Goal: Task Accomplishment & Management: Use online tool/utility

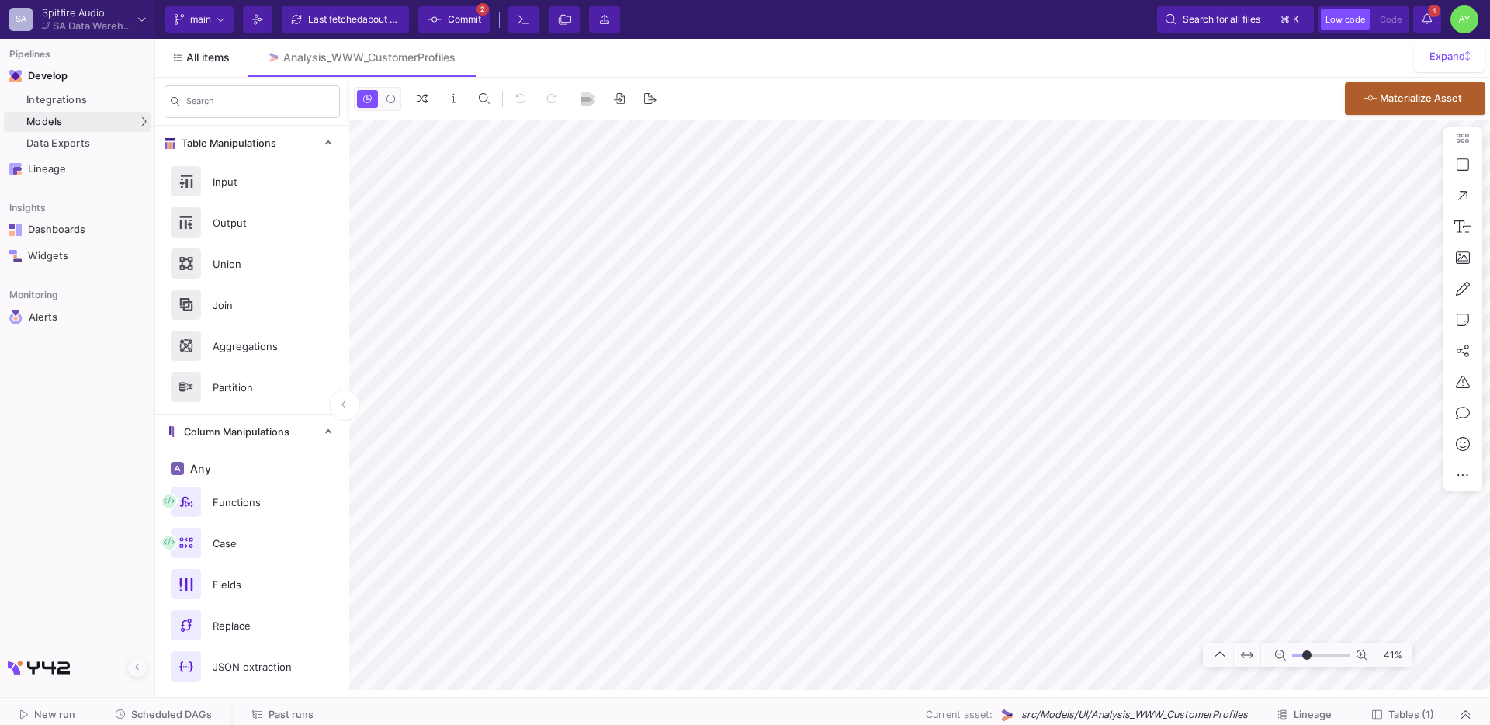
click at [196, 58] on span "All items" at bounding box center [207, 57] width 43 height 12
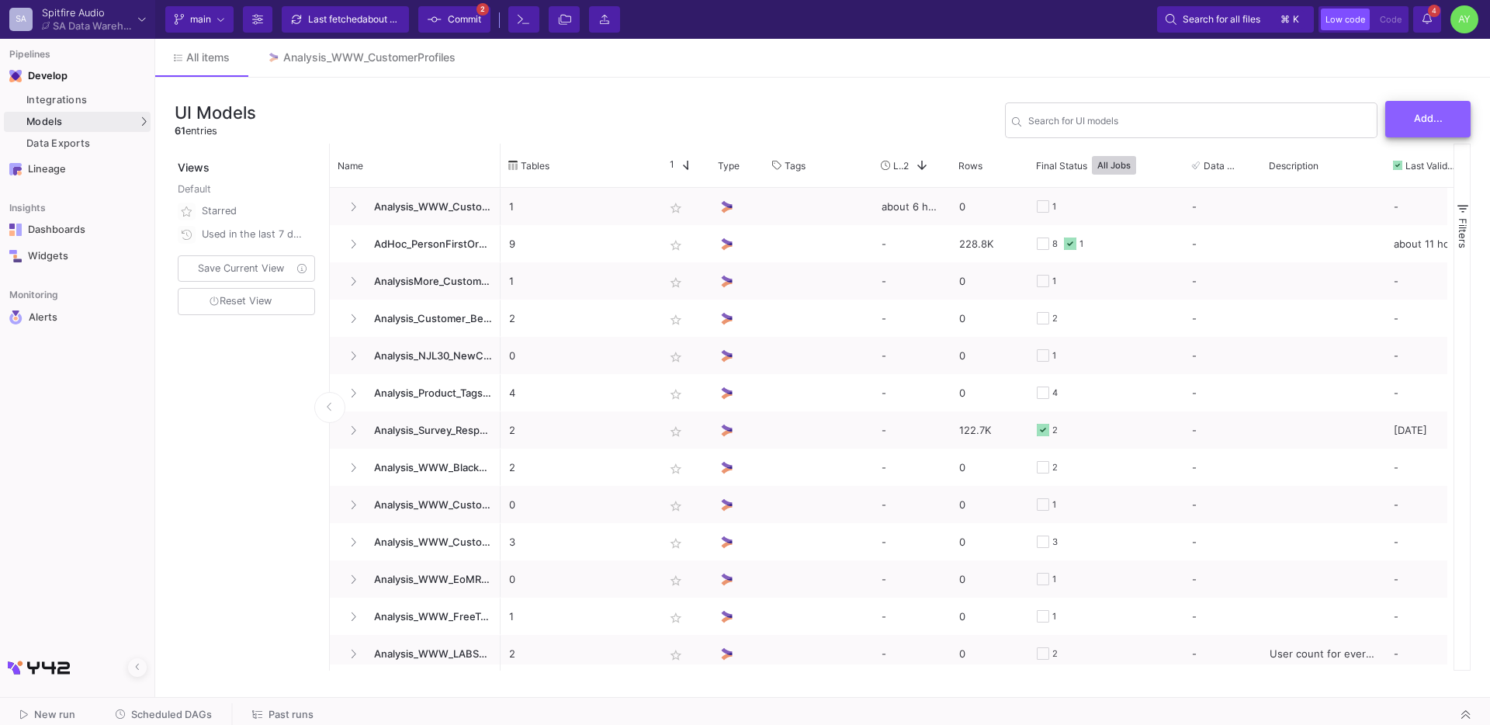
click at [1417, 122] on span "Add..." at bounding box center [1428, 119] width 29 height 12
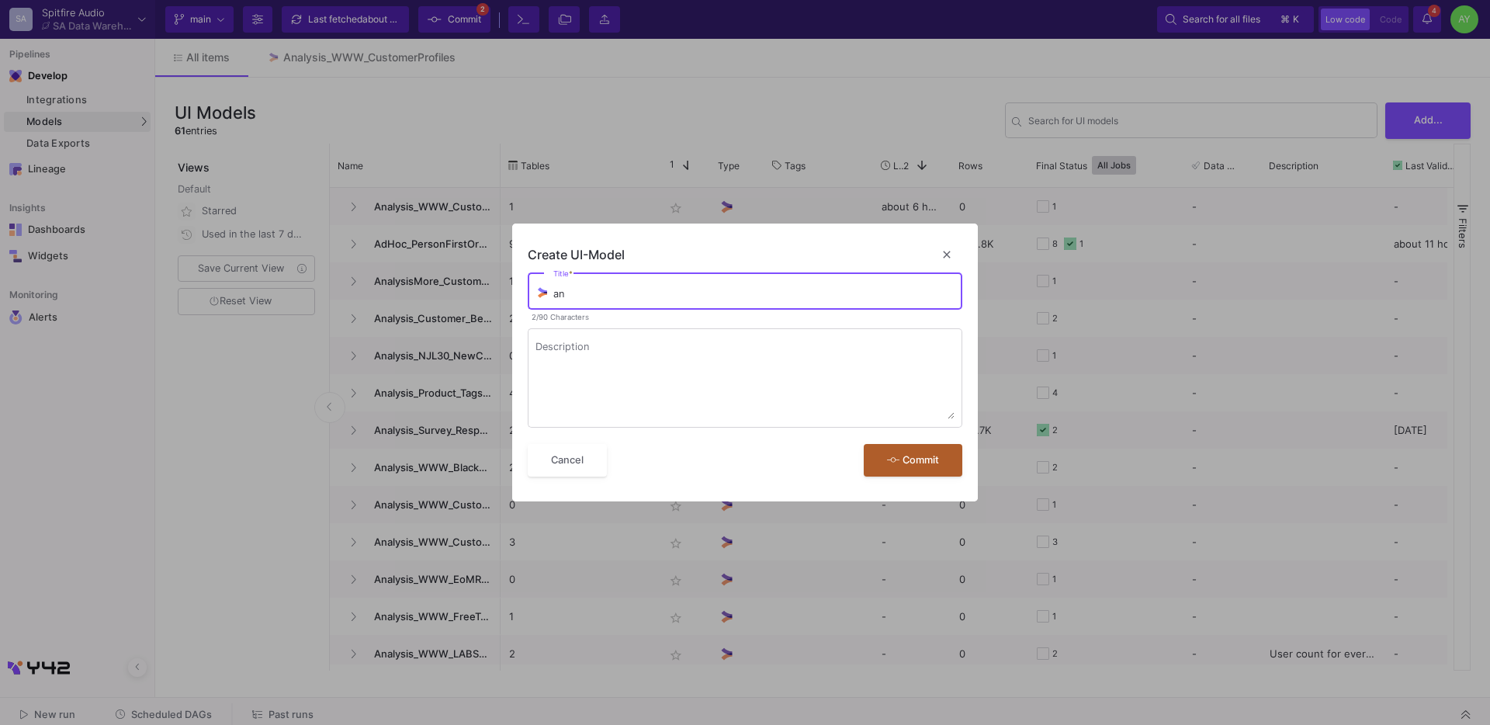
type input "a"
type input "Analysis_FinanceCheck"
click at [864, 444] on button "Commit" at bounding box center [913, 460] width 99 height 33
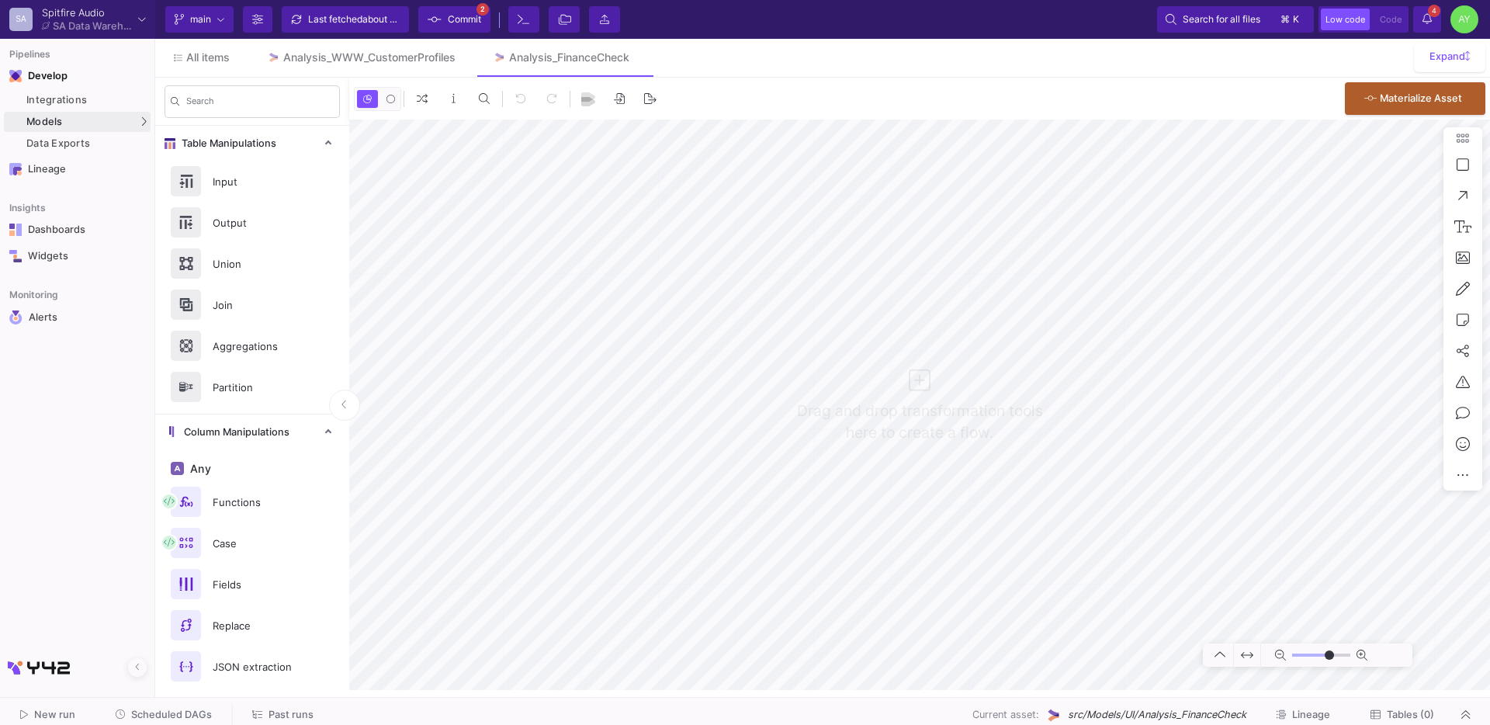
type input "0"
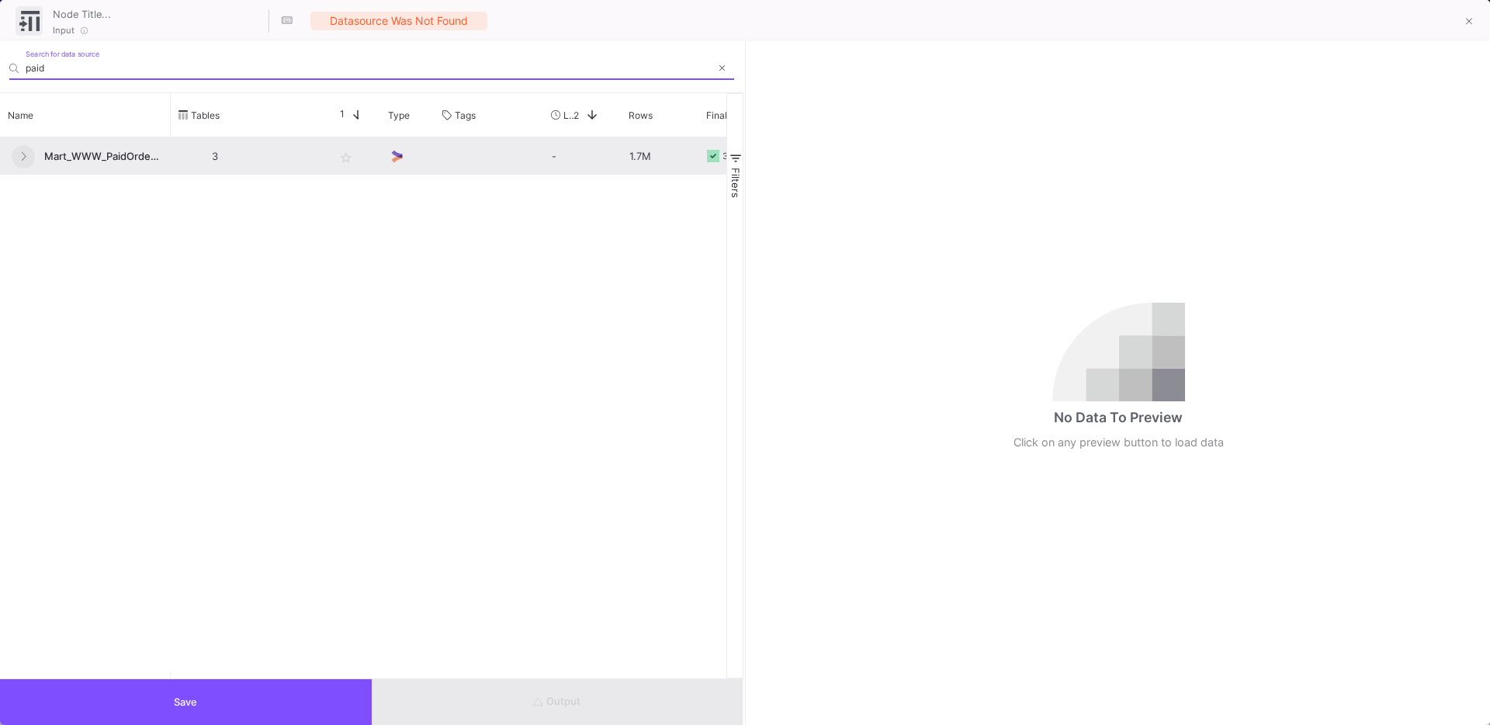
type input "paid"
click at [31, 155] on button at bounding box center [23, 156] width 23 height 23
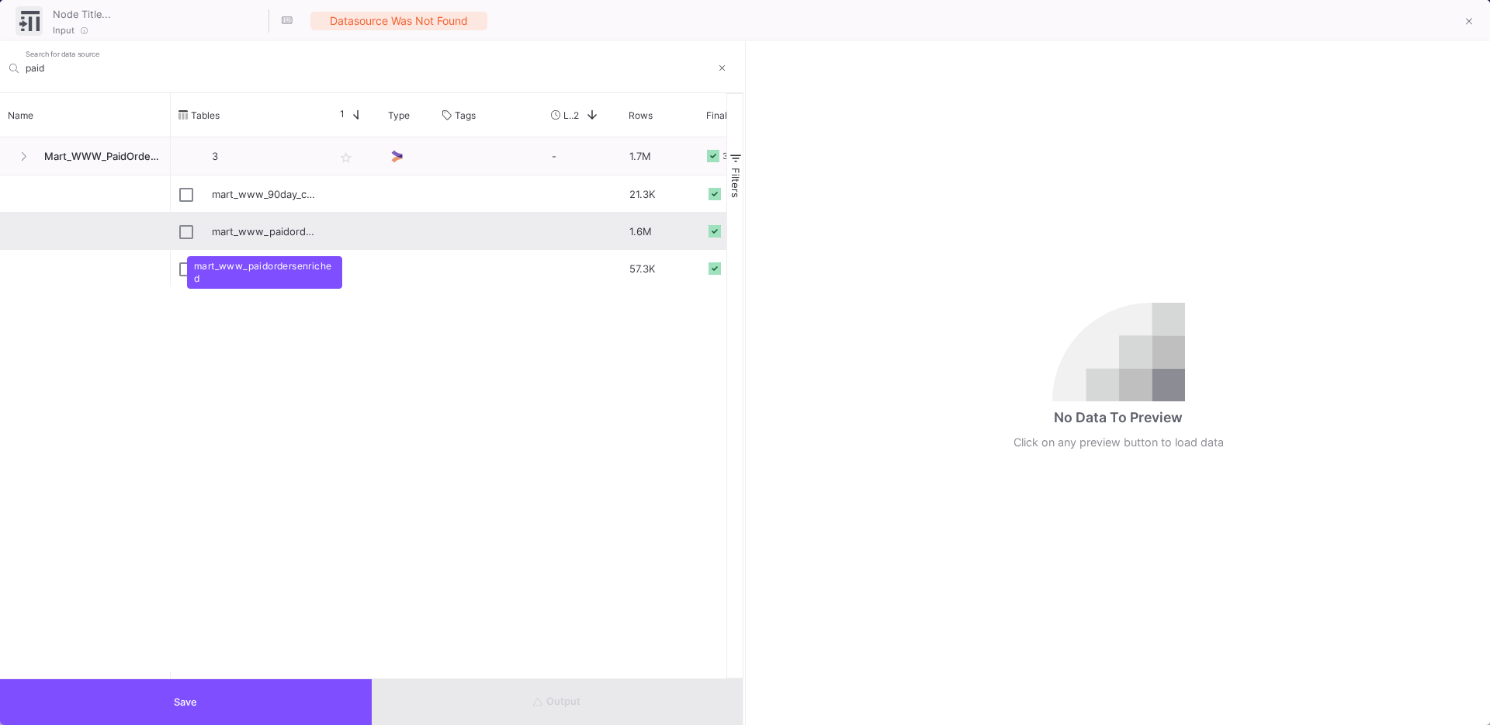
click at [203, 230] on div "mart_www_paidordersenriched" at bounding box center [248, 231] width 138 height 36
type input "mart_www_paidordersenriched"
checkbox input "true"
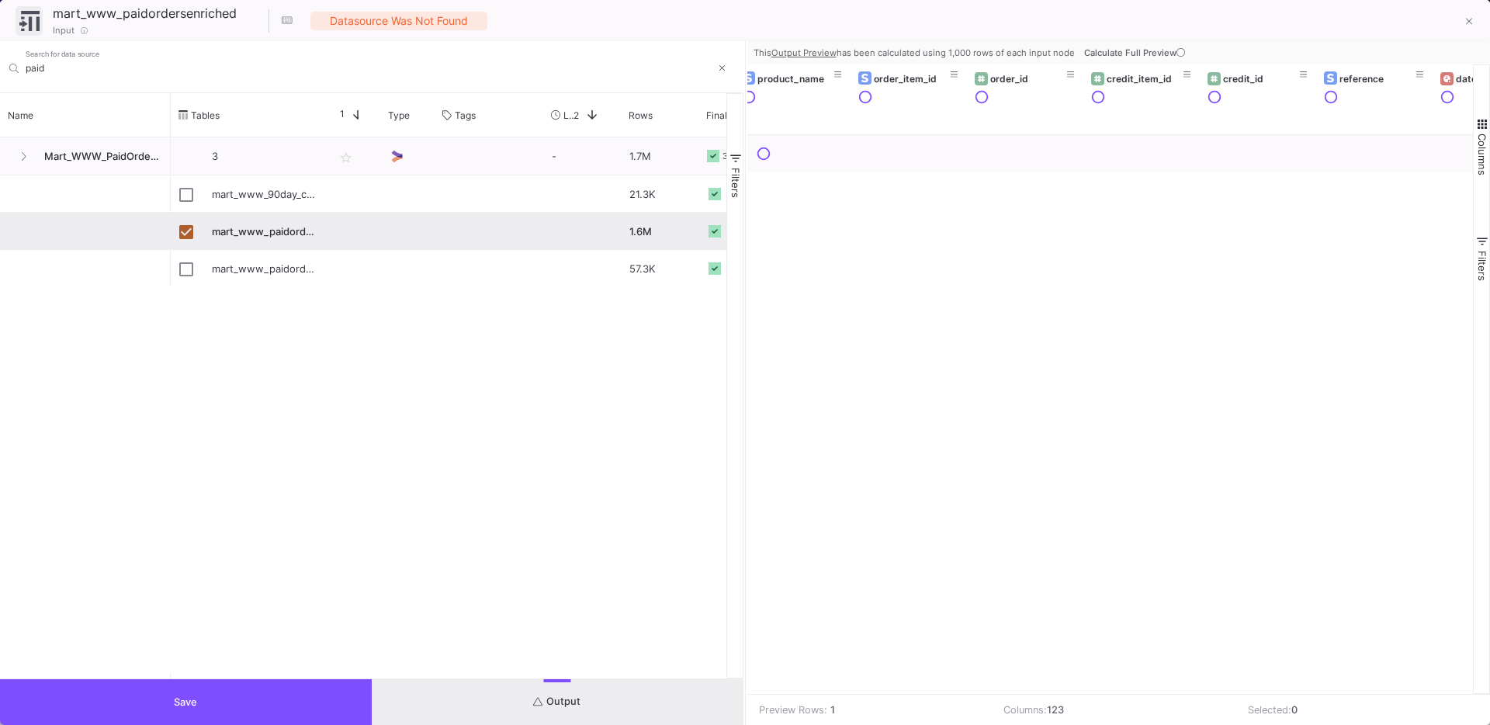
scroll to position [0, 128]
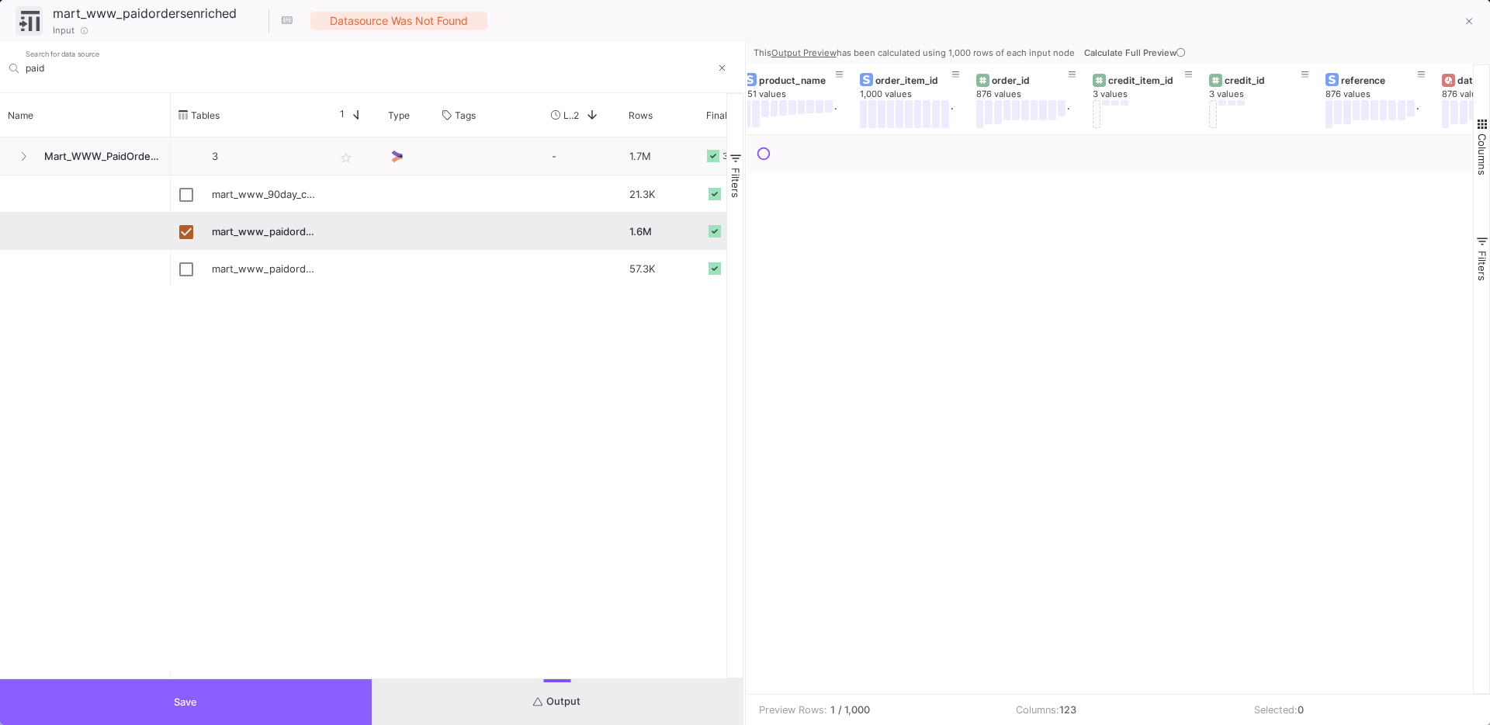
click at [178, 713] on button "Save" at bounding box center [186, 702] width 372 height 46
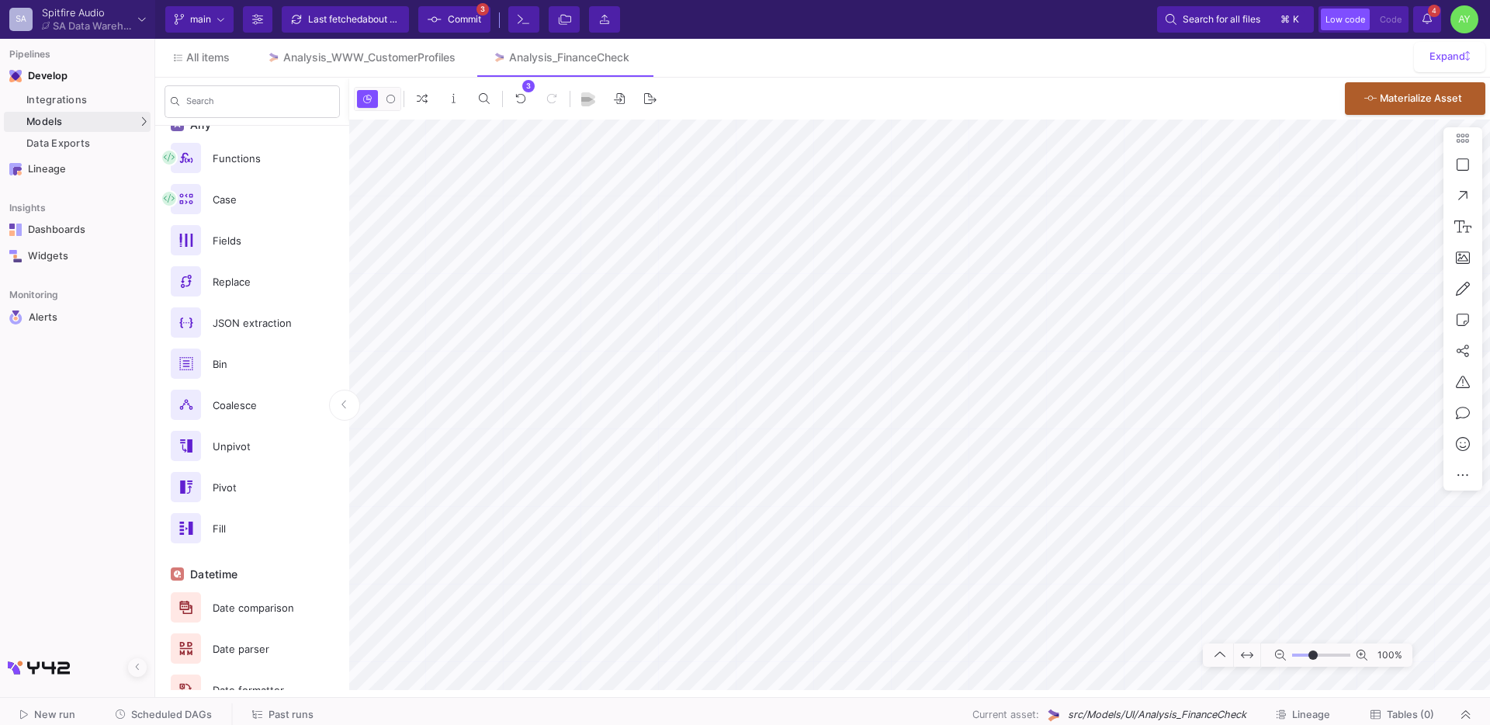
scroll to position [737, 0]
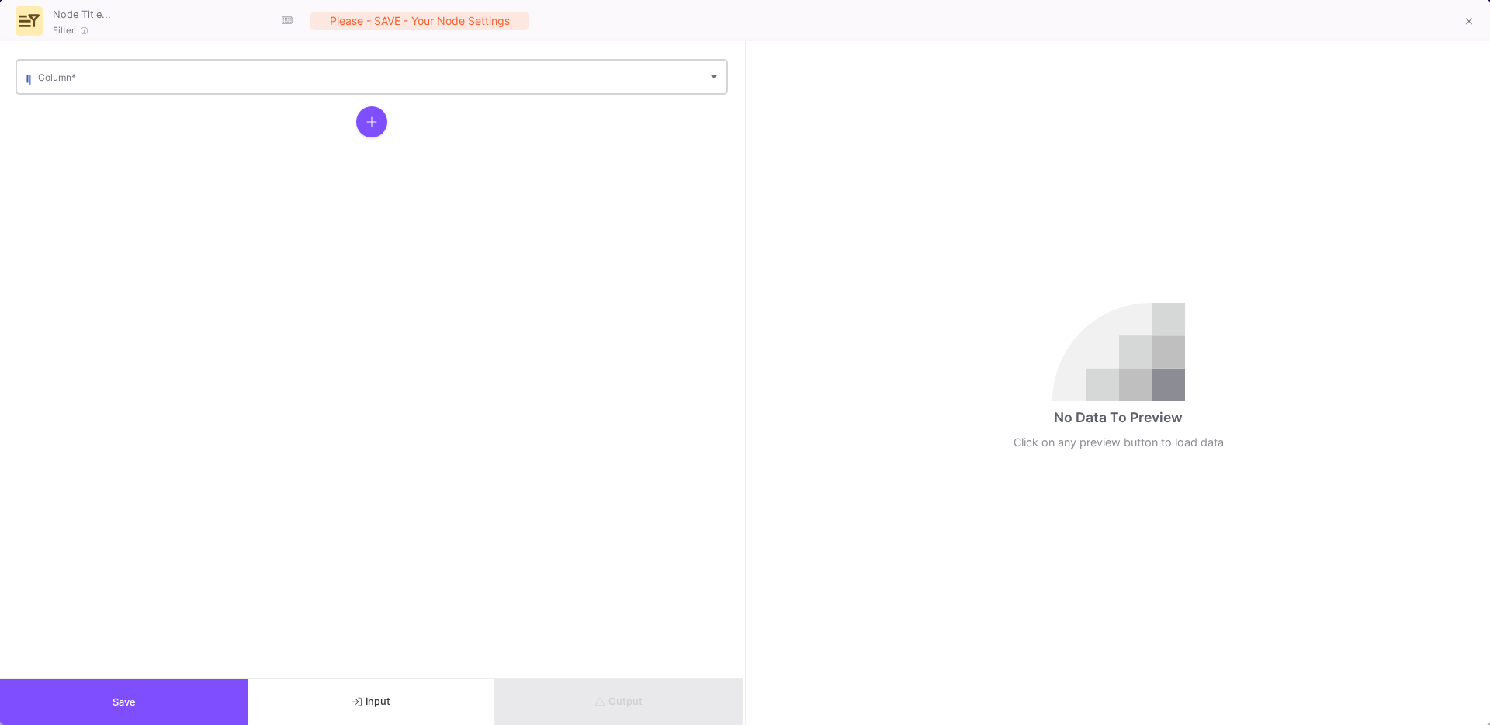
click at [168, 71] on div "Column *" at bounding box center [379, 76] width 683 height 38
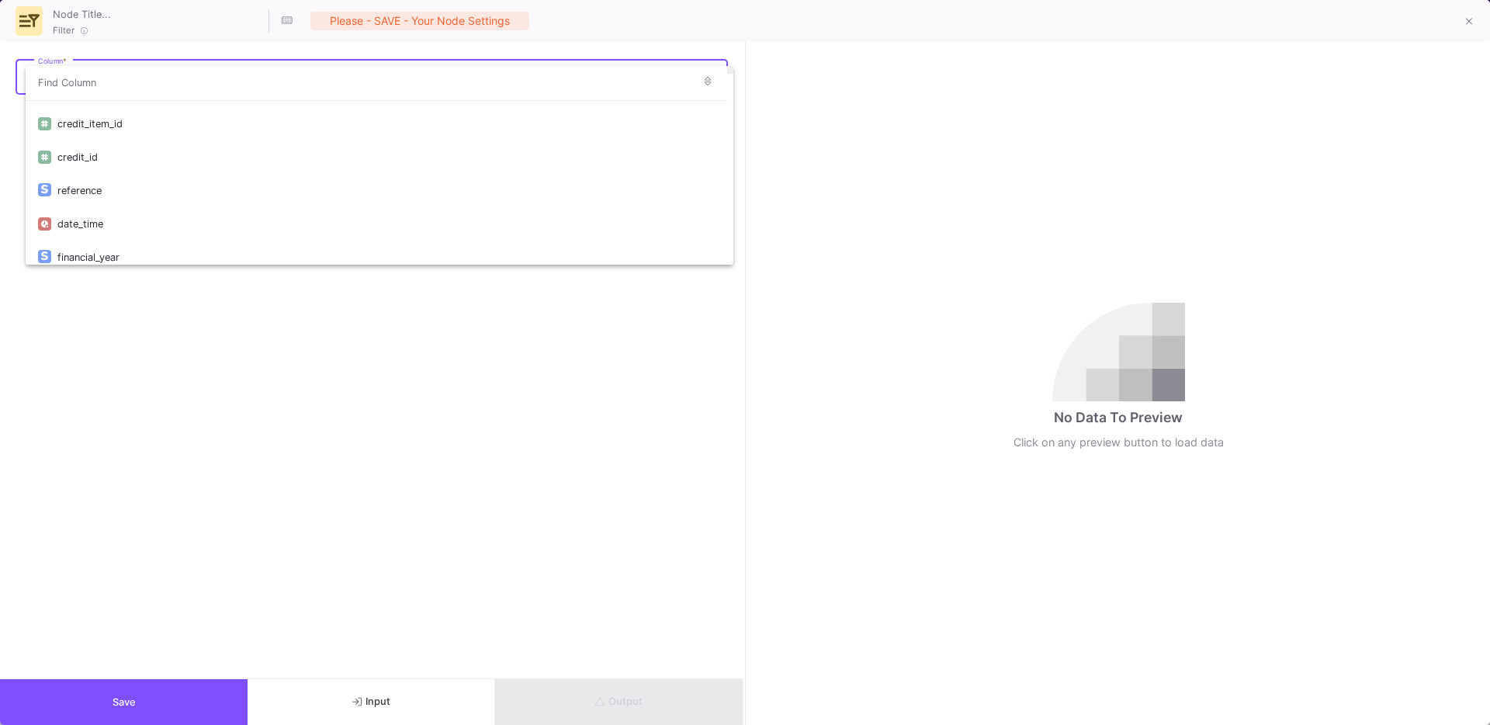
scroll to position [143, 0]
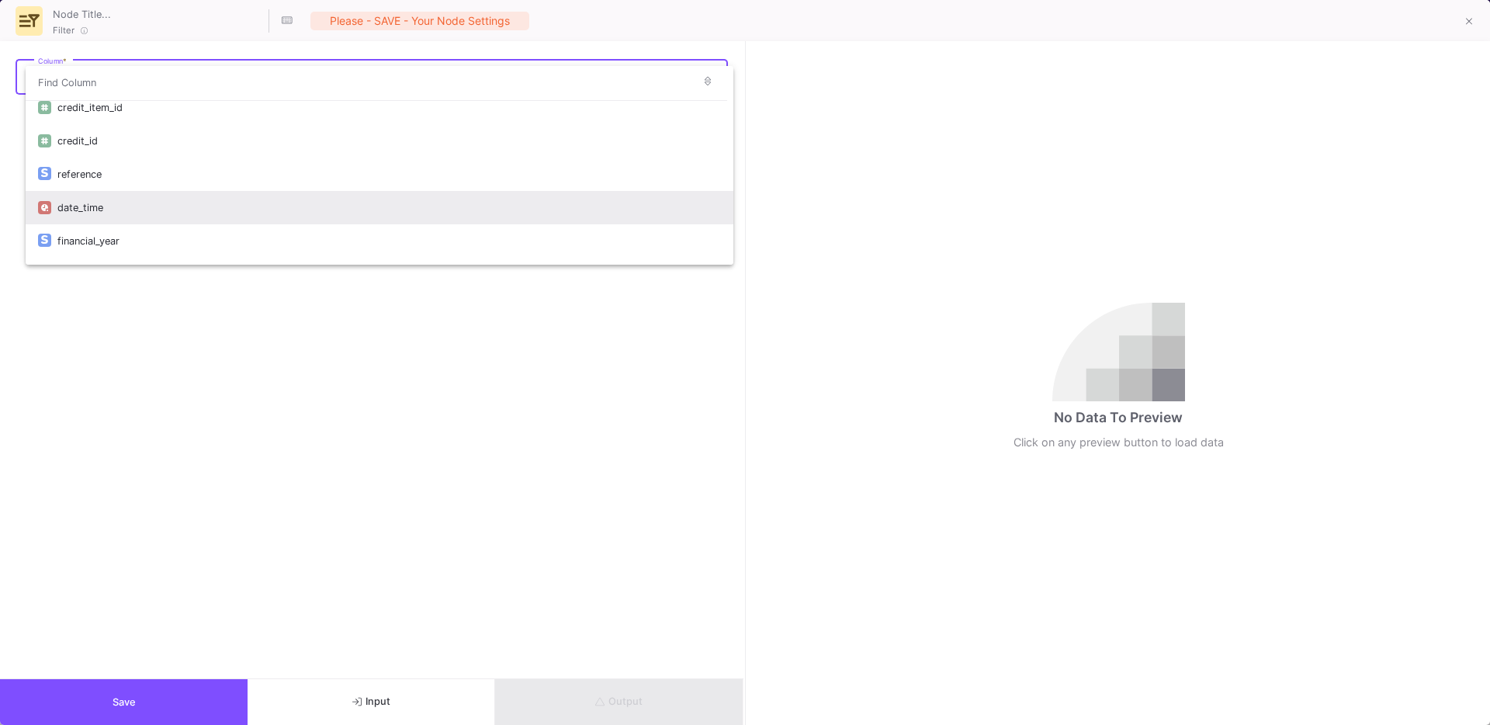
click at [78, 193] on div "date_time" at bounding box center [389, 207] width 664 height 33
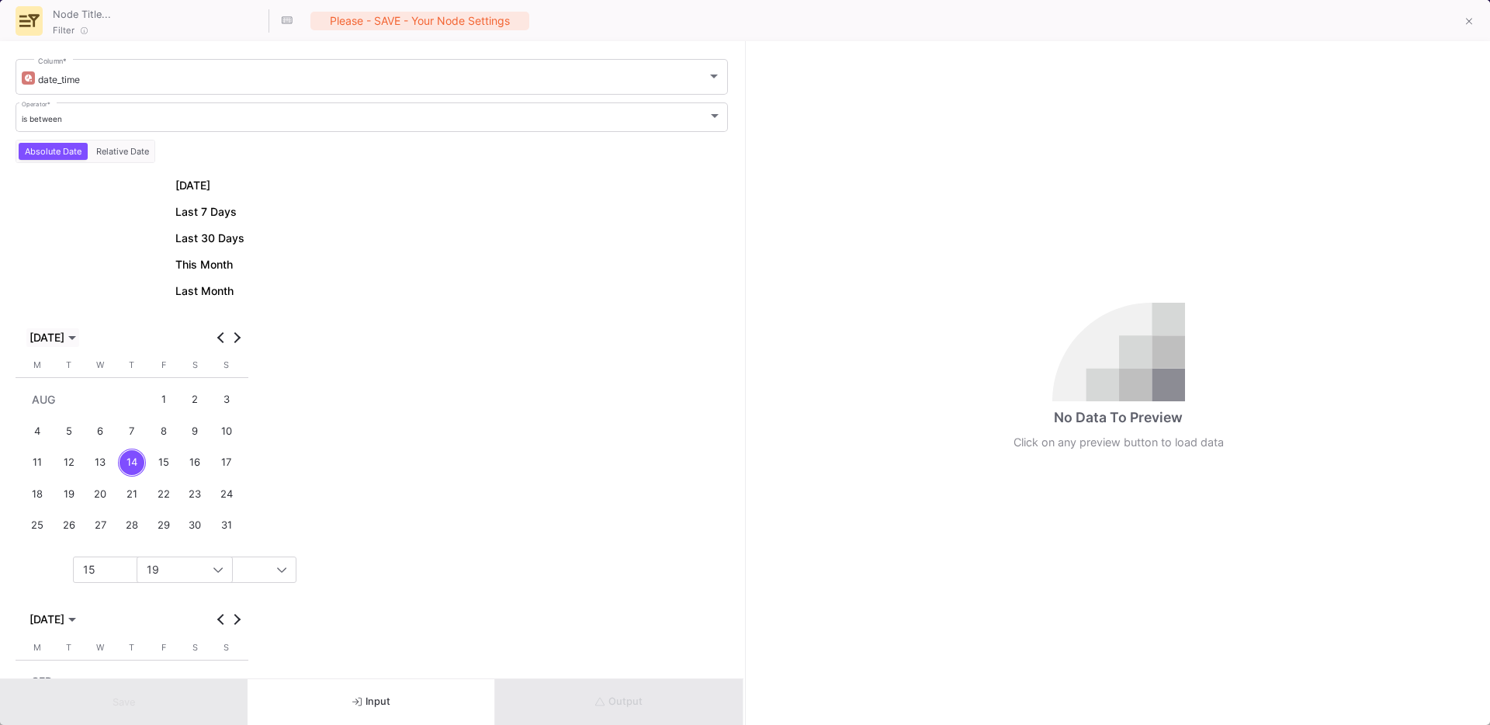
click at [61, 344] on span "Choose month and year" at bounding box center [52, 337] width 53 height 19
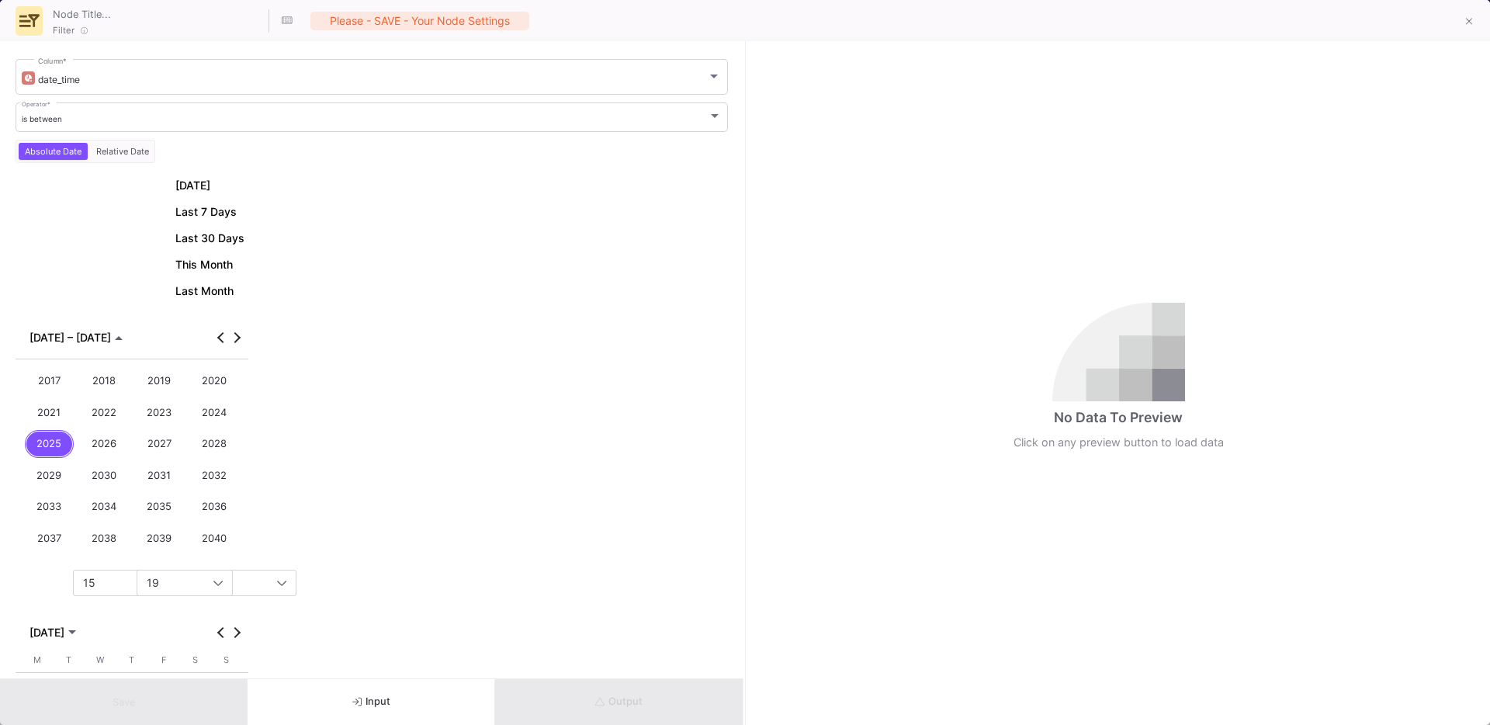
click at [46, 456] on div "2025" at bounding box center [50, 444] width 50 height 29
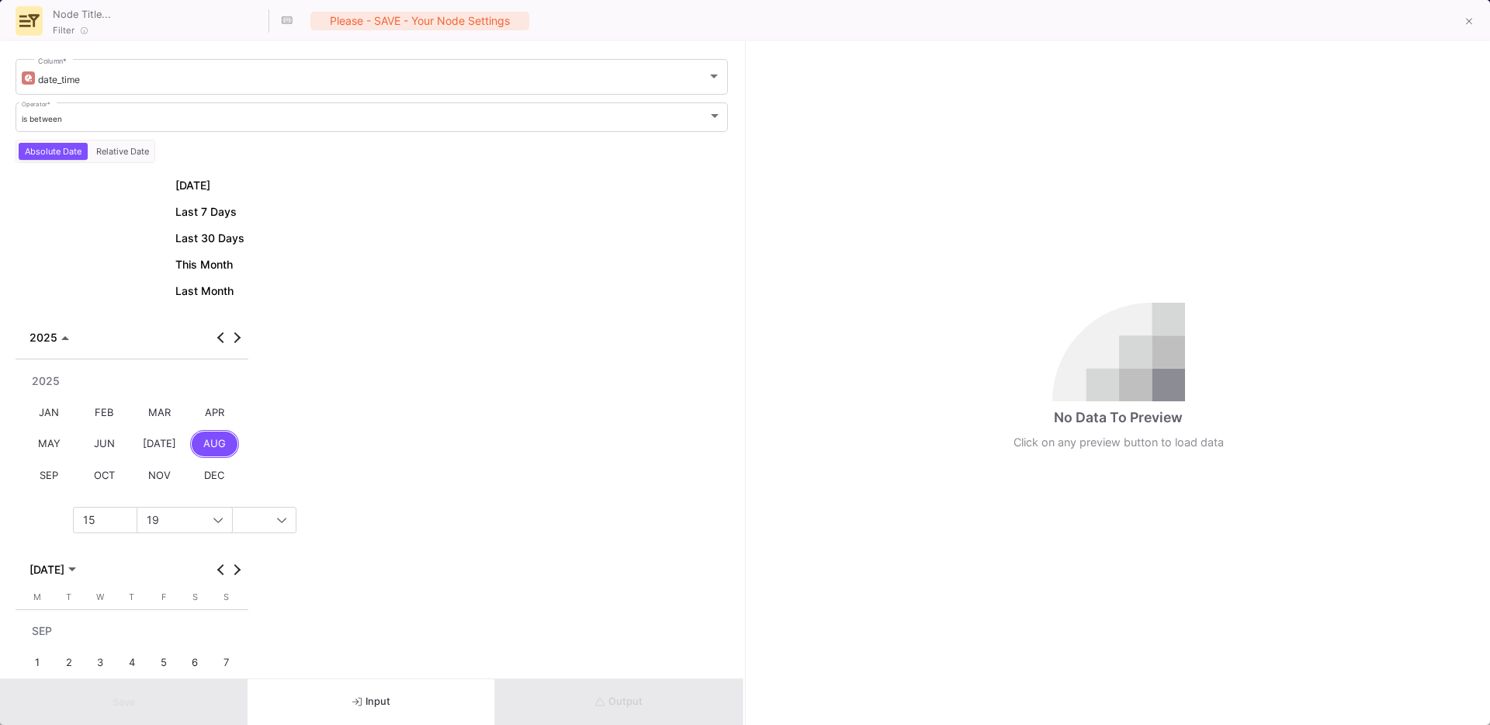
click at [165, 443] on div "[DATE]" at bounding box center [160, 444] width 50 height 29
click at [215, 338] on span "Previous month" at bounding box center [221, 338] width 16 height 16
click at [191, 522] on div "28" at bounding box center [195, 526] width 29 height 29
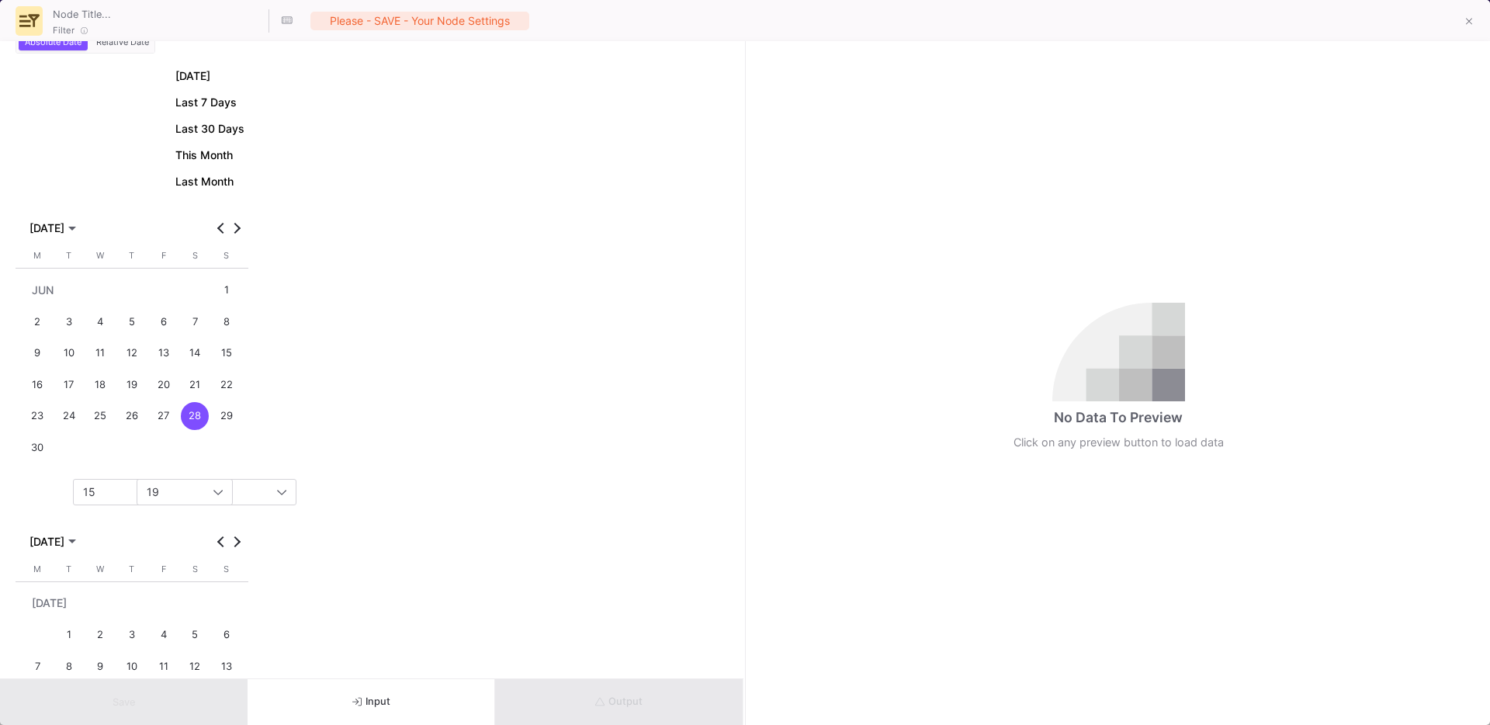
scroll to position [110, 0]
click at [235, 543] on button "Next month" at bounding box center [237, 541] width 16 height 16
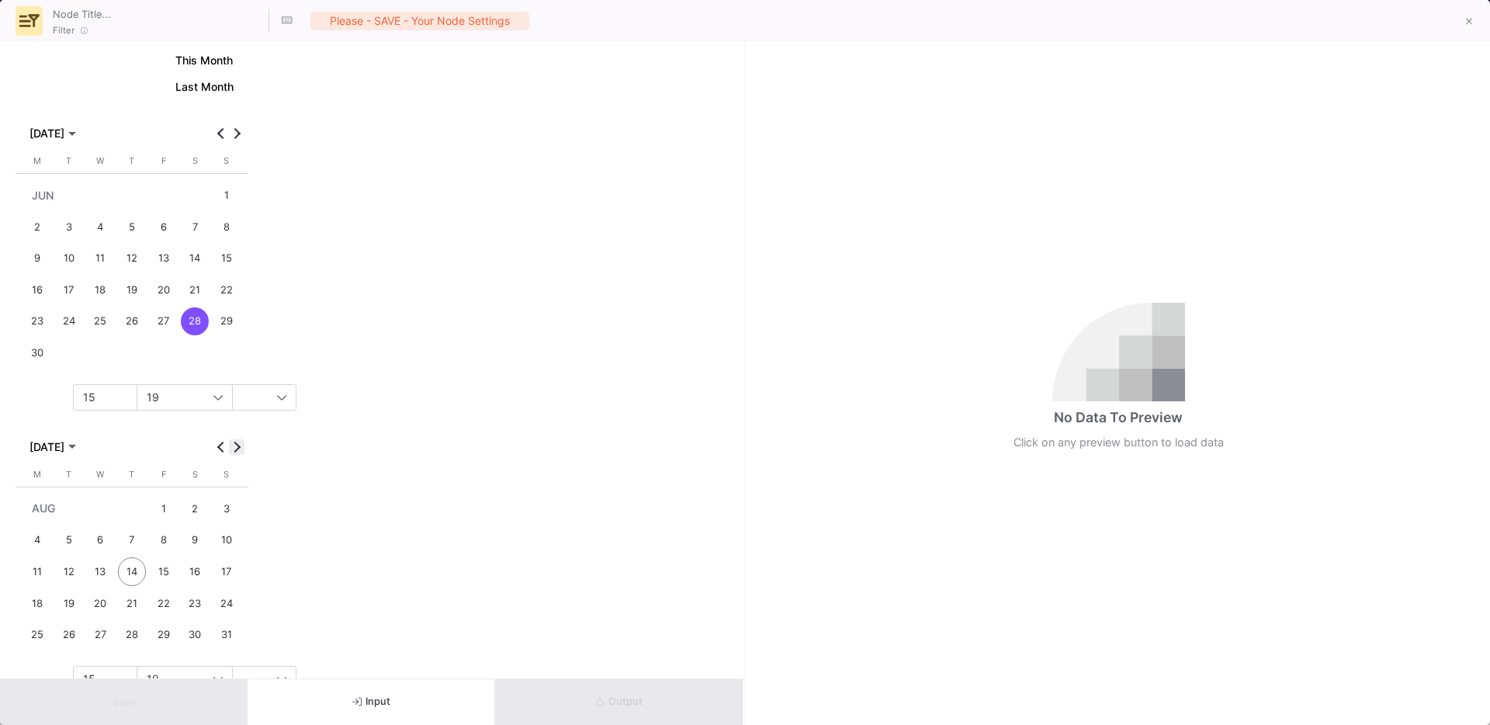
scroll to position [203, 0]
click at [37, 544] on div "4" at bounding box center [37, 541] width 29 height 29
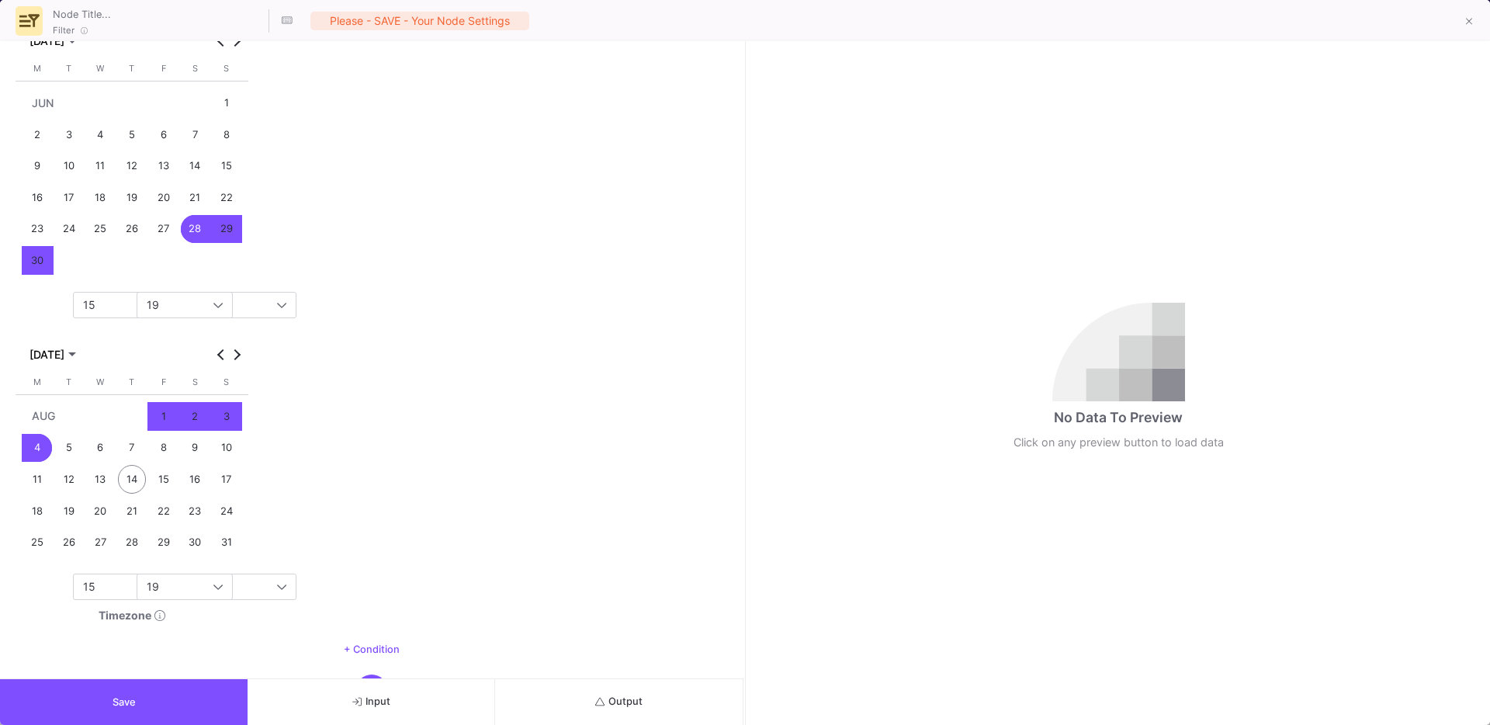
scroll to position [307, 0]
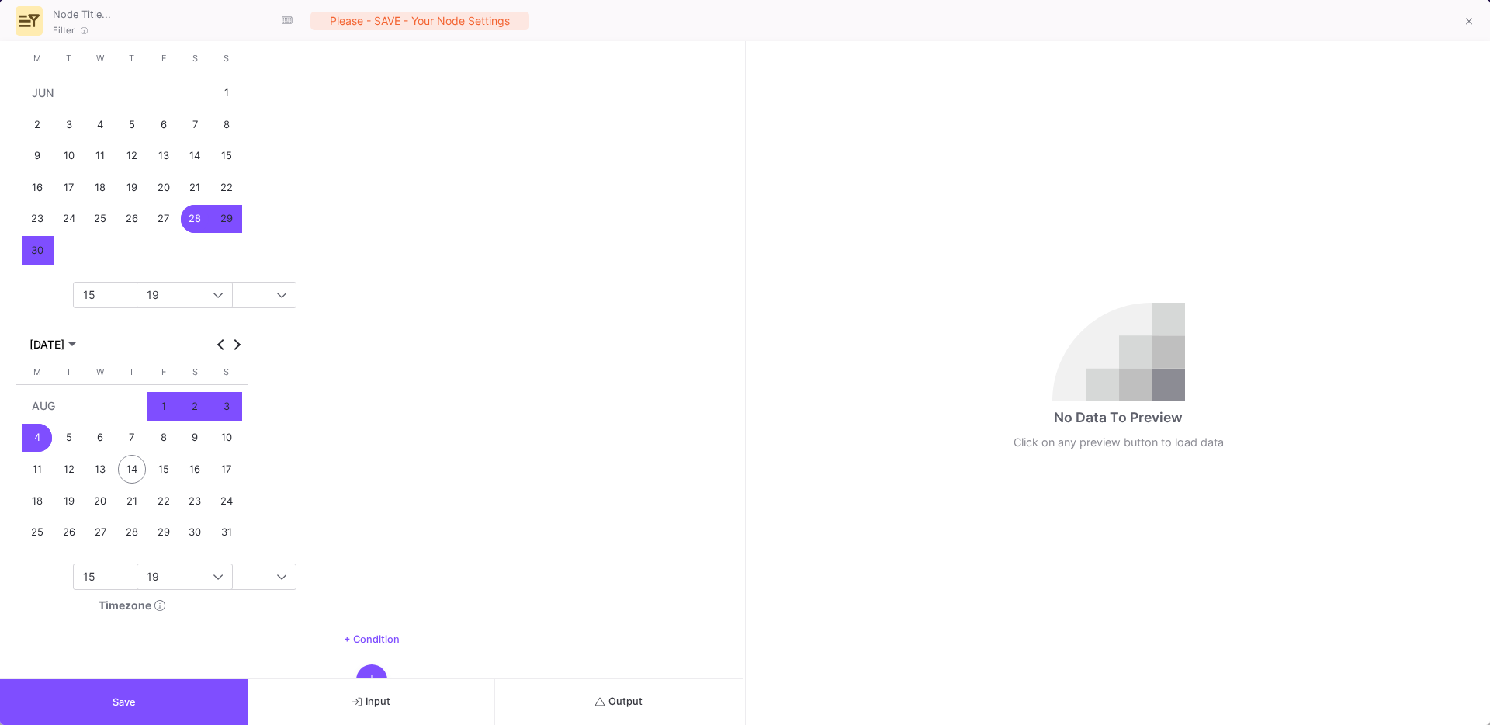
click at [85, 702] on button "Save" at bounding box center [124, 702] width 248 height 46
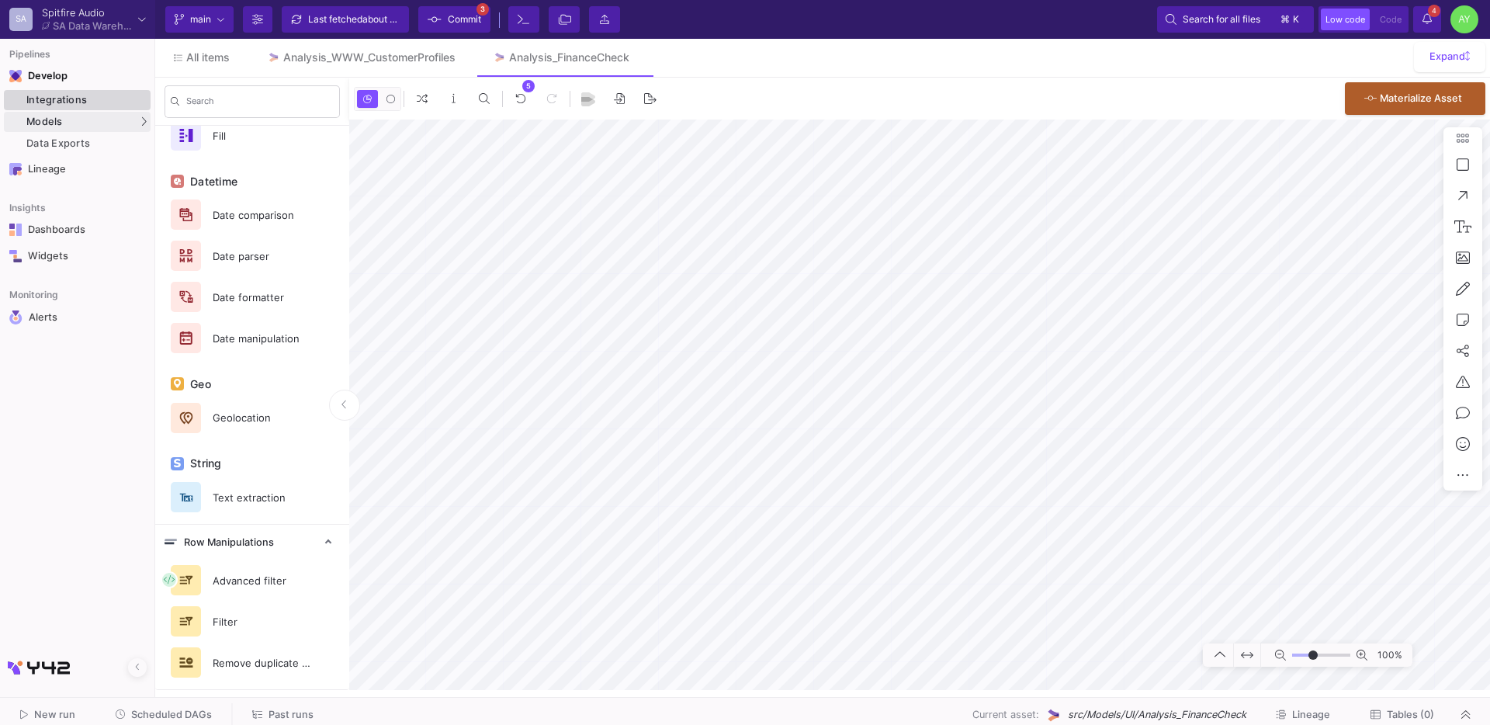
click at [54, 100] on div "Integrations" at bounding box center [86, 100] width 120 height 12
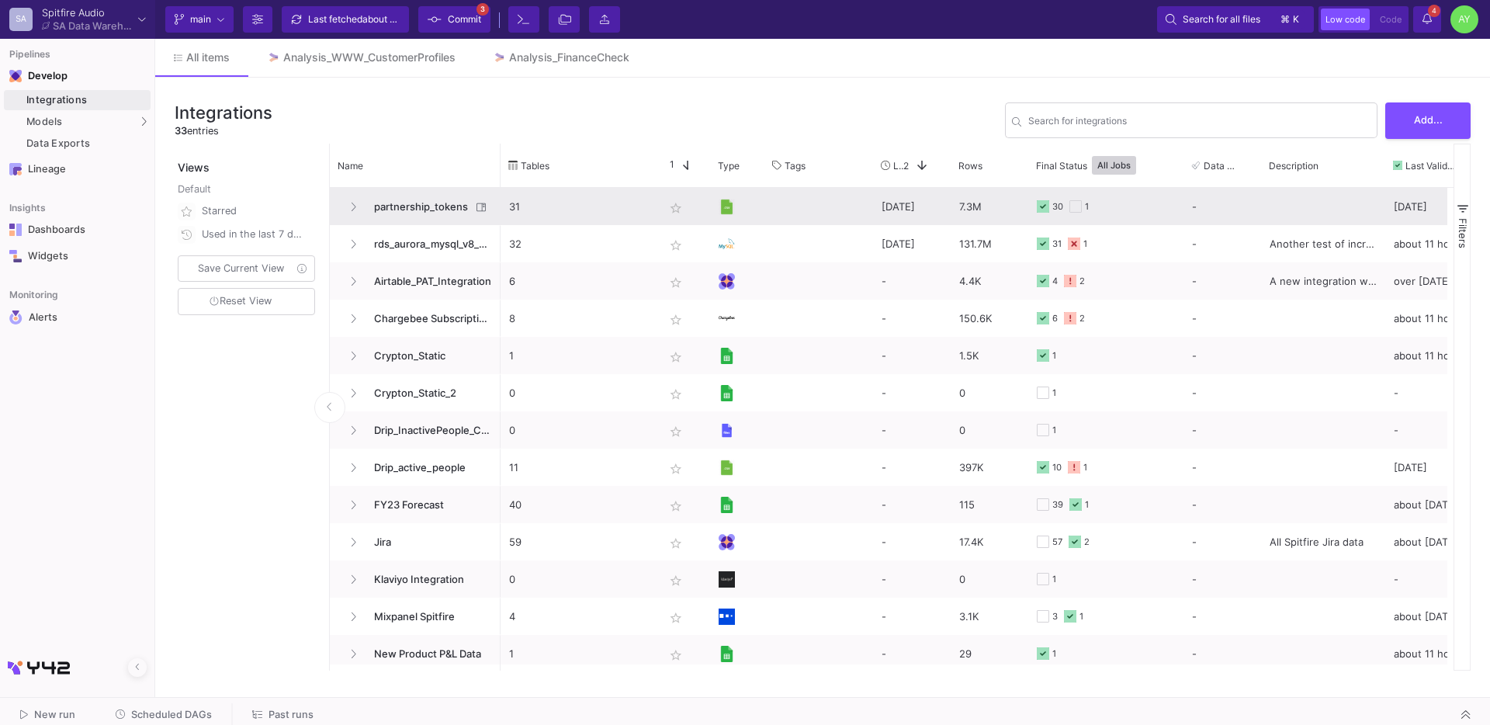
click at [403, 217] on span "partnership_tokens" at bounding box center [418, 207] width 106 height 36
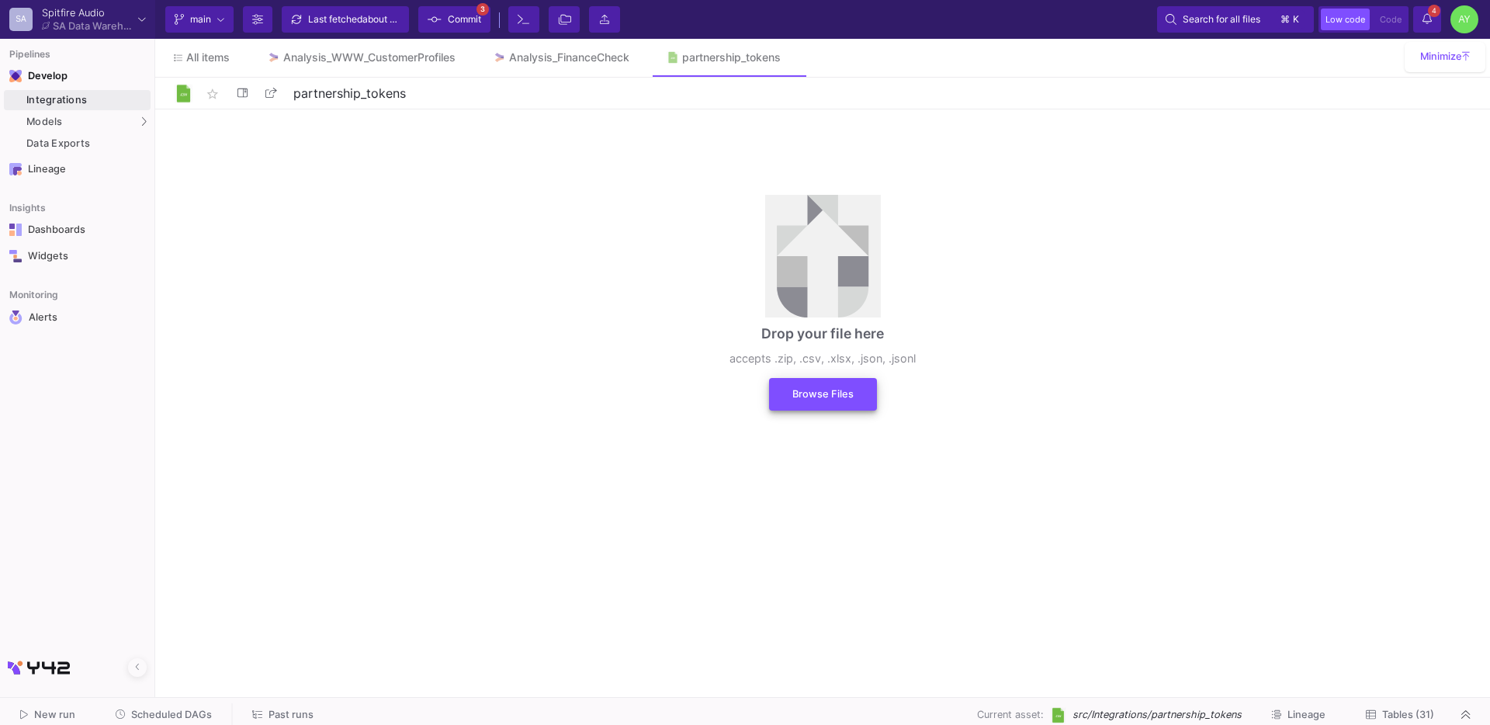
click at [838, 395] on span "Browse Files" at bounding box center [822, 394] width 61 height 12
click at [834, 407] on button "Browse Files" at bounding box center [823, 394] width 108 height 33
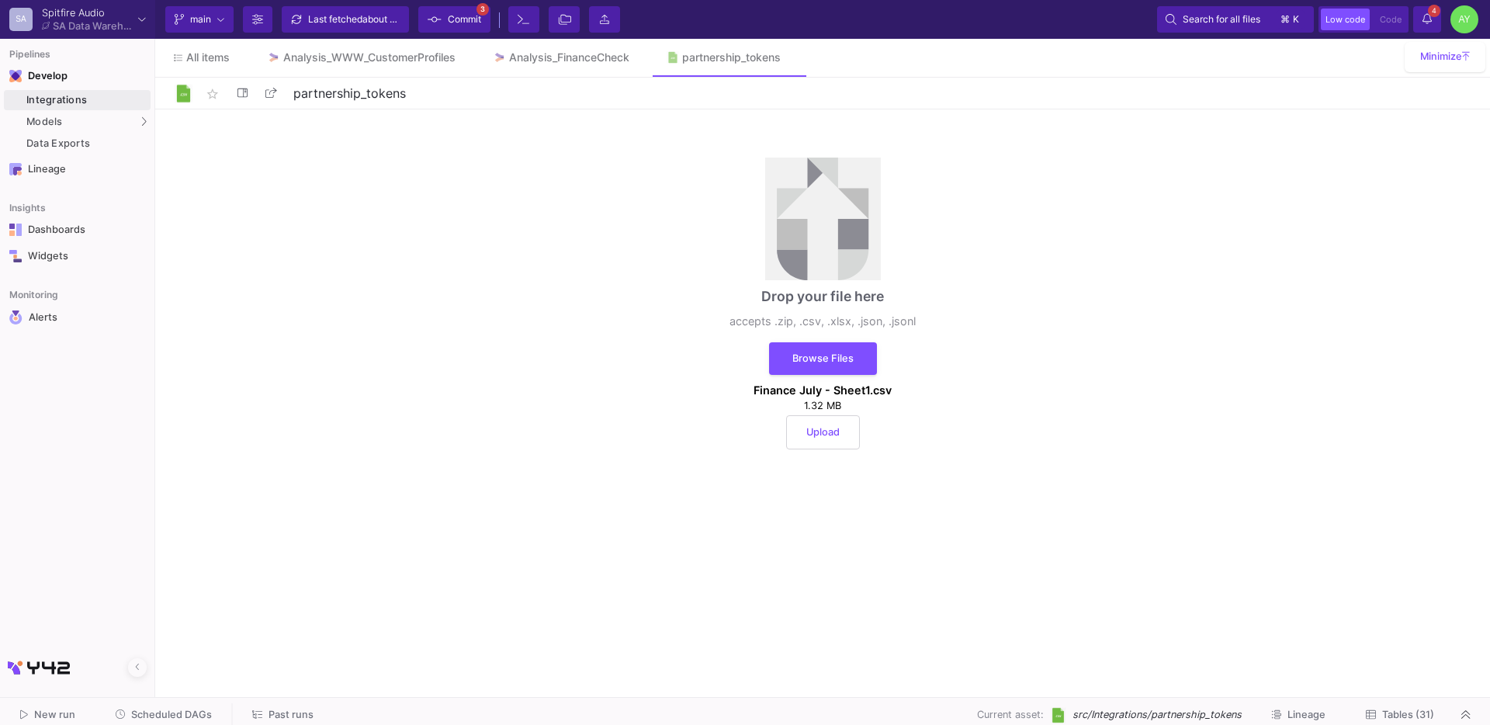
click at [835, 428] on span "Upload" at bounding box center [822, 432] width 33 height 12
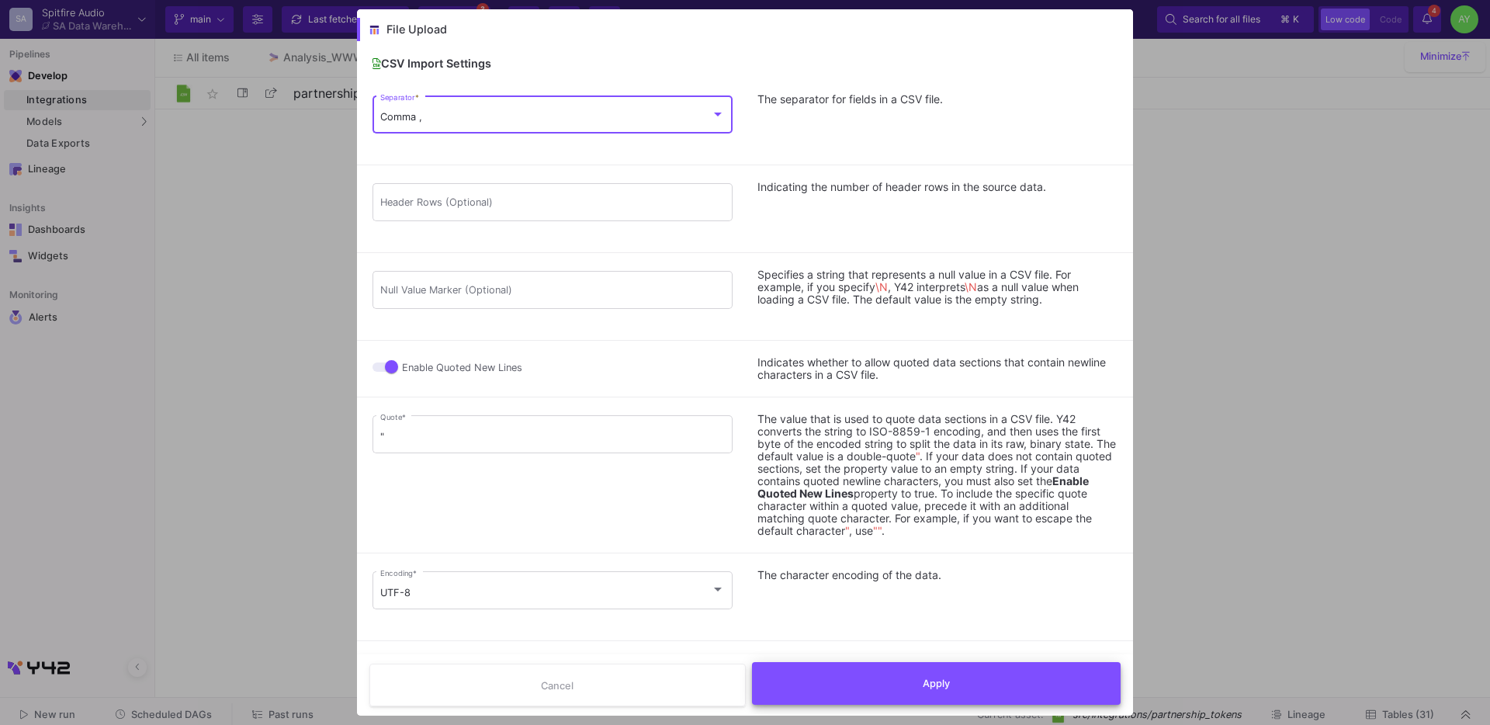
click at [848, 686] on button "Apply" at bounding box center [936, 683] width 369 height 43
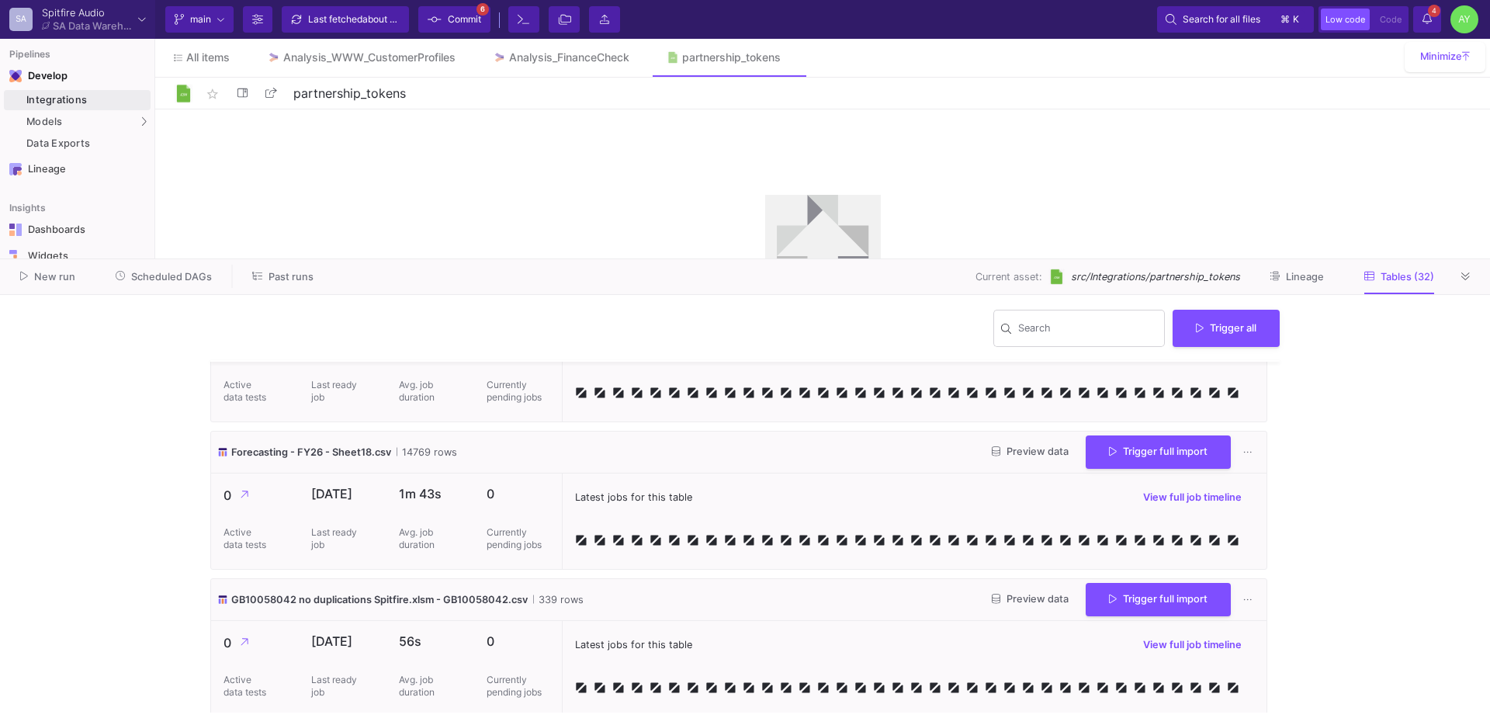
scroll to position [892, 0]
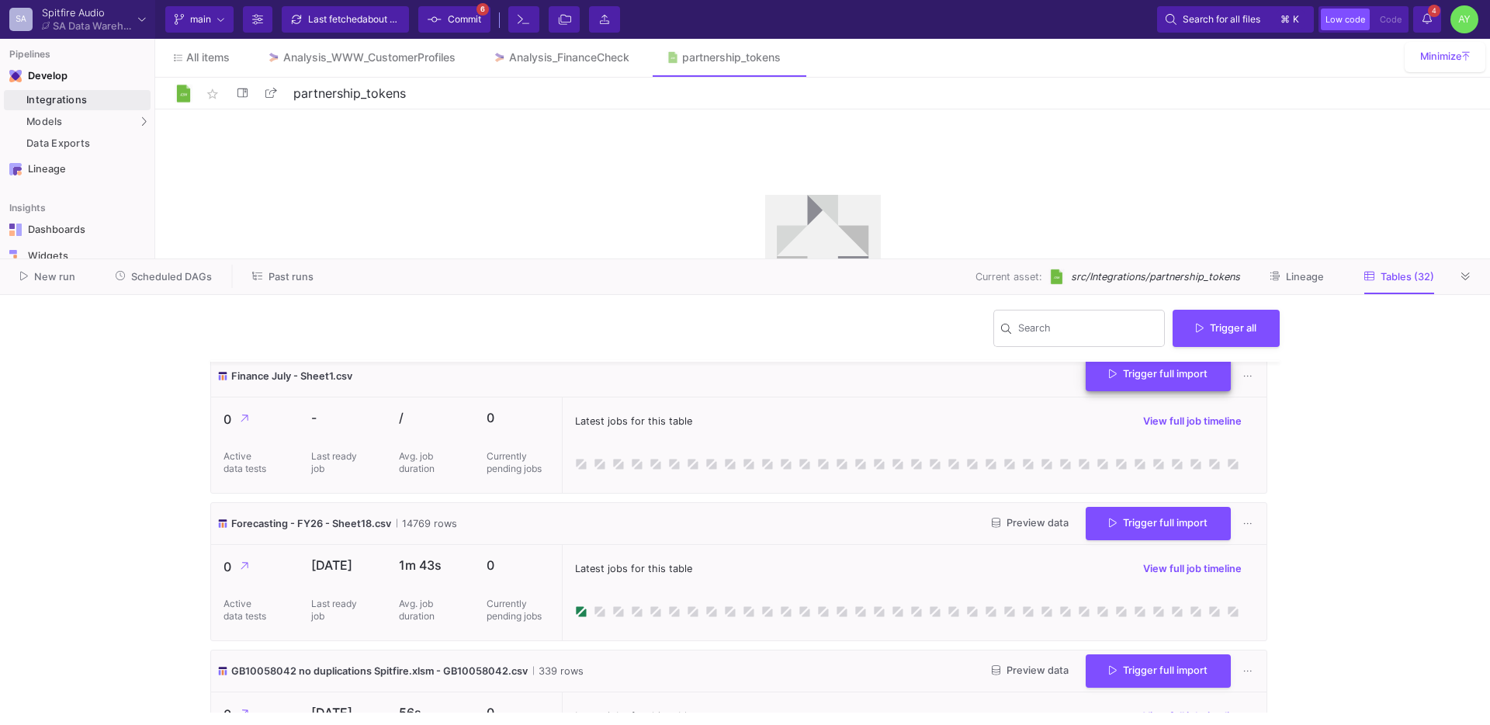
click at [1112, 380] on span "Trigger full import" at bounding box center [1158, 374] width 99 height 12
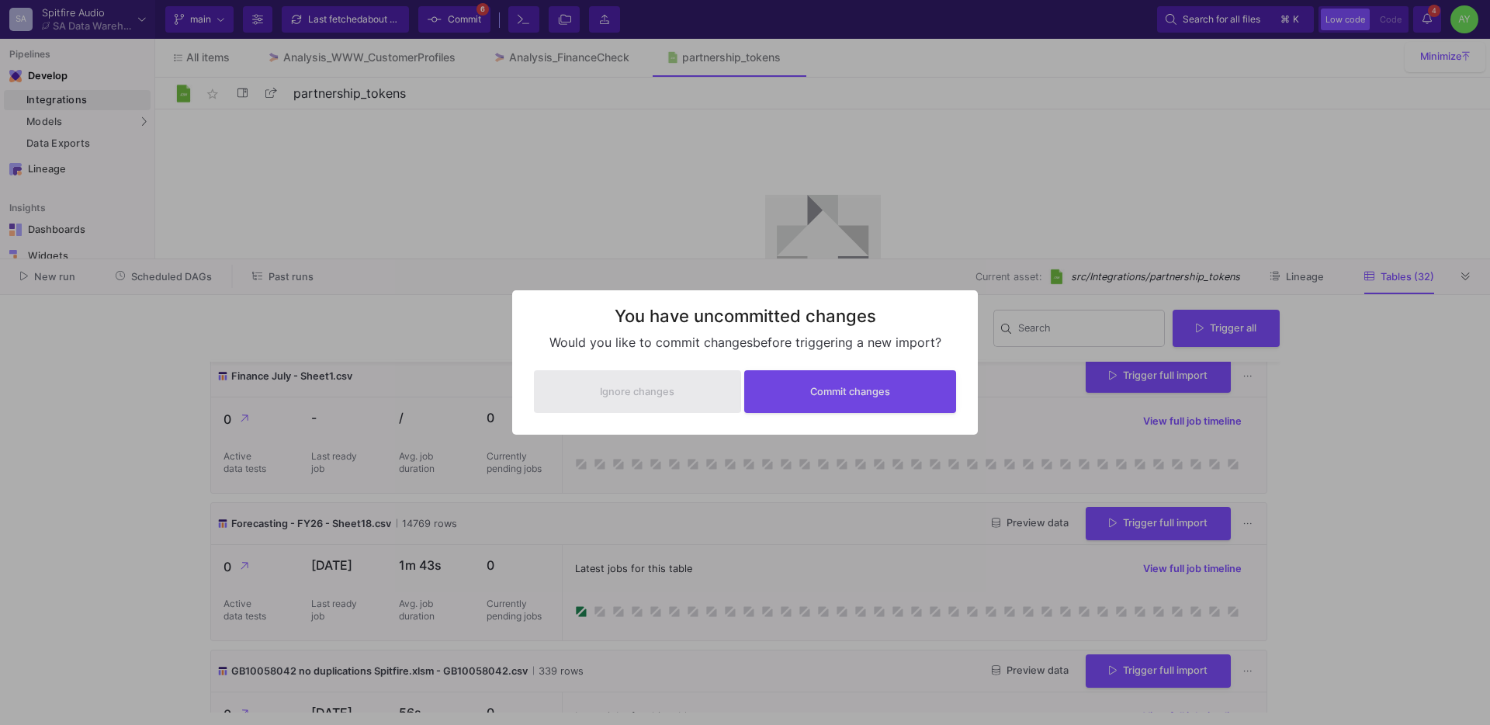
click at [876, 364] on div "Ignore changes Commit changes" at bounding box center [745, 391] width 435 height 56
click at [836, 387] on span "Commit changes" at bounding box center [850, 390] width 80 height 12
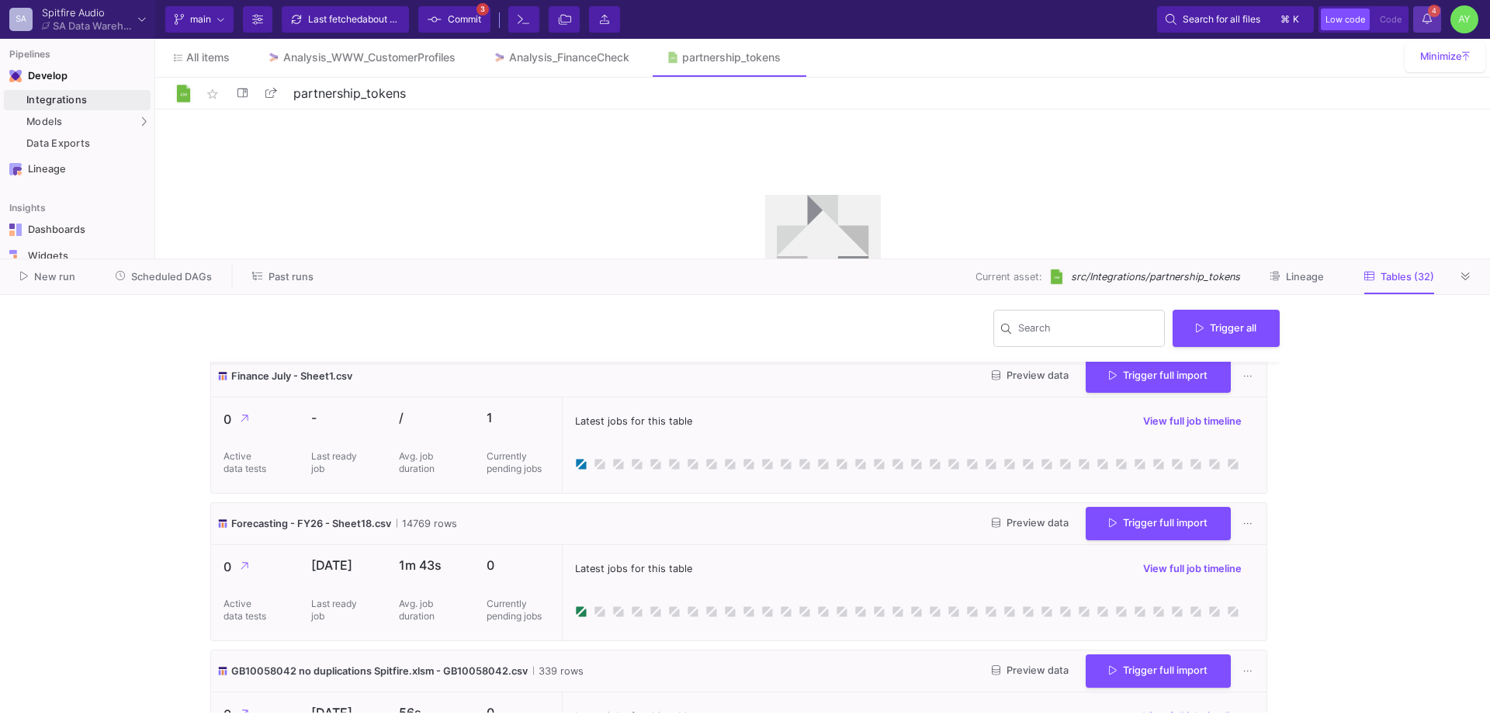
click at [1431, 26] on y42-notifications-label "4 4 Notifications" at bounding box center [1427, 20] width 9 height 24
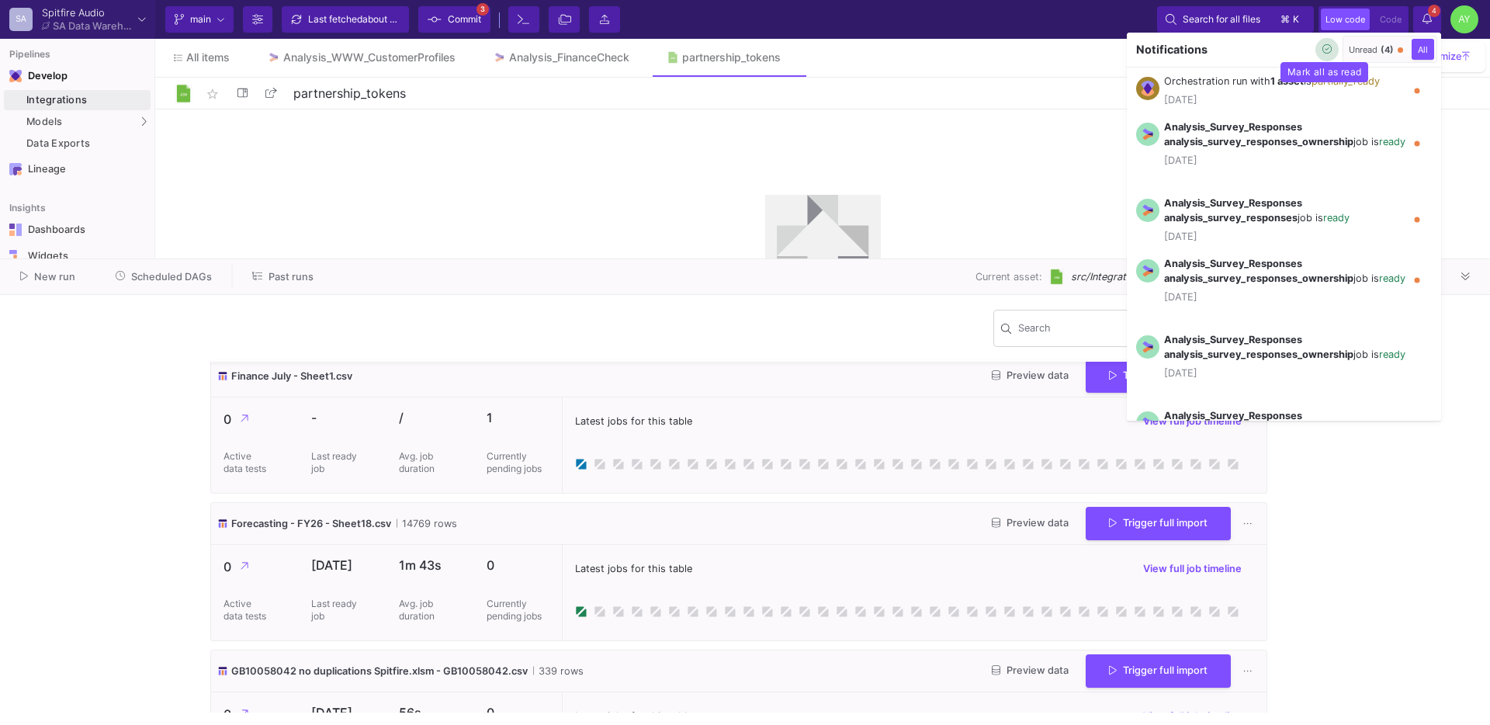
click at [1326, 46] on icon "button" at bounding box center [1328, 49] width 10 height 10
click at [1014, 19] on div at bounding box center [745, 362] width 1490 height 725
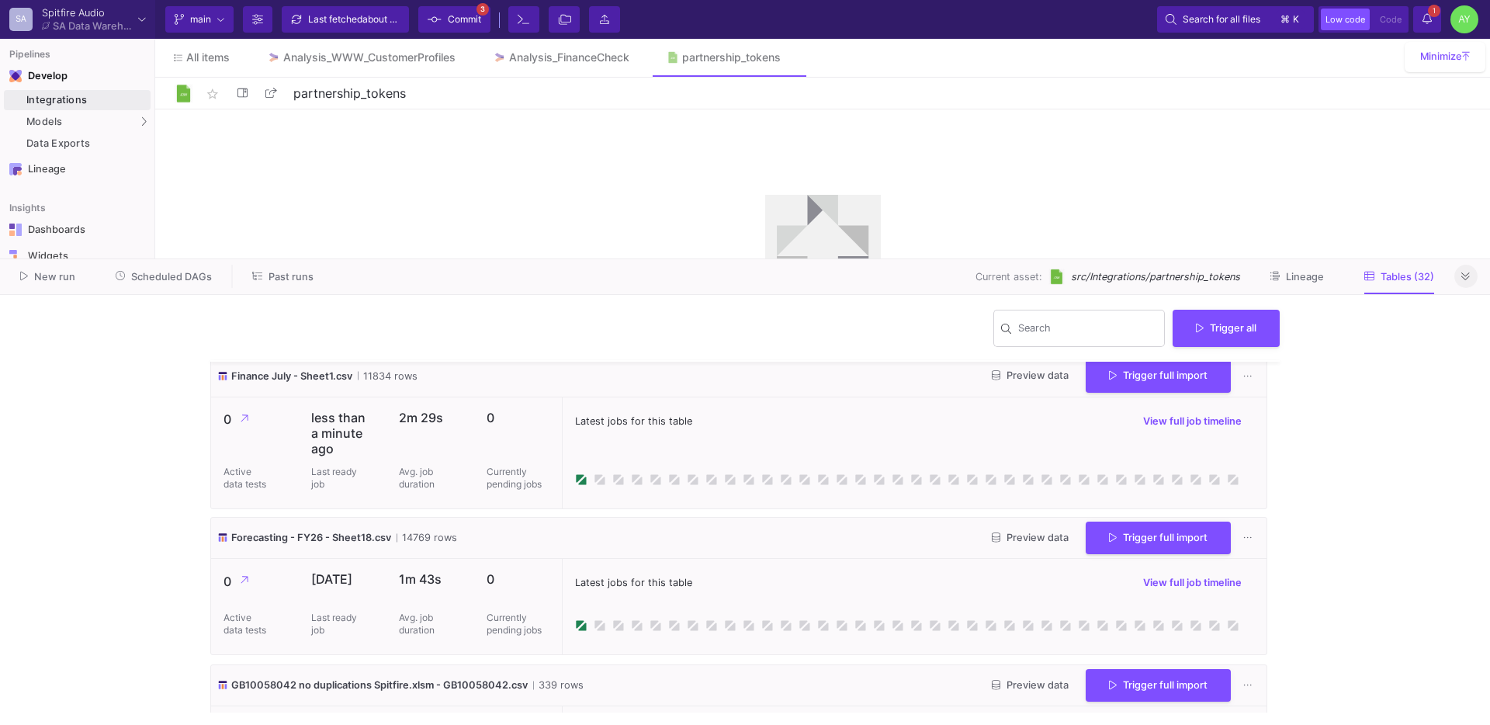
click at [1472, 272] on button at bounding box center [1466, 276] width 23 height 23
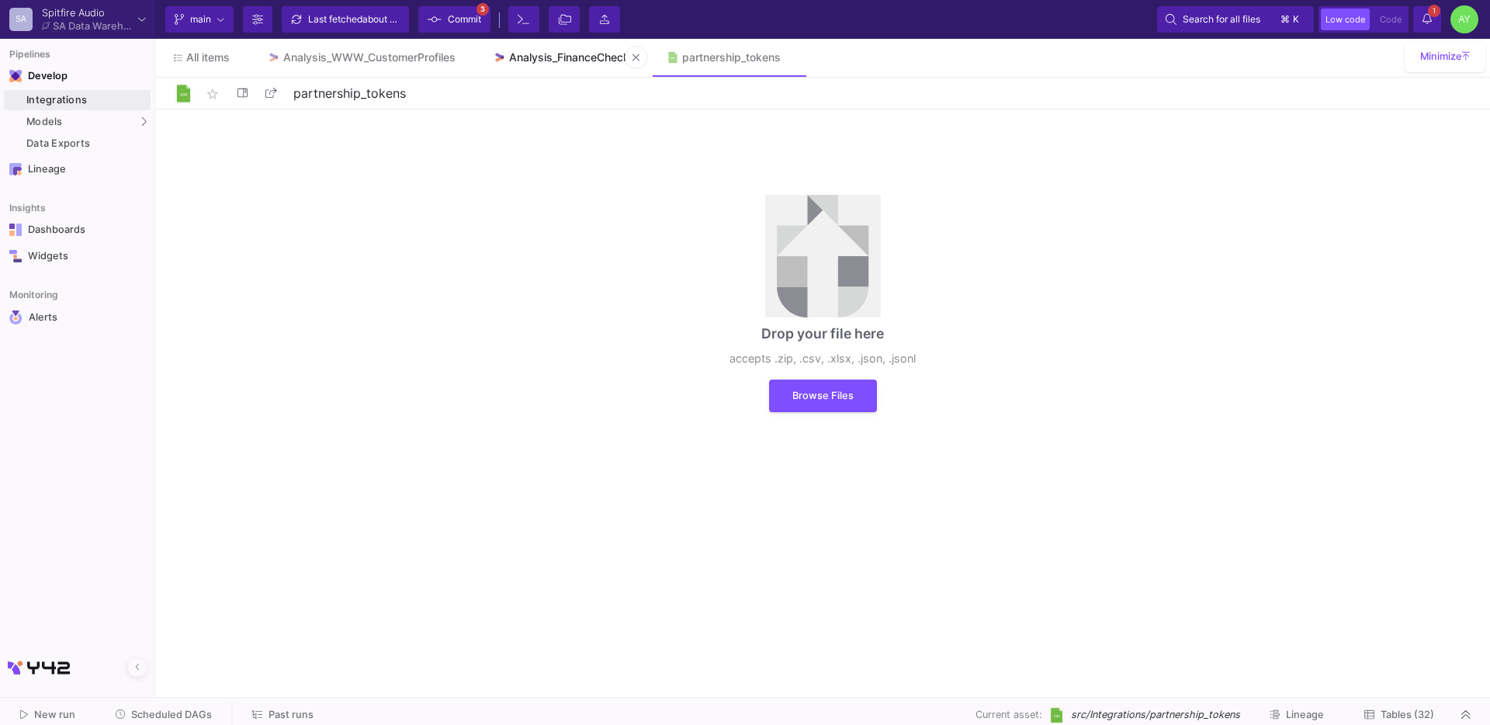
click at [543, 50] on link "Analysis_FinanceCheck" at bounding box center [561, 57] width 174 height 37
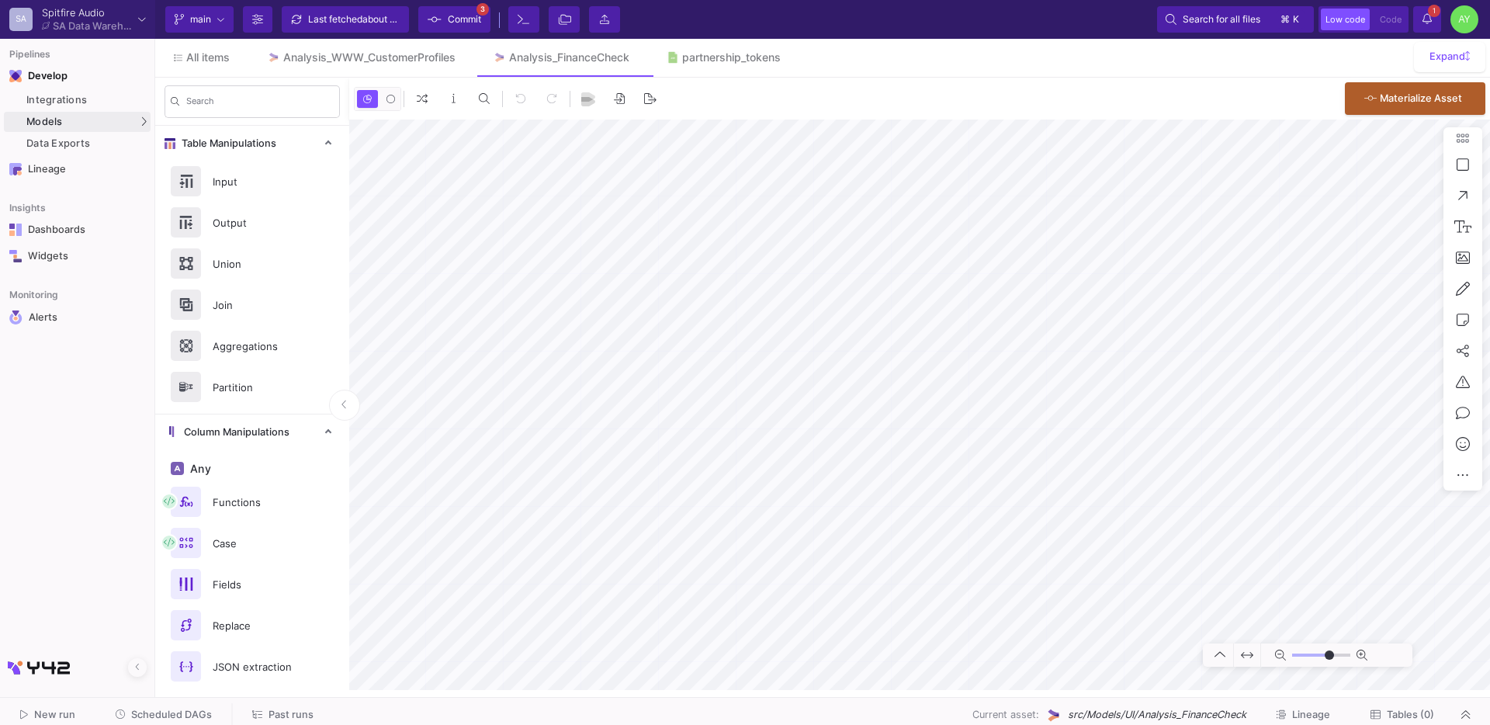
type input "0"
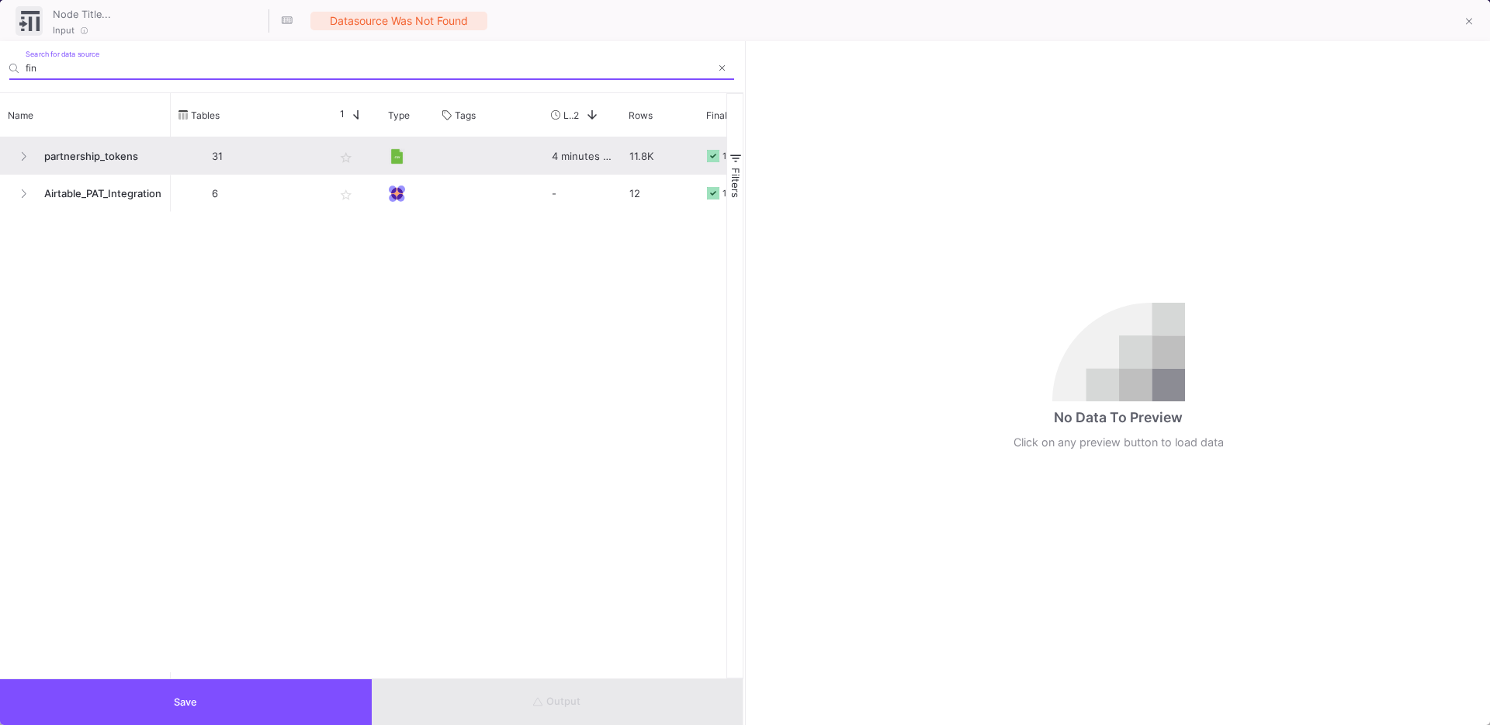
type input "fin"
click at [95, 154] on span "partnership_tokens" at bounding box center [98, 156] width 127 height 36
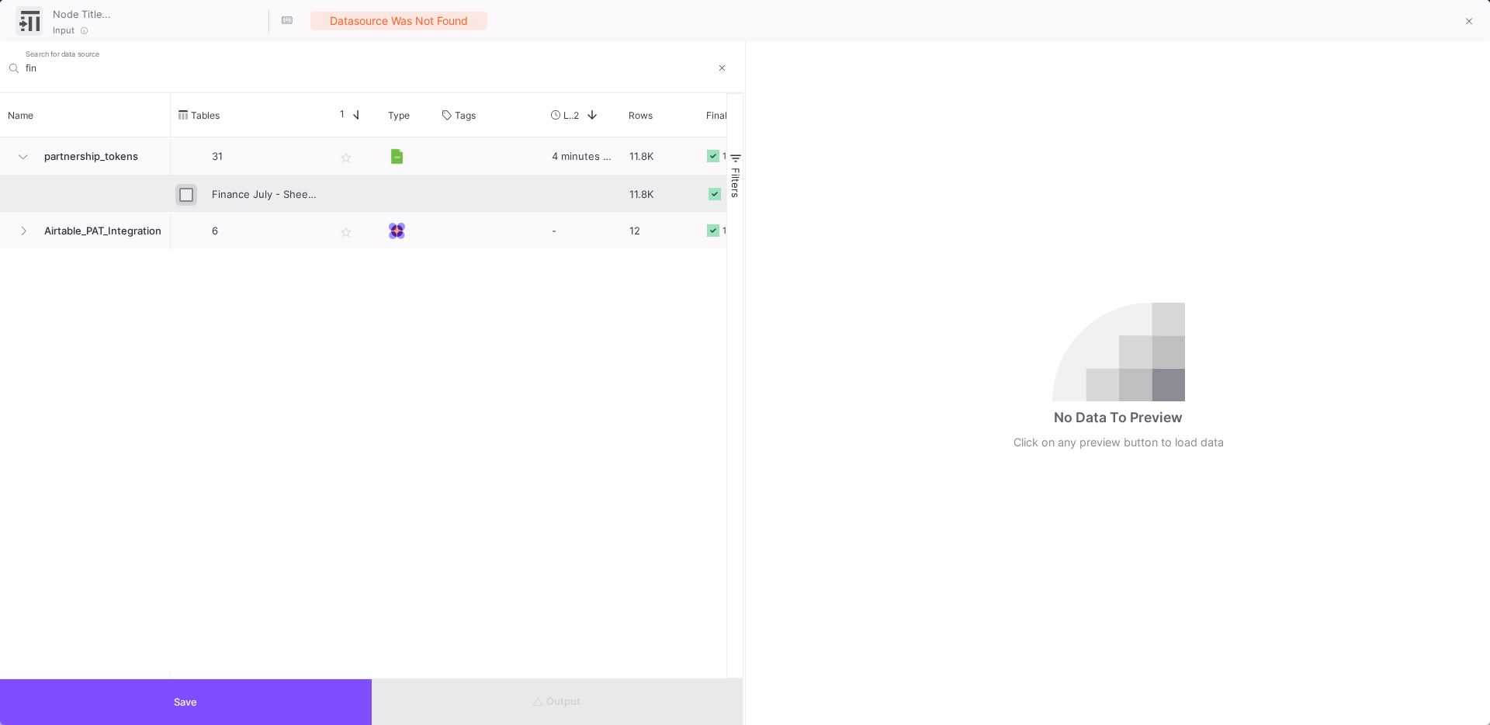
click at [182, 195] on input "Press Space to toggle row selection (unchecked)" at bounding box center [186, 195] width 14 height 14
checkbox input "true"
type input "Finance July - Sheet1.csv"
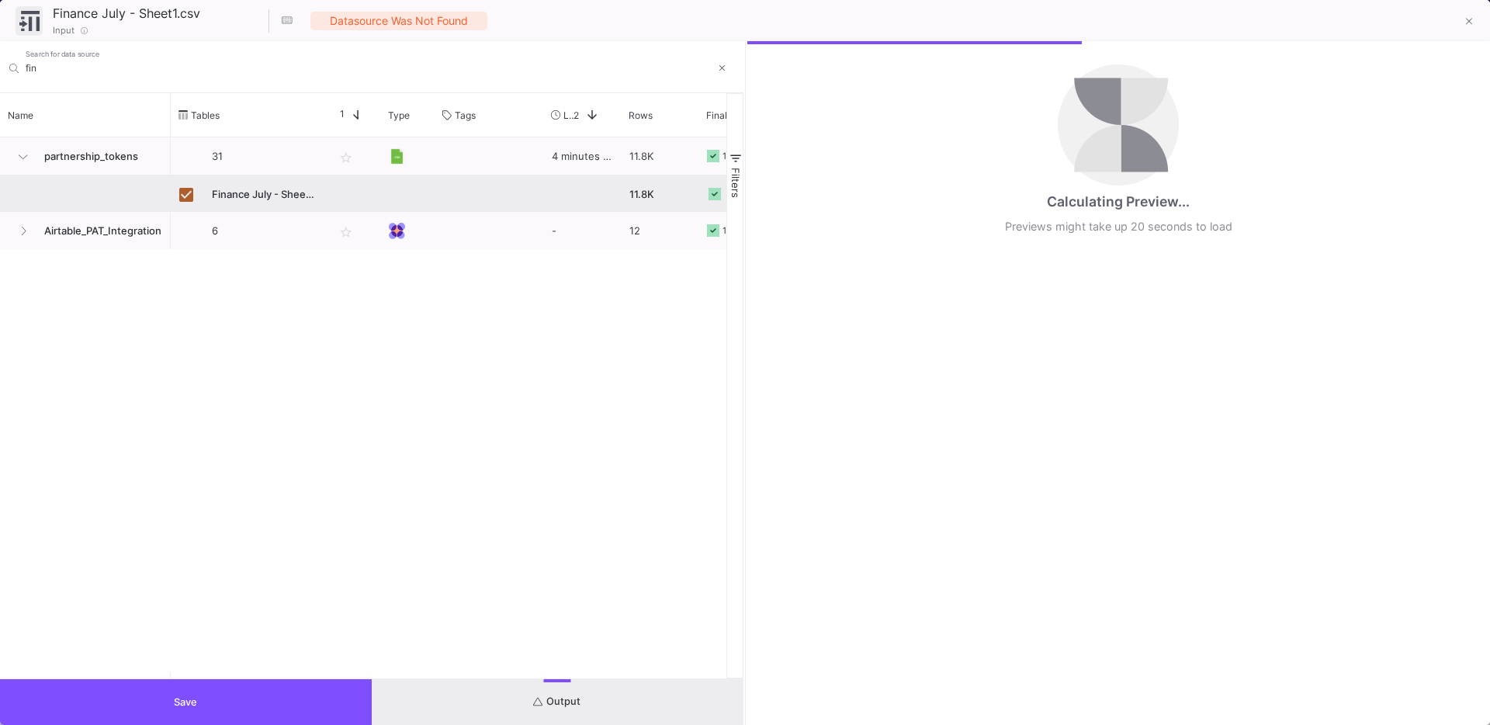
click at [181, 706] on span "Save" at bounding box center [185, 702] width 23 height 12
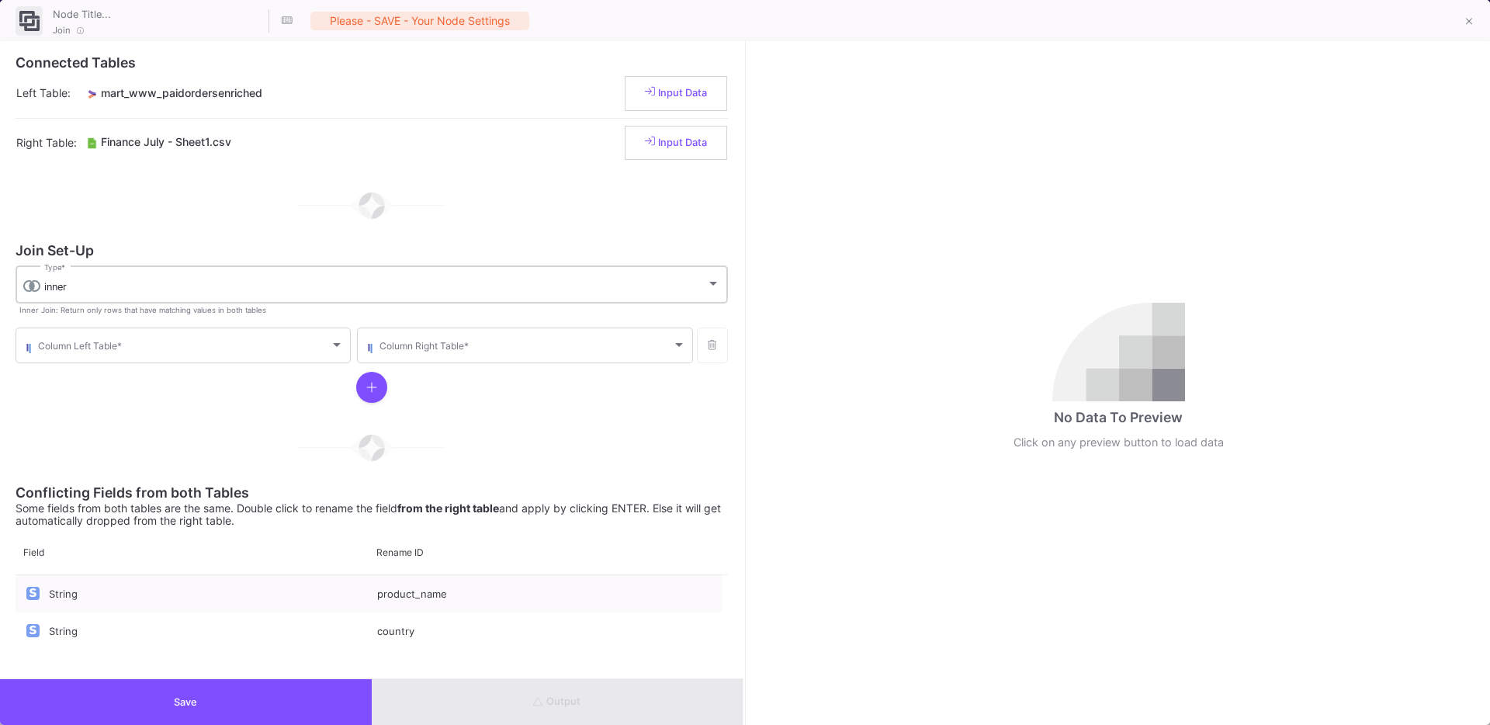
click at [189, 289] on div "inner" at bounding box center [375, 287] width 662 height 12
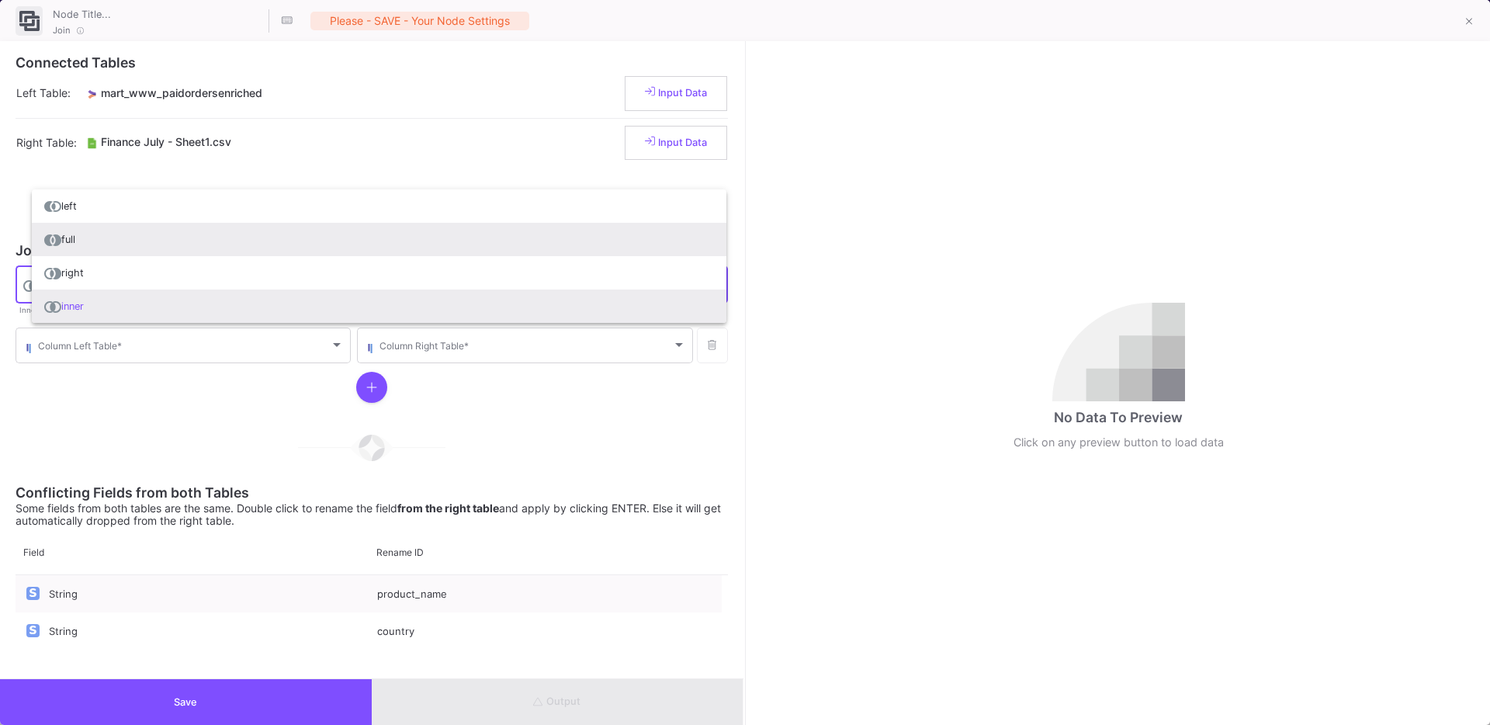
click at [95, 240] on span "full" at bounding box center [379, 239] width 670 height 33
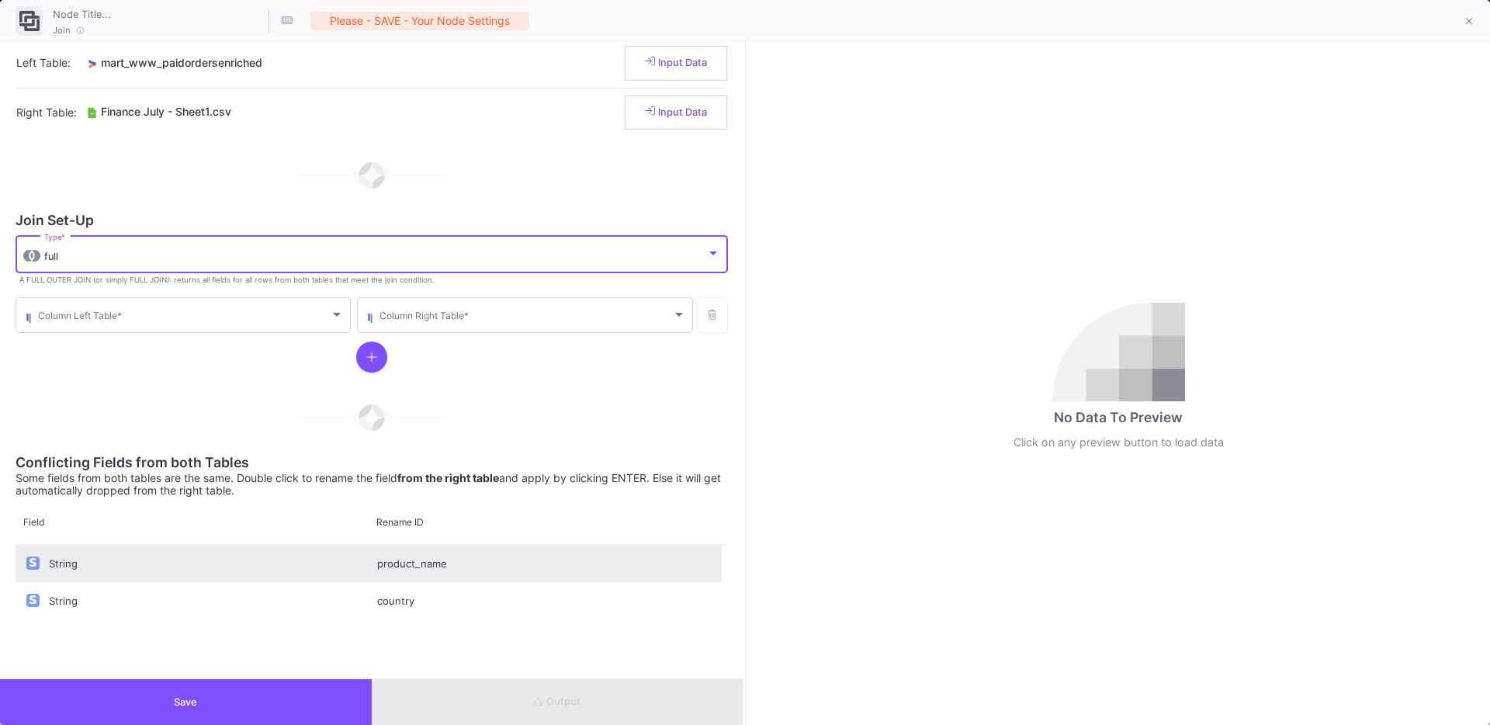
scroll to position [33, 0]
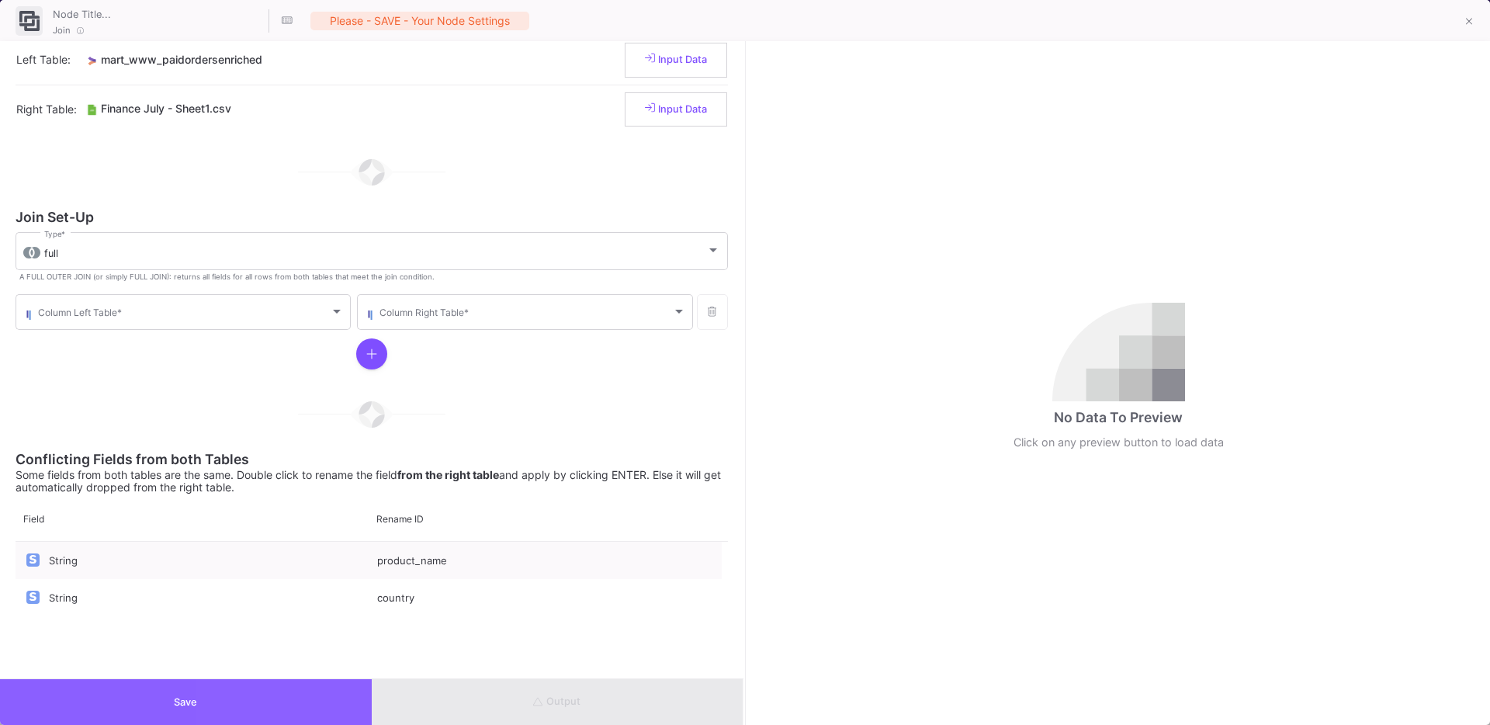
click at [248, 693] on button "Save" at bounding box center [186, 702] width 372 height 46
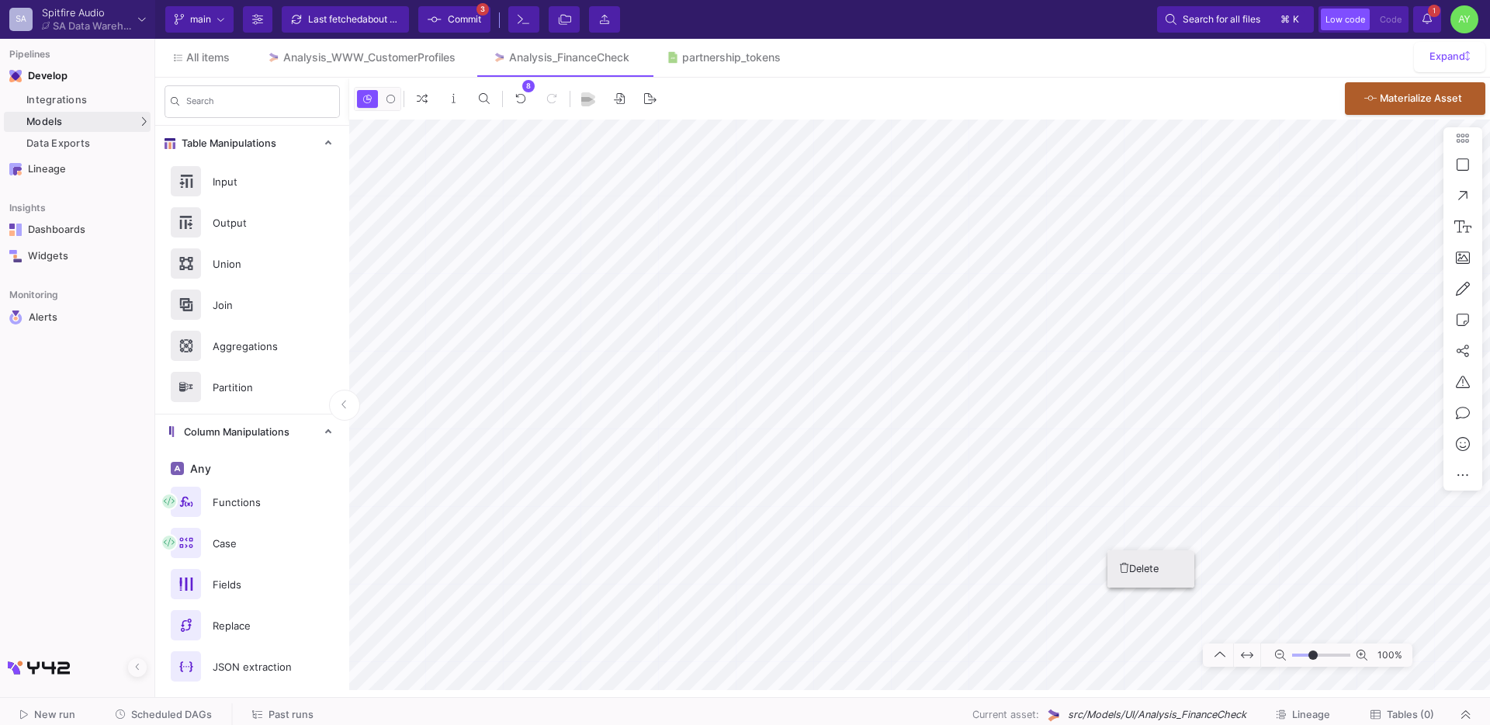
click at [1129, 560] on button "Delete" at bounding box center [1151, 568] width 87 height 37
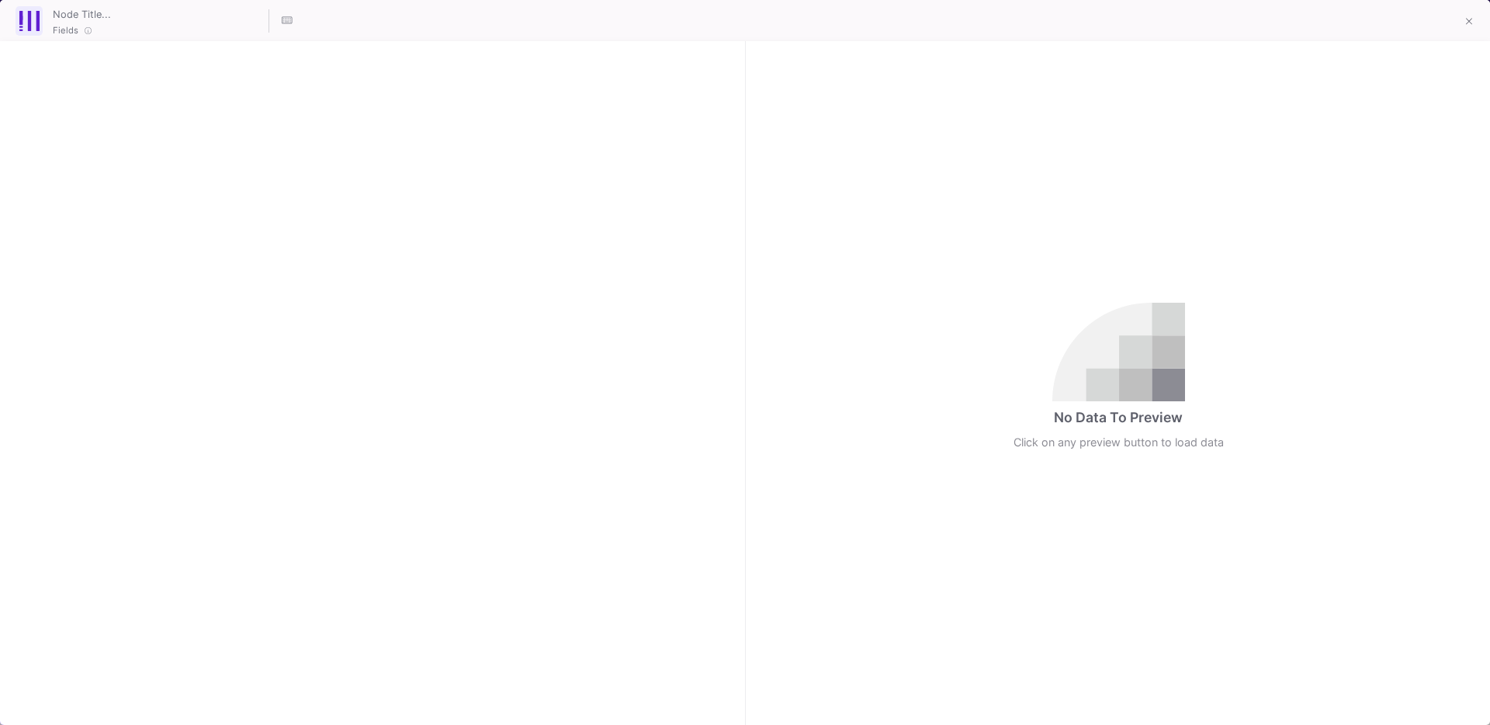
checkbox input "true"
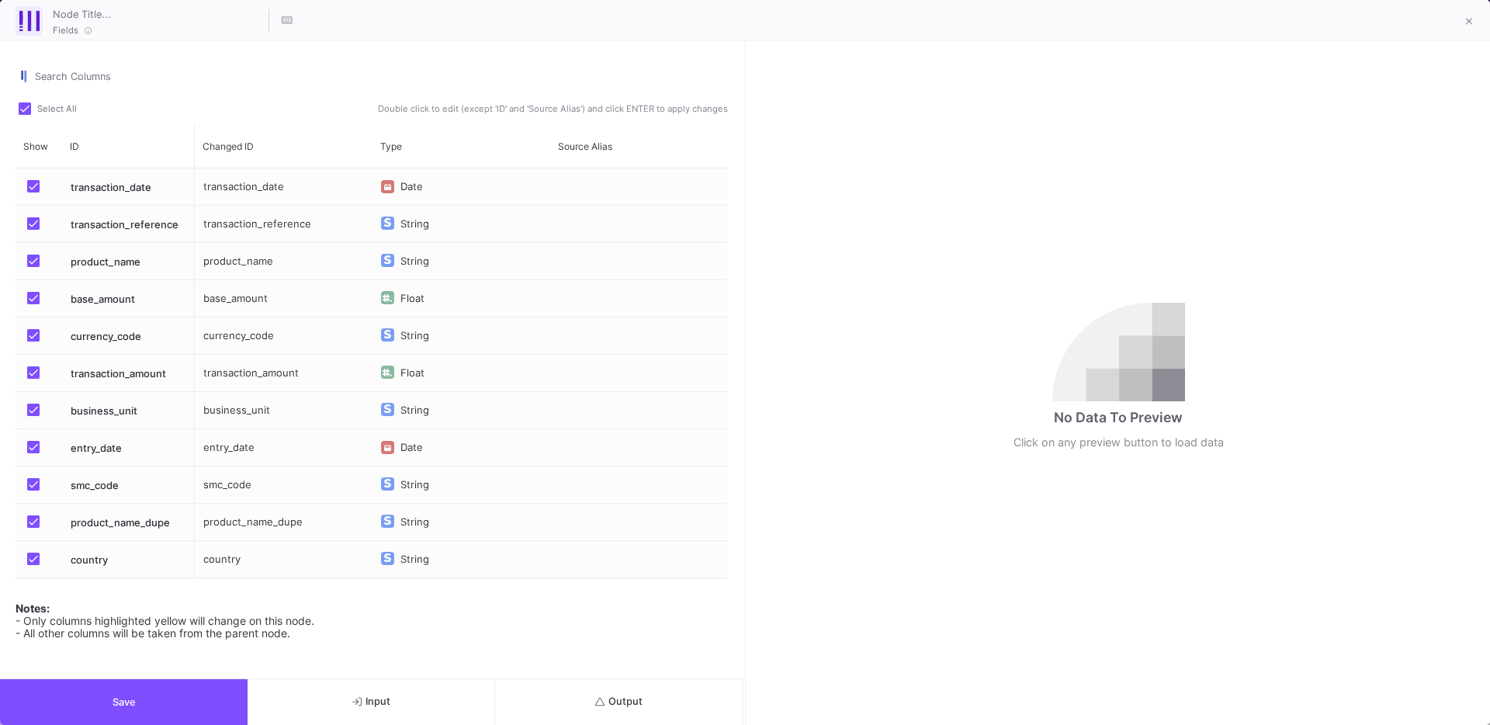
click at [276, 267] on div "product_name" at bounding box center [284, 261] width 178 height 36
click at [272, 258] on div "product_name" at bounding box center [284, 261] width 178 height 36
click at [305, 275] on input "product_name" at bounding box center [283, 270] width 161 height 31
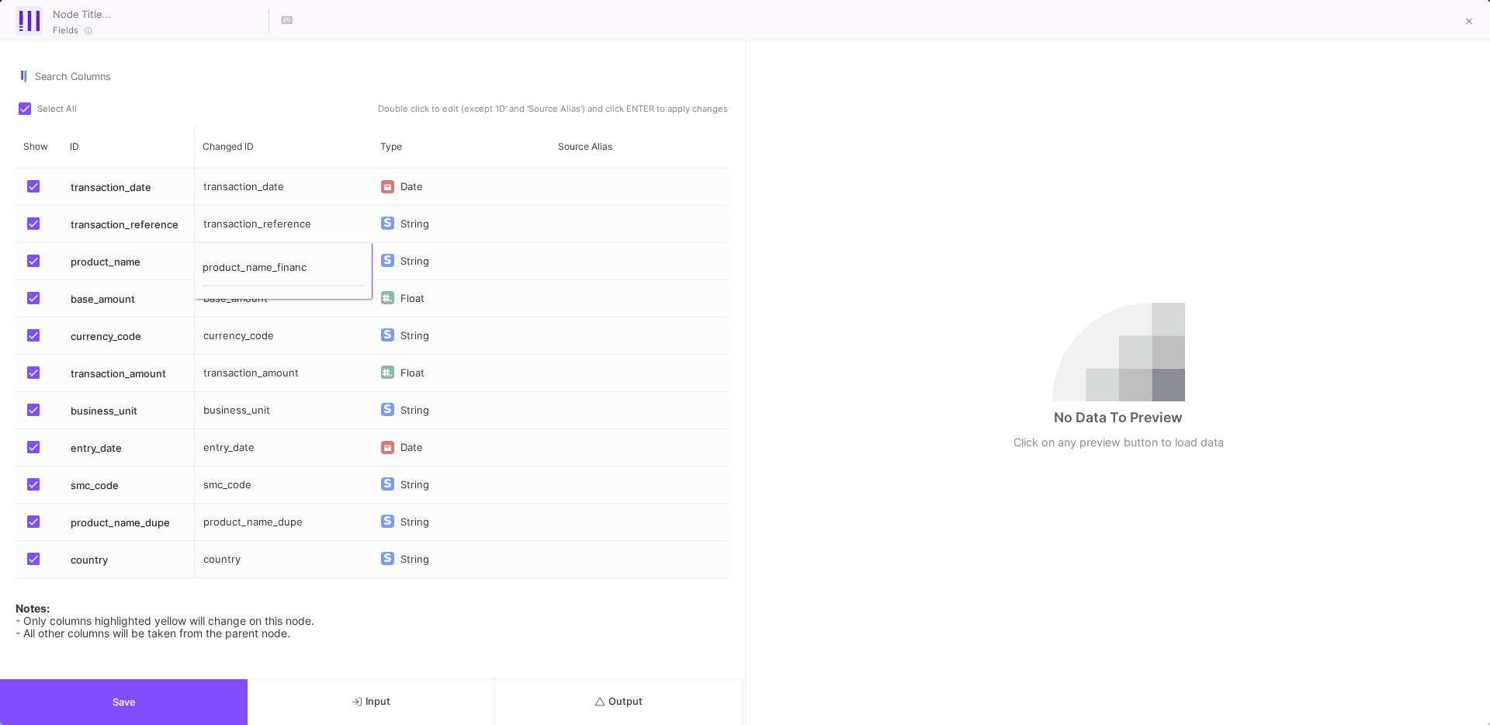
type input "product_name_finance"
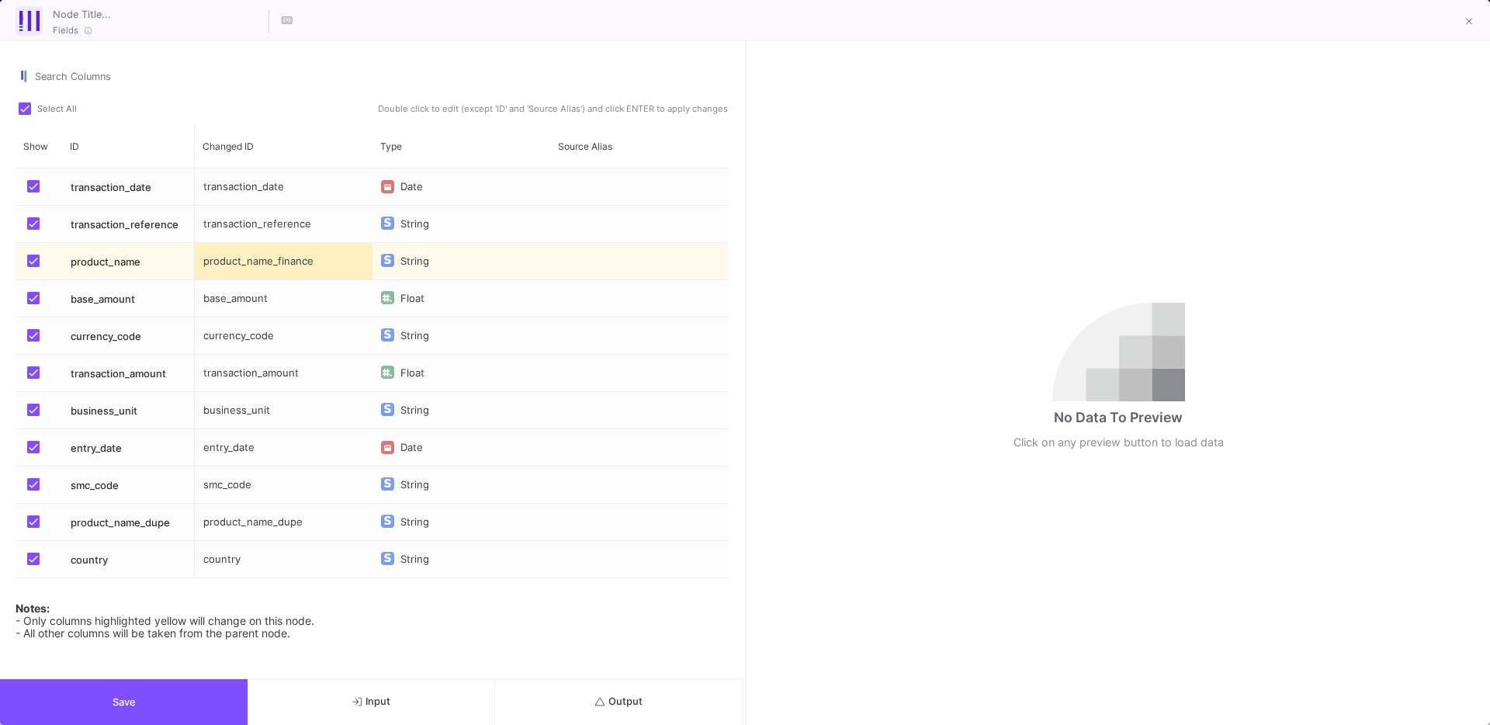
click at [241, 557] on div "country" at bounding box center [284, 559] width 178 height 36
click at [241, 557] on input "country" at bounding box center [283, 549] width 161 height 31
type input "country_finance"
click at [417, 604] on div "Notes: - Only columns highlighted yellow will change on this node. - All other …" at bounding box center [372, 616] width 713 height 47
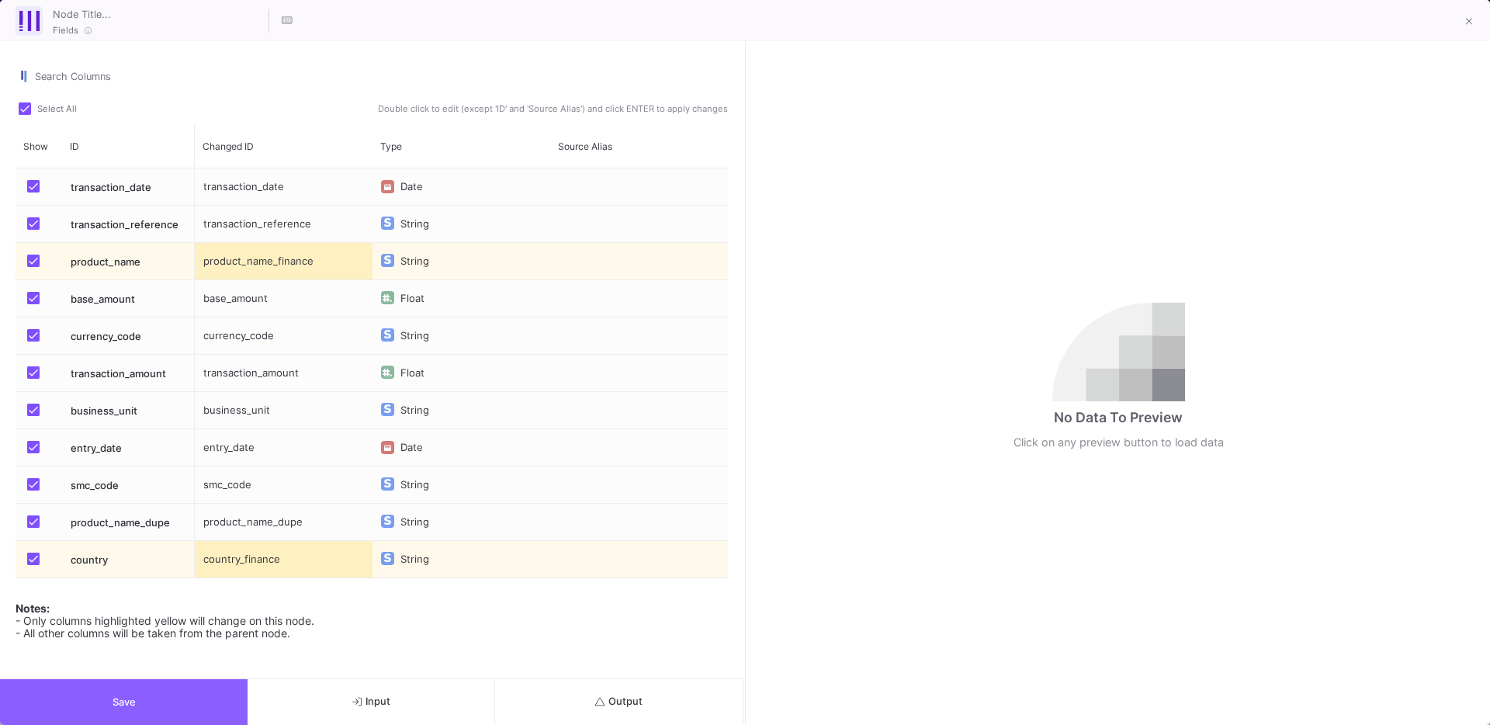
click at [125, 711] on button "Save" at bounding box center [124, 702] width 248 height 46
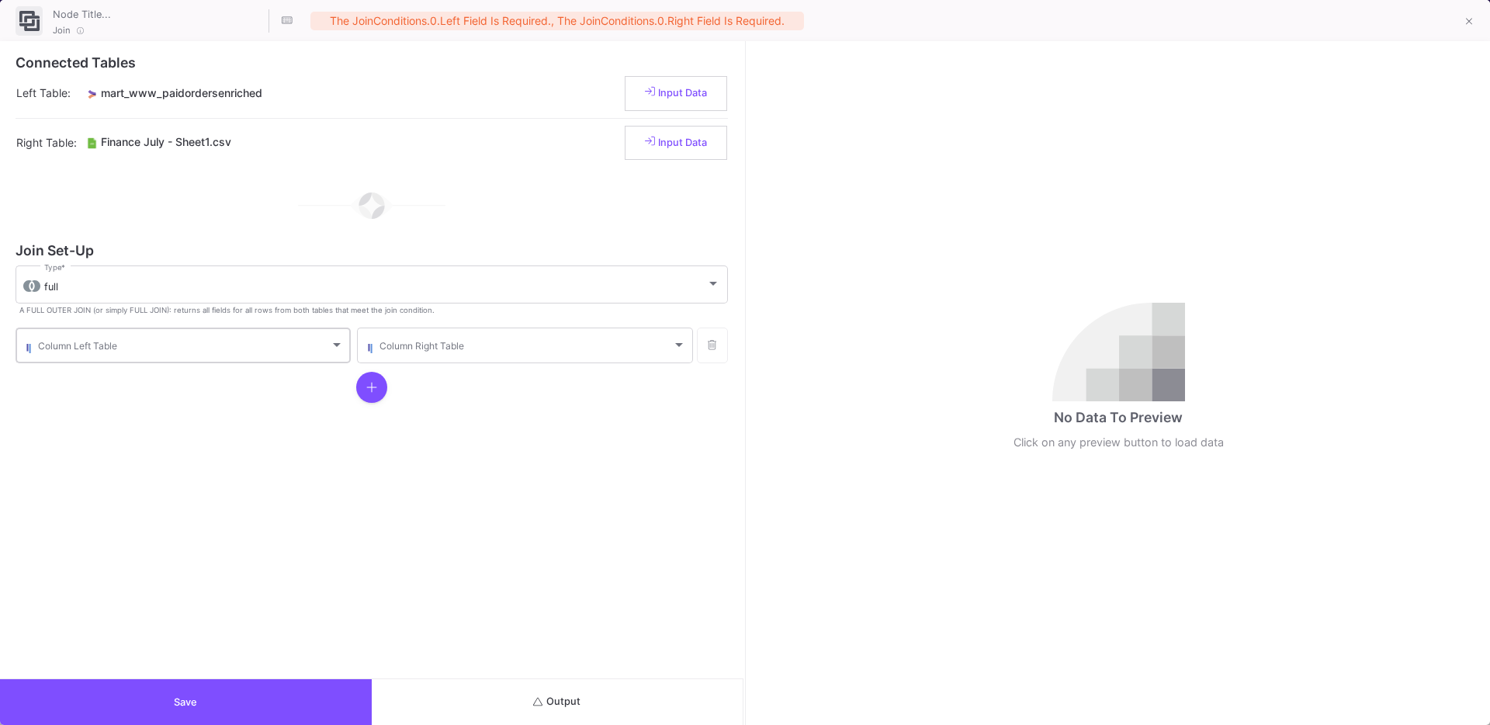
click at [104, 345] on span at bounding box center [184, 348] width 292 height 12
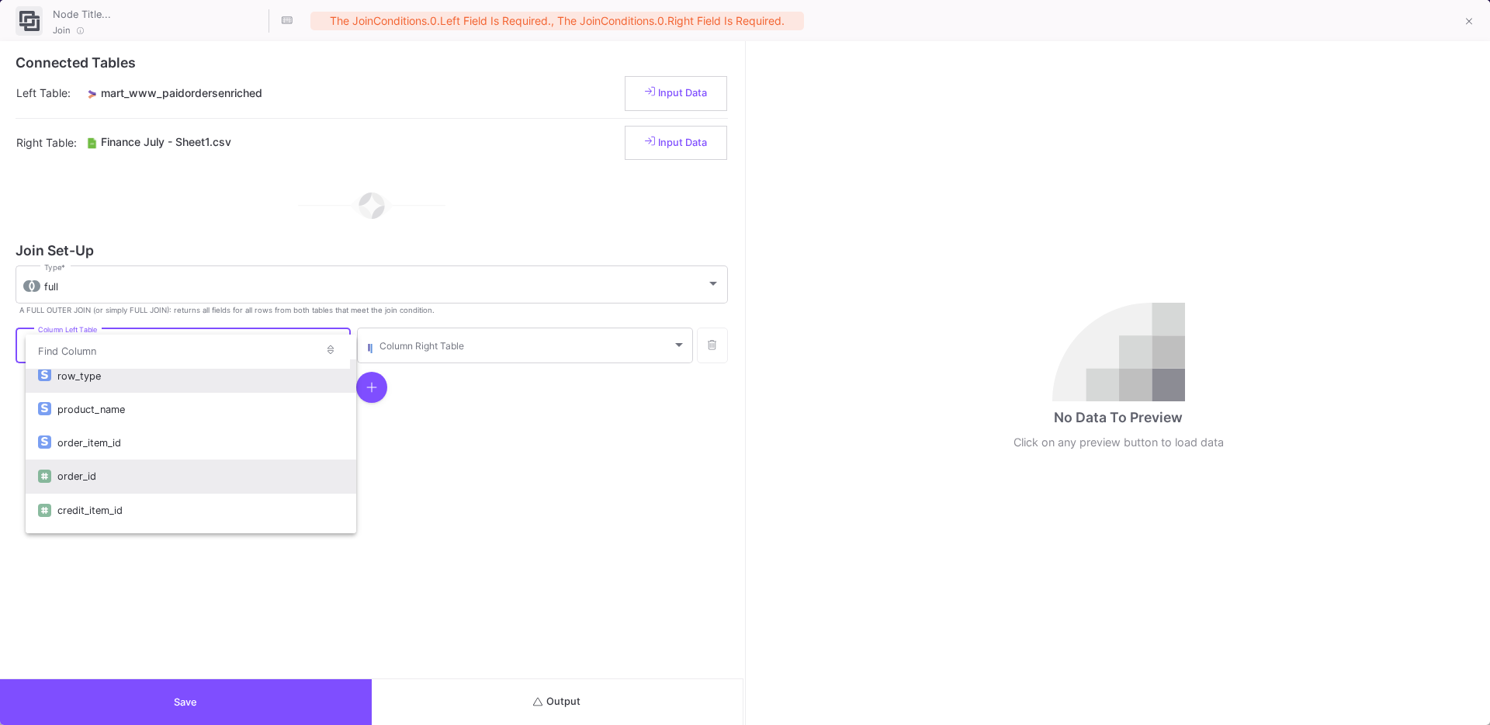
scroll to position [0, 0]
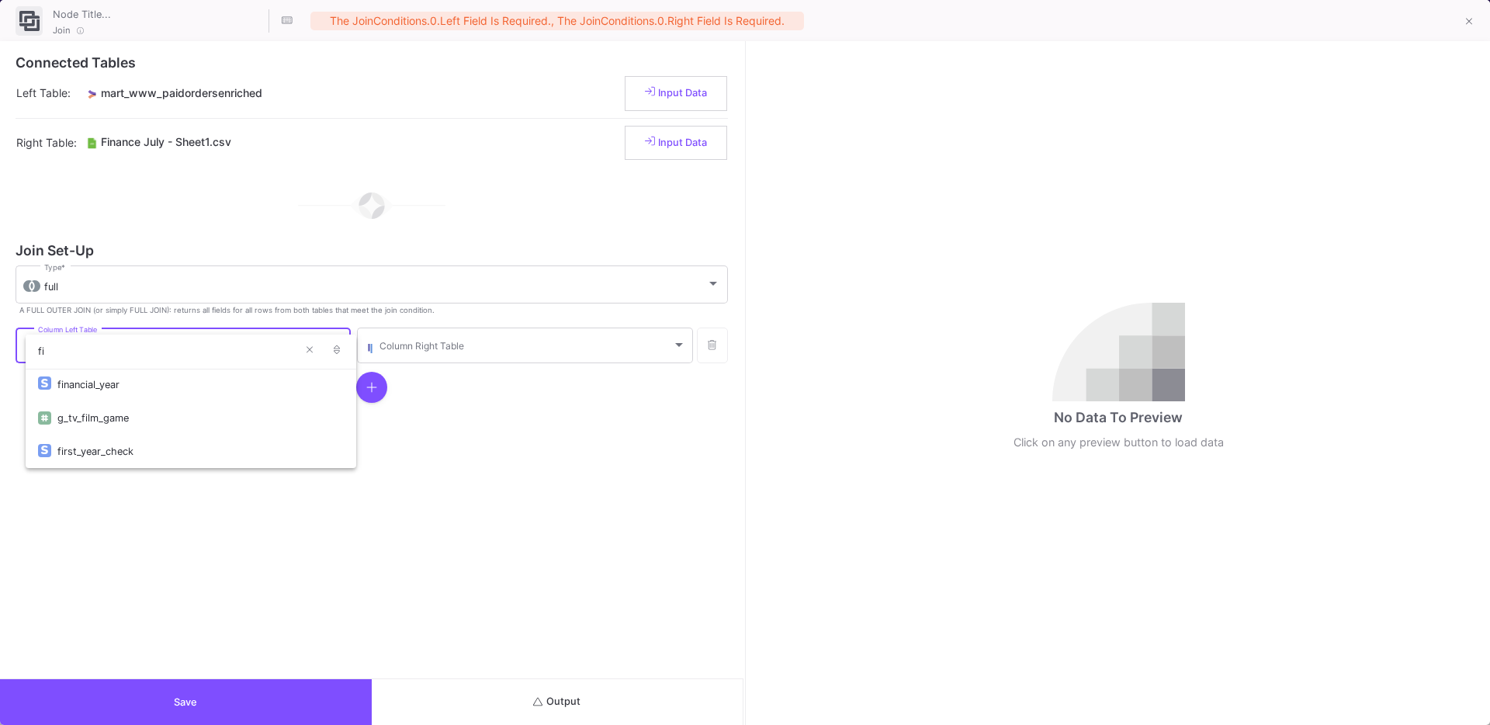
type input "f"
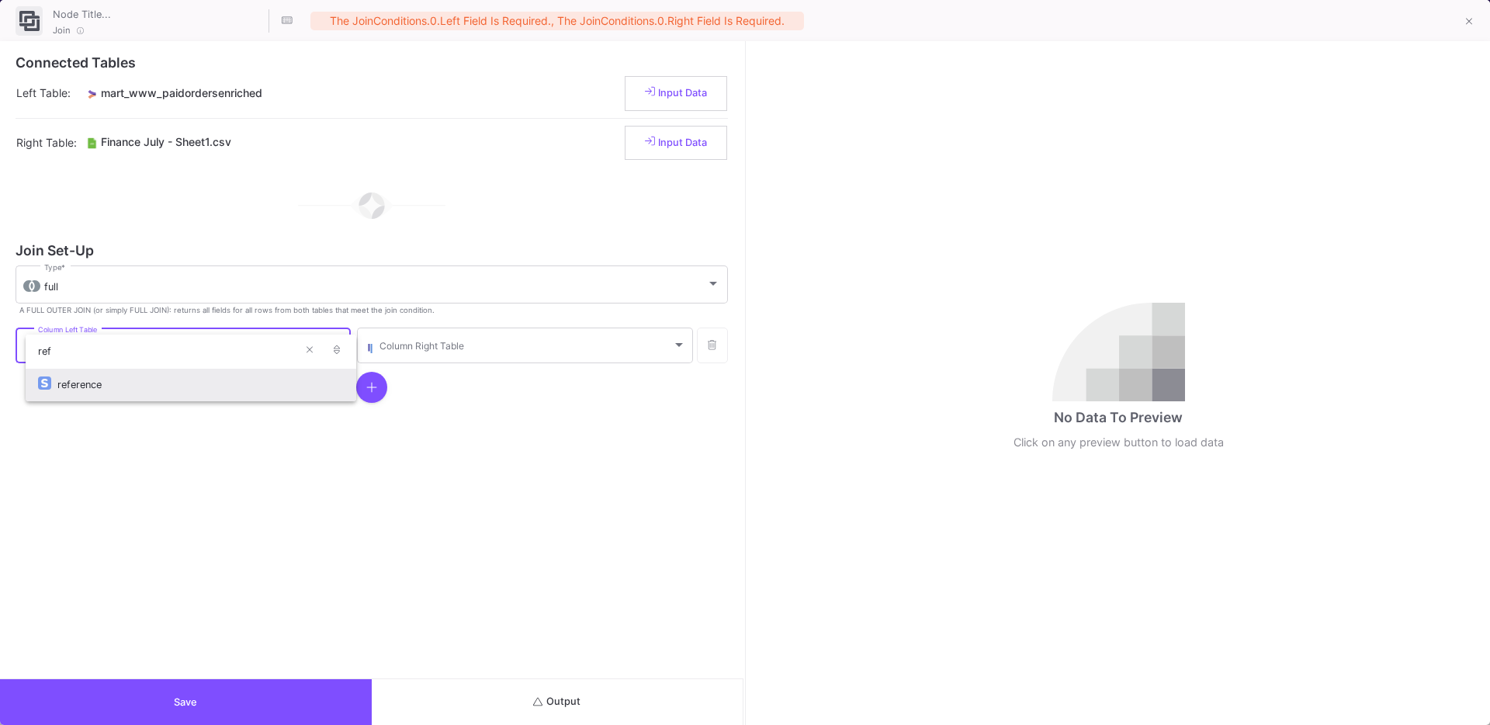
type input "ref"
click at [105, 387] on div "reference" at bounding box center [200, 384] width 286 height 33
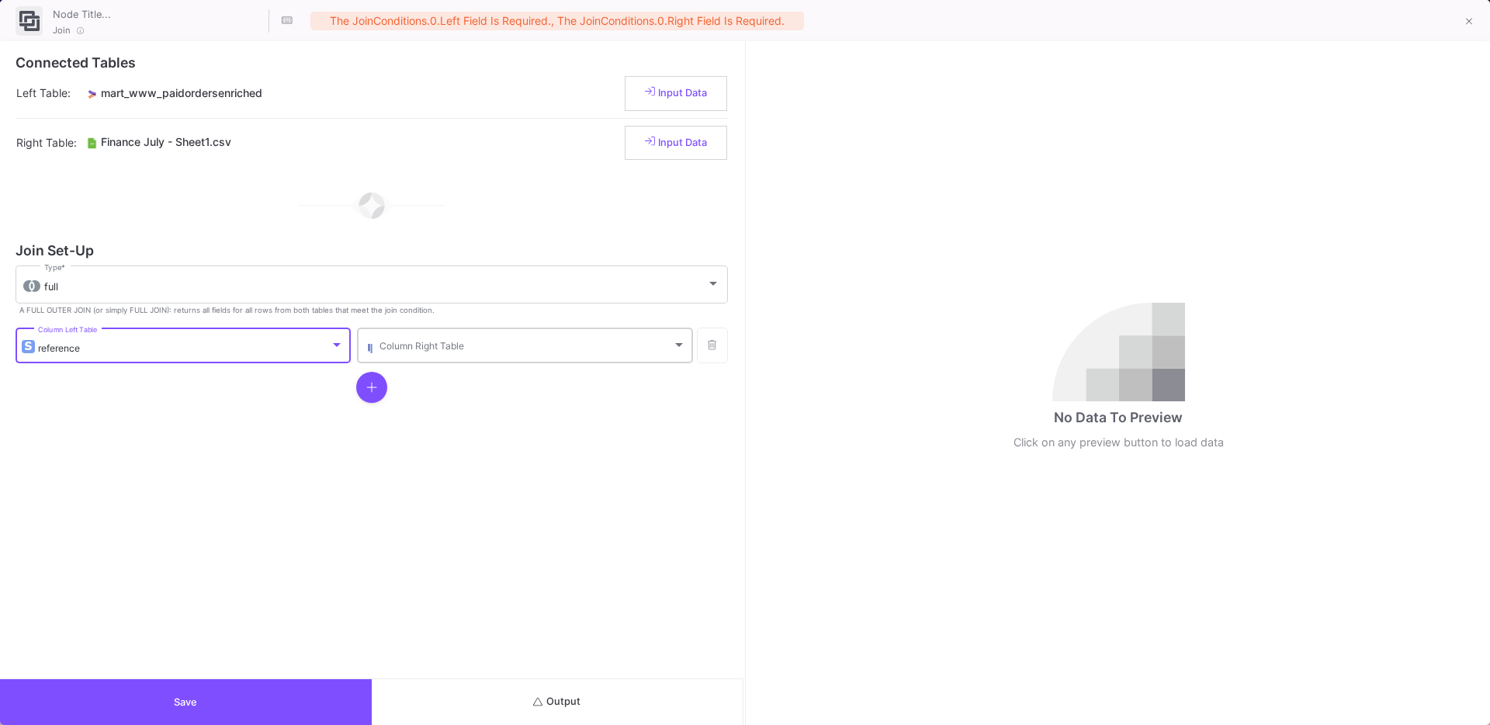
click at [499, 329] on div "Column Right Table" at bounding box center [533, 344] width 306 height 38
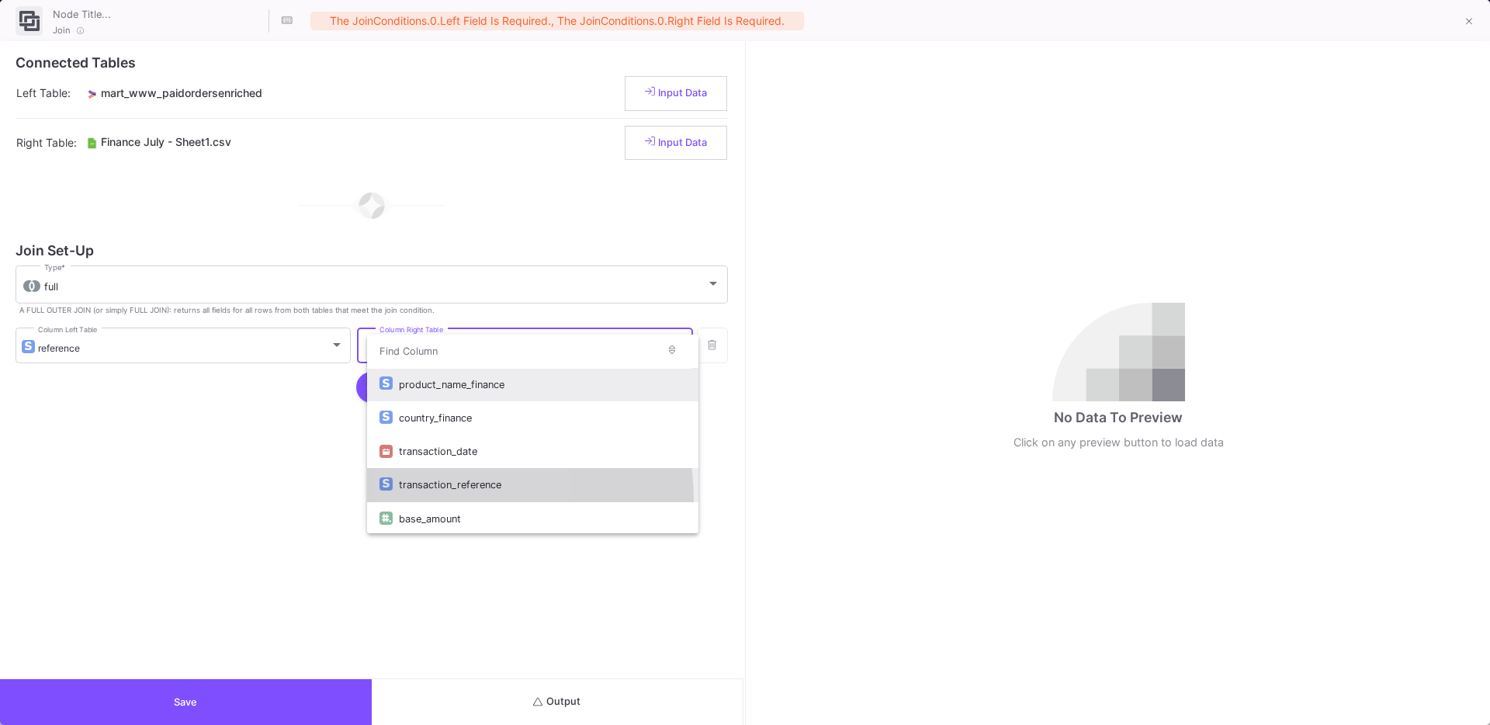
click at [435, 500] on div "transaction_reference" at bounding box center [542, 484] width 286 height 33
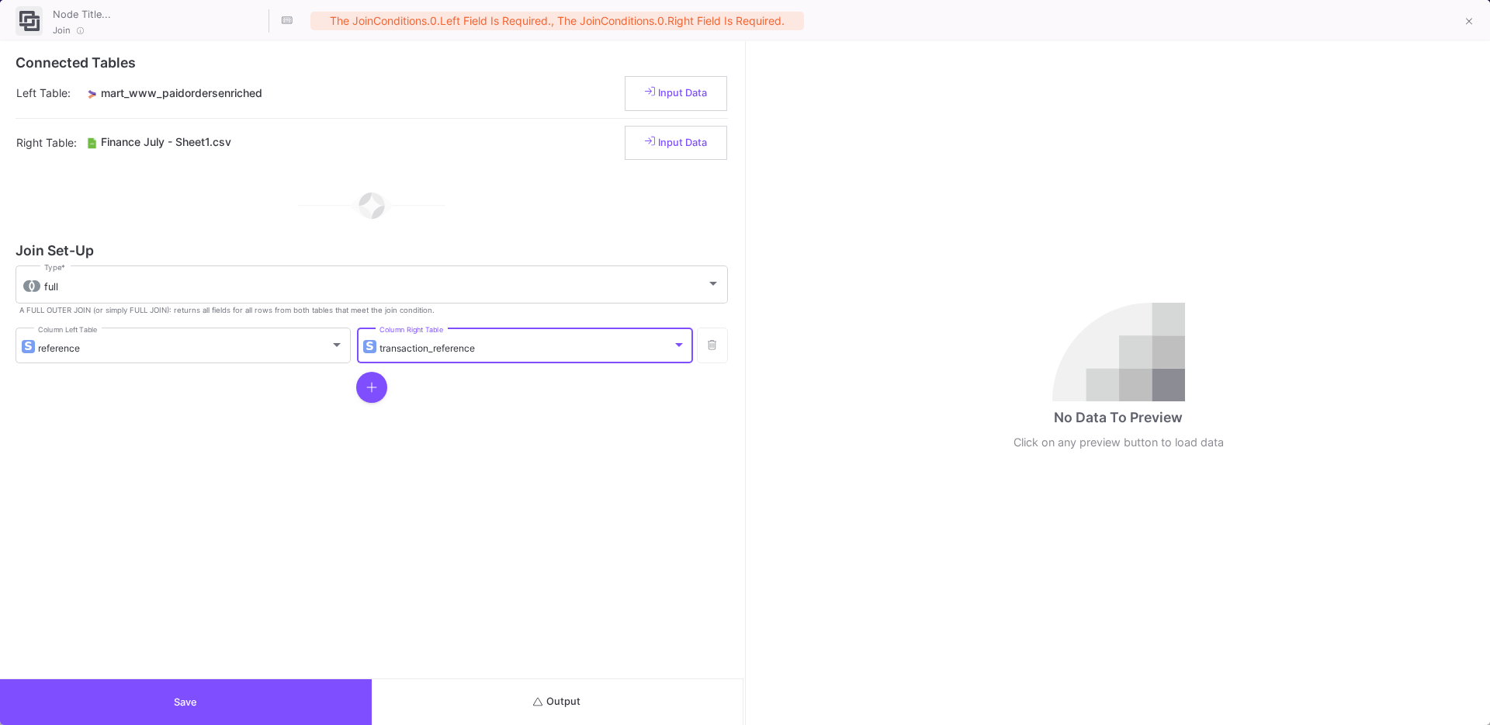
click at [270, 698] on button "Save" at bounding box center [186, 702] width 372 height 46
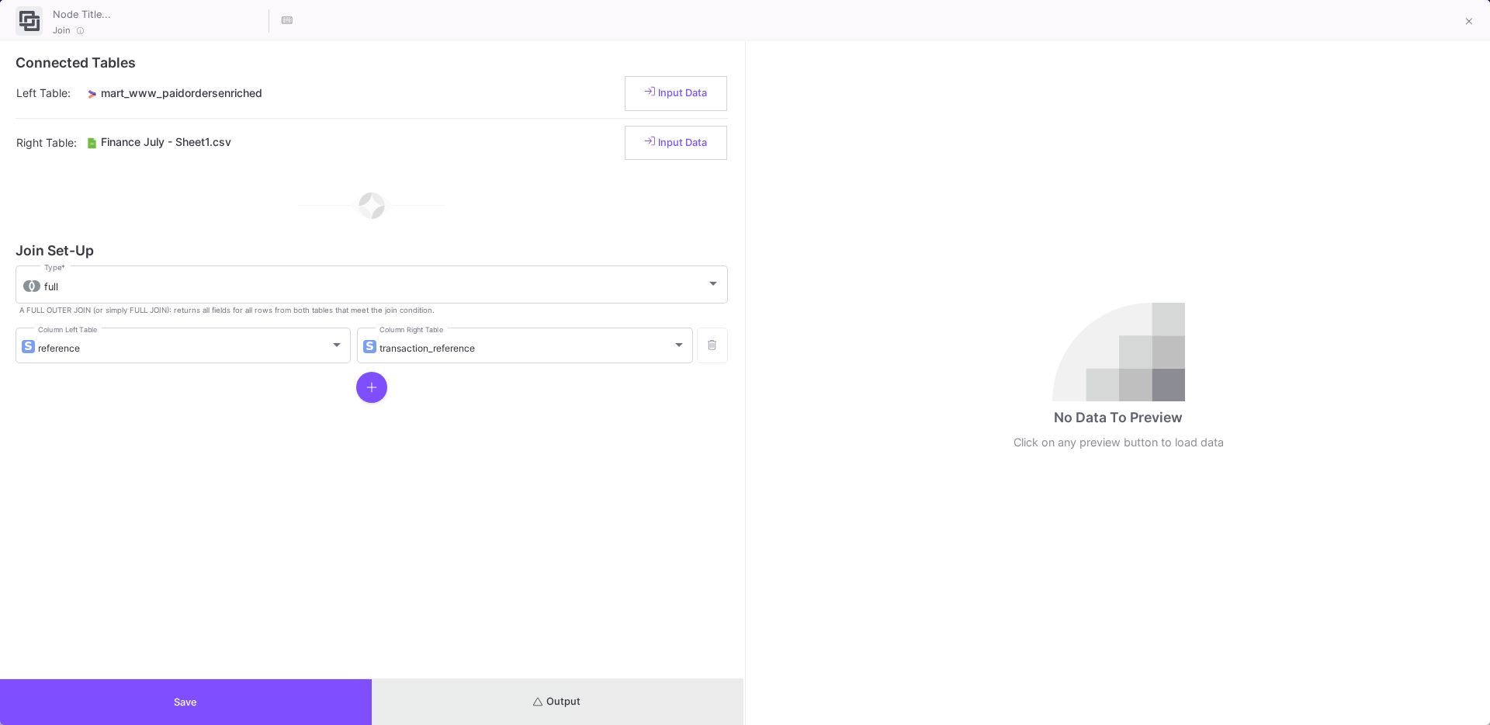
click at [658, 699] on button "Output" at bounding box center [558, 702] width 372 height 46
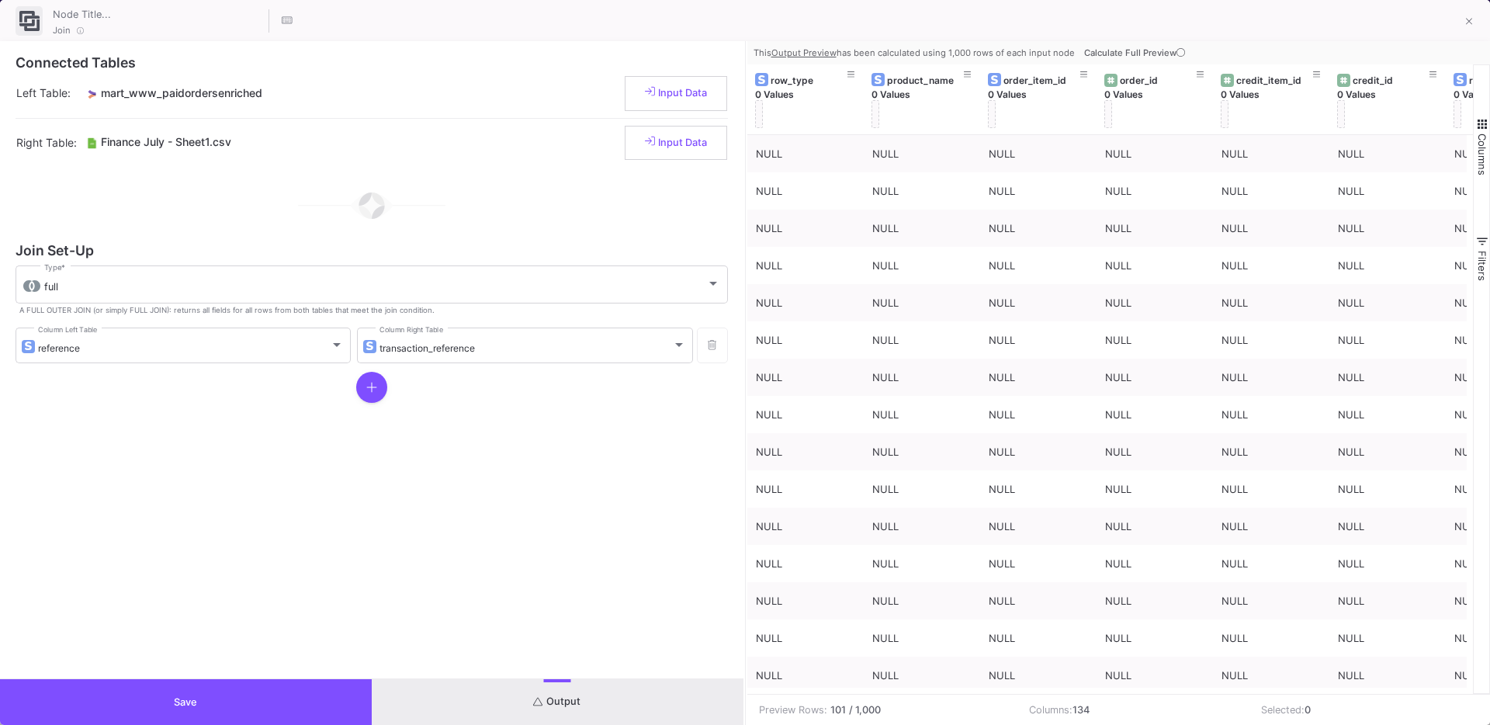
click at [1125, 60] on button "Calculate Full Preview" at bounding box center [1136, 52] width 110 height 23
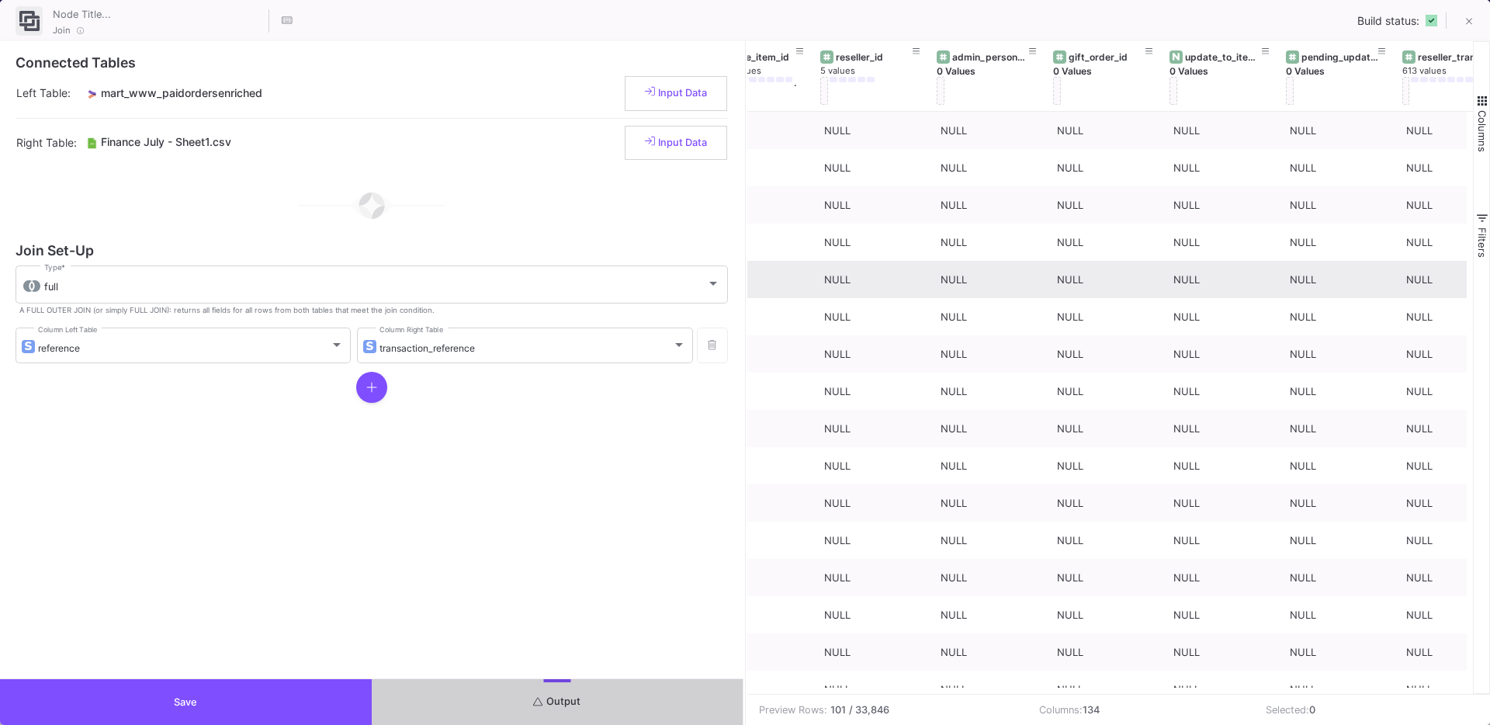
scroll to position [0, 4131]
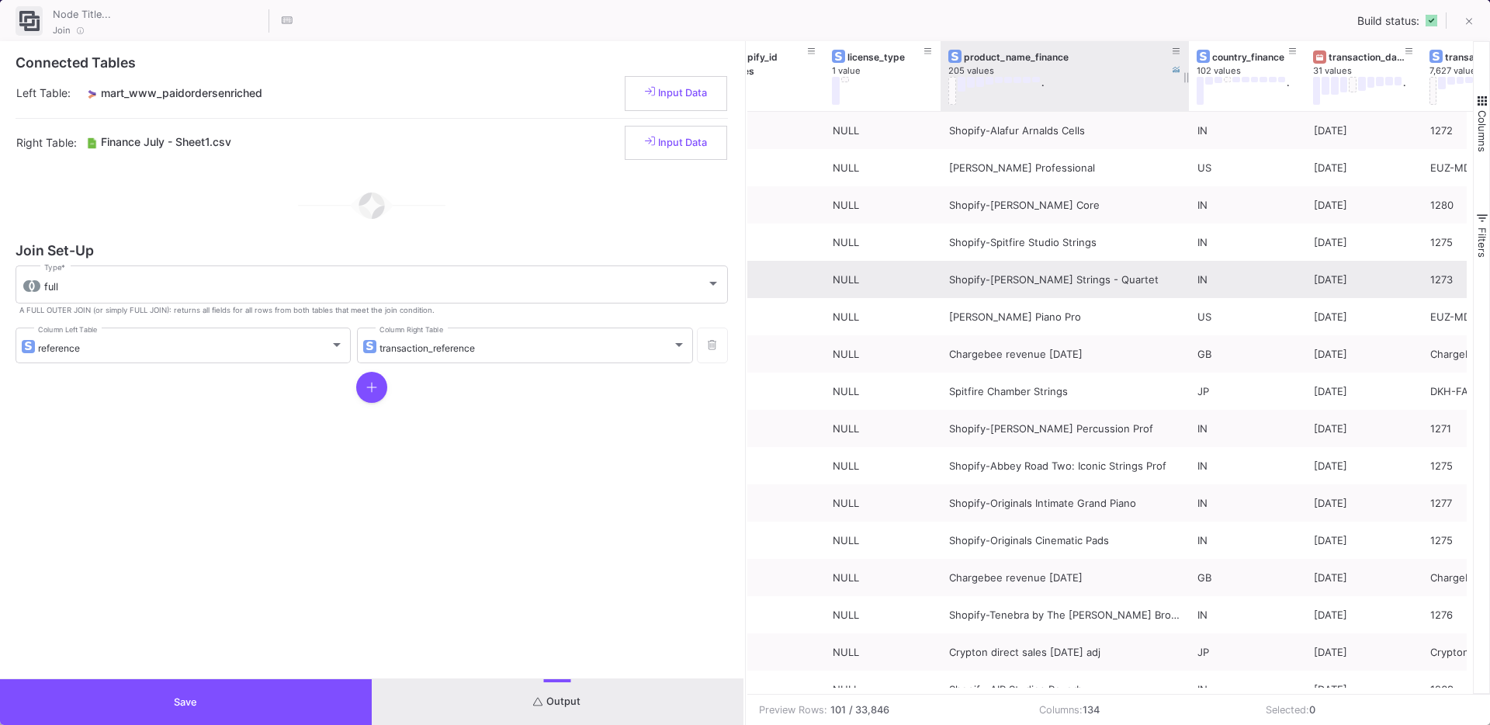
drag, startPoint x: 1053, startPoint y: 98, endPoint x: 1185, endPoint y: 110, distance: 132.5
click at [1186, 110] on div at bounding box center [1189, 76] width 6 height 70
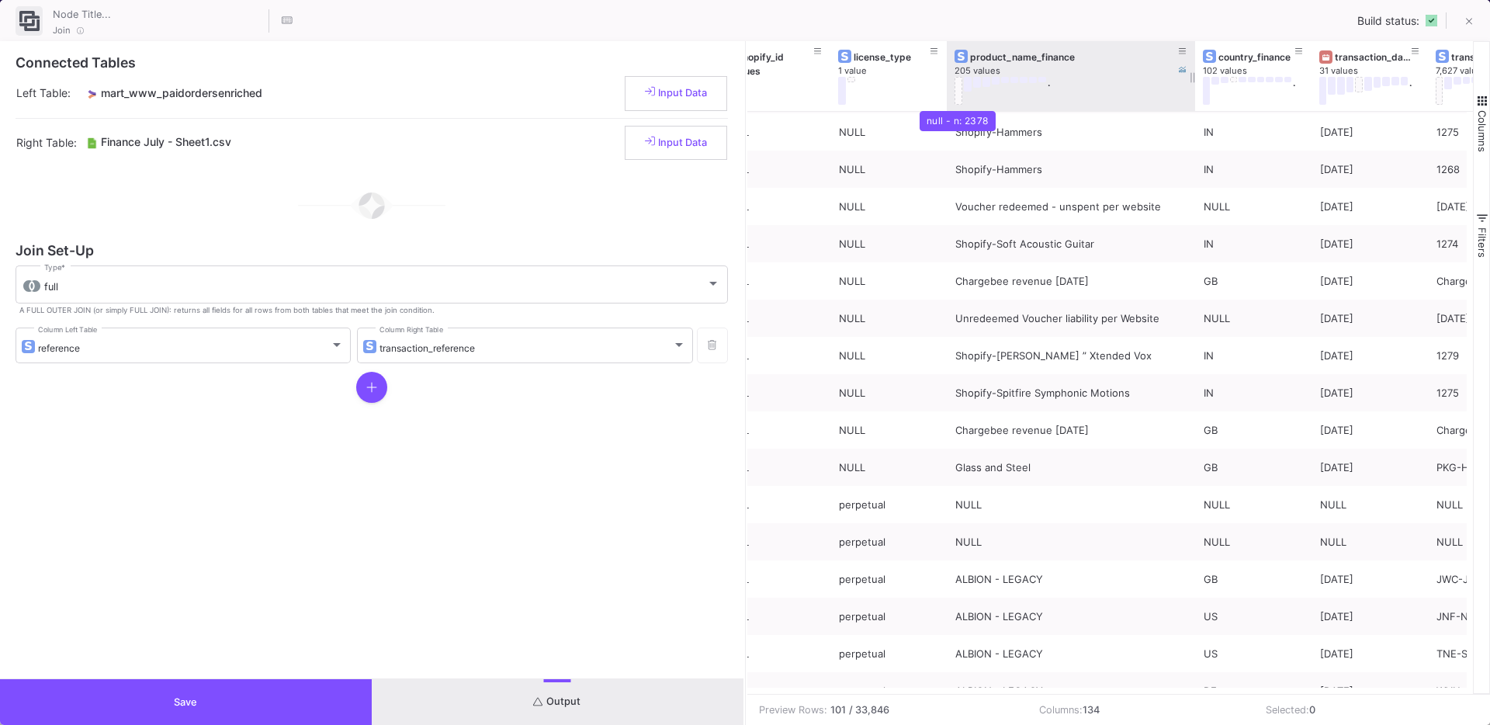
click at [959, 95] on button at bounding box center [959, 91] width 8 height 28
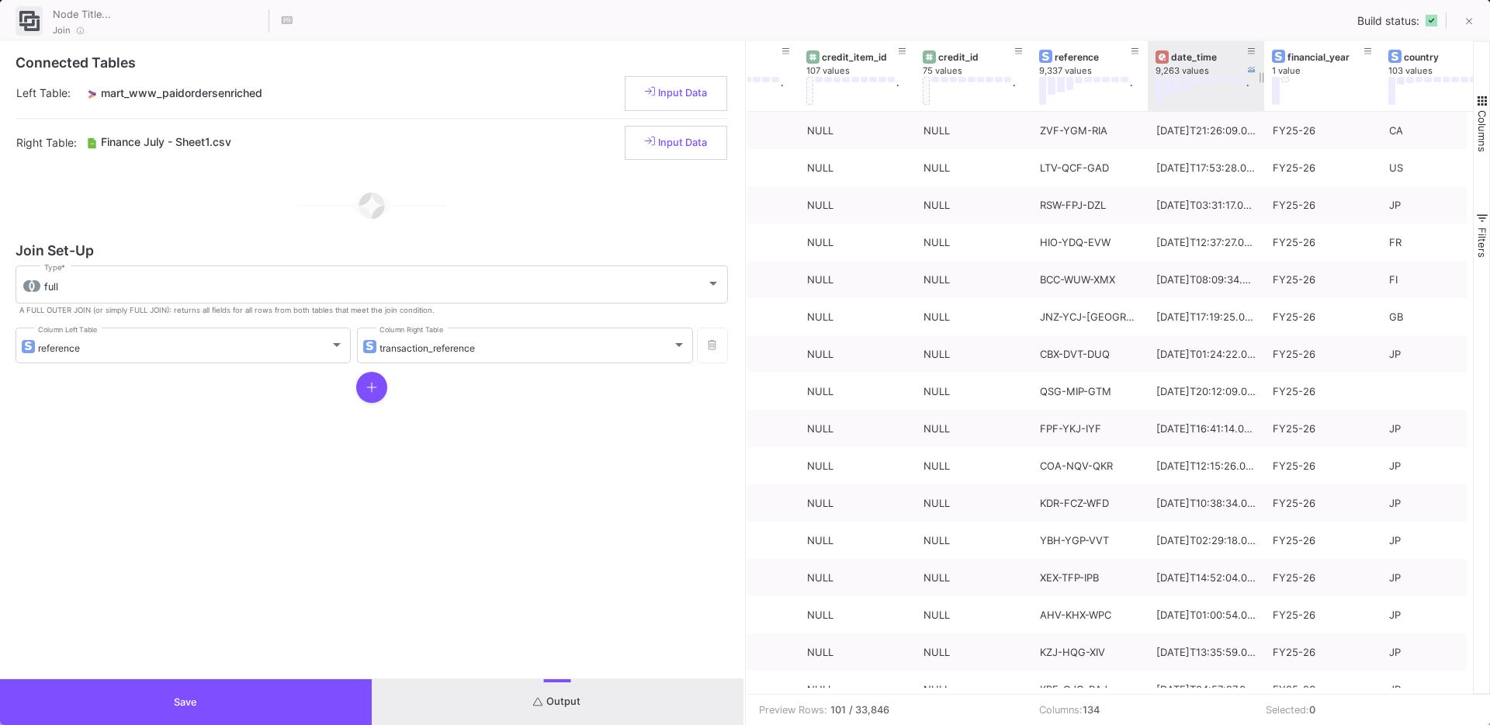
click at [1195, 57] on div "date_time" at bounding box center [1209, 57] width 77 height 12
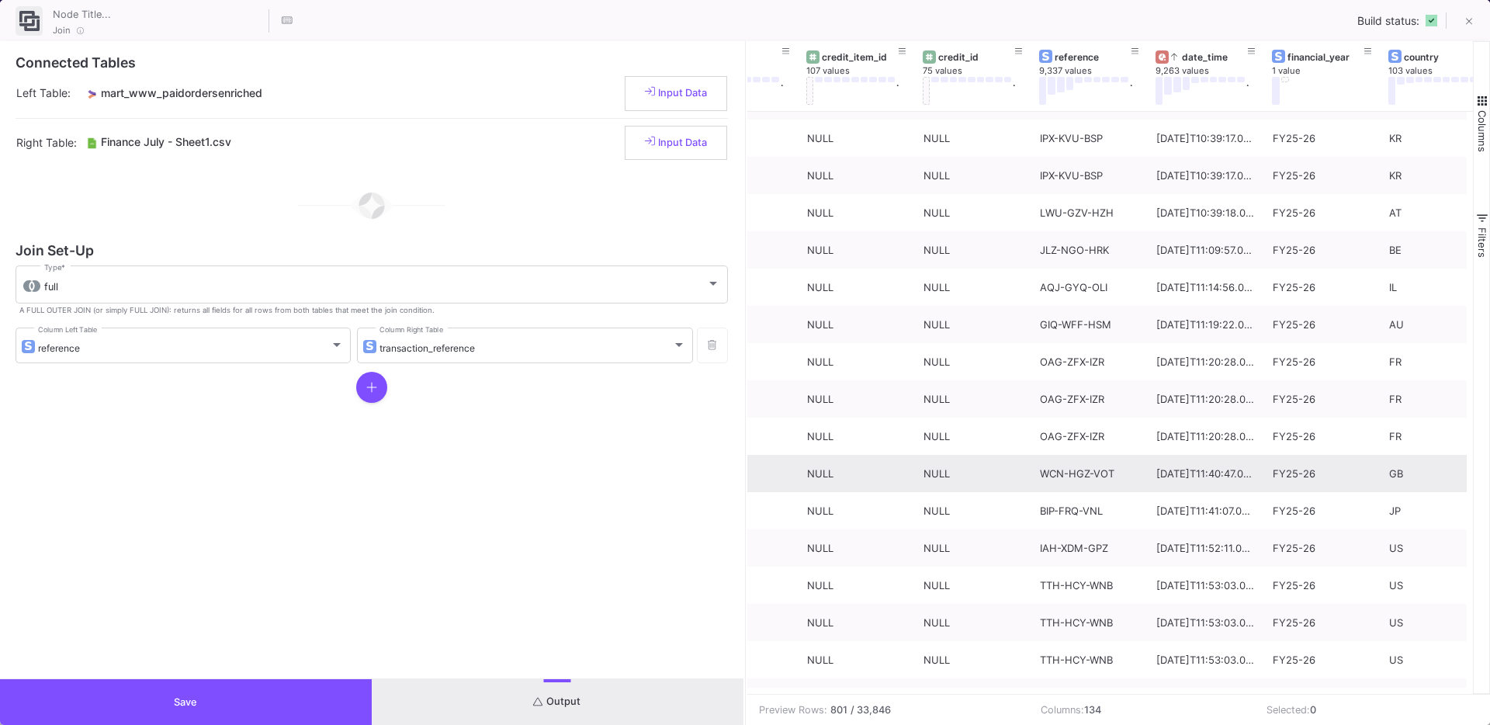
scroll to position [27978, 0]
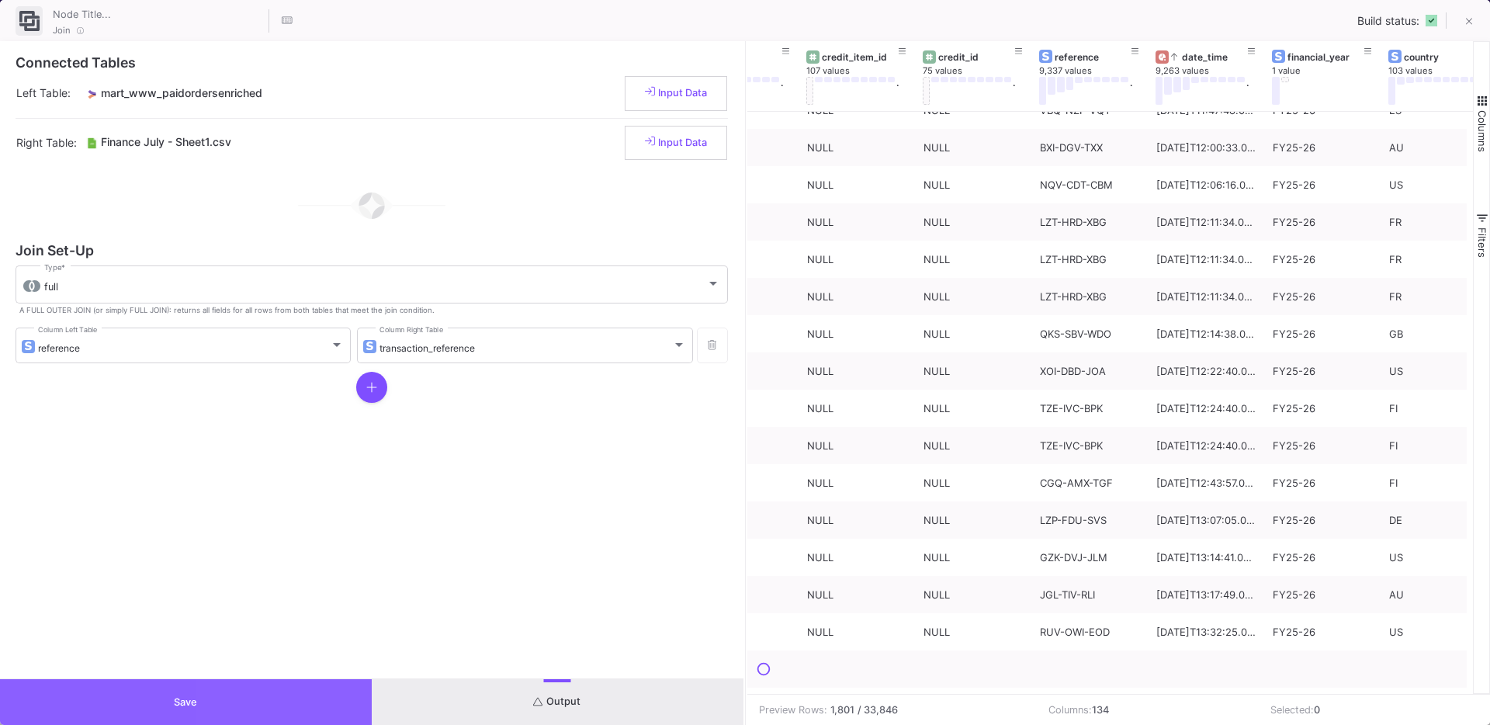
click at [303, 689] on button "Save" at bounding box center [186, 702] width 372 height 46
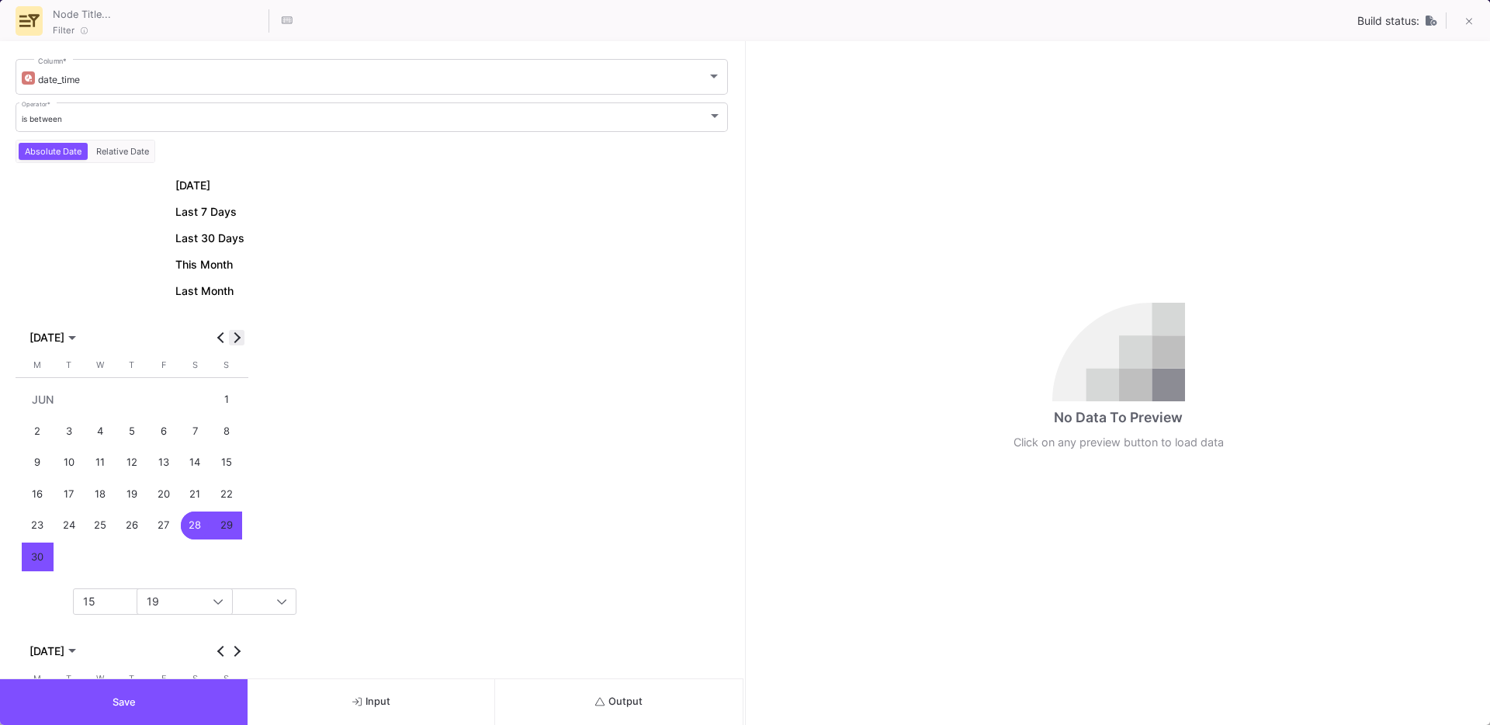
click at [232, 340] on button "Next month" at bounding box center [237, 338] width 16 height 16
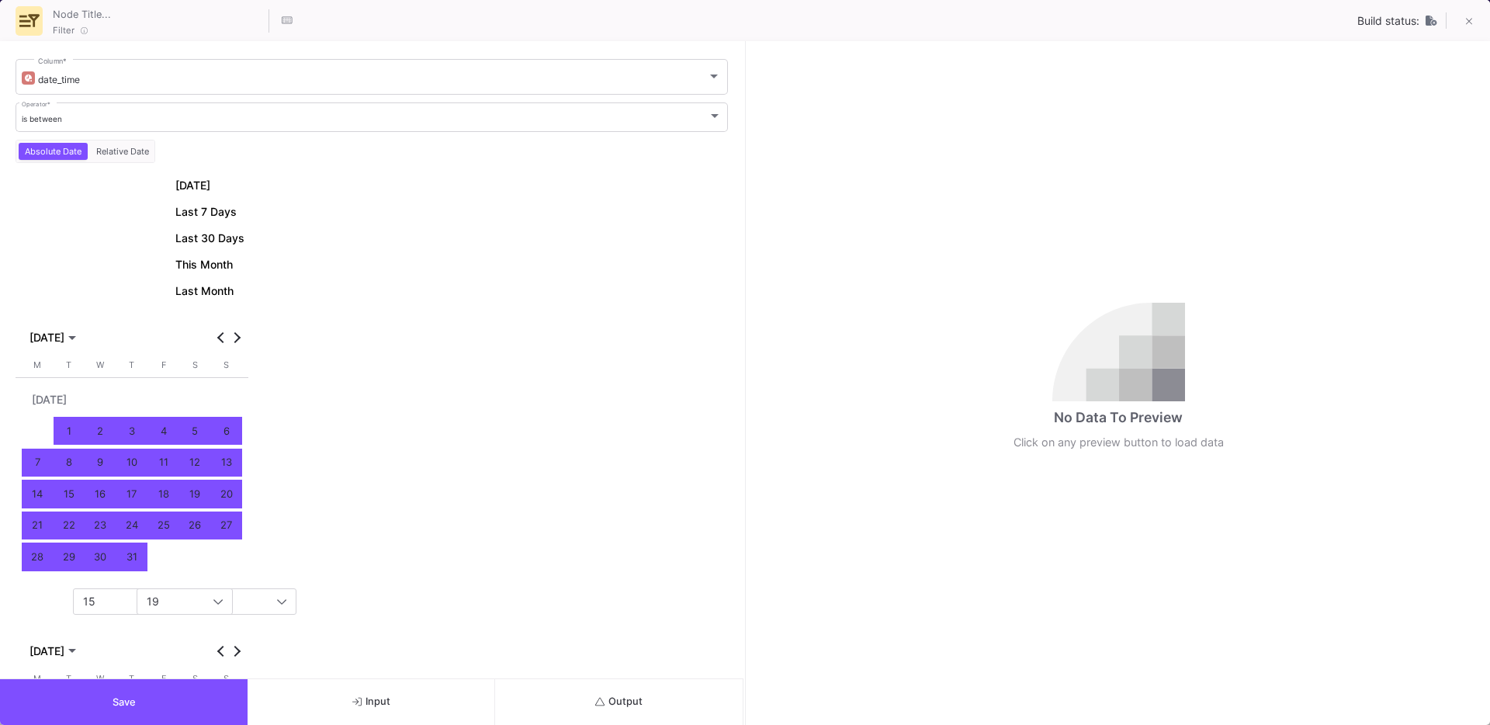
click at [70, 421] on div "1" at bounding box center [69, 431] width 29 height 29
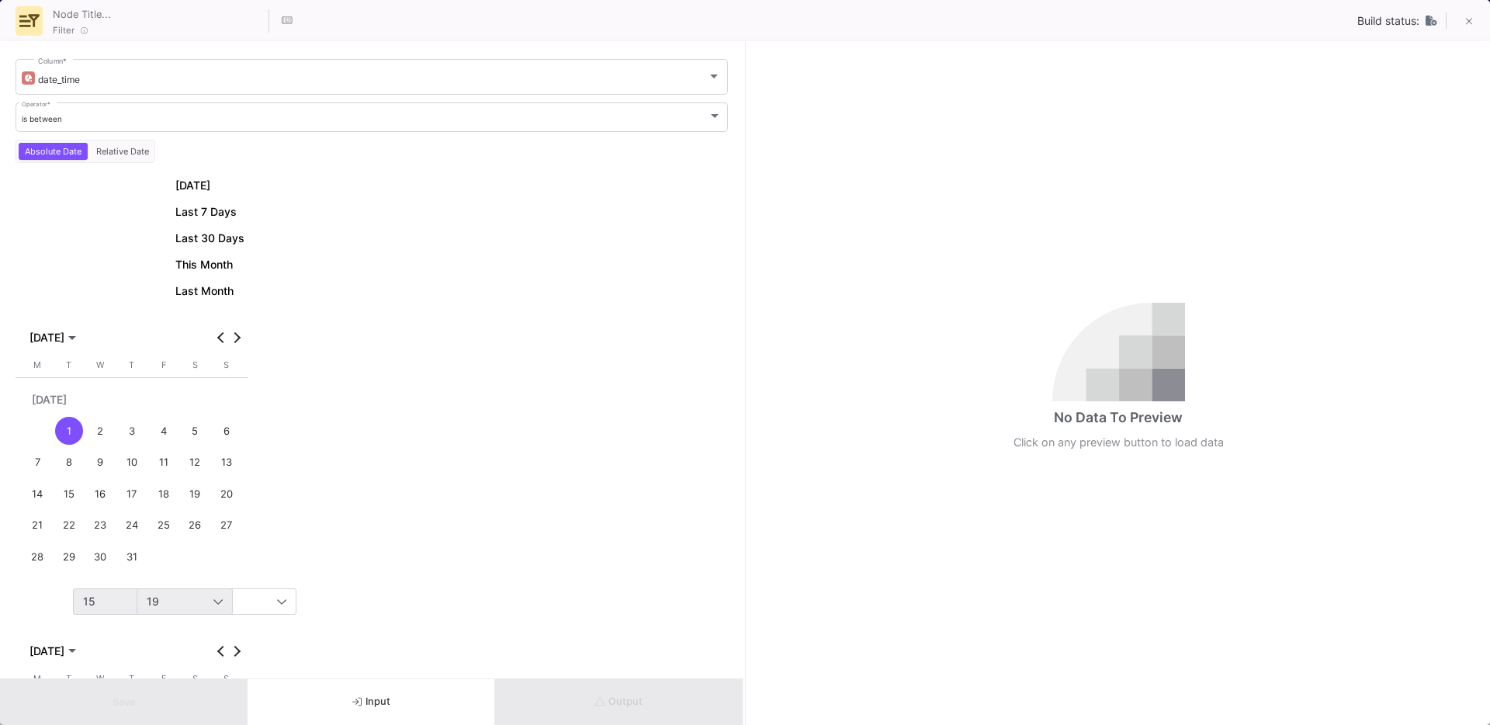
click at [113, 604] on div "15" at bounding box center [148, 601] width 130 height 12
click at [99, 382] on mat-option "00" at bounding box center [153, 390] width 158 height 25
click at [197, 596] on div "19" at bounding box center [212, 601] width 130 height 12
click at [182, 397] on mat-option "00" at bounding box center [216, 390] width 158 height 25
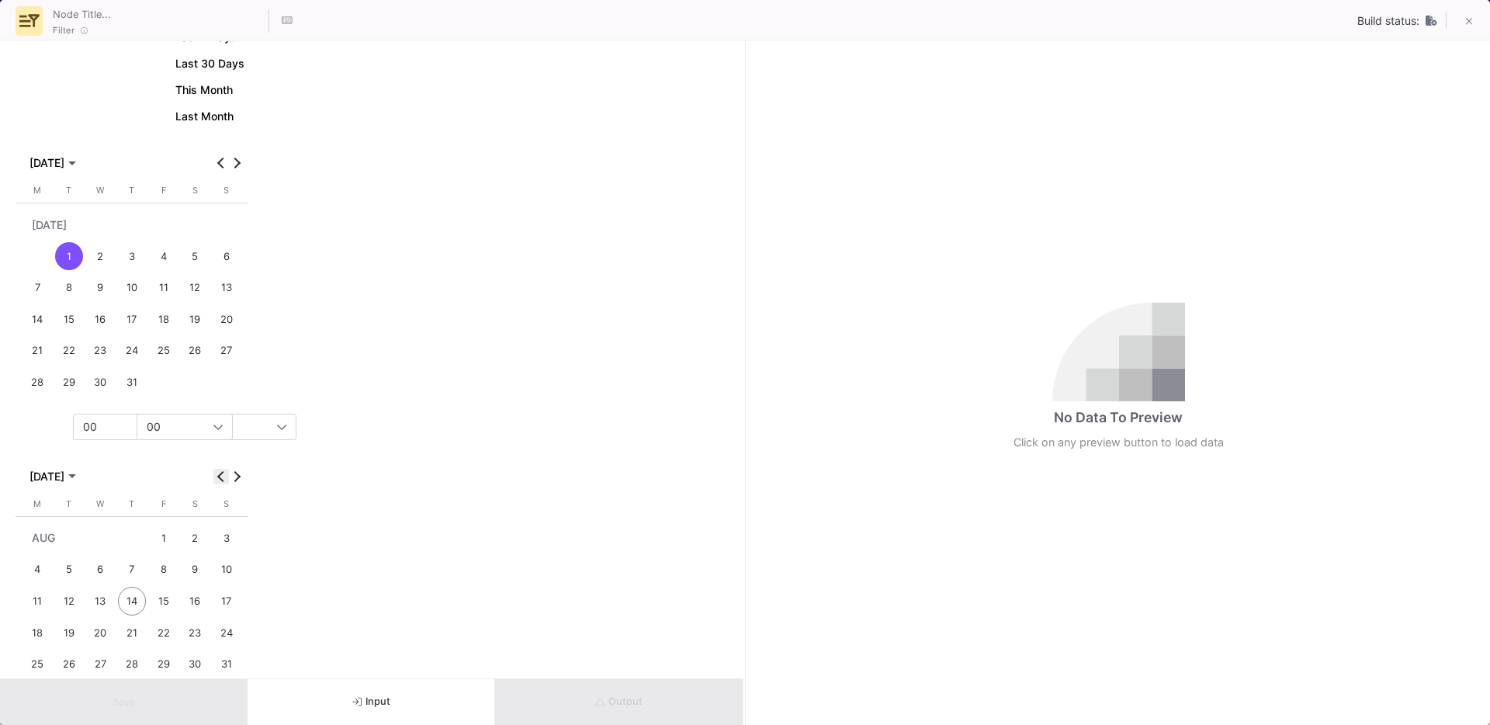
click at [216, 478] on span "Previous month" at bounding box center [221, 477] width 16 height 16
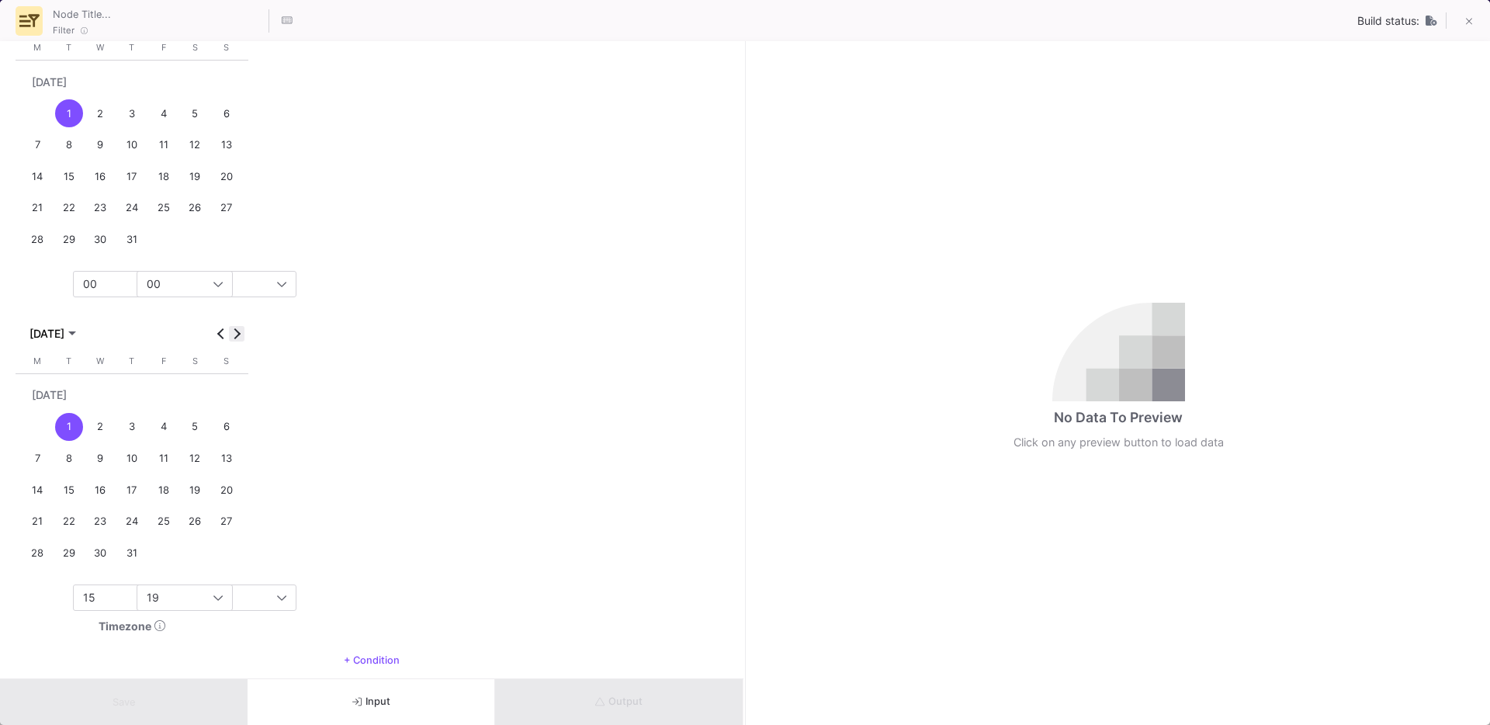
click at [237, 339] on span "Next month" at bounding box center [237, 334] width 16 height 16
click at [174, 393] on div "1" at bounding box center [163, 395] width 29 height 29
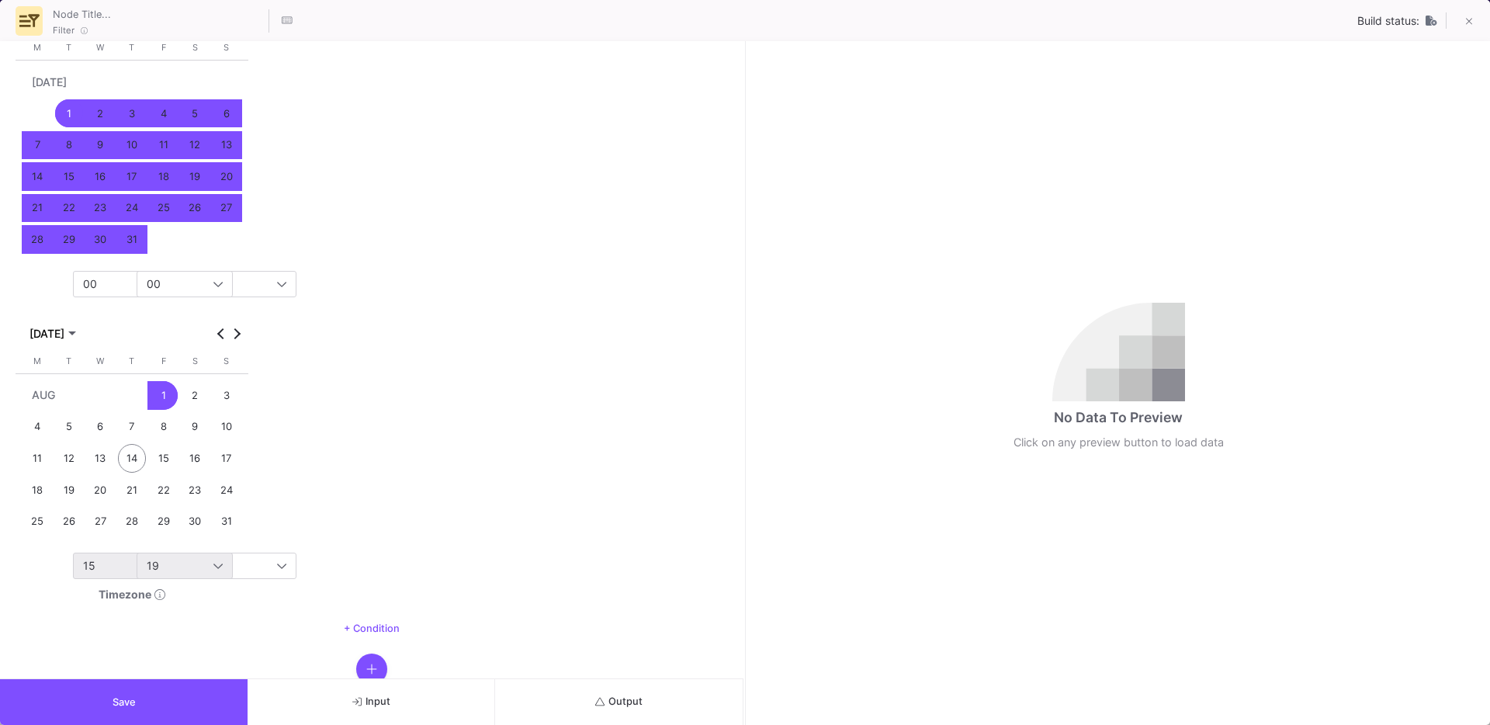
click at [89, 559] on span "15" at bounding box center [89, 565] width 12 height 13
click at [130, 361] on mat-option "00" at bounding box center [153, 354] width 158 height 25
click at [185, 560] on div "19" at bounding box center [212, 566] width 130 height 12
click at [172, 359] on span "00" at bounding box center [217, 355] width 146 height 12
click at [118, 707] on span "Save" at bounding box center [124, 702] width 23 height 12
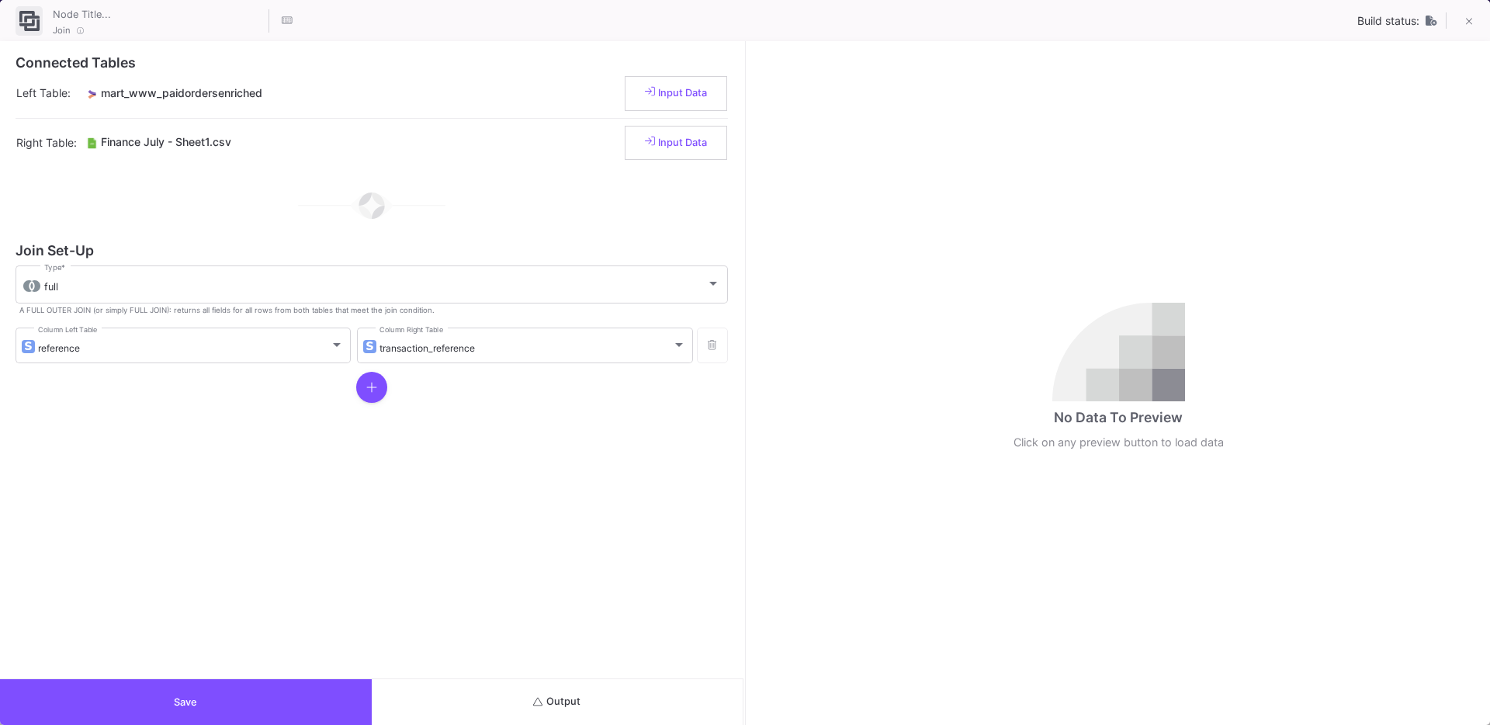
click at [249, 701] on button "Save" at bounding box center [186, 702] width 372 height 46
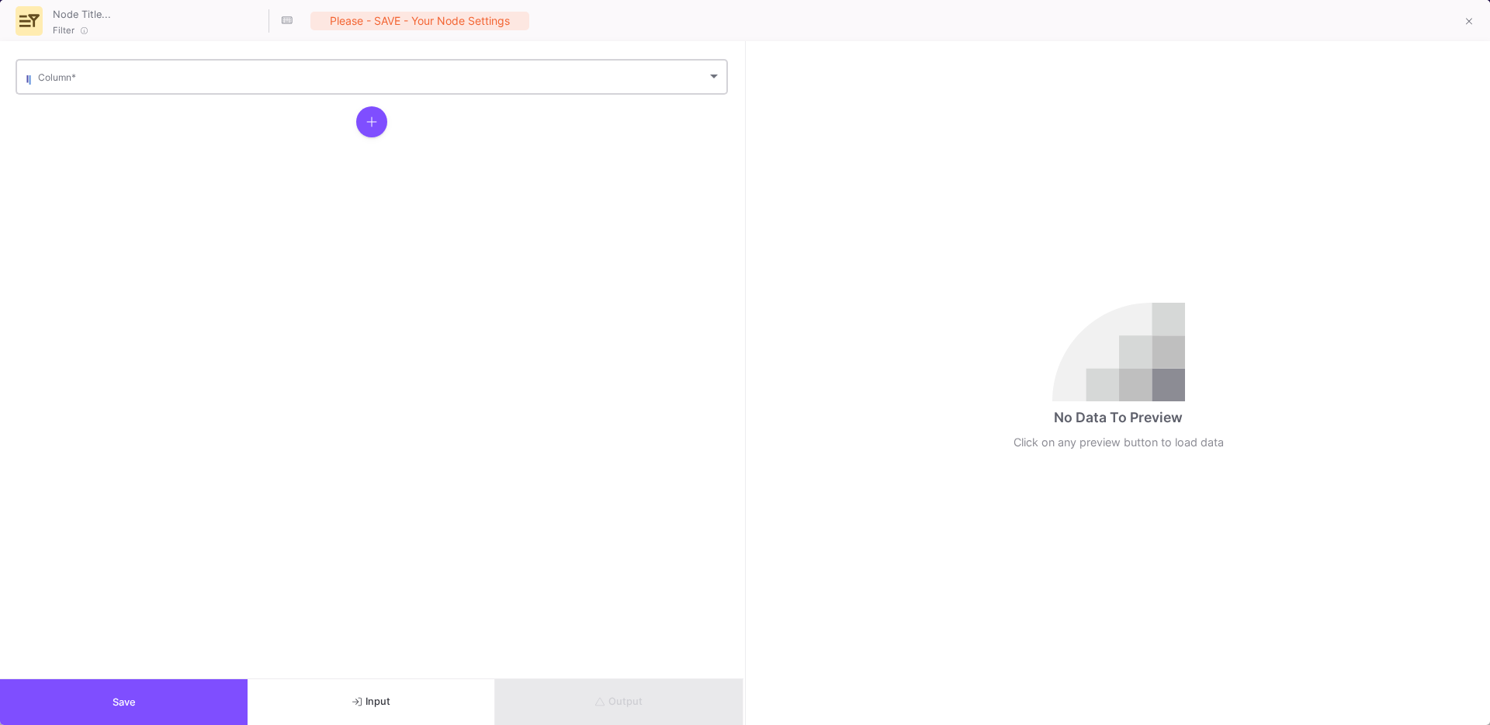
click at [283, 84] on span at bounding box center [372, 80] width 669 height 12
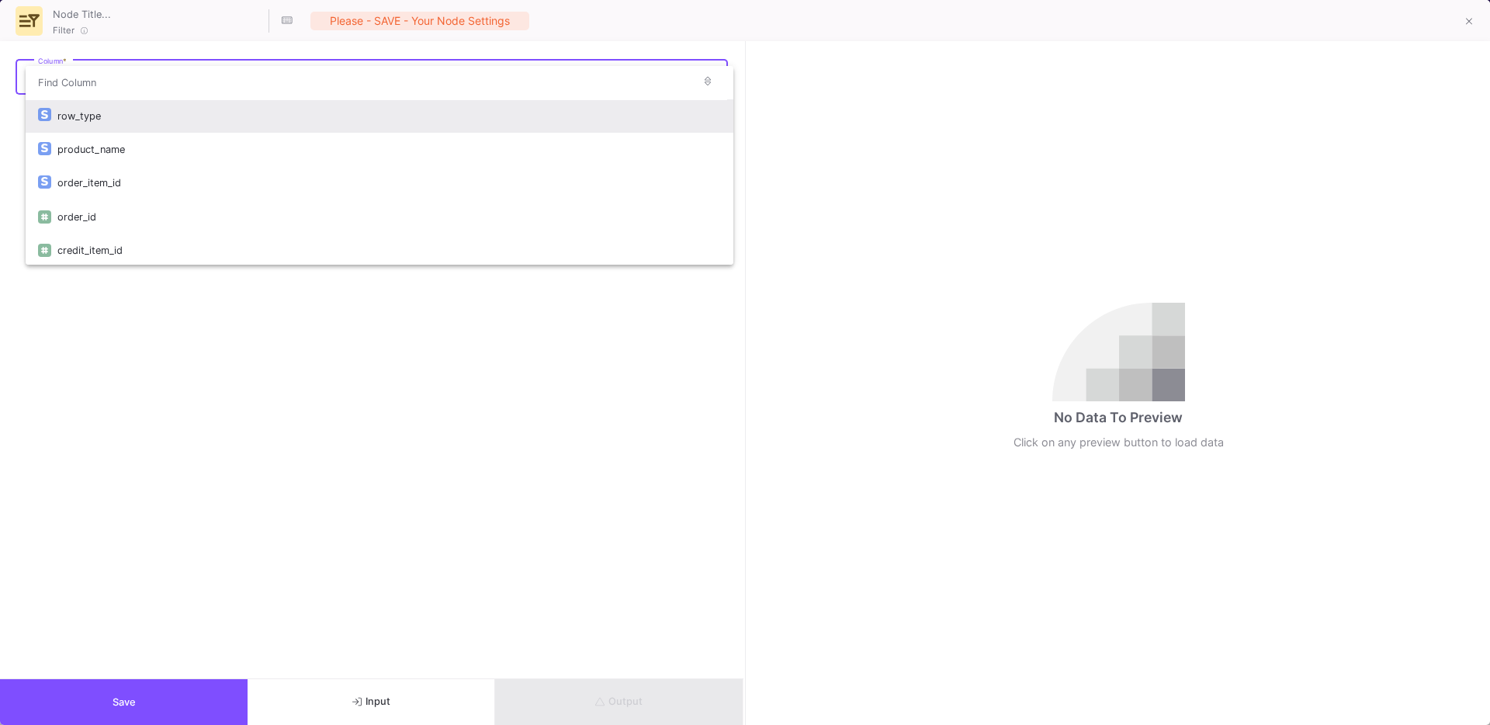
click at [86, 120] on div "row_type" at bounding box center [389, 115] width 664 height 33
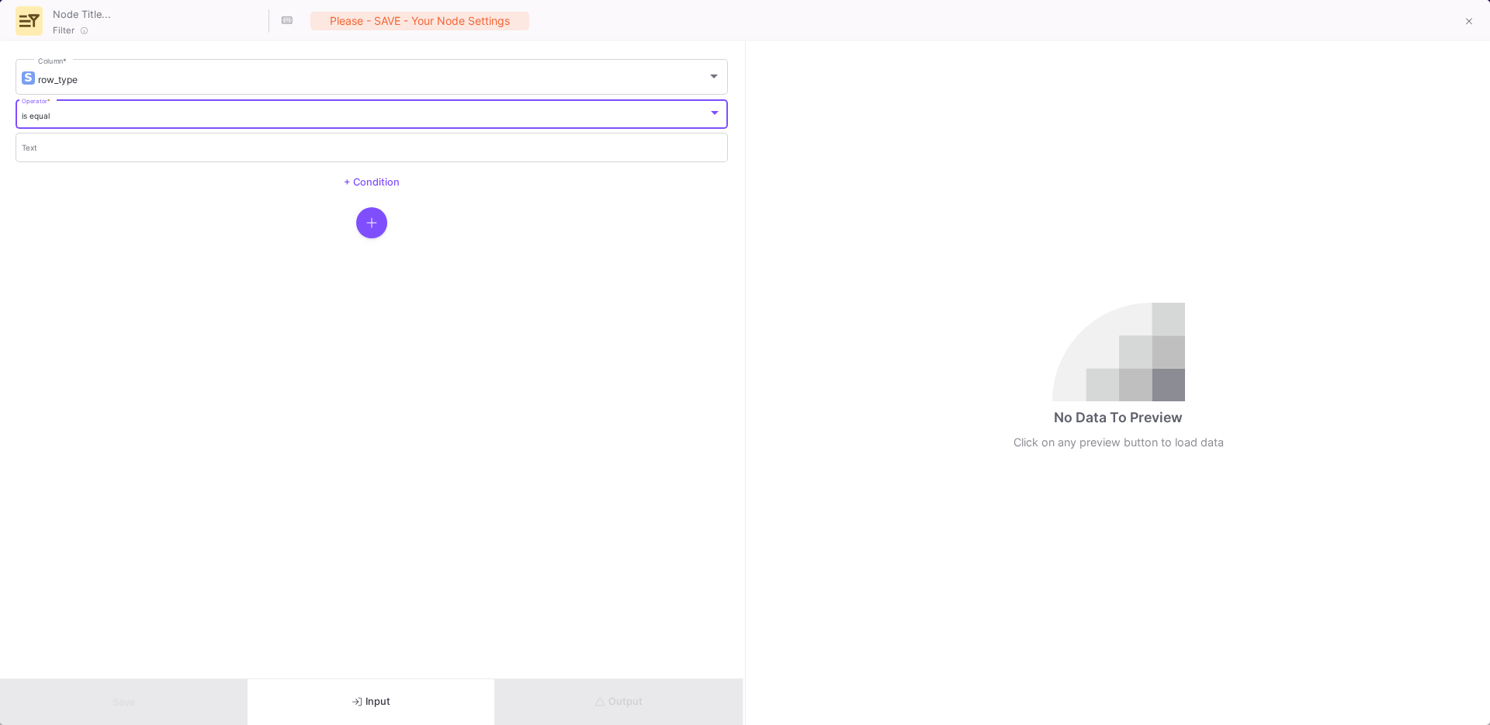
click at [60, 120] on div "is equal" at bounding box center [365, 116] width 687 height 10
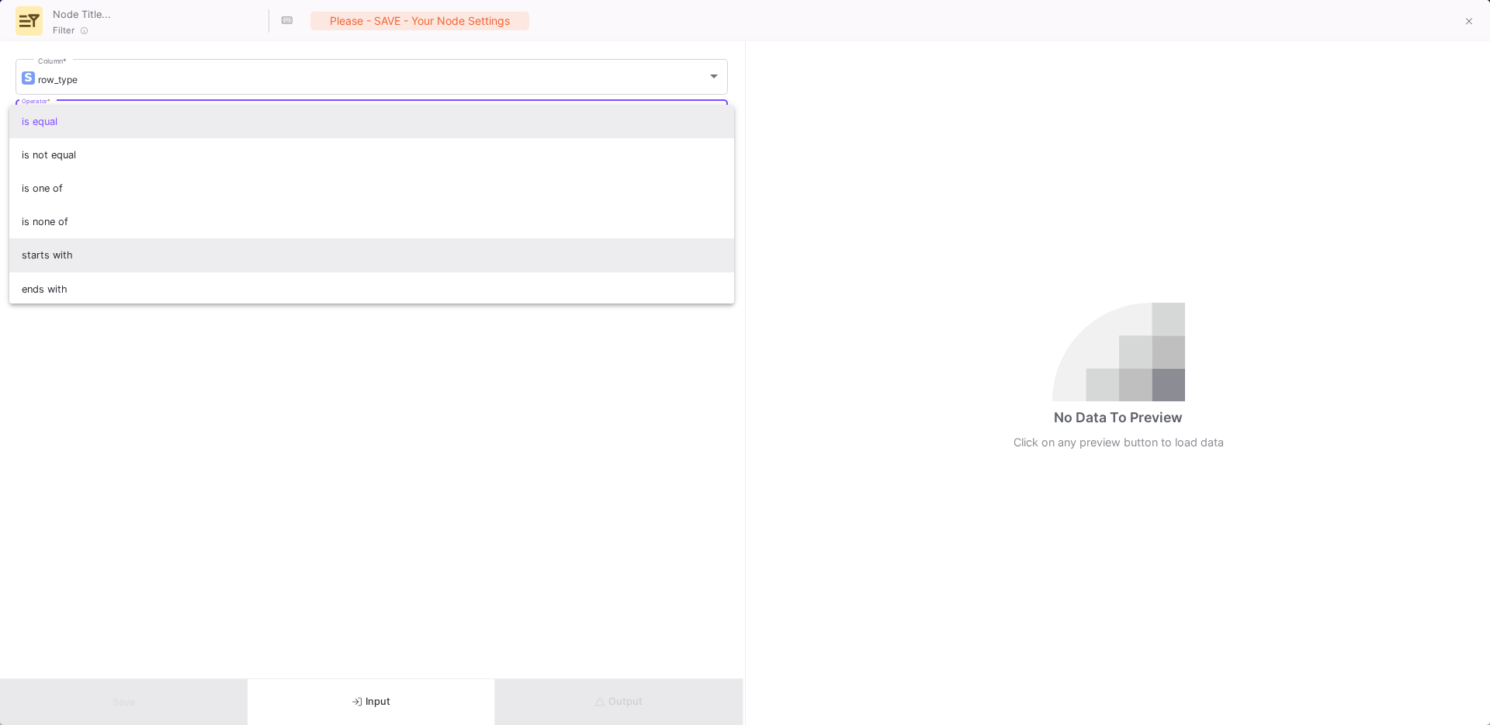
scroll to position [137, 0]
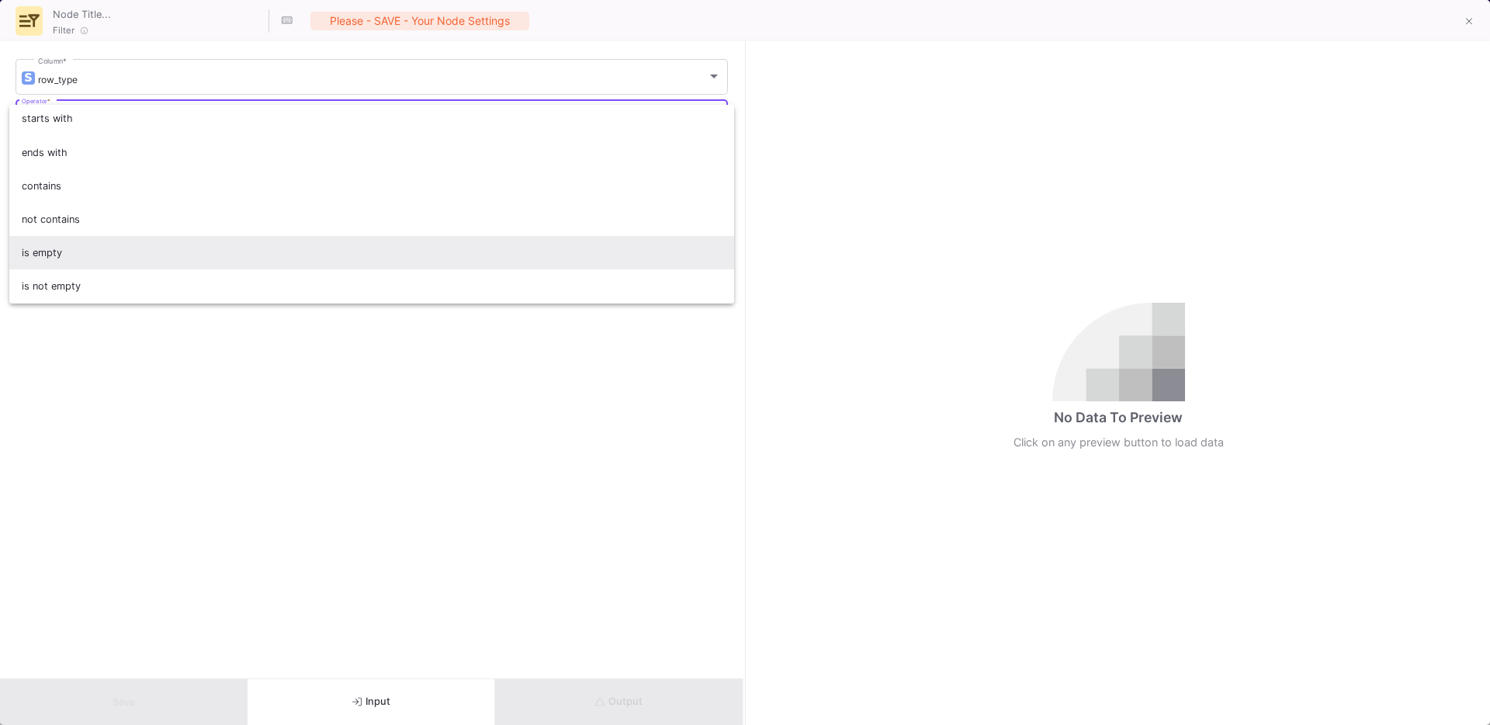
click at [55, 248] on span "is empty" at bounding box center [372, 252] width 701 height 33
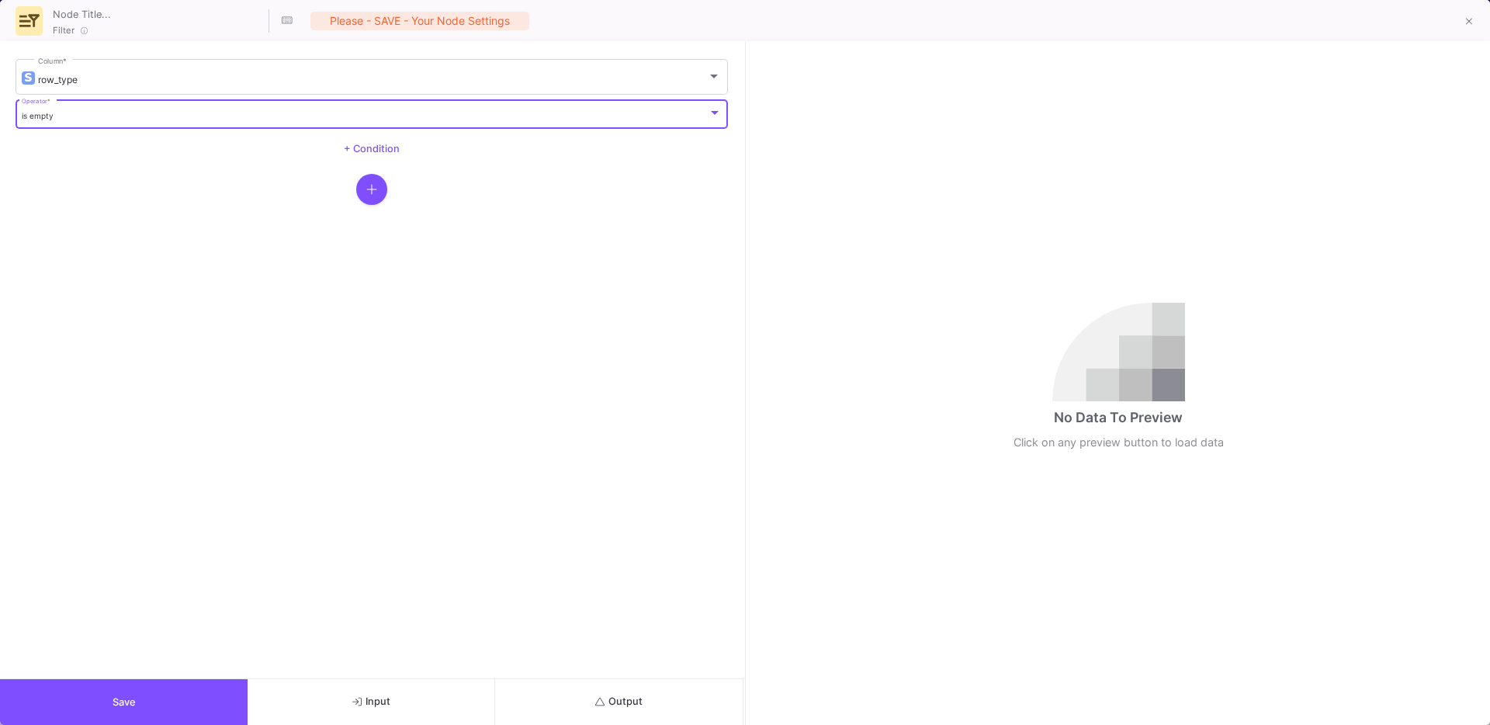
click at [562, 682] on button "Output" at bounding box center [619, 702] width 248 height 46
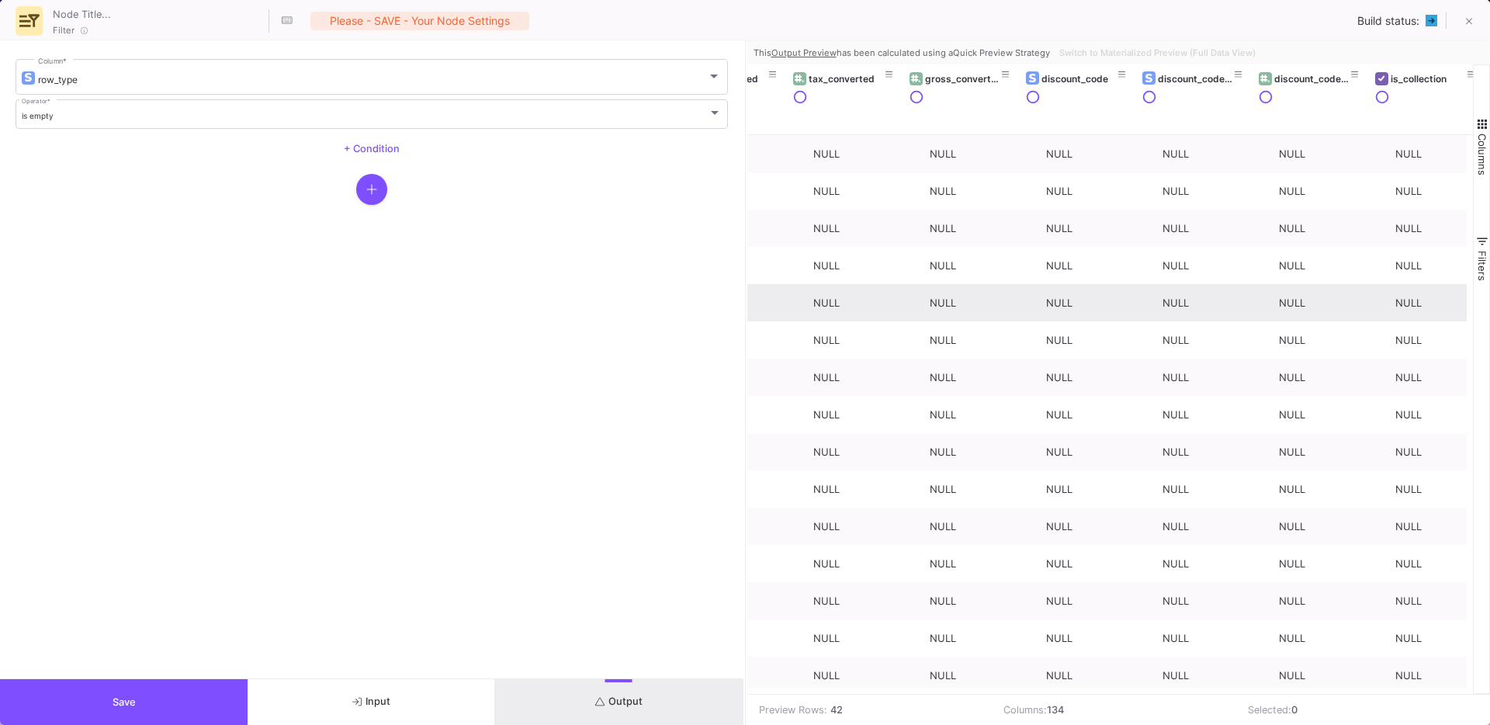
scroll to position [0, 2181]
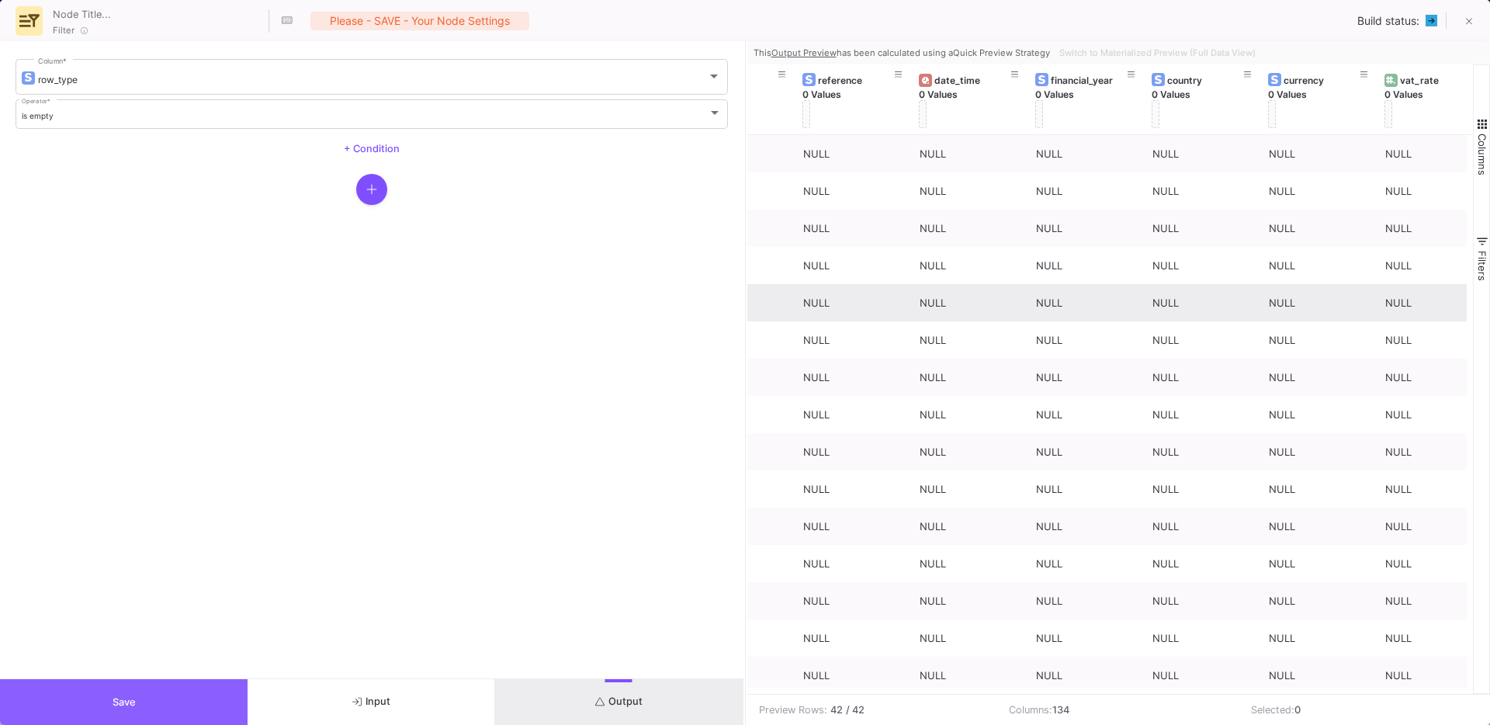
click at [133, 684] on button "Save" at bounding box center [124, 702] width 248 height 46
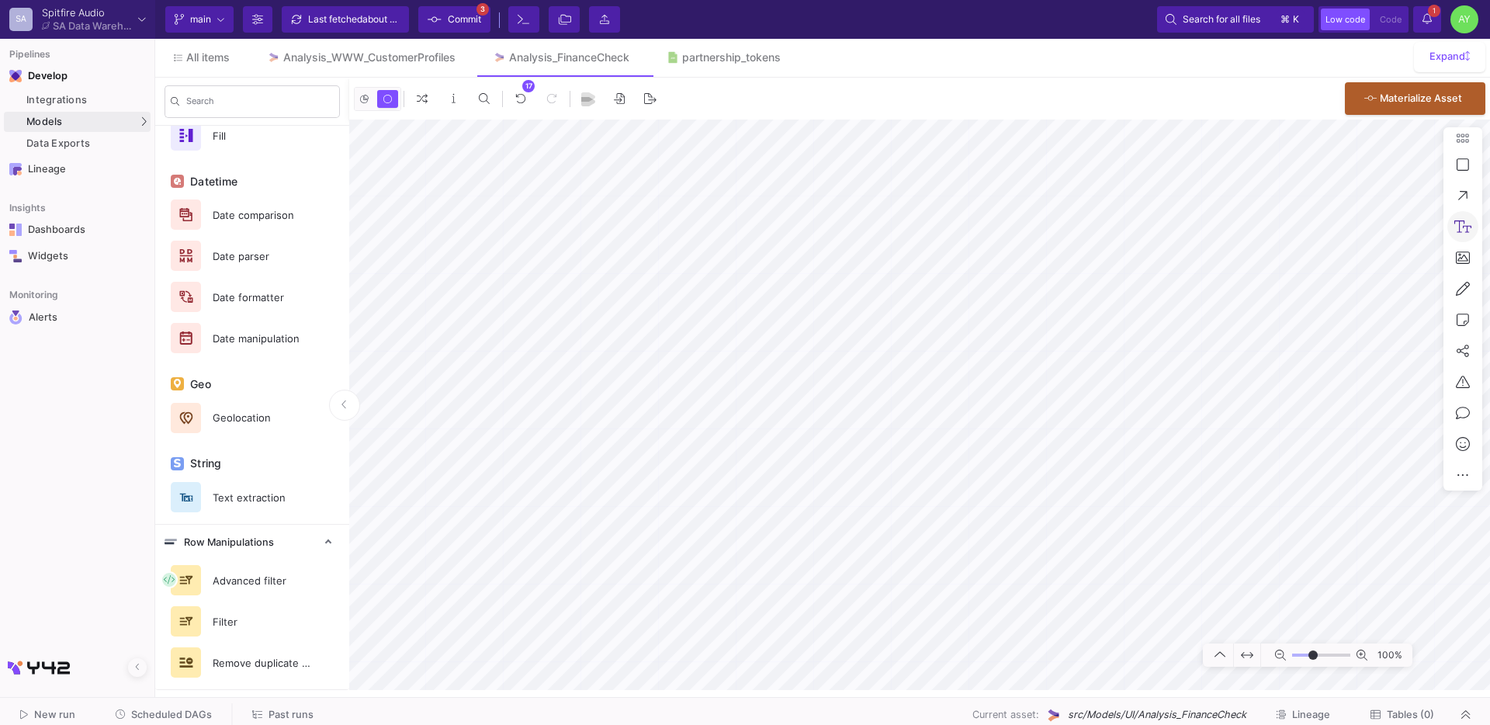
click at [1427, 218] on div "100%" at bounding box center [919, 405] width 1141 height 570
click at [1473, 241] on div at bounding box center [1463, 226] width 31 height 31
click at [1469, 232] on icon at bounding box center [1464, 226] width 18 height 12
type textarea "Finance yes, Sales no"
click at [900, 525] on textarea "Finance yes, Sales no" at bounding box center [894, 535] width 147 height 40
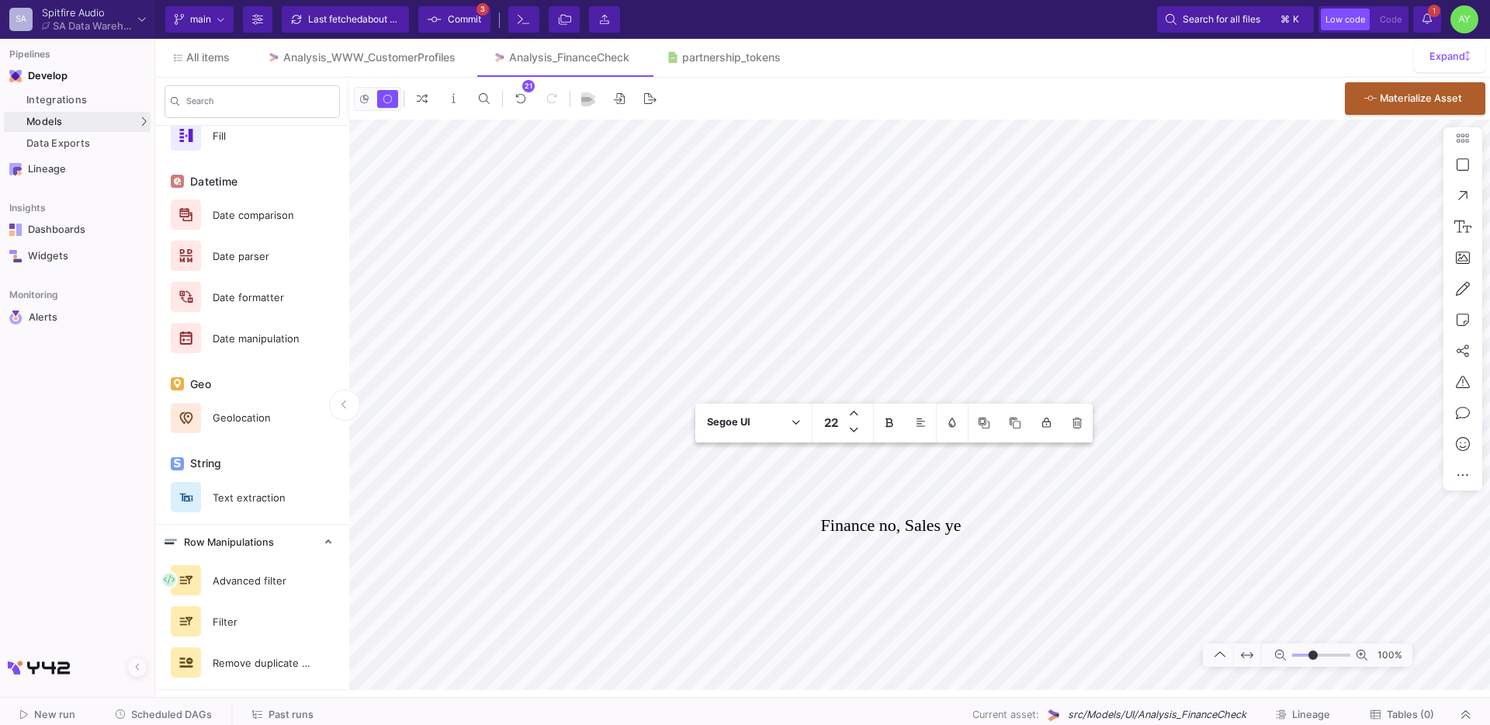
type textarea "Finance no, Sales yes"
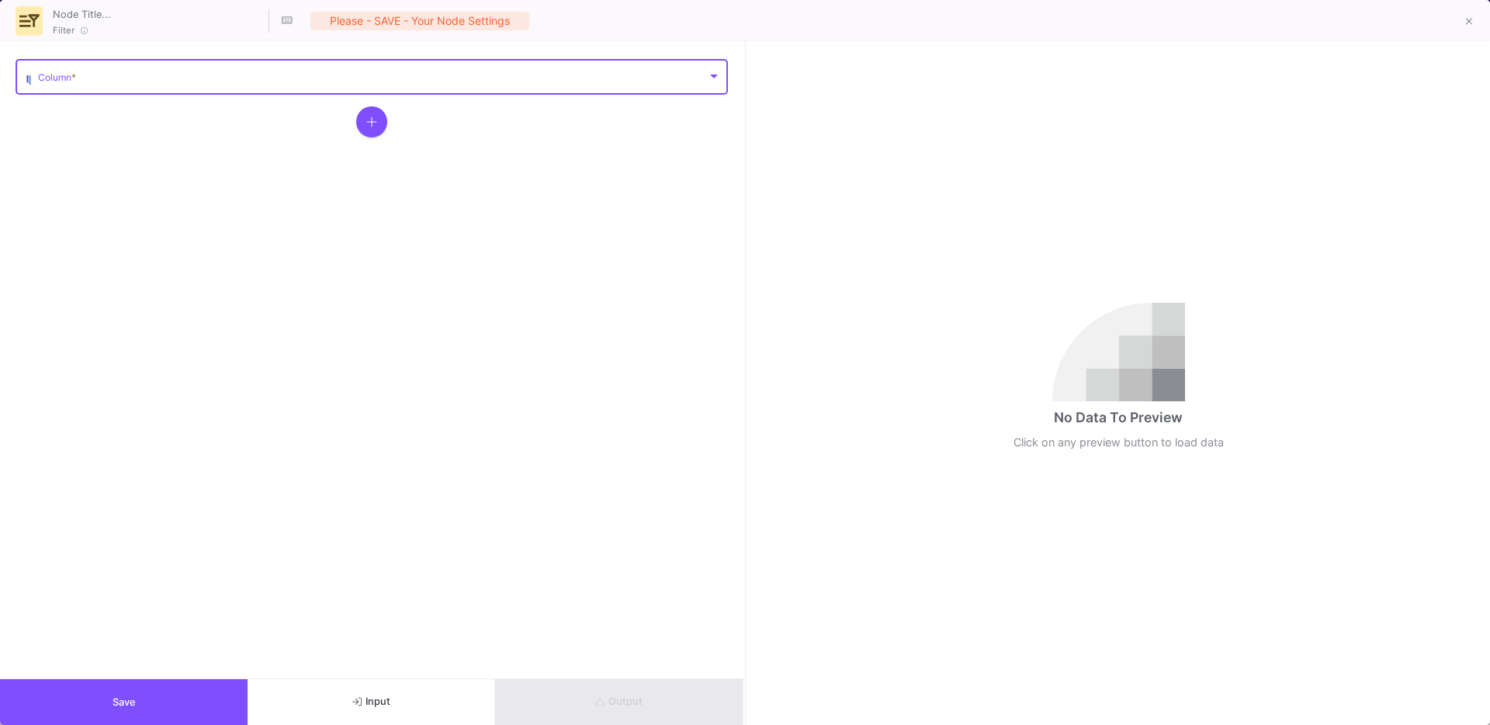
click at [81, 81] on span at bounding box center [372, 80] width 669 height 12
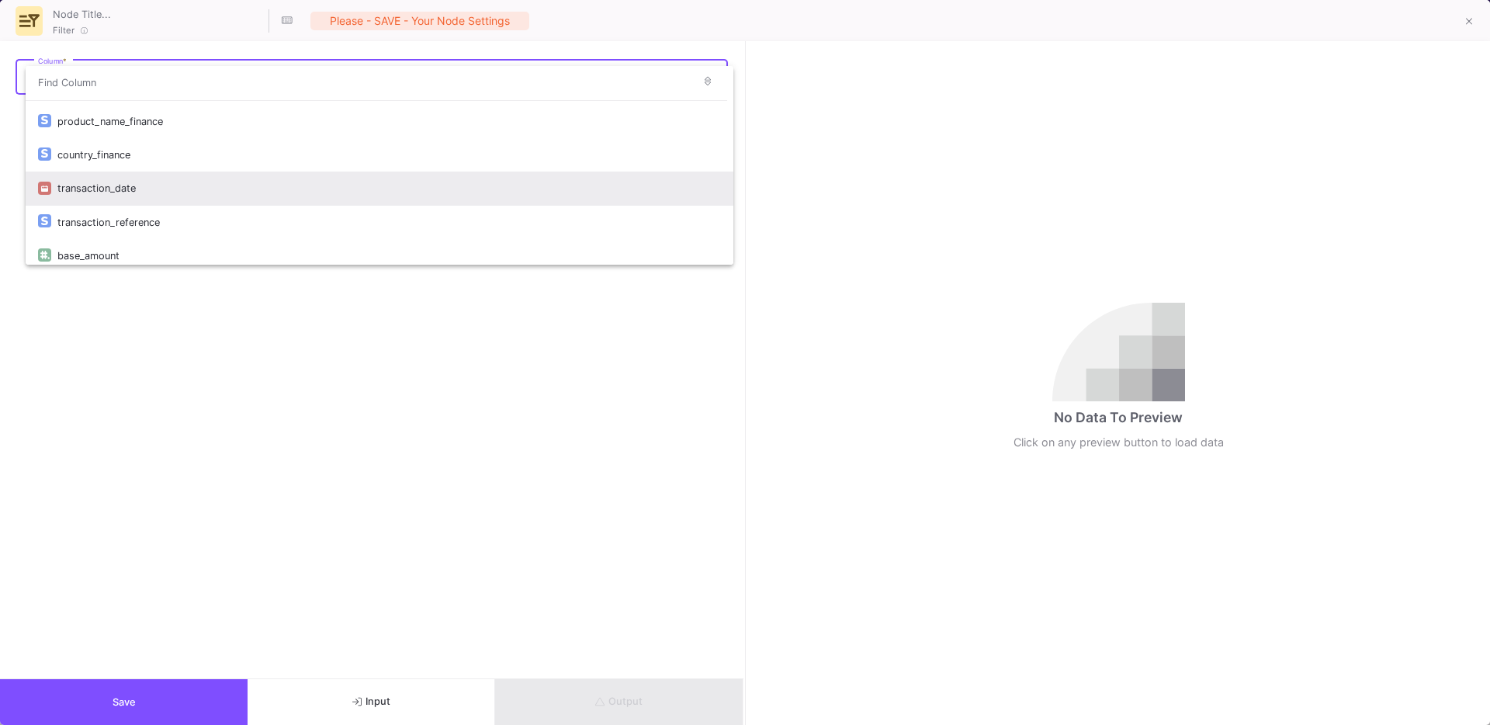
scroll to position [4112, 0]
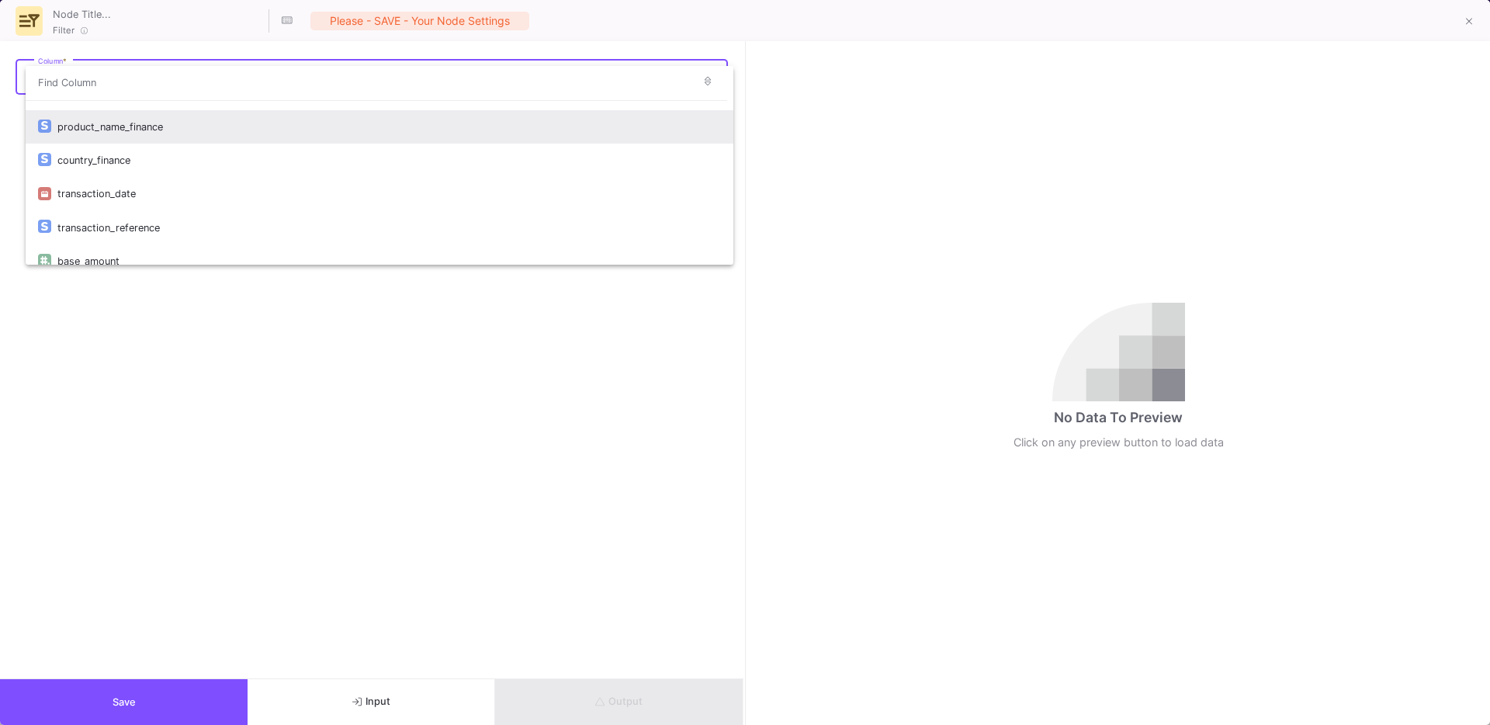
click at [121, 132] on div "product_name_finance" at bounding box center [389, 126] width 664 height 33
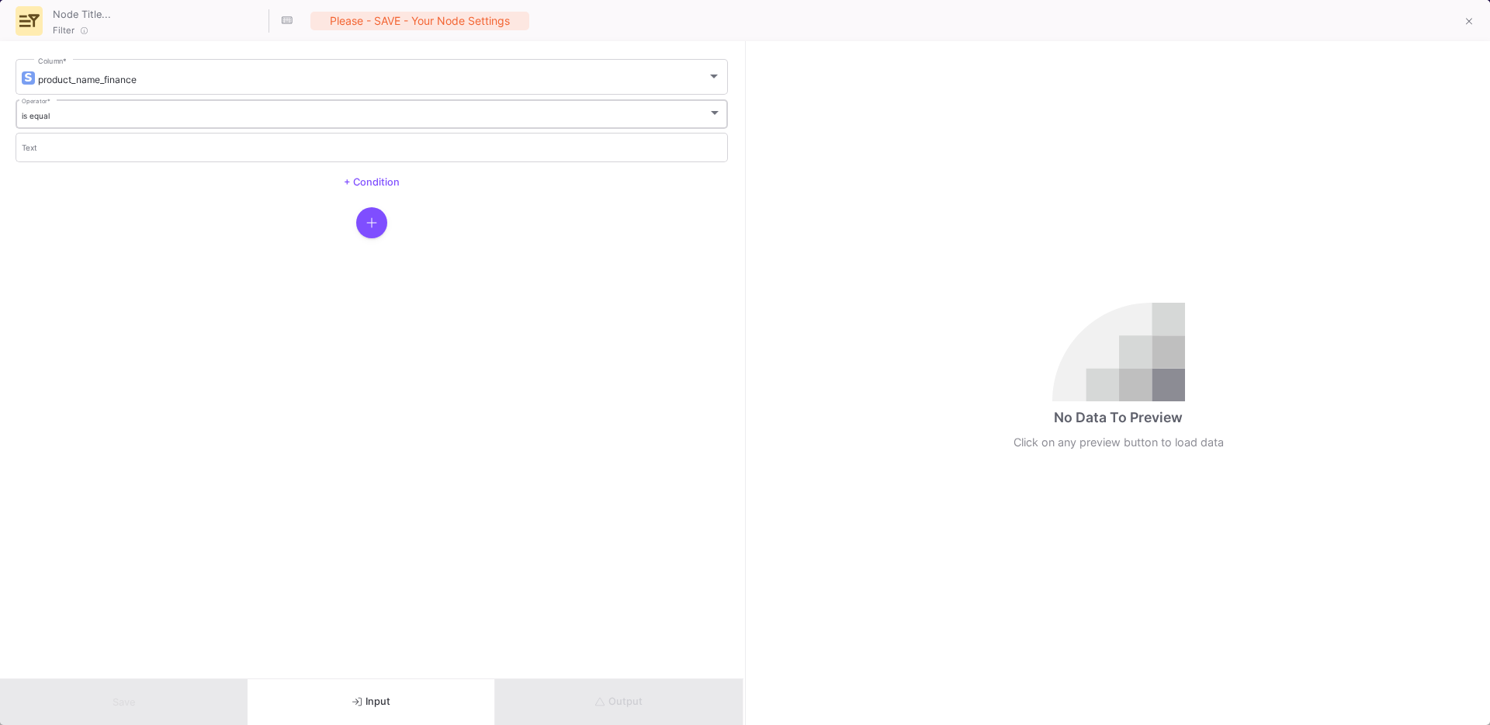
click at [68, 113] on div "is equal" at bounding box center [365, 116] width 687 height 10
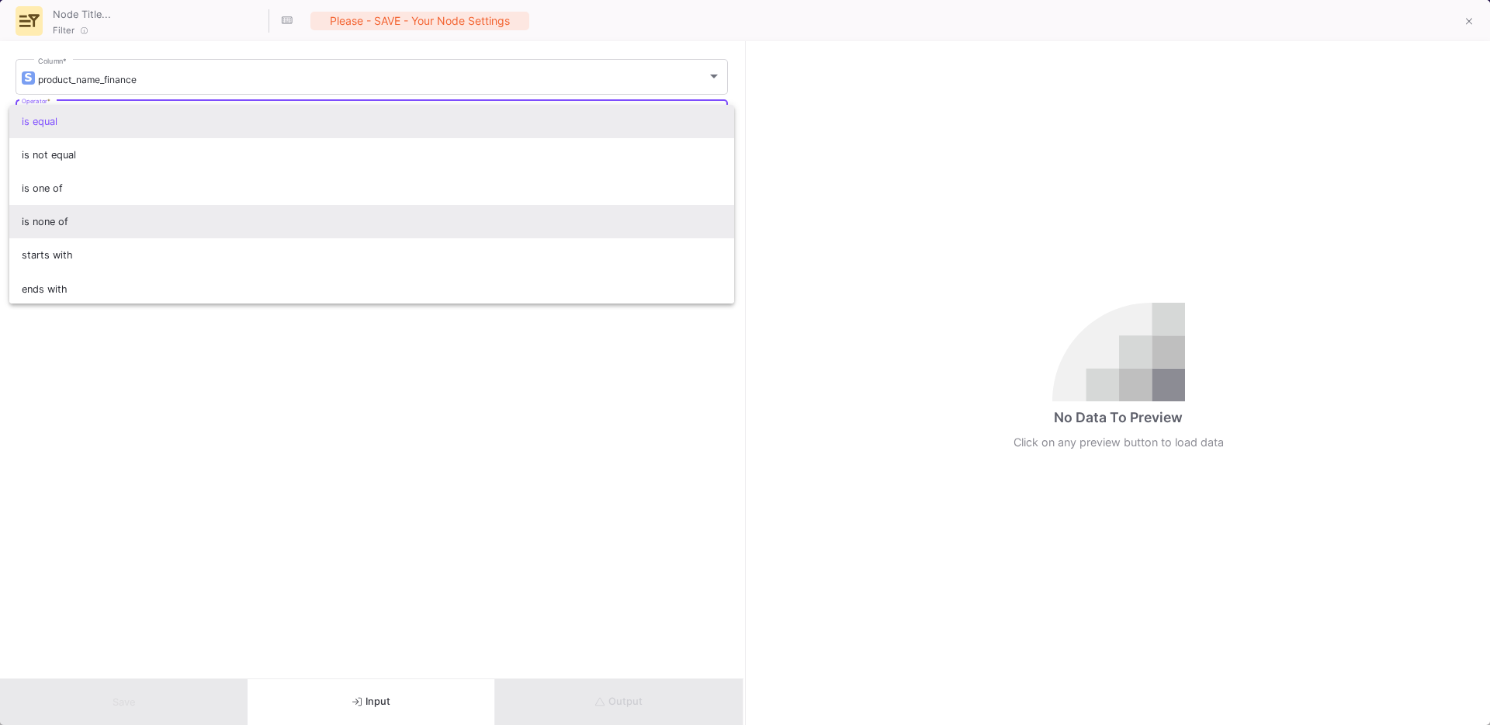
scroll to position [137, 0]
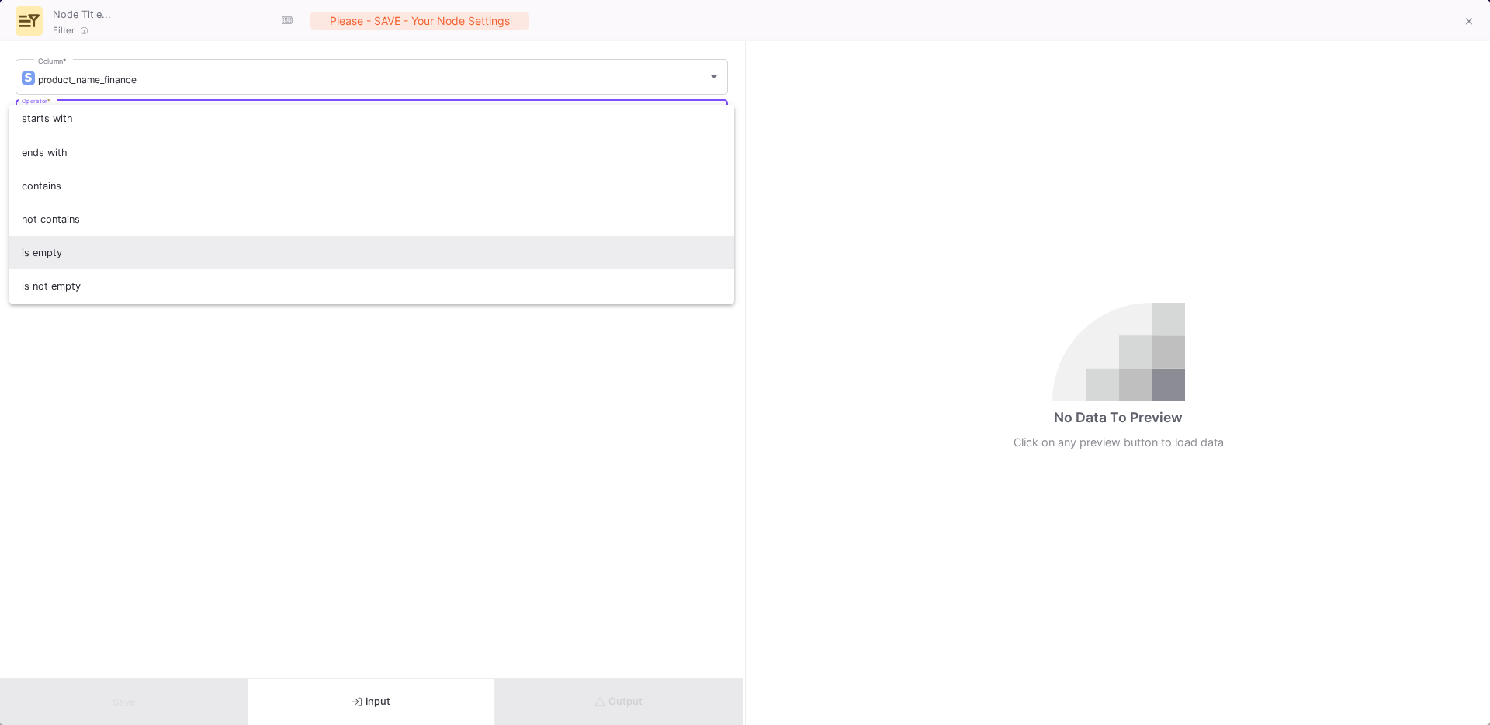
click at [71, 248] on span "is empty" at bounding box center [372, 252] width 701 height 33
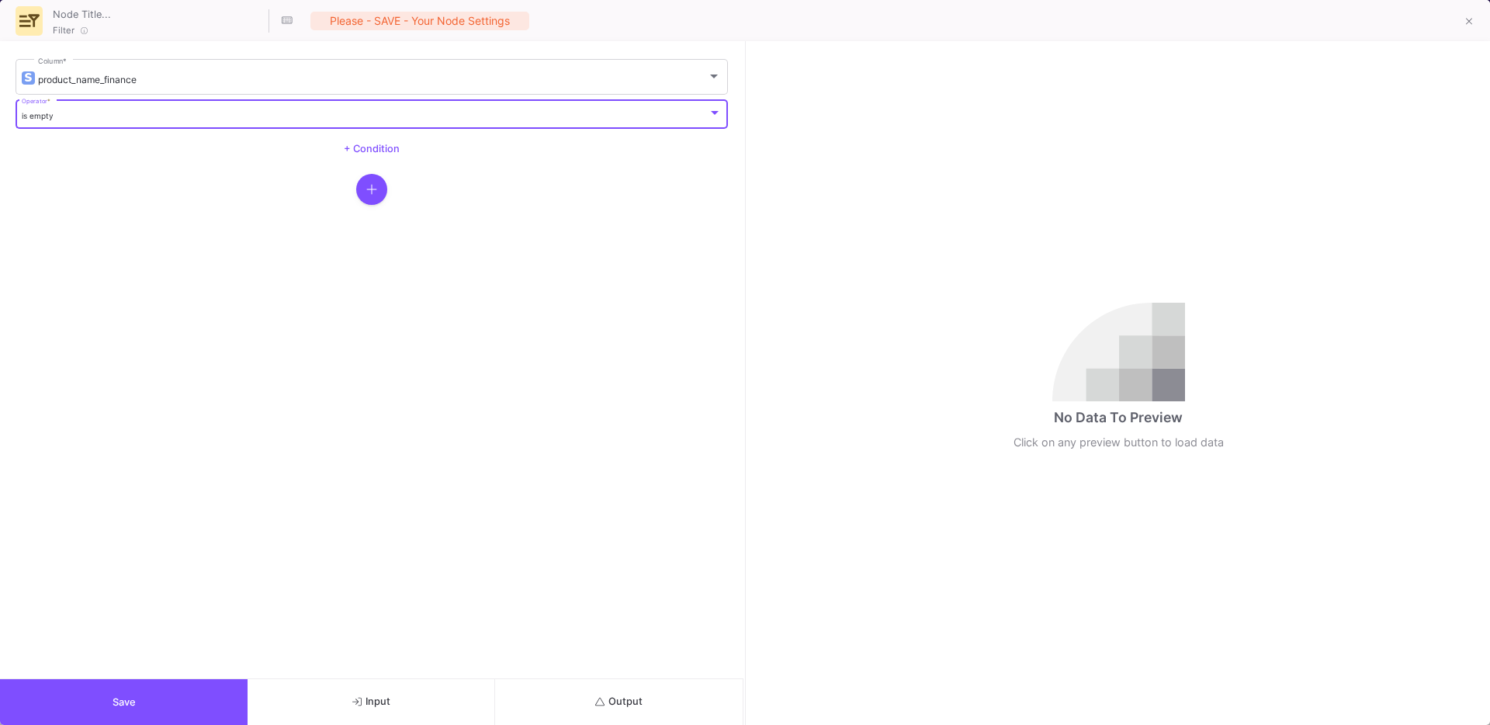
click at [191, 670] on form "product_name_finance Column * is empty Operator * + Condition" at bounding box center [372, 359] width 744 height 637
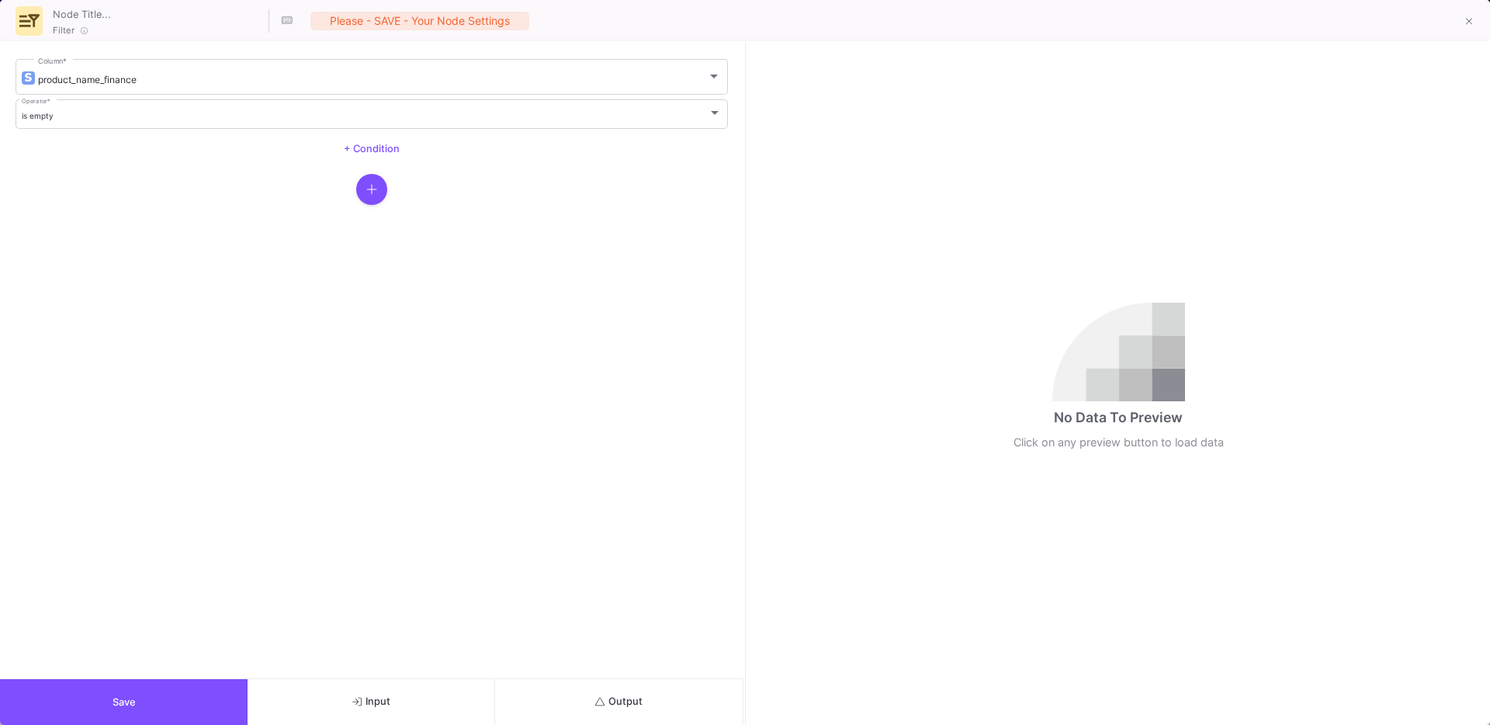
click at [182, 680] on button "Save" at bounding box center [124, 702] width 248 height 46
click at [688, 702] on button "Output" at bounding box center [619, 702] width 248 height 46
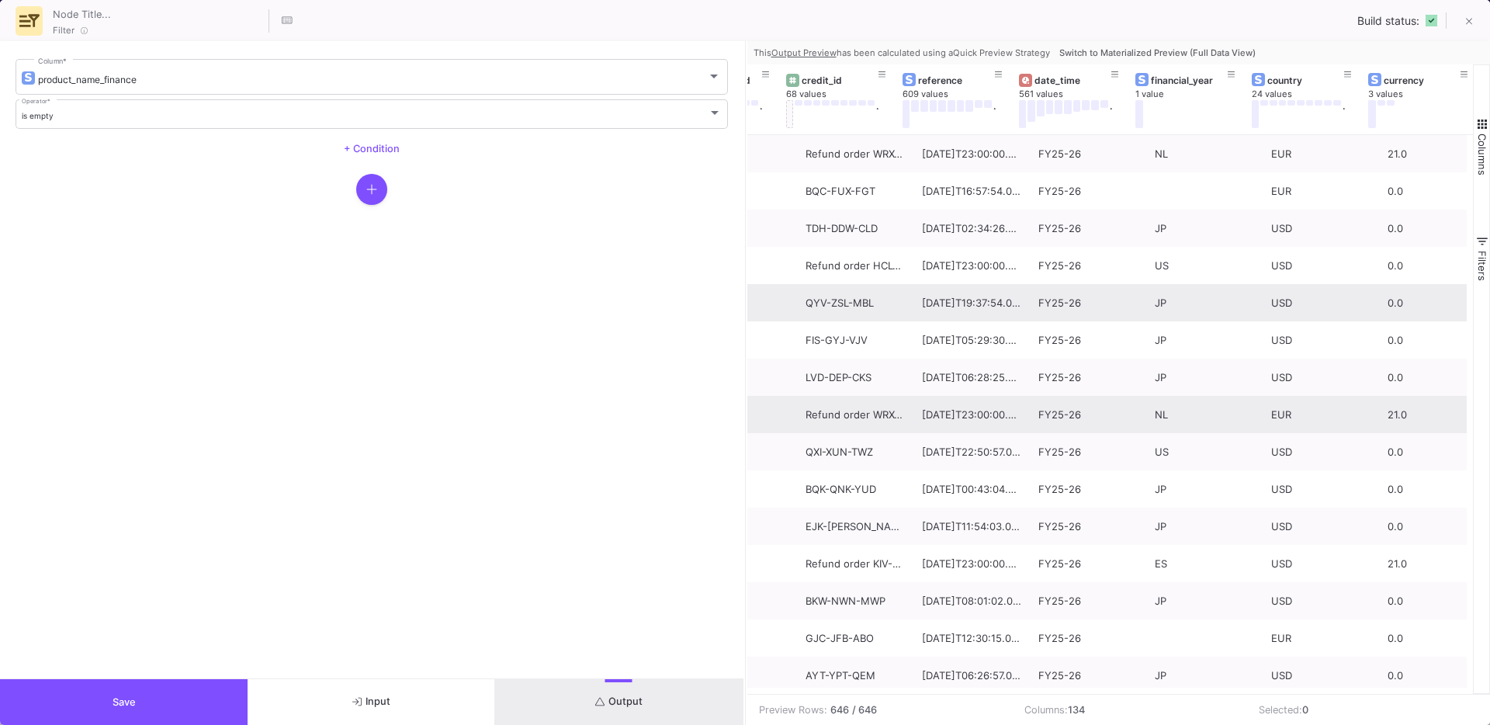
scroll to position [0, 373]
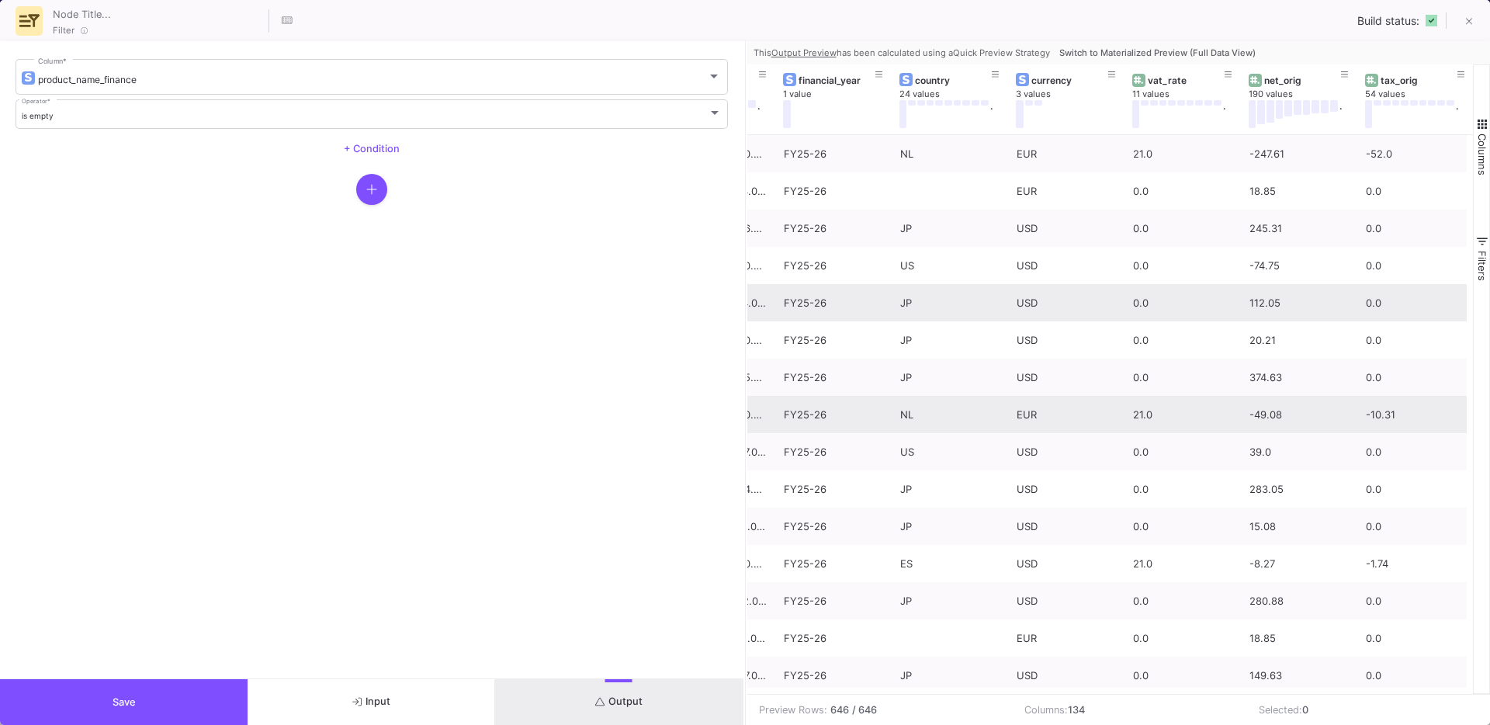
click at [1152, 50] on span "Switch to Materialized Preview (Full Data View)" at bounding box center [1157, 52] width 196 height 11
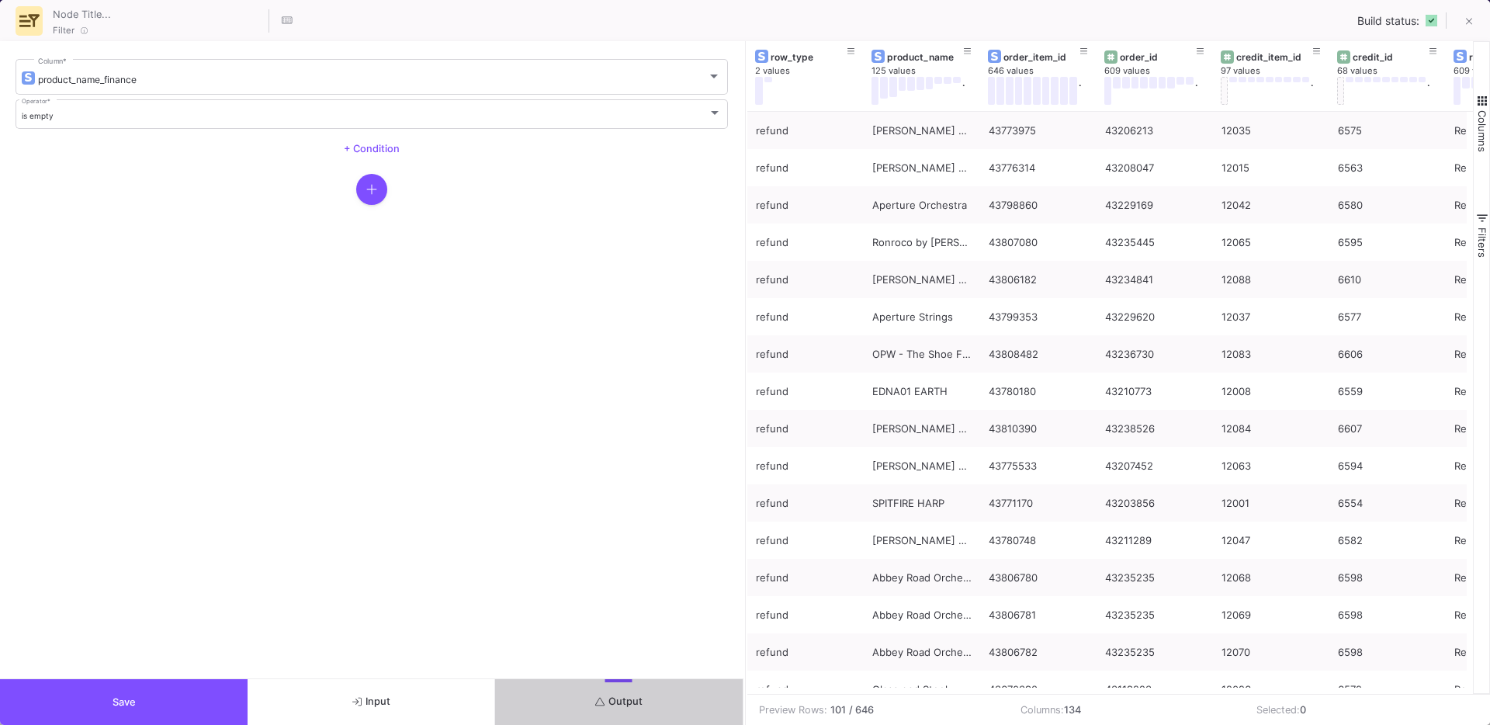
click at [161, 688] on button "Save" at bounding box center [124, 702] width 248 height 46
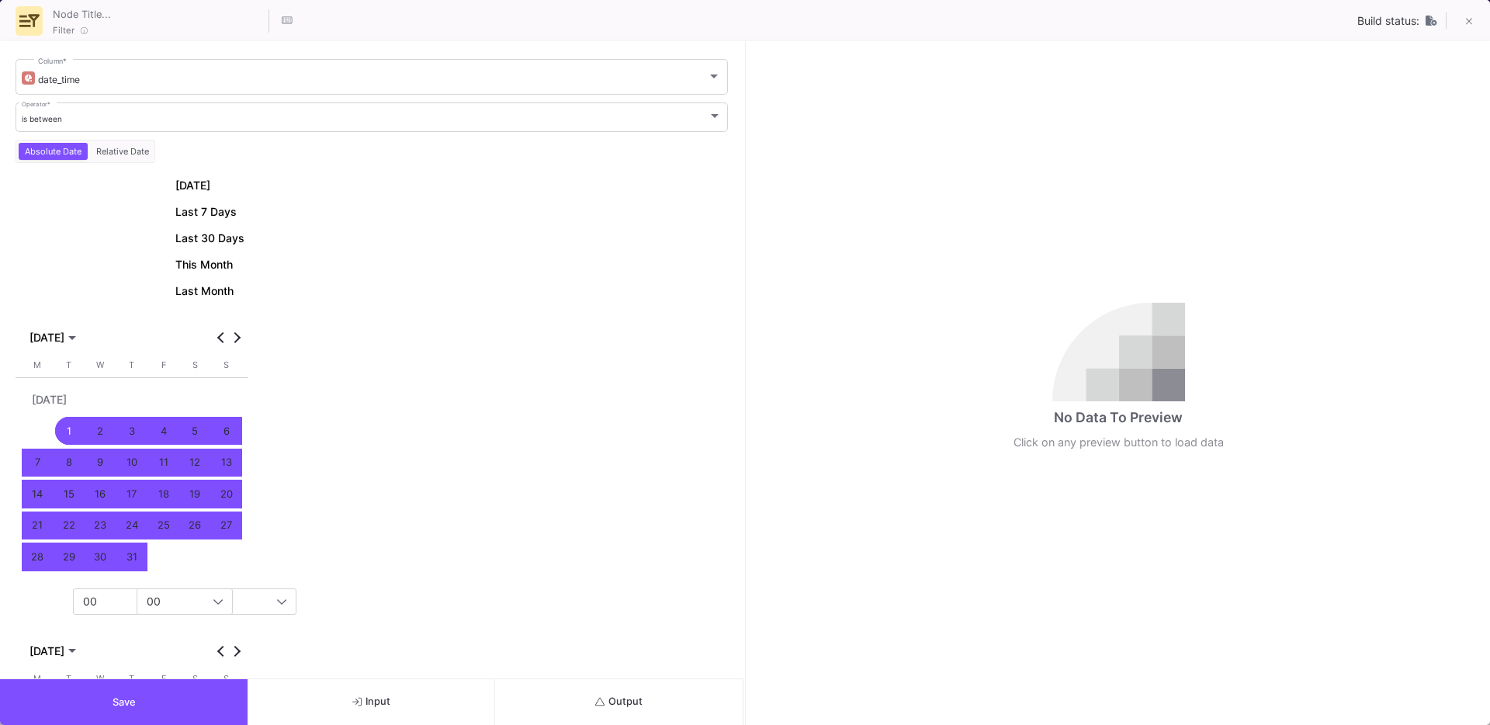
click at [543, 676] on div "Today Last 7 Days Last 30 Days This Month Last Month JUL 2025 JUL 2025 Monday M…" at bounding box center [372, 551] width 713 height 752
click at [566, 693] on button "Output" at bounding box center [619, 702] width 248 height 46
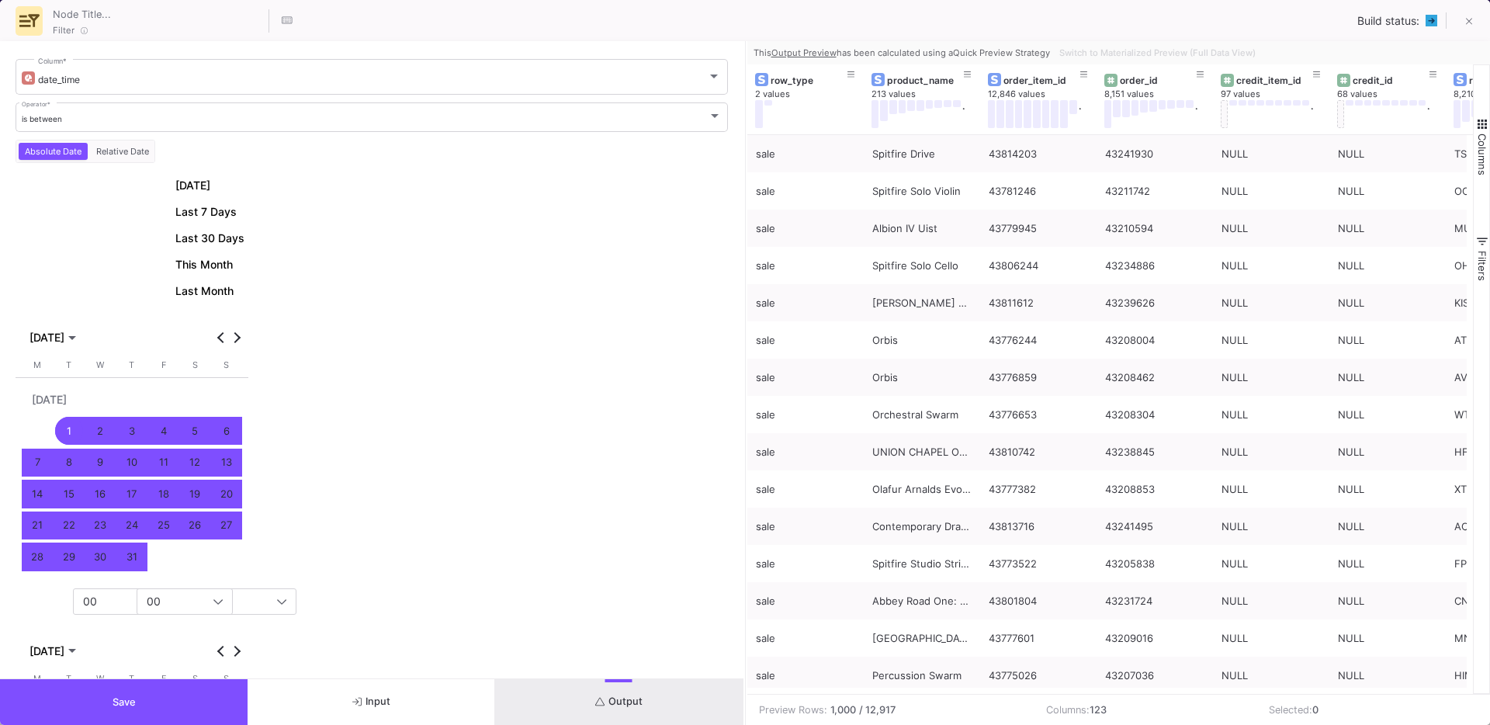
click at [127, 707] on span "Save" at bounding box center [124, 702] width 23 height 12
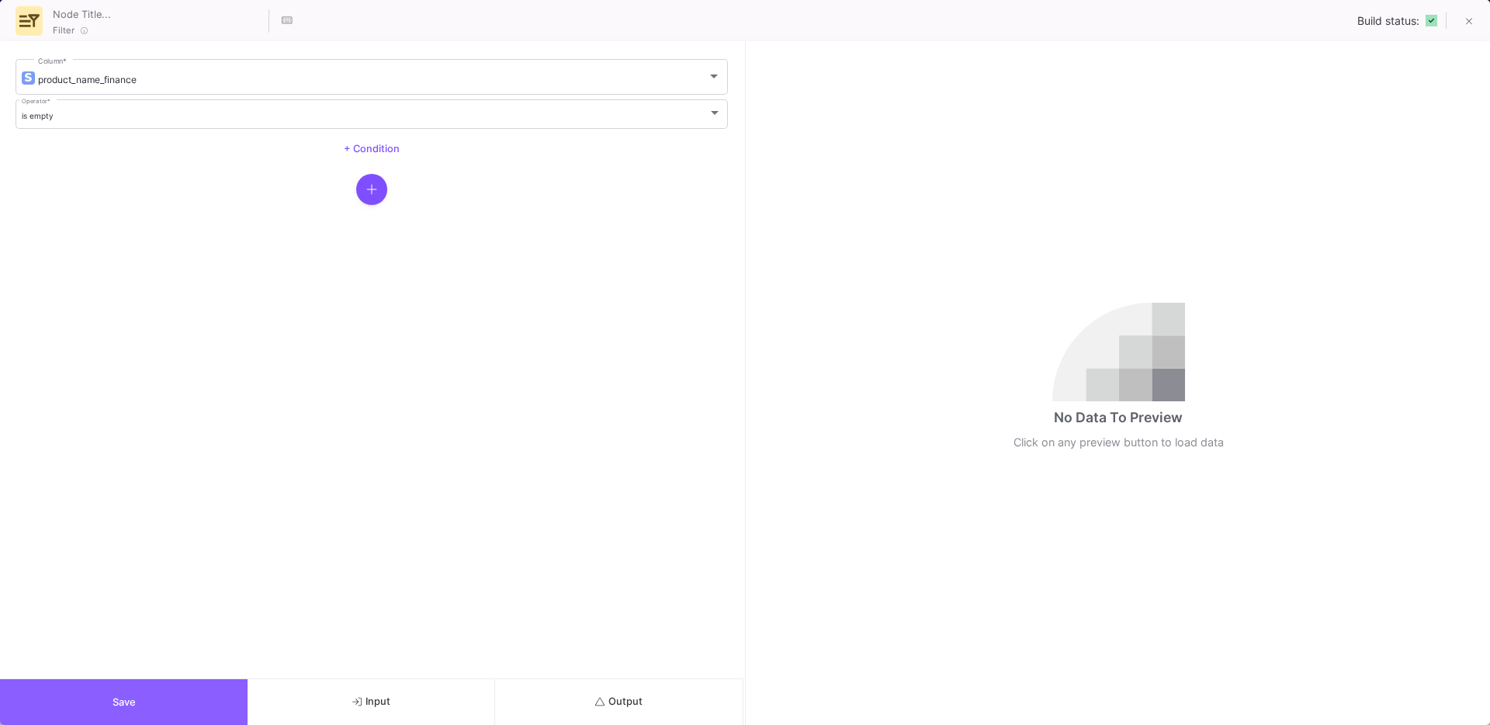
click at [180, 689] on button "Save" at bounding box center [124, 702] width 248 height 46
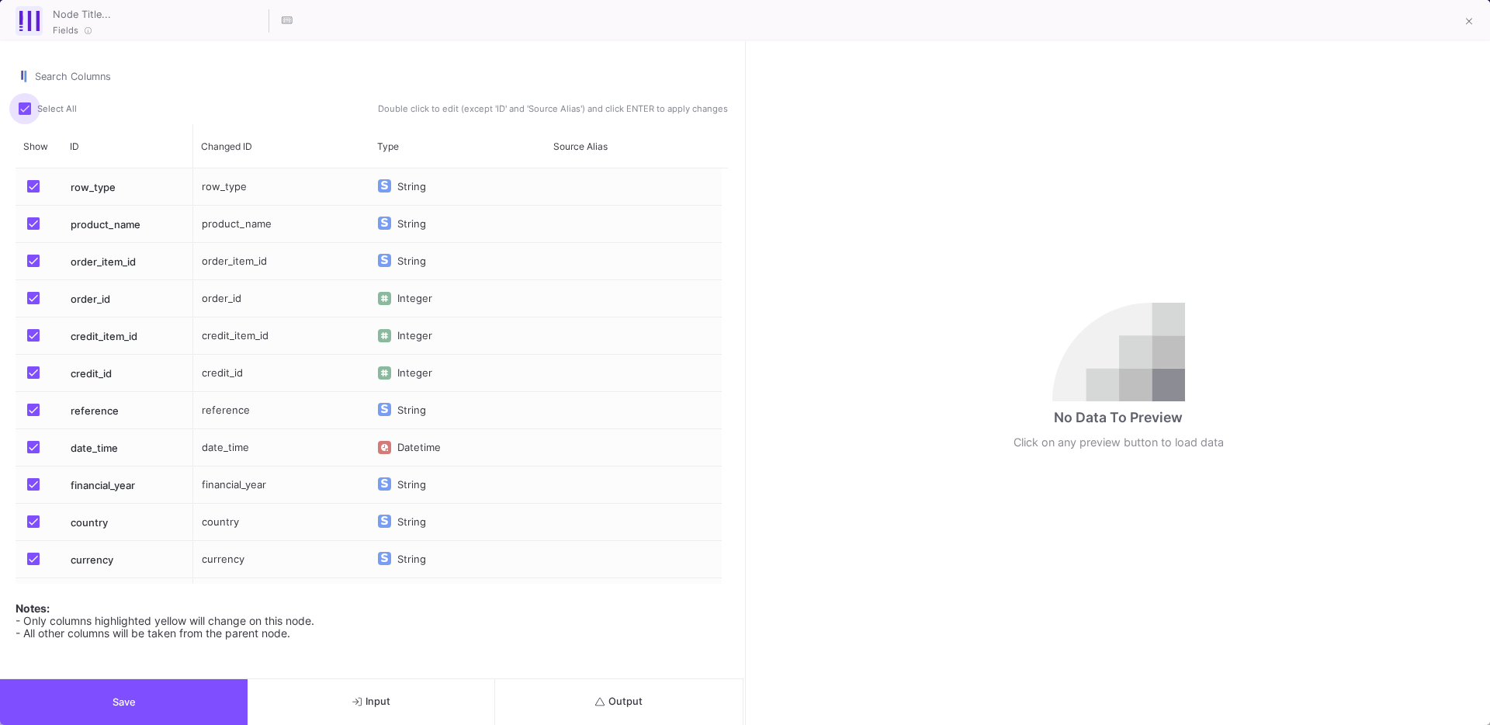
click at [26, 115] on label "Select All" at bounding box center [53, 110] width 68 height 16
click at [25, 115] on input "Select All" at bounding box center [24, 115] width 1 height 1
checkbox input "false"
click at [36, 229] on span "Press SPACE to select this row." at bounding box center [33, 223] width 12 height 12
click at [33, 230] on input "Press SPACE to select this row." at bounding box center [33, 230] width 1 height 1
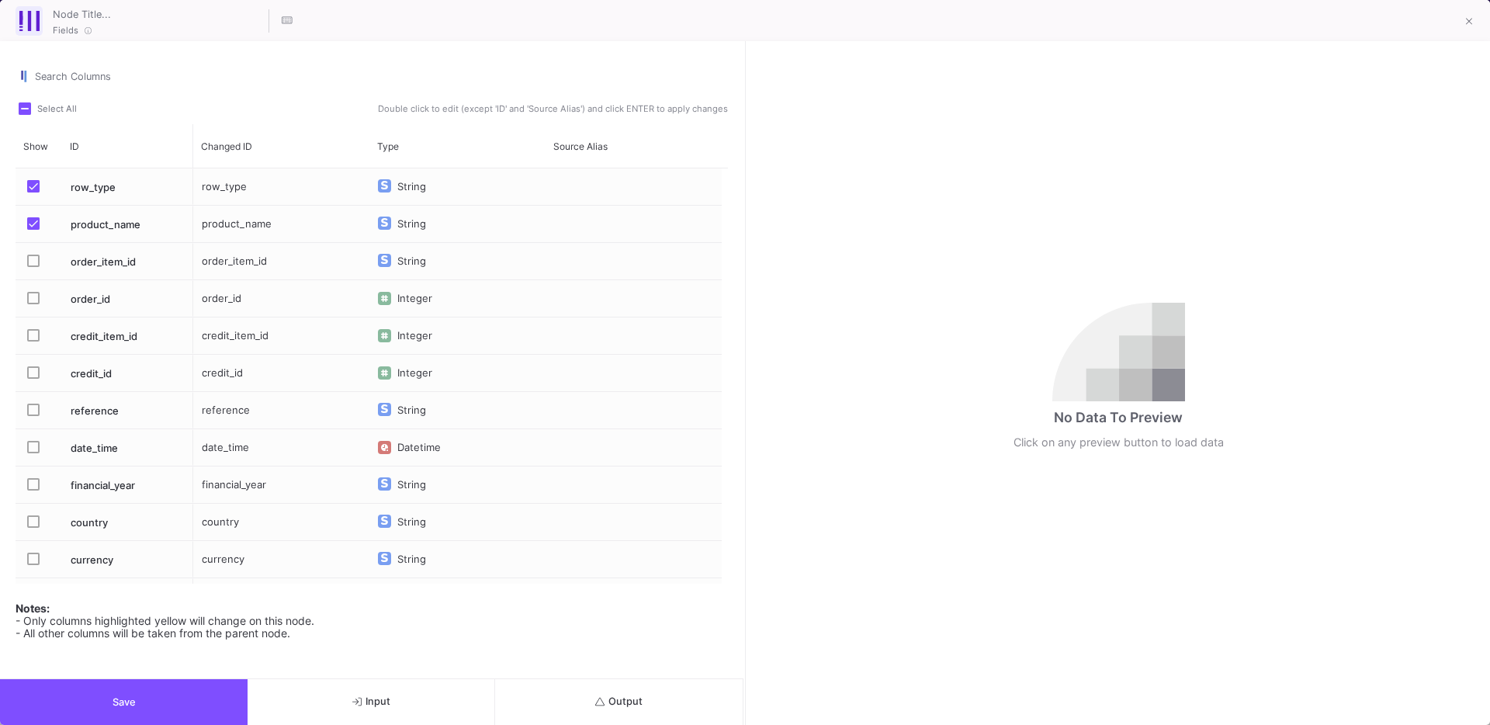
click at [30, 286] on mat-checkbox "Press SPACE to select this row." at bounding box center [38, 298] width 22 height 36
click at [36, 295] on span "Press SPACE to select this row." at bounding box center [33, 298] width 12 height 12
click at [33, 304] on input "Press SPACE to select this row." at bounding box center [33, 304] width 1 height 1
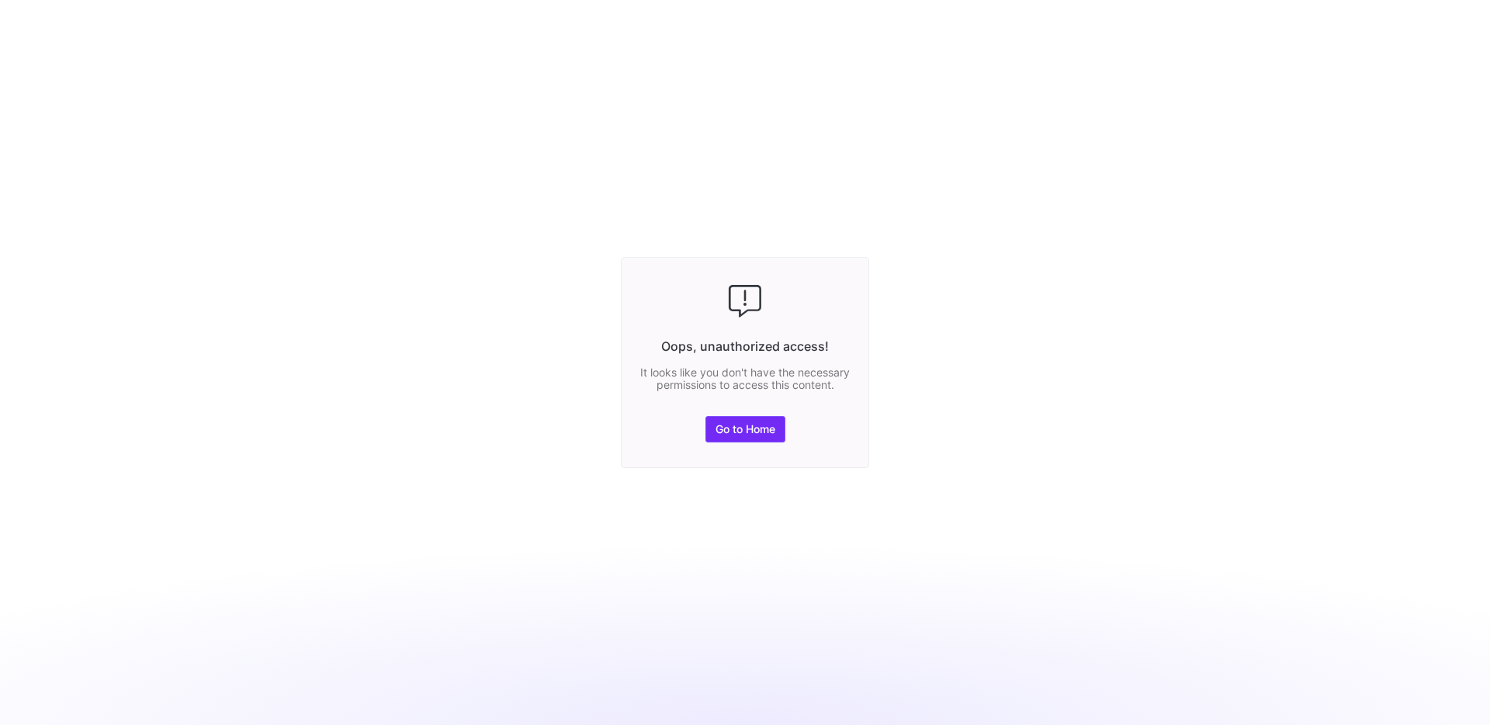
click at [747, 428] on span "Go to Home" at bounding box center [746, 429] width 60 height 12
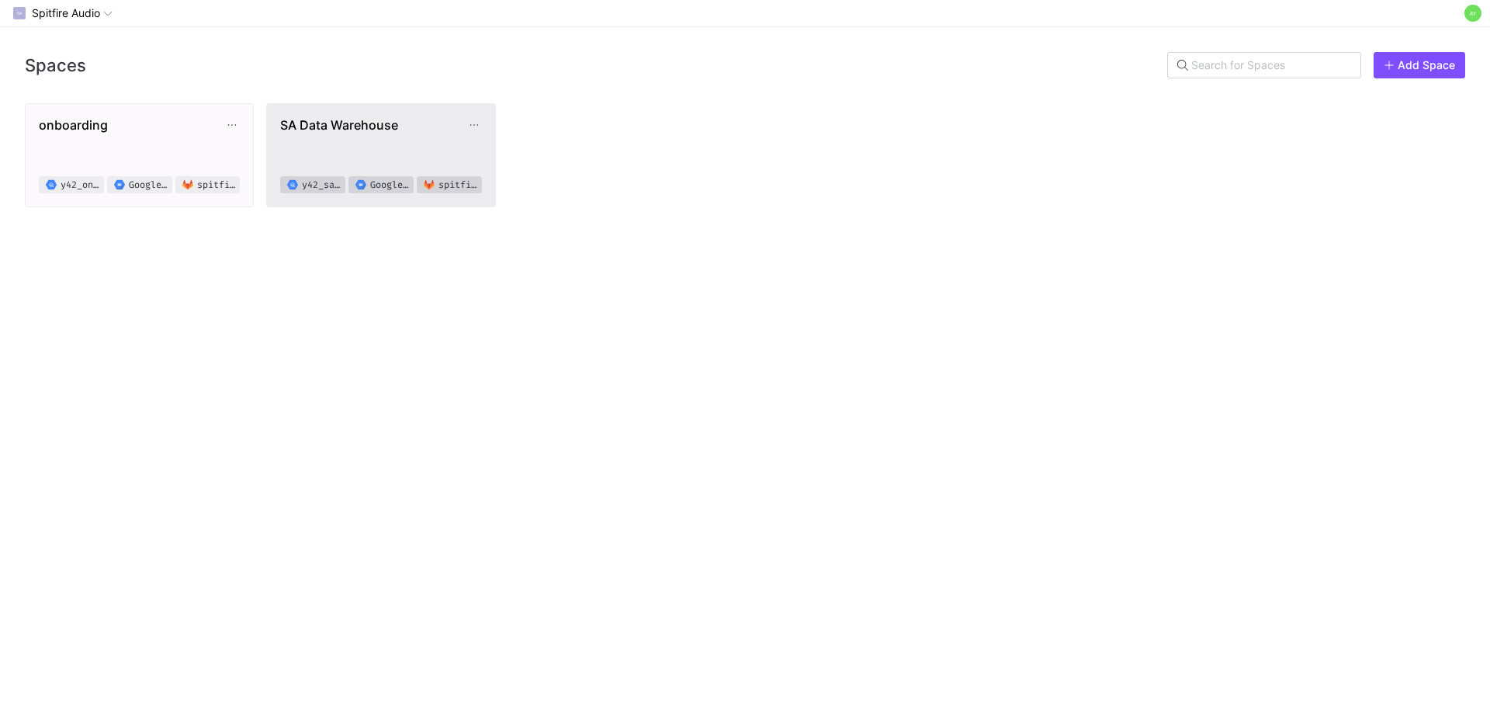
click at [331, 154] on span "SA Data Warehouse y42_sadatawarehouse_b76de68c5de74895b4e0371b7a311f26 Google C…" at bounding box center [380, 155] width 201 height 76
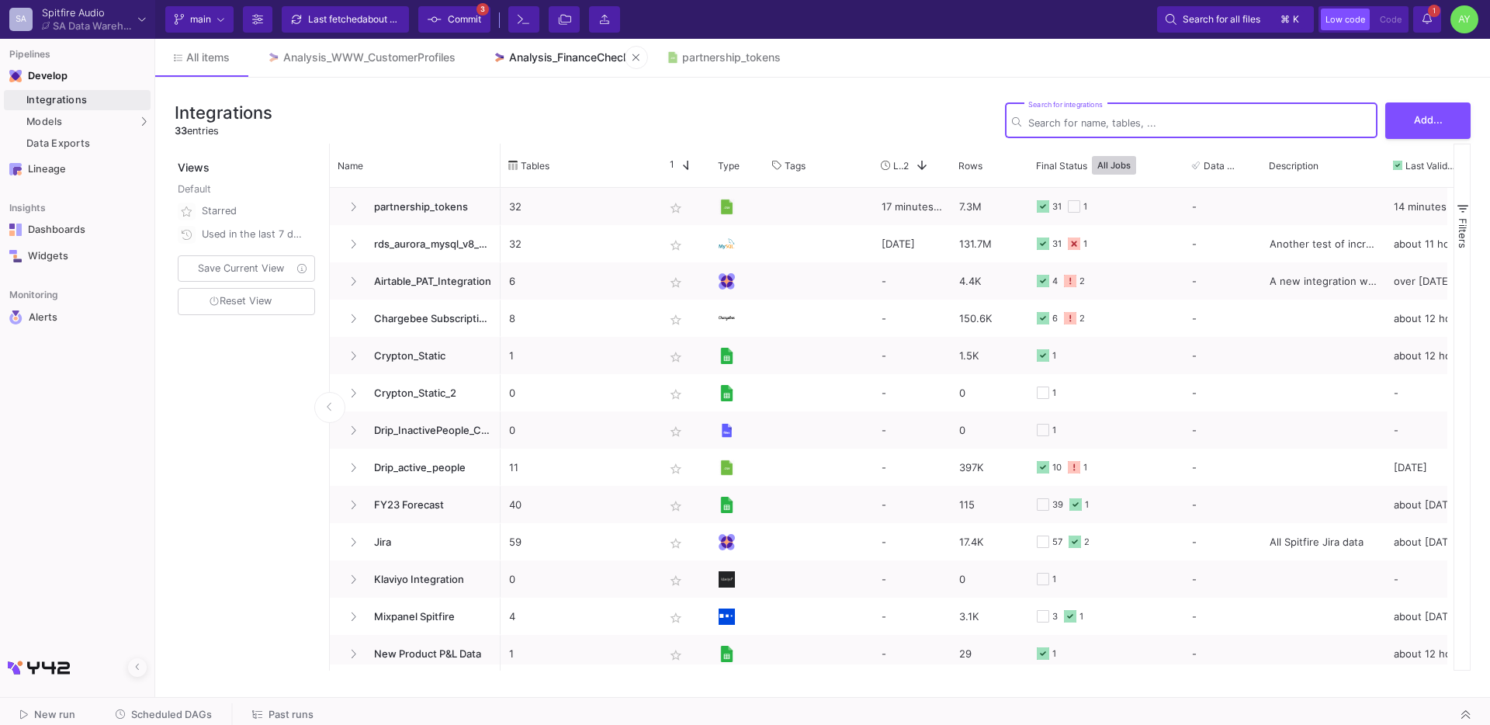
click at [595, 61] on div "Analysis_FinanceCheck" at bounding box center [569, 57] width 120 height 12
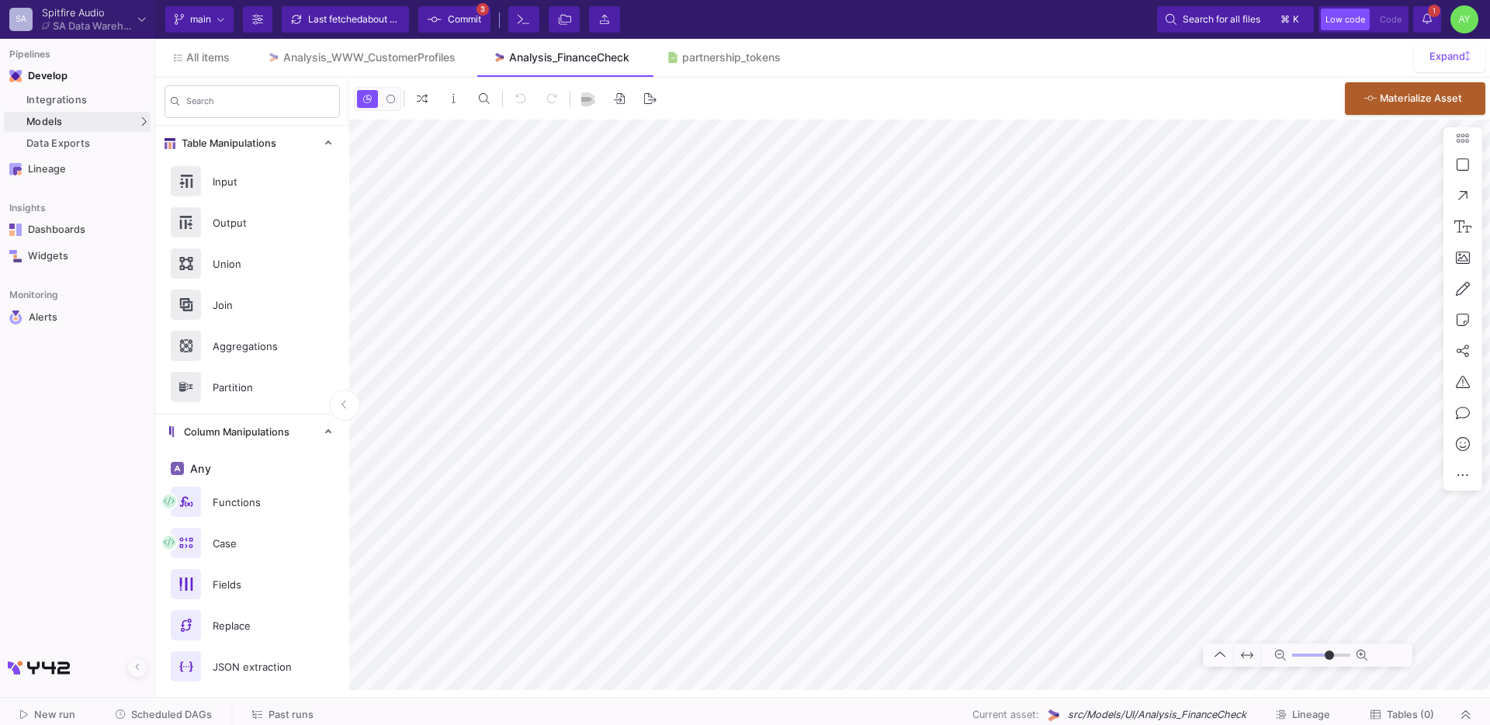
type input "0"
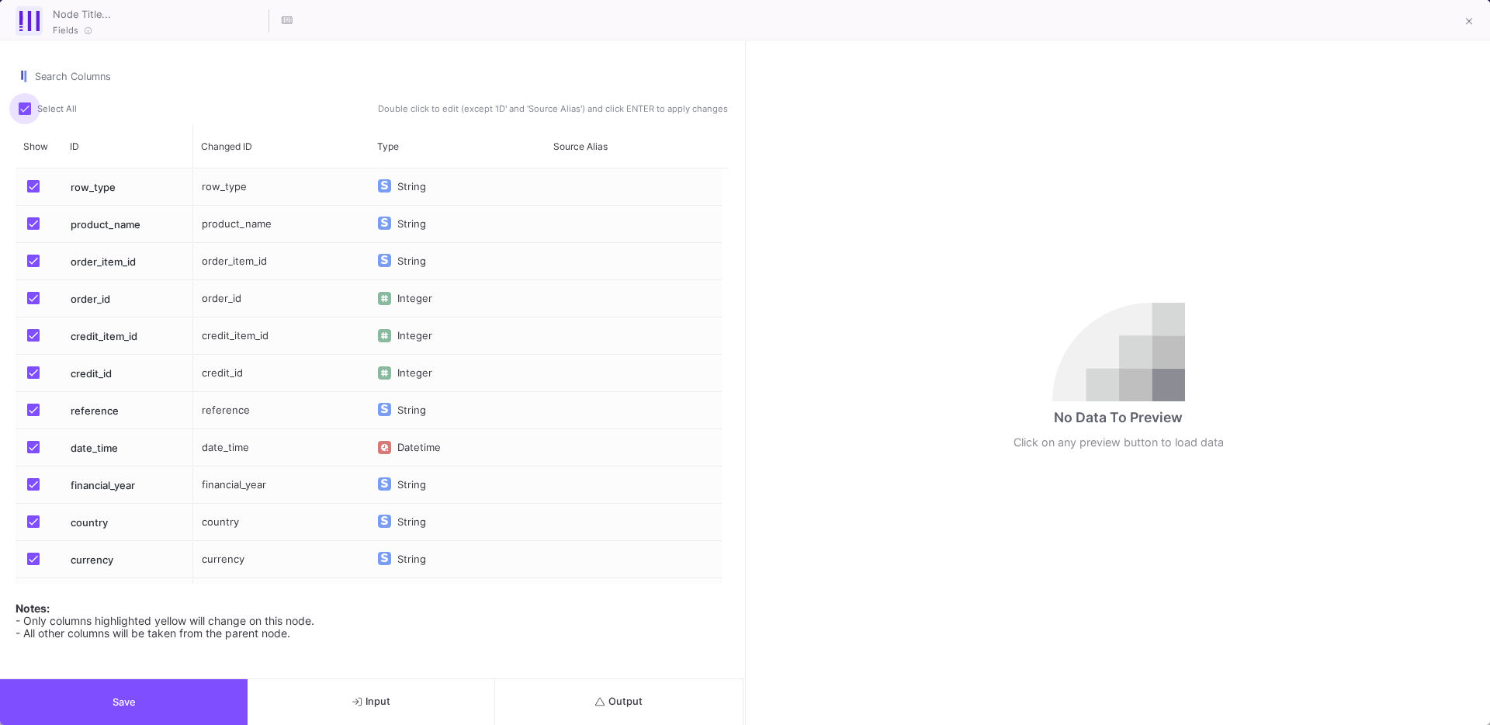
click at [28, 106] on span at bounding box center [25, 108] width 12 height 12
click at [25, 115] on input "Select All" at bounding box center [24, 115] width 1 height 1
checkbox input "false"
click at [36, 186] on span "Press SPACE to select this row." at bounding box center [33, 186] width 12 height 12
click at [33, 192] on input "Press SPACE to select this row." at bounding box center [33, 192] width 1 height 1
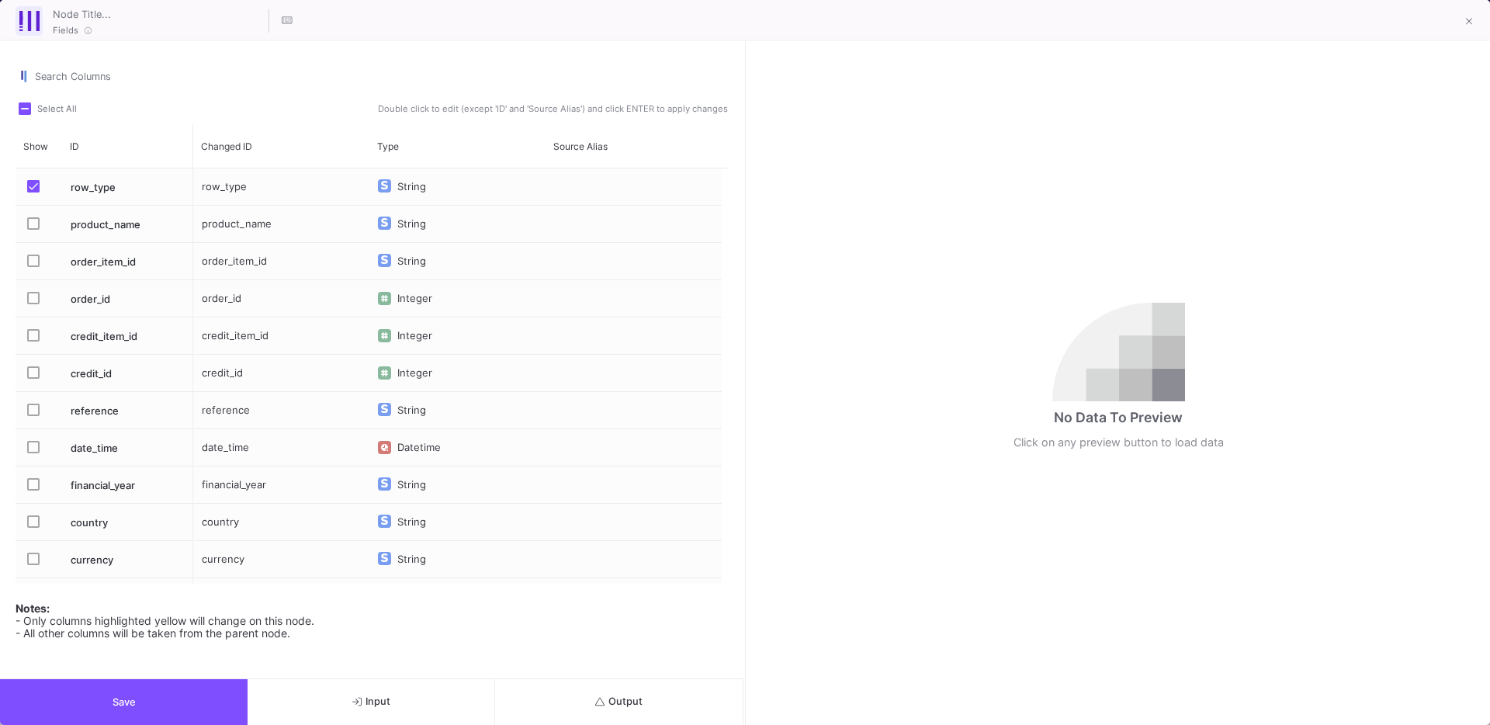
click at [34, 213] on mat-checkbox "Press SPACE to select this row." at bounding box center [38, 224] width 22 height 36
click at [31, 293] on span "Press SPACE to select this row." at bounding box center [33, 298] width 12 height 12
click at [33, 304] on input "Press SPACE to select this row." at bounding box center [33, 304] width 1 height 1
click at [36, 378] on label "Press SPACE to select this row." at bounding box center [38, 374] width 22 height 16
click at [33, 379] on input "Press SPACE to select this row." at bounding box center [33, 379] width 1 height 1
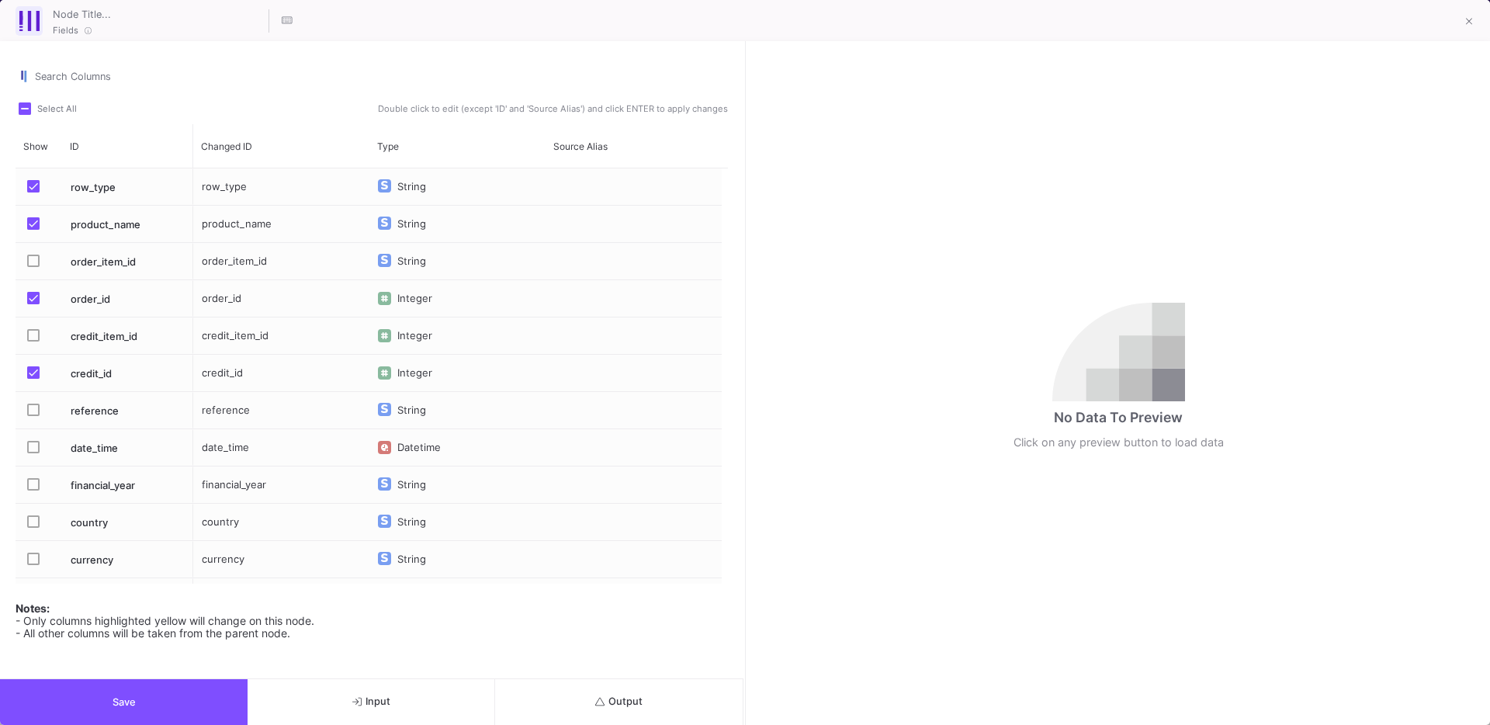
click at [34, 401] on mat-checkbox "Press SPACE to select this row." at bounding box center [38, 410] width 22 height 36
click at [36, 414] on span "Press SPACE to select this row." at bounding box center [33, 410] width 12 height 12
click at [33, 416] on input "Press SPACE to select this row." at bounding box center [33, 416] width 1 height 1
click at [35, 447] on span "Press SPACE to select this row." at bounding box center [33, 447] width 12 height 12
click at [33, 453] on input "Press SPACE to select this row." at bounding box center [33, 453] width 1 height 1
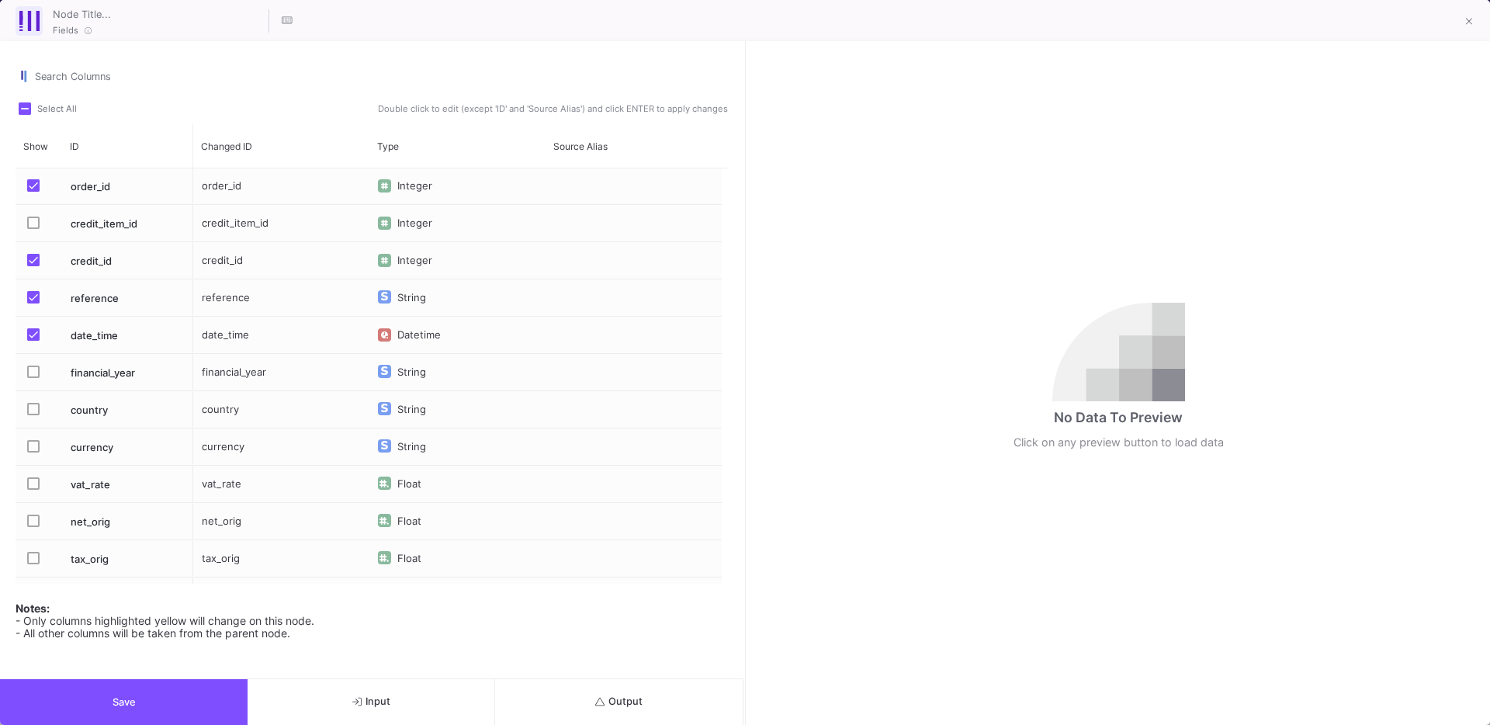
scroll to position [130, 0]
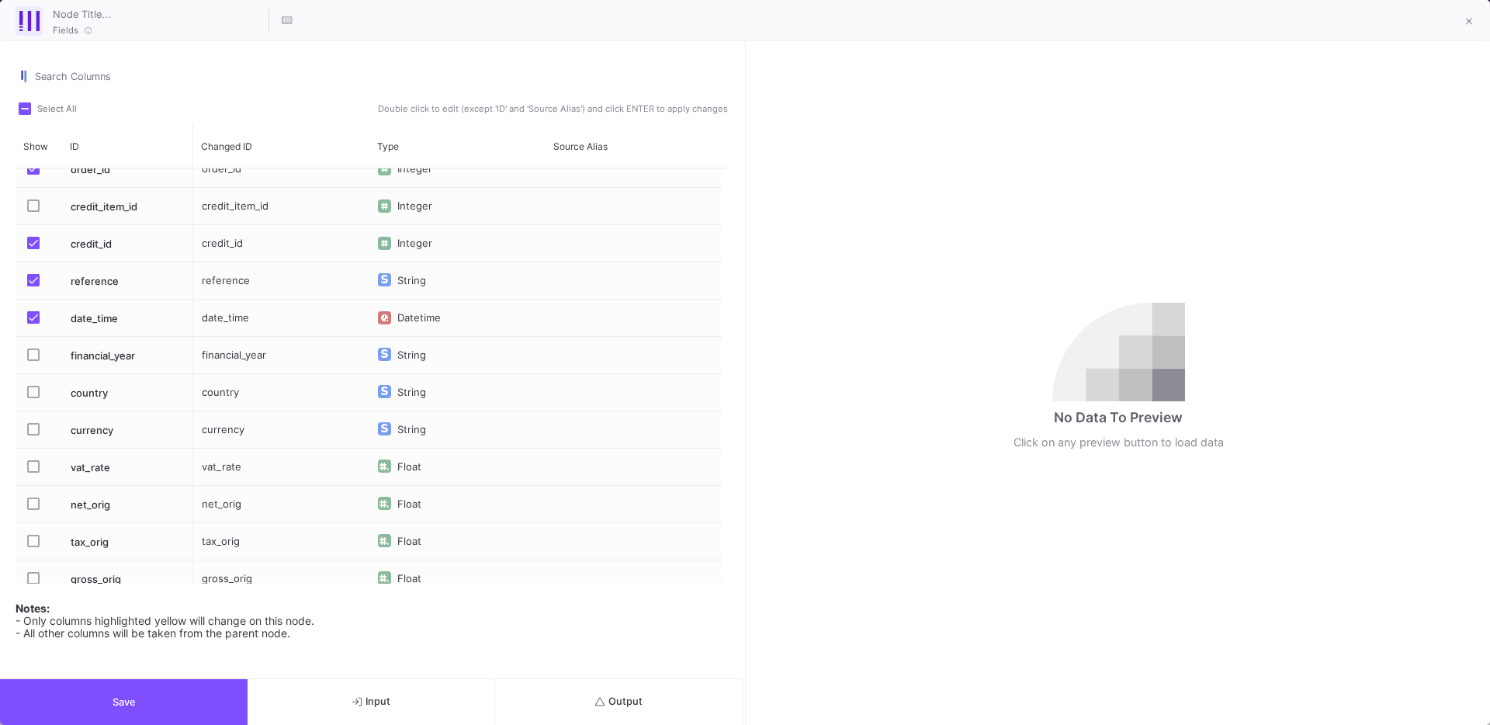
click at [34, 420] on mat-checkbox "Press SPACE to select this row." at bounding box center [38, 429] width 22 height 36
click at [30, 427] on span "Press SPACE to select this row." at bounding box center [33, 429] width 12 height 12
click at [33, 435] on input "Press SPACE to select this row." at bounding box center [33, 435] width 1 height 1
click at [34, 505] on span "Press SPACE to select this row." at bounding box center [33, 504] width 12 height 12
click at [33, 510] on input "Press SPACE to select this row." at bounding box center [33, 510] width 1 height 1
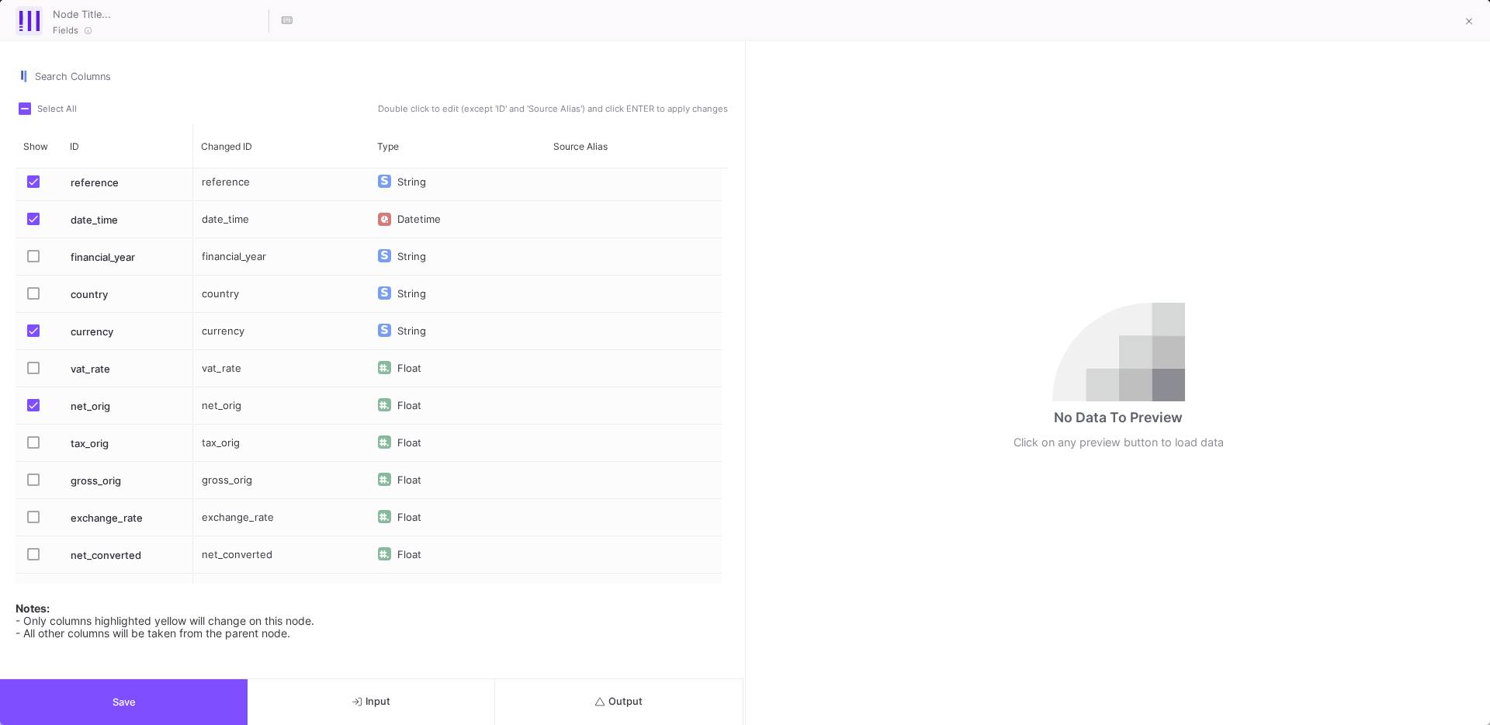
scroll to position [234, 0]
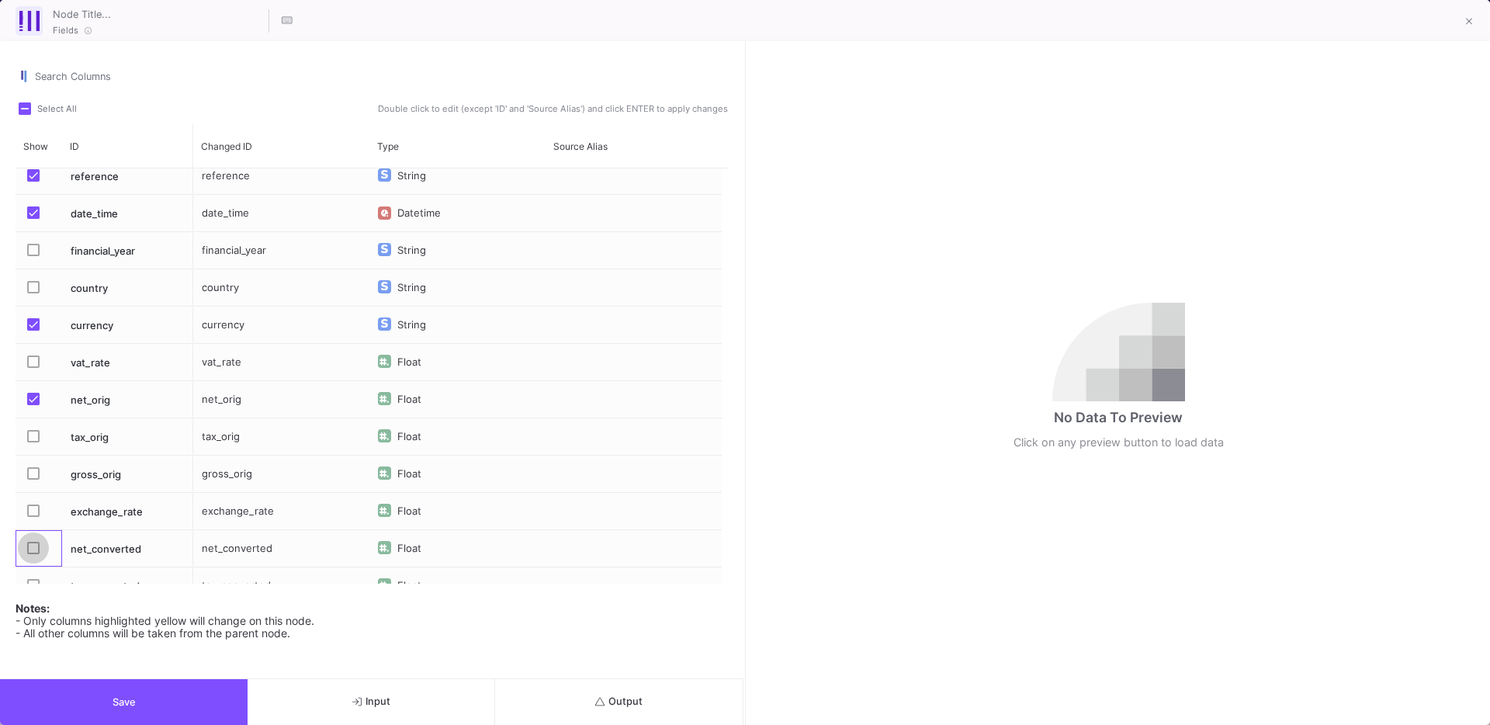
click at [32, 549] on span "Press SPACE to select this row." at bounding box center [33, 548] width 12 height 12
click at [33, 554] on input "Press SPACE to select this row." at bounding box center [33, 554] width 1 height 1
click at [38, 516] on span "Press SPACE to select this row." at bounding box center [33, 511] width 12 height 12
click at [33, 517] on input "Press SPACE to select this row." at bounding box center [33, 517] width 1 height 1
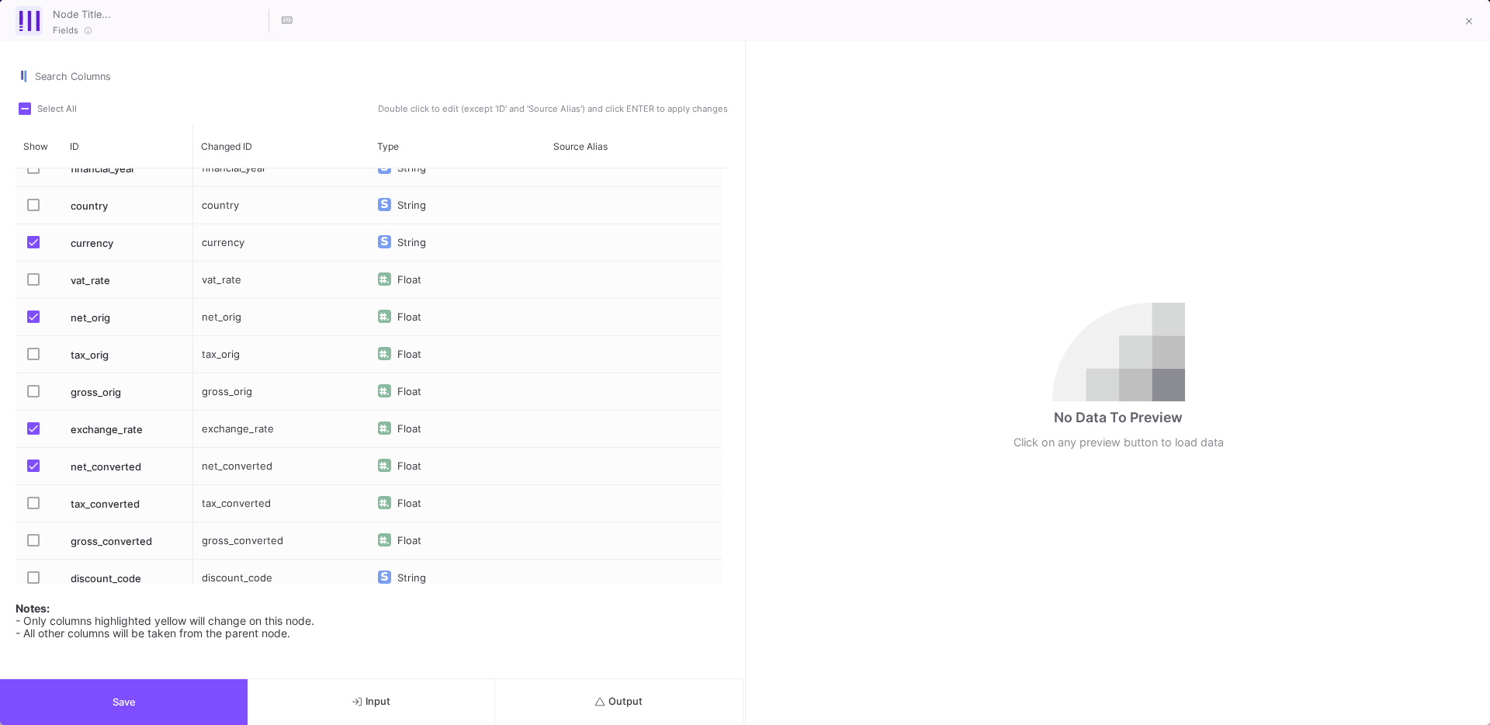
scroll to position [0, 0]
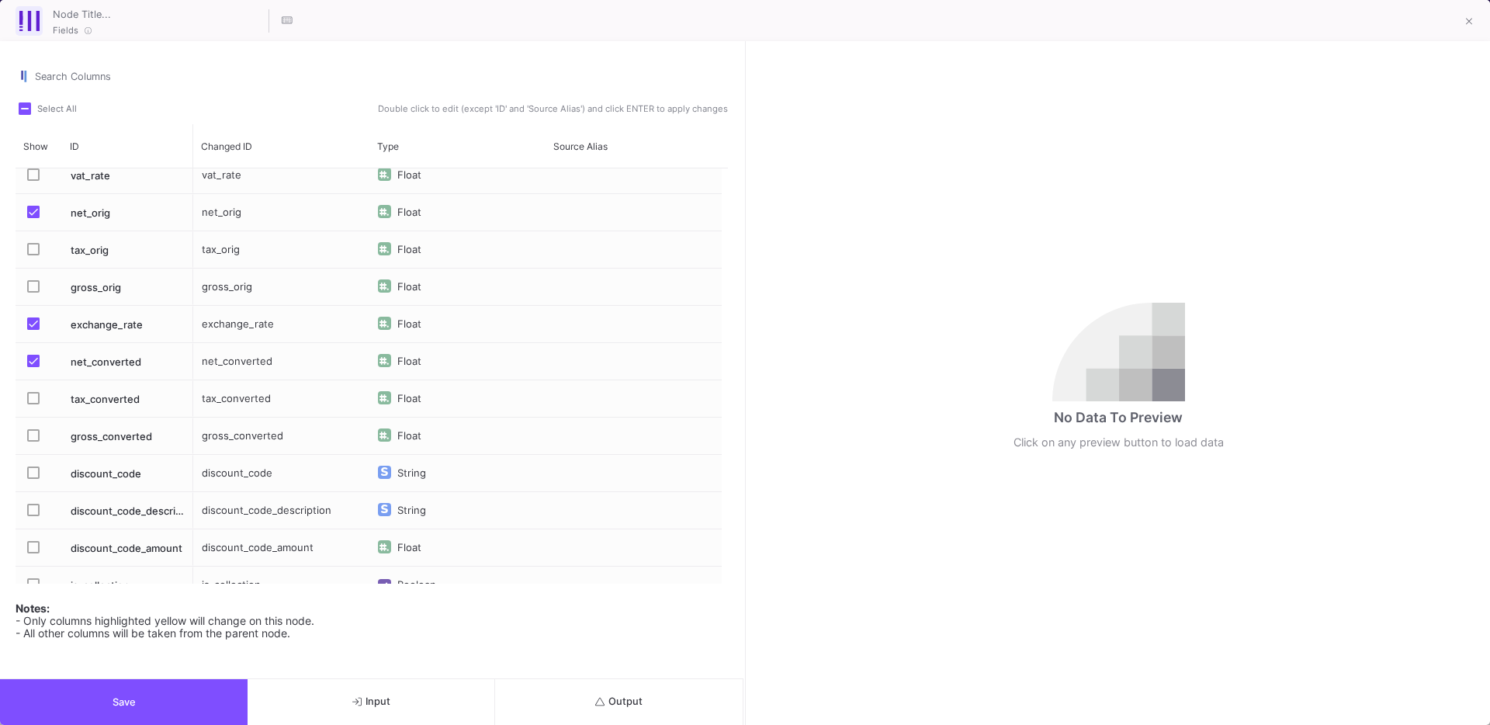
click at [36, 253] on span "Press SPACE to select this row." at bounding box center [33, 249] width 12 height 12
click at [33, 255] on input "Press SPACE to select this row." at bounding box center [33, 255] width 1 height 1
click at [36, 285] on span "Press SPACE to select this row." at bounding box center [33, 286] width 12 height 12
click at [33, 293] on input "Press SPACE to select this row." at bounding box center [33, 293] width 1 height 1
click at [27, 407] on mat-checkbox "Press SPACE to select this row." at bounding box center [38, 398] width 22 height 36
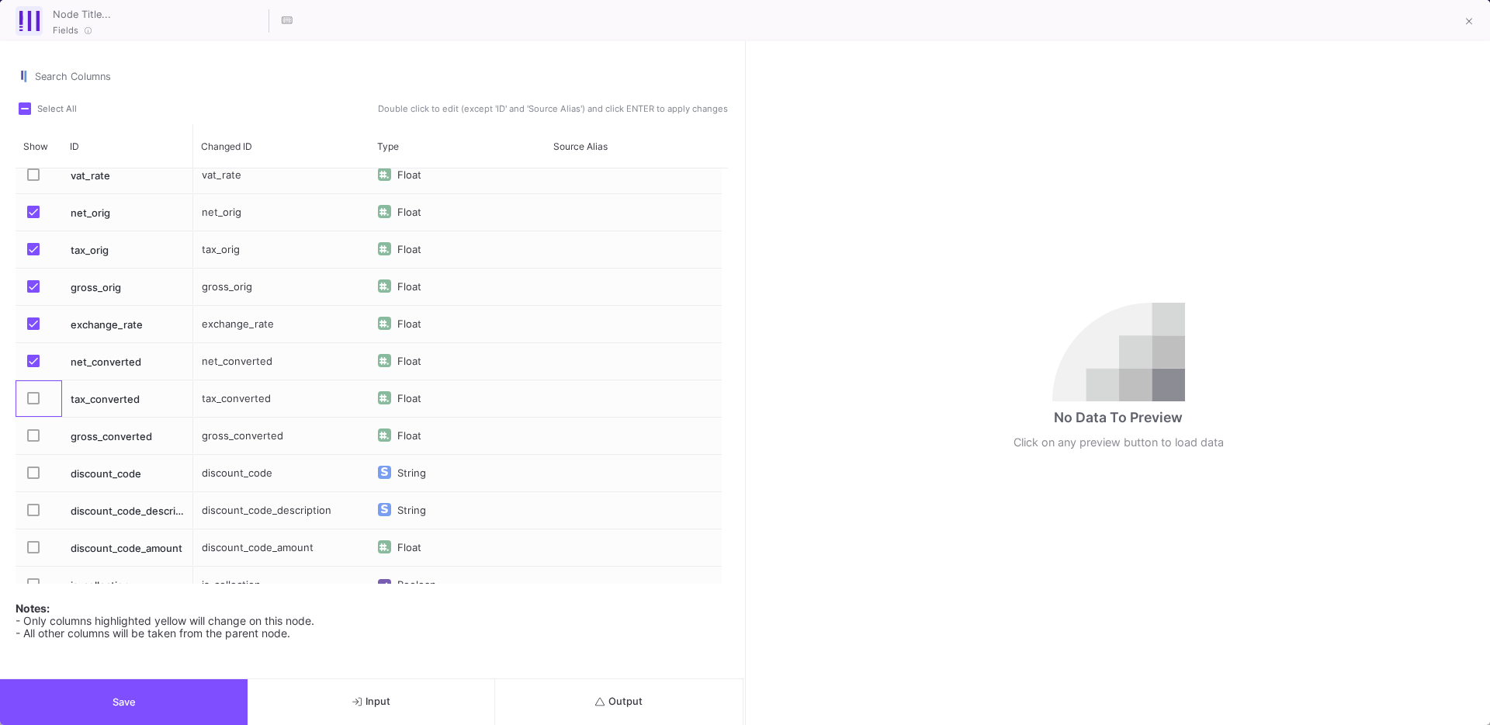
click at [33, 401] on span "Press SPACE to select this row." at bounding box center [33, 398] width 12 height 12
click at [33, 404] on input "Press SPACE to select this row." at bounding box center [33, 404] width 1 height 1
click at [33, 439] on span "Press SPACE to select this row." at bounding box center [33, 435] width 12 height 12
click at [33, 442] on input "Press SPACE to select this row." at bounding box center [33, 442] width 1 height 1
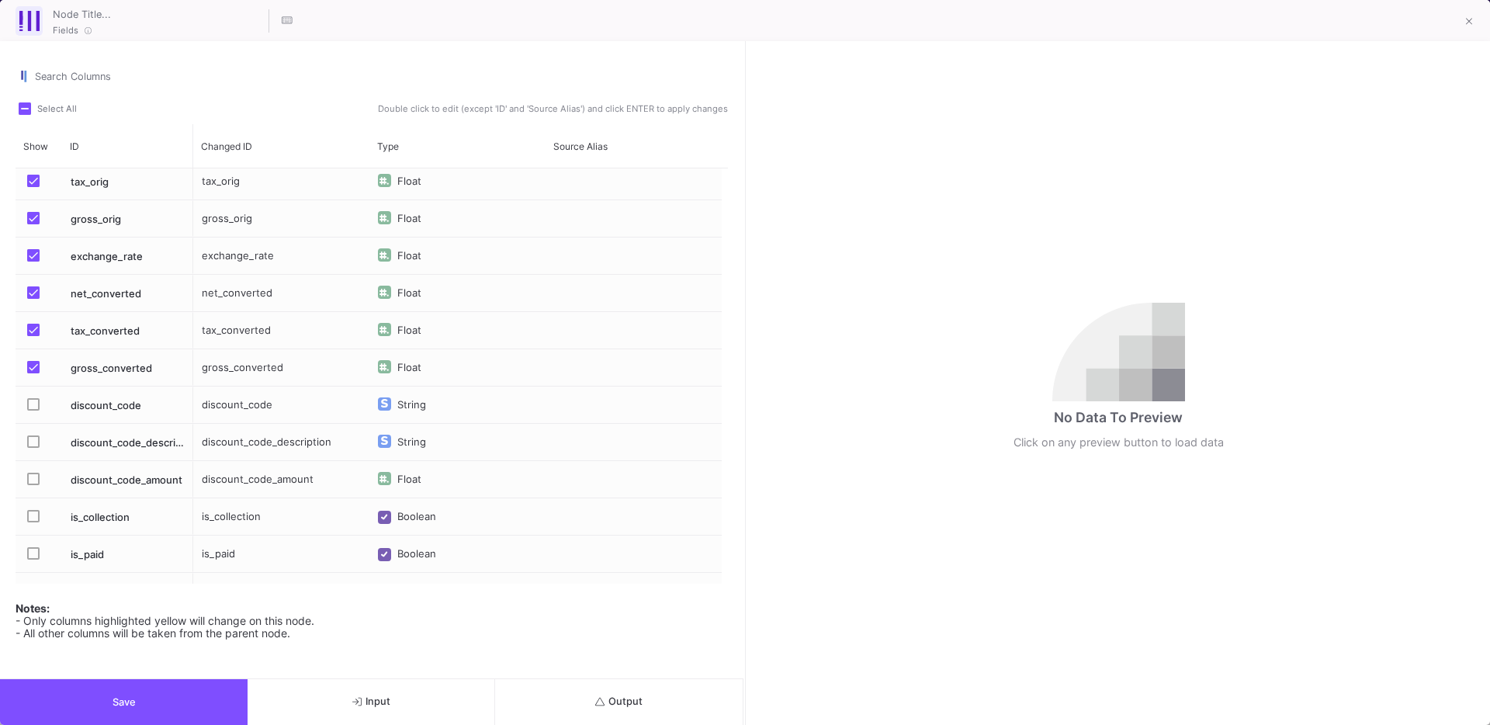
click at [31, 403] on span "Press SPACE to select this row." at bounding box center [33, 404] width 12 height 12
click at [33, 411] on input "Press SPACE to select this row." at bounding box center [33, 411] width 1 height 1
click at [33, 480] on span "Press SPACE to select this row." at bounding box center [33, 479] width 12 height 12
click at [33, 485] on input "Press SPACE to select this row." at bounding box center [33, 485] width 1 height 1
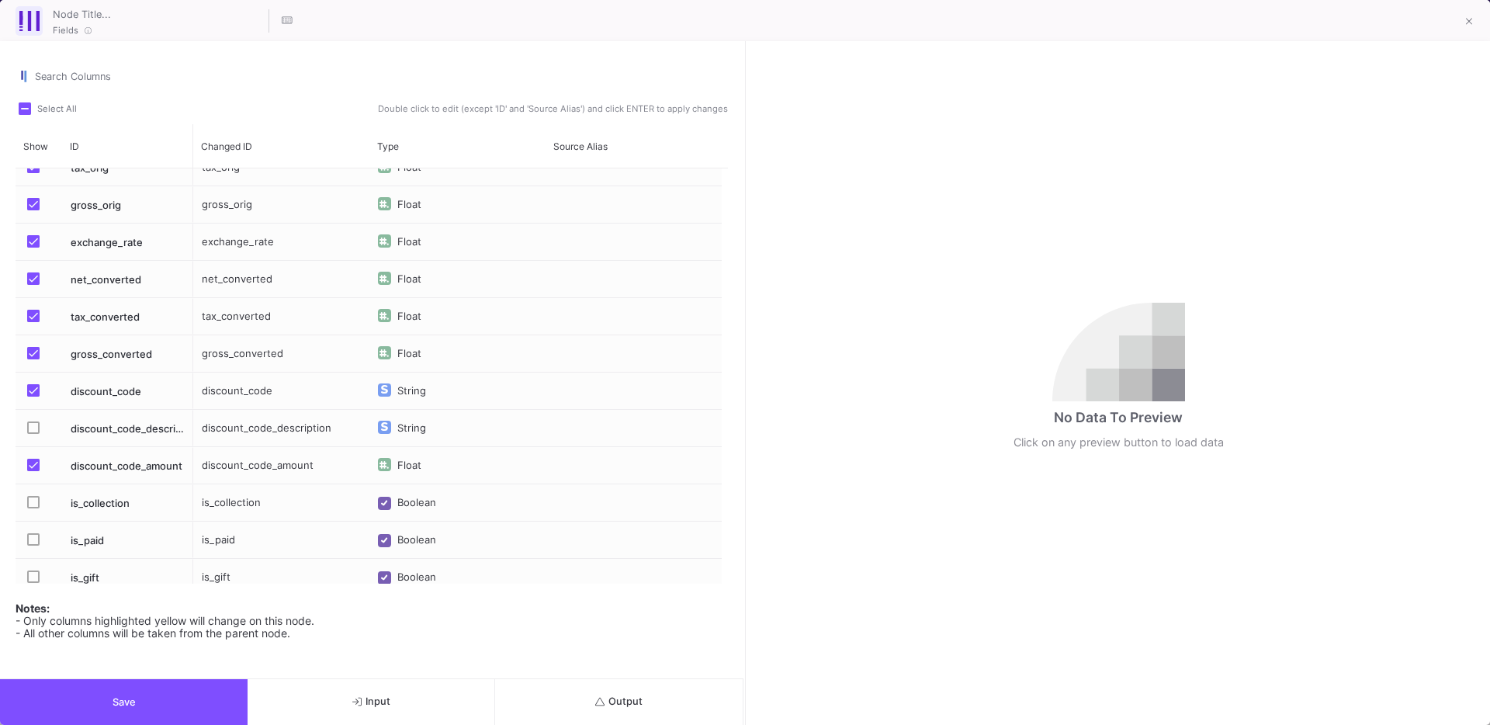
click at [43, 423] on label "Press SPACE to select this row." at bounding box center [38, 429] width 22 height 16
click at [33, 434] on input "Press SPACE to select this row." at bounding box center [33, 434] width 1 height 1
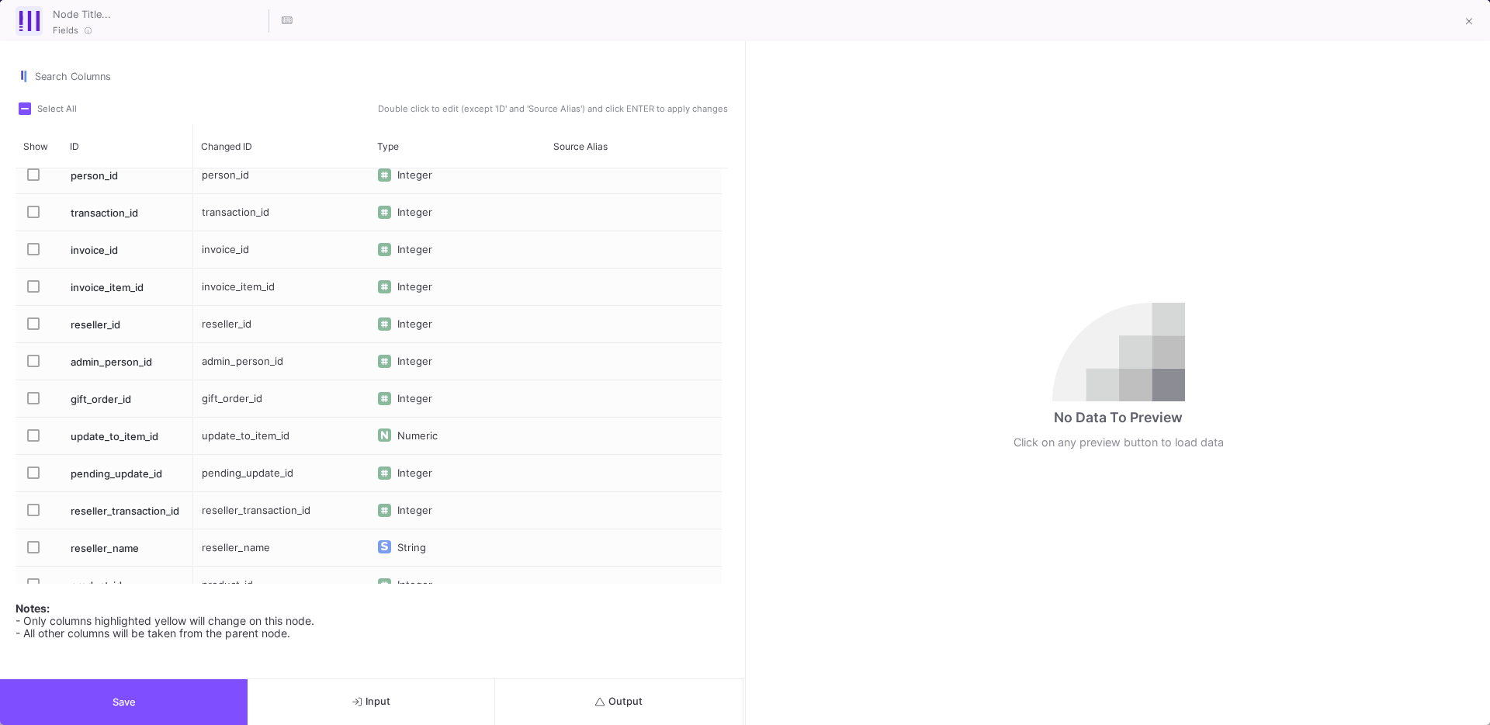
click at [33, 324] on span "Press SPACE to select this row." at bounding box center [33, 323] width 12 height 12
click at [33, 330] on input "Press SPACE to select this row." at bounding box center [33, 330] width 1 height 1
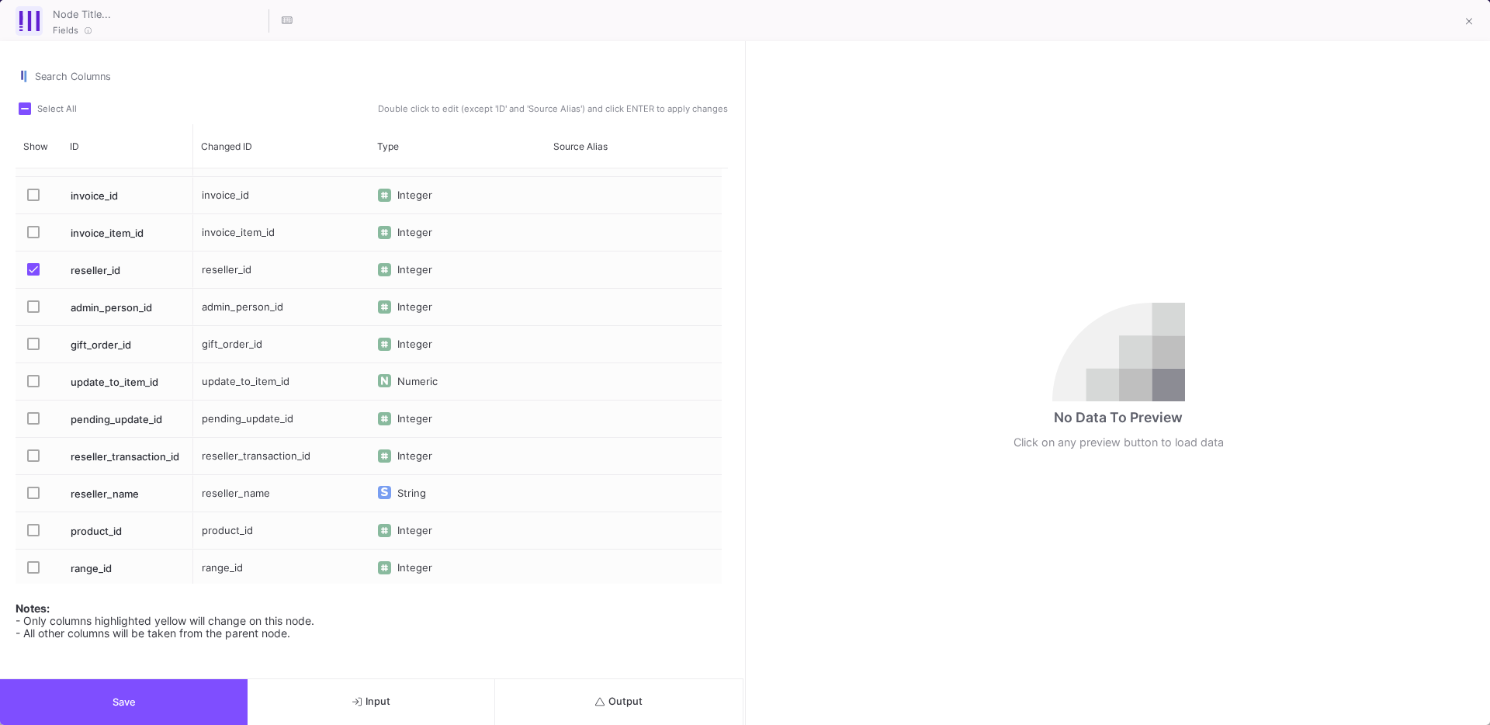
click at [38, 489] on span "Press SPACE to select this row." at bounding box center [33, 493] width 12 height 12
click at [33, 499] on input "Press SPACE to select this row." at bounding box center [33, 499] width 1 height 1
click at [33, 272] on span "Press SPACE to select this row." at bounding box center [33, 269] width 12 height 12
click at [33, 276] on input "Press SPACE to select this row." at bounding box center [33, 276] width 1 height 1
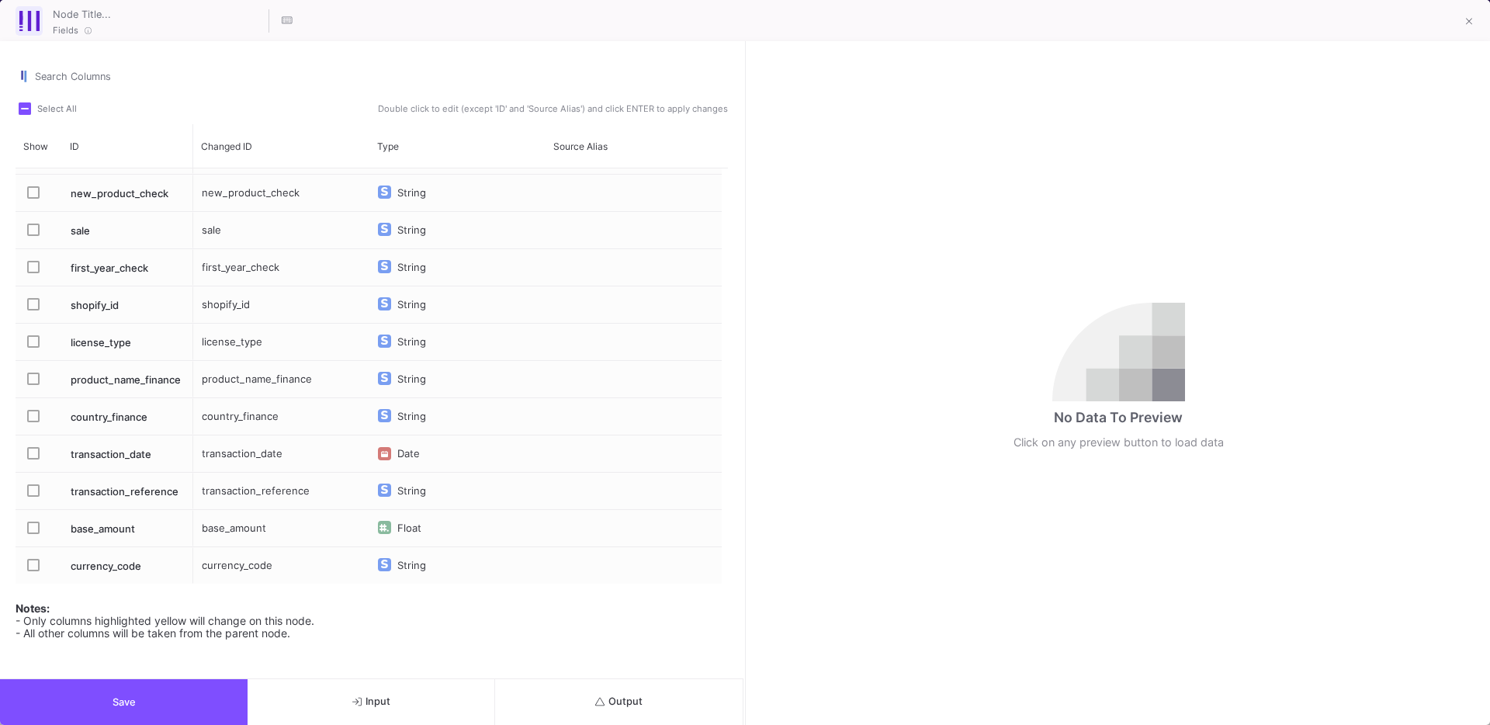
click at [34, 380] on span "Press SPACE to select this row." at bounding box center [33, 379] width 12 height 12
click at [33, 385] on input "Press SPACE to select this row." at bounding box center [33, 385] width 1 height 1
click at [32, 415] on span "Press SPACE to select this row." at bounding box center [33, 416] width 12 height 12
click at [33, 422] on input "Press SPACE to select this row." at bounding box center [33, 422] width 1 height 1
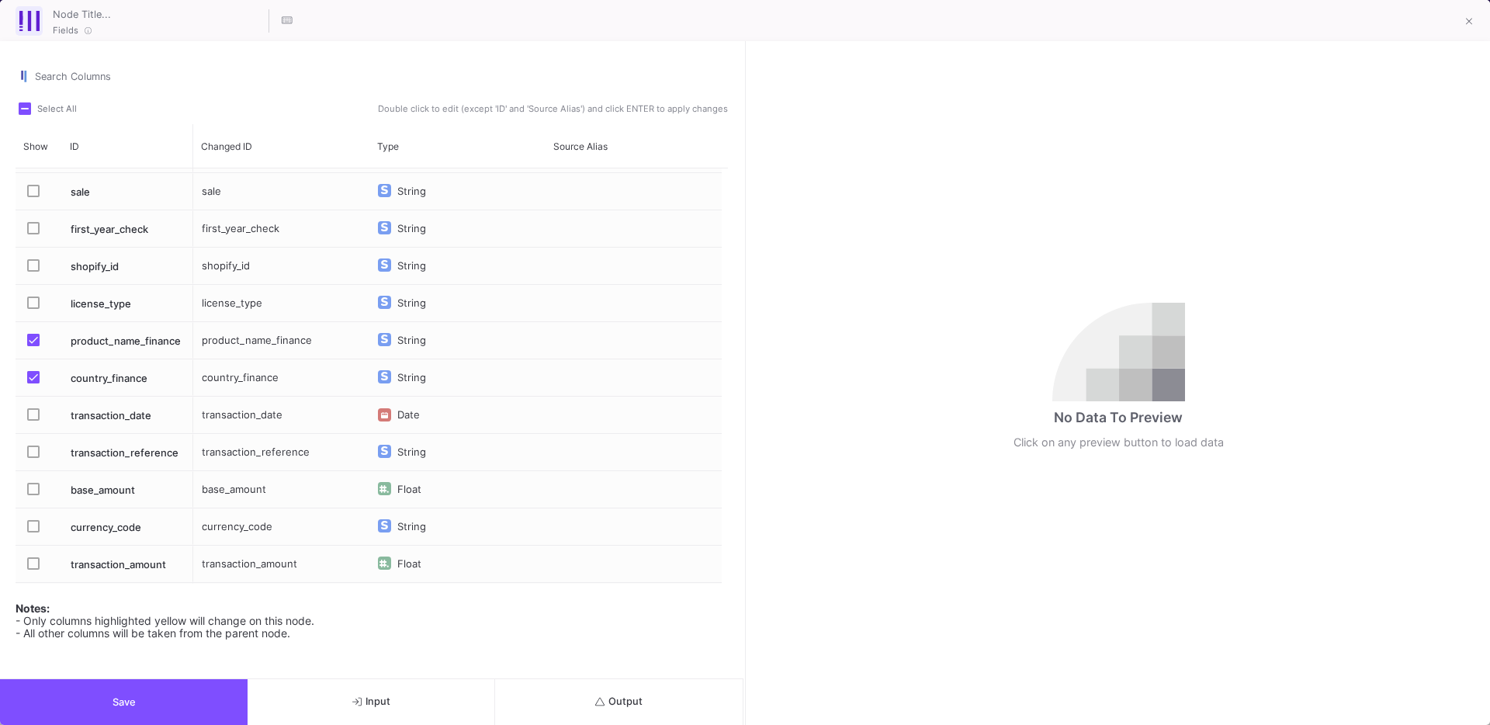
click at [33, 411] on span "Press SPACE to select this row." at bounding box center [33, 414] width 12 height 12
click at [33, 421] on input "Press SPACE to select this row." at bounding box center [33, 421] width 1 height 1
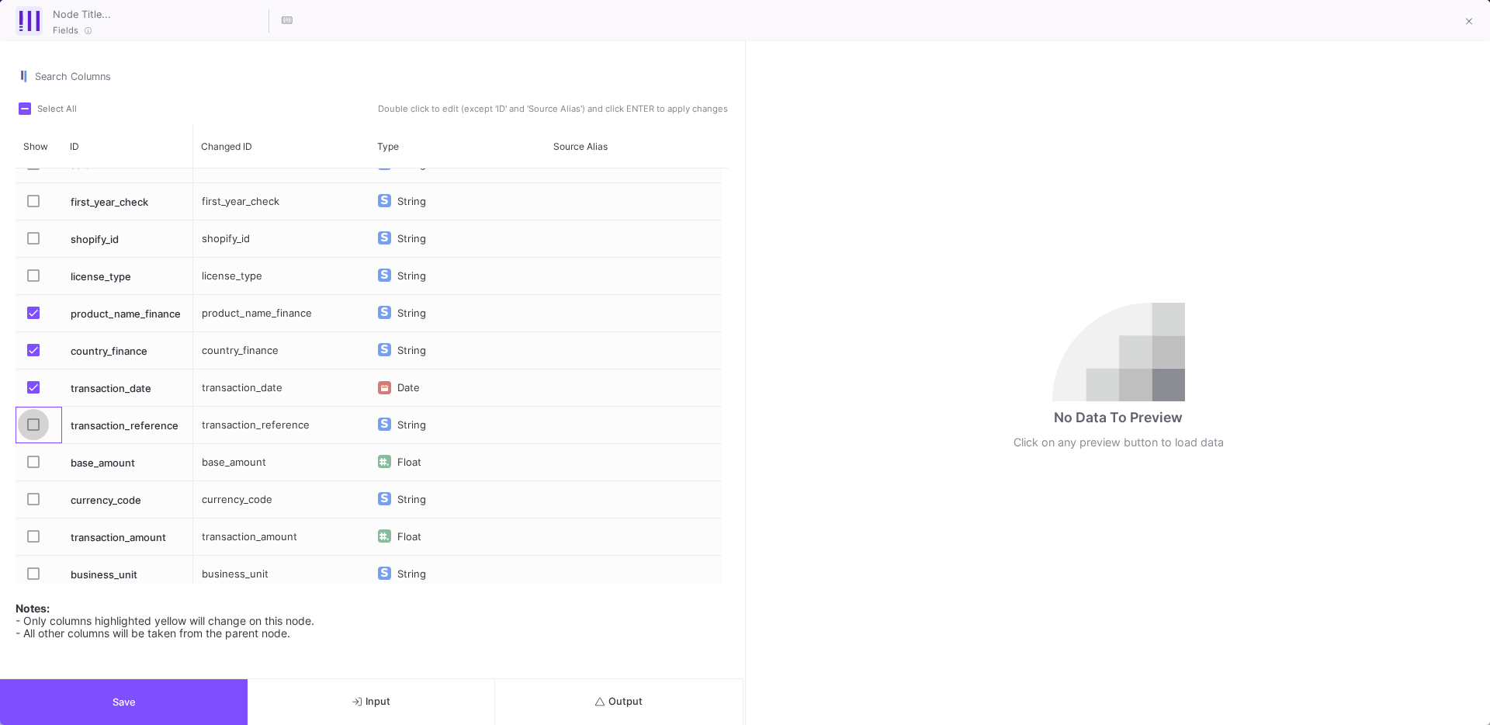
click at [36, 418] on span "Press SPACE to select this row." at bounding box center [33, 424] width 12 height 12
click at [33, 431] on input "Press SPACE to select this row." at bounding box center [33, 431] width 1 height 1
click at [33, 463] on span "Press SPACE to select this row." at bounding box center [33, 462] width 12 height 12
click at [33, 468] on input "Press SPACE to select this row." at bounding box center [33, 468] width 1 height 1
click at [33, 501] on span "Press SPACE to select this row." at bounding box center [33, 499] width 12 height 12
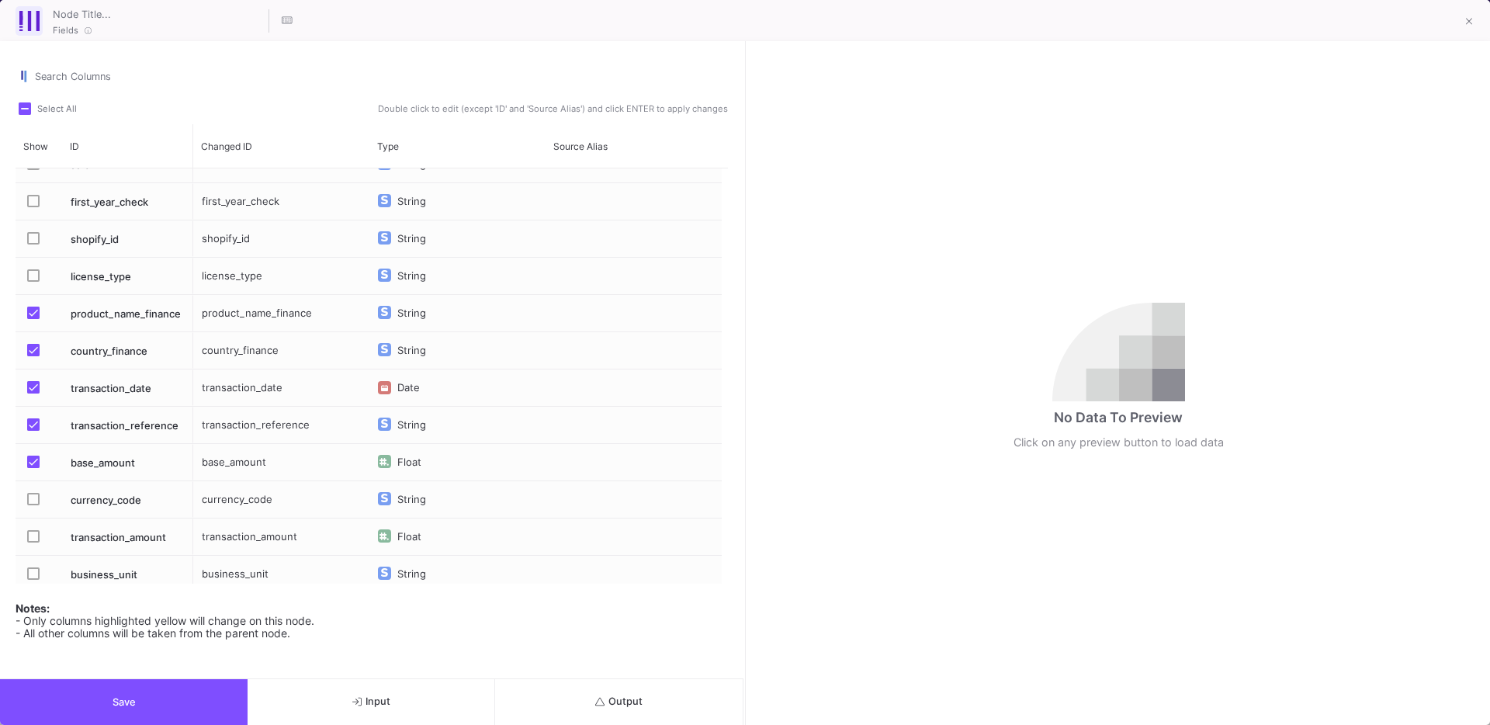
click at [33, 505] on input "Press SPACE to select this row." at bounding box center [33, 505] width 1 height 1
click at [30, 543] on label "Press SPACE to select this row." at bounding box center [38, 538] width 22 height 16
click at [33, 543] on input "Press SPACE to select this row." at bounding box center [33, 543] width 1 height 1
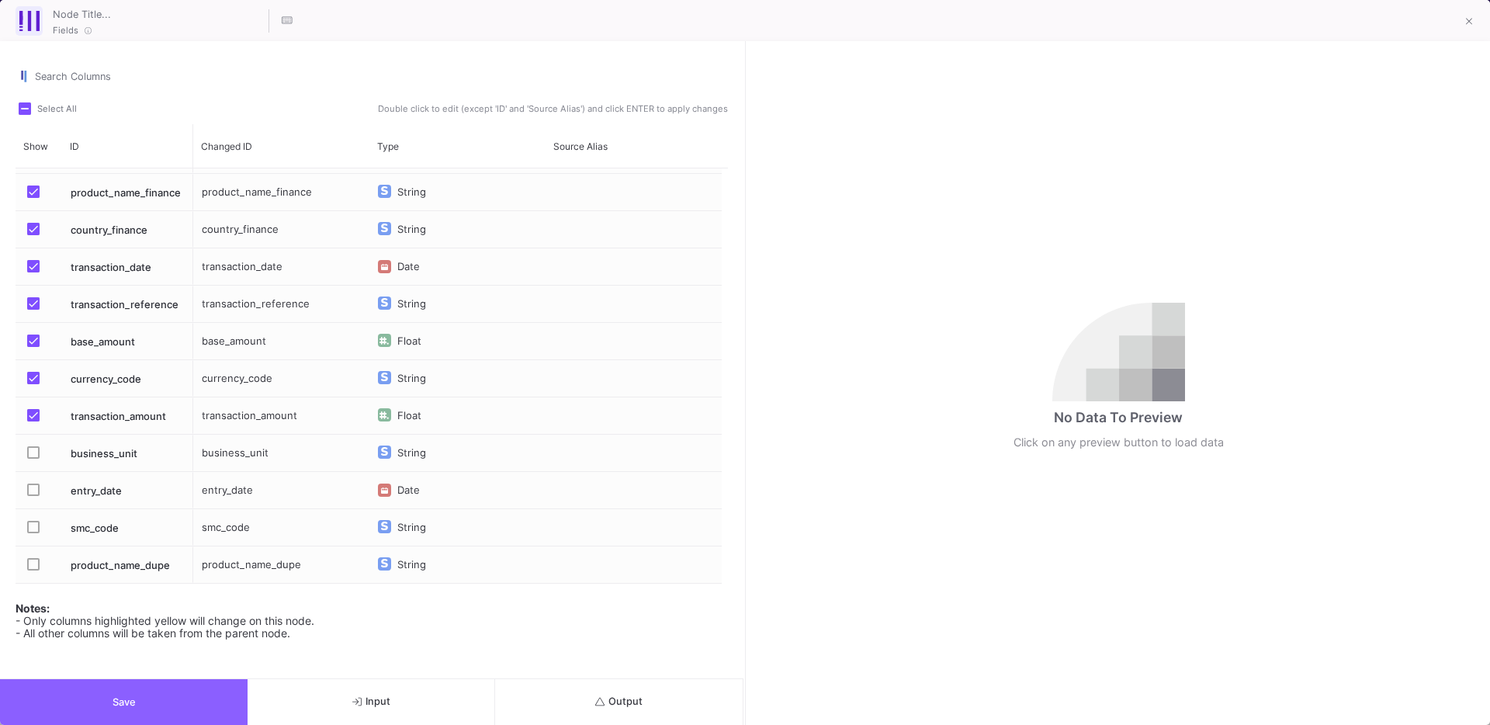
click at [127, 704] on span "Save" at bounding box center [124, 702] width 23 height 12
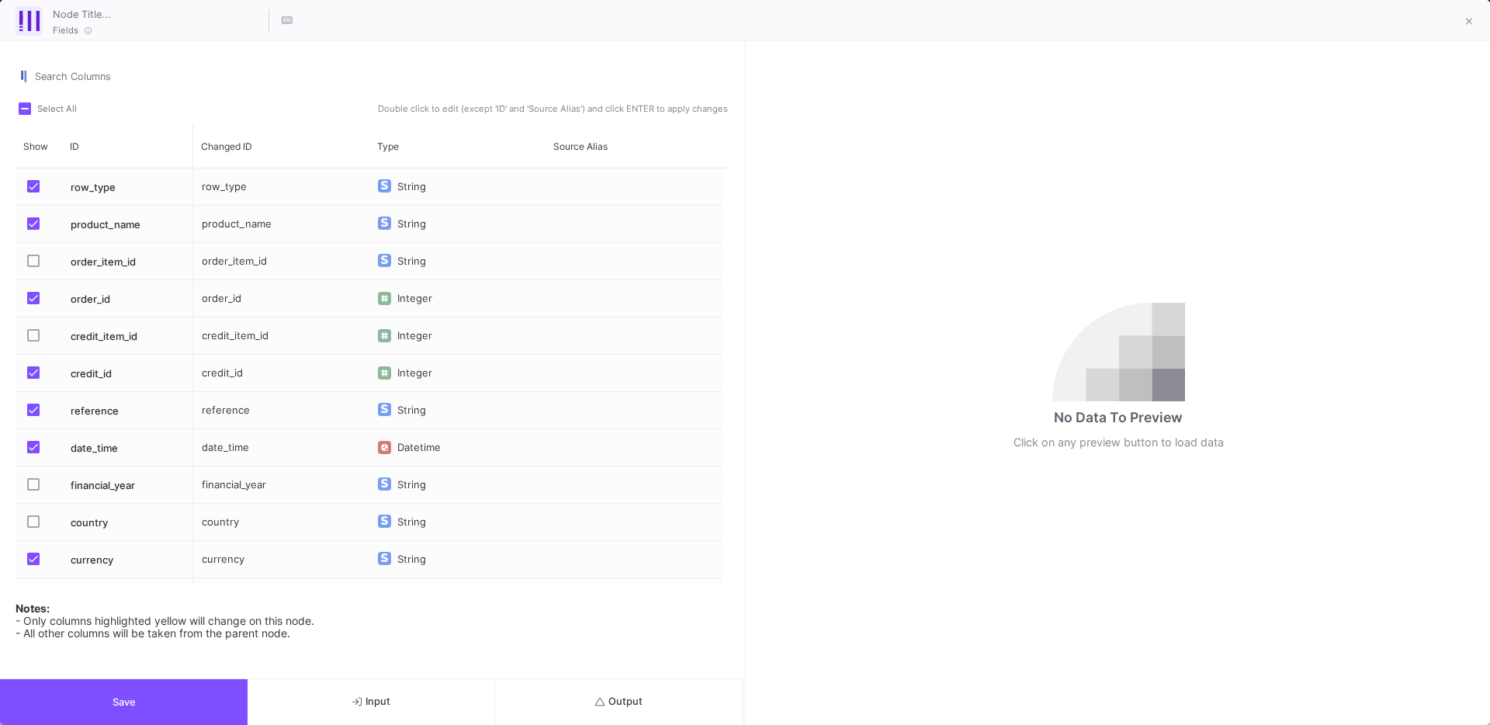
click at [668, 702] on button "Output" at bounding box center [619, 702] width 248 height 46
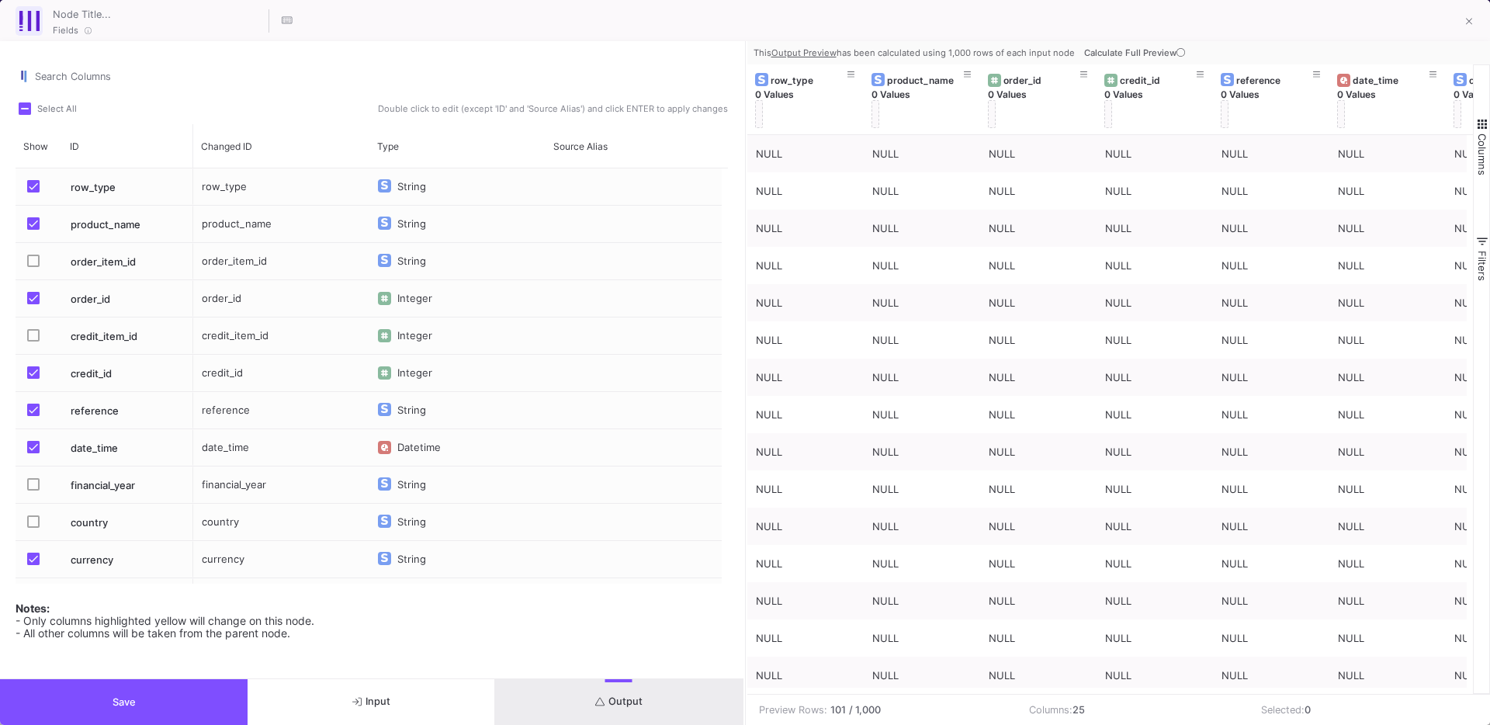
click at [1123, 55] on span "Calculate Full Preview" at bounding box center [1136, 52] width 104 height 11
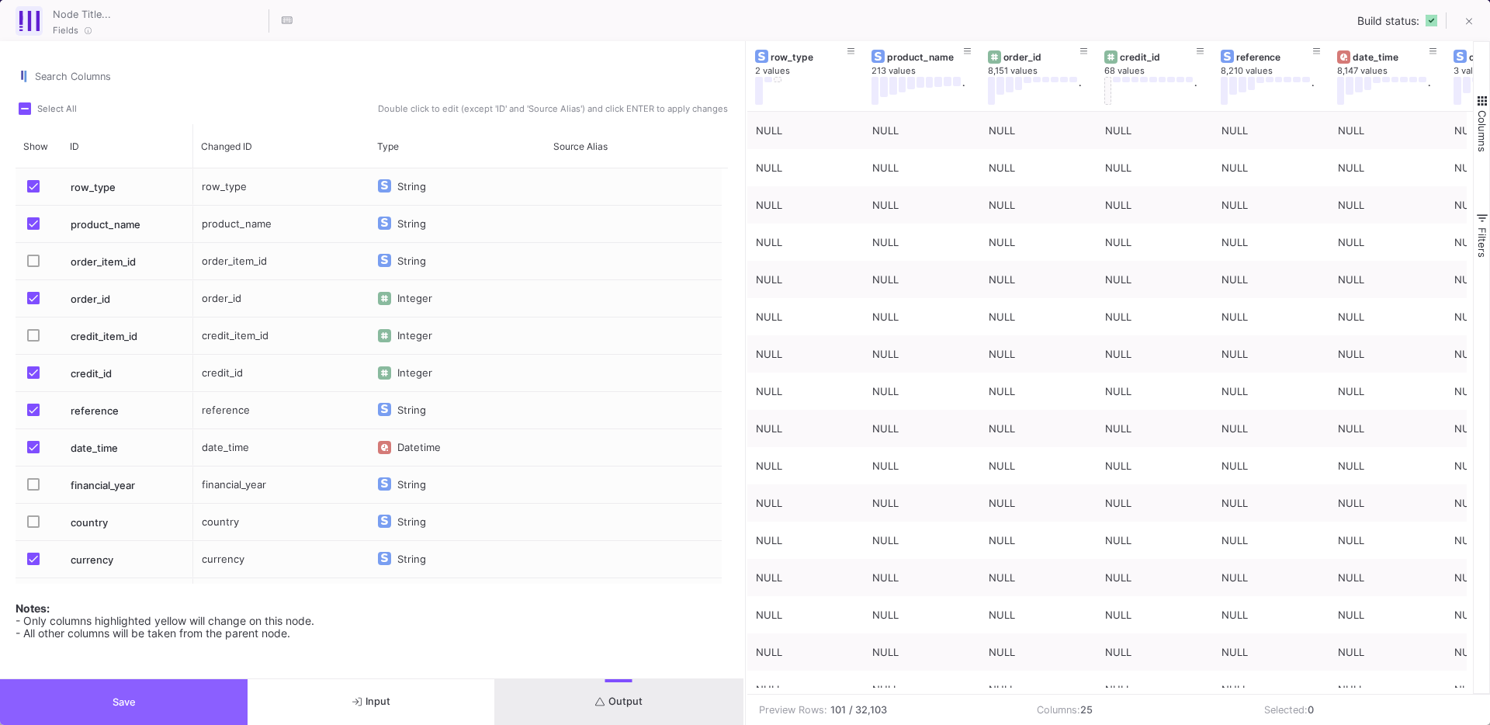
click at [185, 697] on button "Save" at bounding box center [124, 702] width 248 height 46
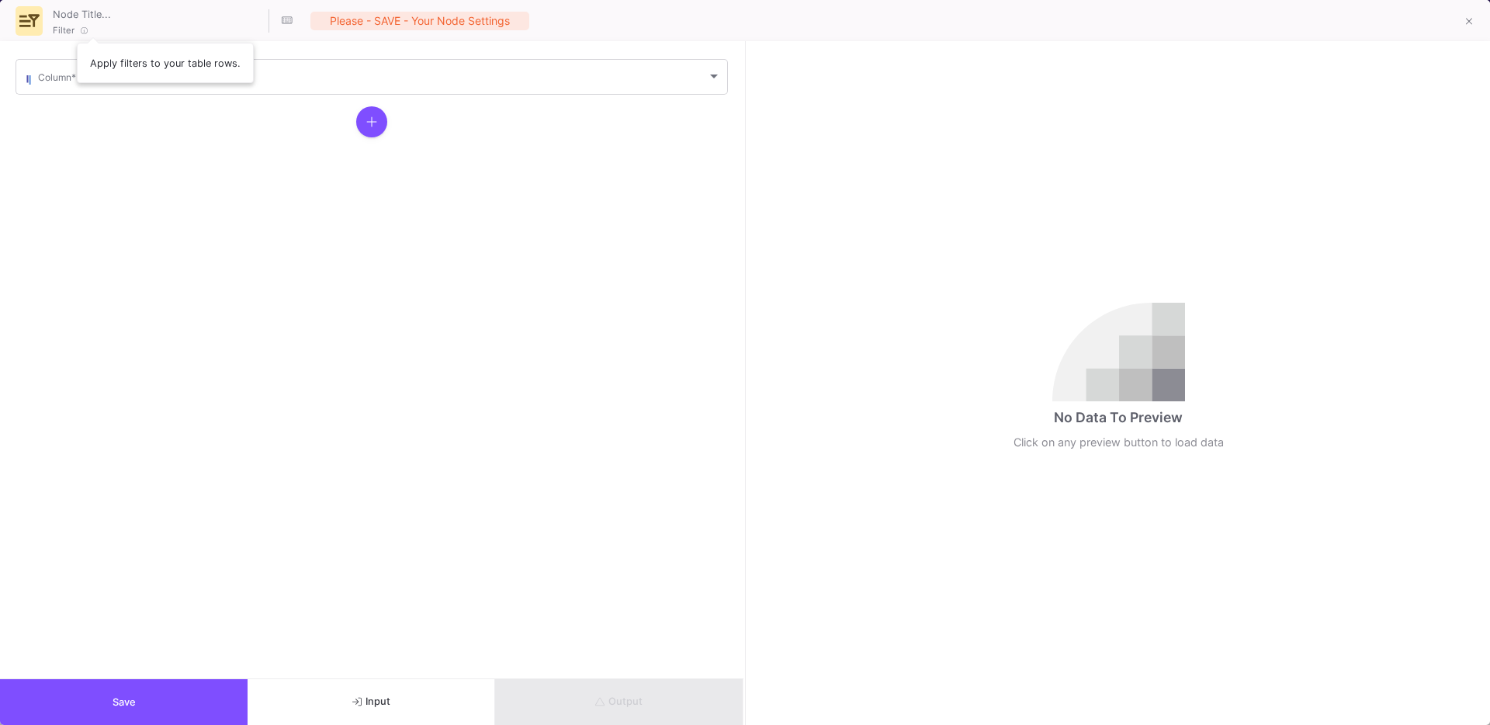
click at [81, 27] on icon at bounding box center [85, 31] width 8 height 8
click at [53, 84] on span at bounding box center [372, 80] width 669 height 12
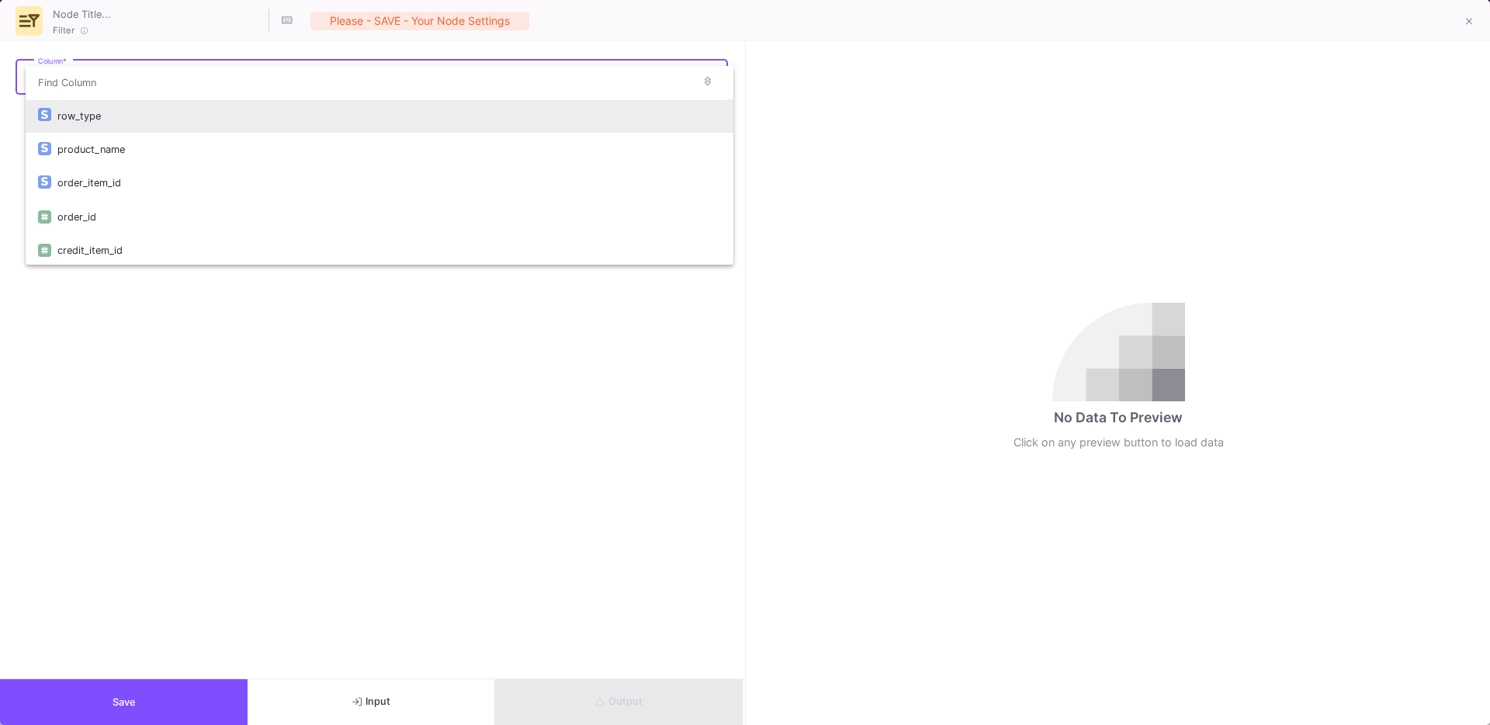
click at [99, 120] on div "row_type" at bounding box center [389, 115] width 664 height 33
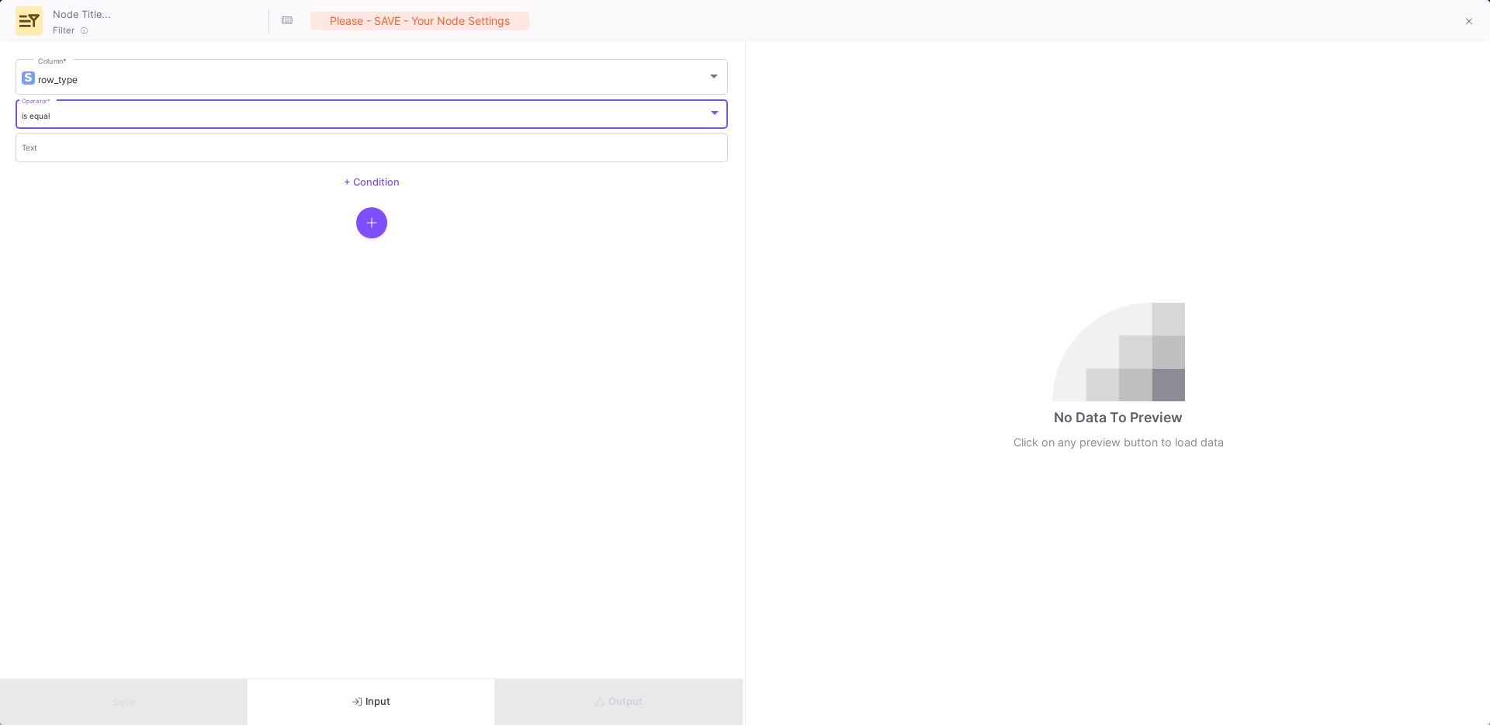
click at [57, 119] on div "is equal" at bounding box center [365, 116] width 687 height 10
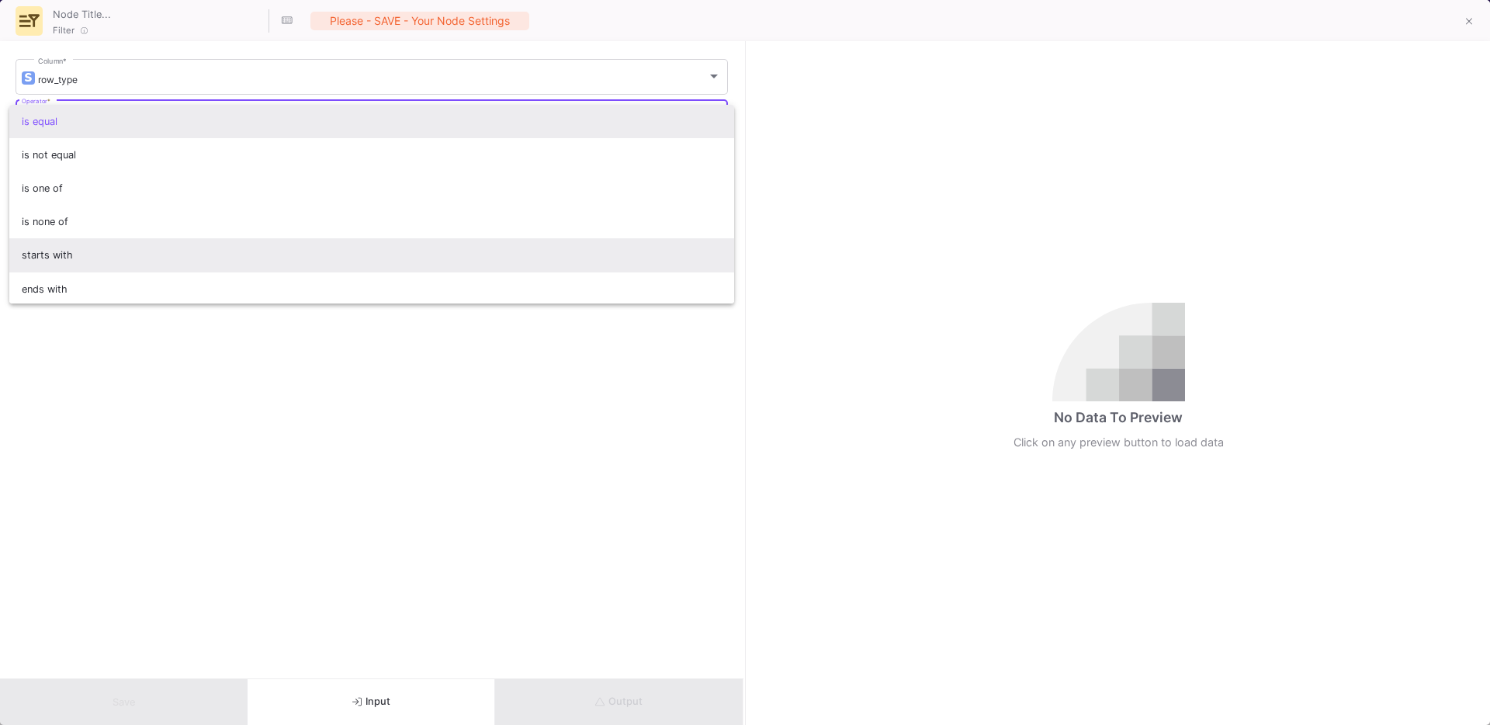
scroll to position [137, 0]
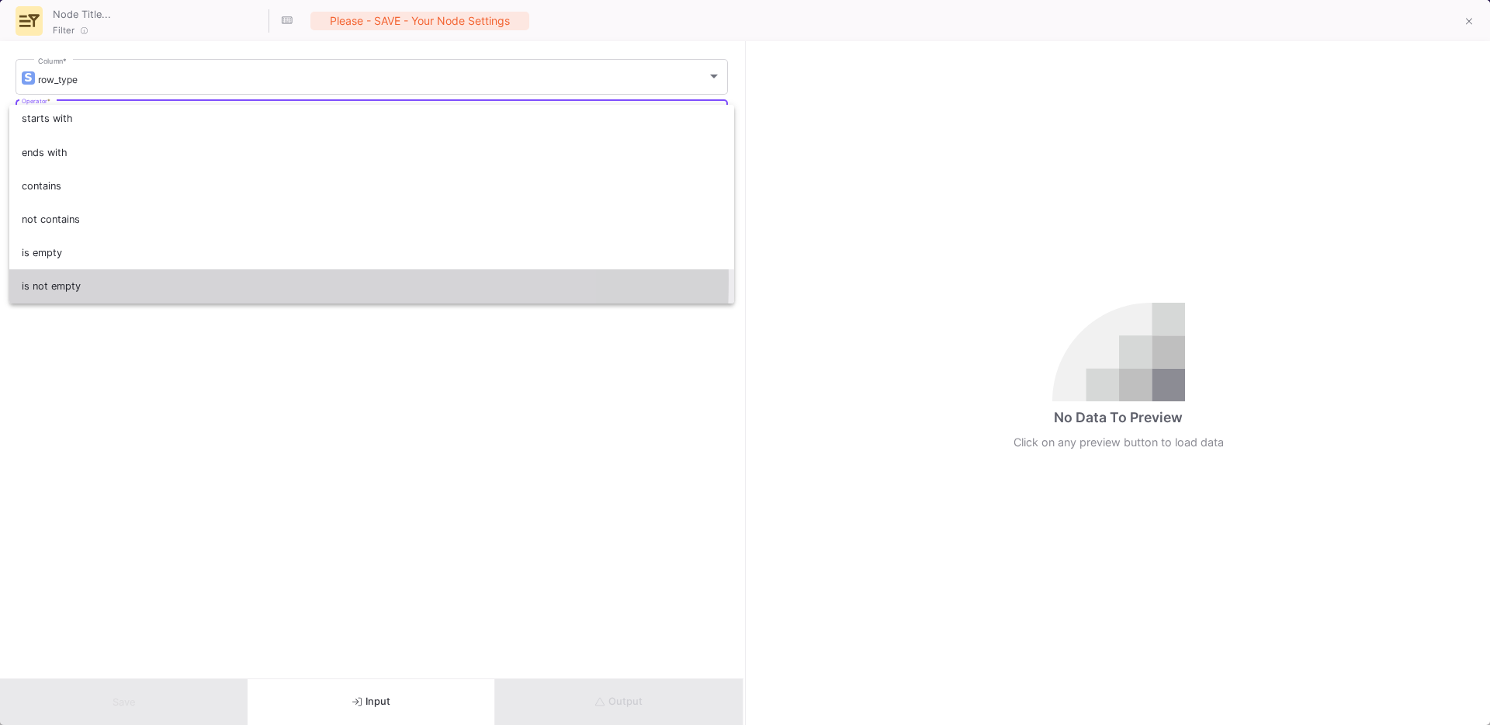
click at [71, 279] on span "is not empty" at bounding box center [372, 285] width 701 height 33
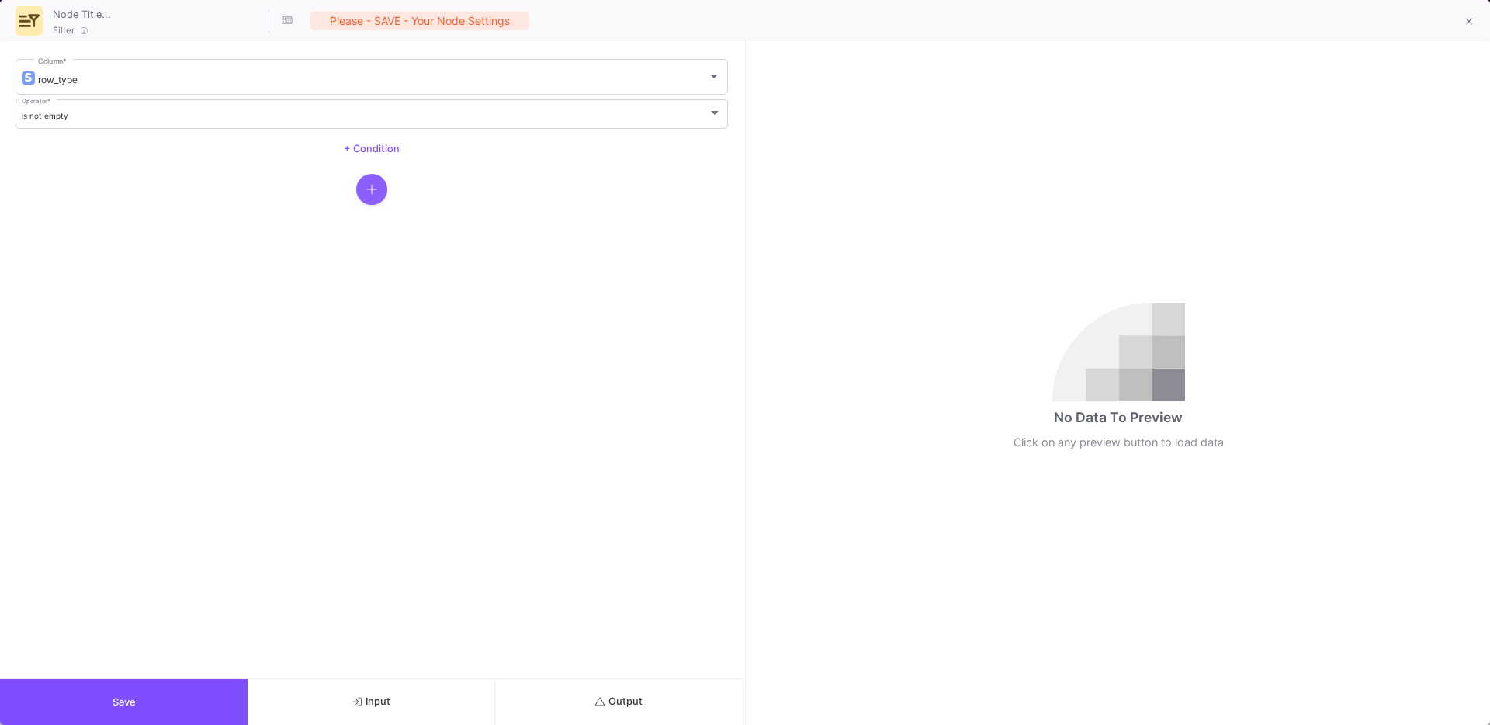
click at [372, 193] on icon "button" at bounding box center [371, 189] width 11 height 12
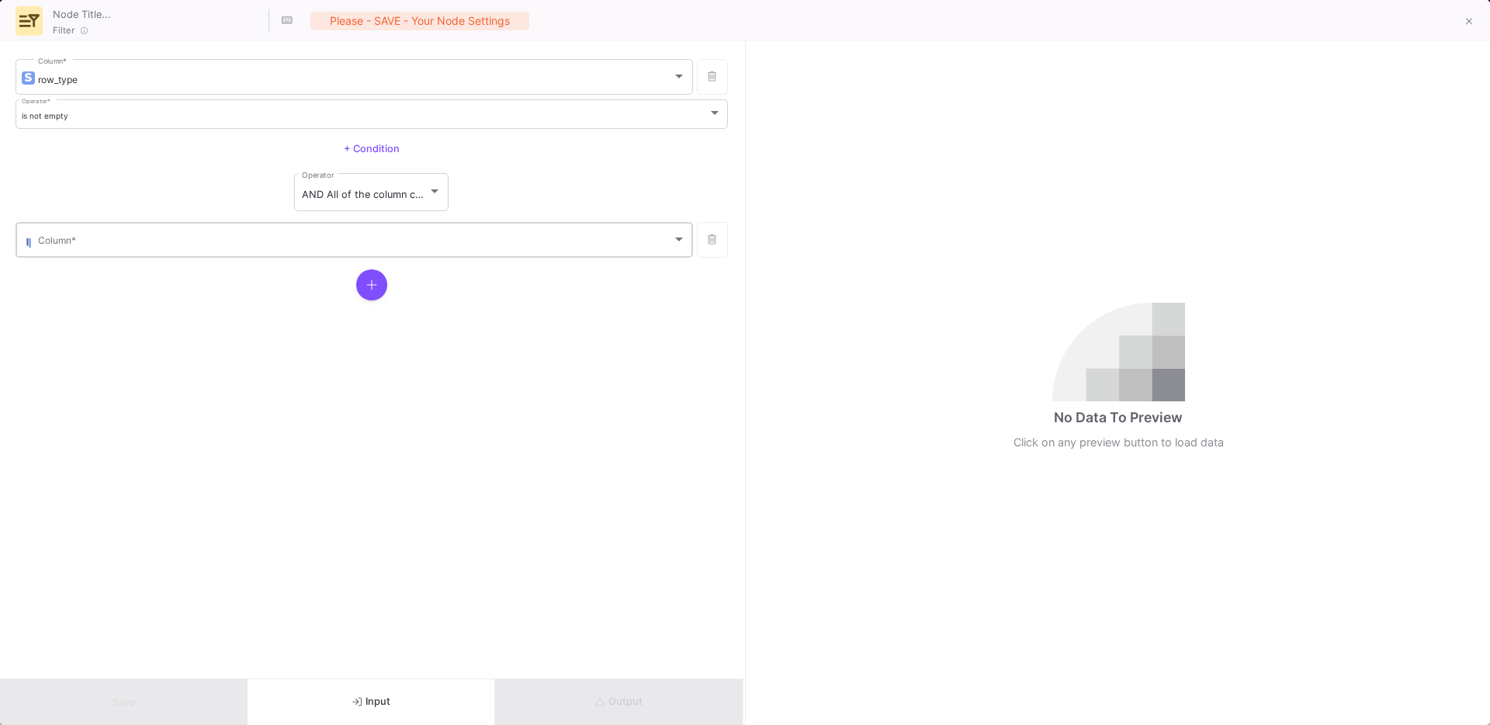
click at [168, 231] on div "Column *" at bounding box center [362, 239] width 648 height 38
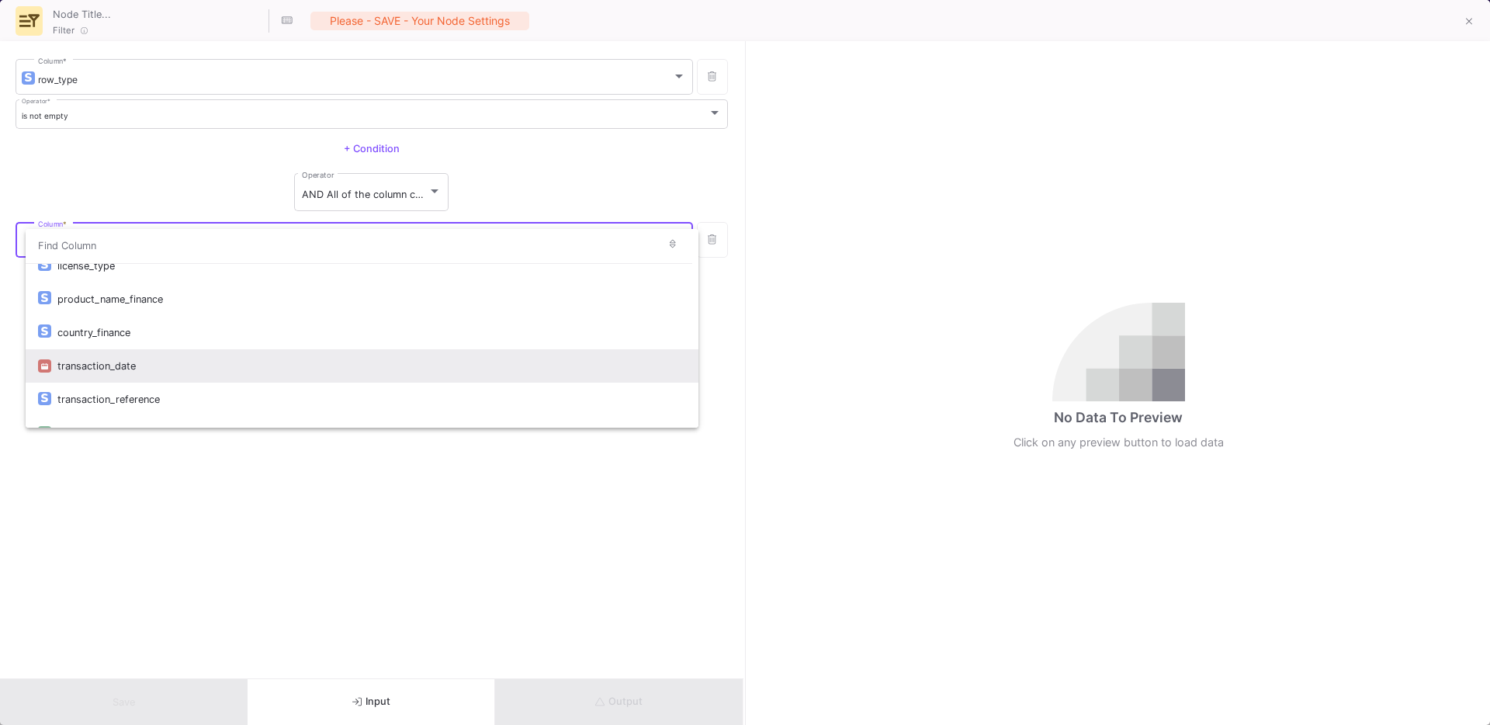
scroll to position [4080, 0]
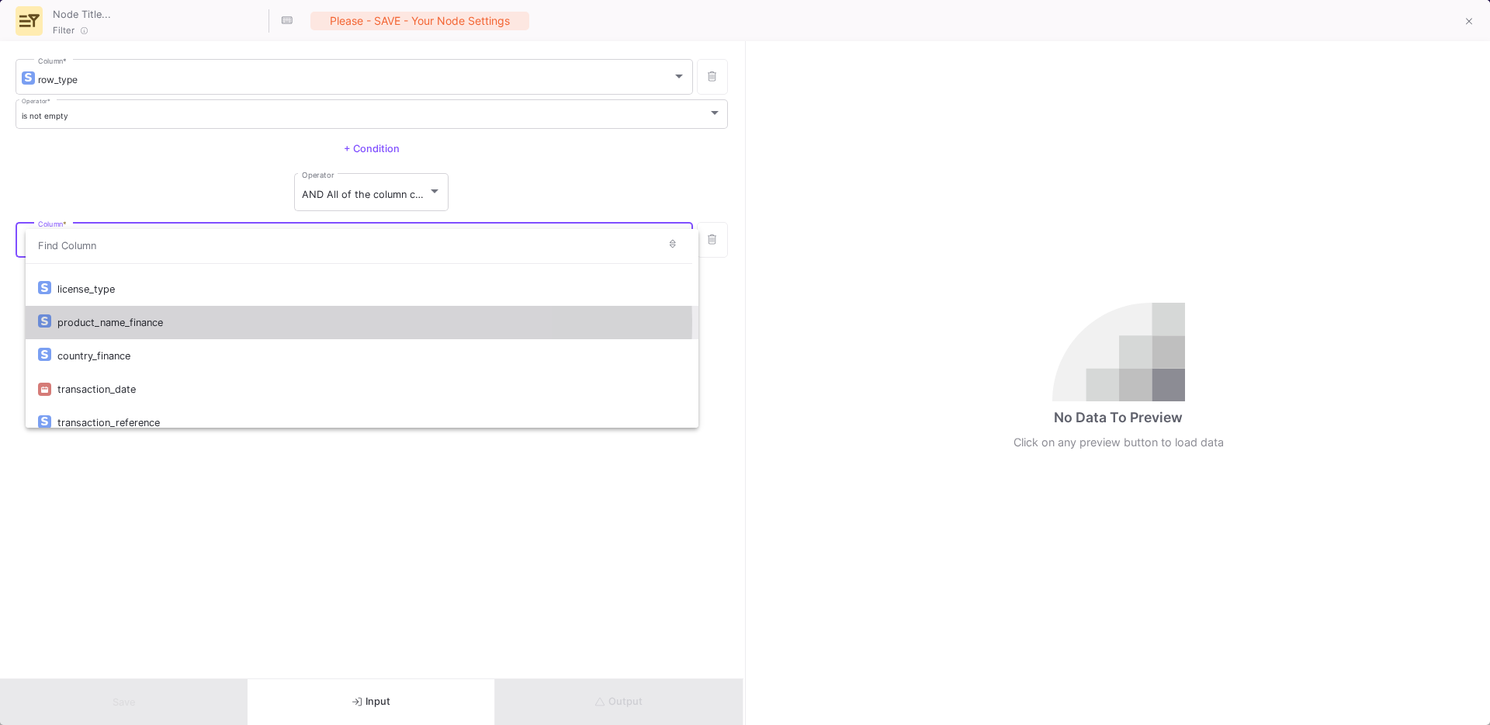
click at [129, 321] on div "product_name_finance" at bounding box center [371, 322] width 629 height 33
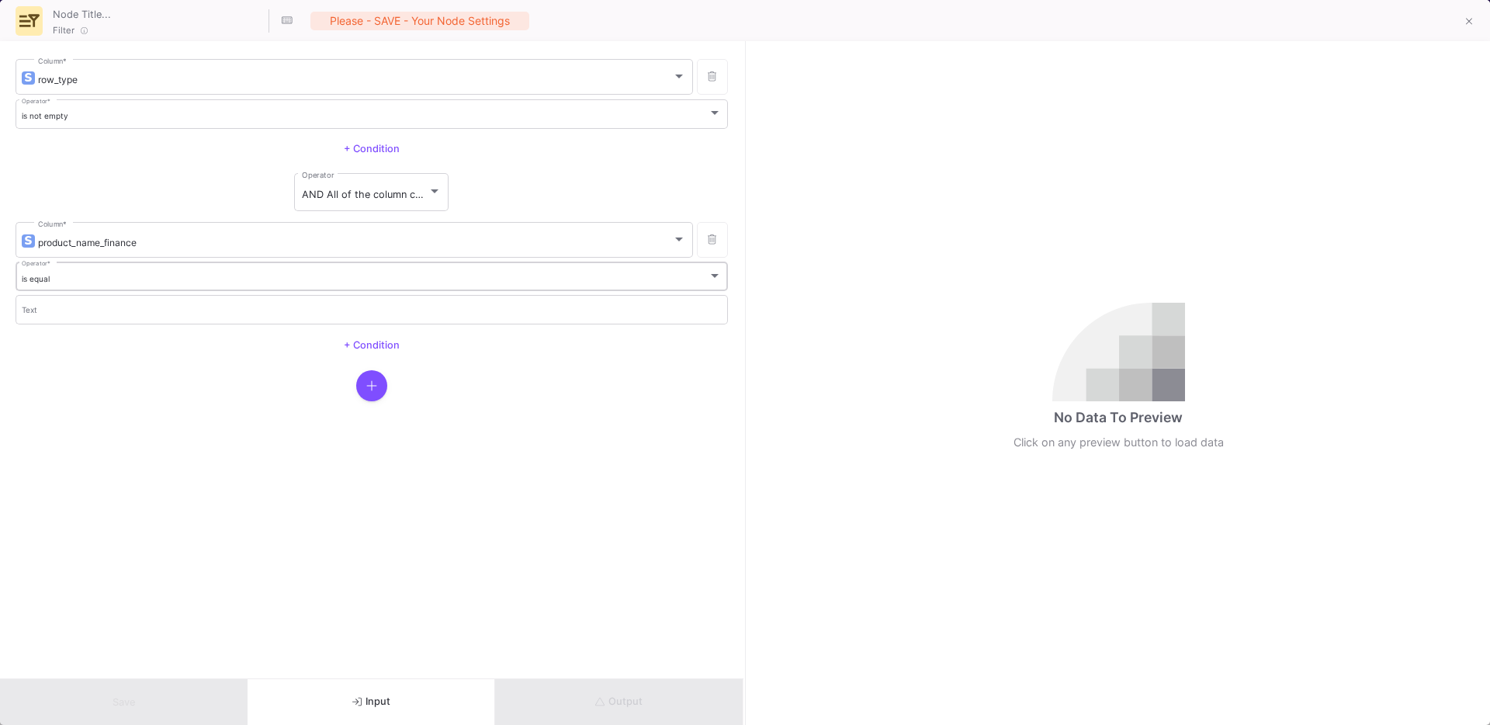
click at [83, 269] on div "is equal Operator *" at bounding box center [372, 276] width 701 height 32
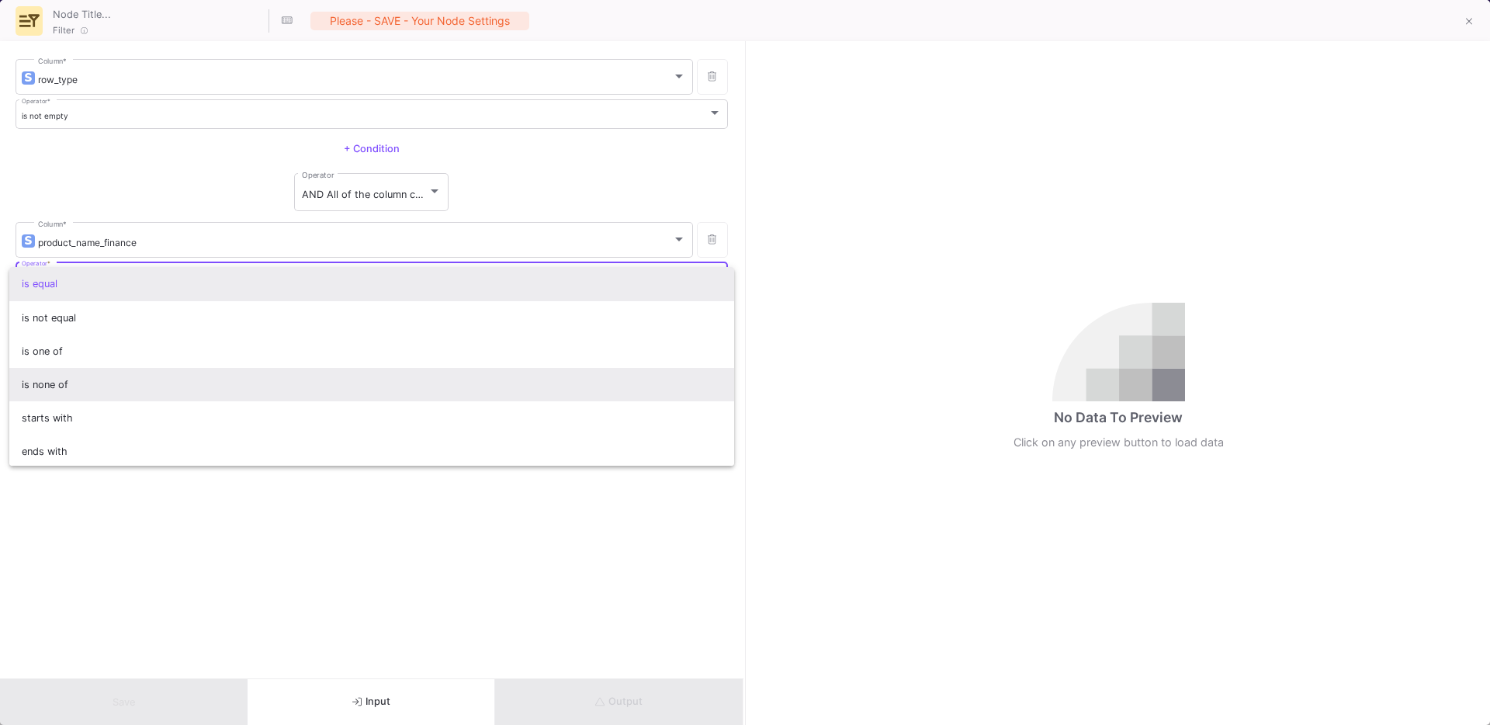
scroll to position [137, 0]
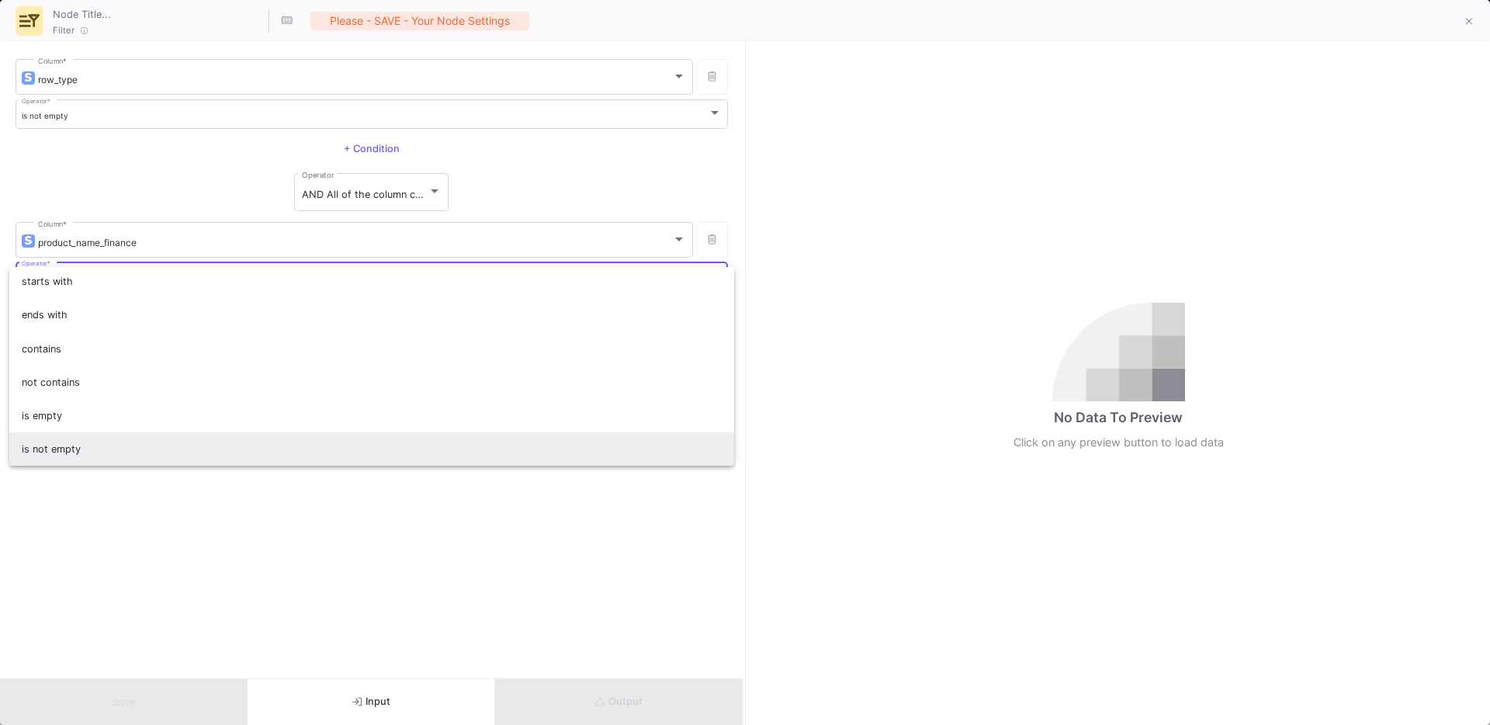
click at [102, 442] on span "is not empty" at bounding box center [372, 448] width 701 height 33
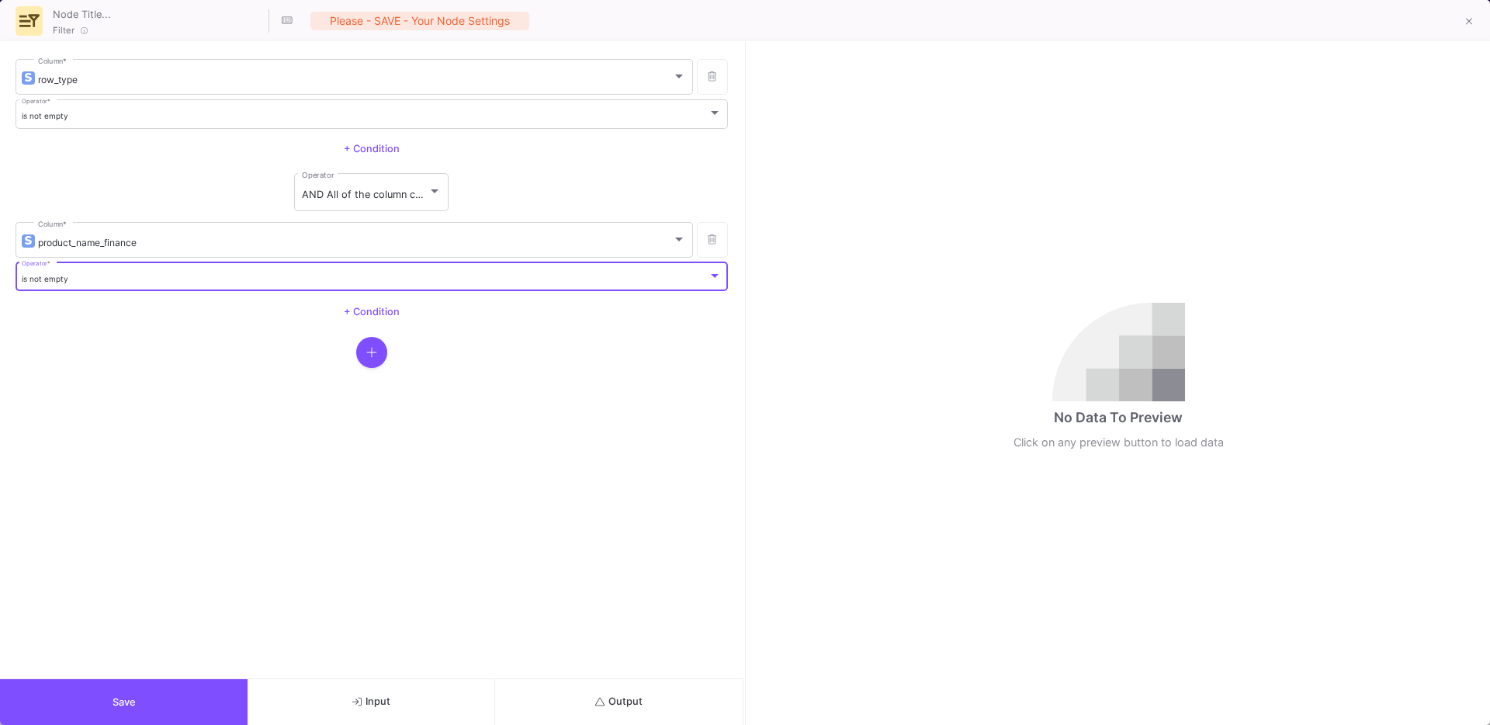
click at [199, 691] on button "Save" at bounding box center [124, 702] width 248 height 46
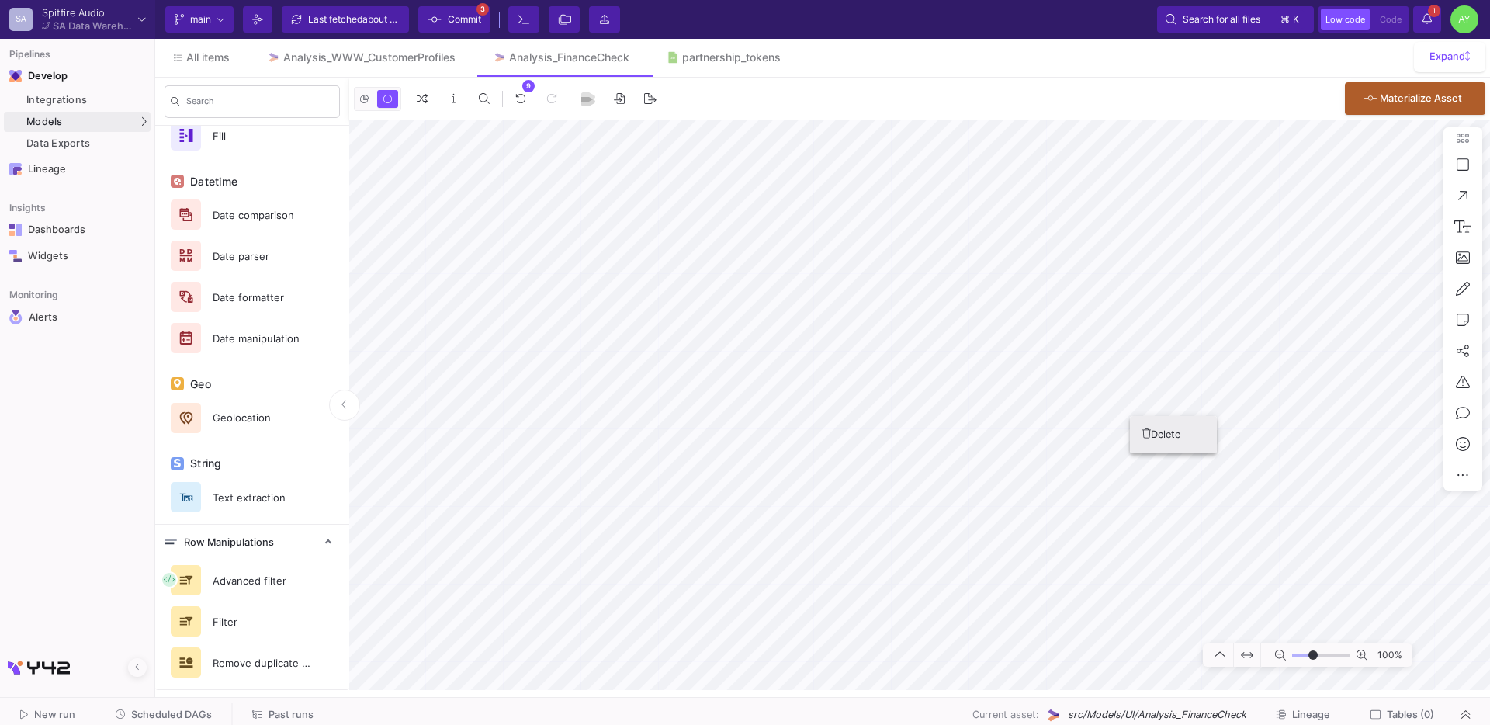
click at [1154, 432] on button "Delete" at bounding box center [1173, 434] width 87 height 37
type textarea "Finance yes, Sales yes"
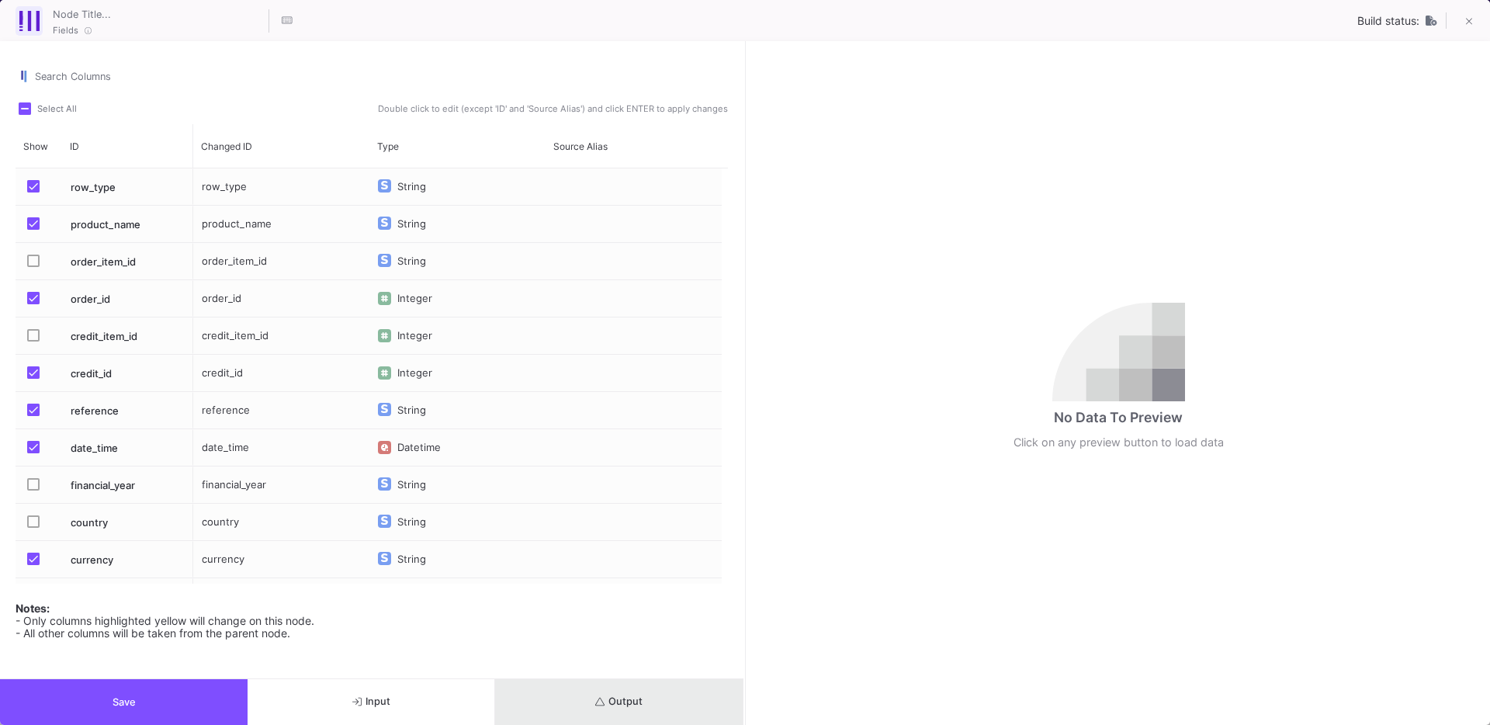
click at [634, 705] on span "Output" at bounding box center [618, 701] width 47 height 12
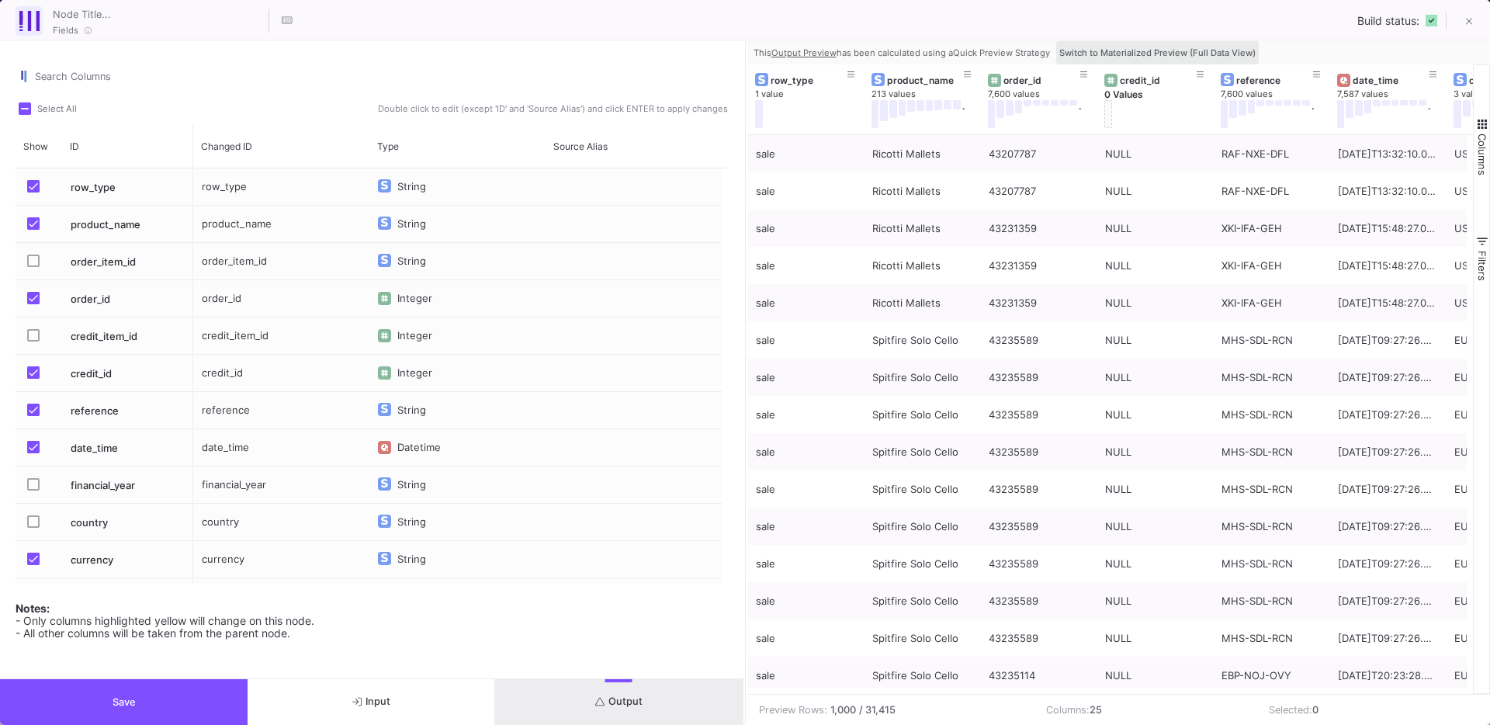
click at [1203, 48] on span "Switch to Materialized Preview (Full Data View)" at bounding box center [1157, 52] width 196 height 11
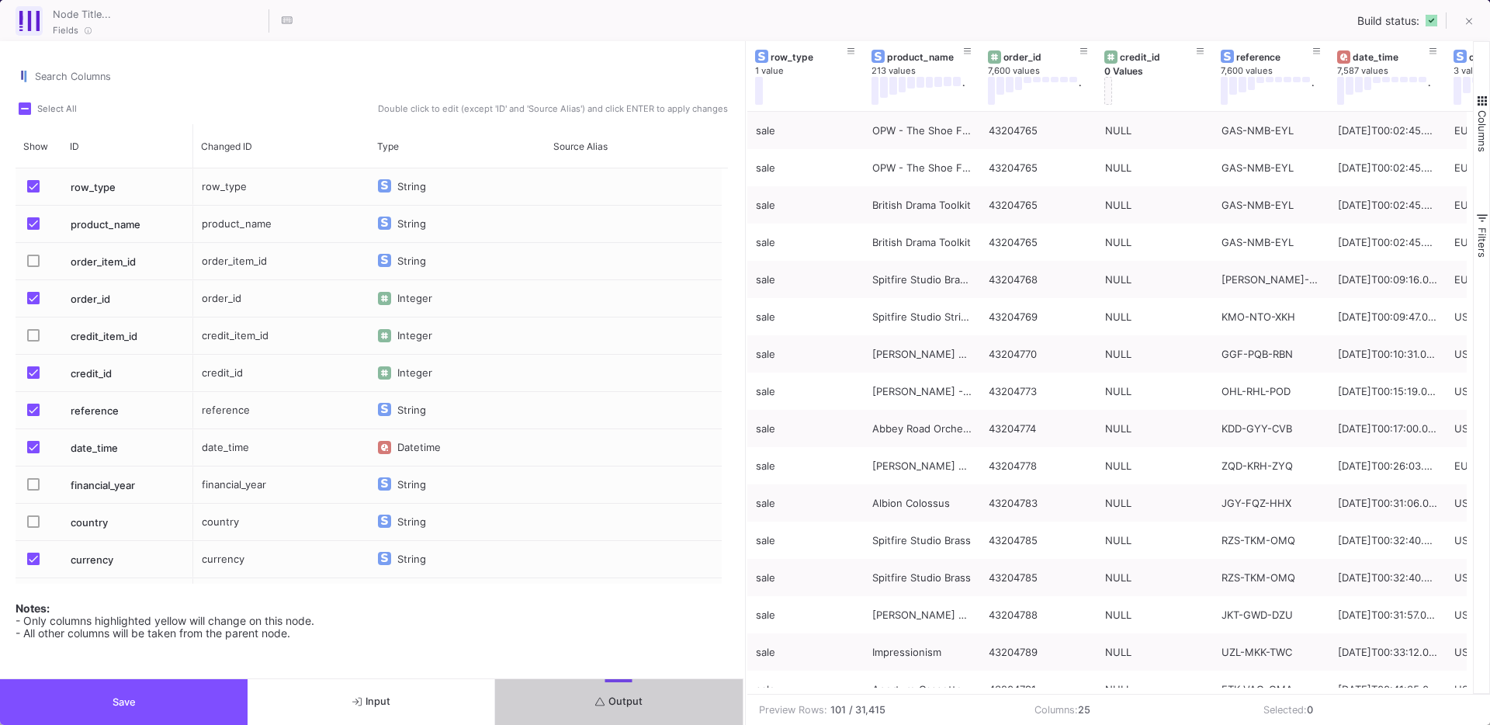
click at [34, 374] on span "Press SPACE to select this row." at bounding box center [33, 372] width 12 height 12
click at [33, 379] on input "Press SPACE to select this row." at bounding box center [33, 379] width 1 height 1
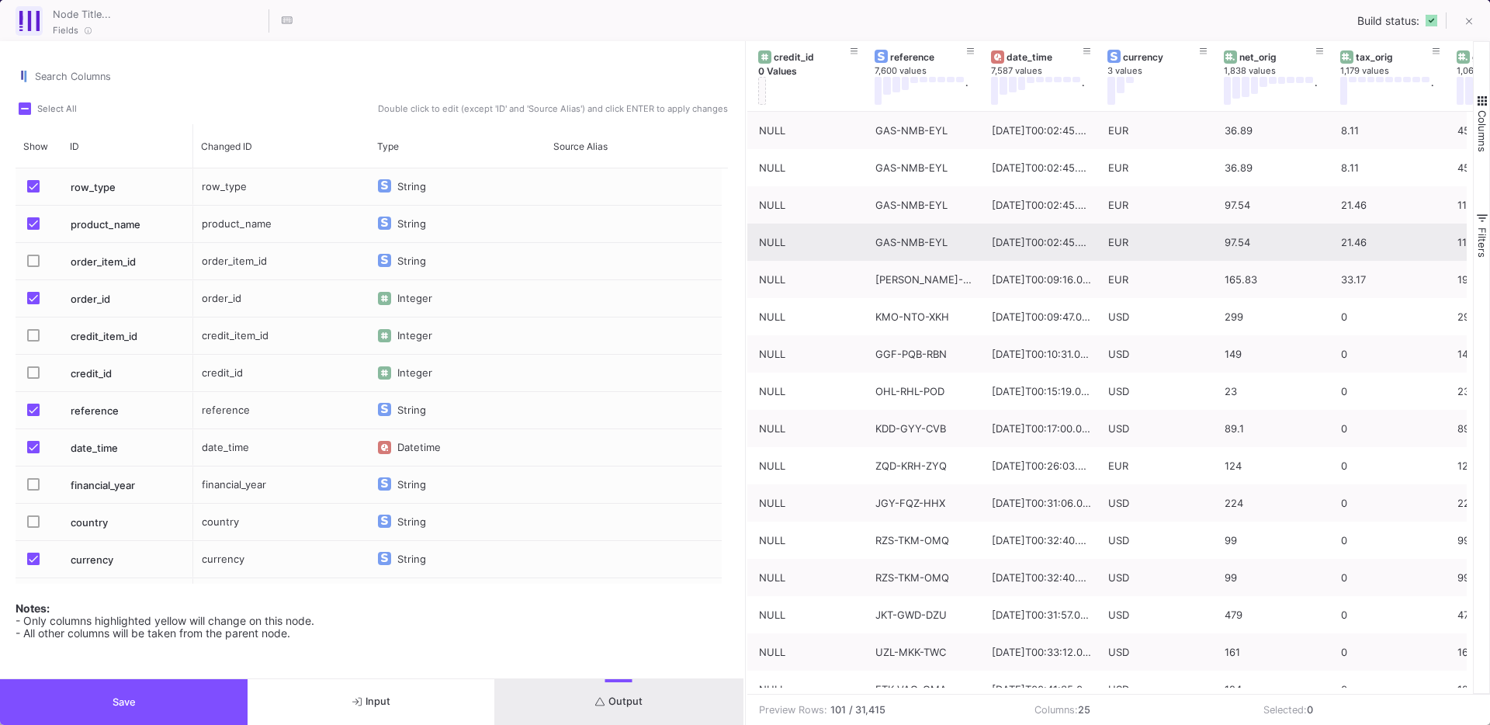
scroll to position [0, 79]
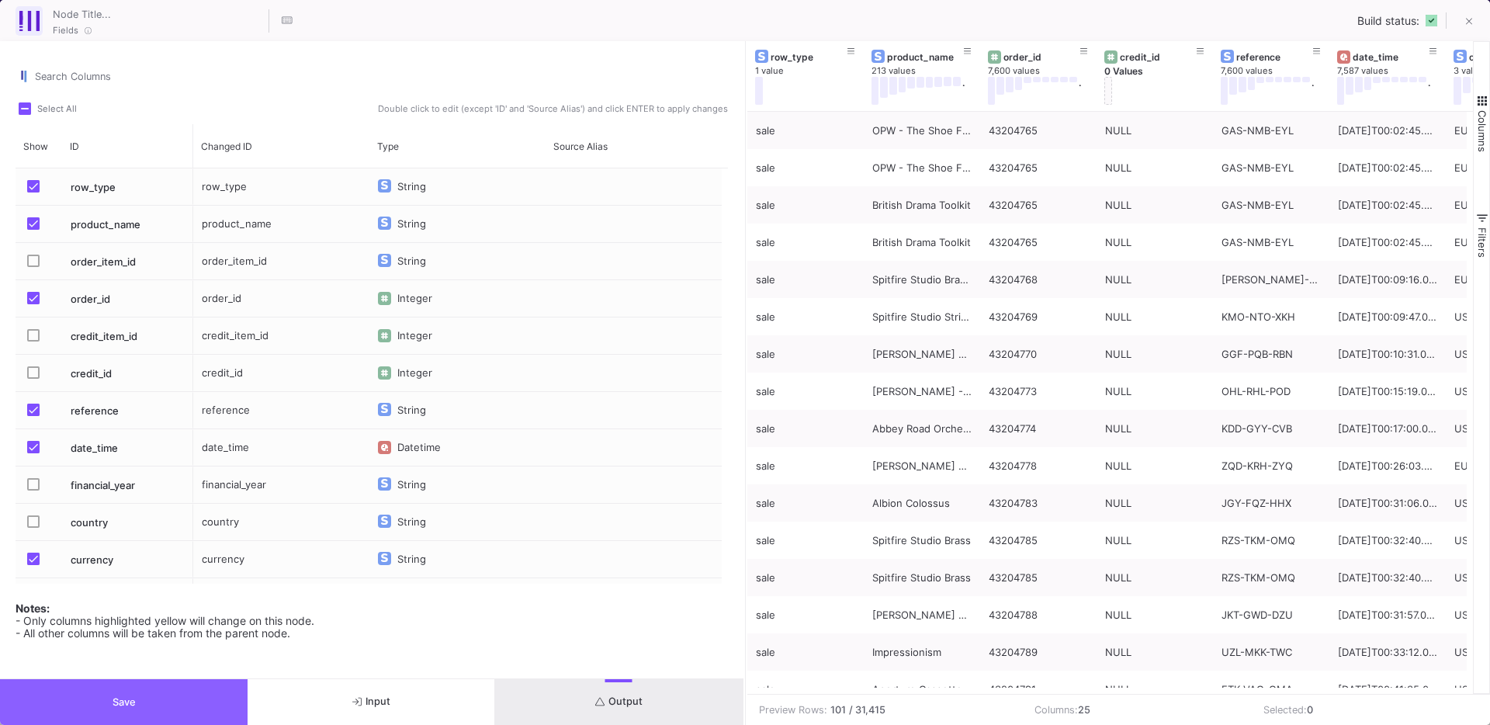
click at [106, 697] on button "Save" at bounding box center [124, 702] width 248 height 46
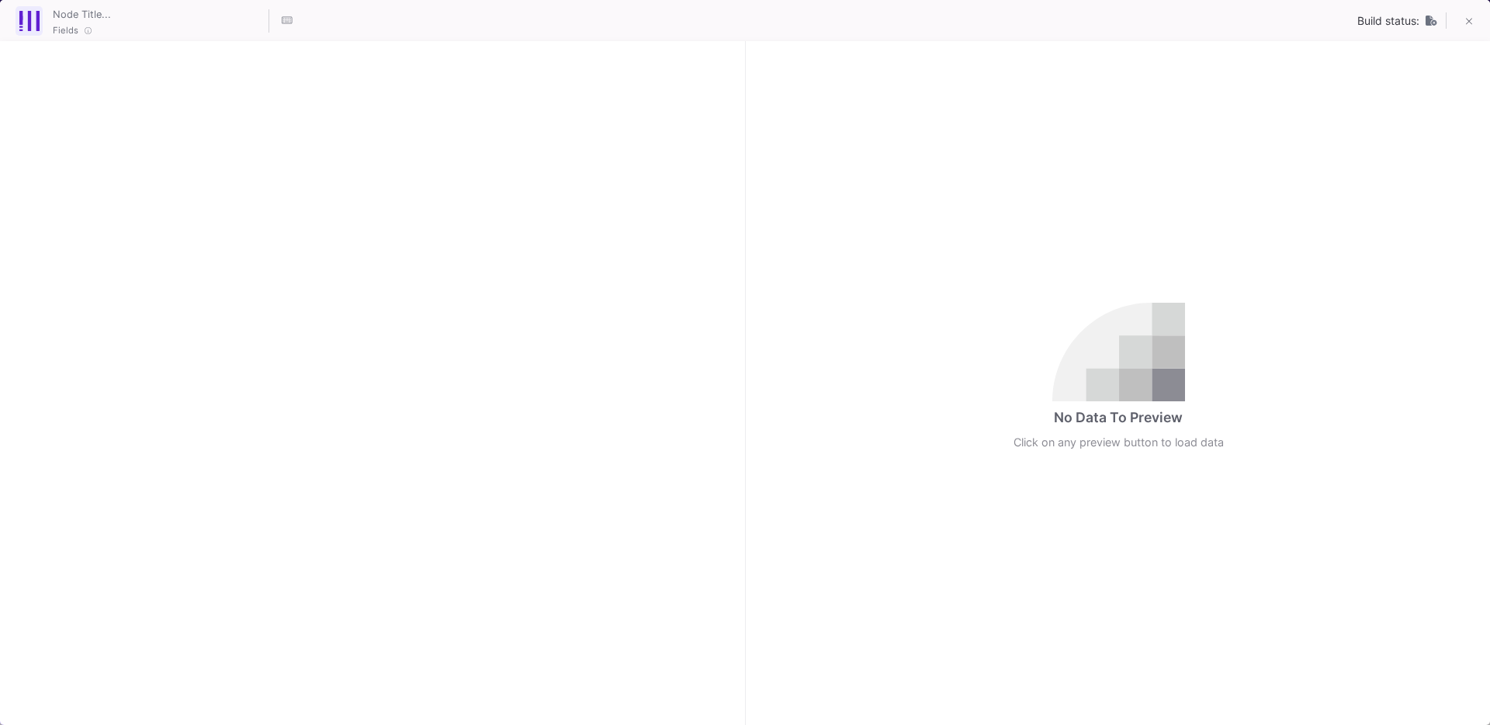
checkbox input "true"
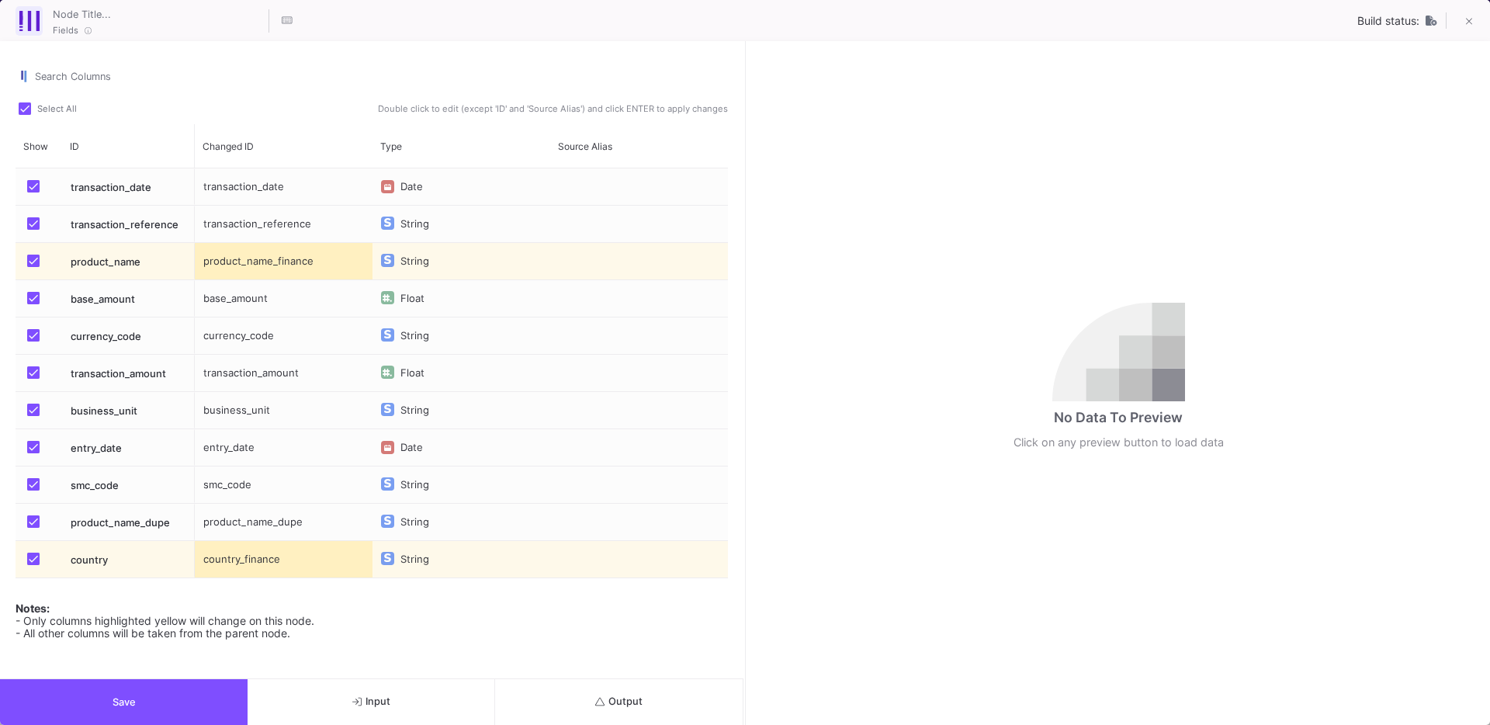
click at [606, 690] on button "Output" at bounding box center [619, 702] width 248 height 46
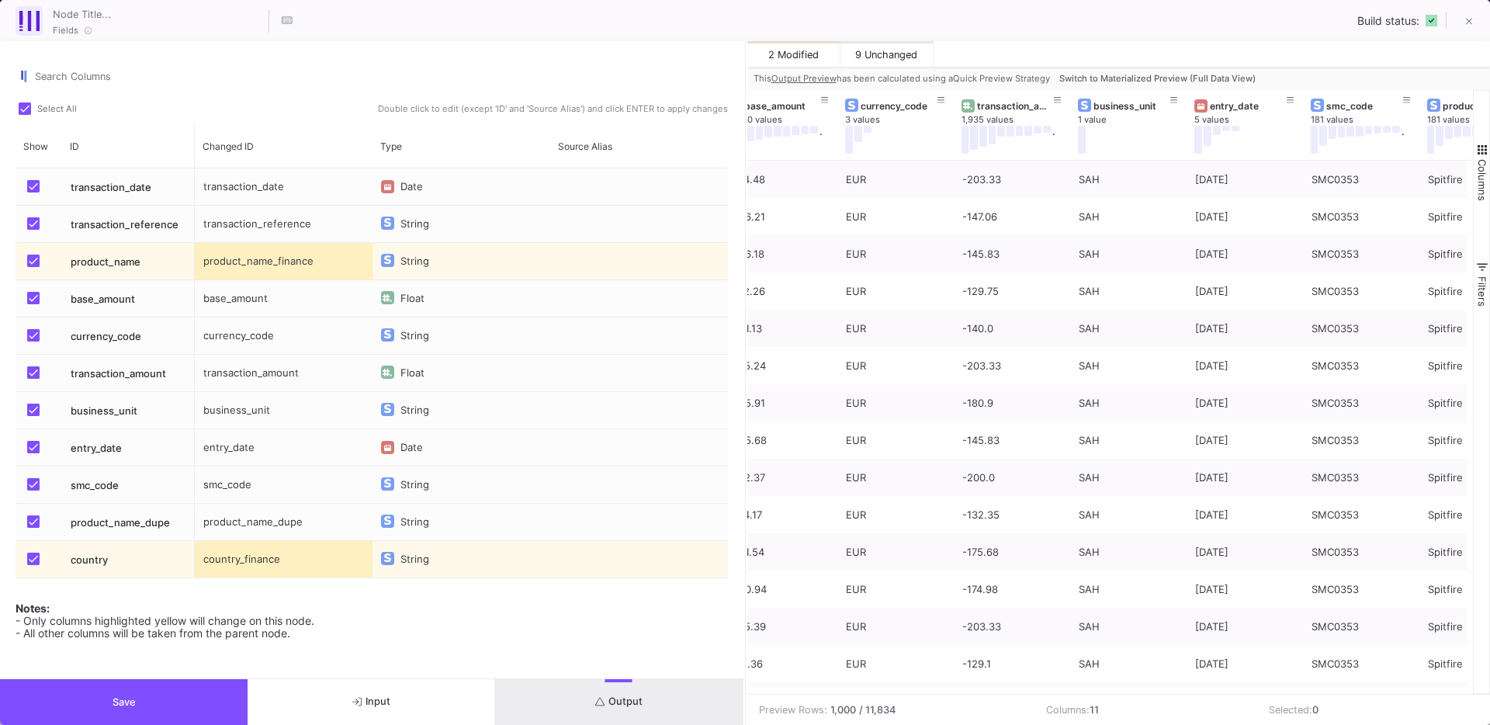
click at [151, 685] on button "Save" at bounding box center [124, 702] width 248 height 46
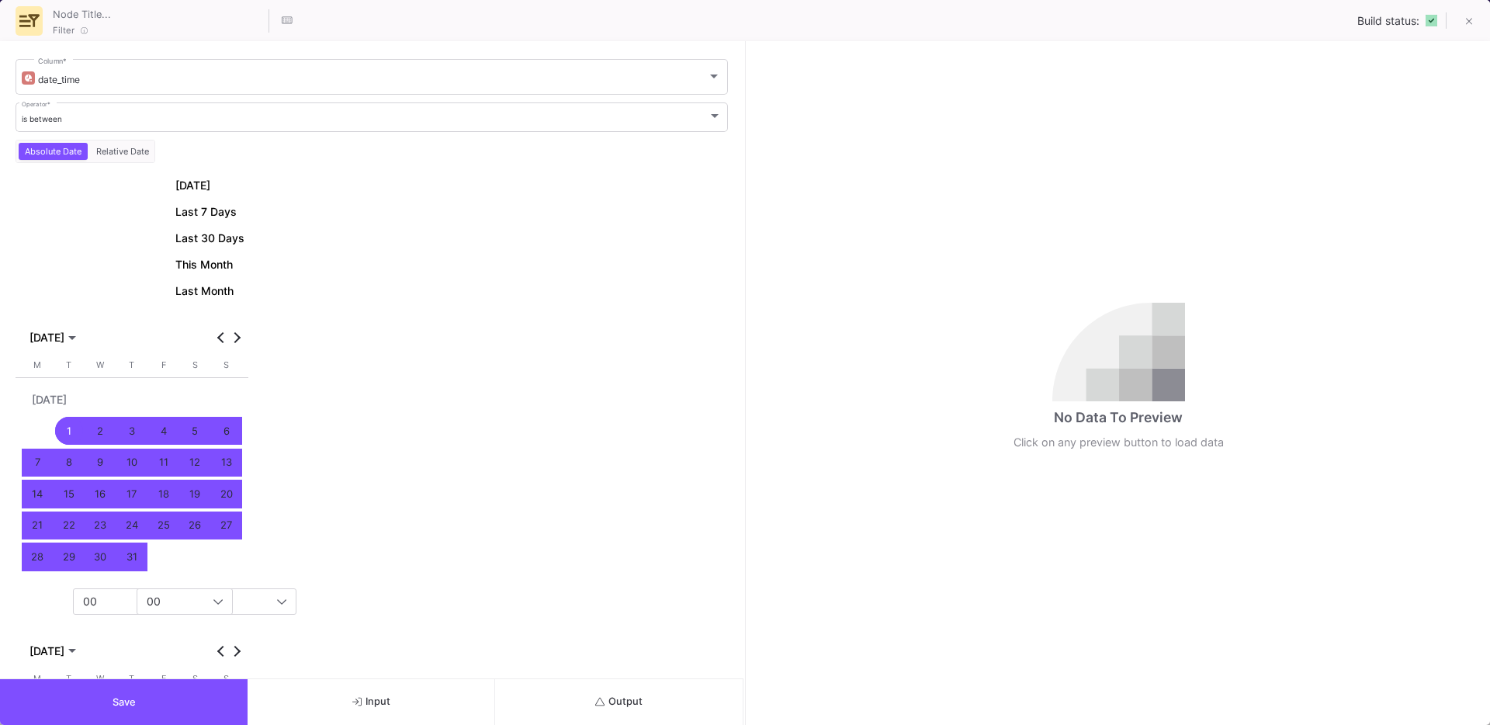
click at [583, 681] on button "Output" at bounding box center [619, 702] width 248 height 46
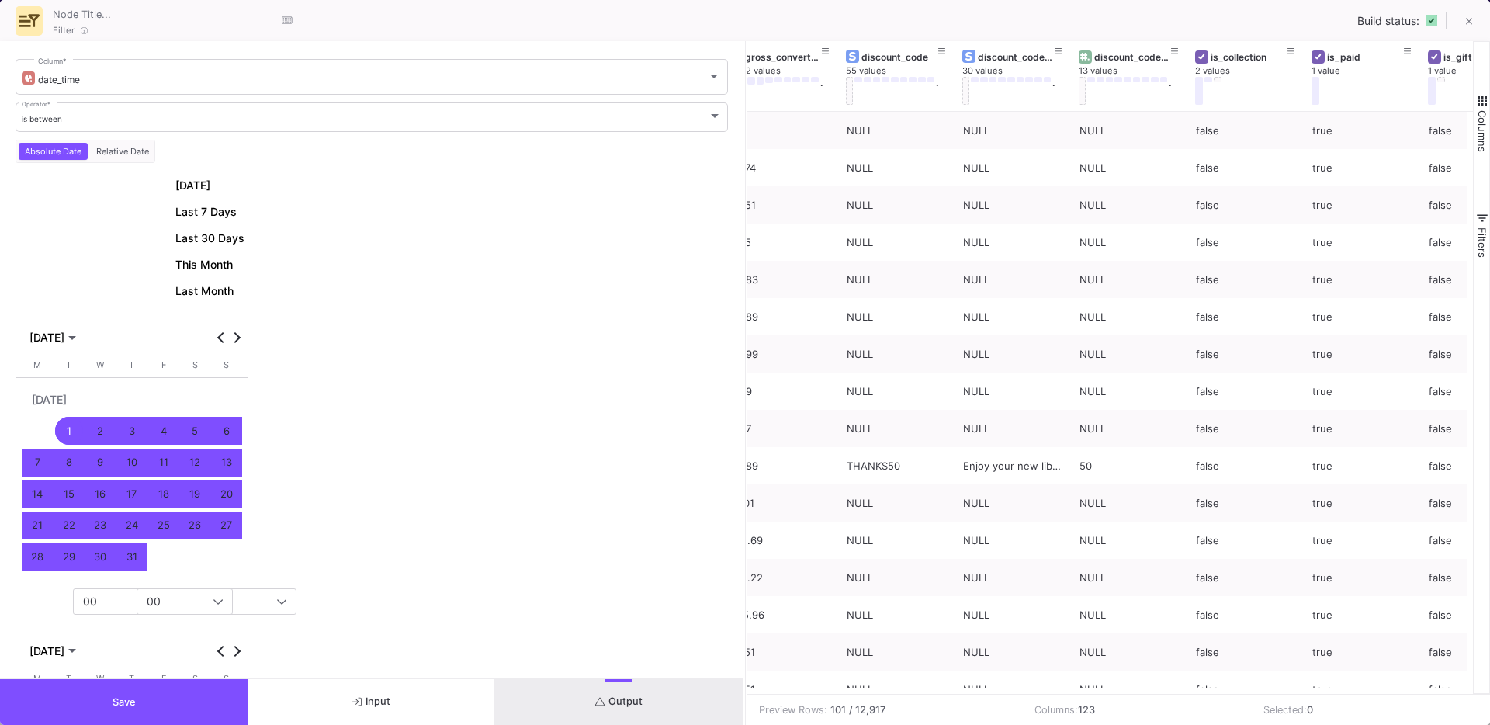
click at [1485, 119] on span "Columns" at bounding box center [1482, 131] width 12 height 42
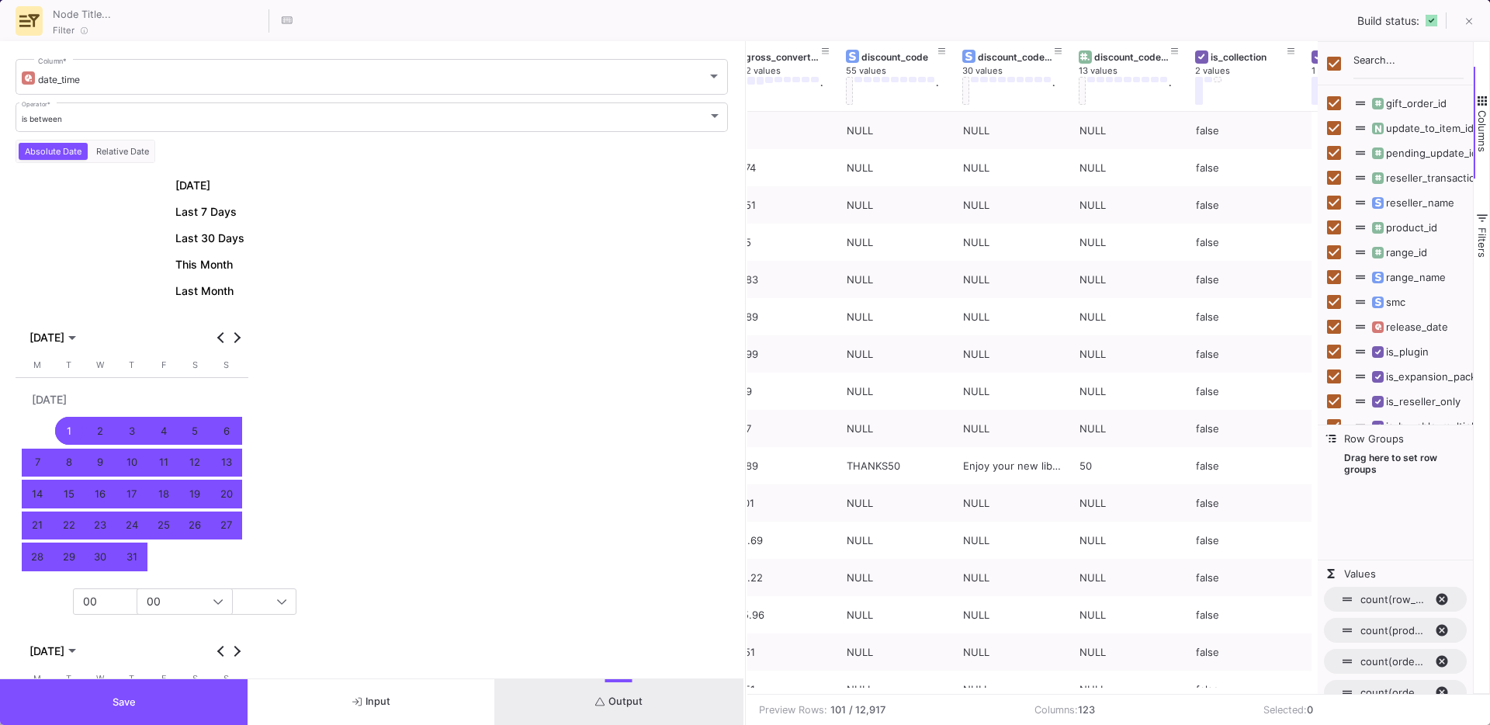
click at [199, 700] on button "Save" at bounding box center [124, 702] width 248 height 46
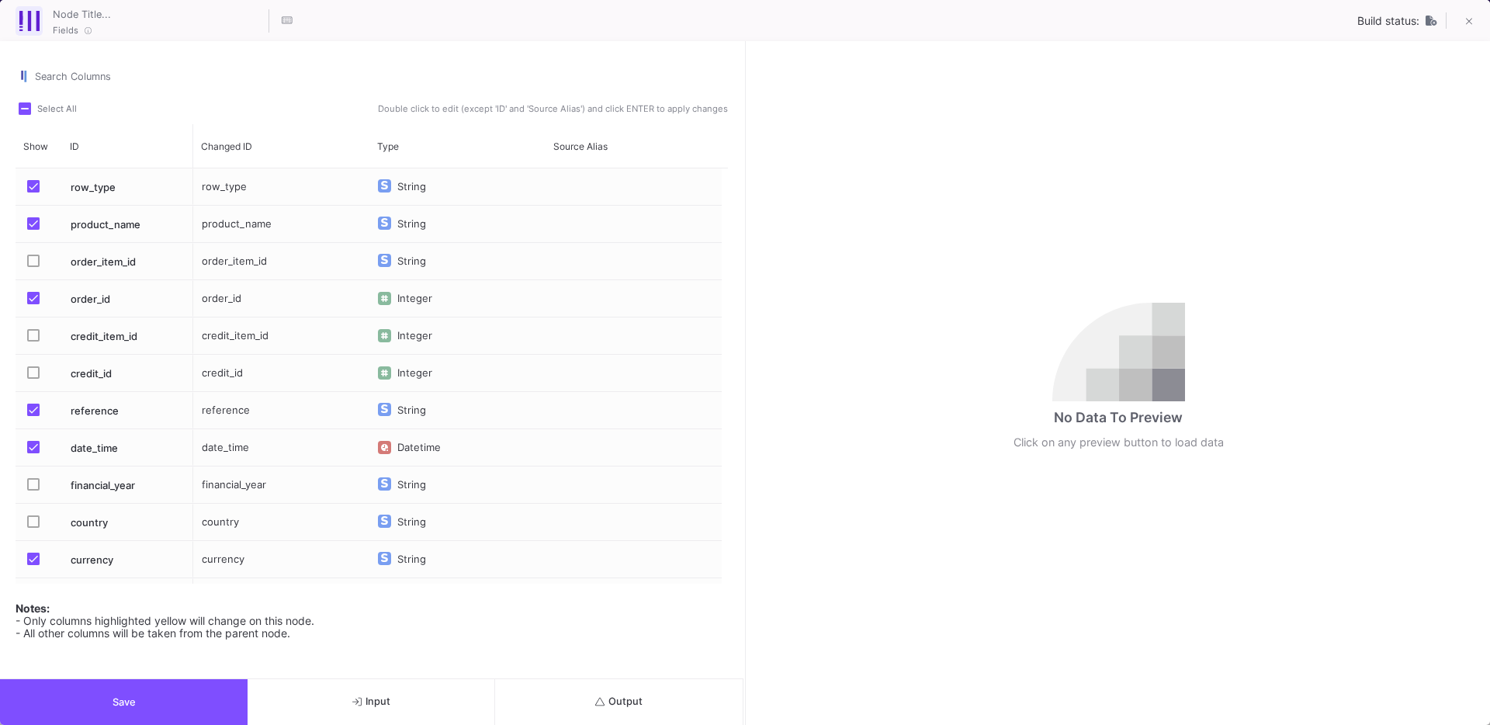
click at [649, 700] on button "Output" at bounding box center [619, 702] width 248 height 46
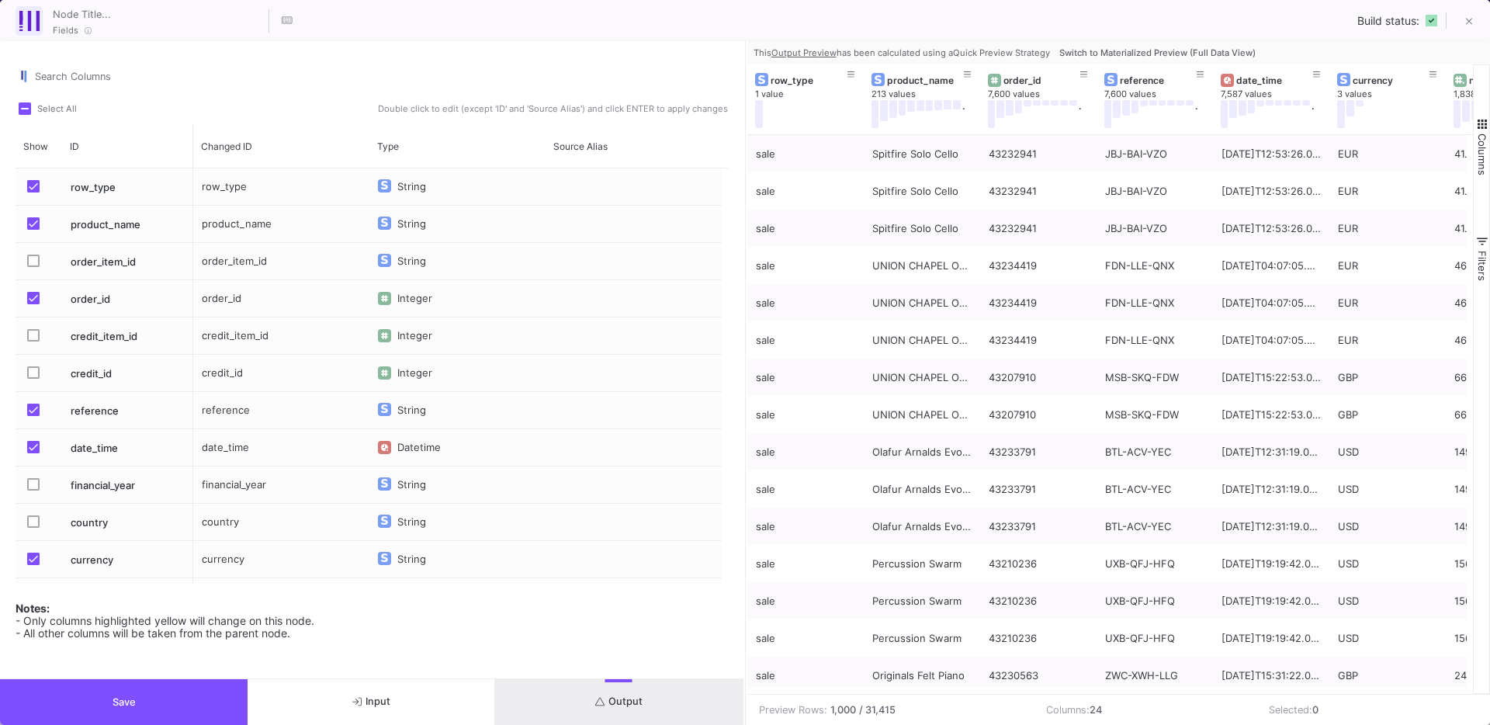
click at [89, 706] on button "Save" at bounding box center [124, 702] width 248 height 46
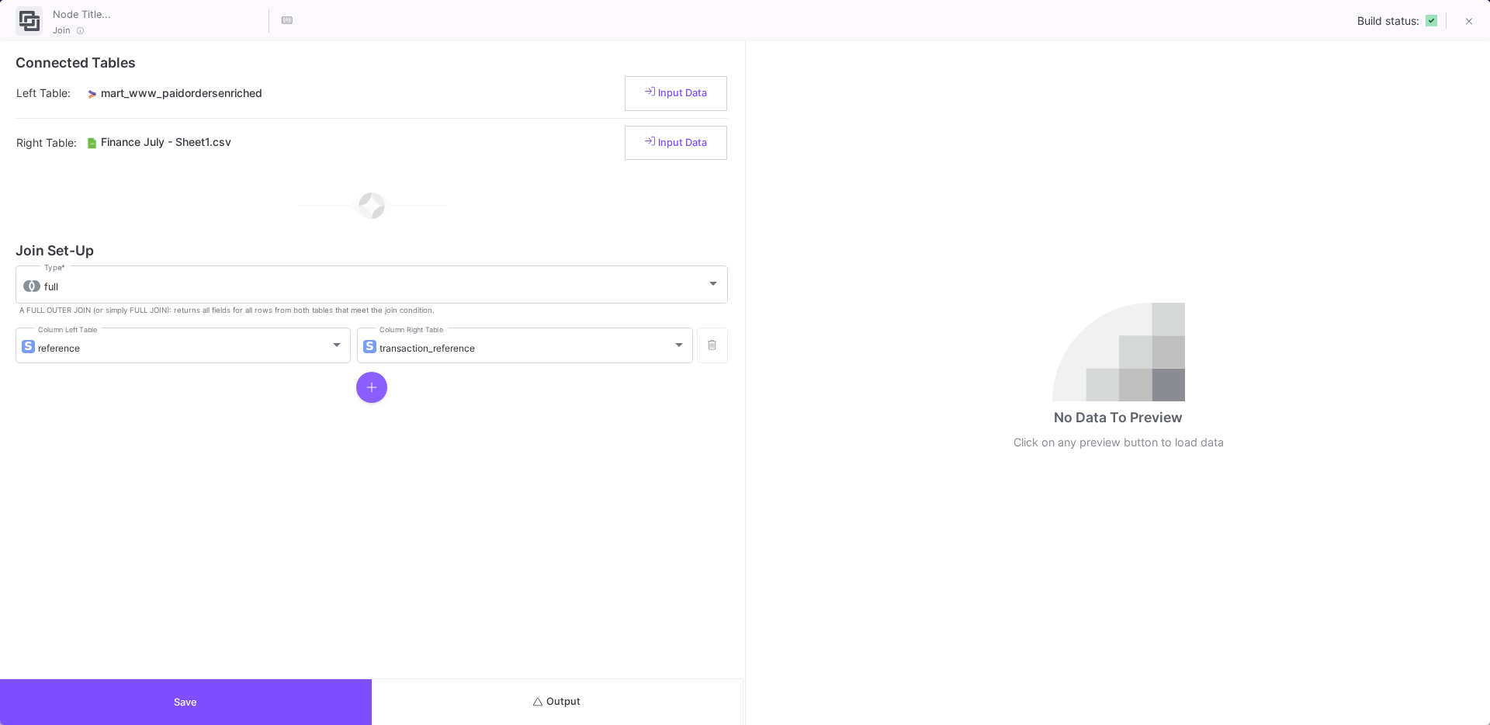
click at [376, 394] on fa-icon "button" at bounding box center [371, 388] width 11 height 16
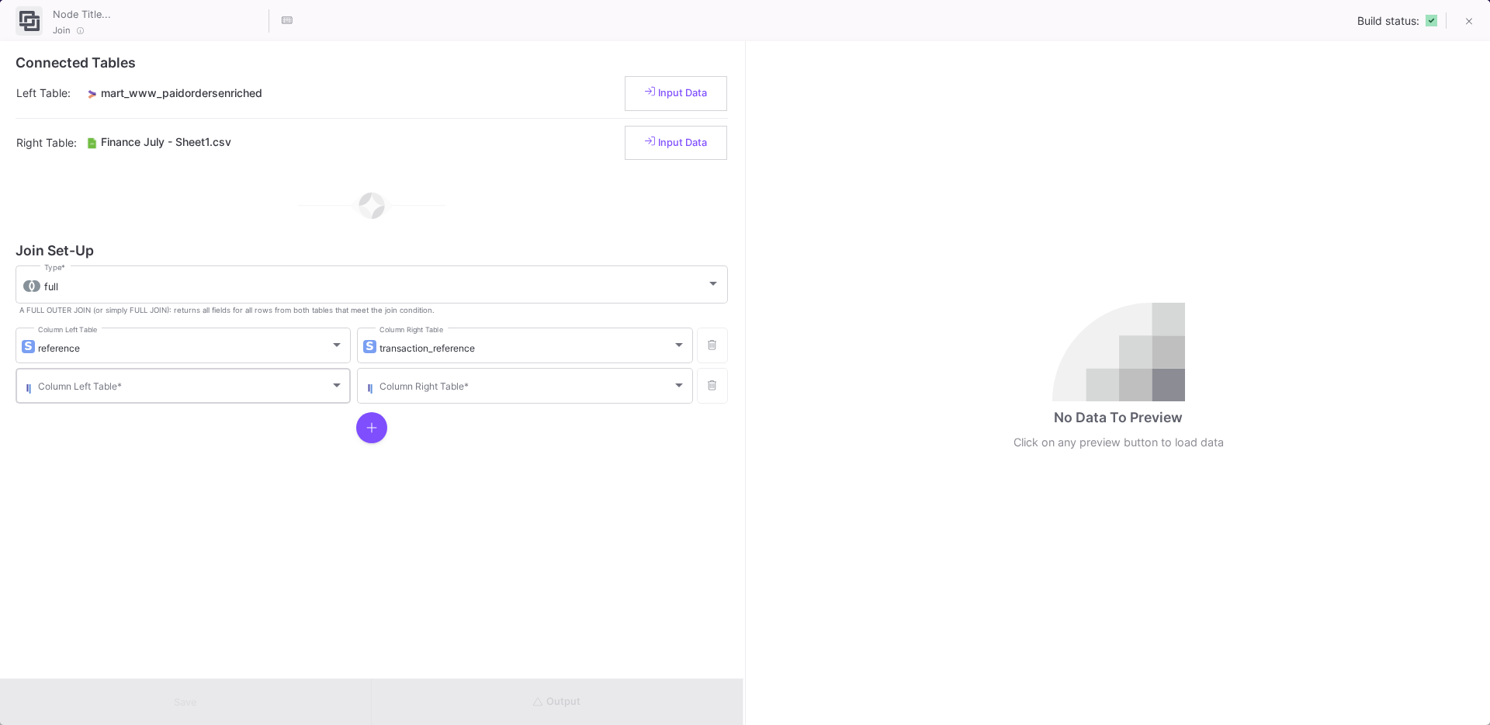
click at [239, 394] on span at bounding box center [184, 389] width 292 height 12
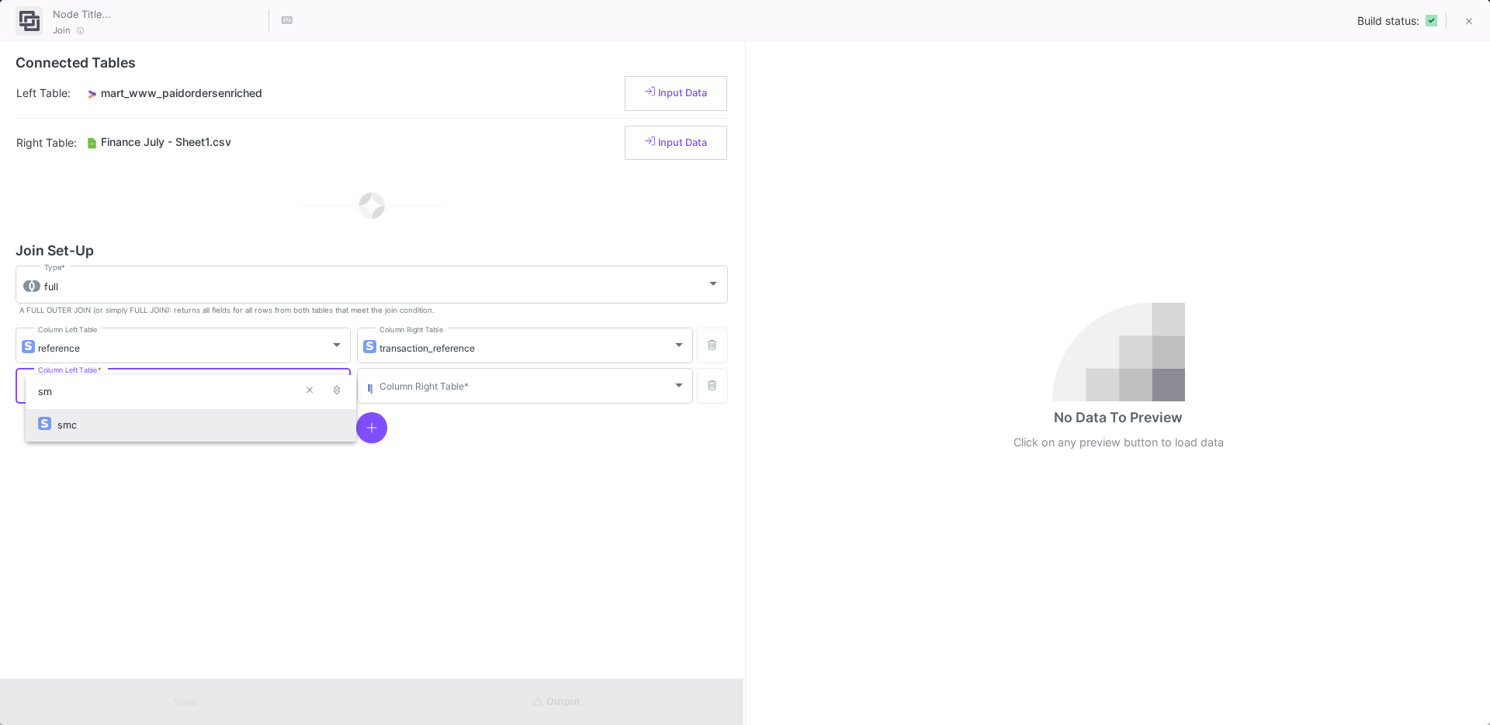
type input "sm"
click at [72, 425] on div "smc" at bounding box center [200, 424] width 286 height 33
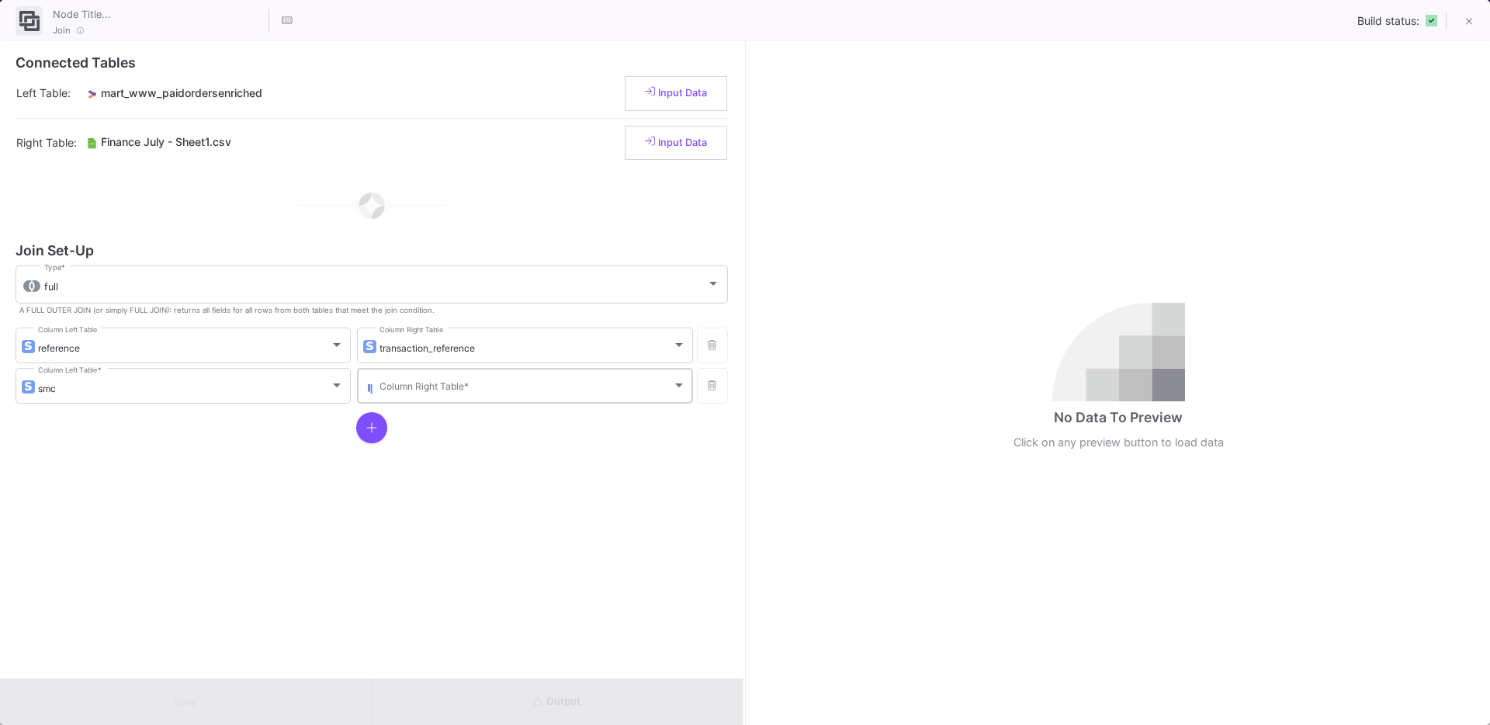
click at [421, 380] on div "Column Right Table *" at bounding box center [533, 385] width 306 height 38
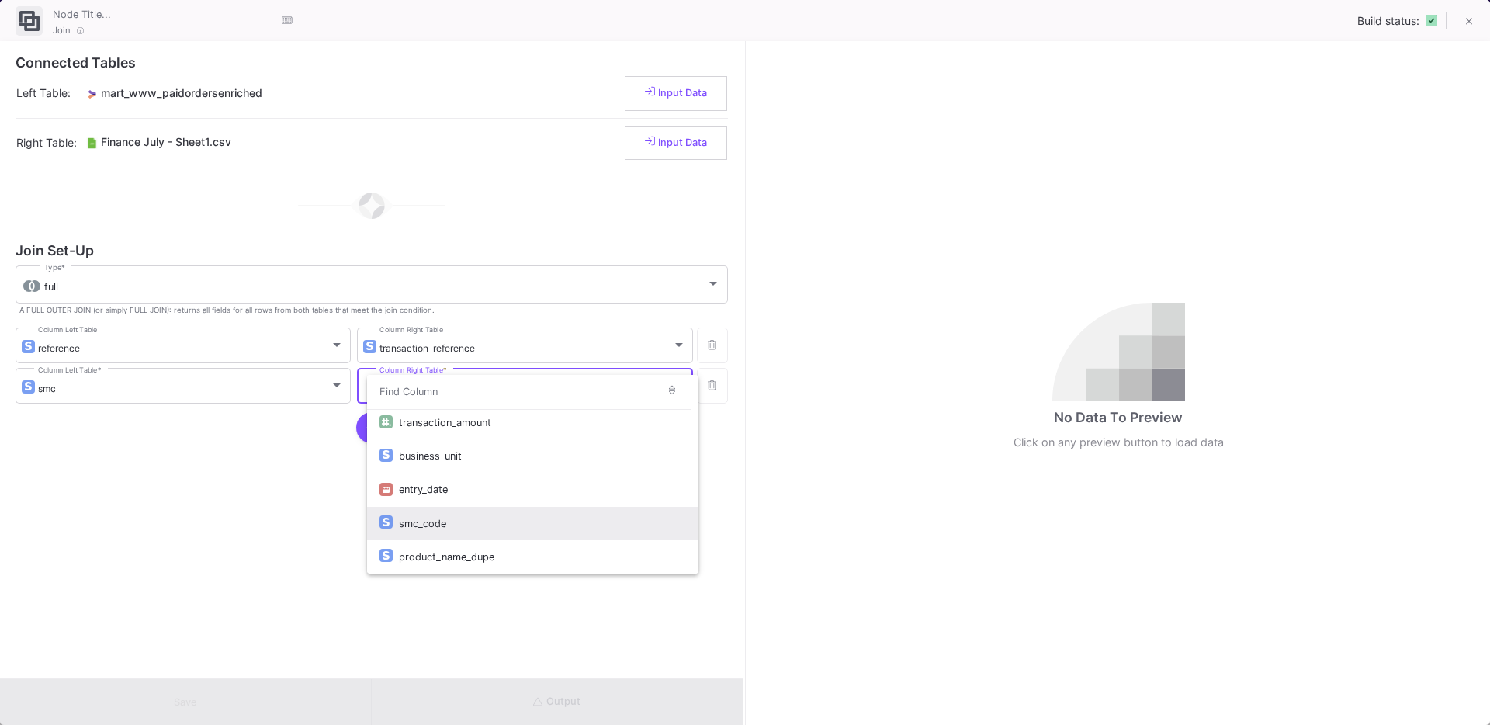
click at [438, 524] on div "smc_code" at bounding box center [542, 523] width 286 height 33
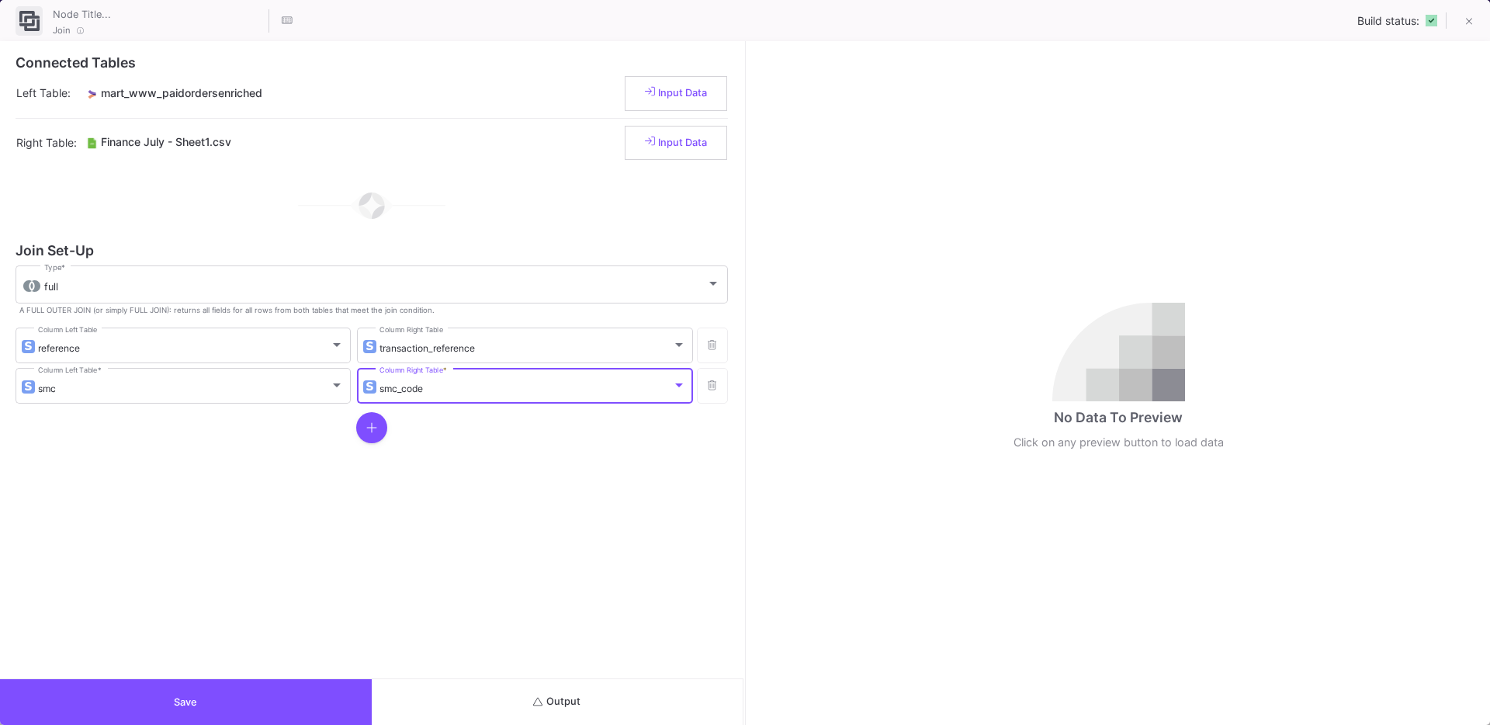
click at [305, 709] on button "Save" at bounding box center [186, 702] width 372 height 46
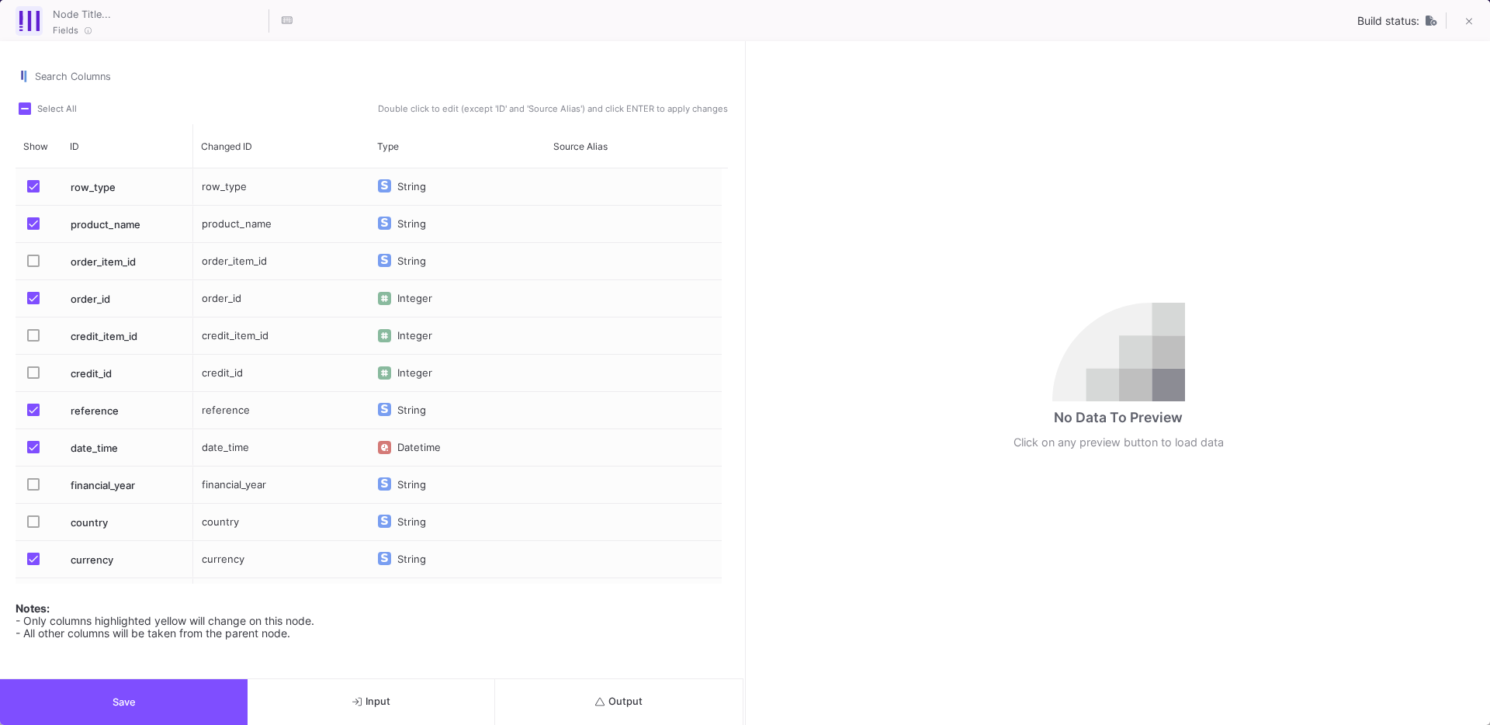
click at [661, 698] on button "Output" at bounding box center [619, 702] width 248 height 46
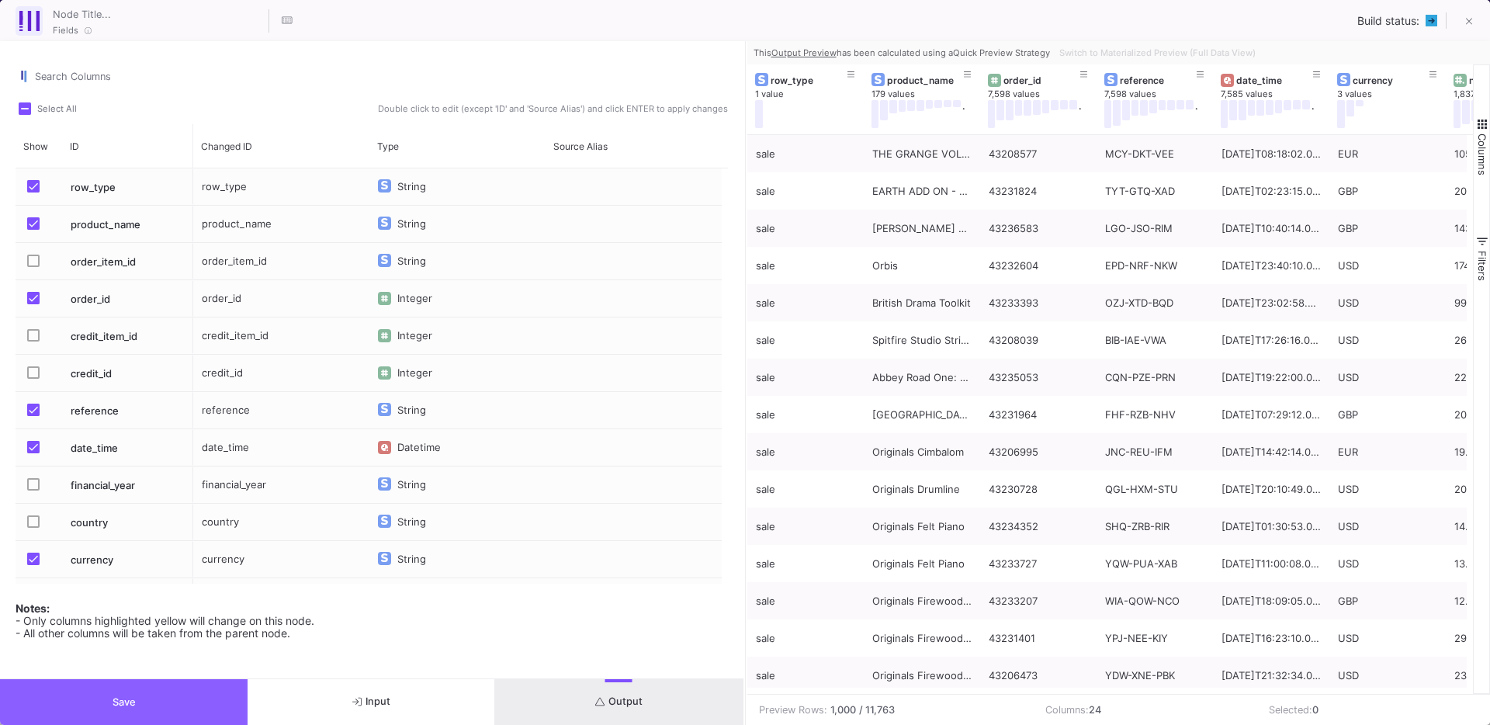
click at [123, 704] on span "Save" at bounding box center [124, 702] width 23 height 12
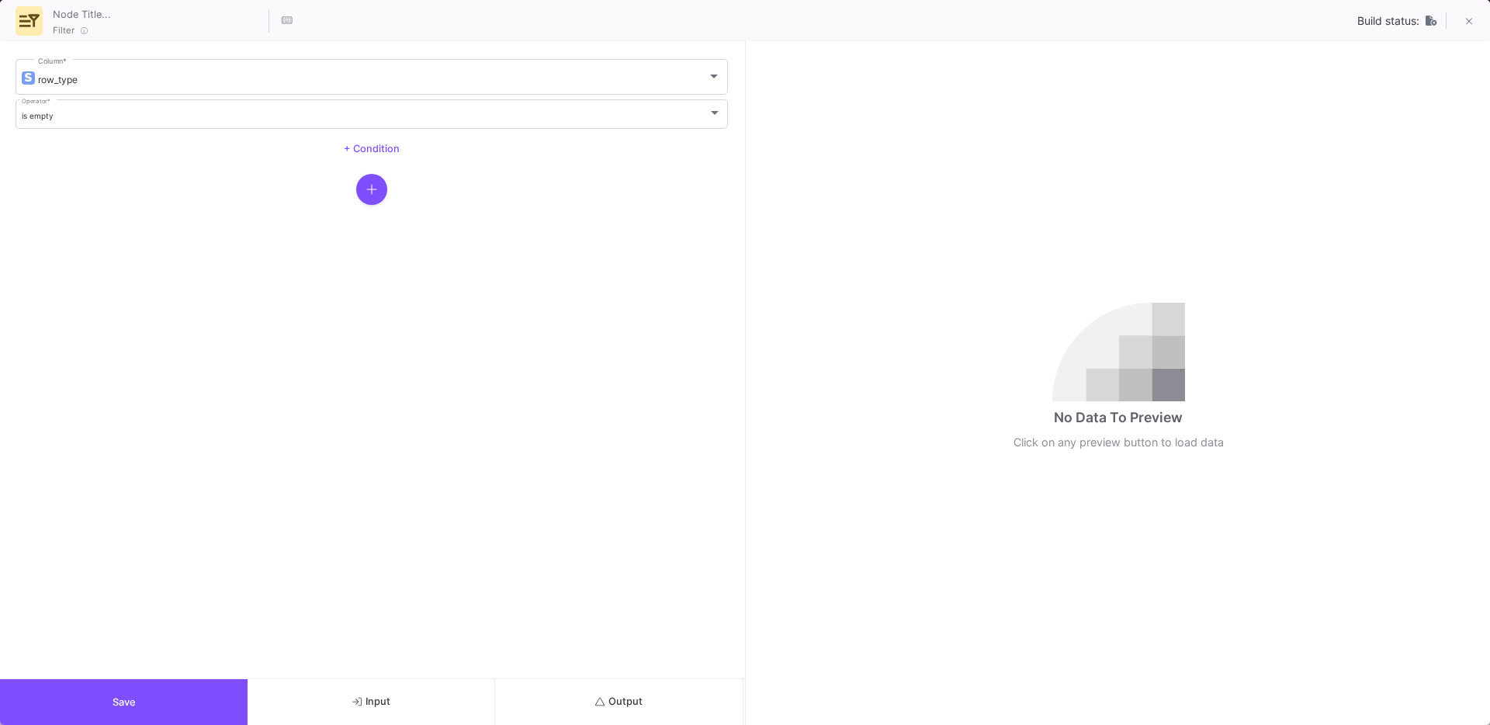
click at [658, 688] on button "Output" at bounding box center [619, 702] width 248 height 46
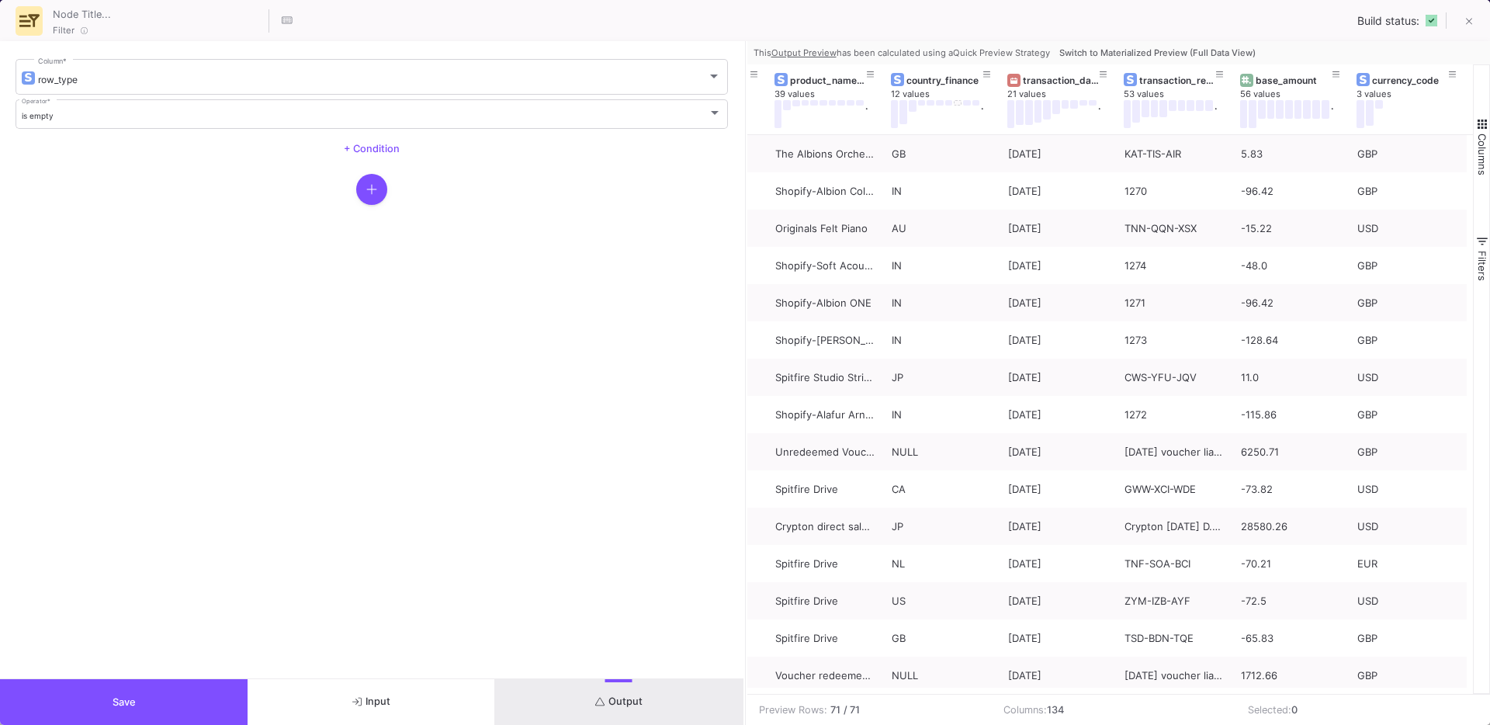
click at [1194, 50] on span "Switch to Materialized Preview (Full Data View)" at bounding box center [1157, 52] width 196 height 11
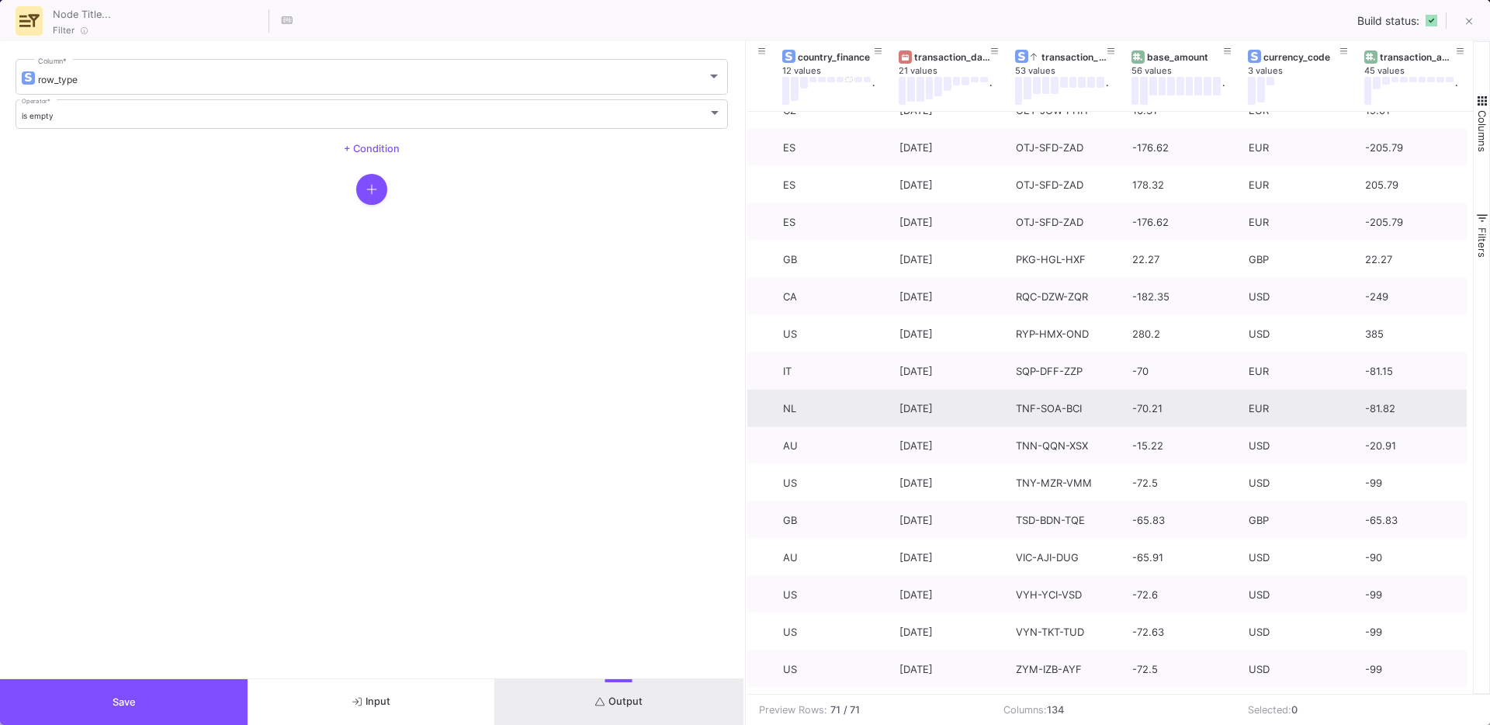
scroll to position [0, 14689]
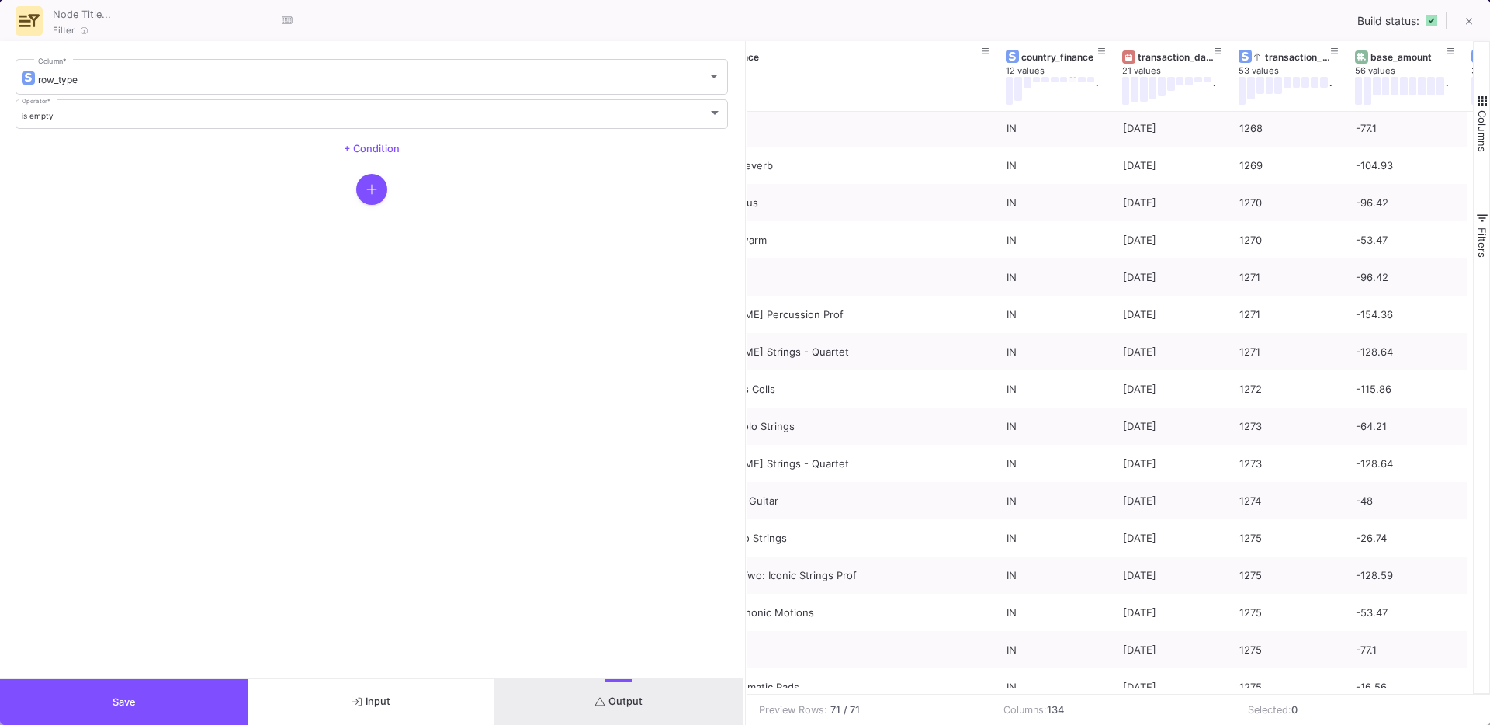
click at [93, 695] on button "Save" at bounding box center [124, 702] width 248 height 46
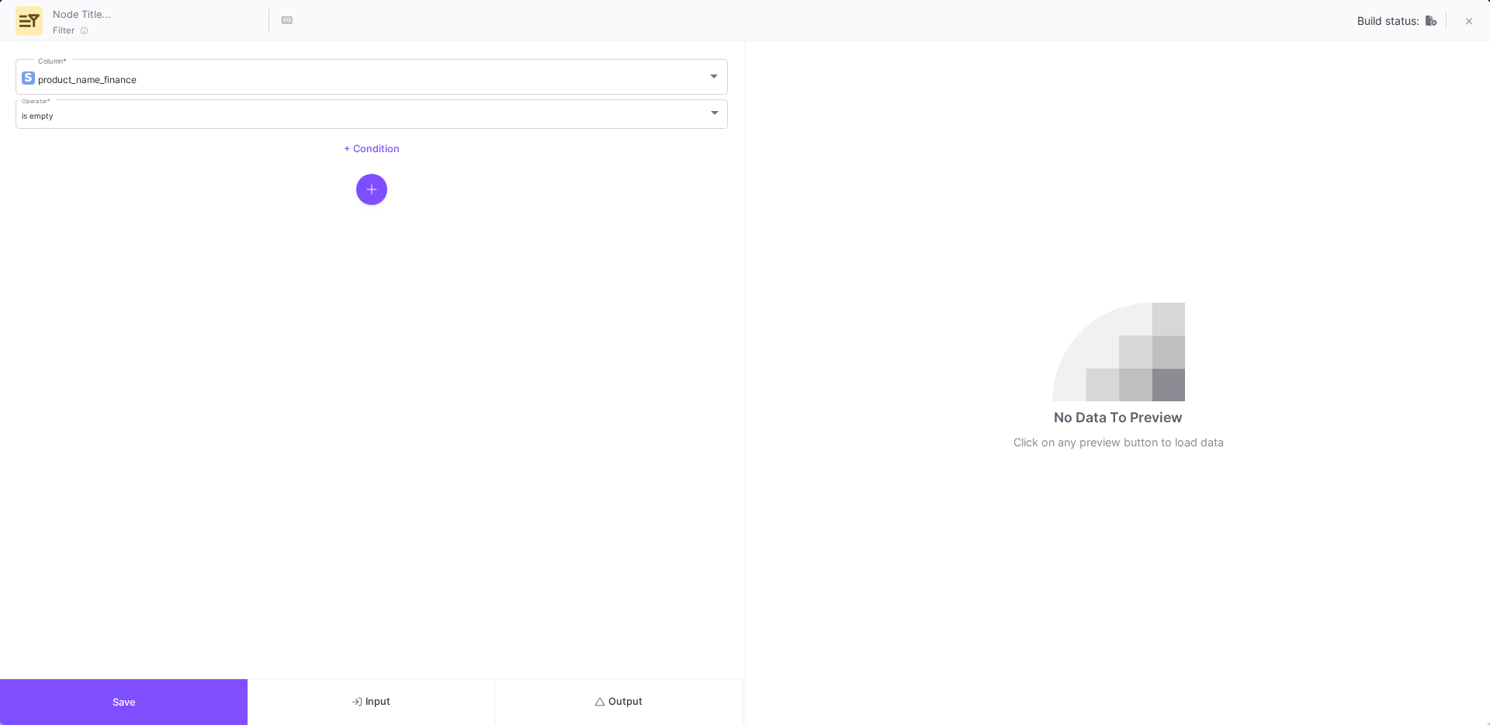
click at [601, 692] on button "Output" at bounding box center [619, 702] width 248 height 46
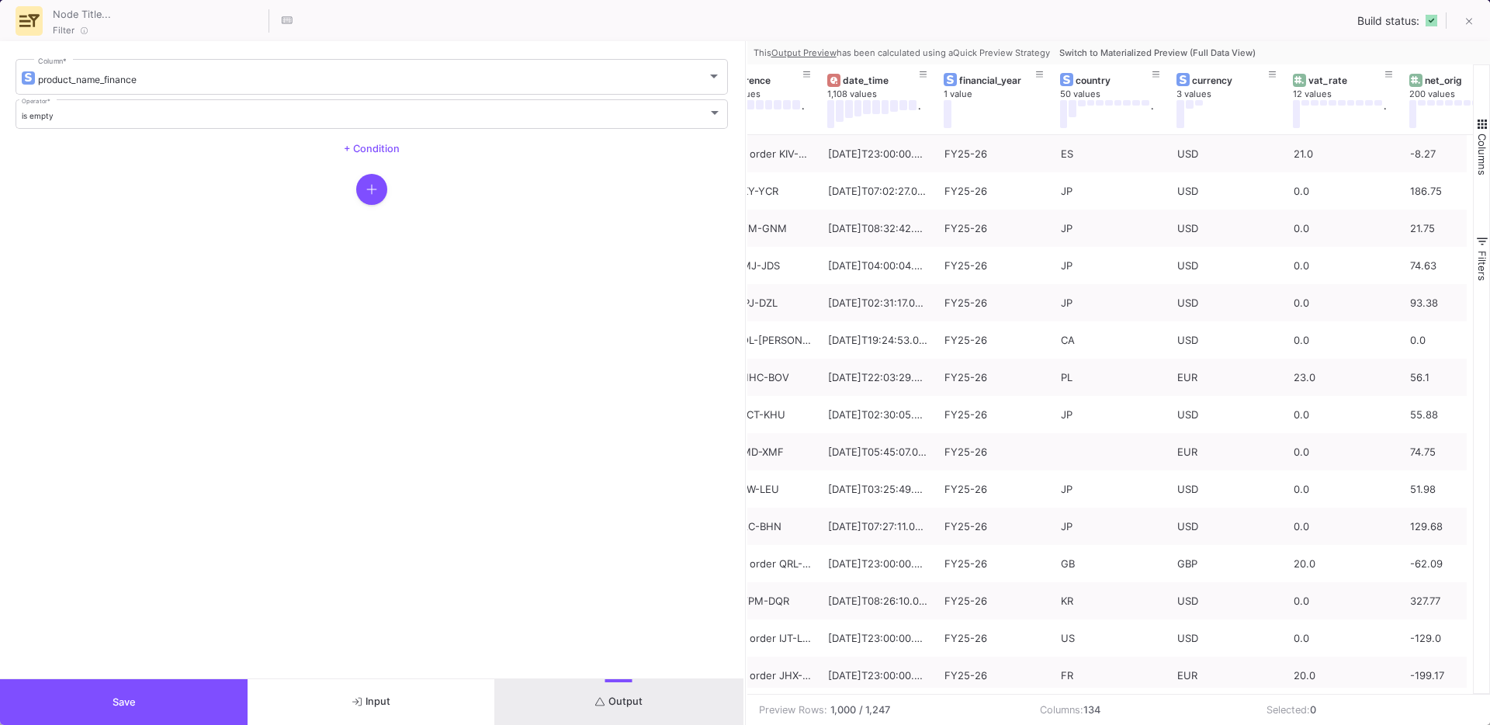
click at [1139, 57] on span "Switch to Materialized Preview (Full Data View)" at bounding box center [1157, 52] width 196 height 11
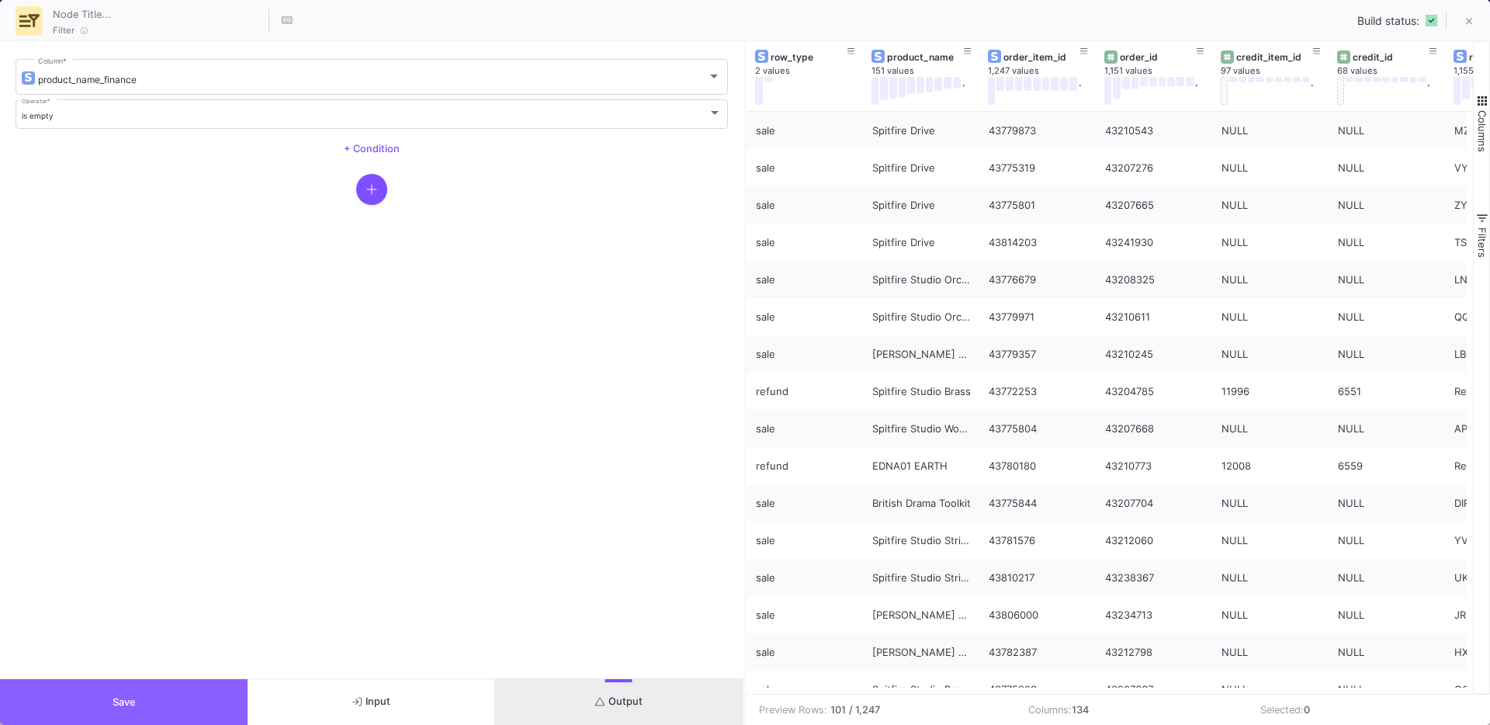
click at [107, 707] on button "Save" at bounding box center [124, 702] width 248 height 46
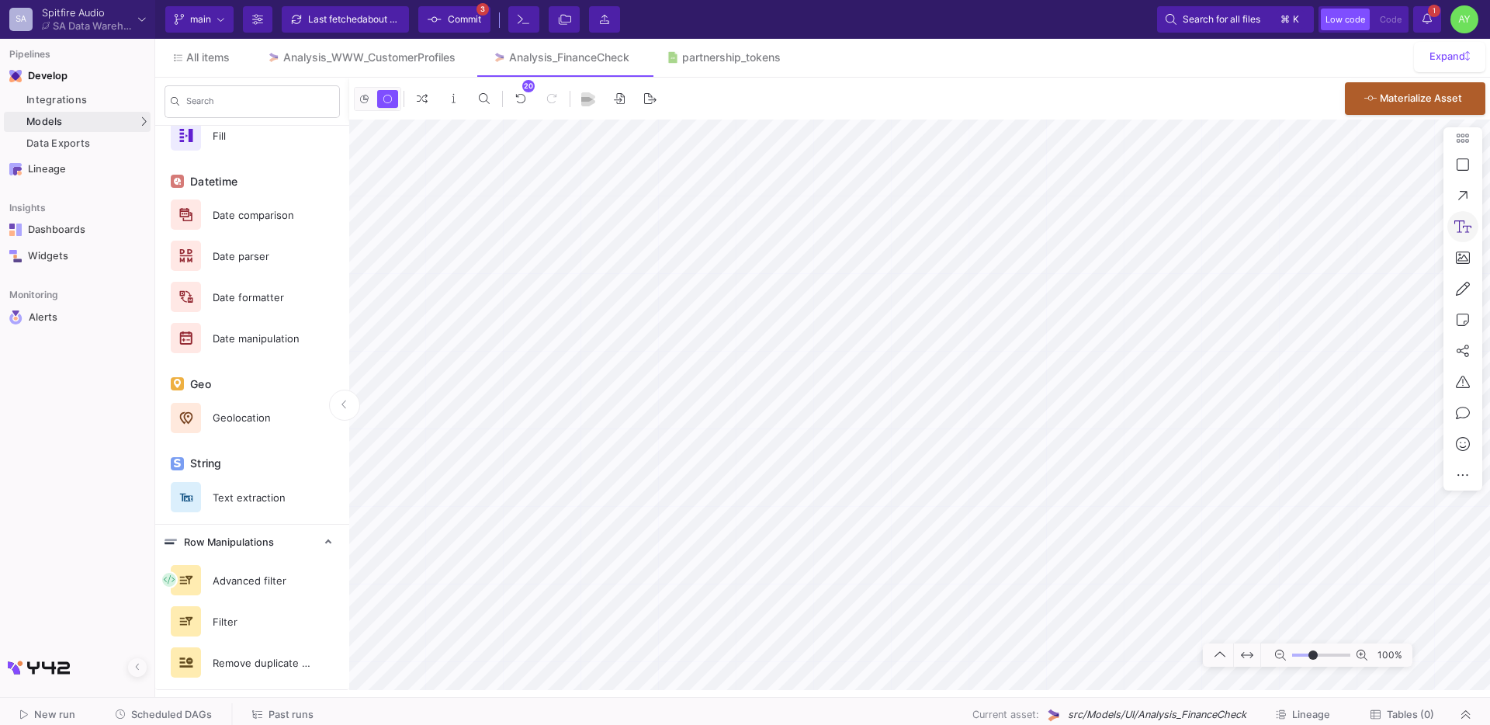
click at [643, 576] on div "100%" at bounding box center [919, 405] width 1141 height 570
click at [1463, 224] on icon at bounding box center [1464, 227] width 18 height 14
type textarea "Refunds, Resellers, Bundles (0 value)"
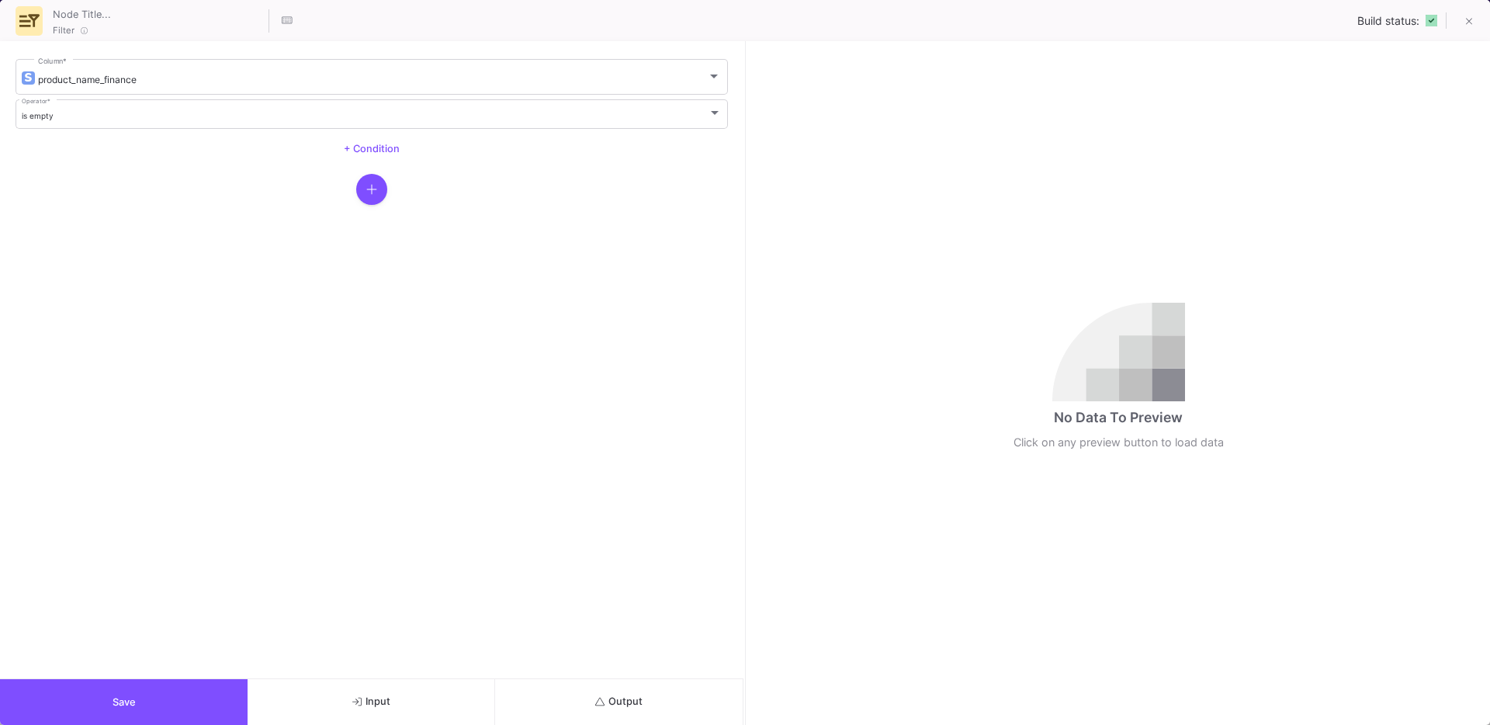
click at [647, 695] on button "Output" at bounding box center [619, 702] width 248 height 46
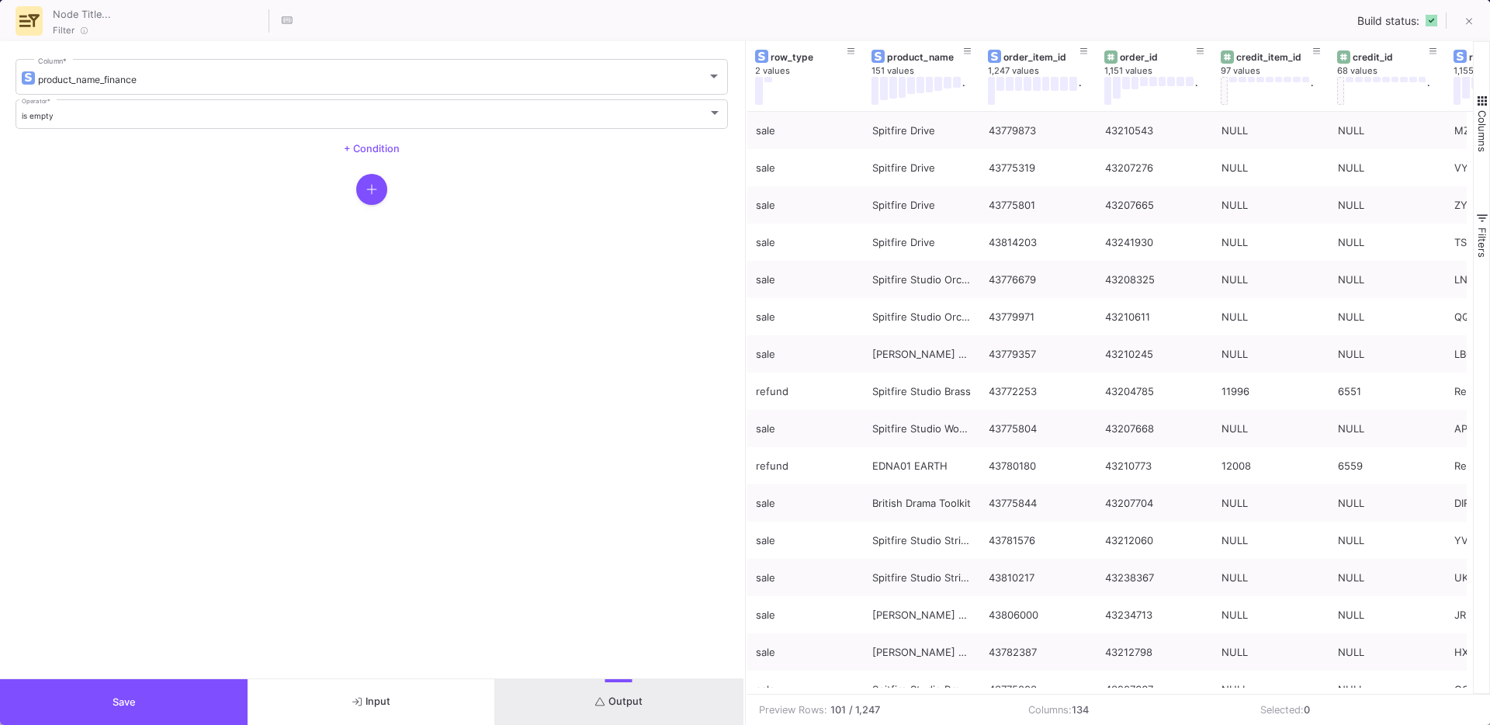
click at [181, 707] on button "Save" at bounding box center [124, 702] width 248 height 46
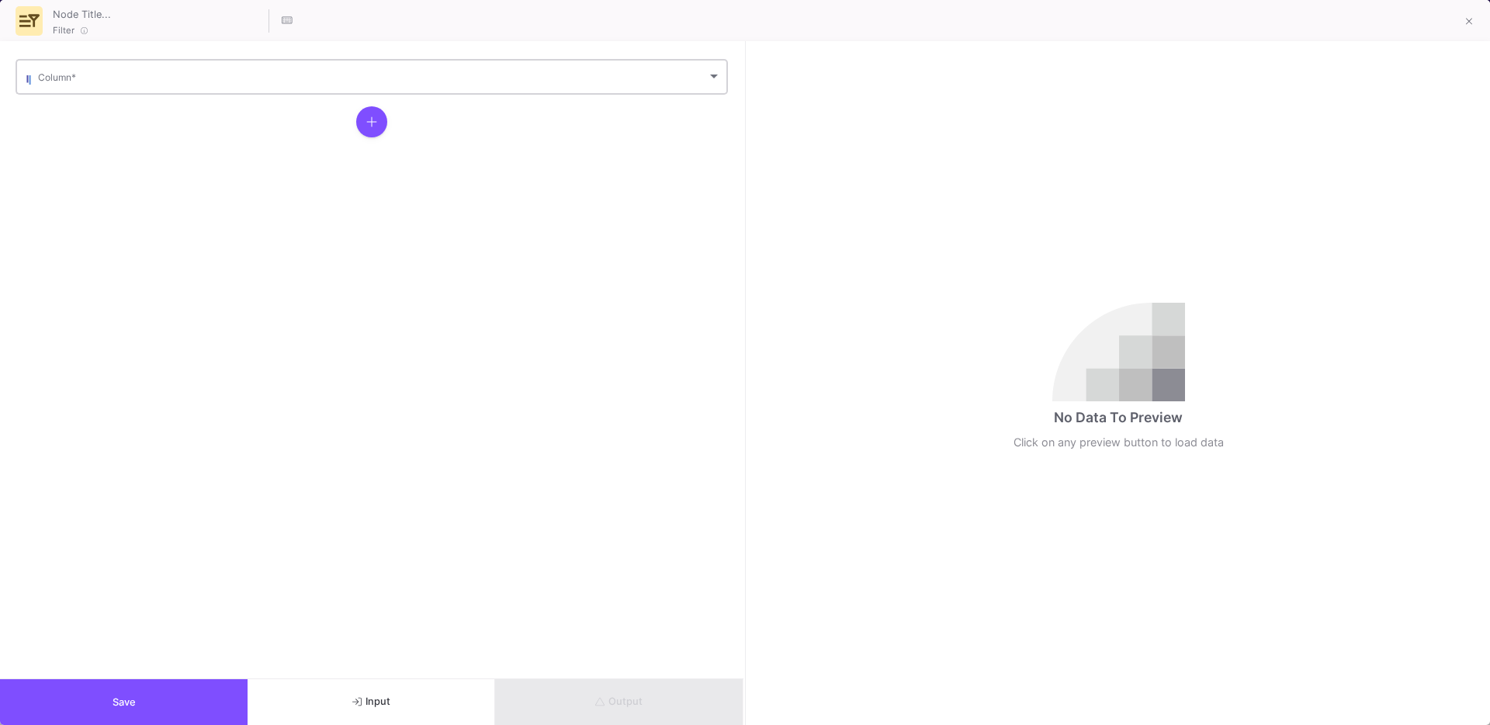
click at [119, 88] on div "Column *" at bounding box center [379, 76] width 683 height 38
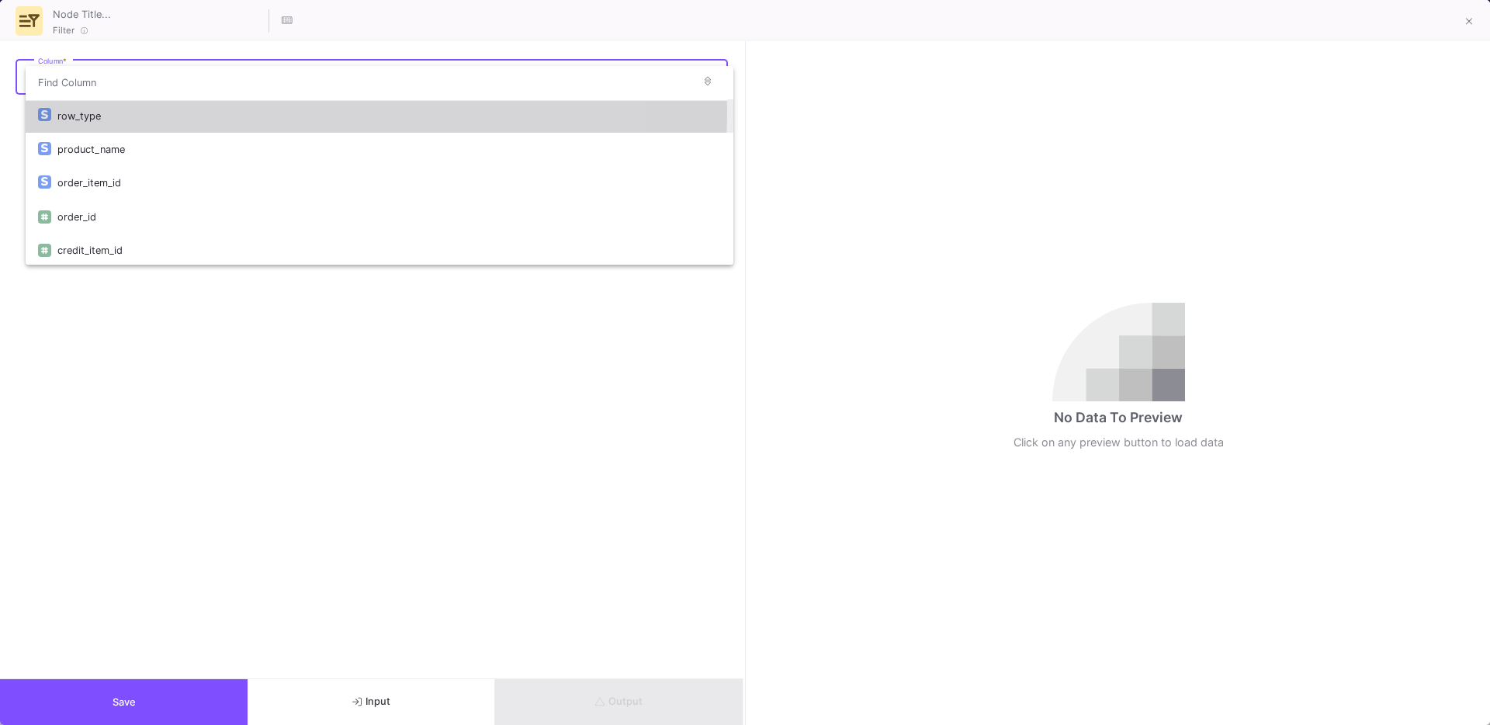
click at [95, 110] on div "row_type" at bounding box center [389, 115] width 664 height 33
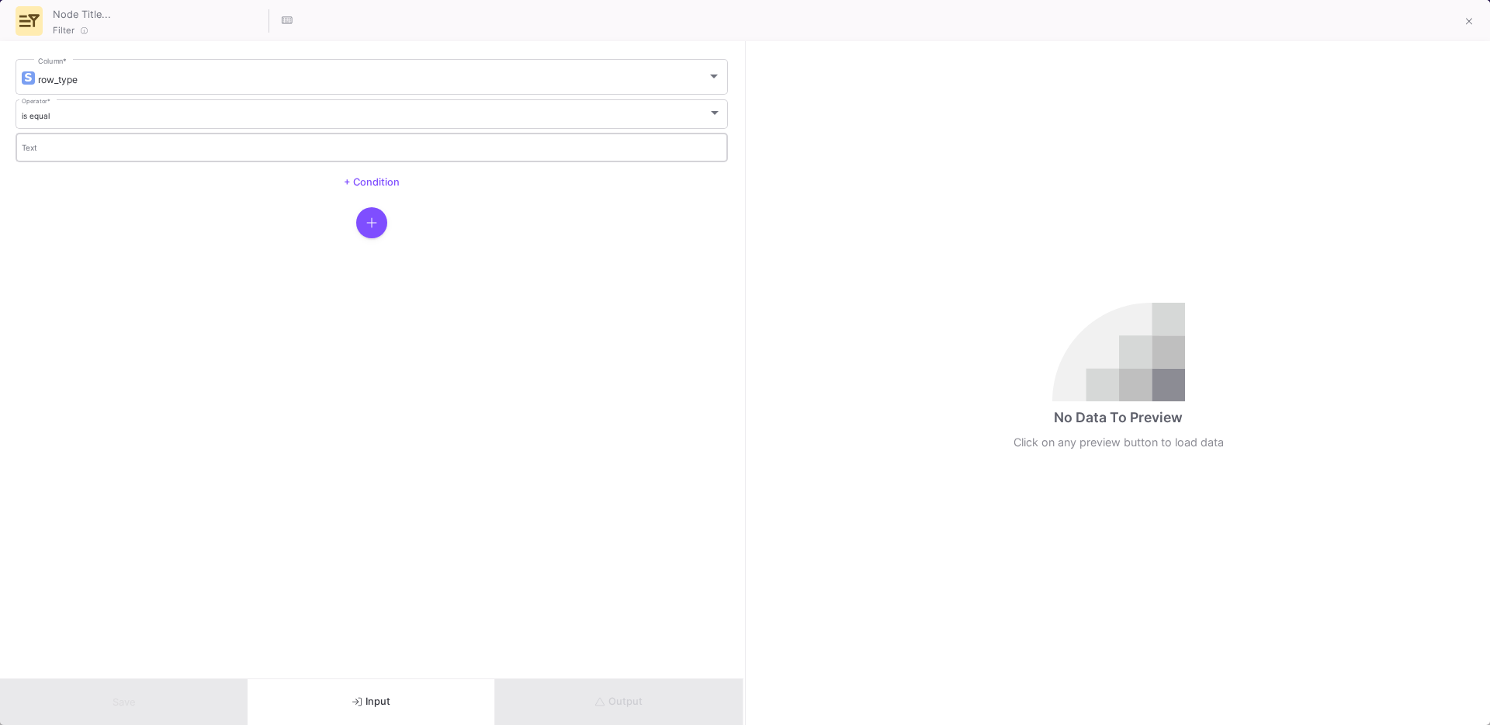
click at [81, 145] on input "Text" at bounding box center [372, 149] width 701 height 10
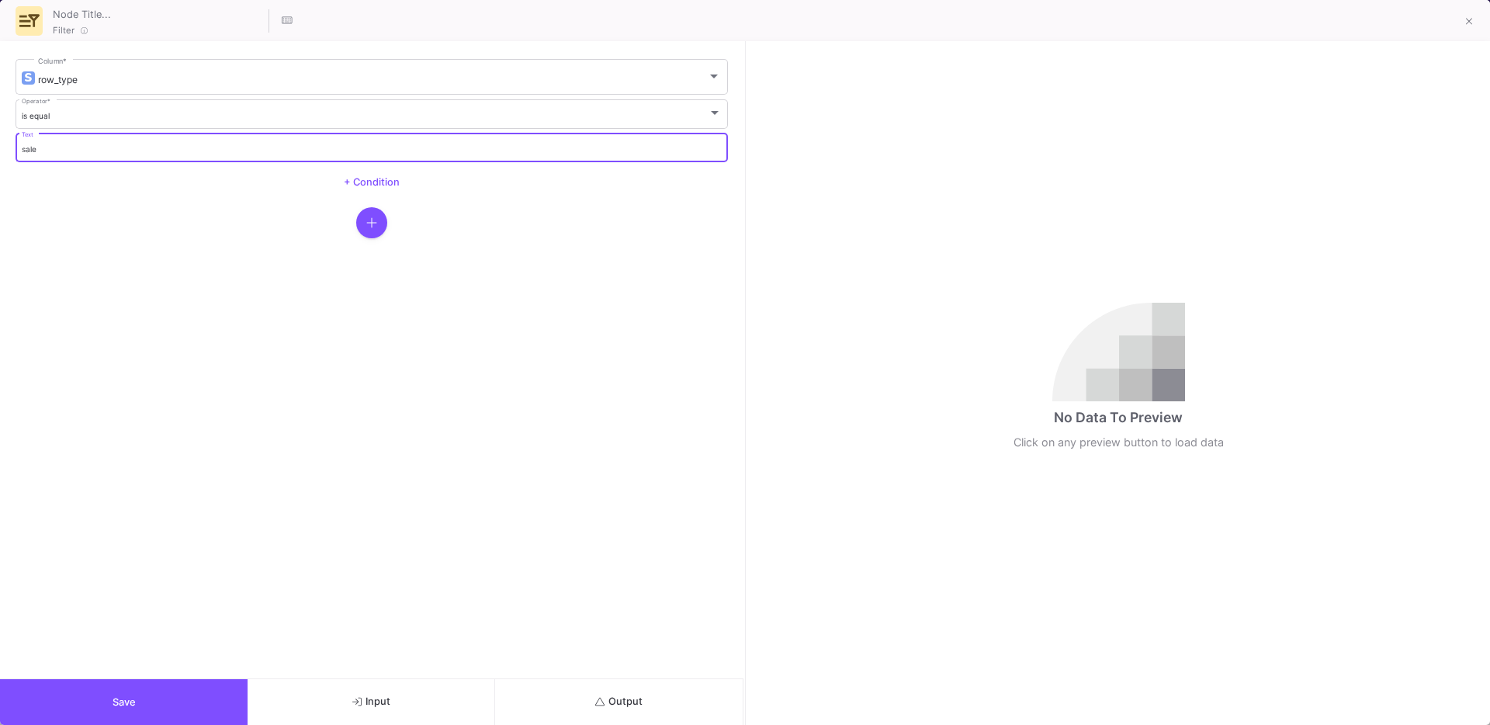
type input "sale"
click at [389, 215] on div at bounding box center [372, 222] width 713 height 31
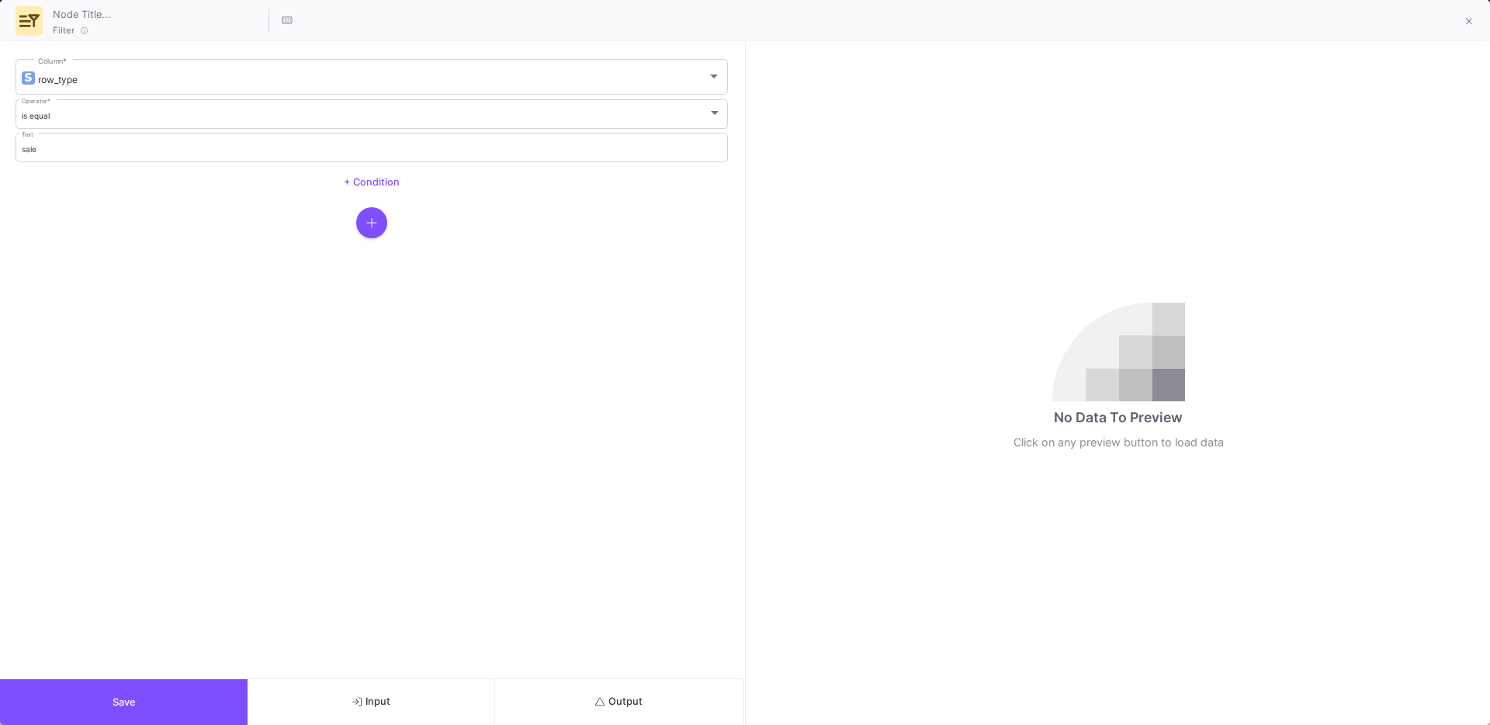
click at [376, 220] on icon "button" at bounding box center [371, 223] width 11 height 12
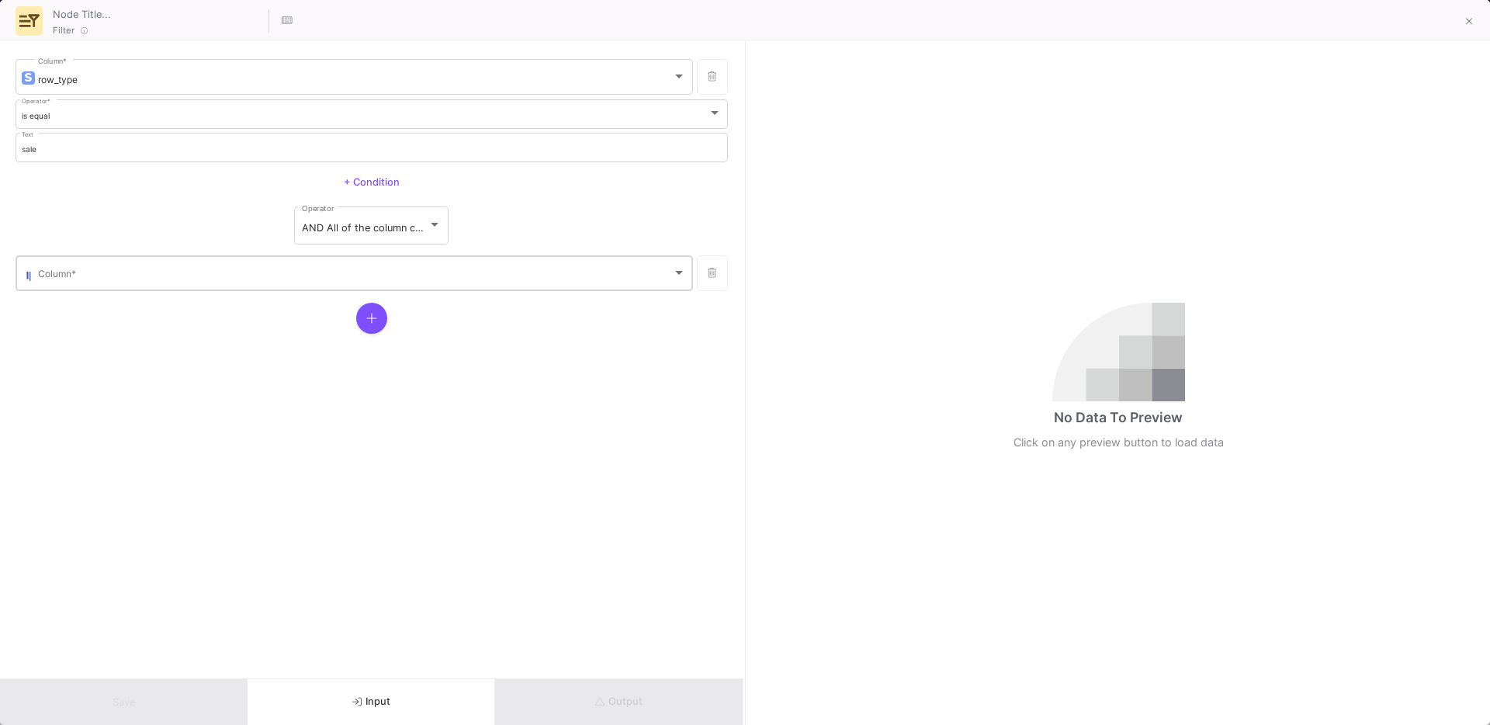
click at [238, 280] on span at bounding box center [355, 276] width 634 height 12
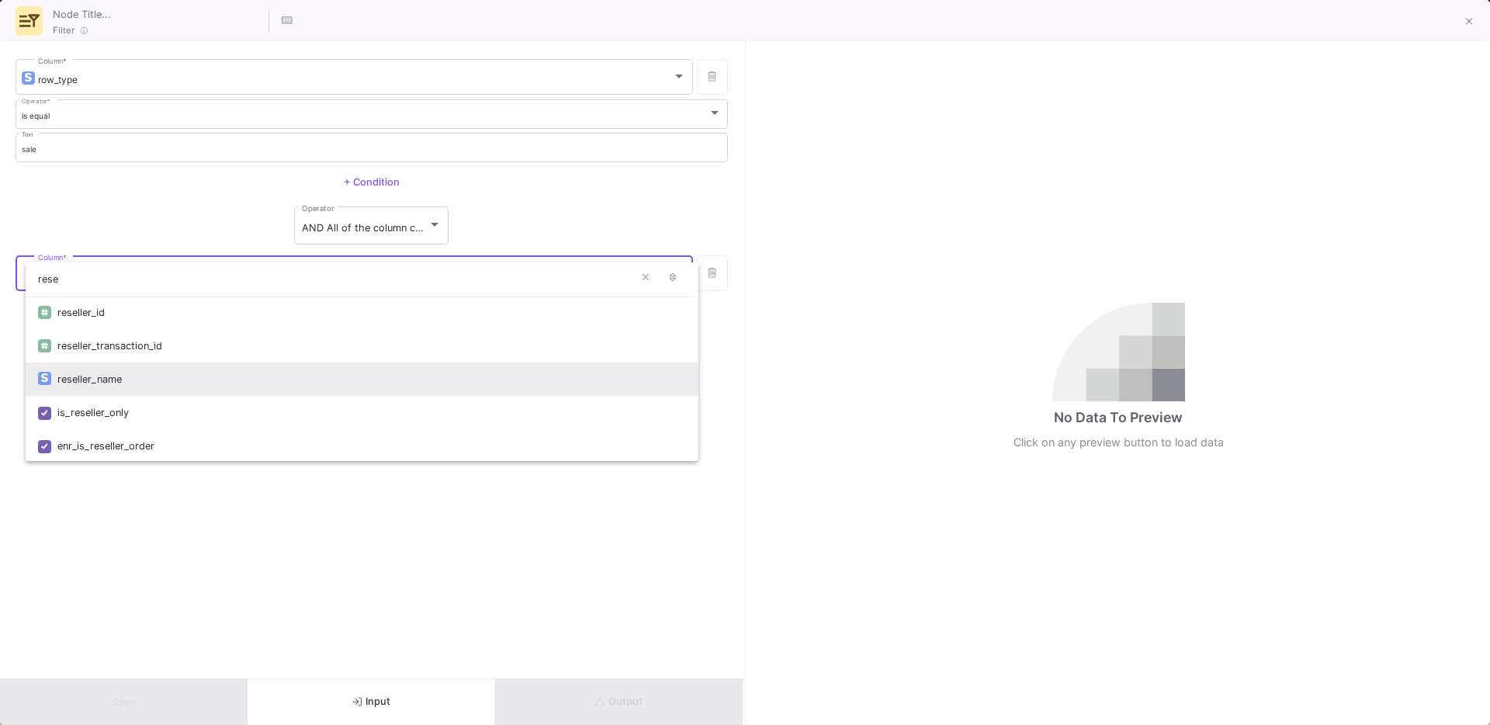
type input "rese"
click at [143, 373] on div "reseller_name" at bounding box center [371, 378] width 629 height 33
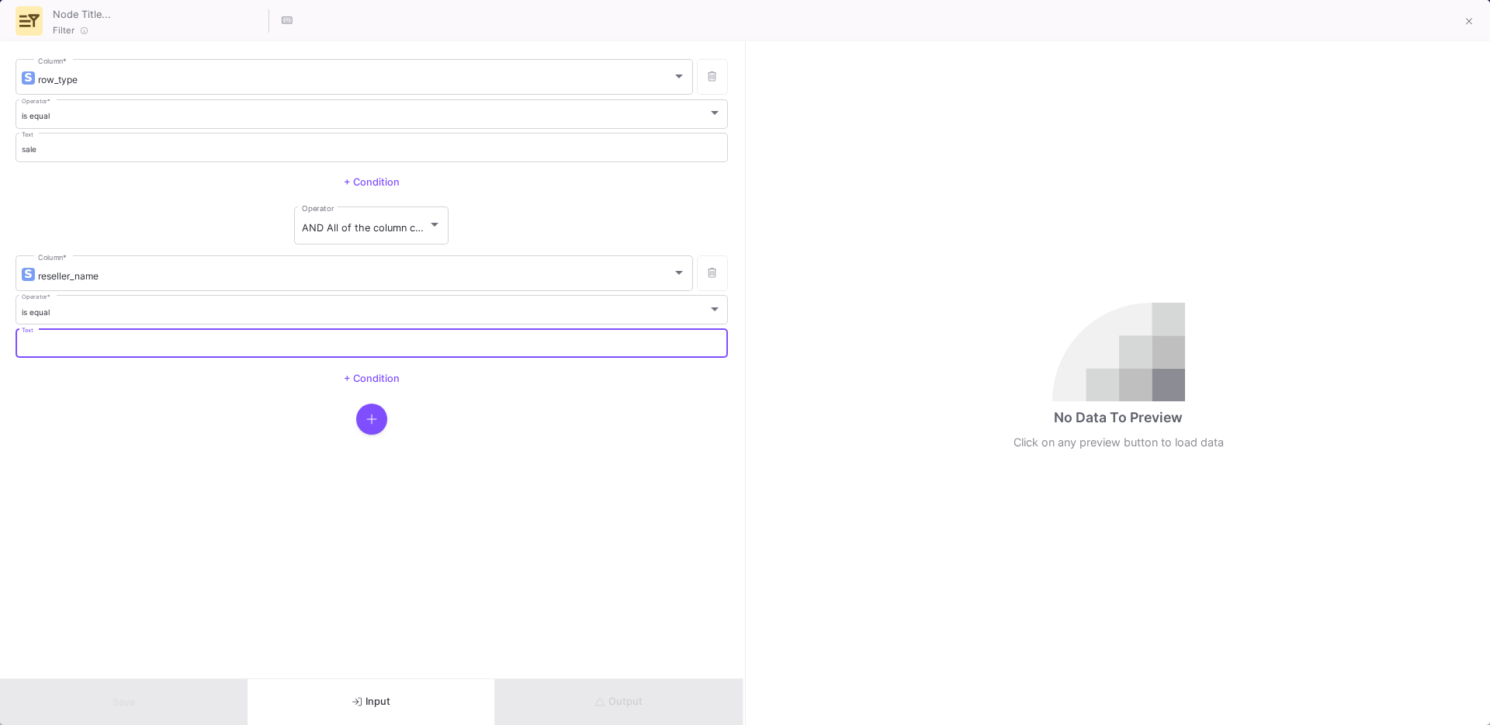
click at [91, 342] on input "Text" at bounding box center [372, 346] width 701 height 10
click at [62, 324] on mat-form-field "is equal Operator *" at bounding box center [372, 309] width 713 height 33
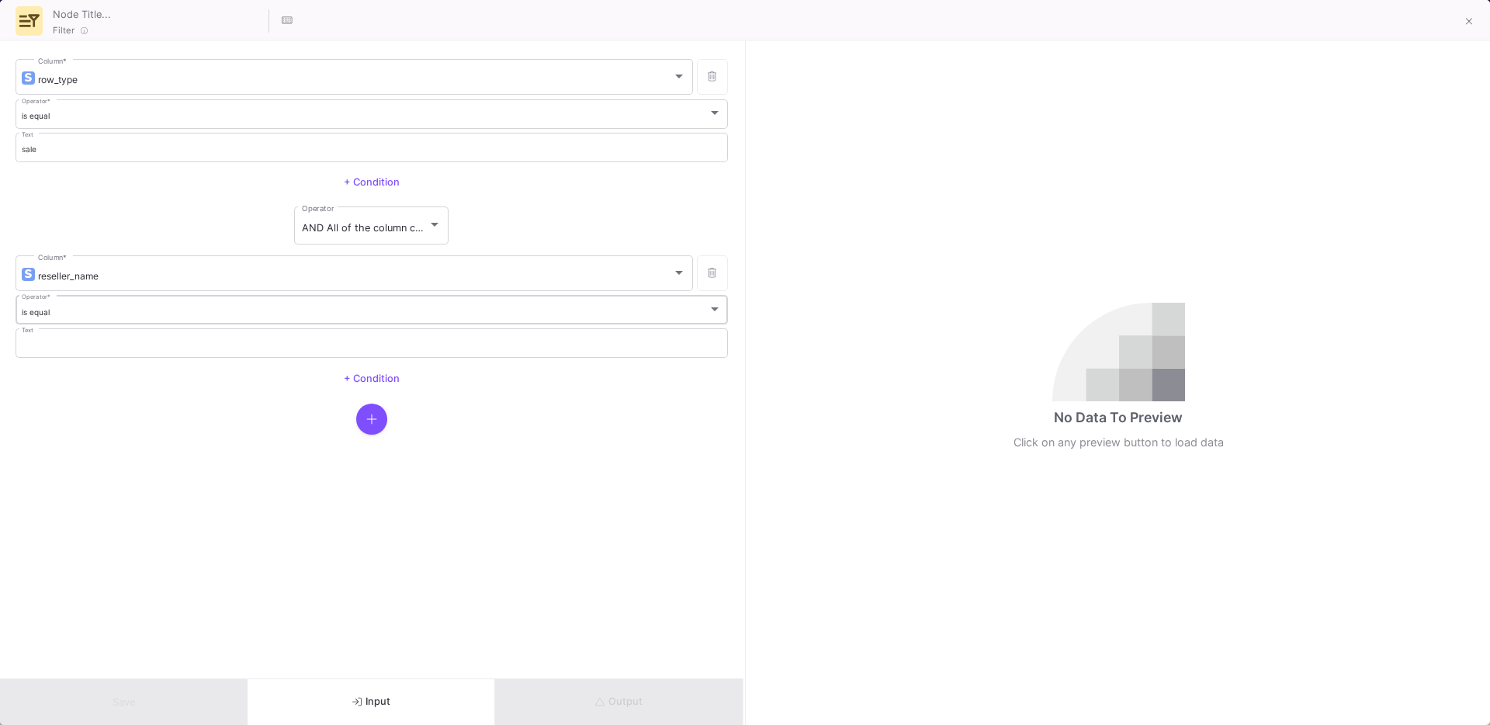
click at [47, 317] on div "is equal Operator *" at bounding box center [372, 309] width 701 height 32
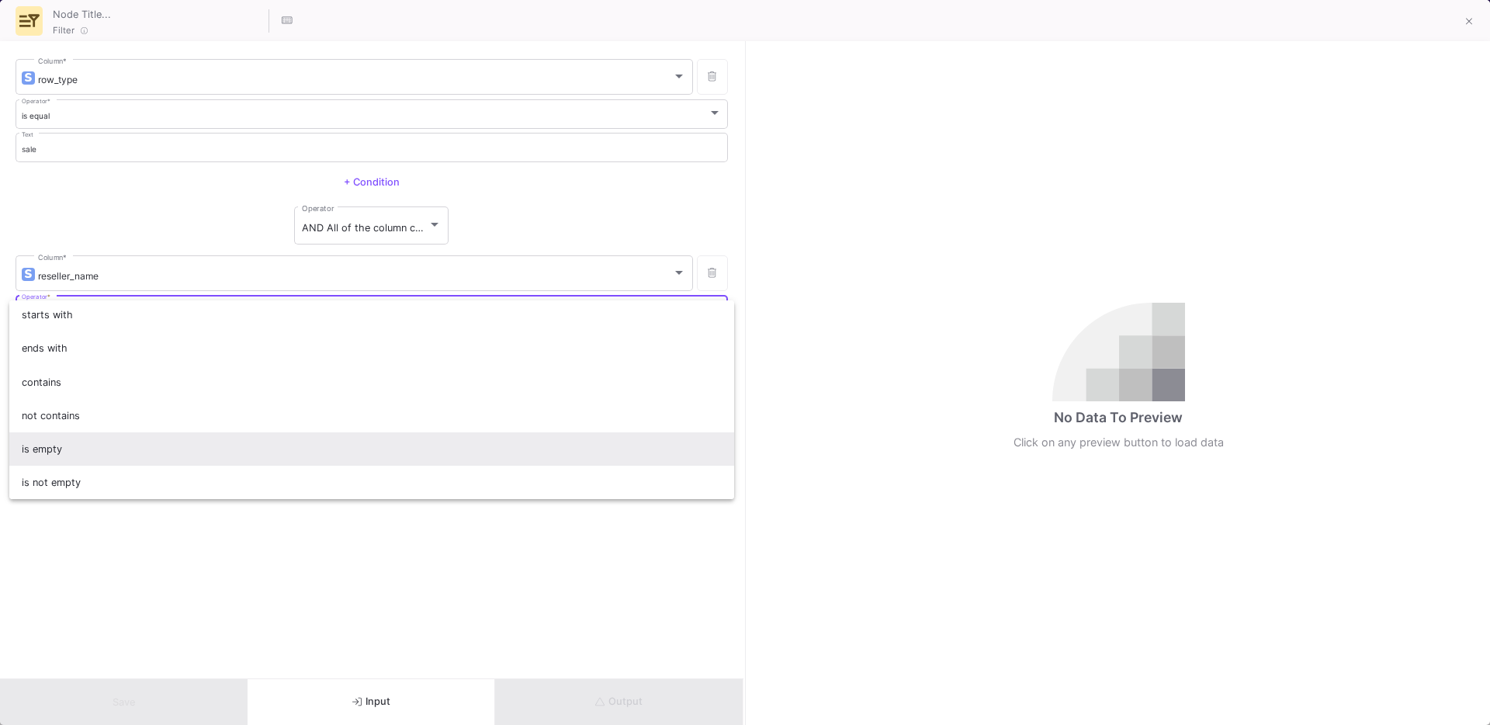
click at [45, 453] on span "is empty" at bounding box center [372, 448] width 701 height 33
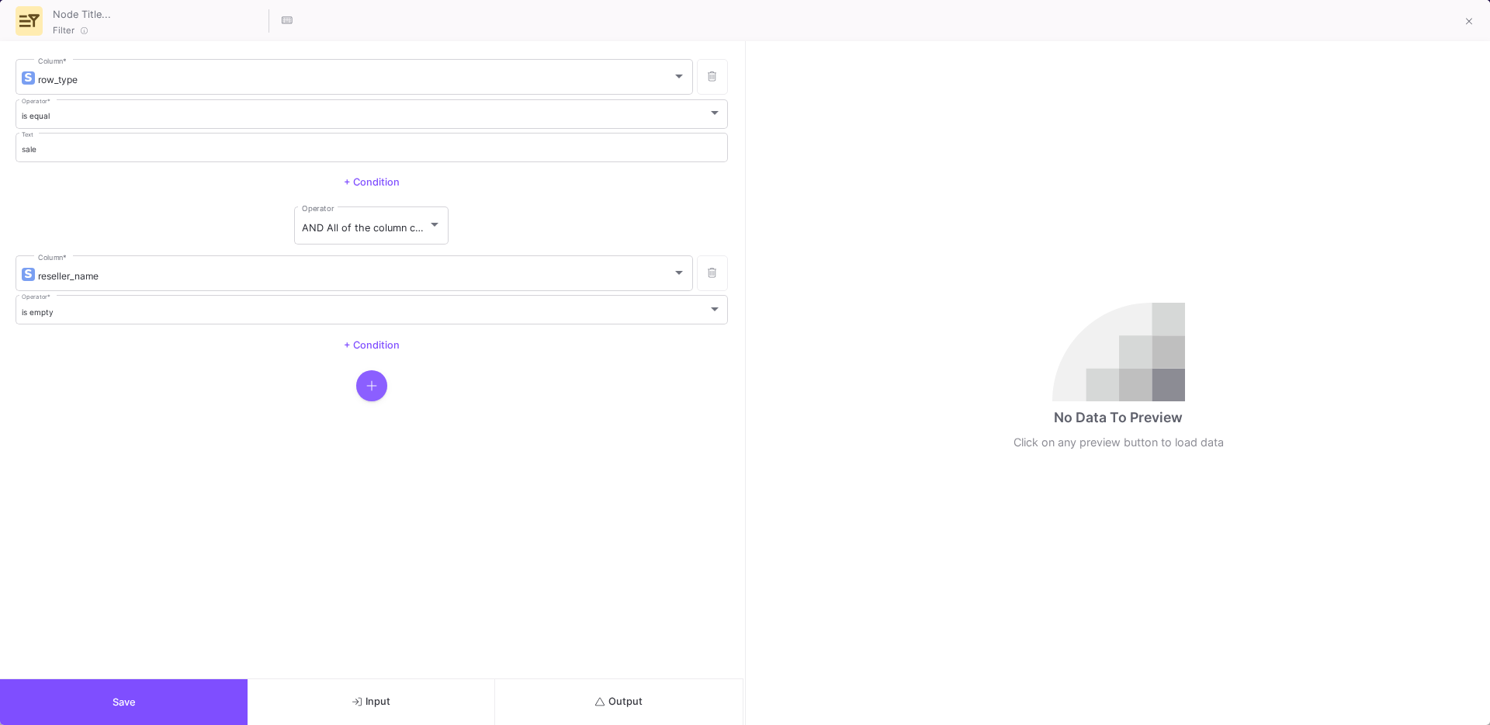
click at [365, 388] on button "button" at bounding box center [371, 385] width 31 height 31
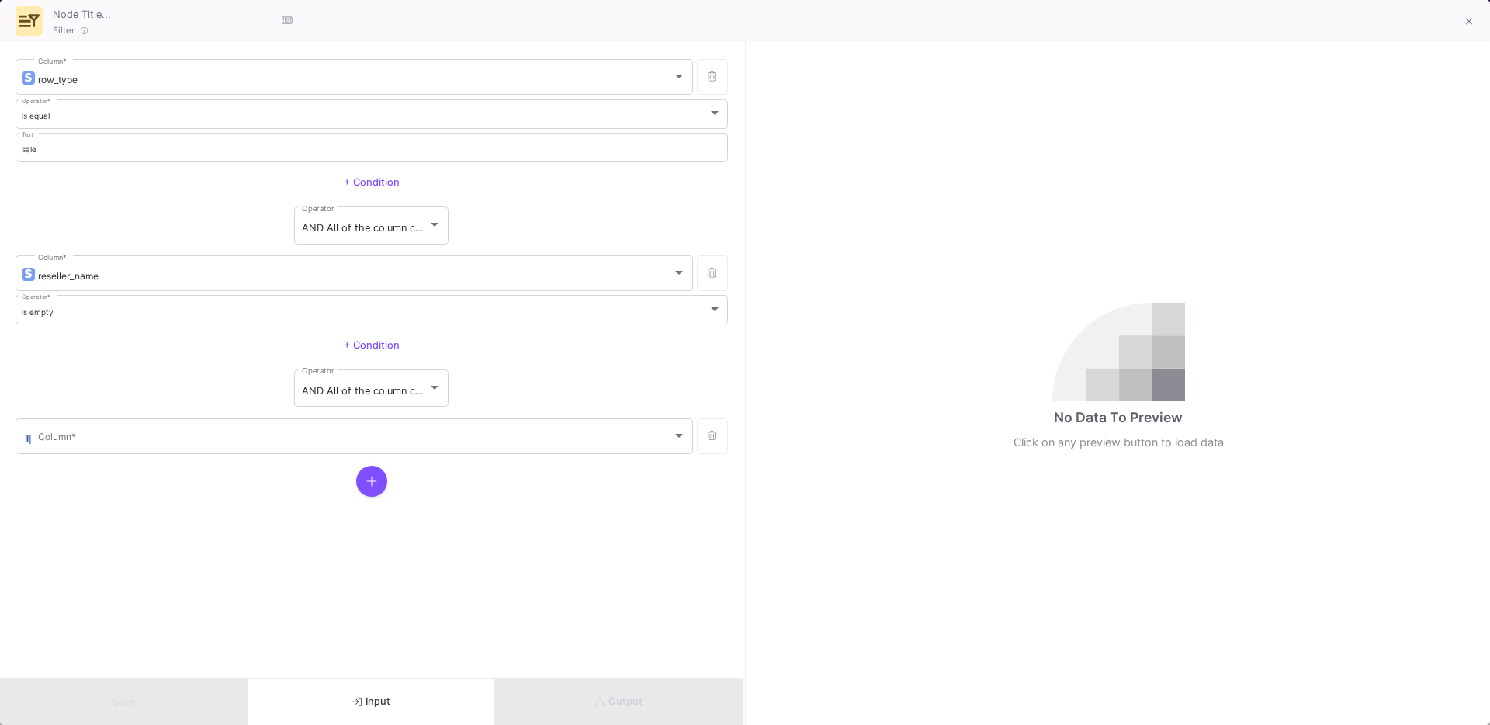
click at [224, 455] on mat-form-field "Column *" at bounding box center [355, 436] width 678 height 40
click at [186, 441] on span at bounding box center [355, 439] width 634 height 12
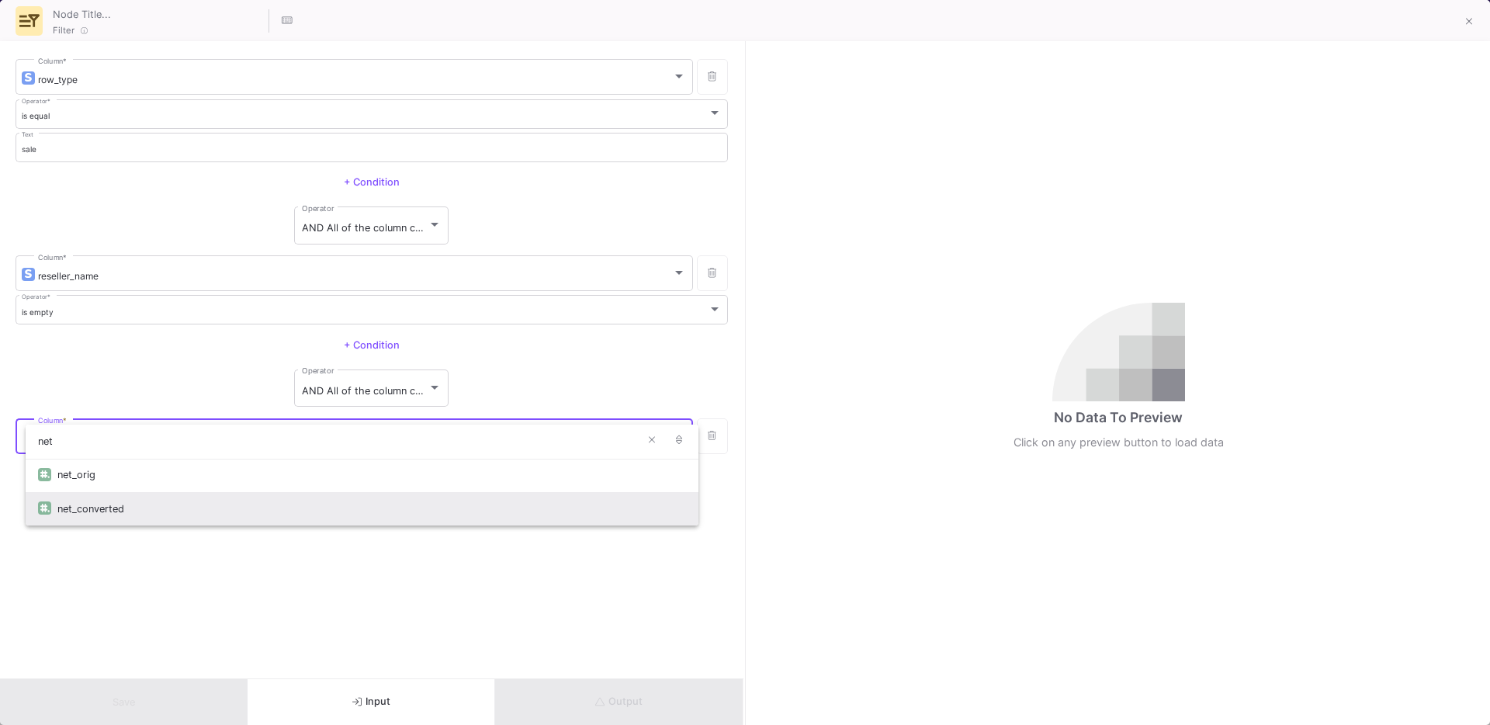
type input "net"
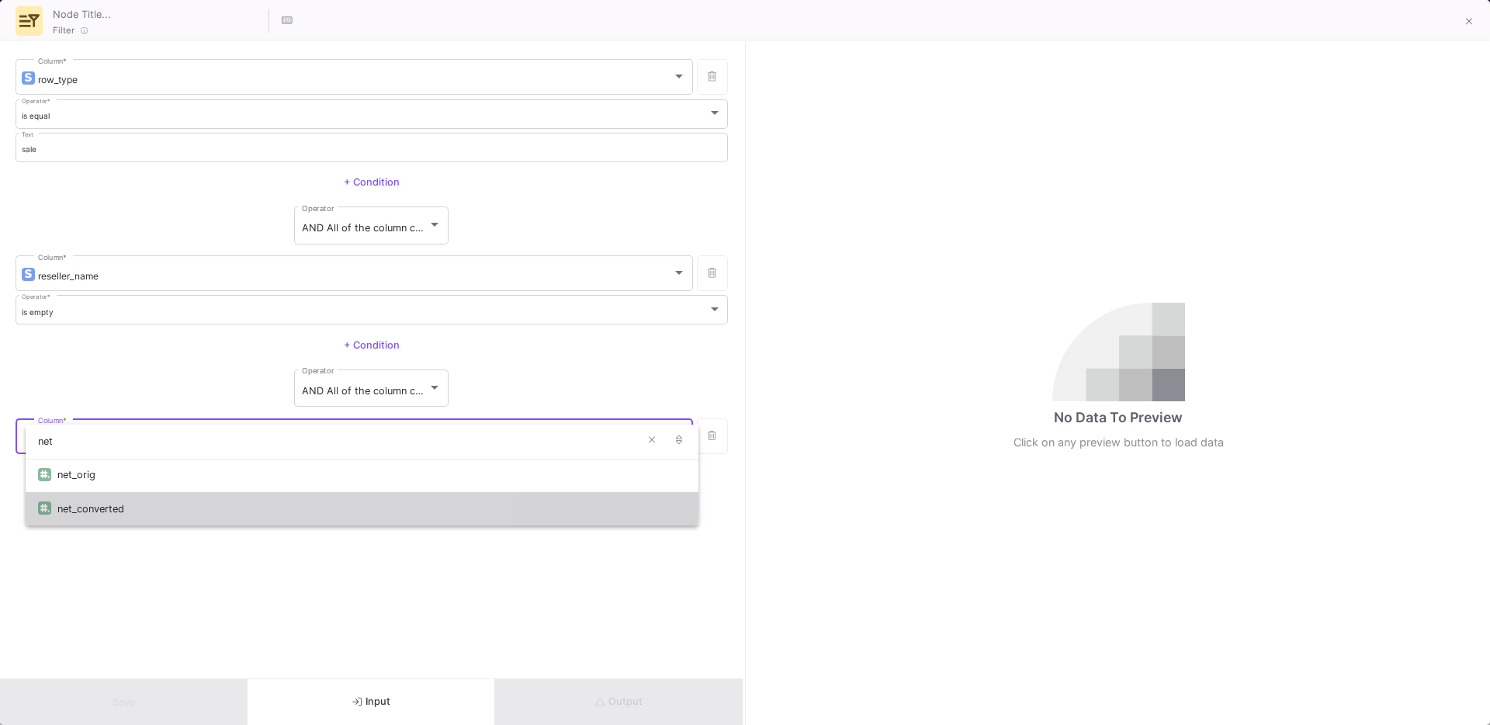
click at [115, 499] on div "net_converted" at bounding box center [371, 508] width 629 height 33
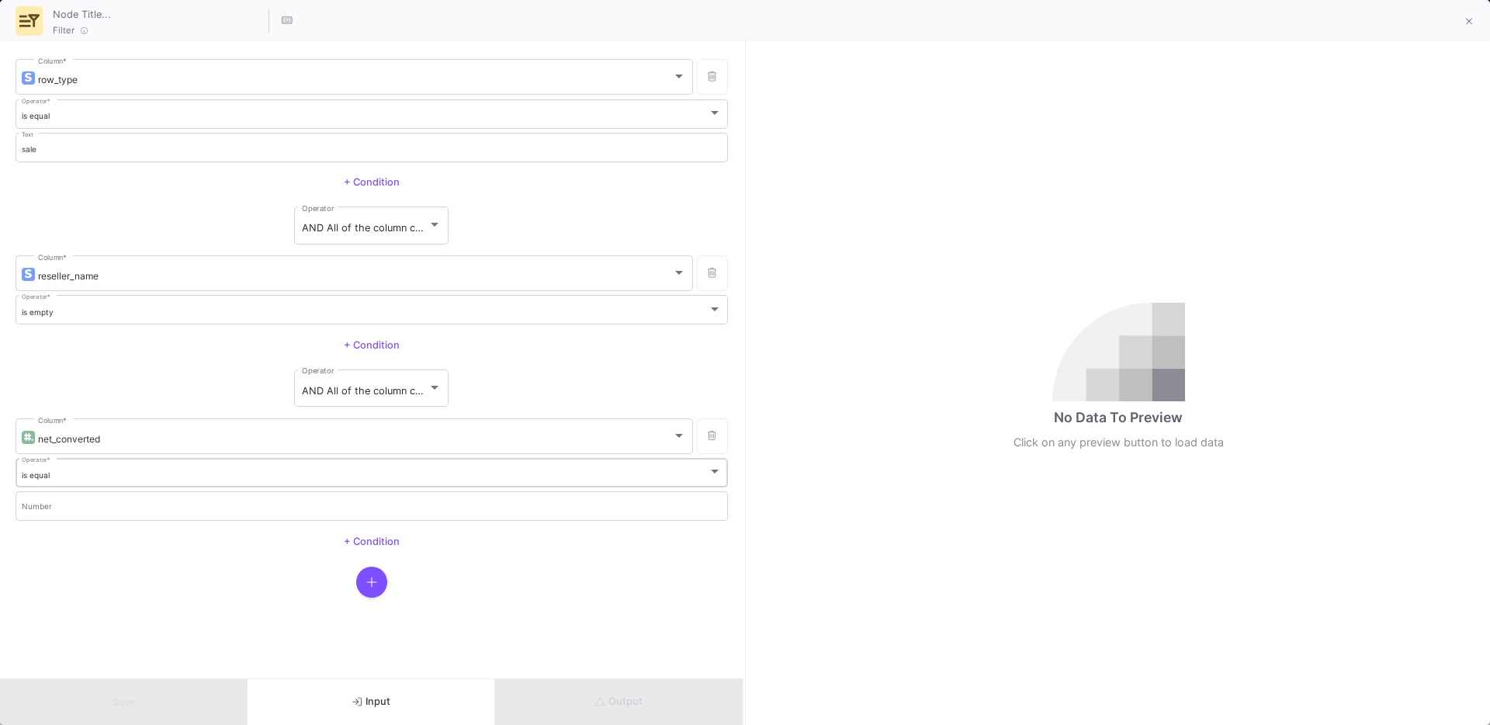
click at [64, 481] on div "is equal Operator *" at bounding box center [372, 472] width 701 height 32
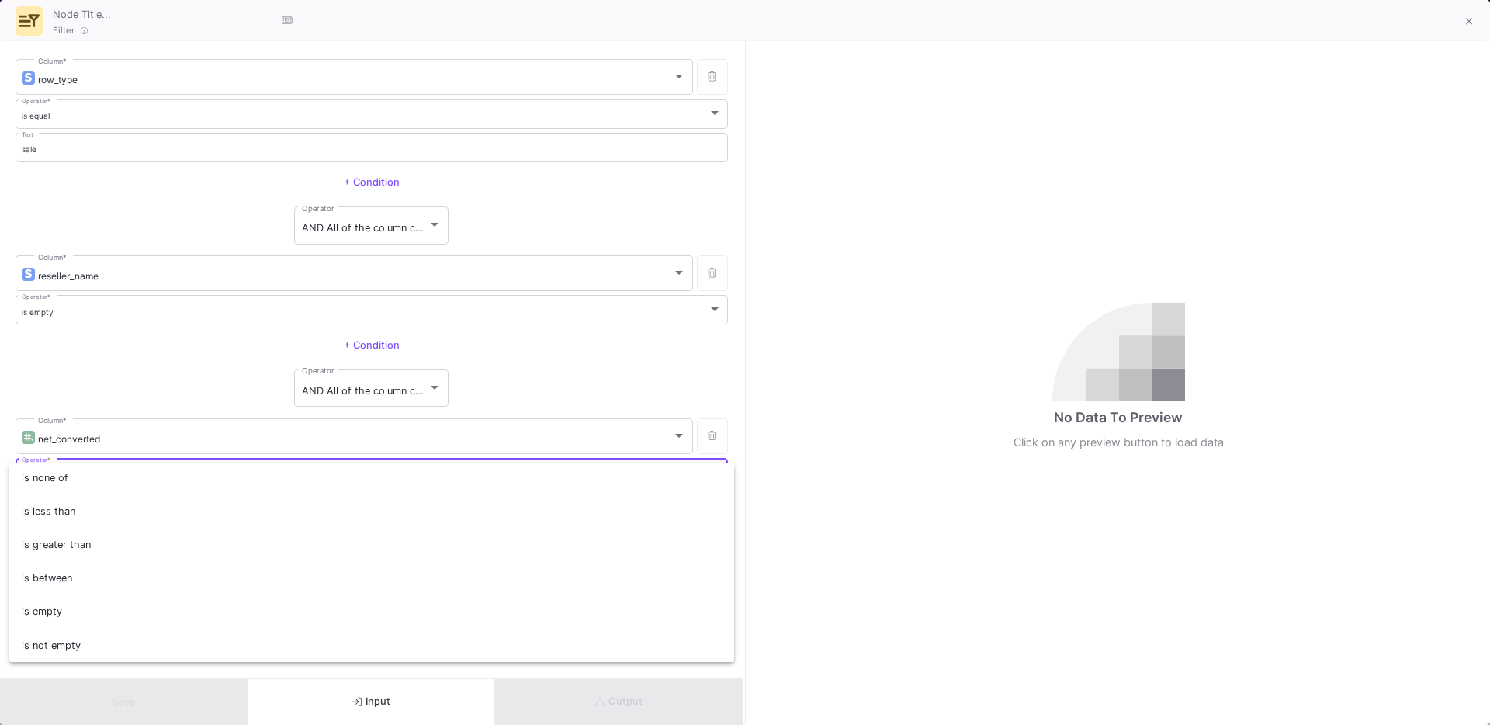
scroll to position [0, 0]
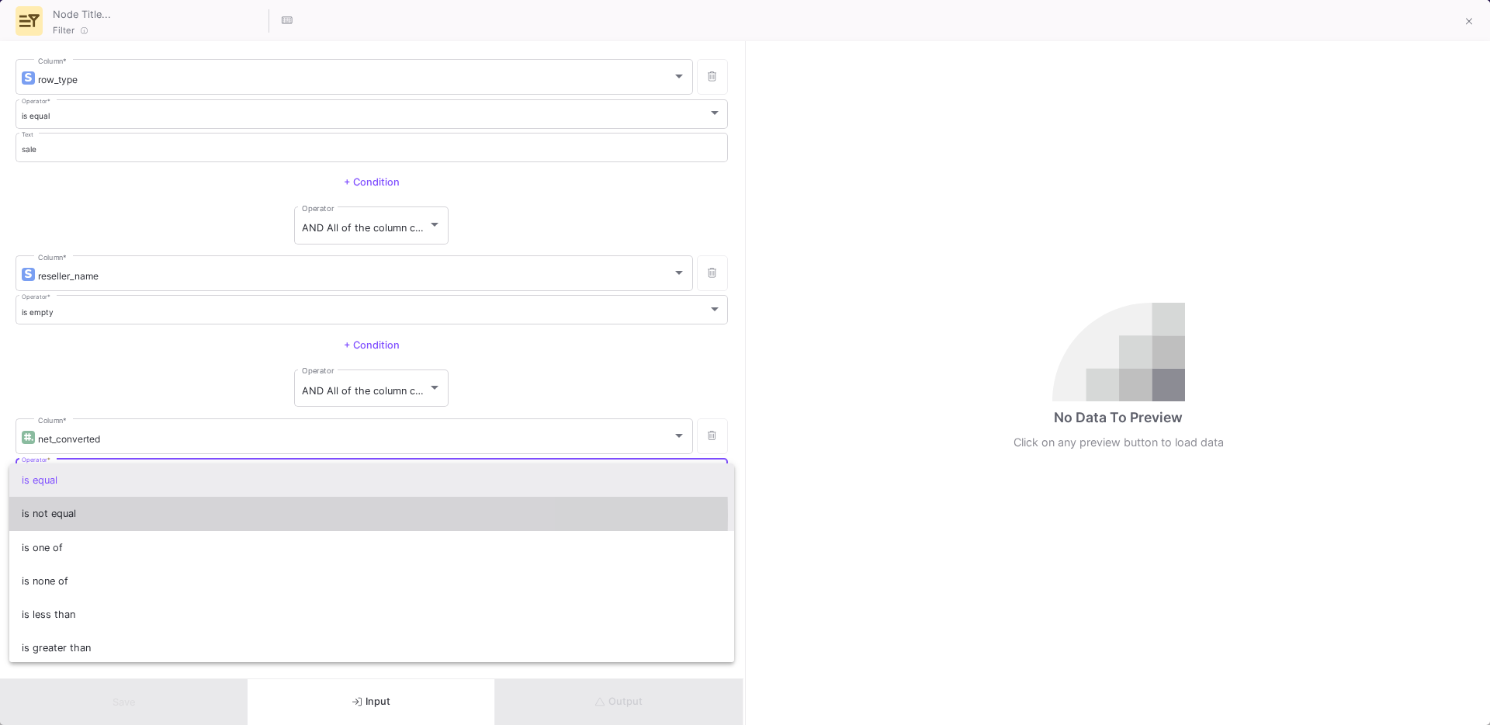
click at [50, 515] on span "is not equal" at bounding box center [372, 513] width 701 height 33
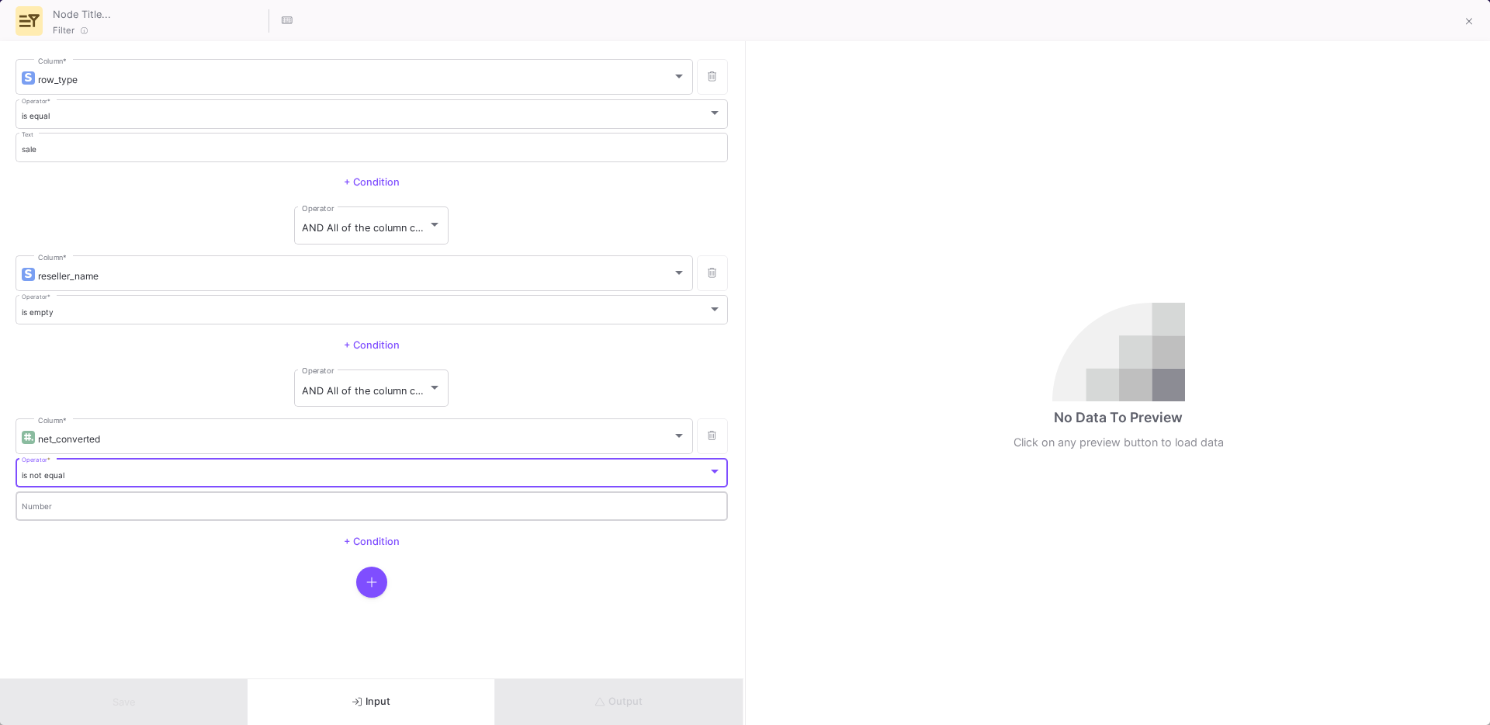
click at [78, 511] on input "Number" at bounding box center [372, 509] width 701 height 10
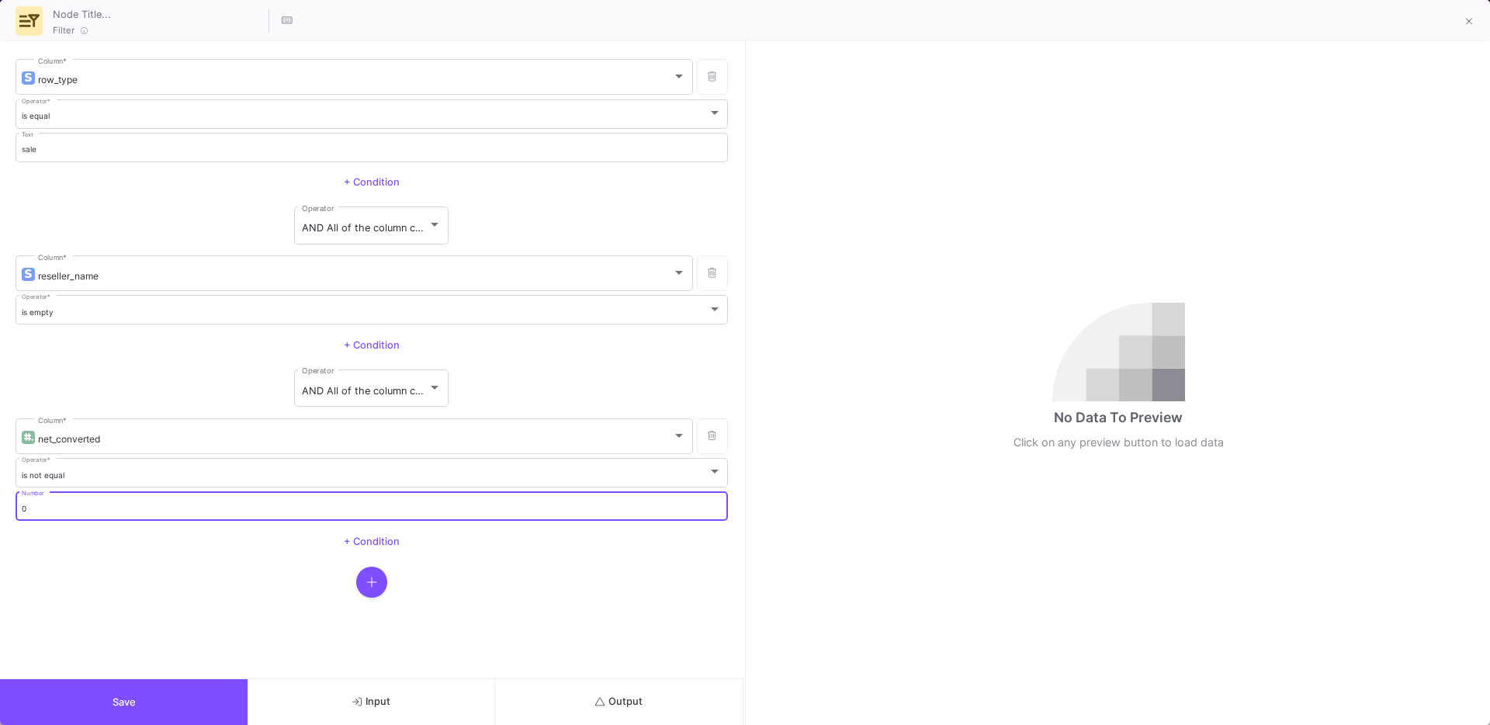
type input "0"
click at [113, 583] on div at bounding box center [372, 582] width 713 height 31
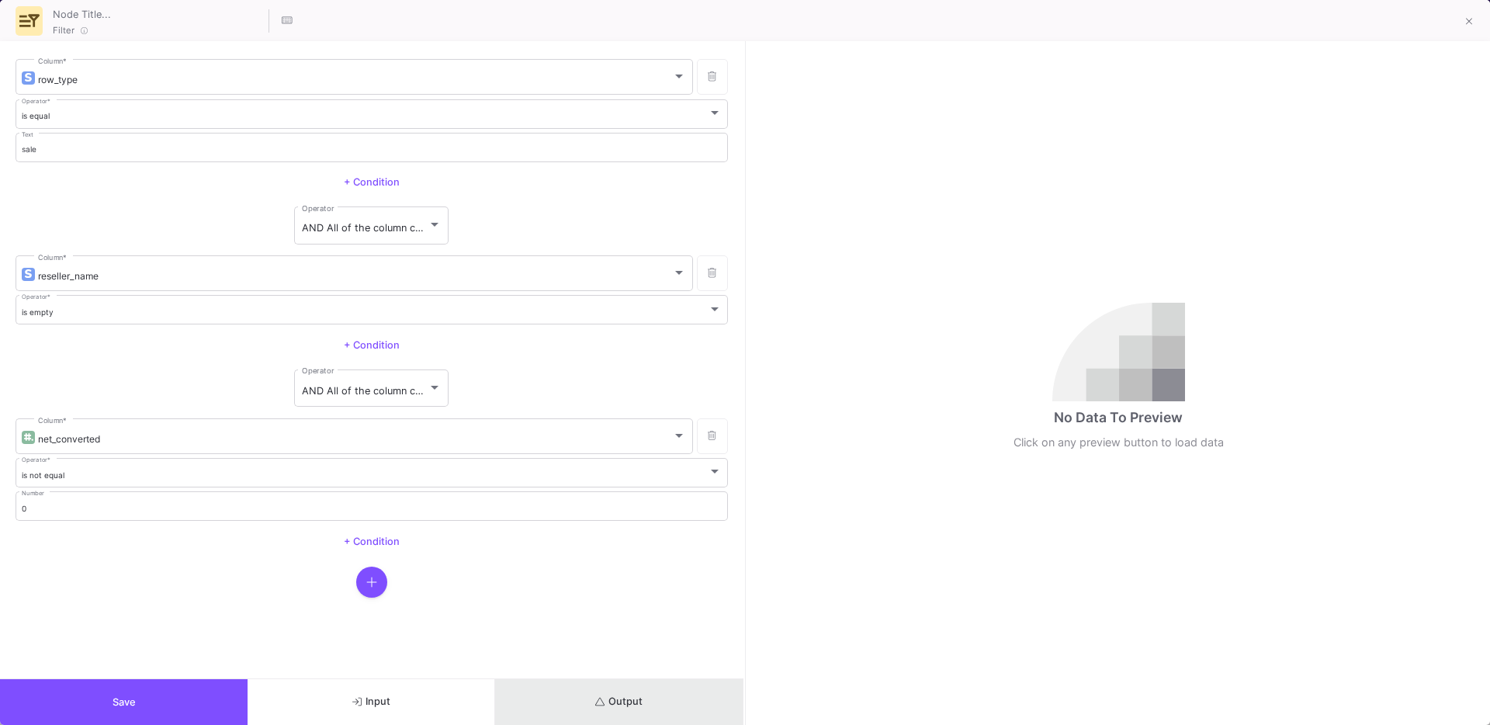
click at [640, 713] on button "Output" at bounding box center [619, 702] width 248 height 46
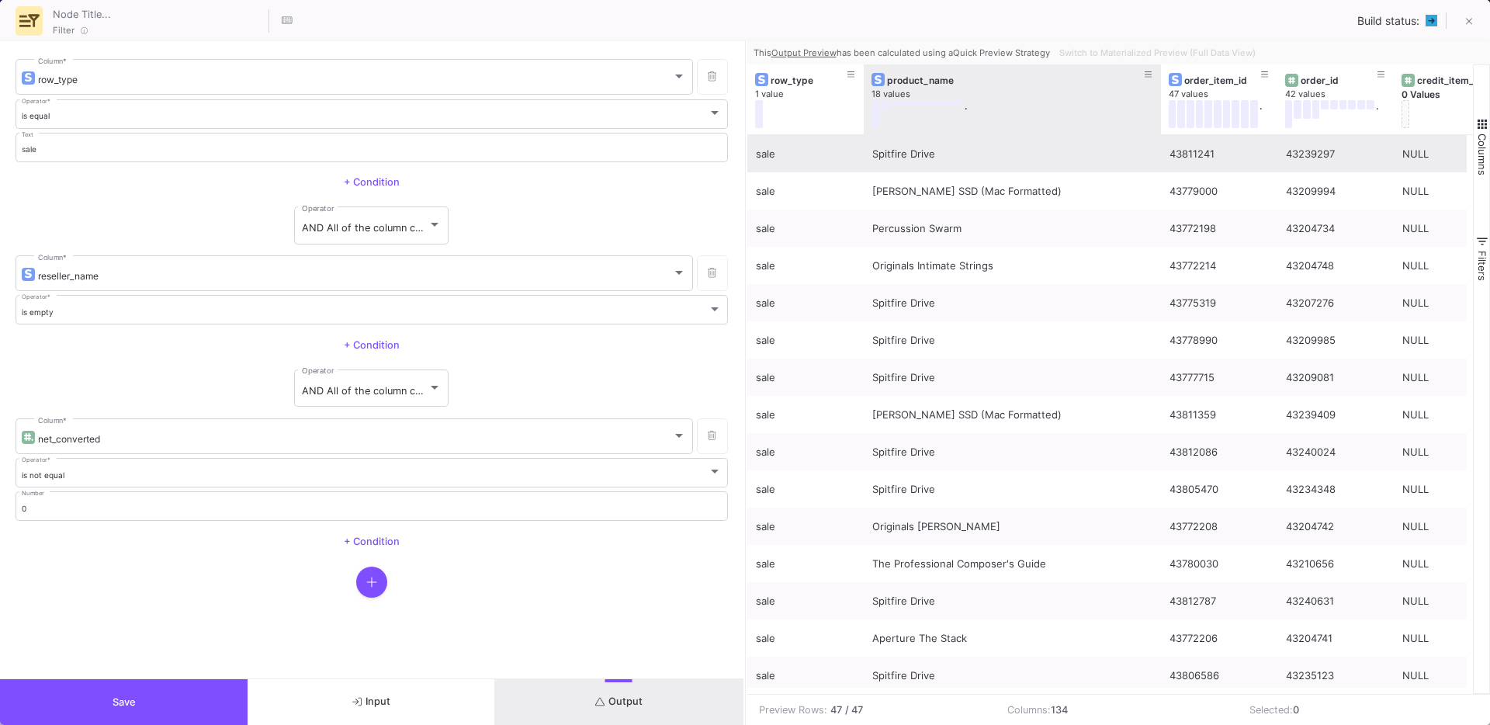
drag, startPoint x: 980, startPoint y: 120, endPoint x: 1160, endPoint y: 147, distance: 182.9
click at [1160, 147] on div "row_type 1 value product_name 18 values . order_item_id 47 values . order_id 42…" at bounding box center [1110, 378] width 727 height 629
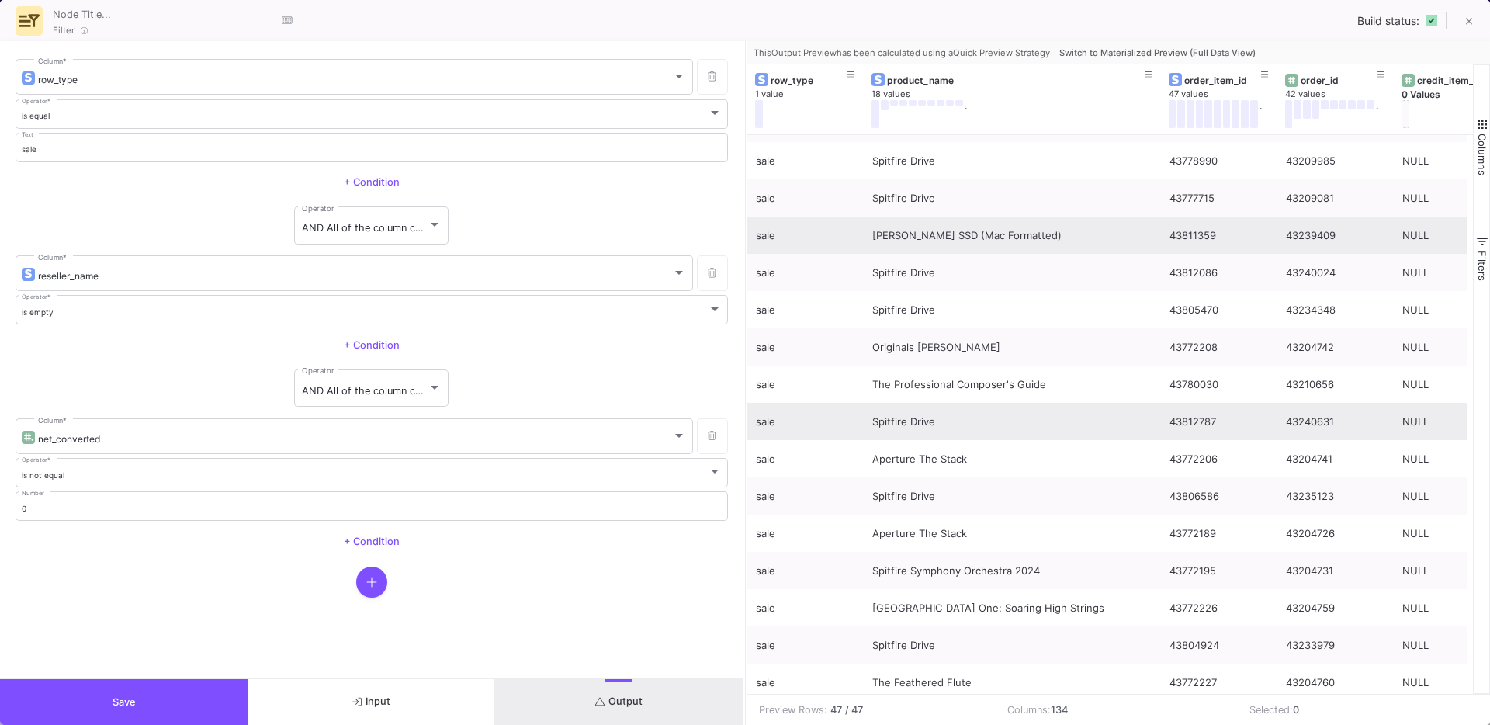
scroll to position [214, 0]
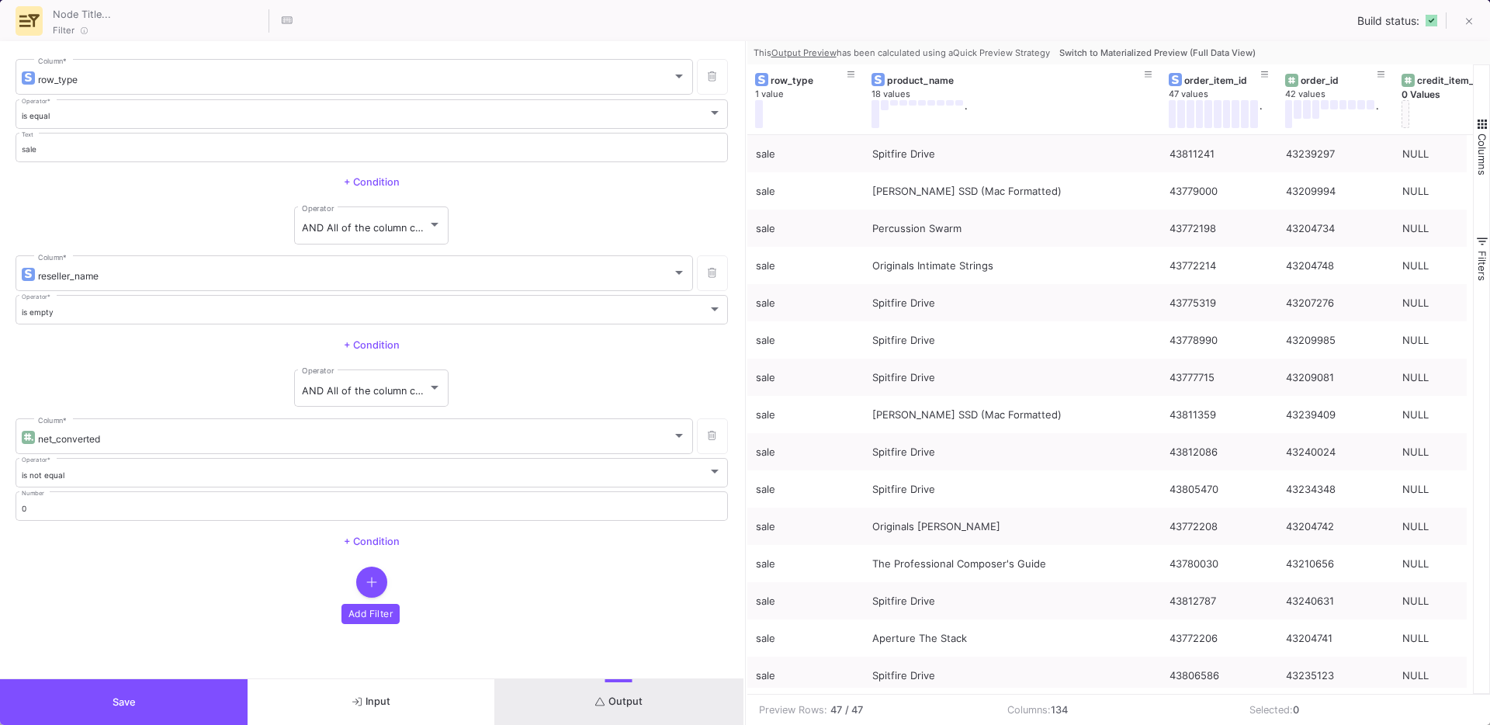
click at [379, 581] on button "button" at bounding box center [371, 582] width 31 height 31
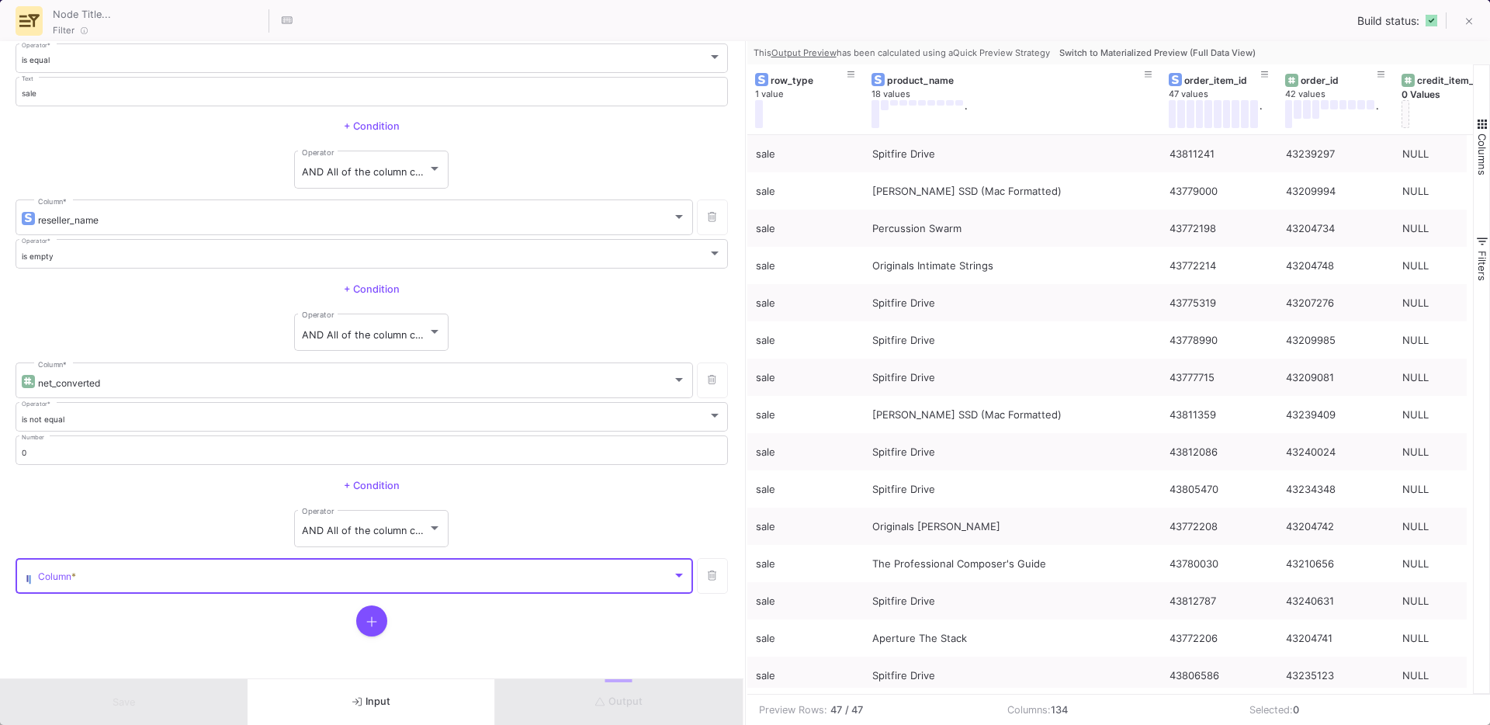
click at [269, 581] on span at bounding box center [355, 579] width 634 height 12
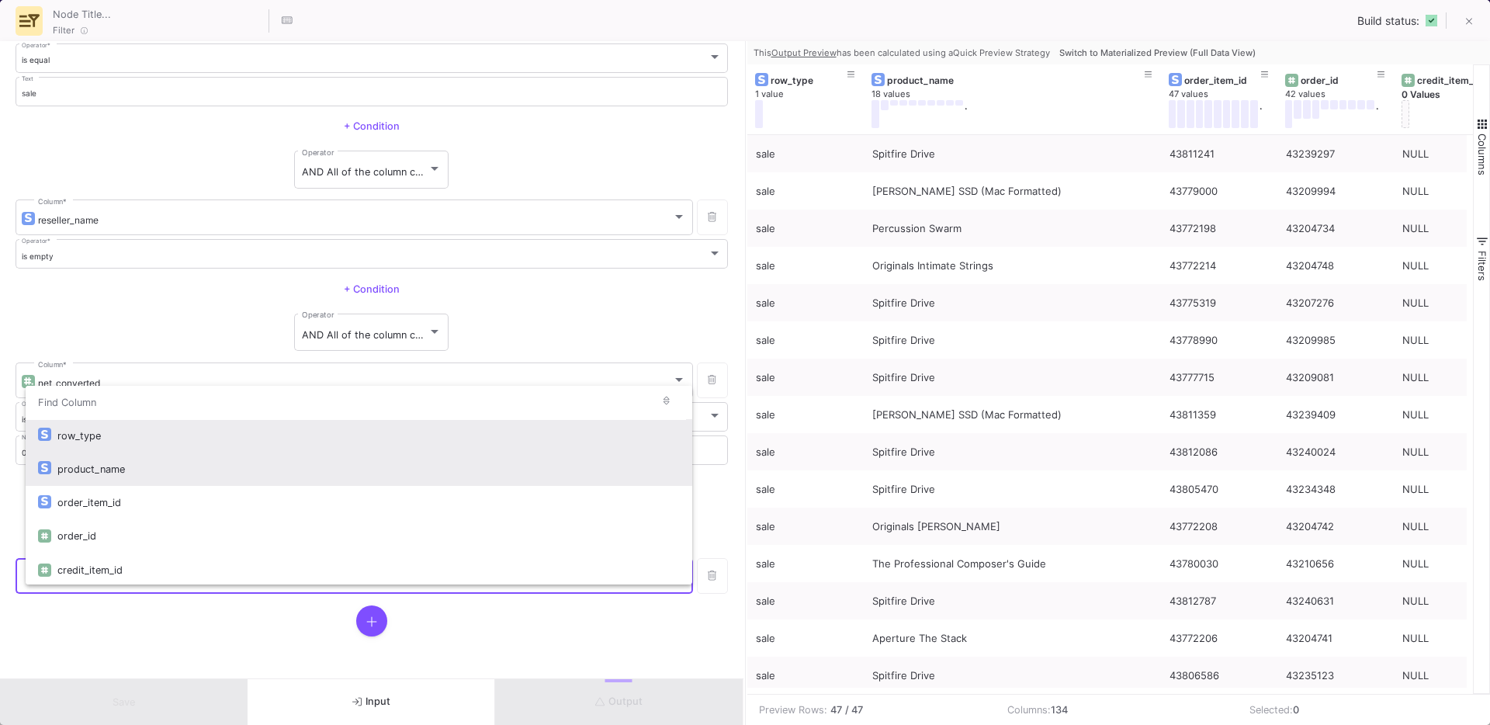
click at [118, 477] on div "product_name" at bounding box center [368, 469] width 622 height 33
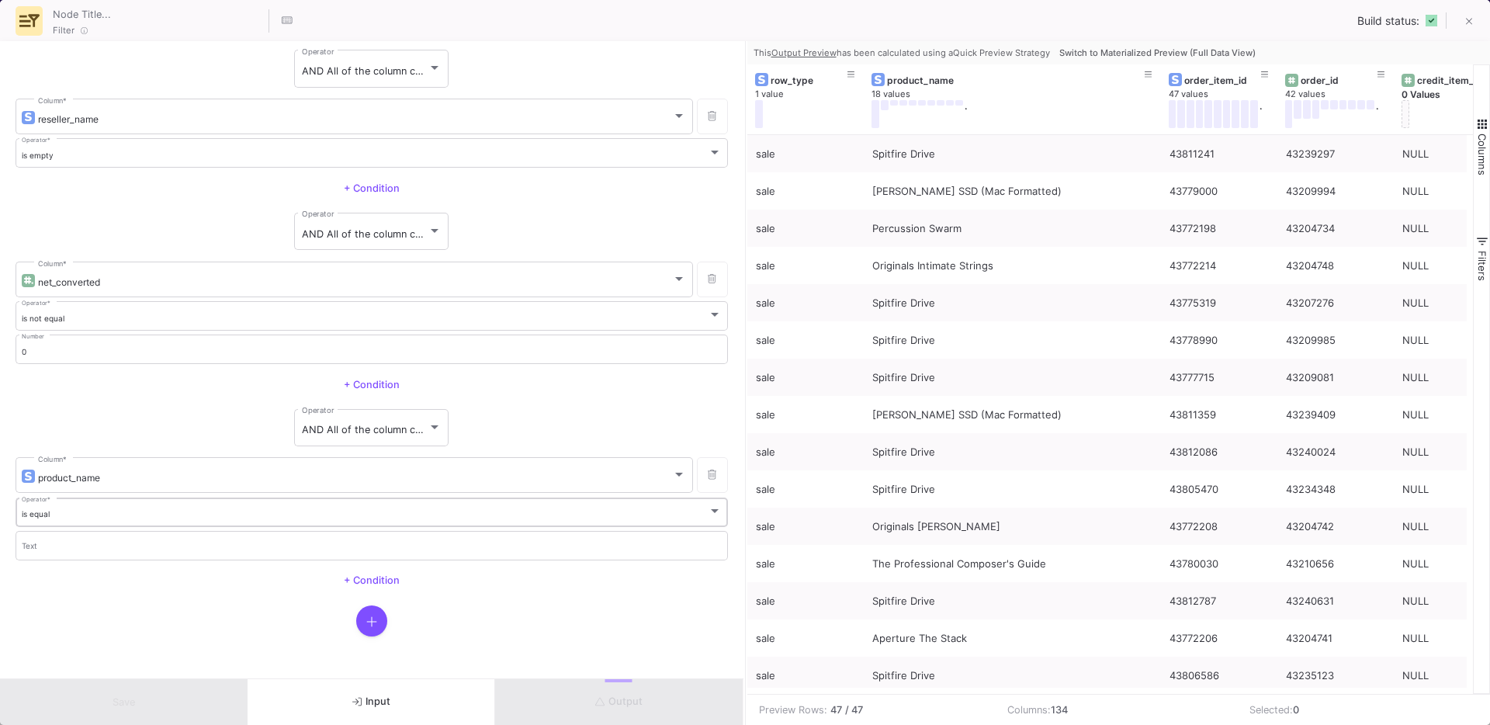
click at [85, 518] on div "is equal" at bounding box center [365, 514] width 687 height 10
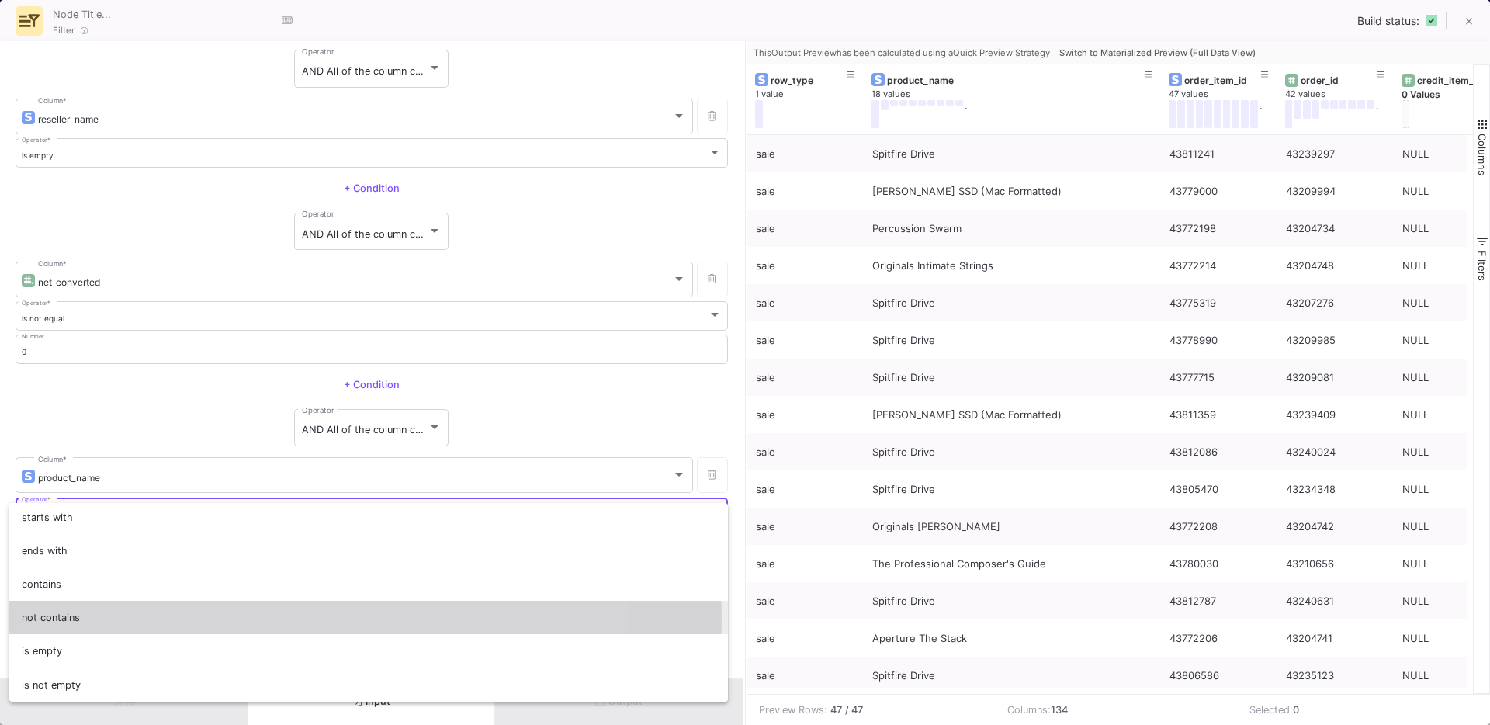
click at [83, 616] on span "not contains" at bounding box center [369, 617] width 695 height 33
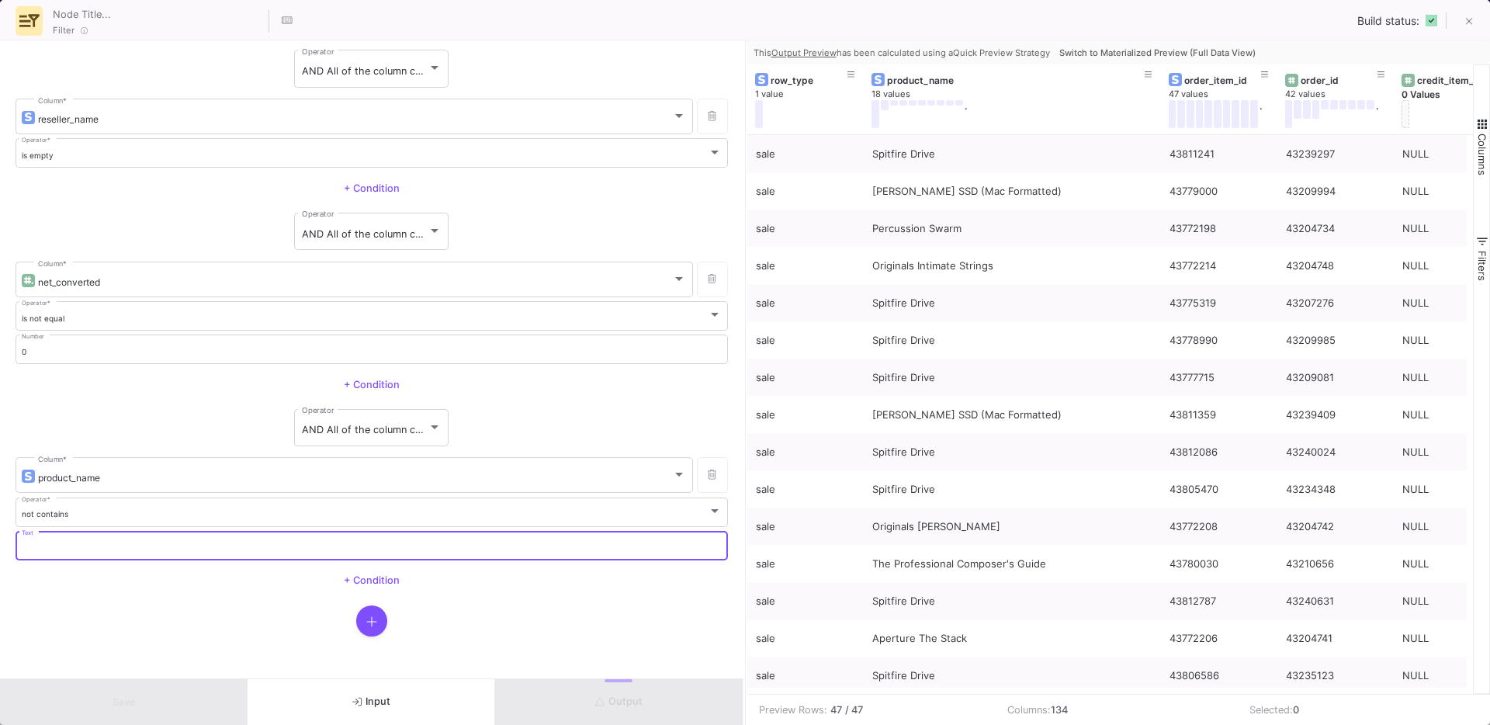
click at [86, 551] on input "Text" at bounding box center [372, 548] width 701 height 10
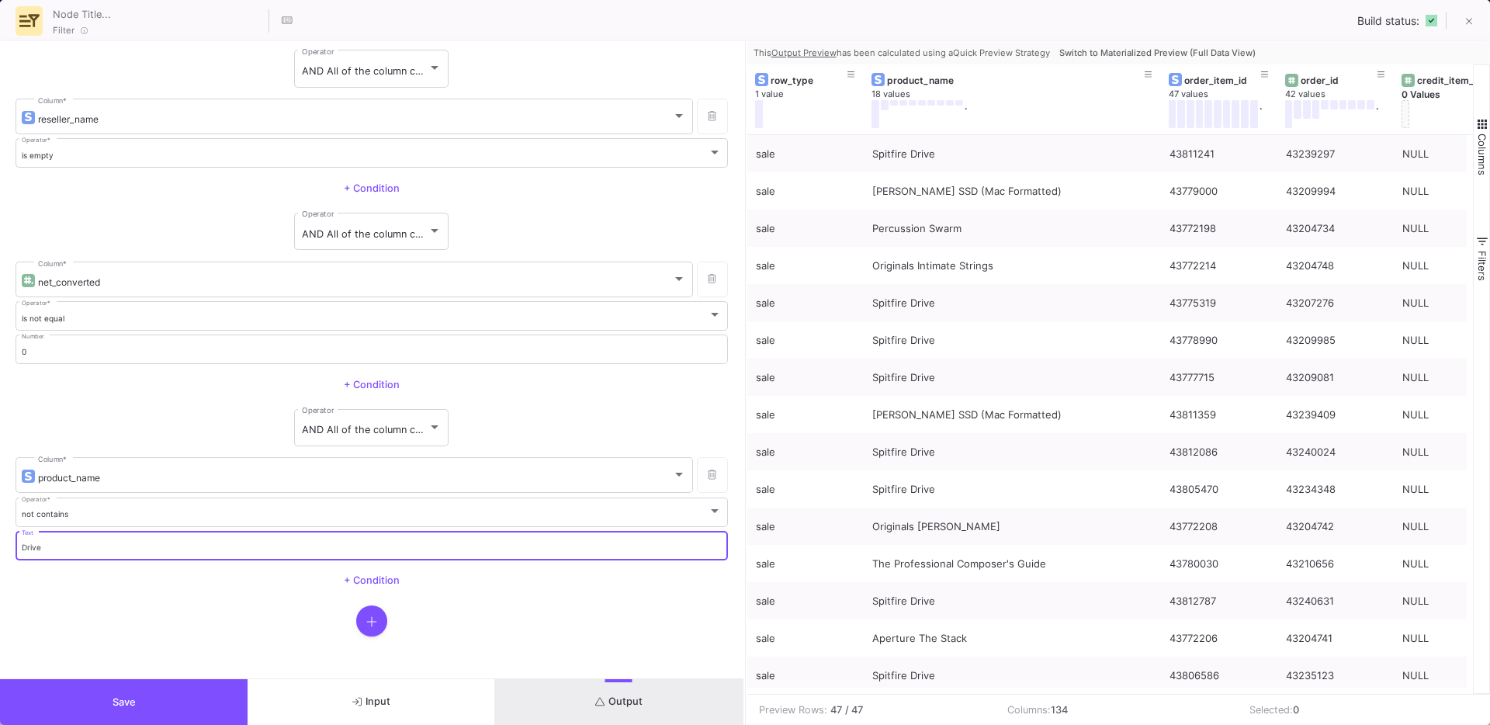
type input "Drive"
click at [366, 618] on icon "button" at bounding box center [371, 622] width 11 height 12
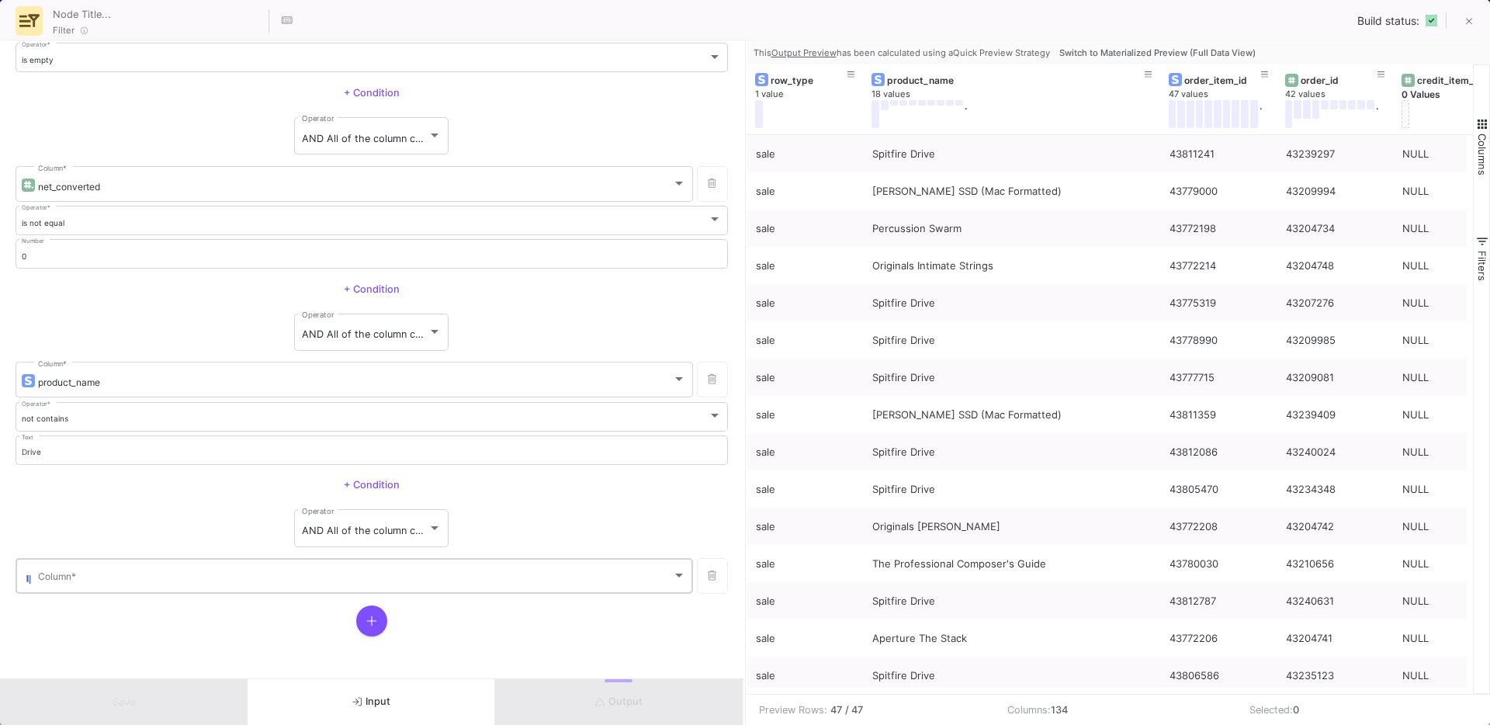
click at [105, 568] on div "Column *" at bounding box center [362, 575] width 648 height 38
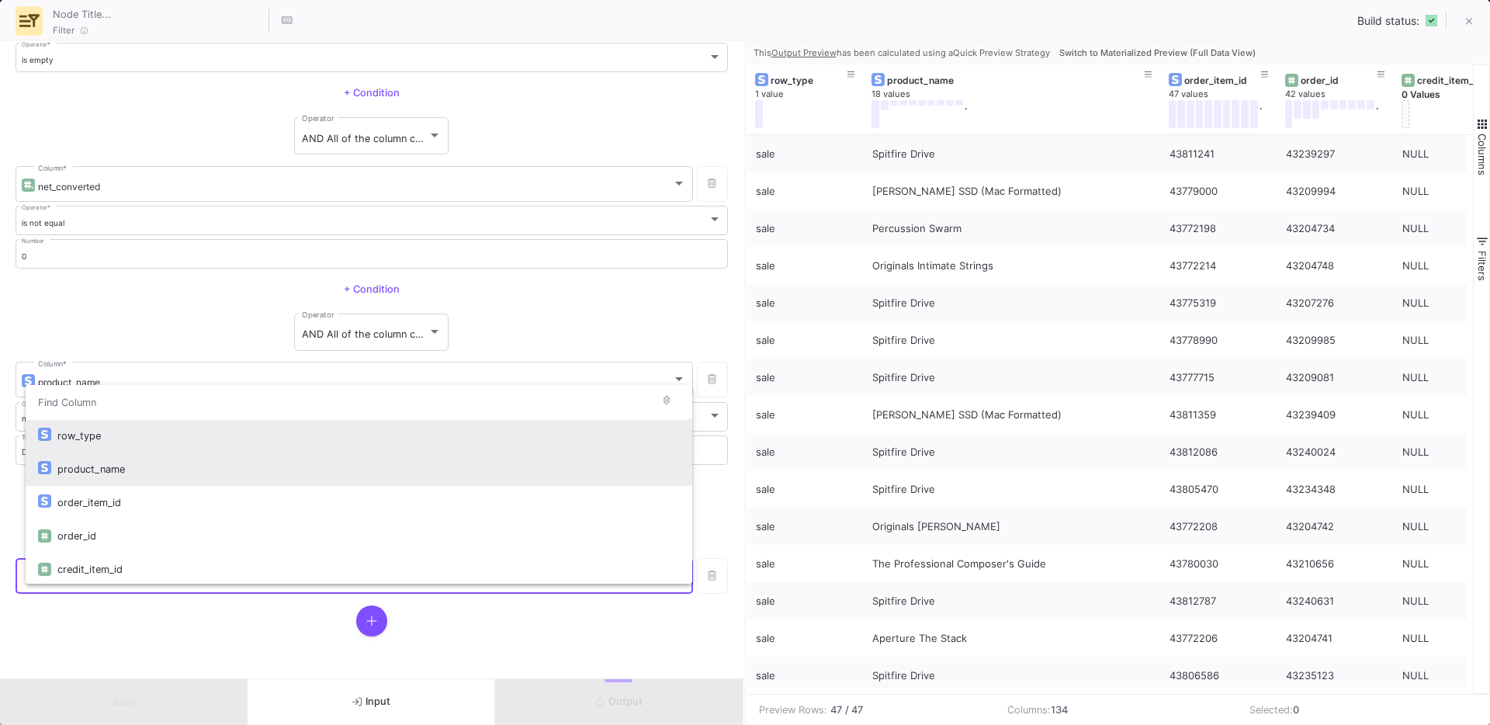
click at [113, 465] on div "product_name" at bounding box center [368, 469] width 622 height 33
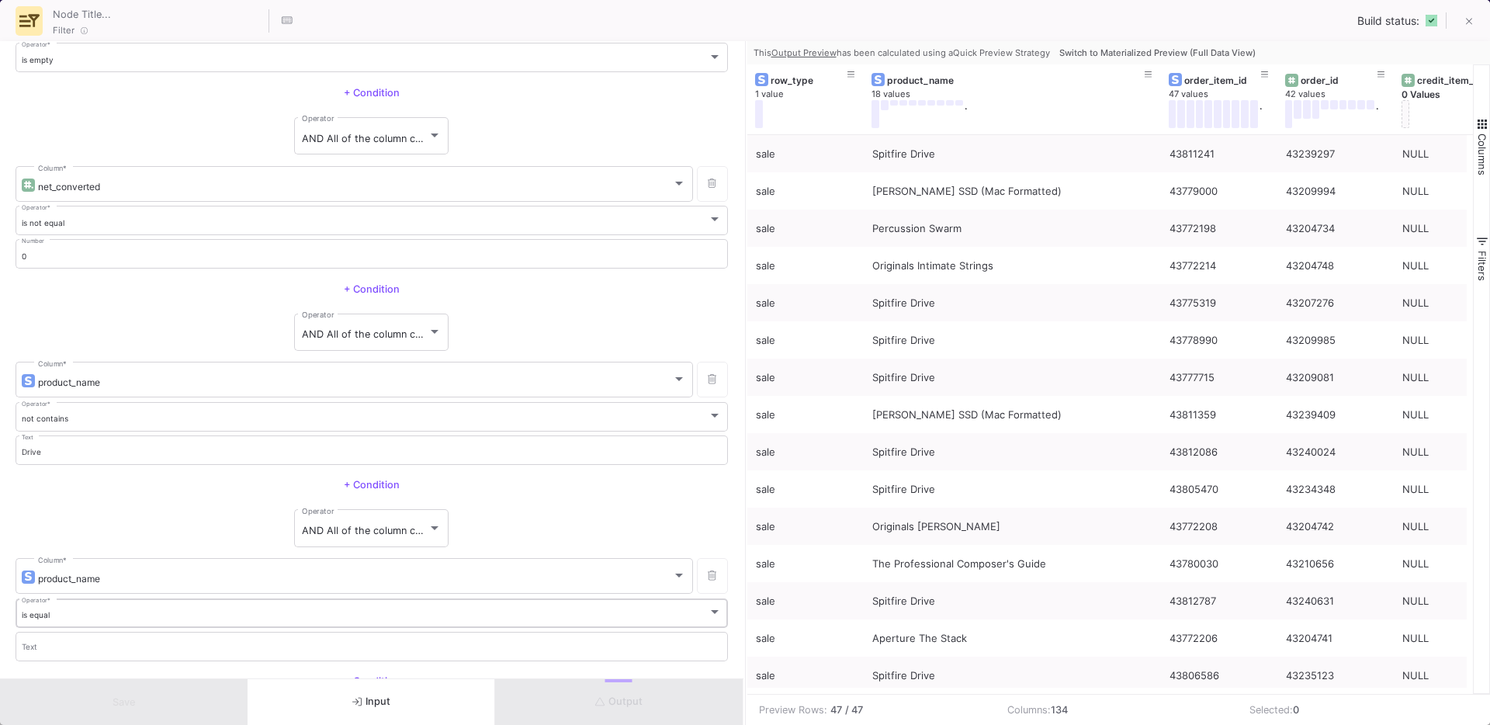
click at [76, 610] on div "is equal" at bounding box center [365, 615] width 687 height 10
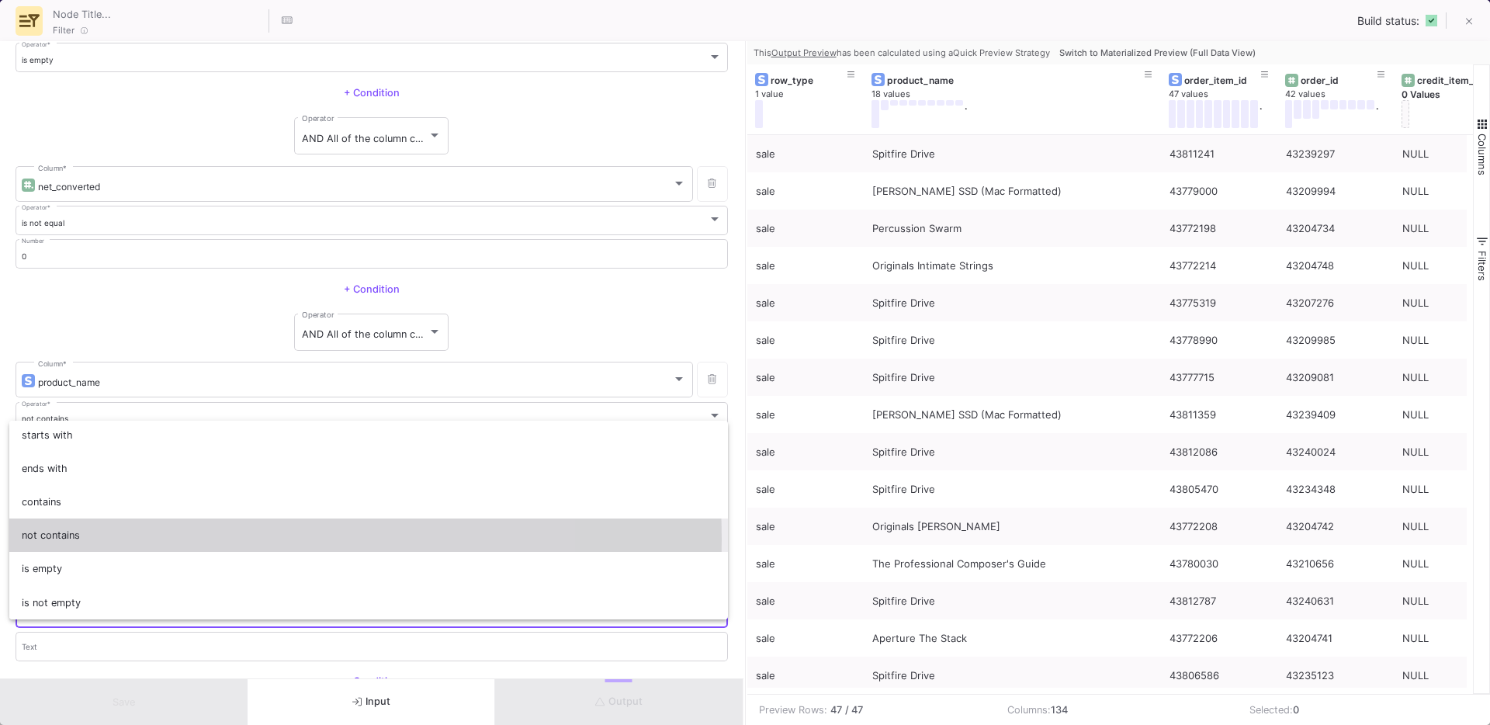
click at [57, 539] on span "not contains" at bounding box center [369, 534] width 695 height 33
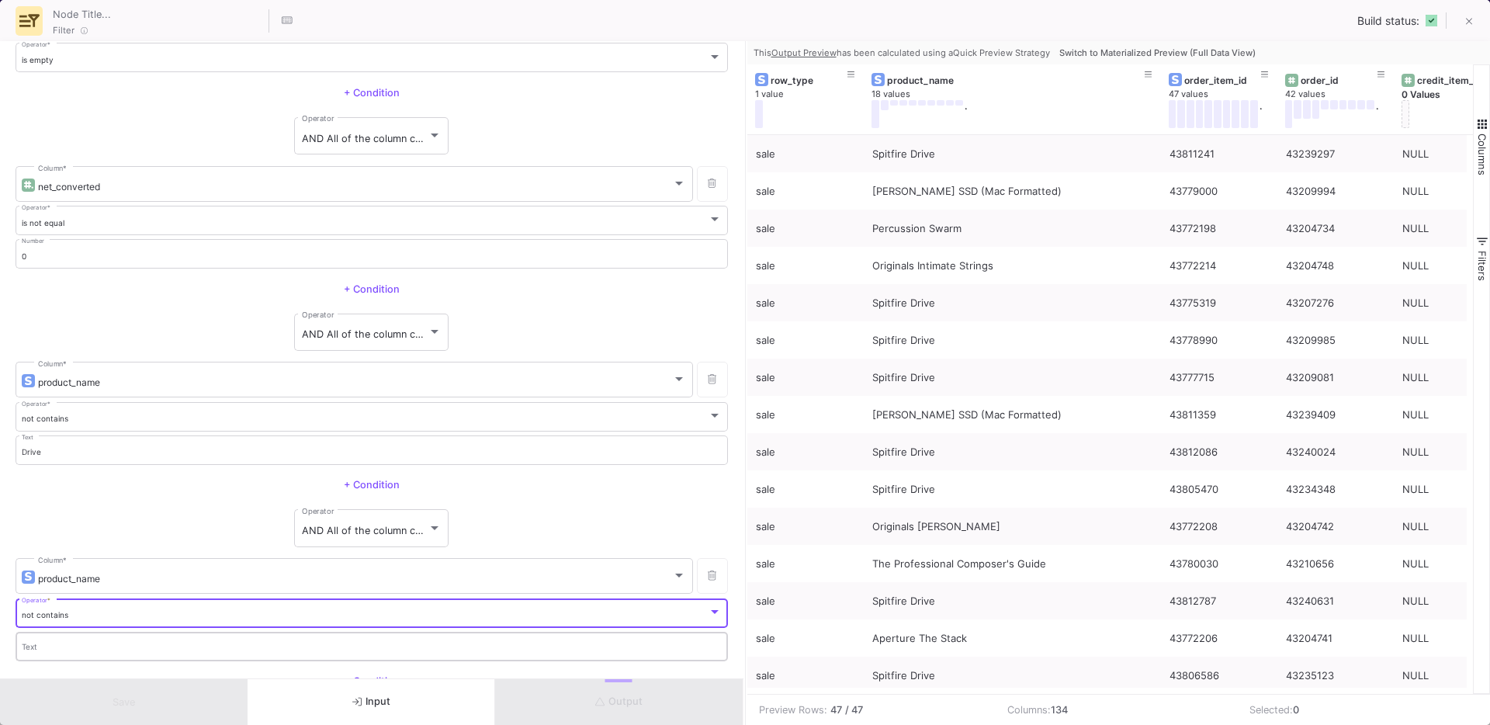
click at [60, 640] on div "Text" at bounding box center [372, 645] width 701 height 32
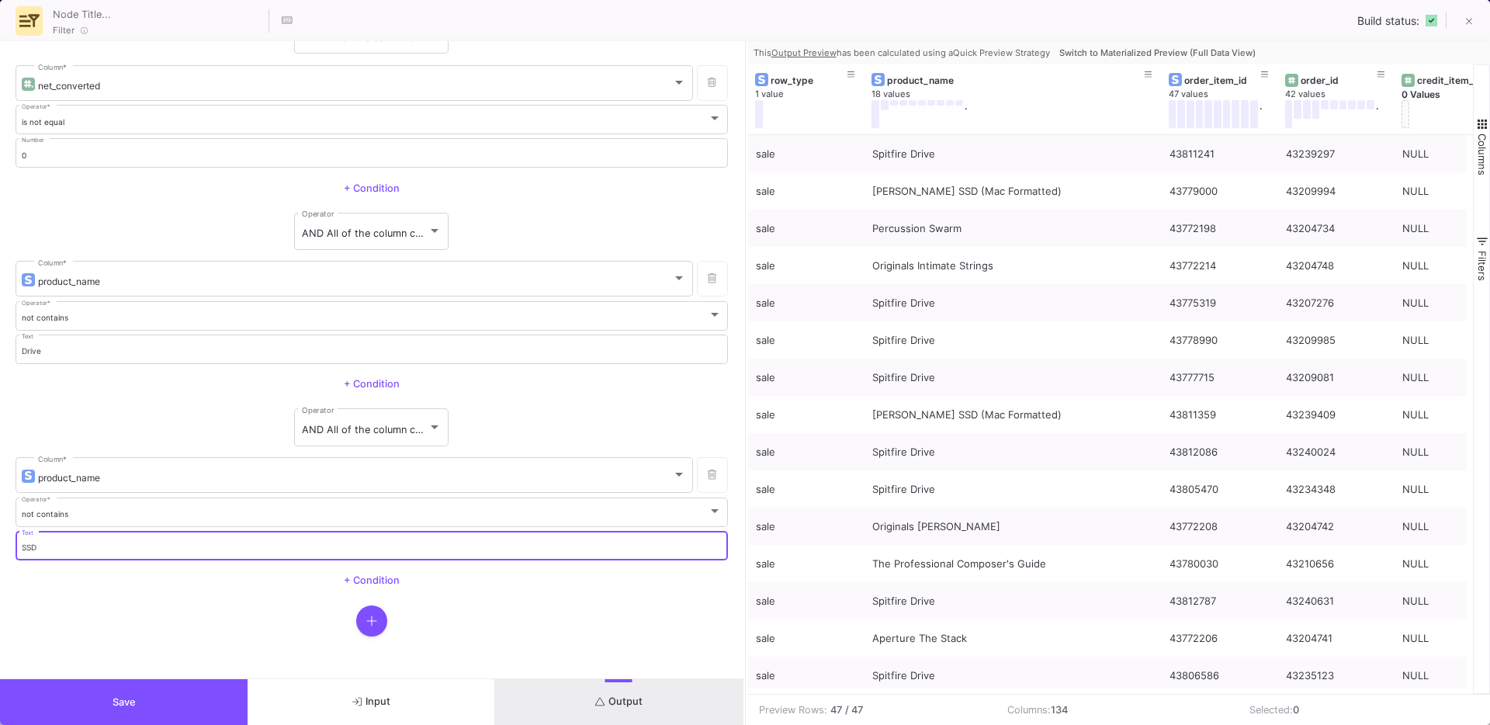
type input "SSD"
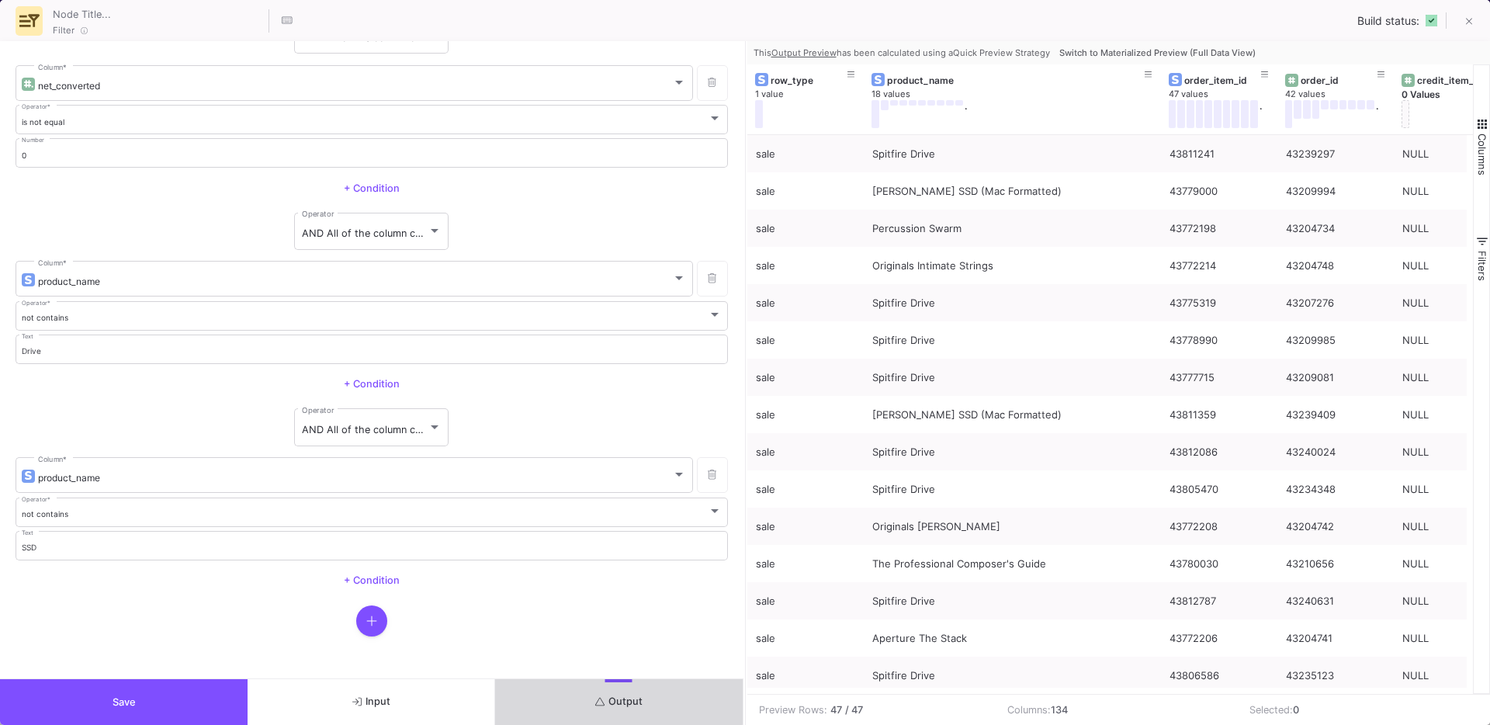
click at [600, 681] on button "Output" at bounding box center [619, 702] width 248 height 46
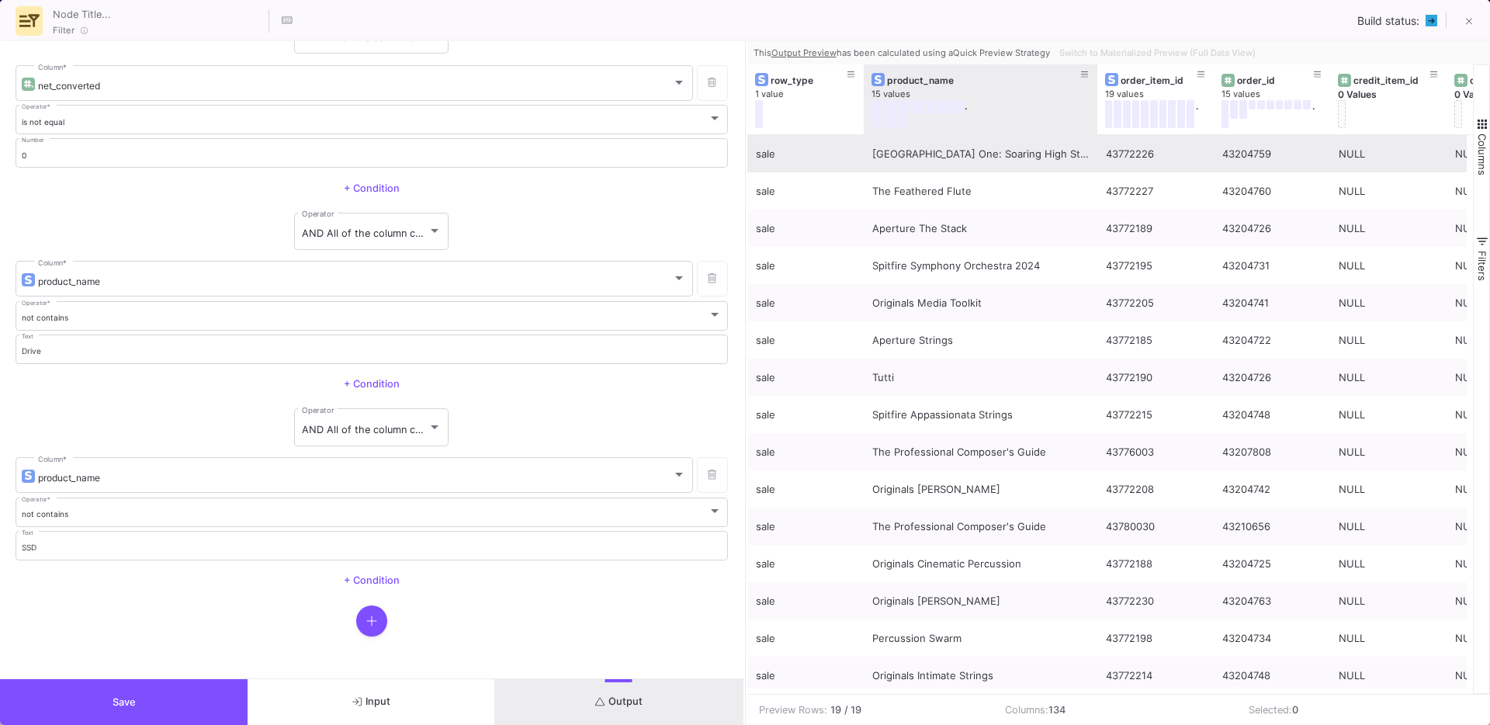
drag, startPoint x: 979, startPoint y: 125, endPoint x: 1098, endPoint y: 144, distance: 120.3
click at [1097, 144] on div "row_type 1 value product_name 15 values . order_item_id 19 values . order_id 15…" at bounding box center [1110, 378] width 727 height 629
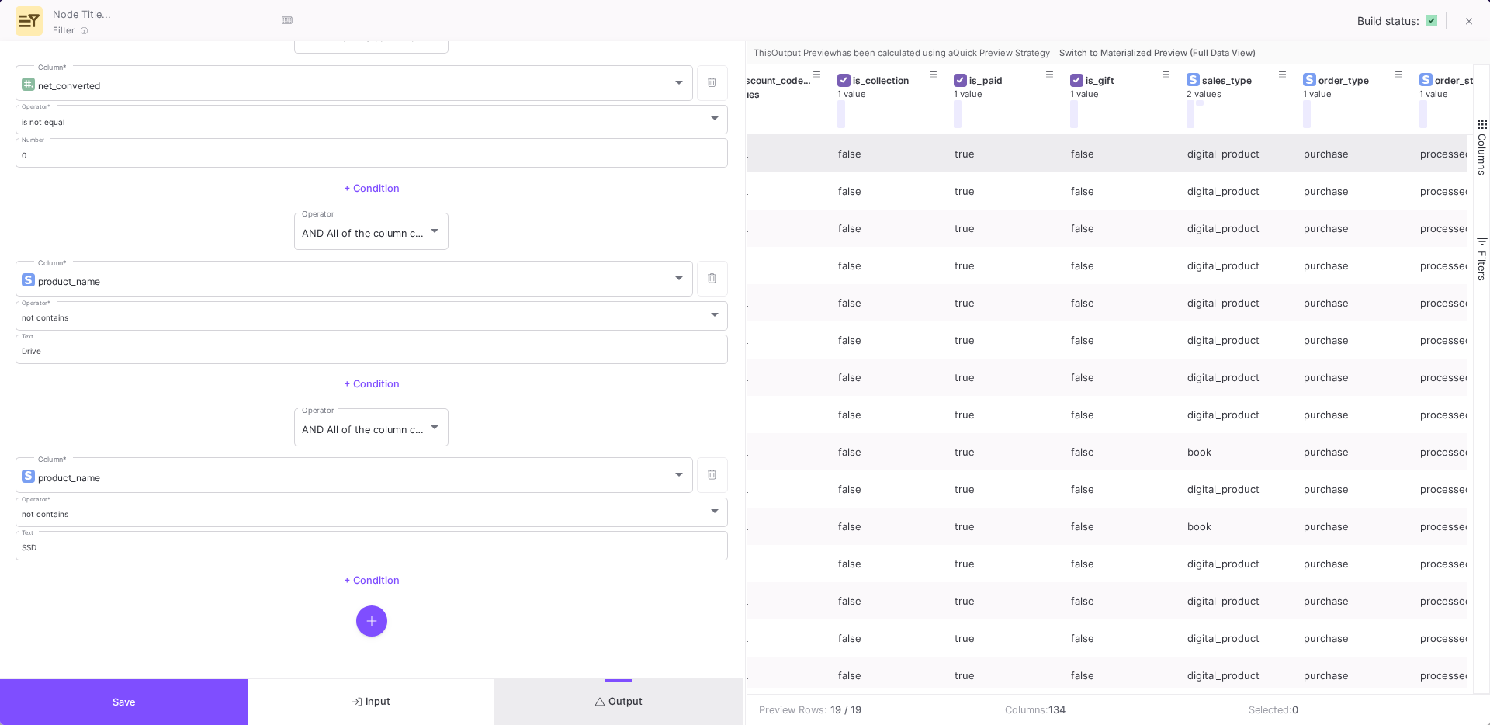
click at [377, 622] on button "button" at bounding box center [371, 620] width 31 height 31
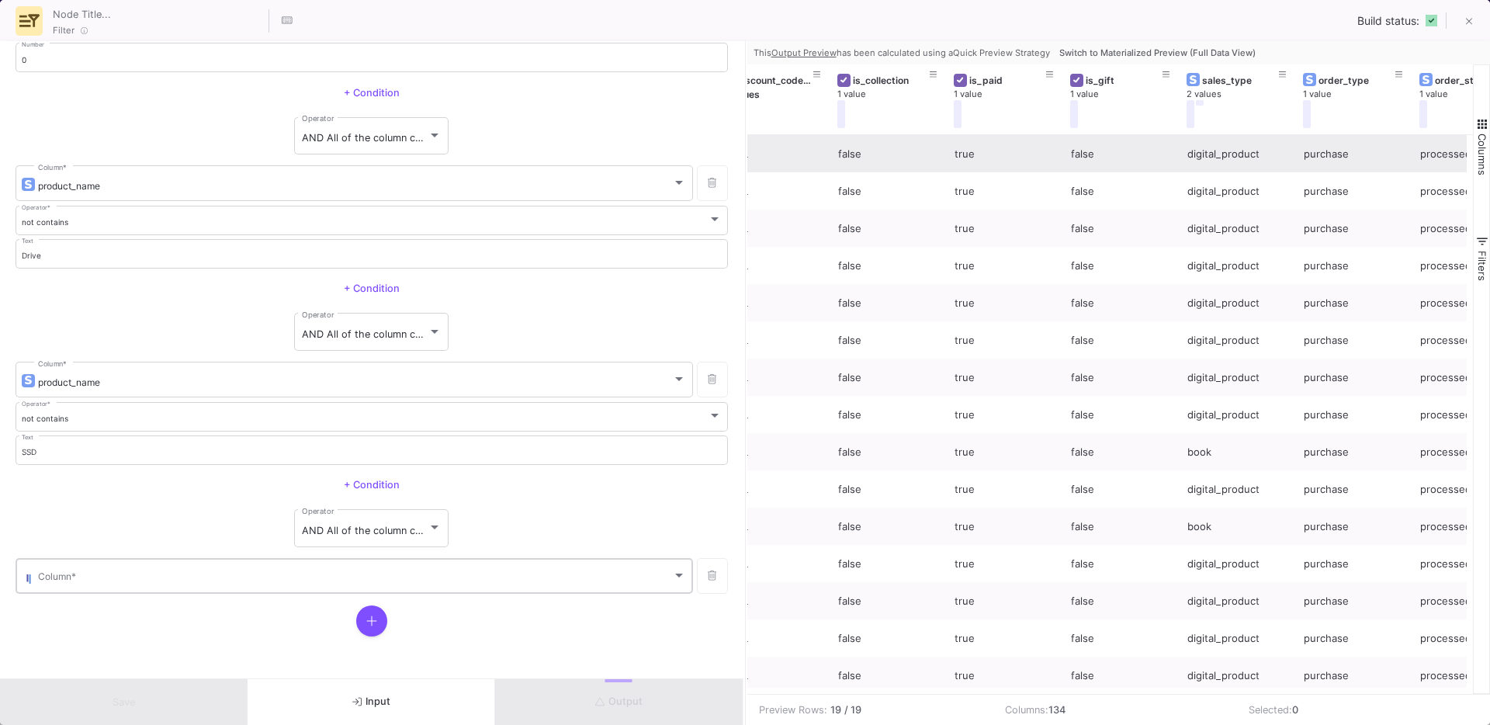
click at [151, 567] on div "Column *" at bounding box center [362, 575] width 648 height 38
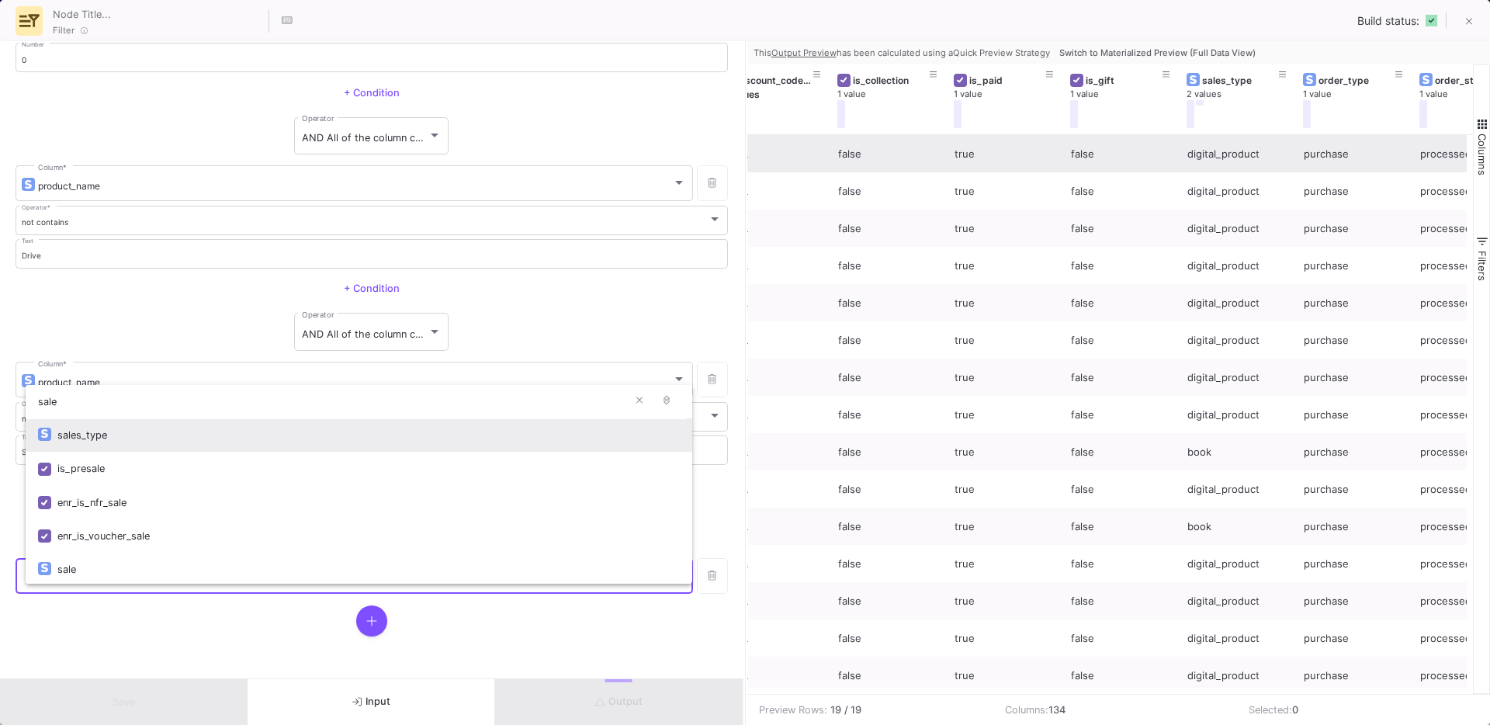
type input "sale"
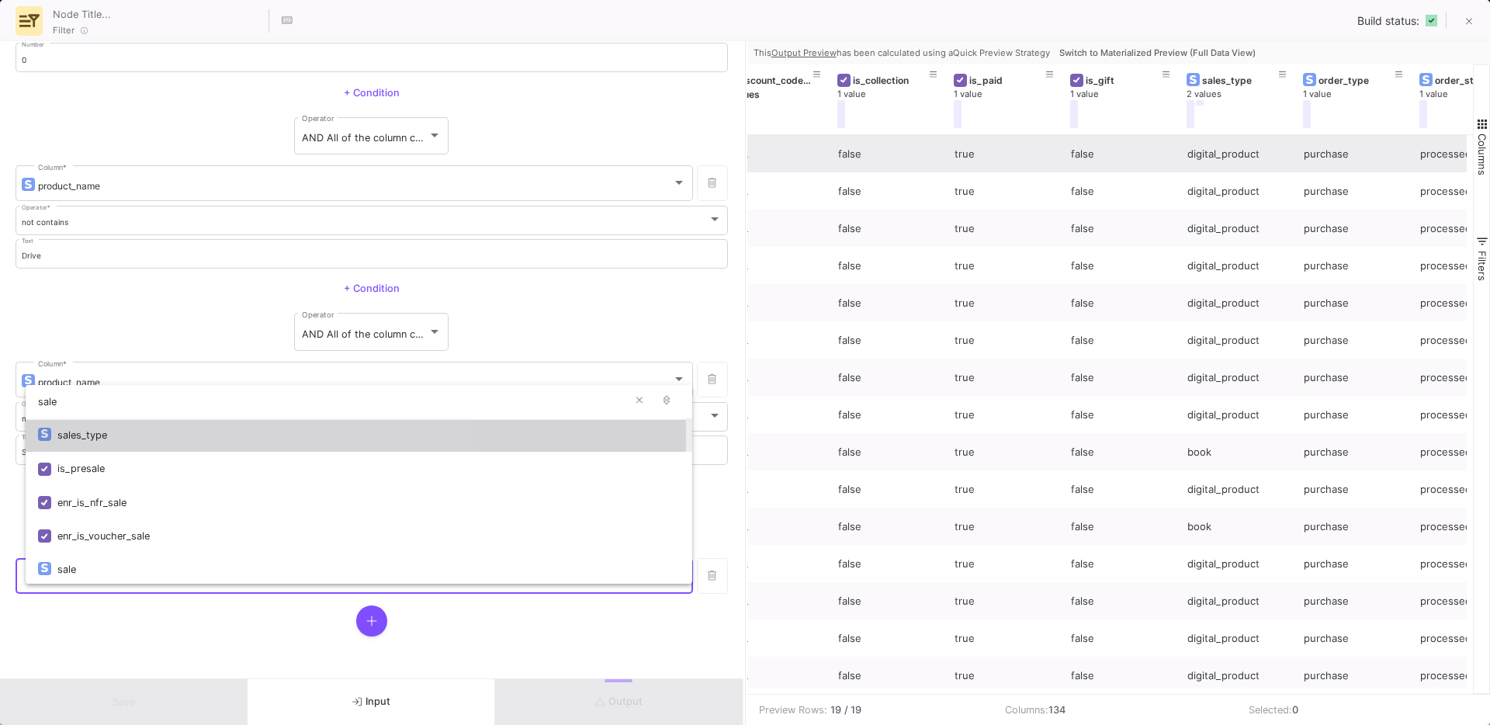
click at [88, 435] on div "sales_type" at bounding box center [368, 434] width 622 height 33
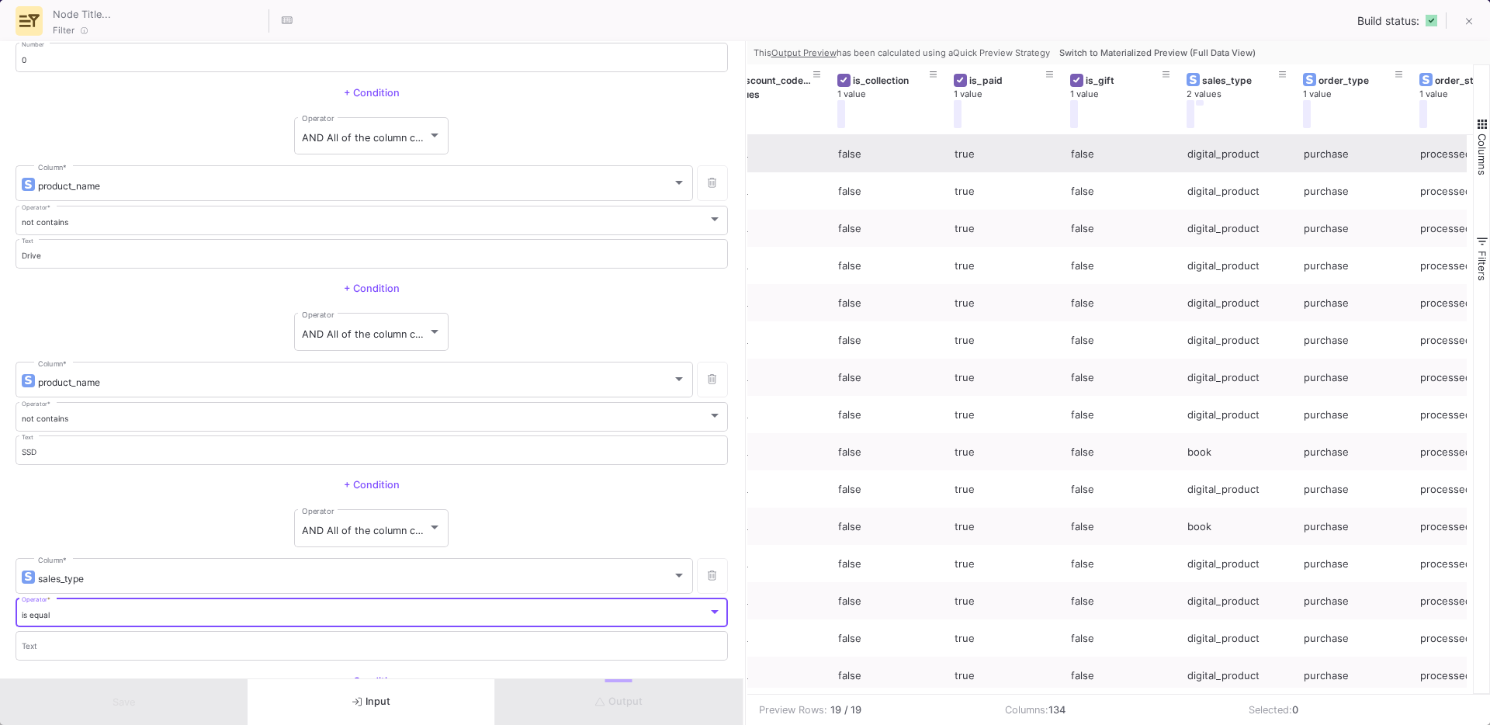
click at [62, 612] on div "is equal" at bounding box center [365, 615] width 687 height 10
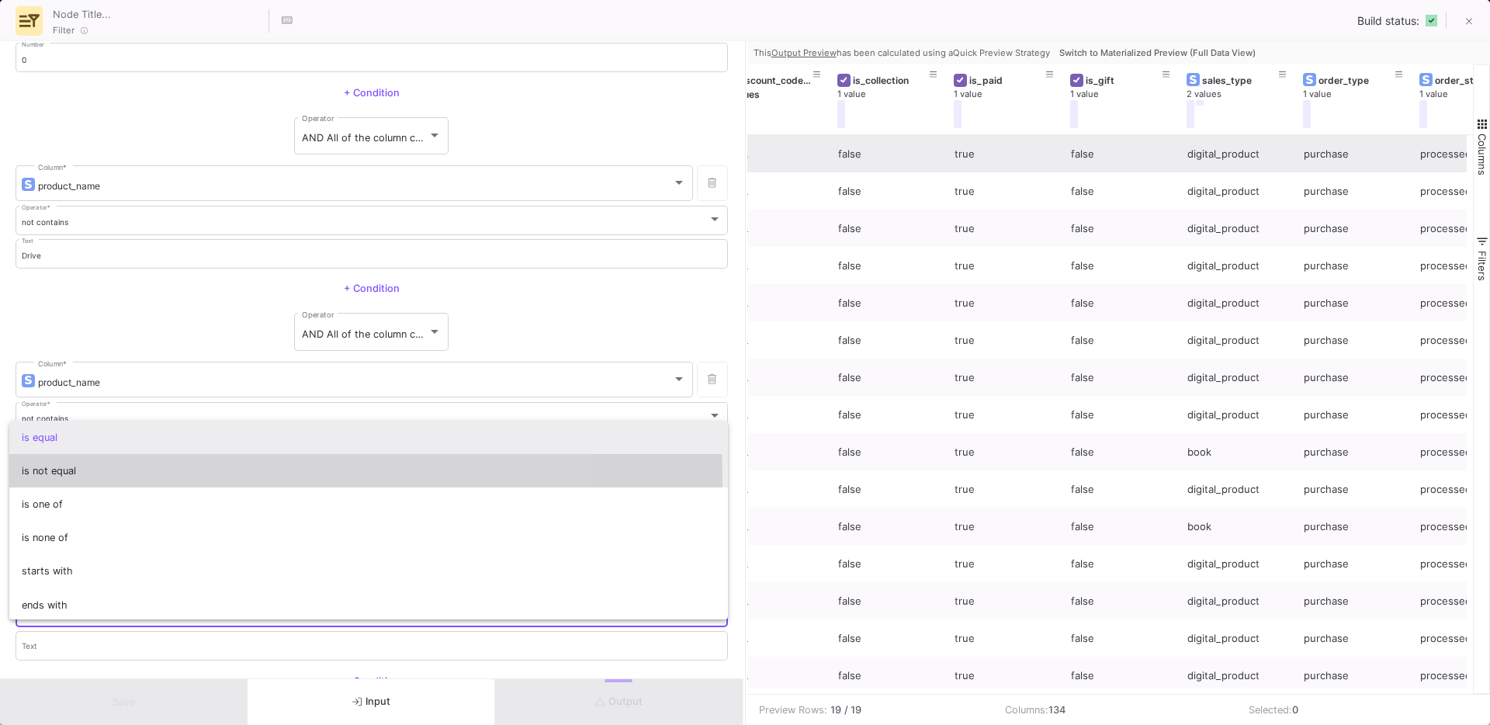
click at [65, 483] on span "is not equal" at bounding box center [369, 470] width 695 height 33
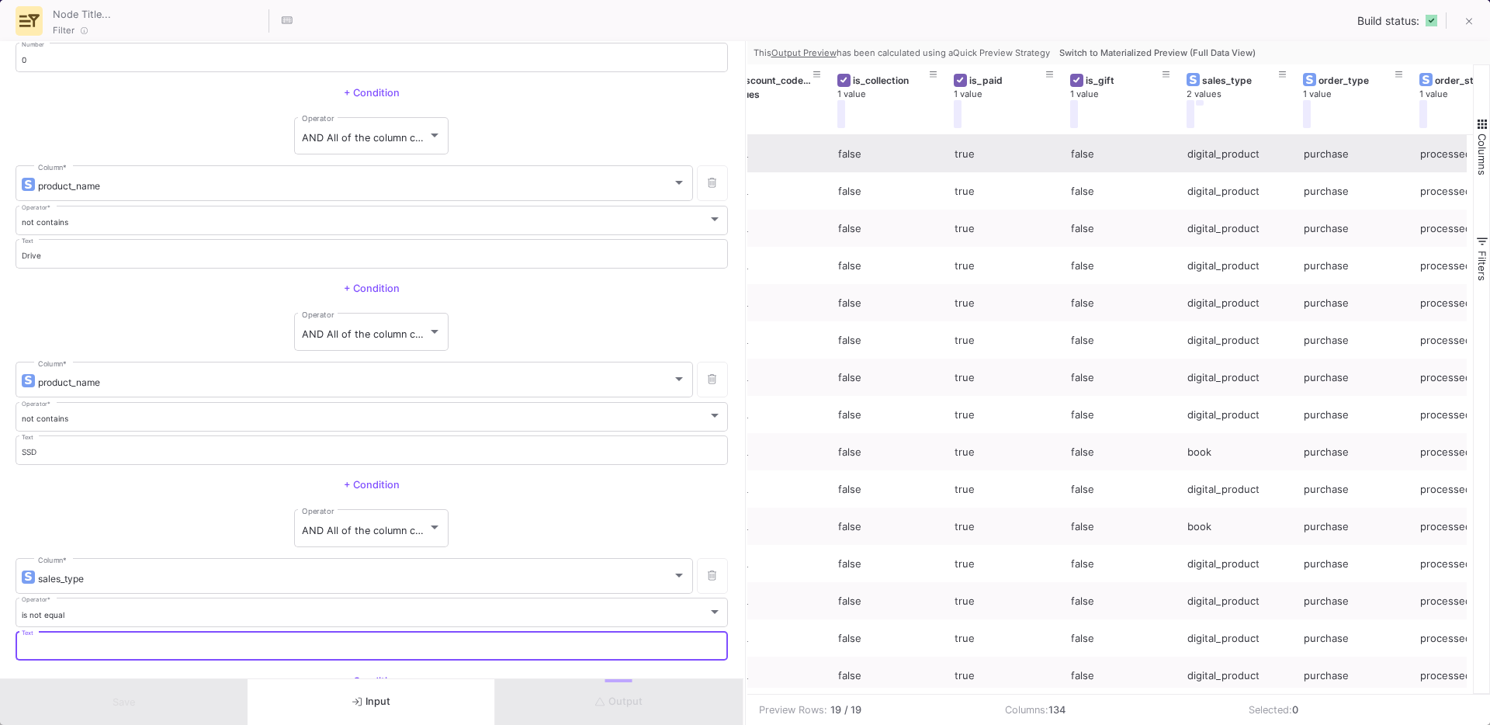
click at [60, 650] on input "Text" at bounding box center [372, 648] width 701 height 10
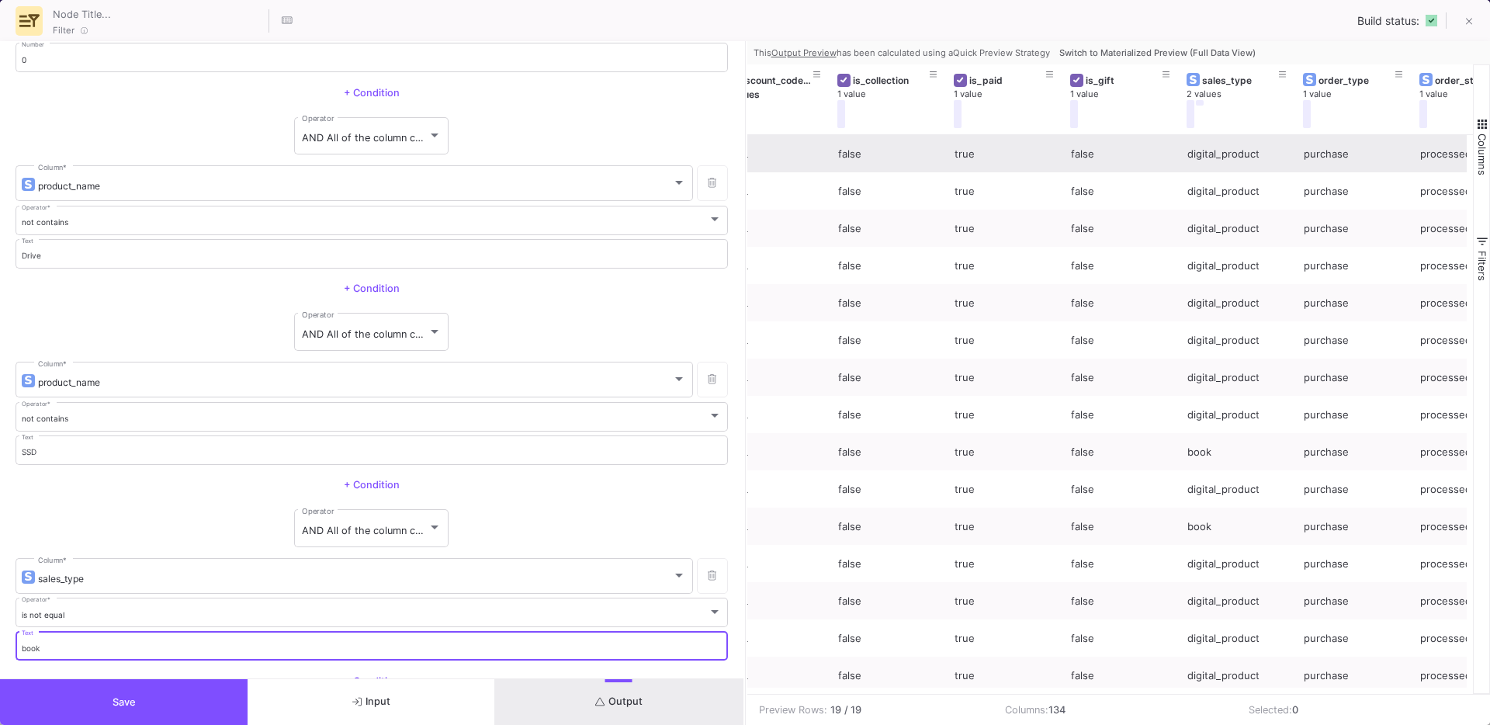
type input "book"
click at [605, 486] on div "+ Condition" at bounding box center [372, 484] width 713 height 23
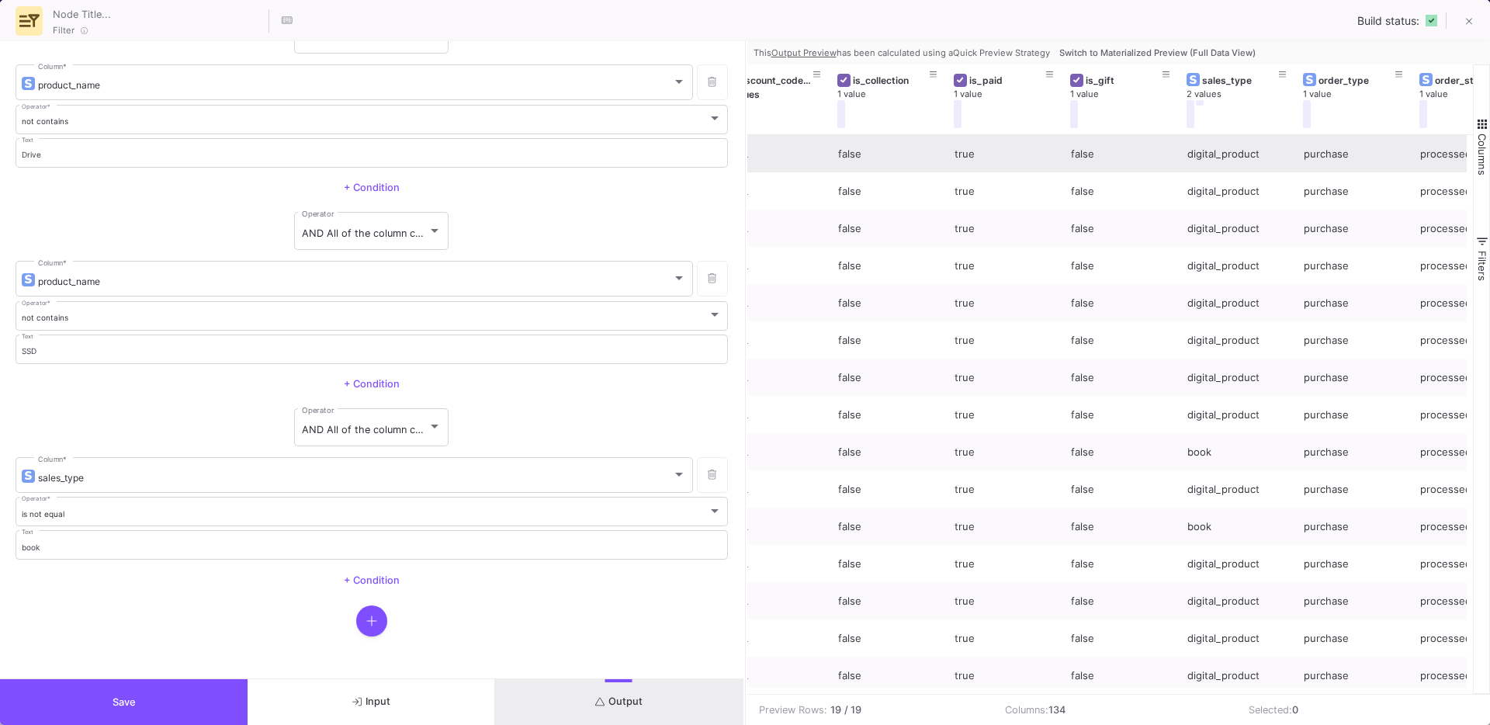
click at [604, 692] on button "Output" at bounding box center [619, 702] width 248 height 46
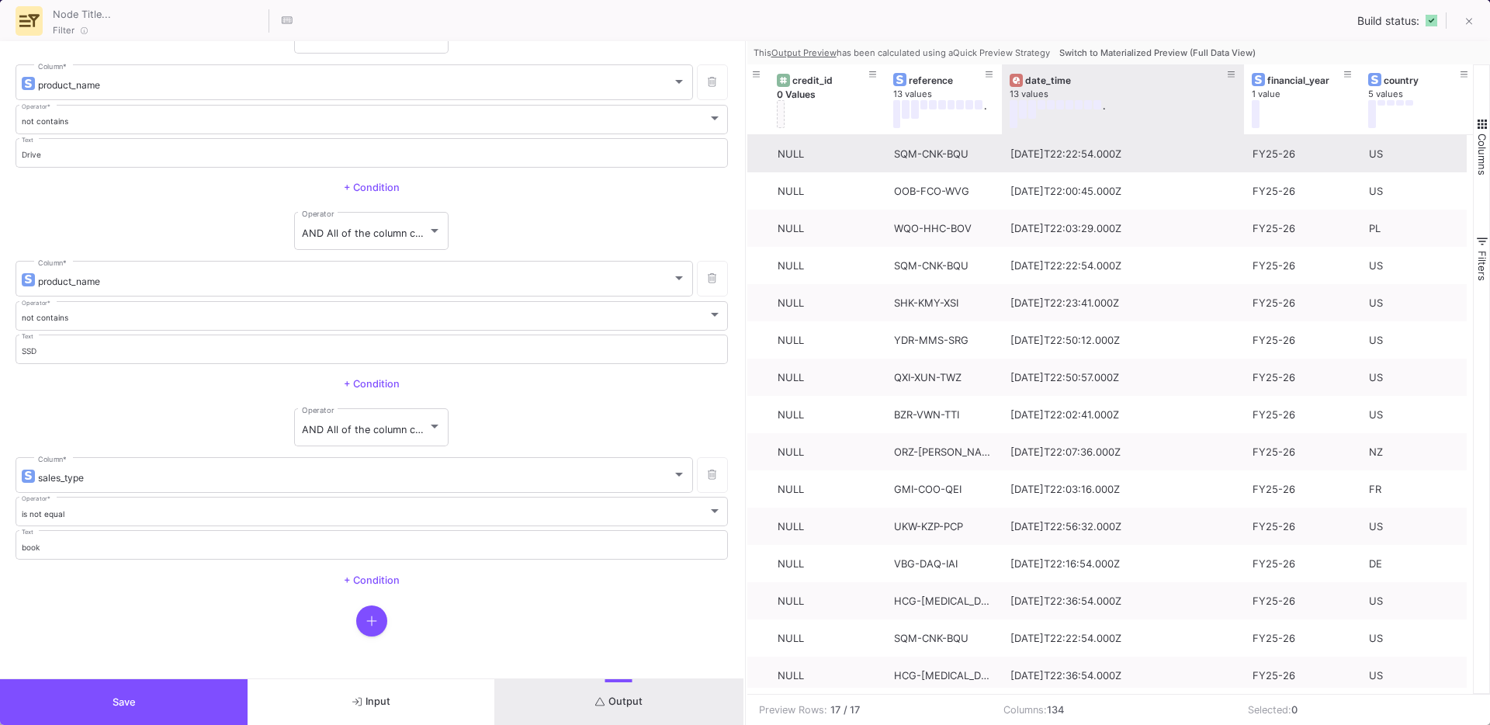
drag, startPoint x: 1115, startPoint y: 130, endPoint x: 1240, endPoint y: 151, distance: 126.7
click at [1240, 151] on div "order_id 13 values . credit_item_id 0 Values credit_id 0 Values reference 13 va…" at bounding box center [1110, 378] width 727 height 629
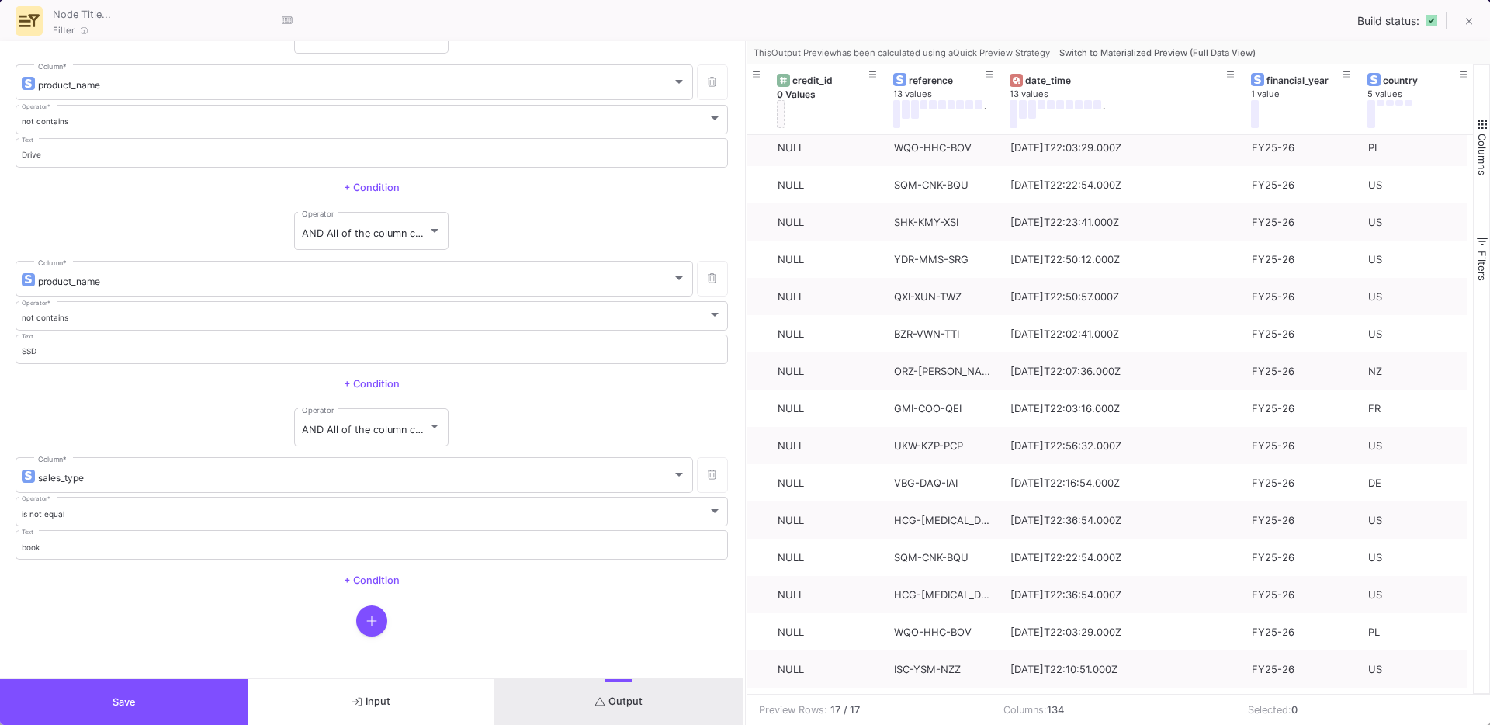
click at [133, 707] on span "Save" at bounding box center [124, 702] width 23 height 12
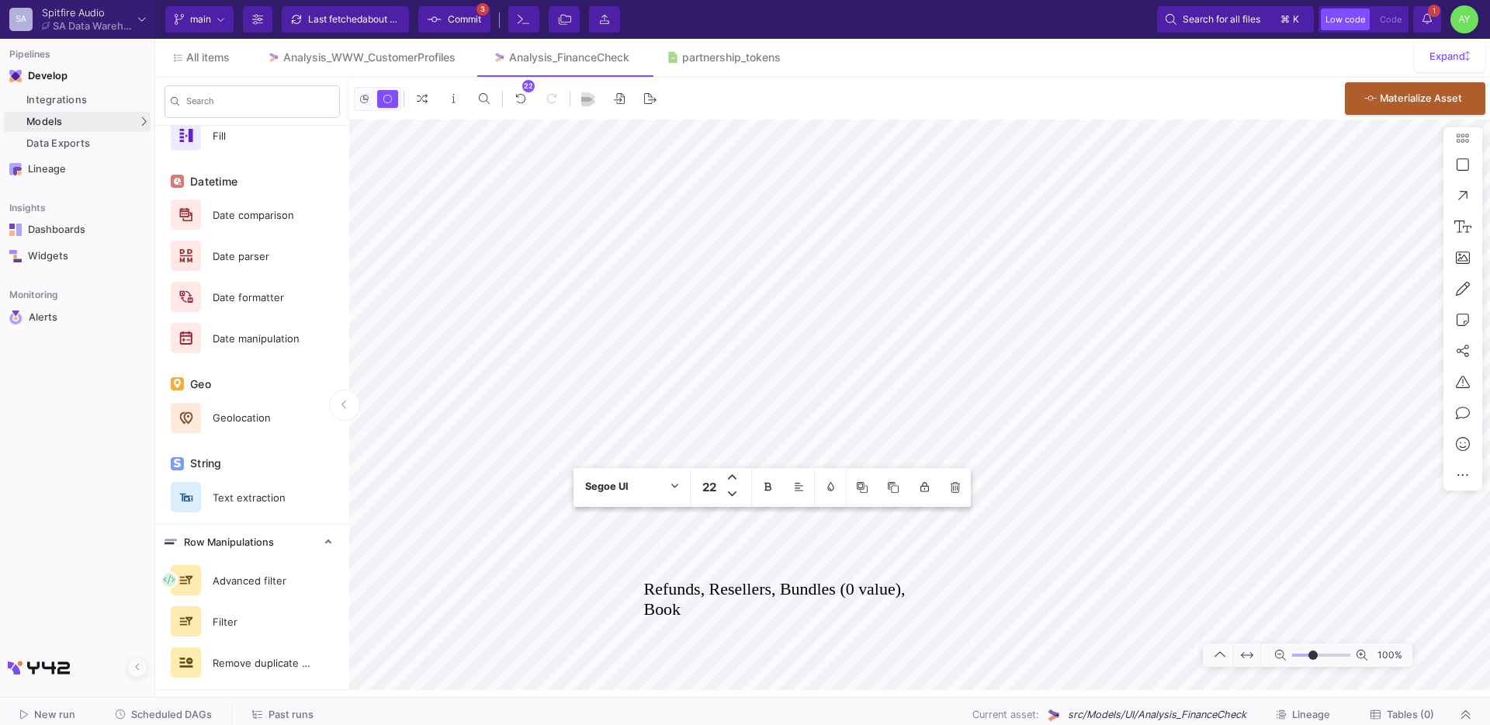
type textarea "Refunds, Resellers, Bundles (0 value), Books"
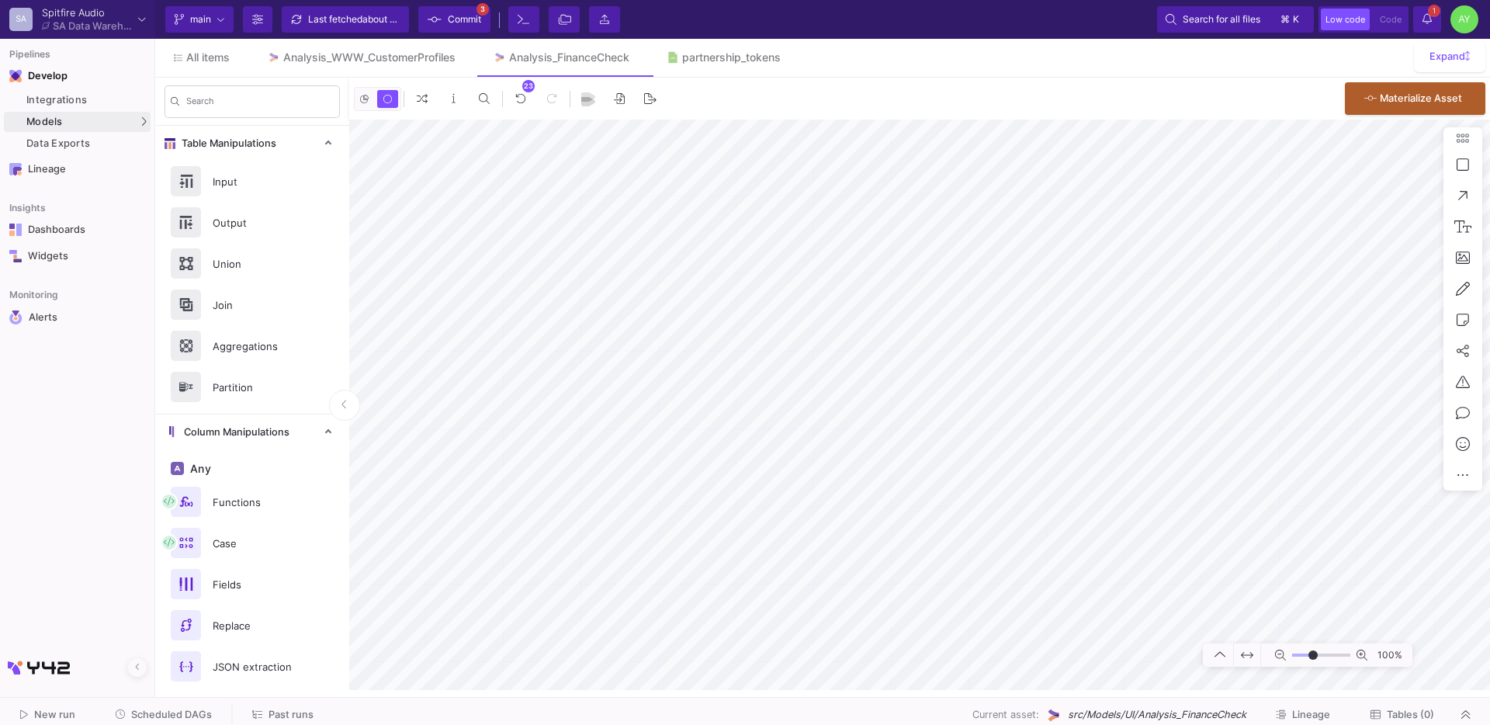
scroll to position [737, 0]
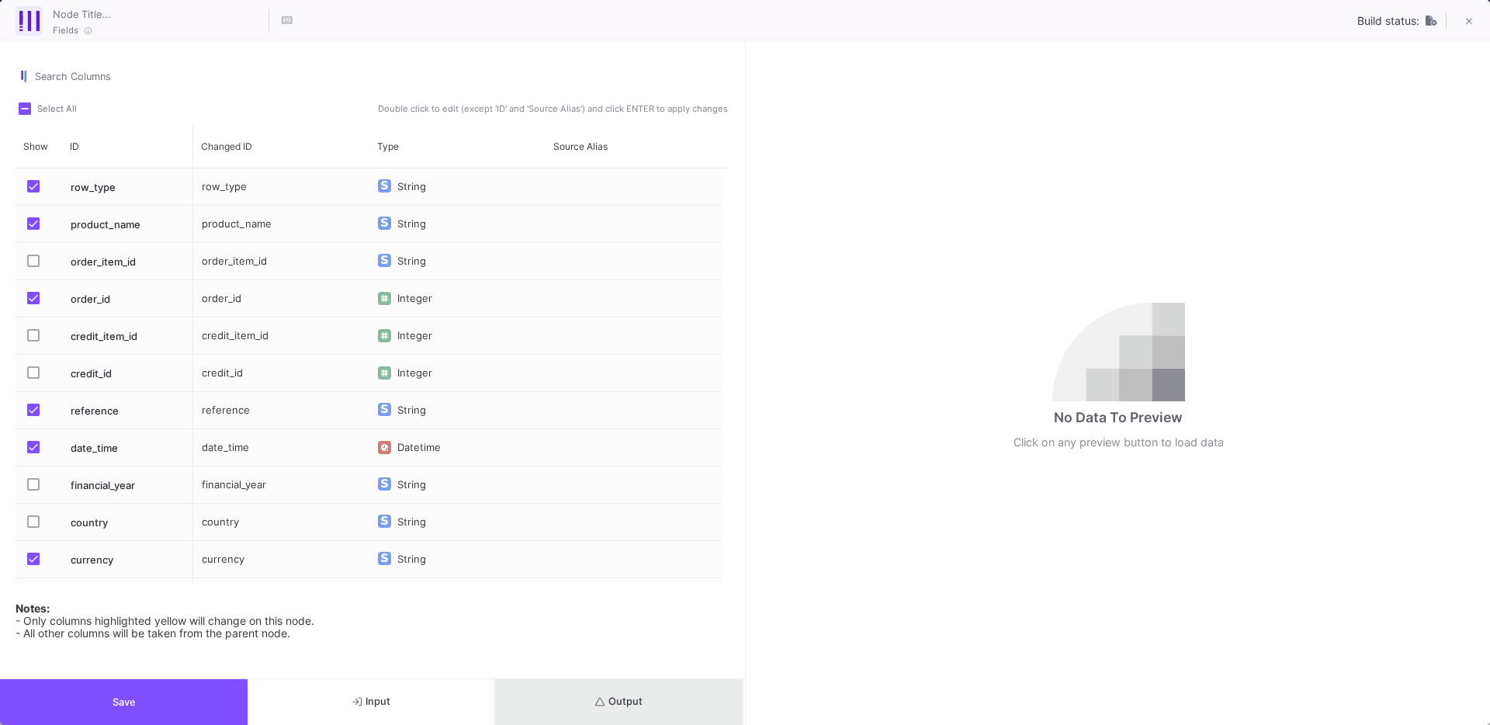
click at [619, 699] on span "Output" at bounding box center [618, 701] width 47 height 12
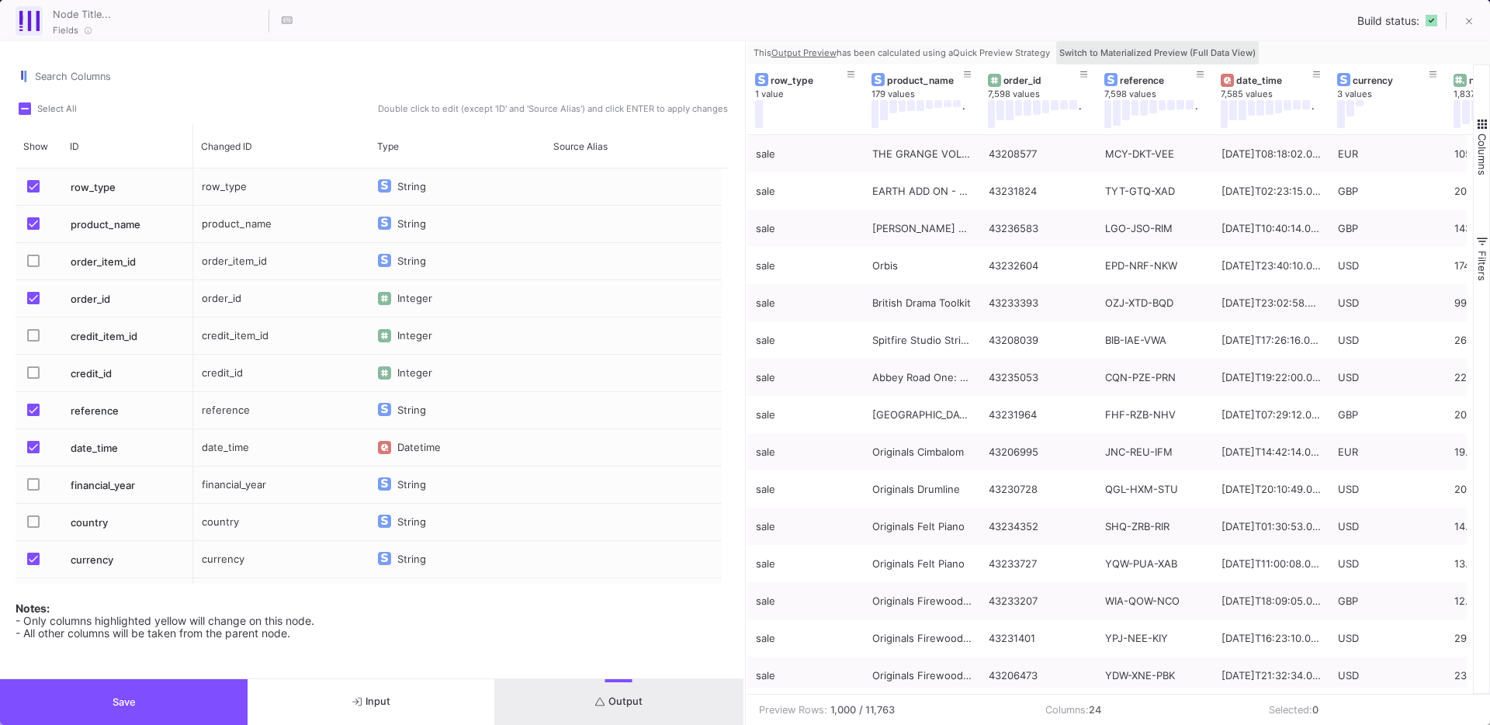
click at [1229, 47] on span "Switch to Materialized Preview (Full Data View)" at bounding box center [1157, 52] width 196 height 11
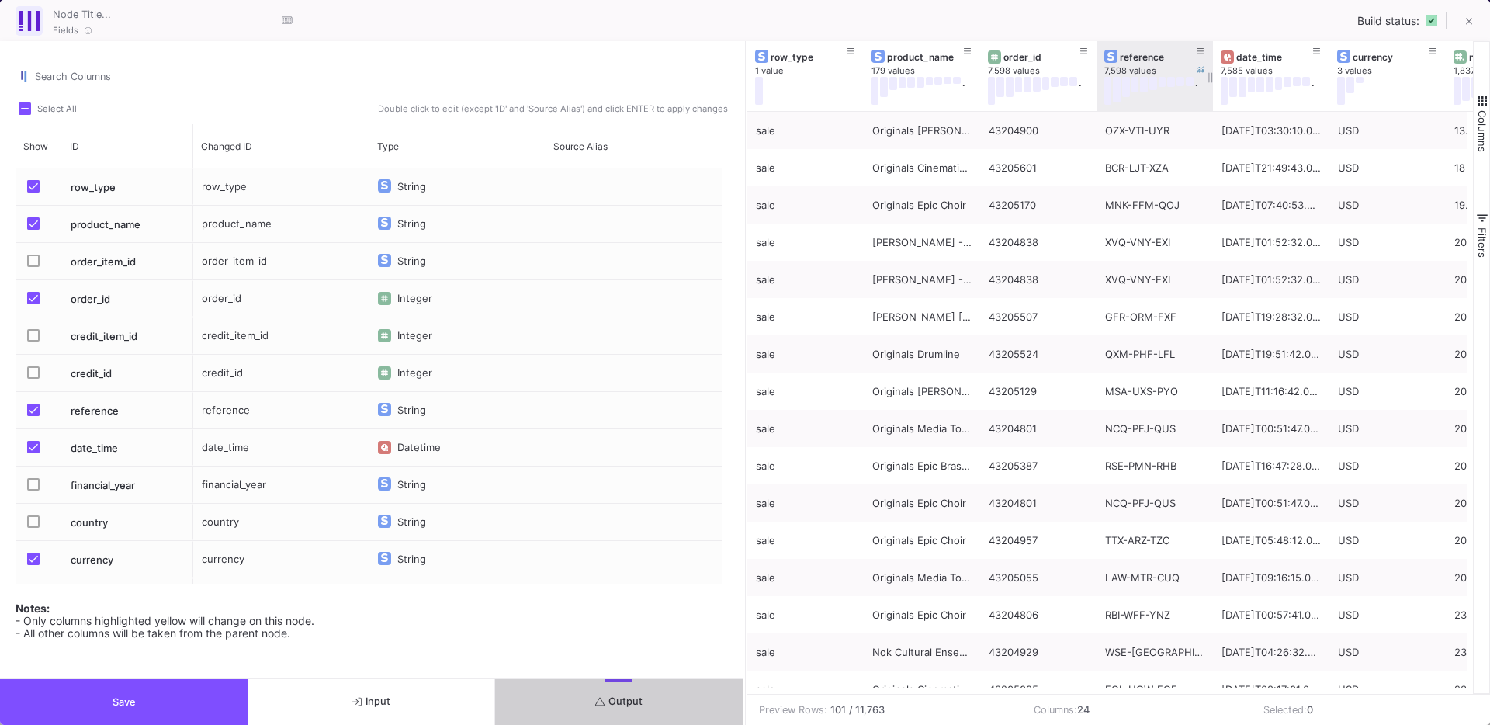
click at [1149, 60] on div "reference" at bounding box center [1158, 57] width 77 height 12
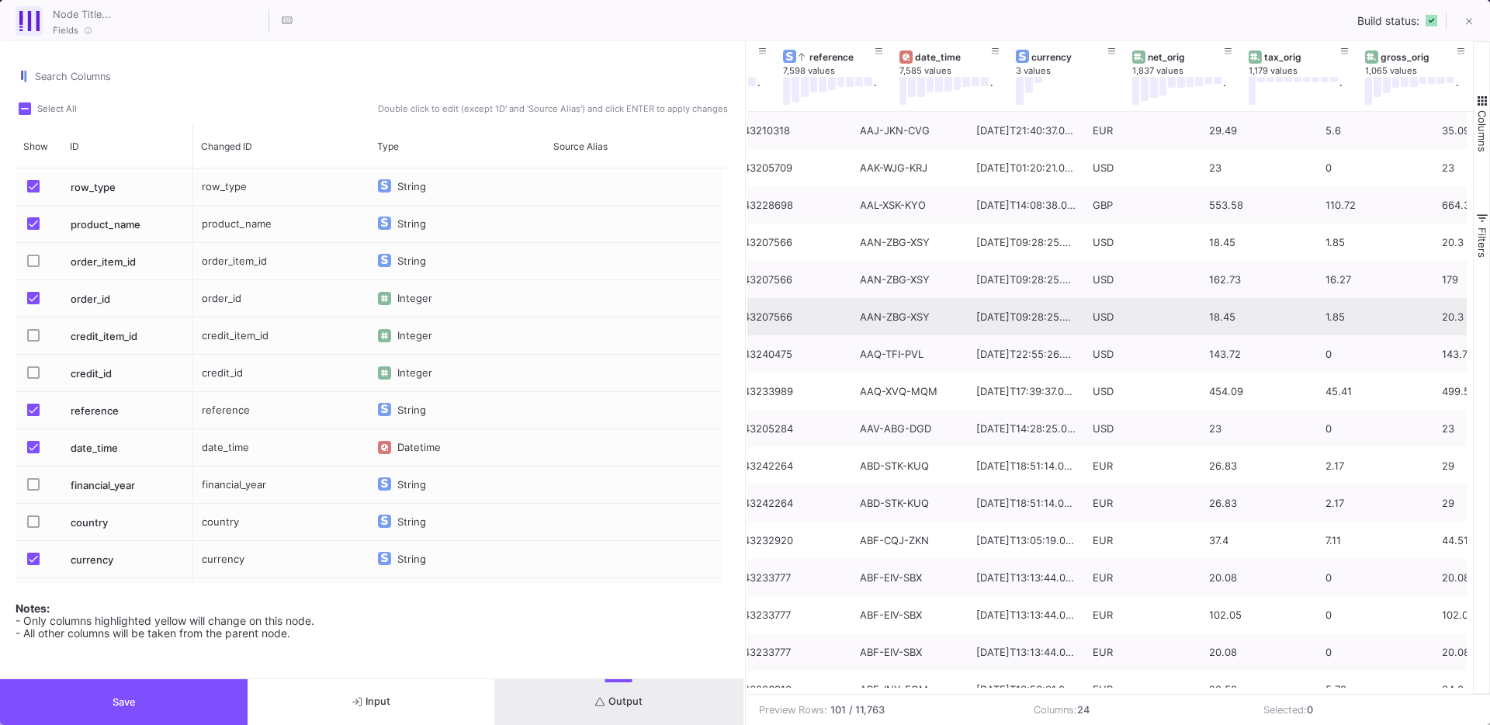
scroll to position [0, 349]
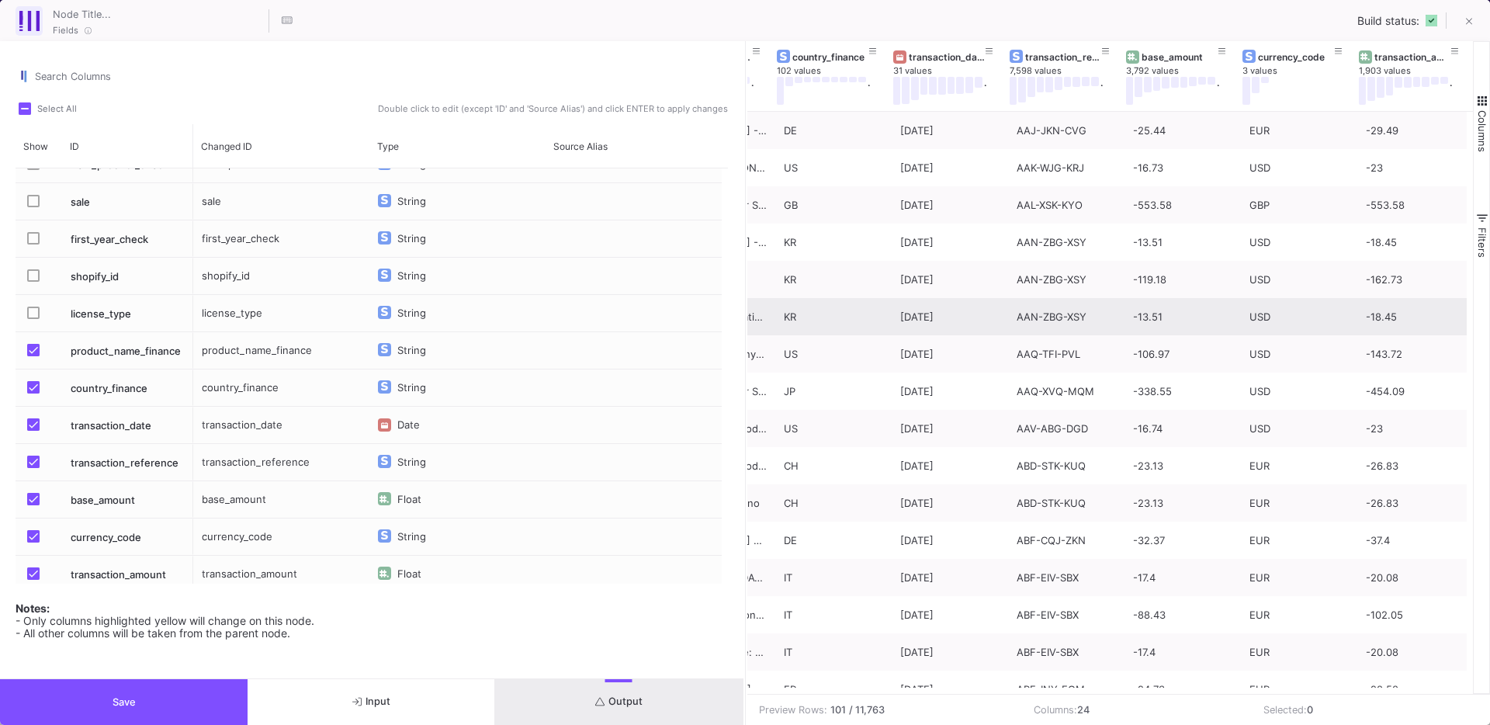
click at [231, 497] on div "base_amount" at bounding box center [281, 499] width 176 height 36
click at [231, 497] on input "base_amount" at bounding box center [281, 509] width 160 height 31
type input "net_converted_finance"
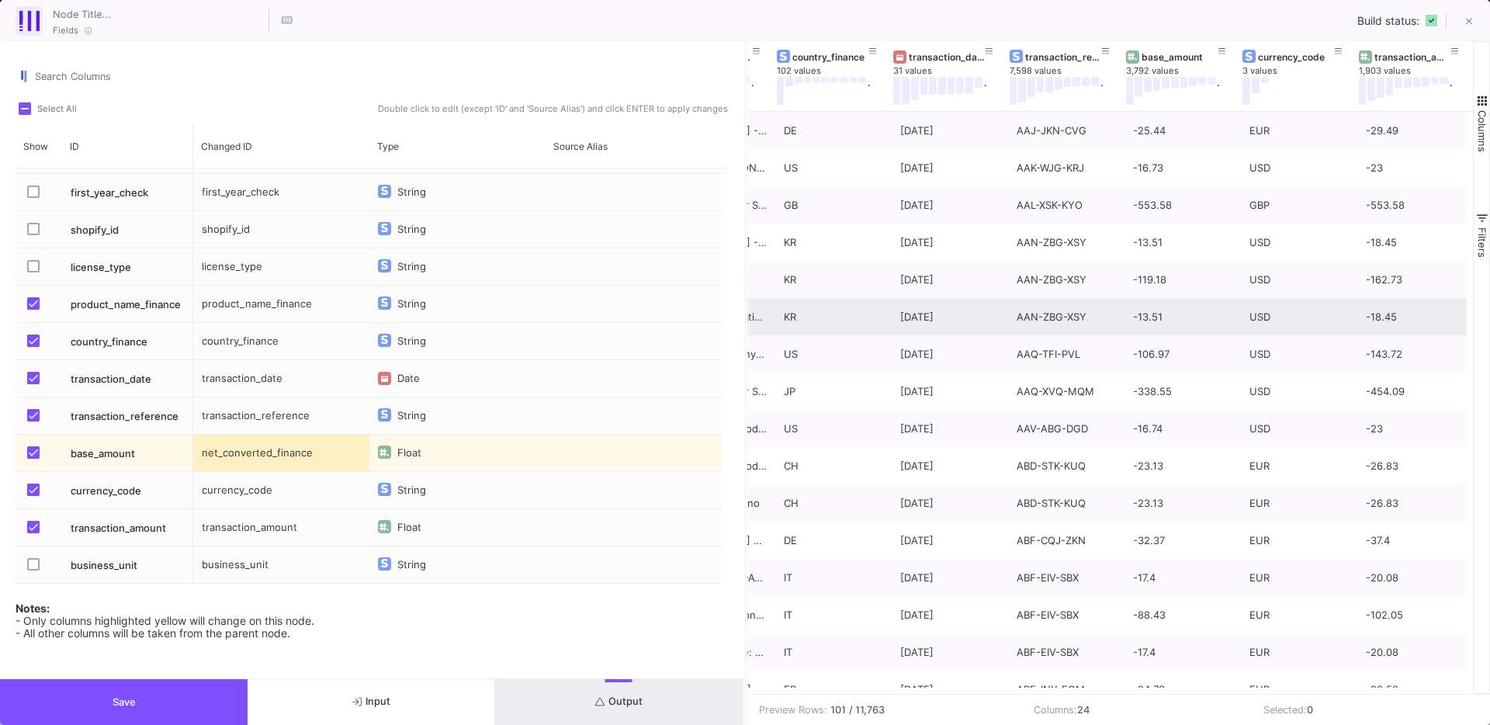
click at [263, 536] on div "transaction_amount" at bounding box center [281, 527] width 176 height 36
click at [263, 536] on input "transaction_amount" at bounding box center [281, 537] width 160 height 31
type input "net_orig_finance"
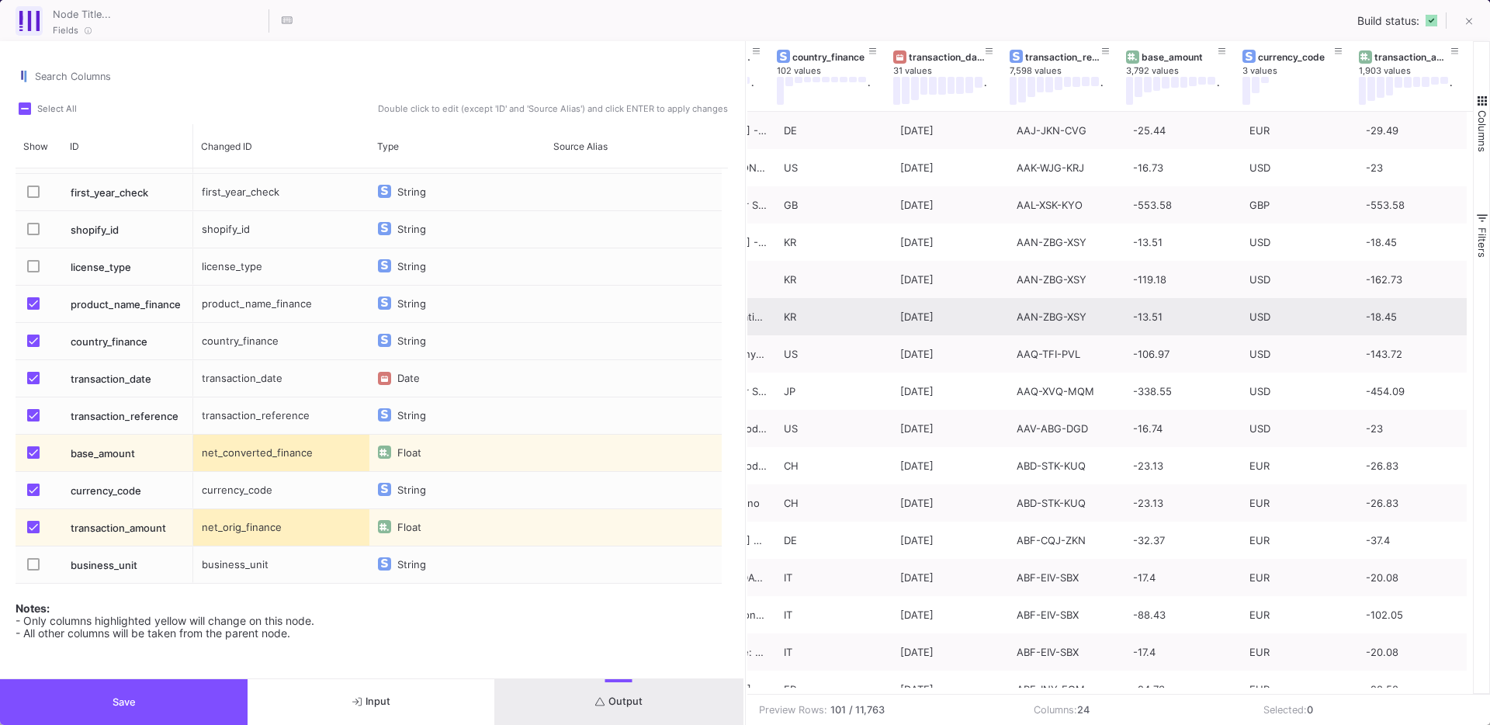
click at [409, 612] on div "Notes: - Only columns highlighted yellow will change on this node. - All other …" at bounding box center [372, 616] width 713 height 47
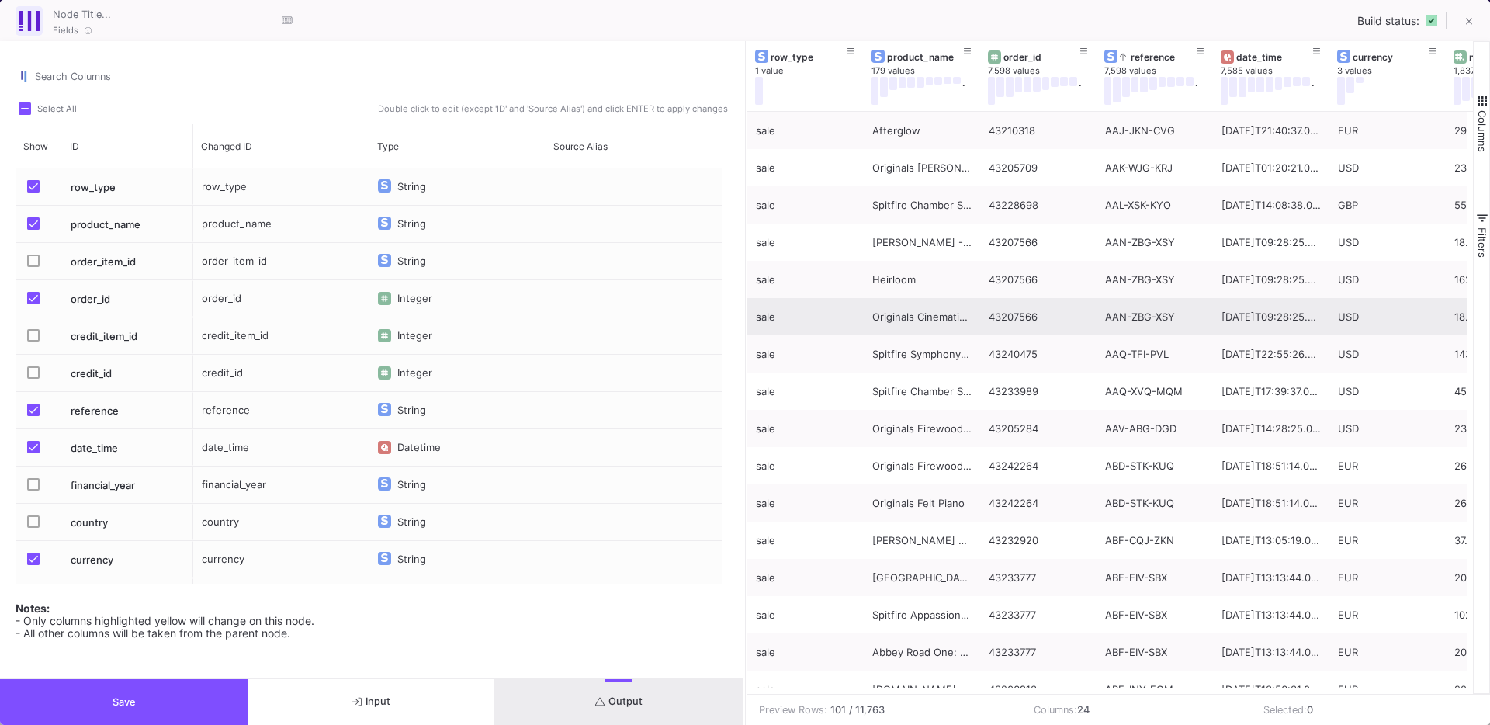
click at [33, 415] on span "Press SPACE to select this row." at bounding box center [33, 410] width 12 height 12
click at [33, 416] on input "Press SPACE to select this row." at bounding box center [33, 416] width 1 height 1
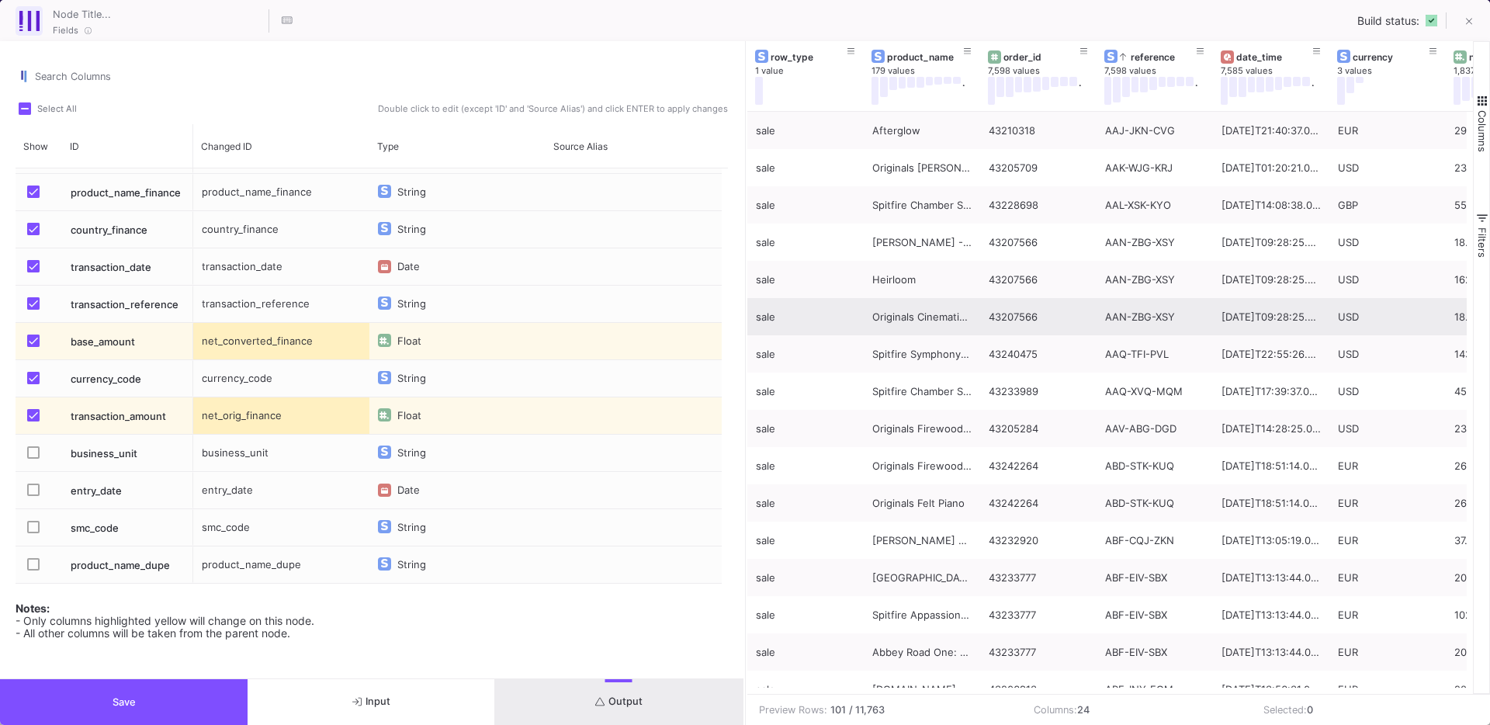
click at [31, 377] on span "Press SPACE to select this row." at bounding box center [33, 378] width 12 height 12
click at [33, 384] on input "Press SPACE to select this row." at bounding box center [33, 384] width 1 height 1
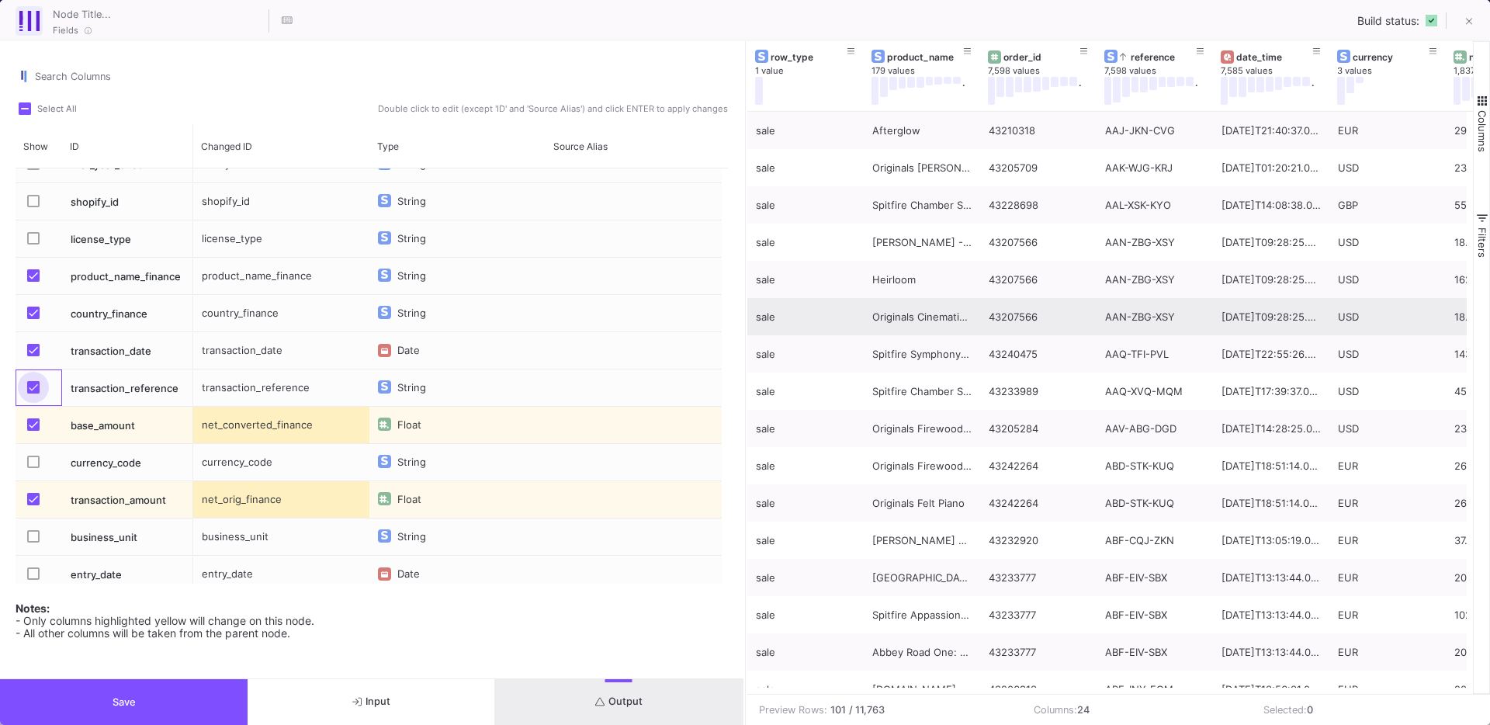
click at [36, 389] on span "Press SPACE to select this row." at bounding box center [33, 387] width 12 height 12
click at [33, 394] on input "Press SPACE to select this row." at bounding box center [33, 394] width 1 height 1
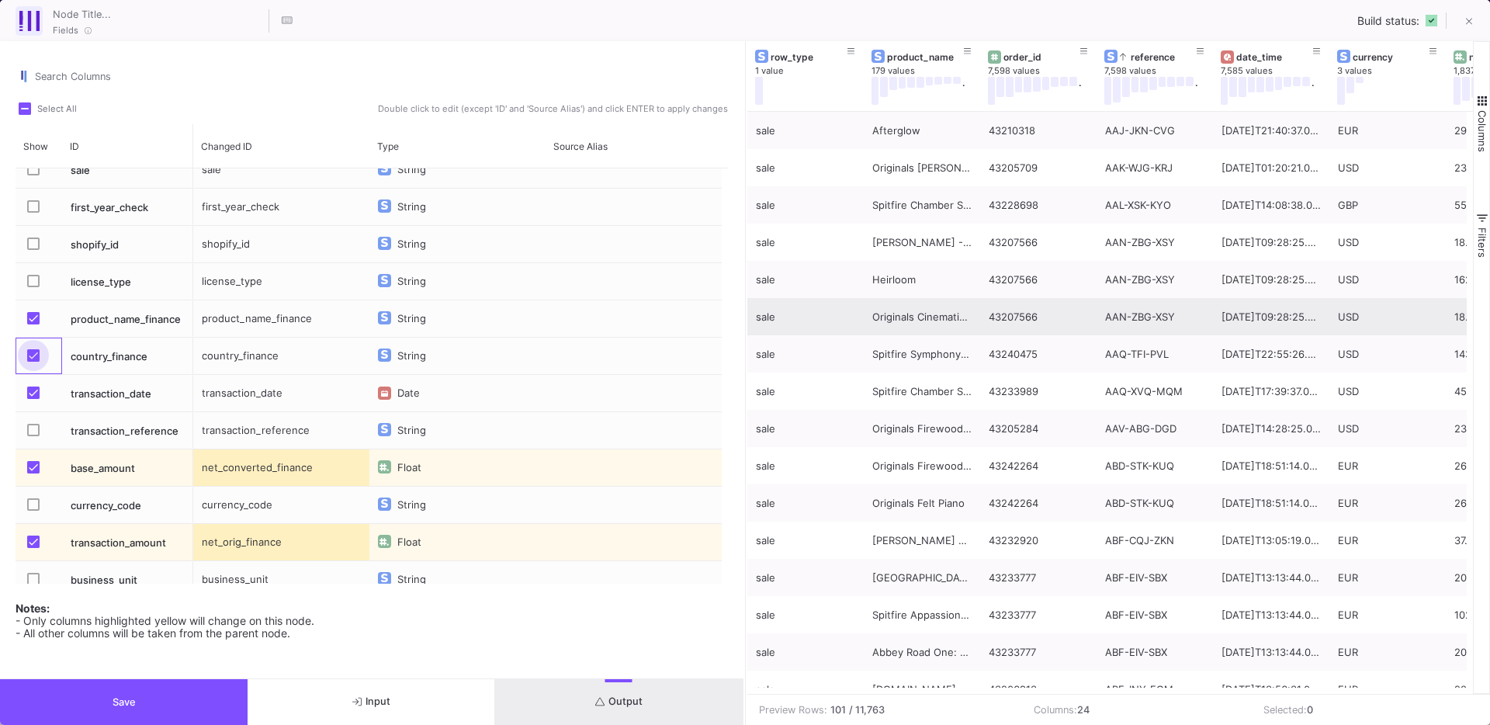
click at [37, 358] on span "Press SPACE to select this row." at bounding box center [33, 355] width 12 height 12
click at [33, 362] on input "Press SPACE to select this row." at bounding box center [33, 362] width 1 height 1
click at [35, 324] on label "Press SPACE to select this row." at bounding box center [38, 320] width 22 height 16
click at [33, 324] on input "Press SPACE to select this row." at bounding box center [33, 324] width 1 height 1
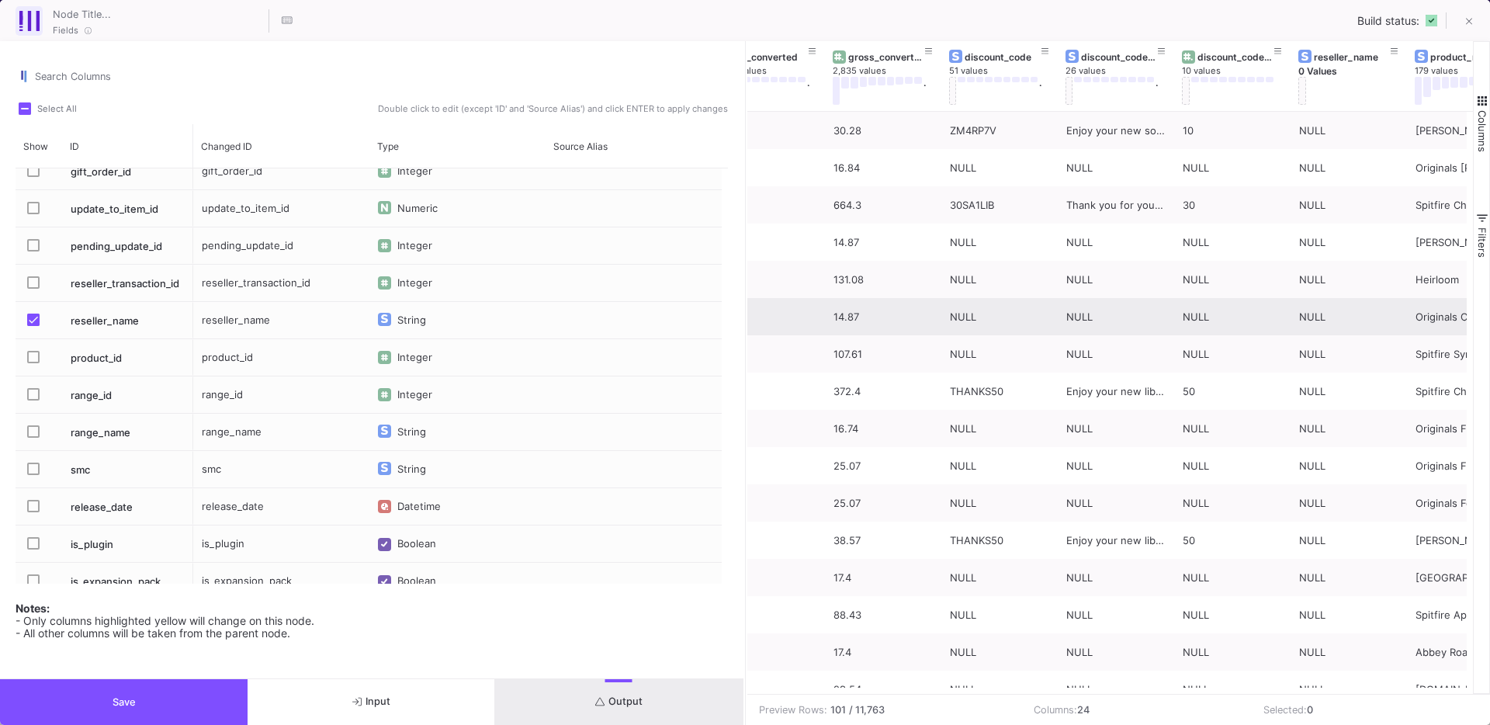
click at [40, 318] on label "Press SPACE to select this row." at bounding box center [38, 322] width 22 height 16
click at [33, 326] on input "Press SPACE to select this row." at bounding box center [33, 326] width 1 height 1
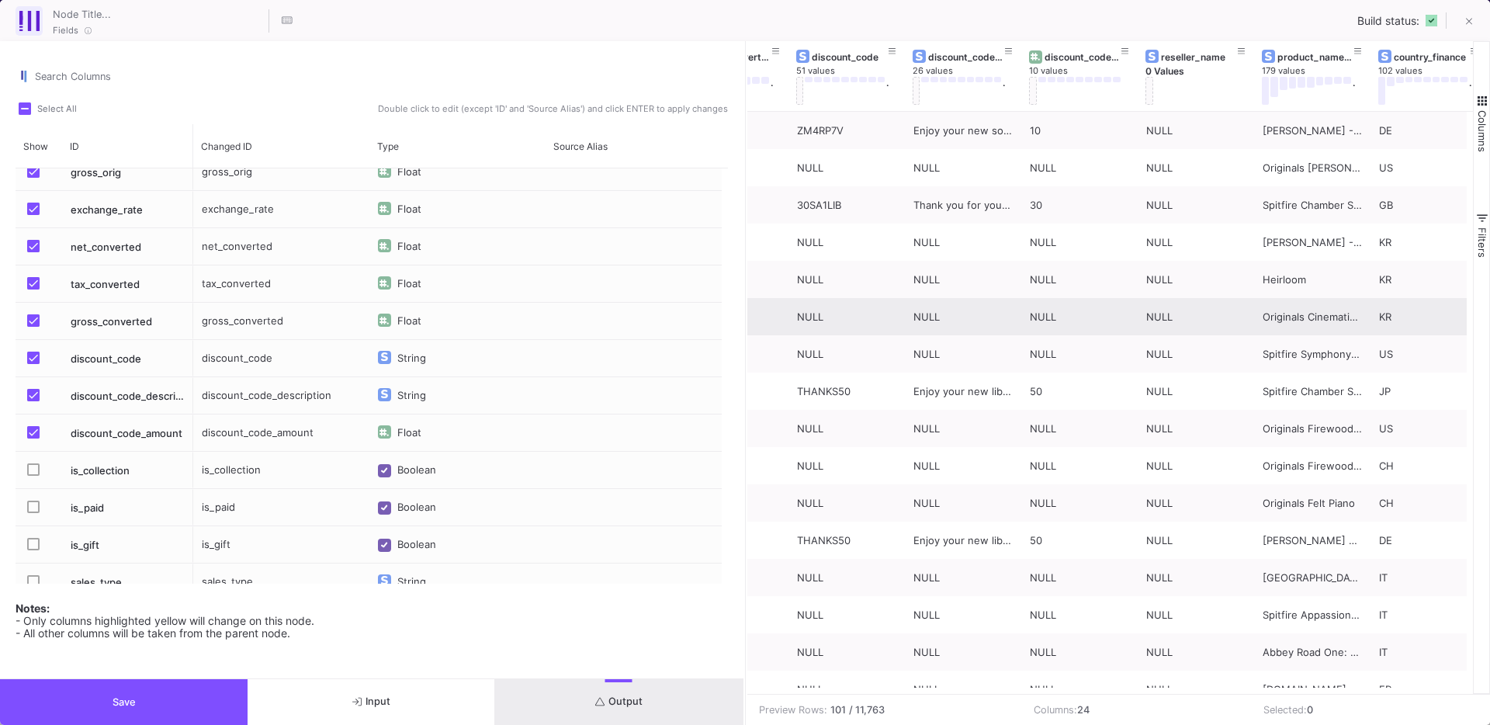
click at [33, 432] on span "Press SPACE to select this row." at bounding box center [33, 432] width 12 height 12
click at [33, 439] on input "Press SPACE to select this row." at bounding box center [33, 439] width 1 height 1
click at [35, 399] on span "Press SPACE to select this row." at bounding box center [33, 395] width 12 height 12
click at [33, 401] on input "Press SPACE to select this row." at bounding box center [33, 401] width 1 height 1
click at [37, 359] on span "Press SPACE to select this row." at bounding box center [33, 358] width 12 height 12
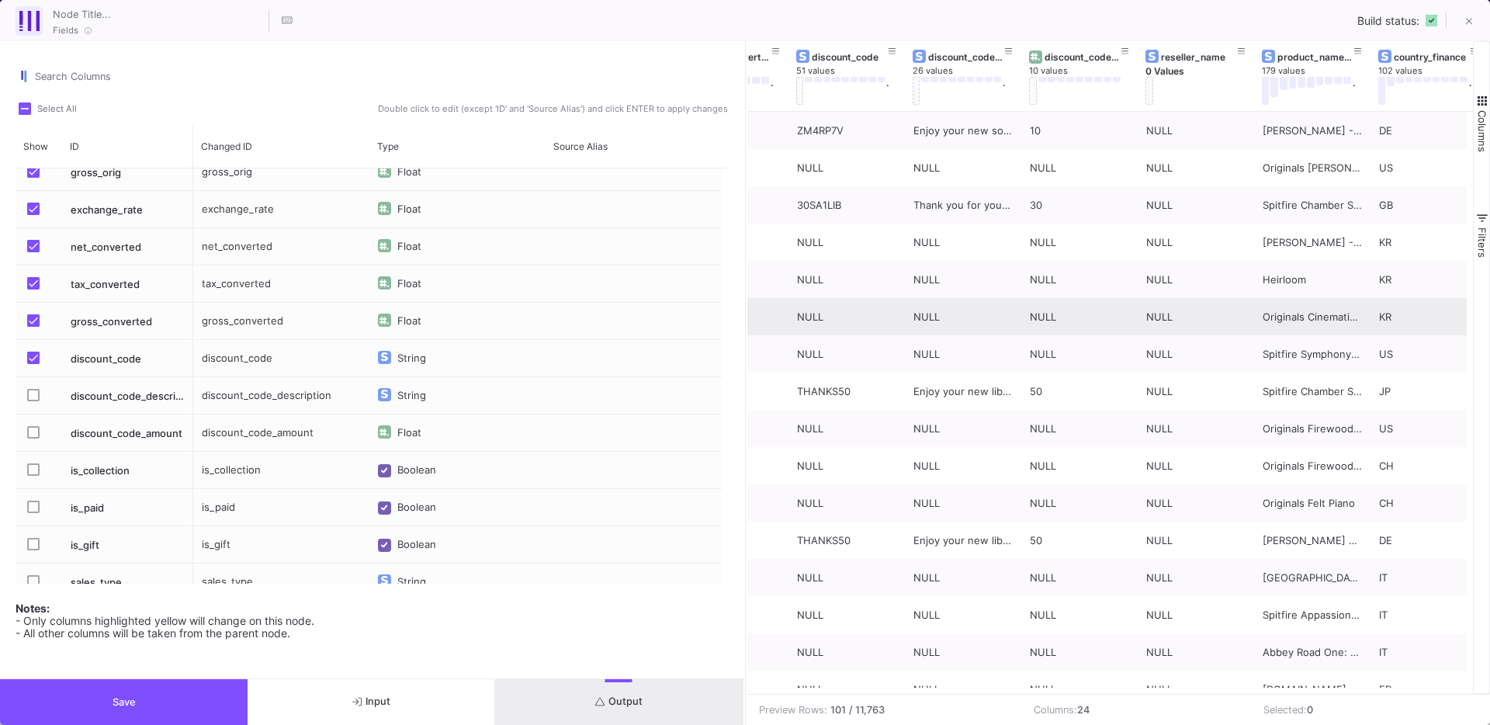
click at [33, 364] on input "Press SPACE to select this row." at bounding box center [33, 364] width 1 height 1
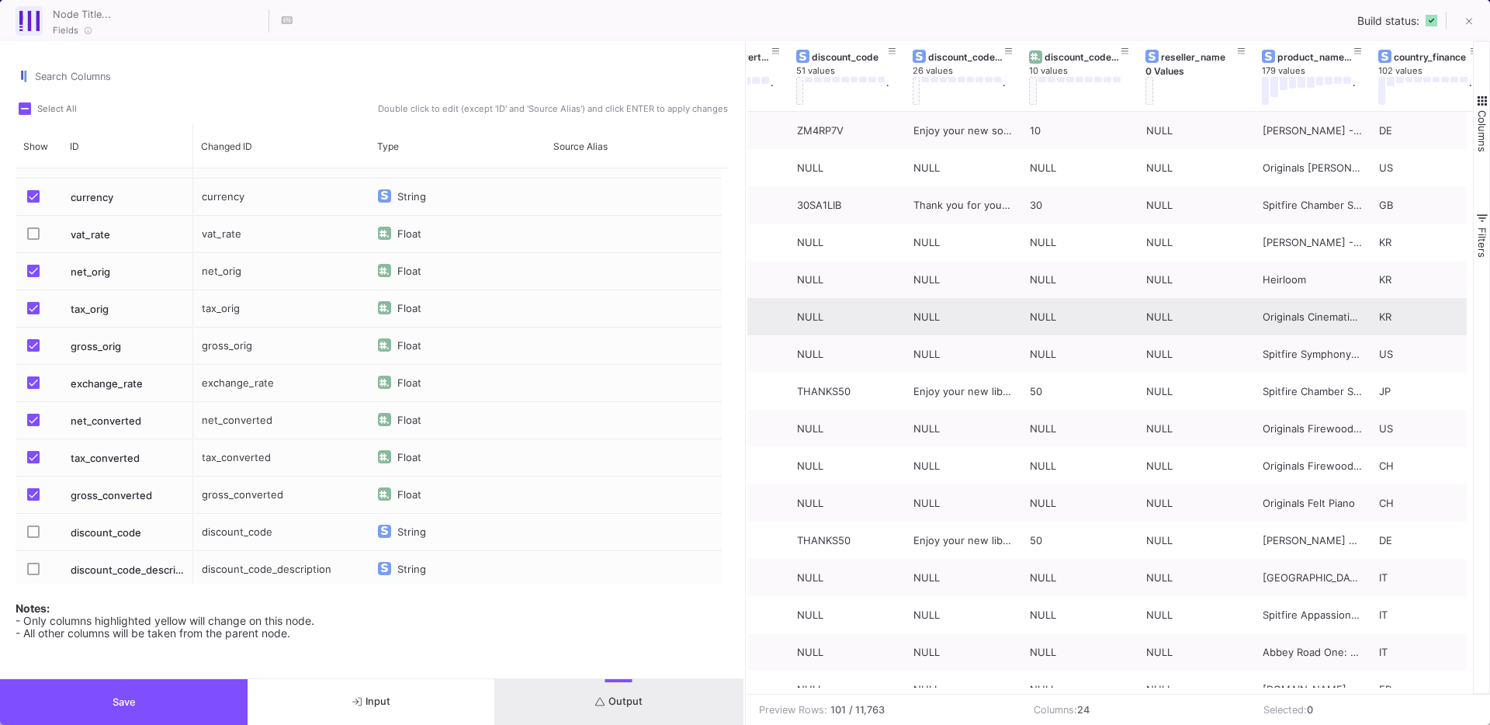
click at [32, 309] on span "Press SPACE to select this row." at bounding box center [33, 308] width 12 height 12
click at [33, 314] on input "Press SPACE to select this row." at bounding box center [33, 314] width 1 height 1
click at [33, 348] on span "Press SPACE to select this row." at bounding box center [33, 345] width 12 height 12
click at [33, 352] on input "Press SPACE to select this row." at bounding box center [33, 352] width 1 height 1
click at [33, 420] on span "Press SPACE to select this row." at bounding box center [33, 420] width 12 height 12
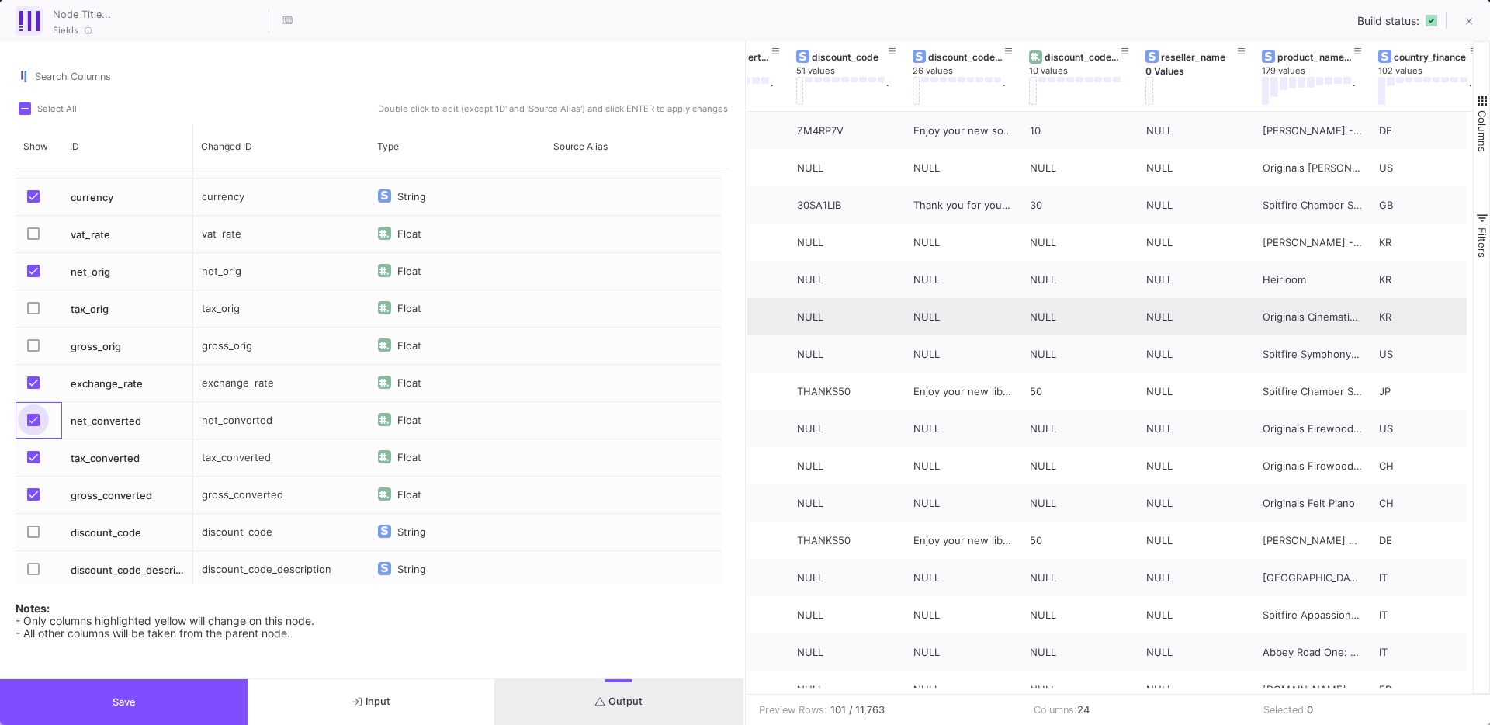
click at [33, 426] on input "Press SPACE to select this row." at bounding box center [33, 426] width 1 height 1
click at [33, 420] on span "Press SPACE to select this row." at bounding box center [33, 420] width 12 height 12
click at [33, 426] on input "Press SPACE to select this row." at bounding box center [33, 426] width 1 height 1
click at [36, 469] on mat-checkbox "Press SPACE to select this row." at bounding box center [38, 457] width 22 height 36
click at [36, 461] on span "Press SPACE to select this row." at bounding box center [33, 457] width 12 height 12
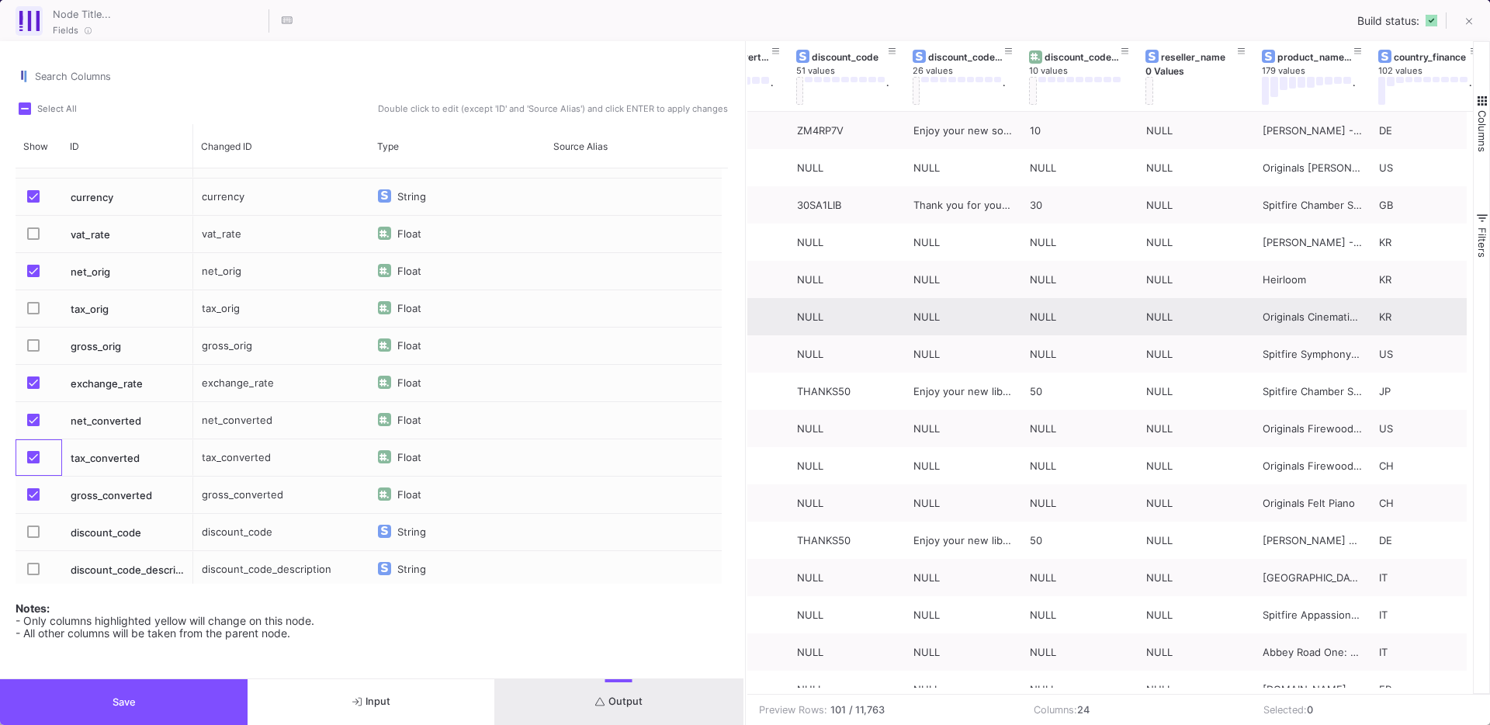
click at [33, 463] on input "Press SPACE to select this row." at bounding box center [33, 463] width 1 height 1
click at [36, 498] on span "Press SPACE to select this row." at bounding box center [33, 494] width 12 height 12
click at [33, 501] on input "Press SPACE to select this row." at bounding box center [33, 501] width 1 height 1
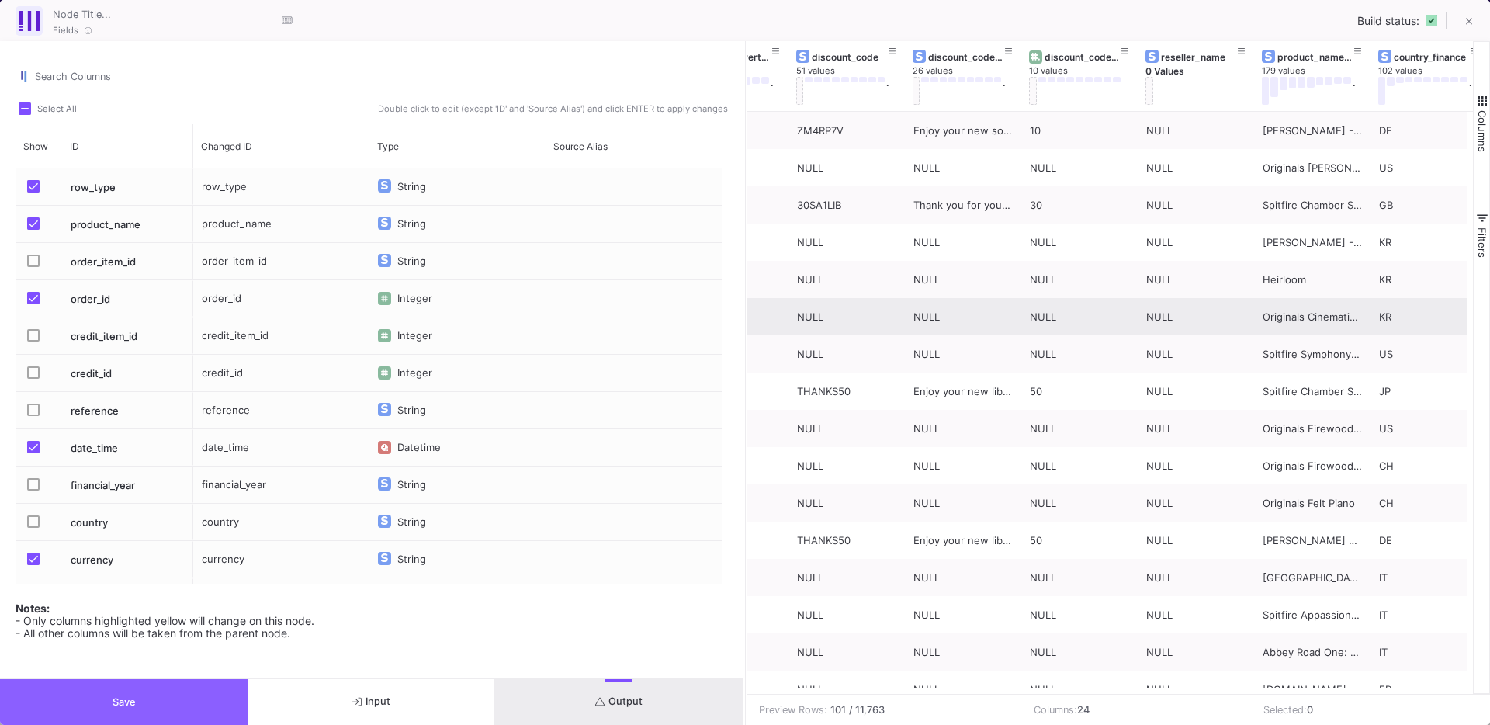
click at [100, 687] on button "Save" at bounding box center [124, 702] width 248 height 46
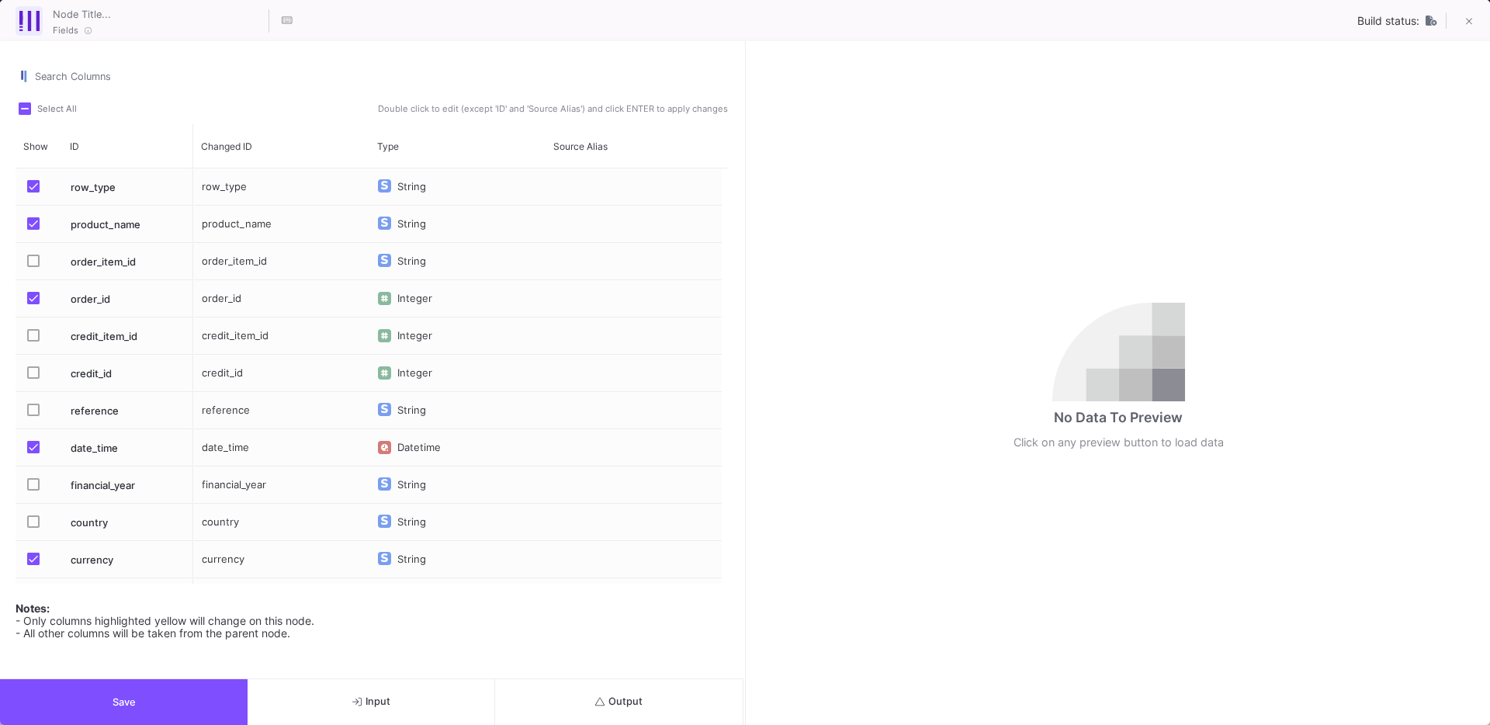
click at [169, 688] on button "Save" at bounding box center [124, 702] width 248 height 46
click at [606, 687] on button "Output" at bounding box center [619, 702] width 248 height 46
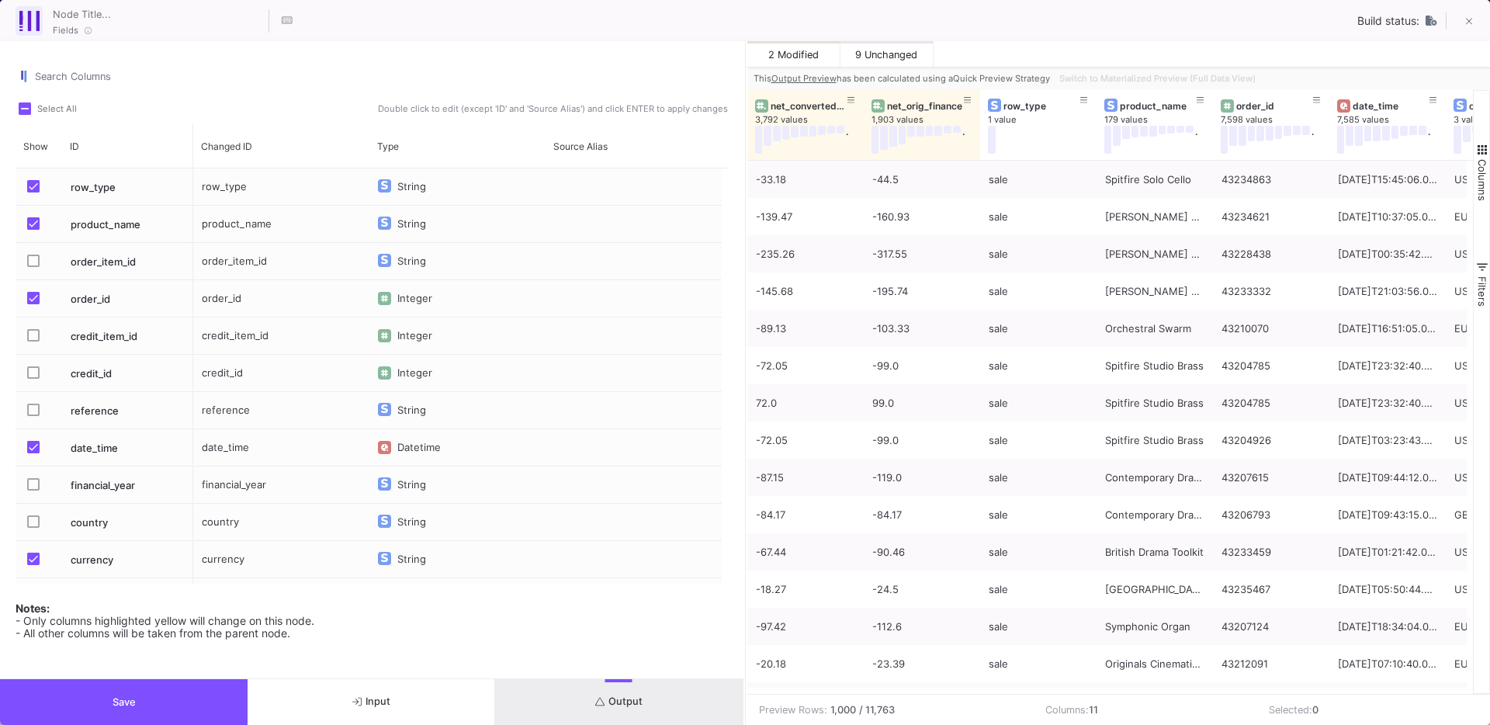
click at [575, 689] on button "Output" at bounding box center [619, 702] width 248 height 46
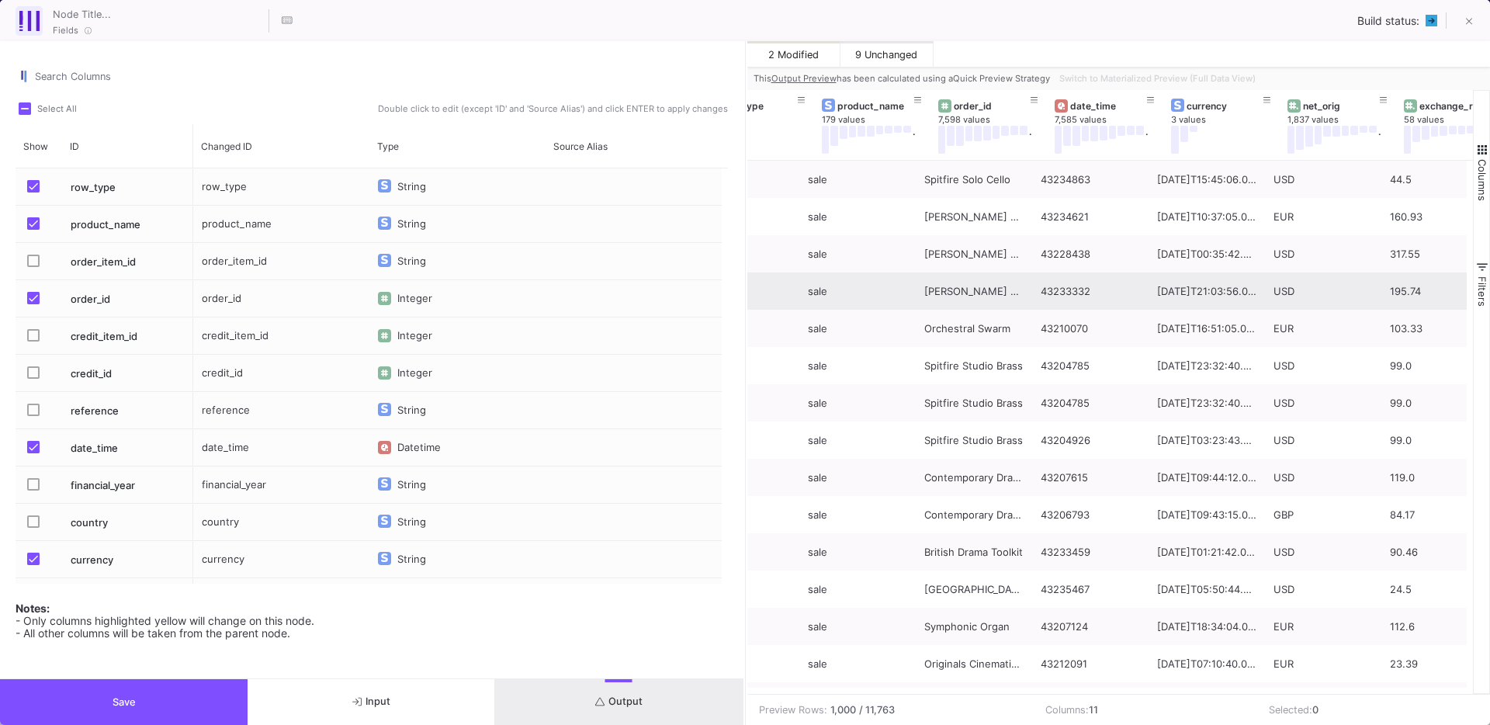
scroll to position [0, 123]
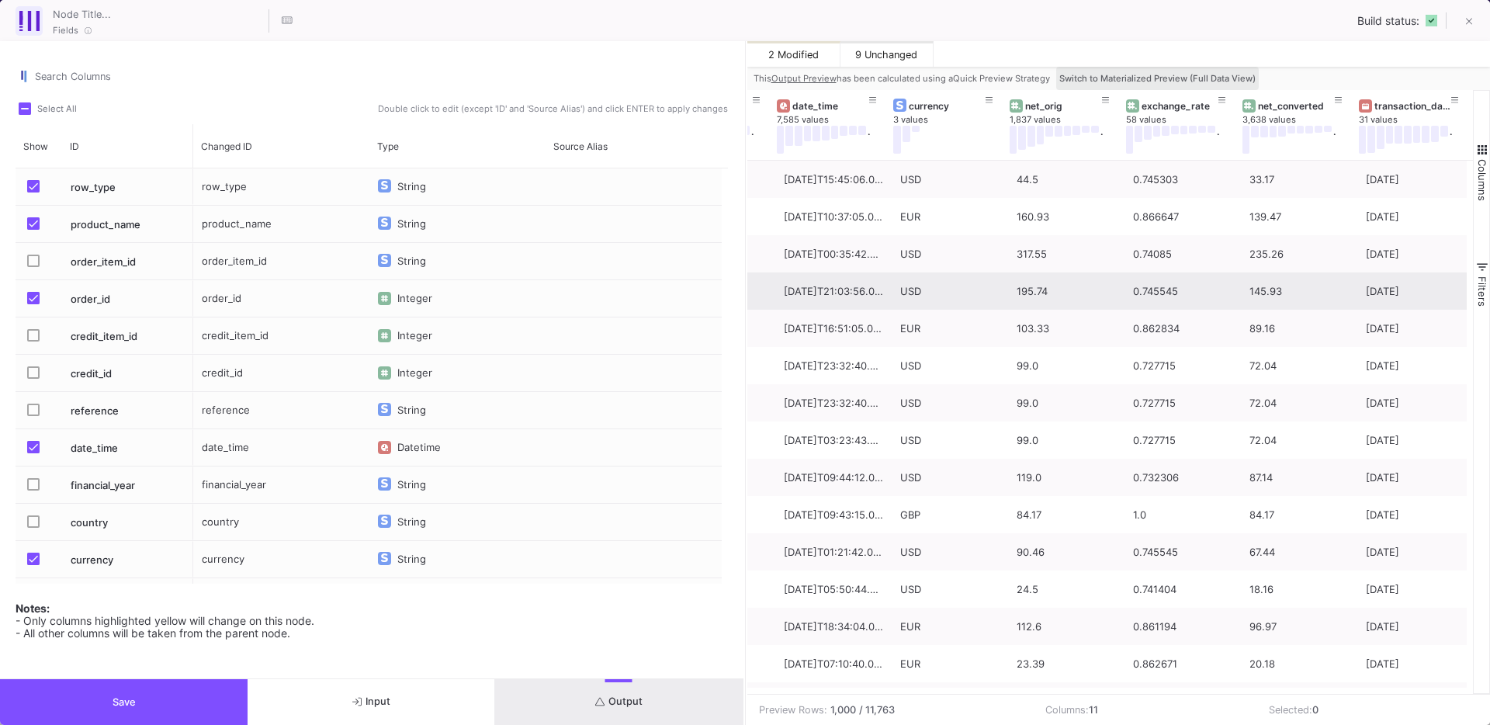
click at [1160, 68] on button "Switch to Materialized Preview (Full Data View)" at bounding box center [1157, 78] width 203 height 23
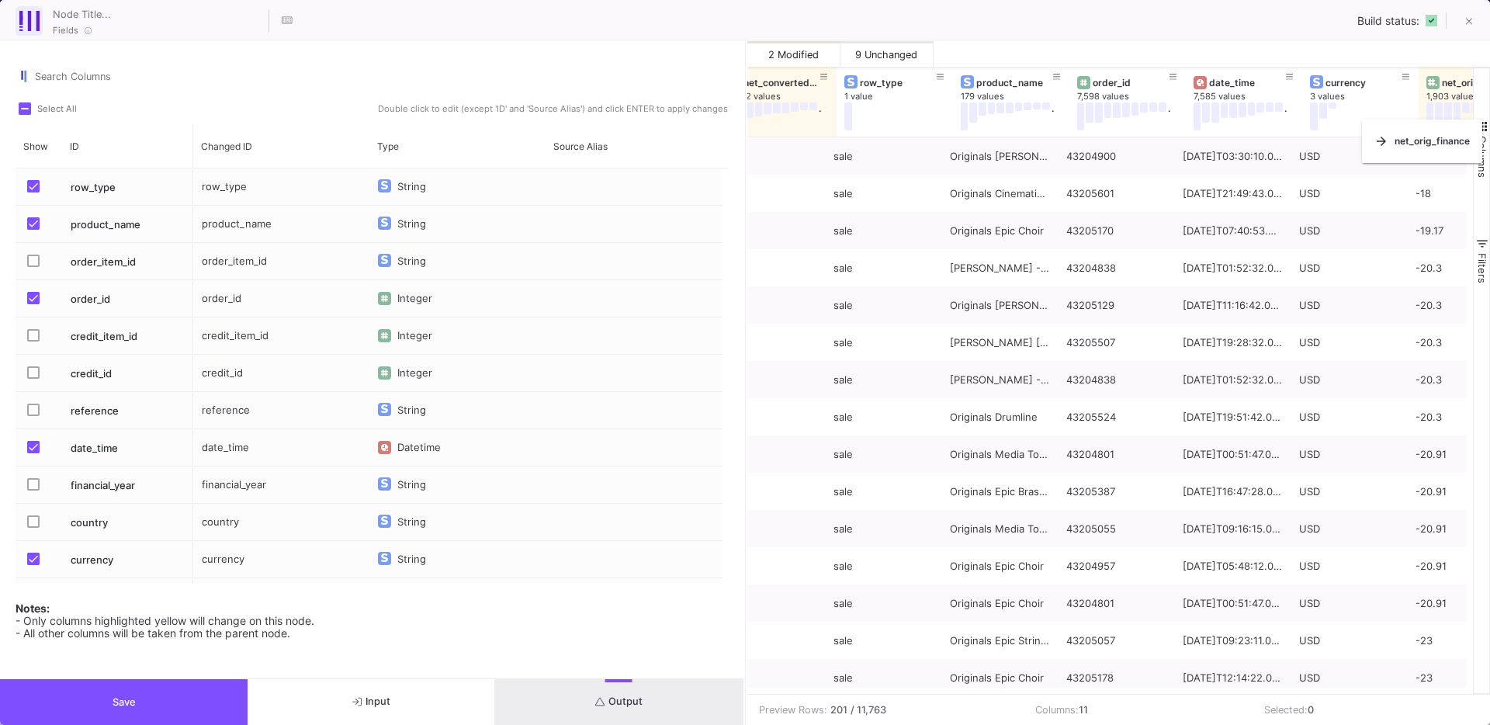
drag, startPoint x: 932, startPoint y: 120, endPoint x: 1461, endPoint y: 126, distance: 528.6
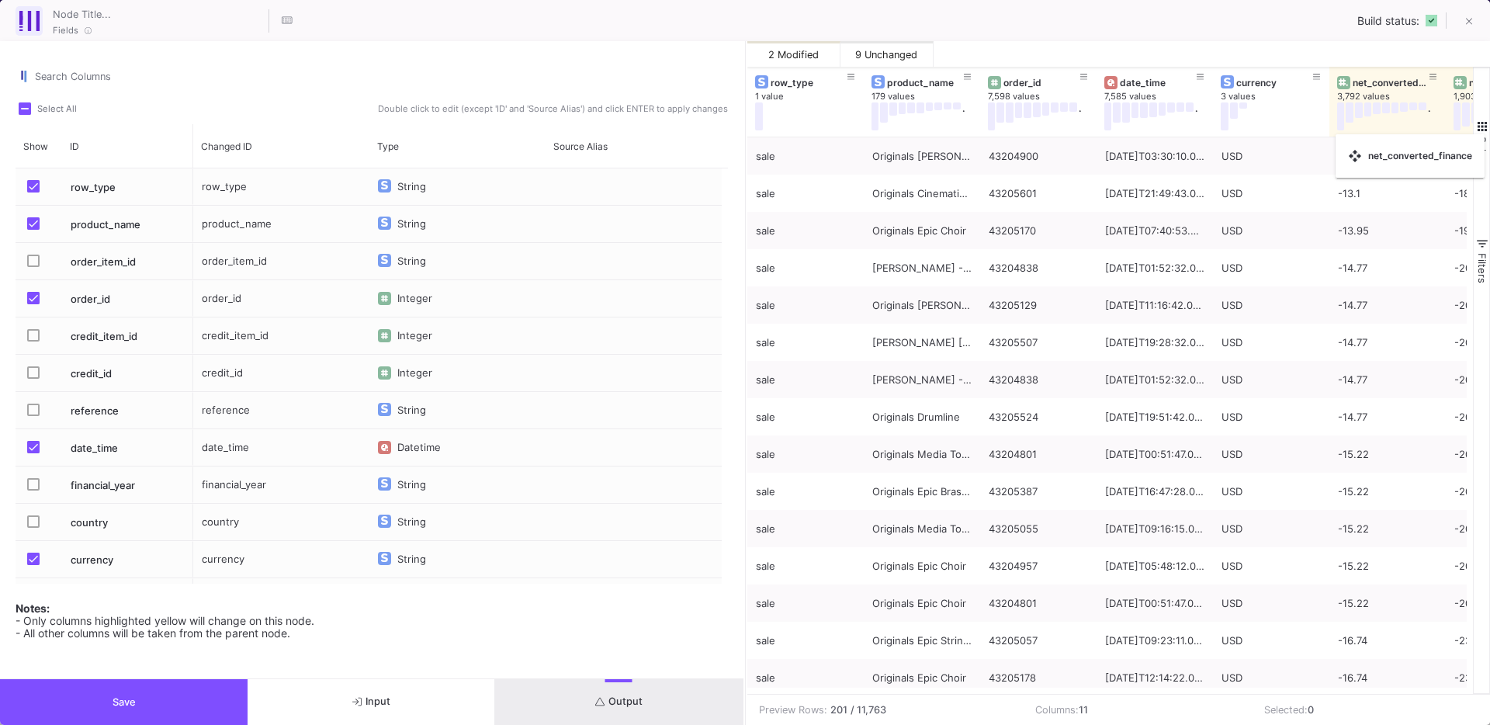
drag, startPoint x: 784, startPoint y: 113, endPoint x: 1344, endPoint y: 144, distance: 560.4
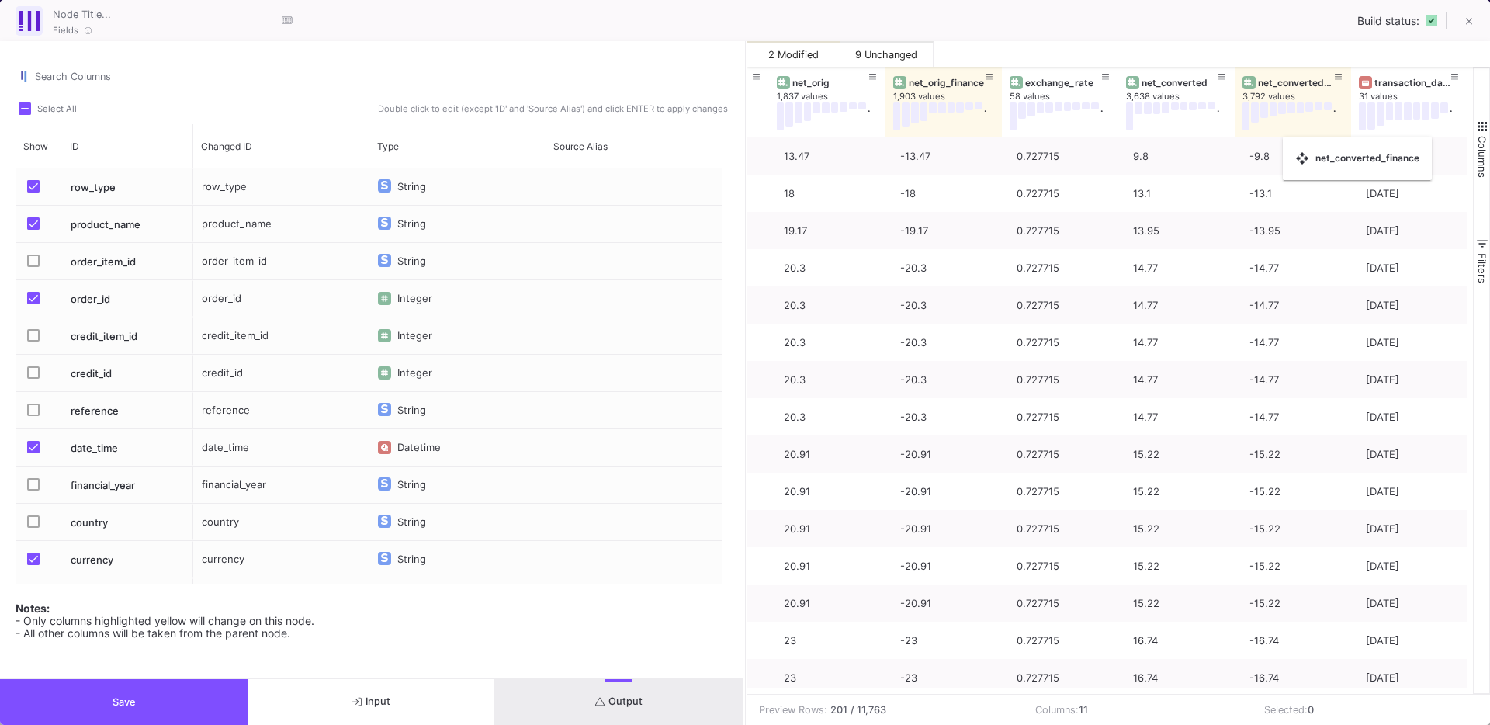
drag, startPoint x: 830, startPoint y: 116, endPoint x: 1295, endPoint y: 146, distance: 465.9
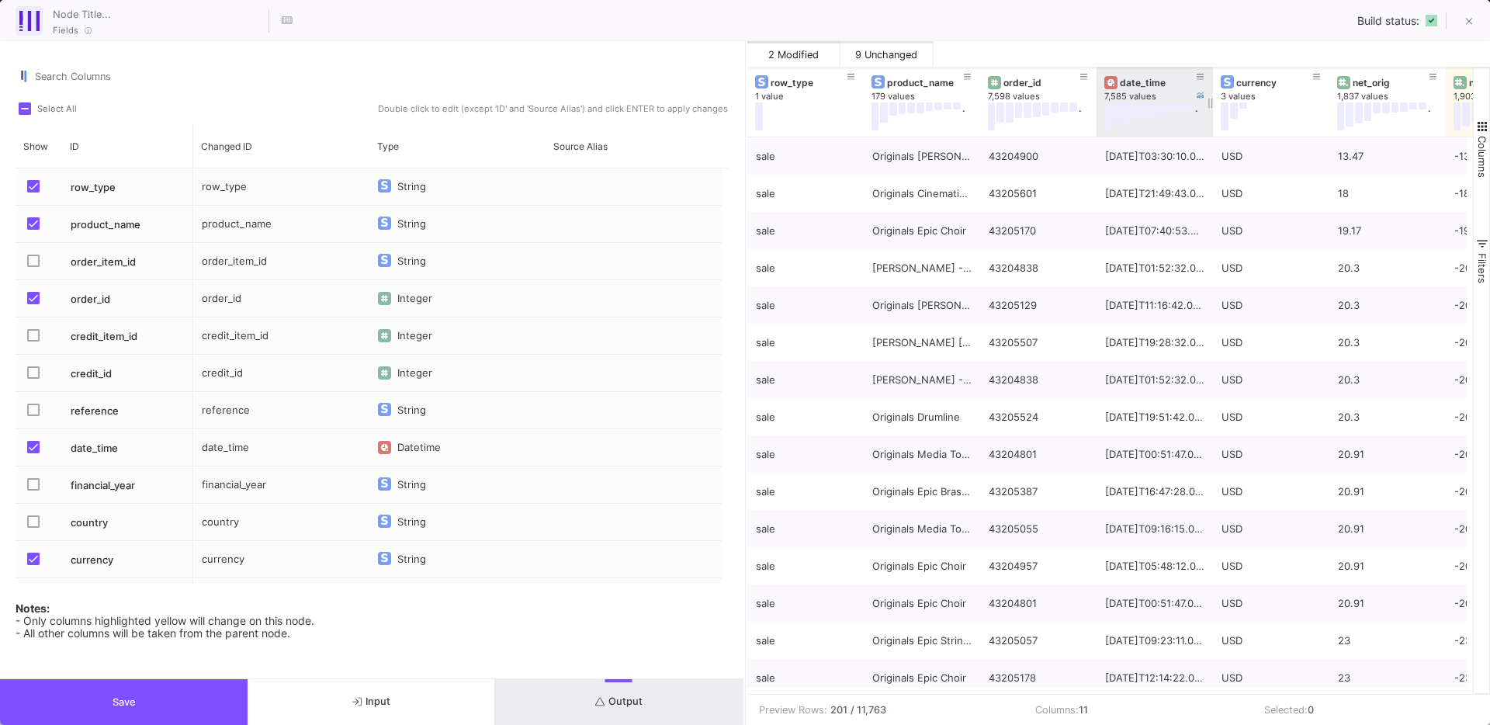
click at [1141, 81] on div "date_time" at bounding box center [1158, 83] width 77 height 12
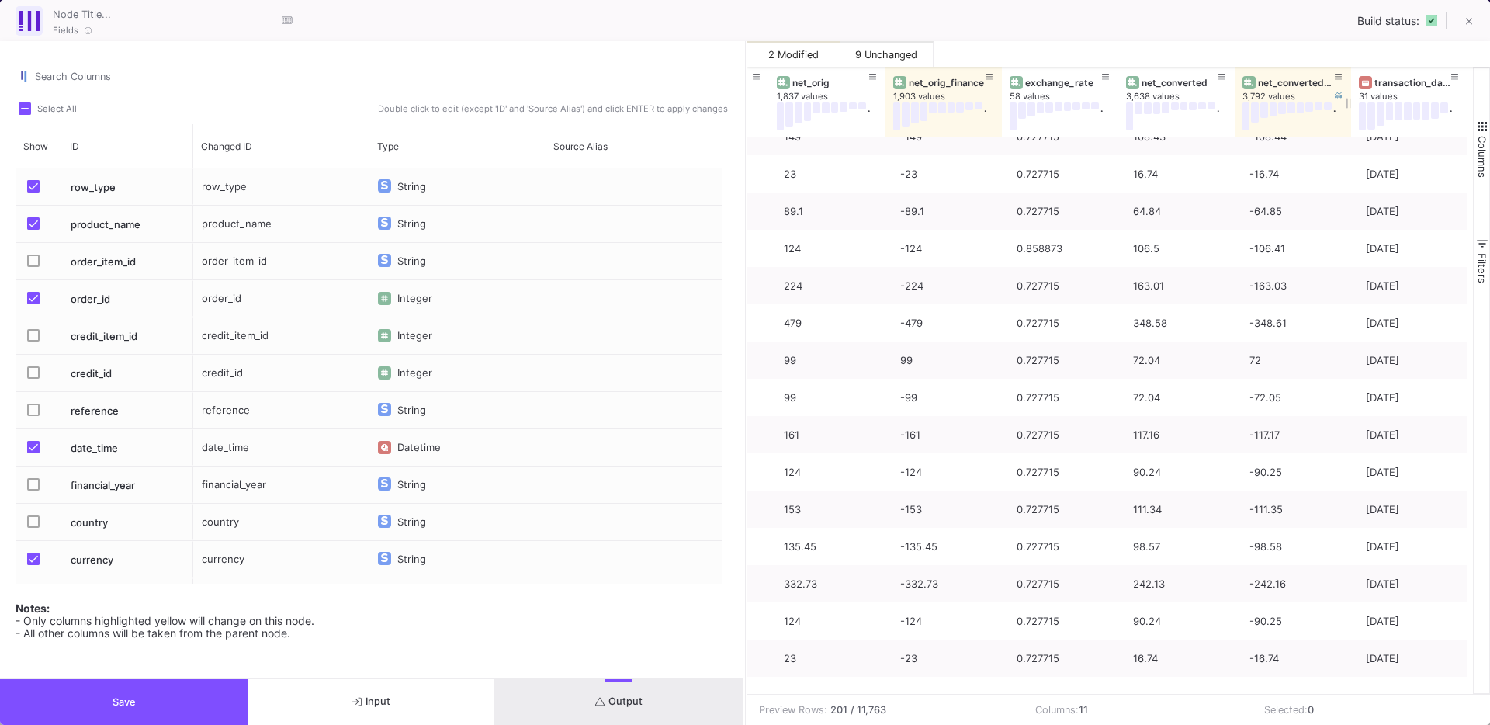
click at [1270, 79] on div "net_converted_finance" at bounding box center [1296, 83] width 77 height 12
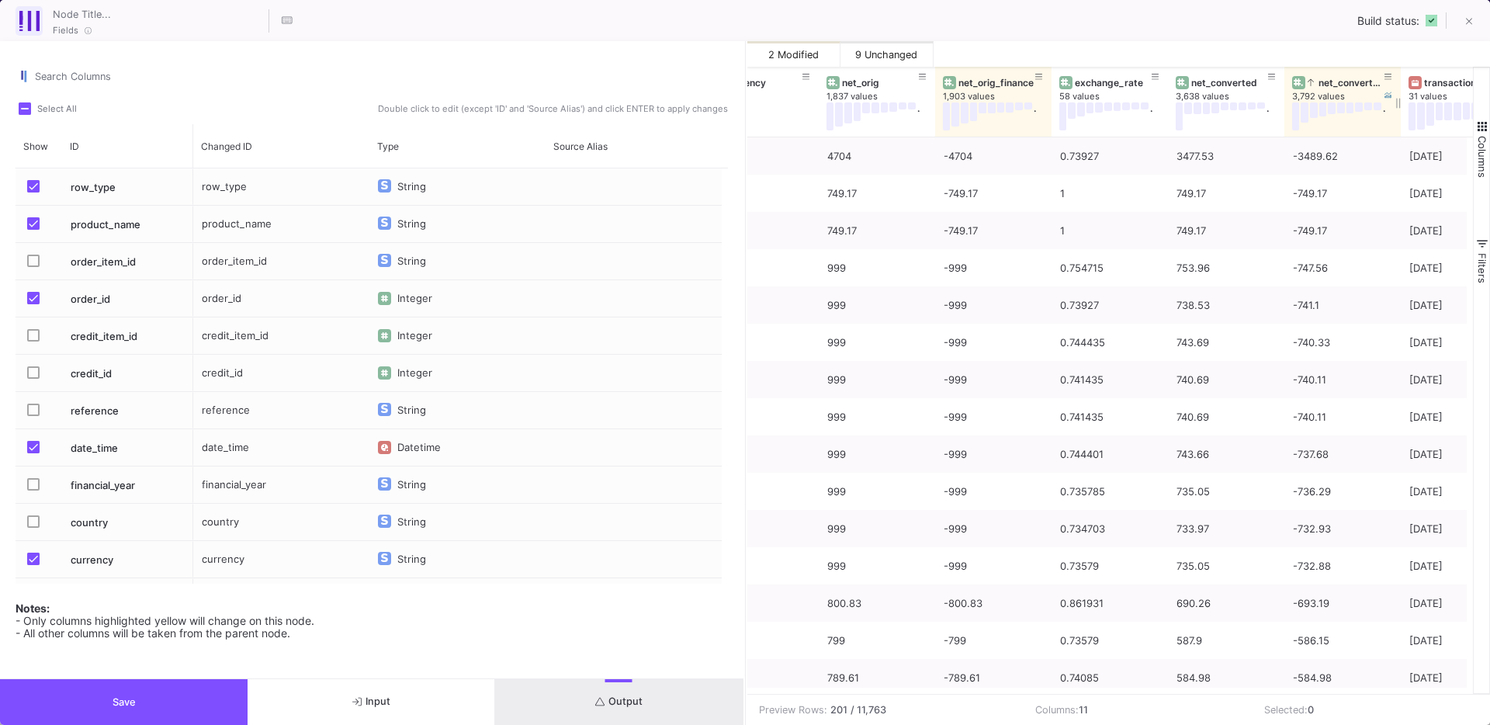
click at [1328, 85] on div "net_converted_finance" at bounding box center [1346, 83] width 77 height 12
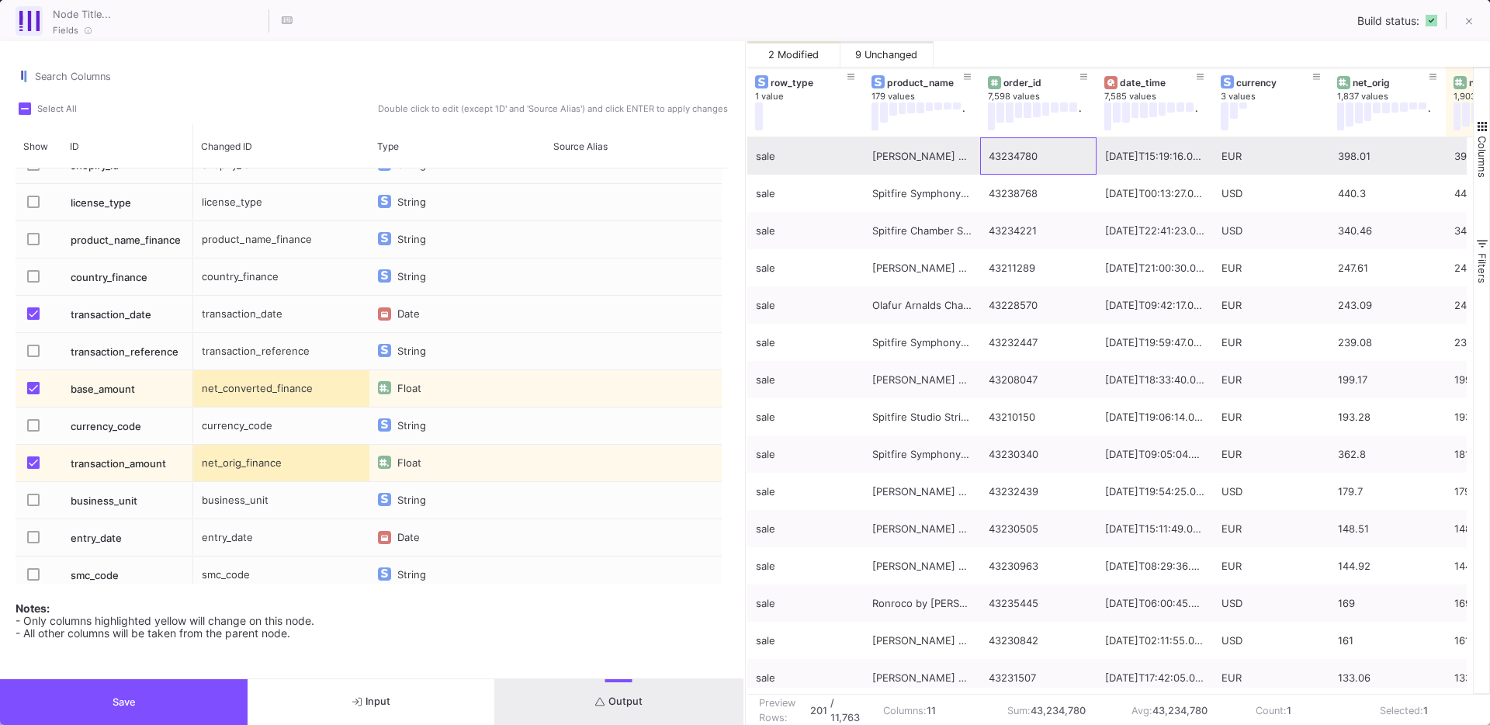
click at [1021, 161] on div "43234780" at bounding box center [1038, 156] width 99 height 36
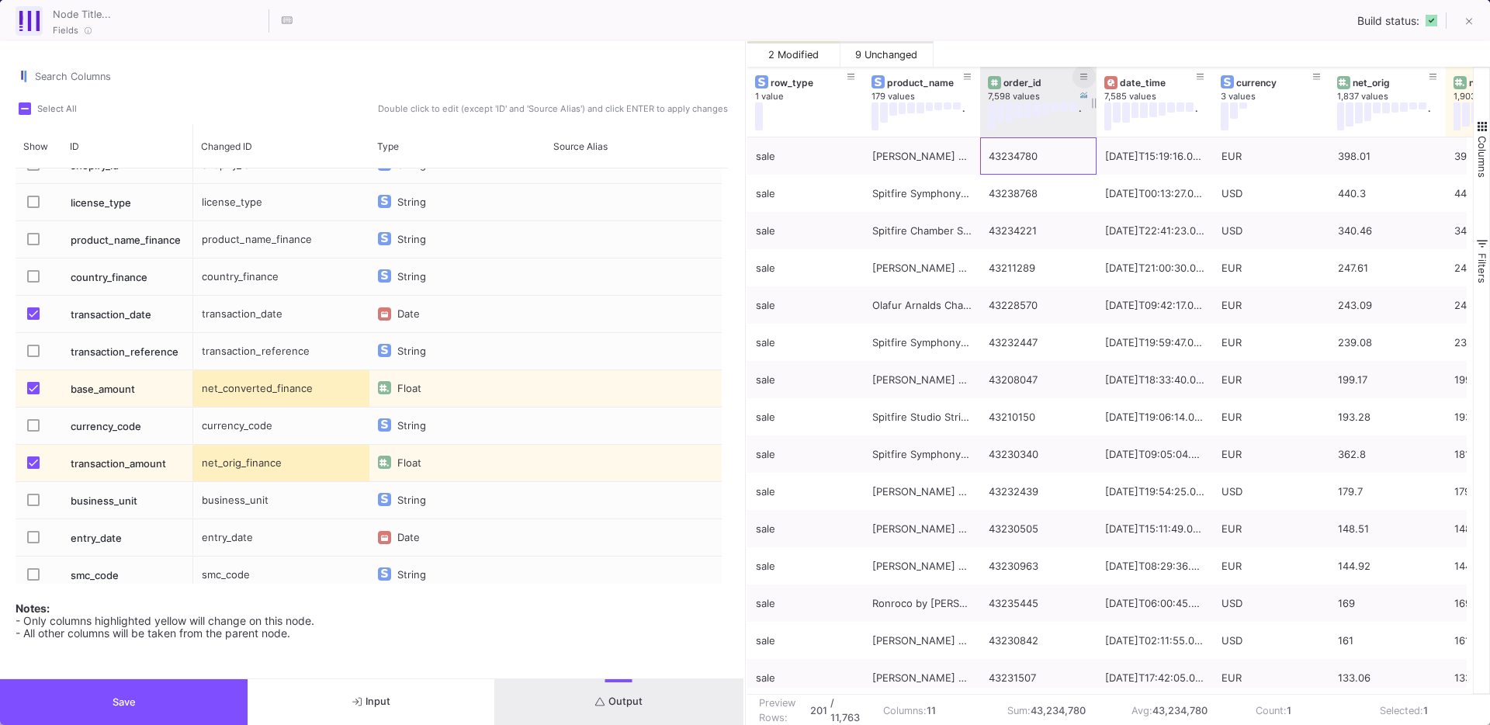
click at [1086, 79] on icon at bounding box center [1084, 77] width 8 height 6
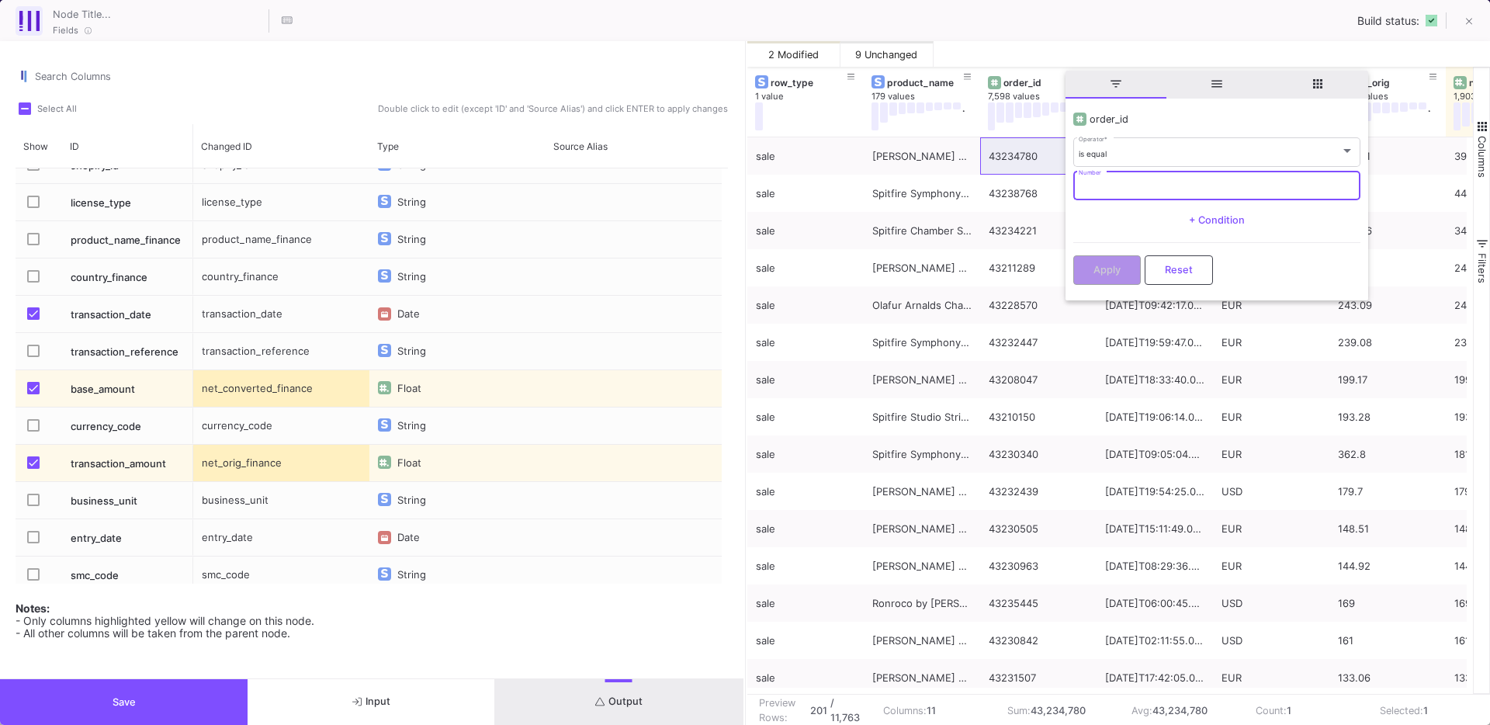
click at [1118, 190] on input "Number" at bounding box center [1217, 187] width 276 height 10
paste input "43234780"
type input "43234780"
click at [1092, 260] on button "Apply" at bounding box center [1107, 268] width 68 height 29
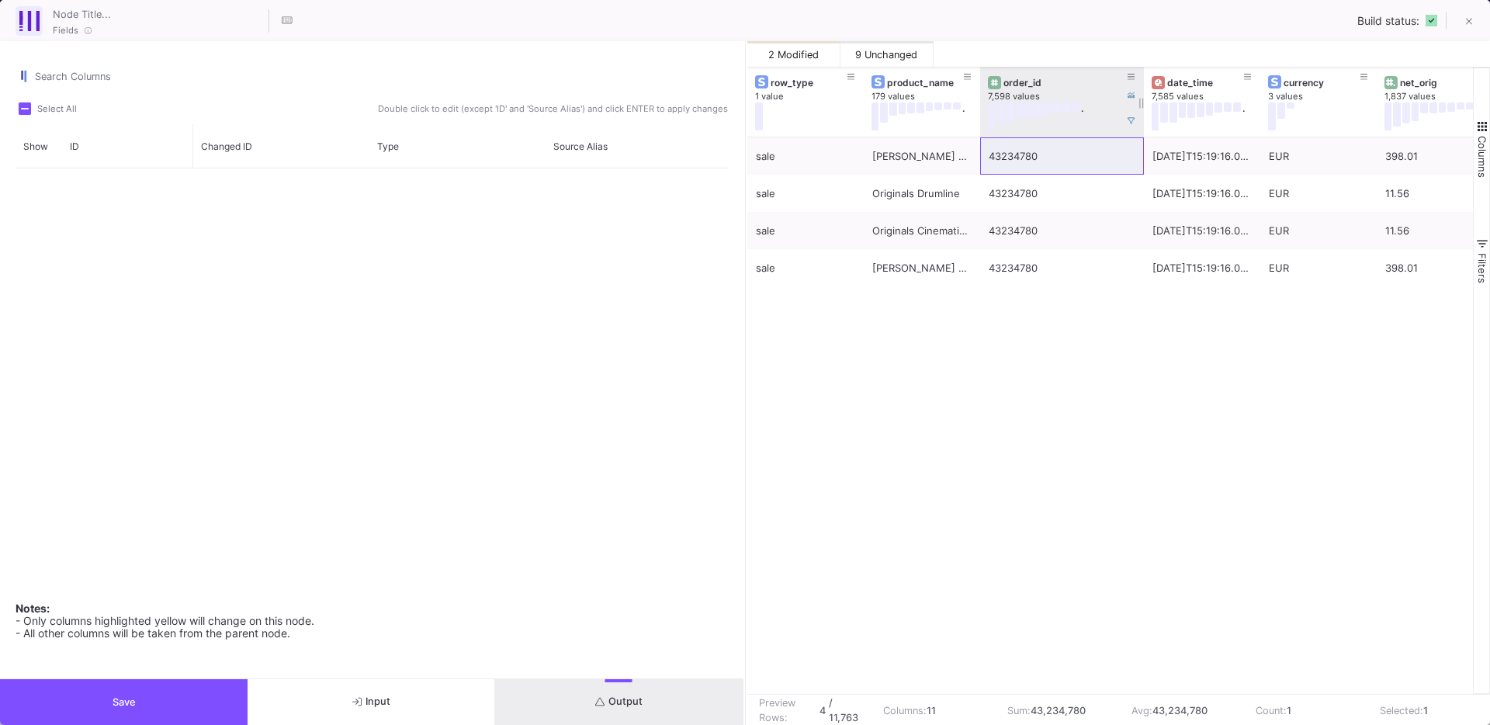
scroll to position [4530, 0]
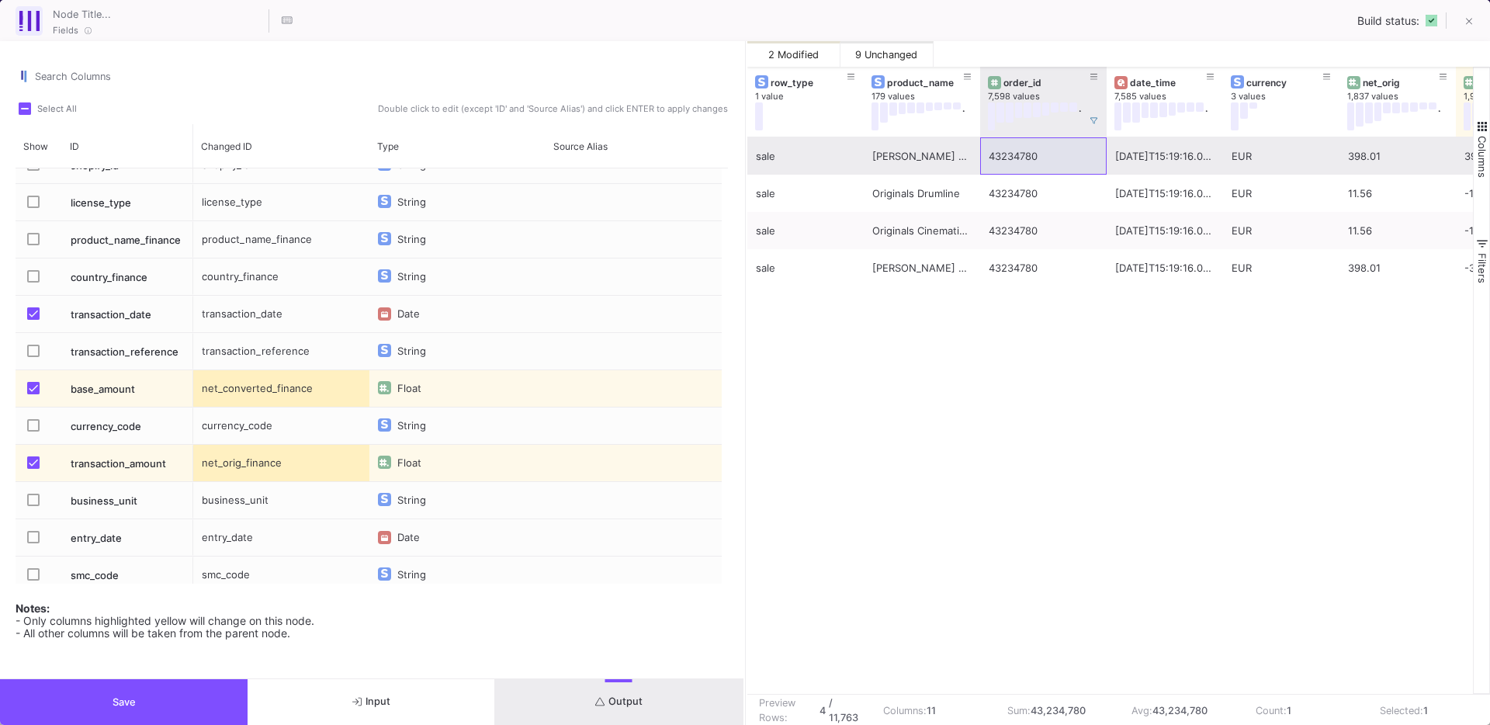
click at [1104, 140] on div "date_time 7,585 values . currency 3 values net_orig 1,837 values . net_orig_fin…" at bounding box center [1110, 380] width 727 height 627
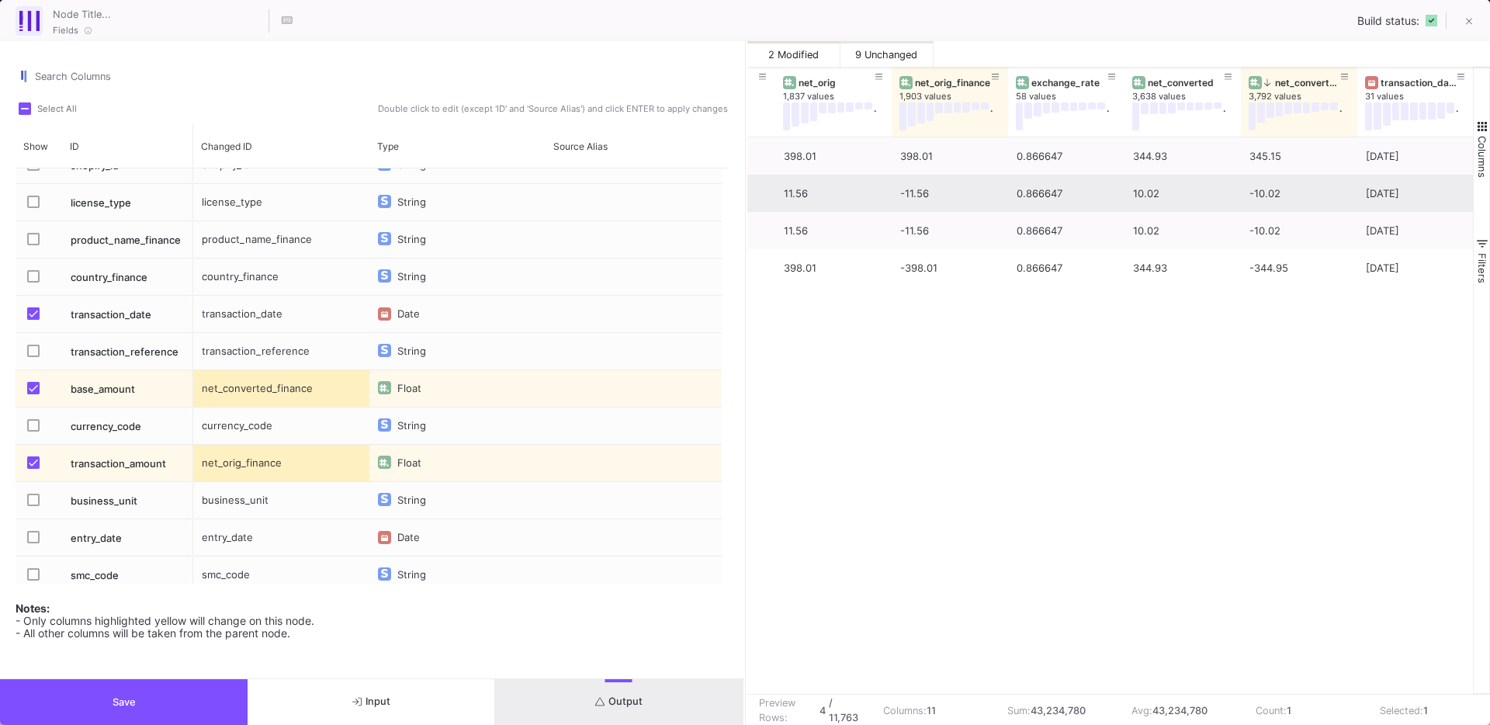
scroll to position [0, 0]
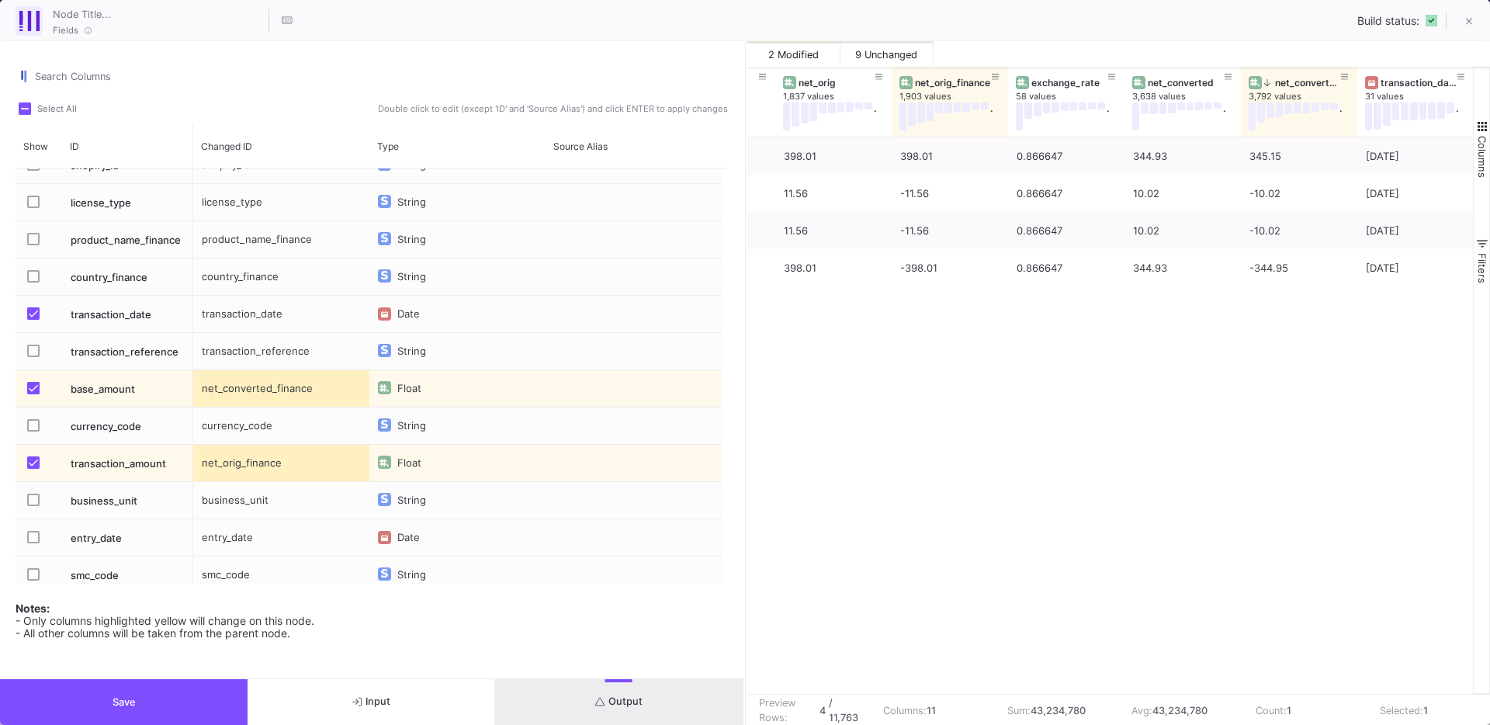
click at [195, 711] on button "Save" at bounding box center [124, 702] width 248 height 46
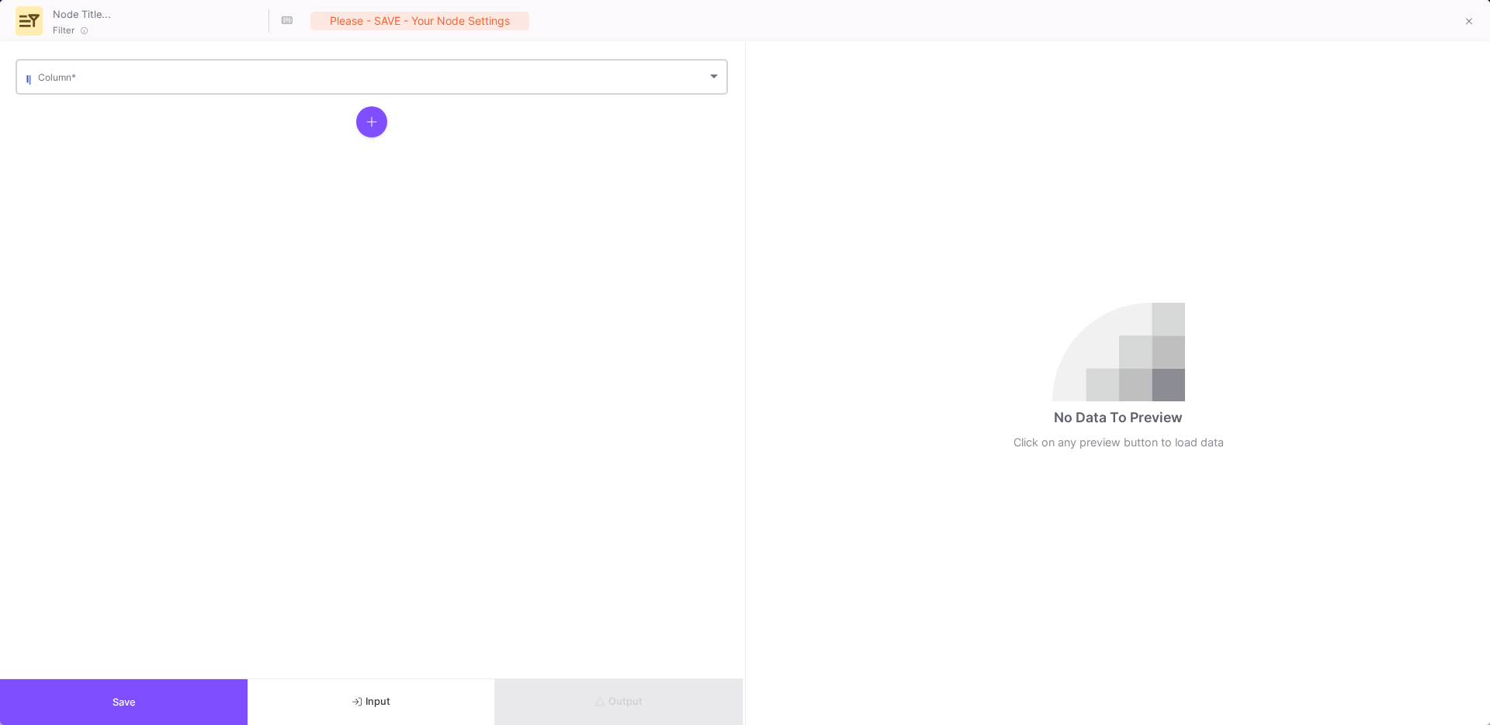
click at [95, 91] on div "Column *" at bounding box center [379, 76] width 683 height 38
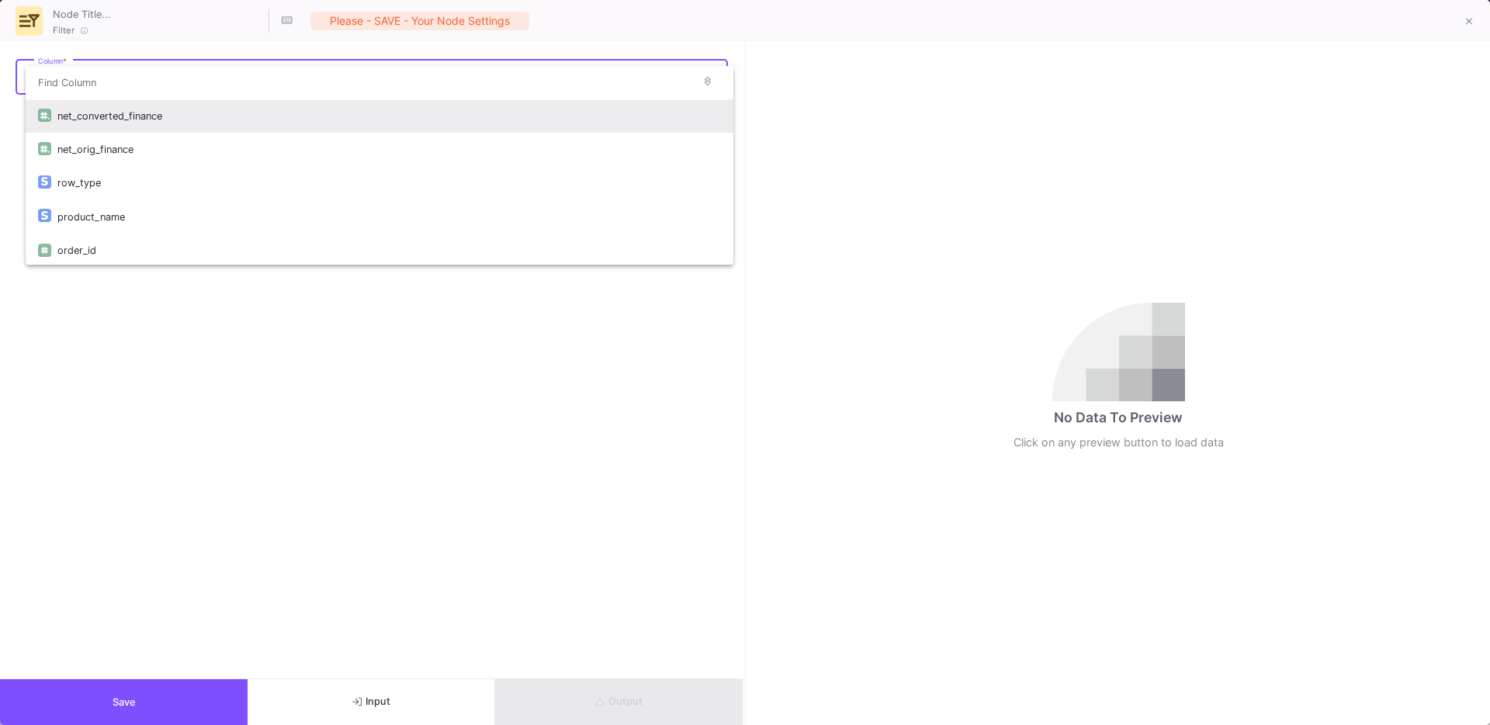
click at [194, 120] on div "net_converted_finance" at bounding box center [389, 115] width 664 height 33
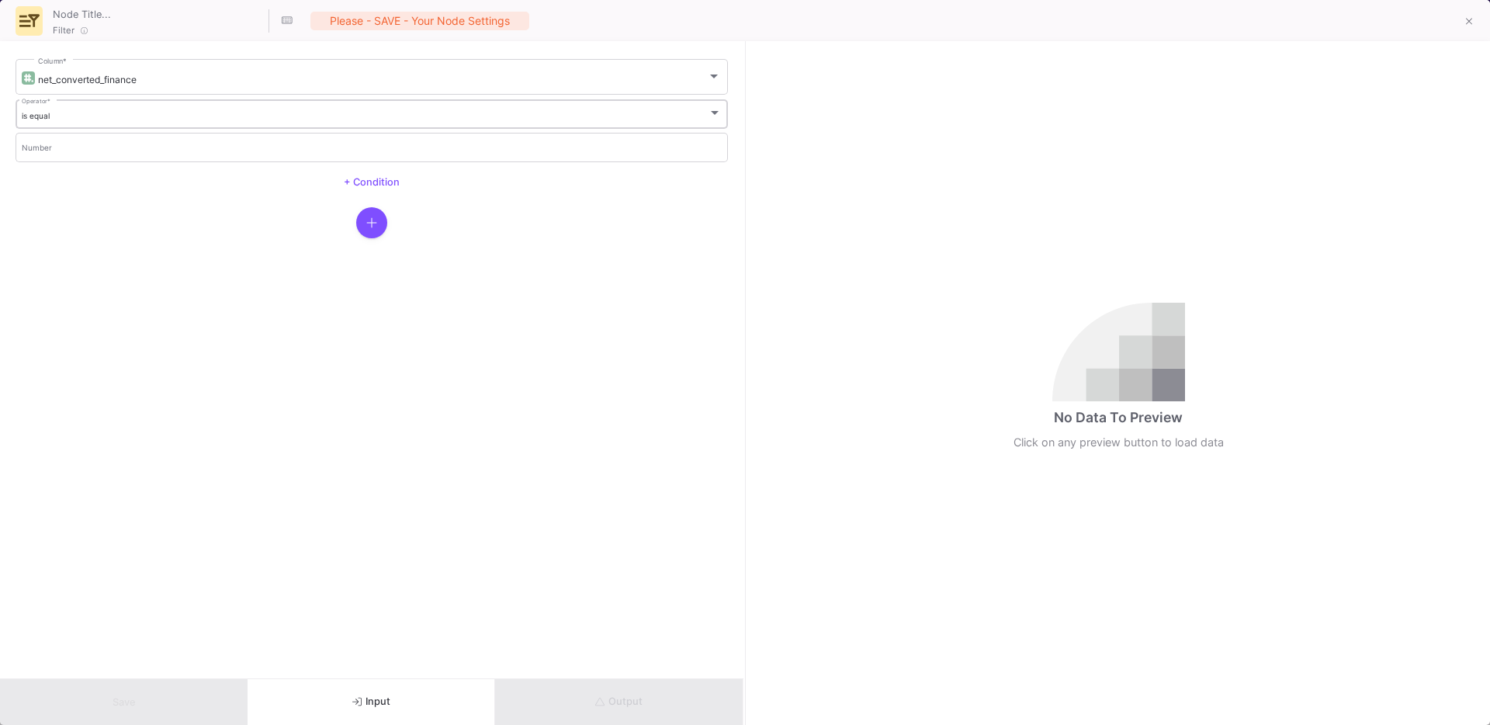
click at [80, 113] on div "is equal" at bounding box center [365, 116] width 687 height 10
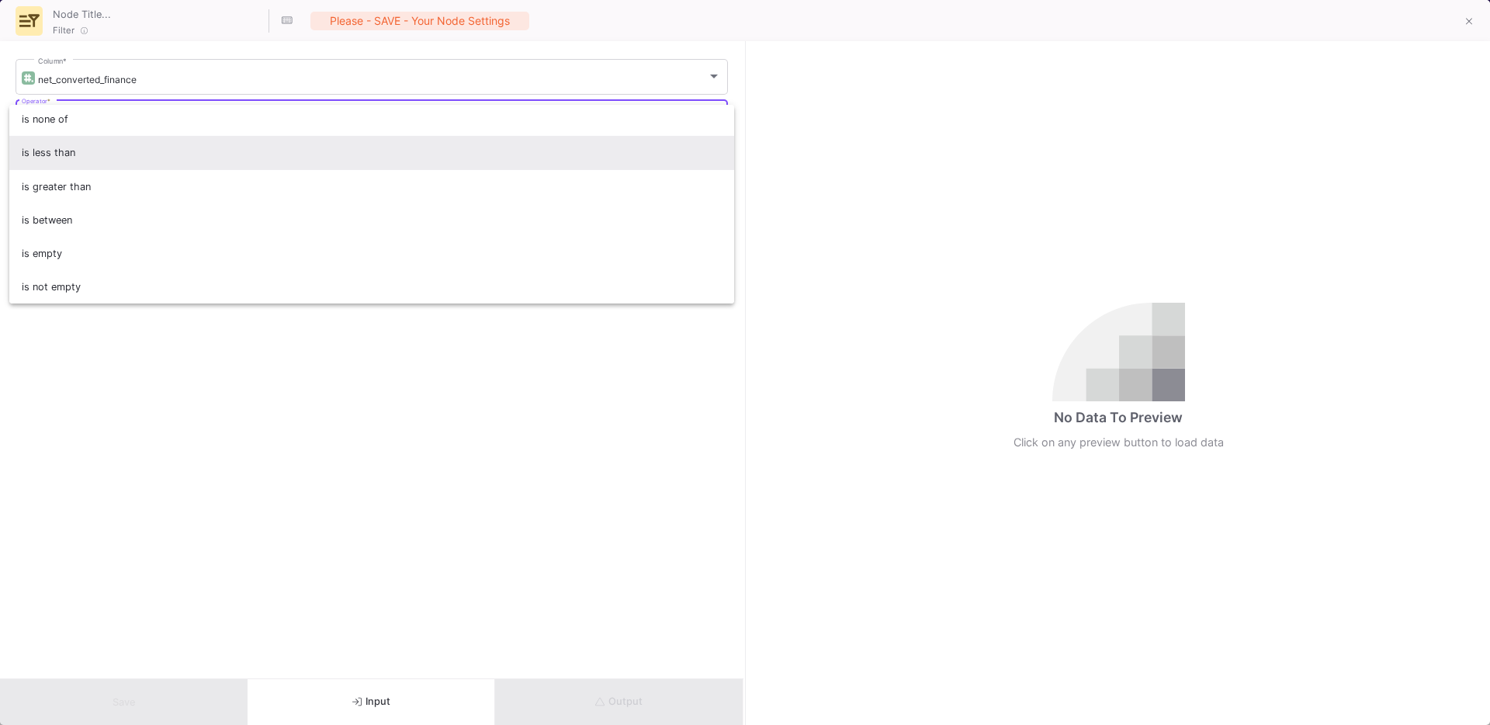
click at [56, 158] on span "is less than" at bounding box center [372, 152] width 701 height 33
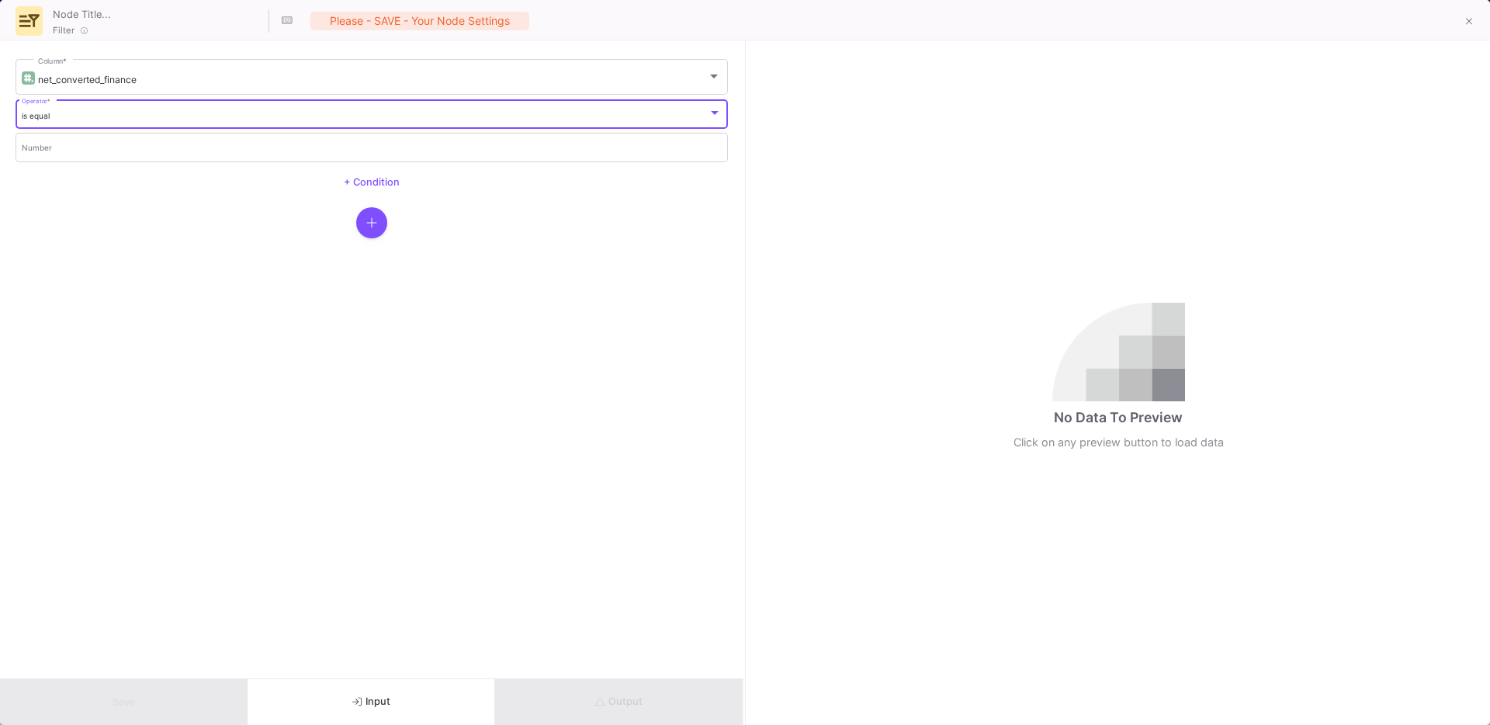
scroll to position [93, 0]
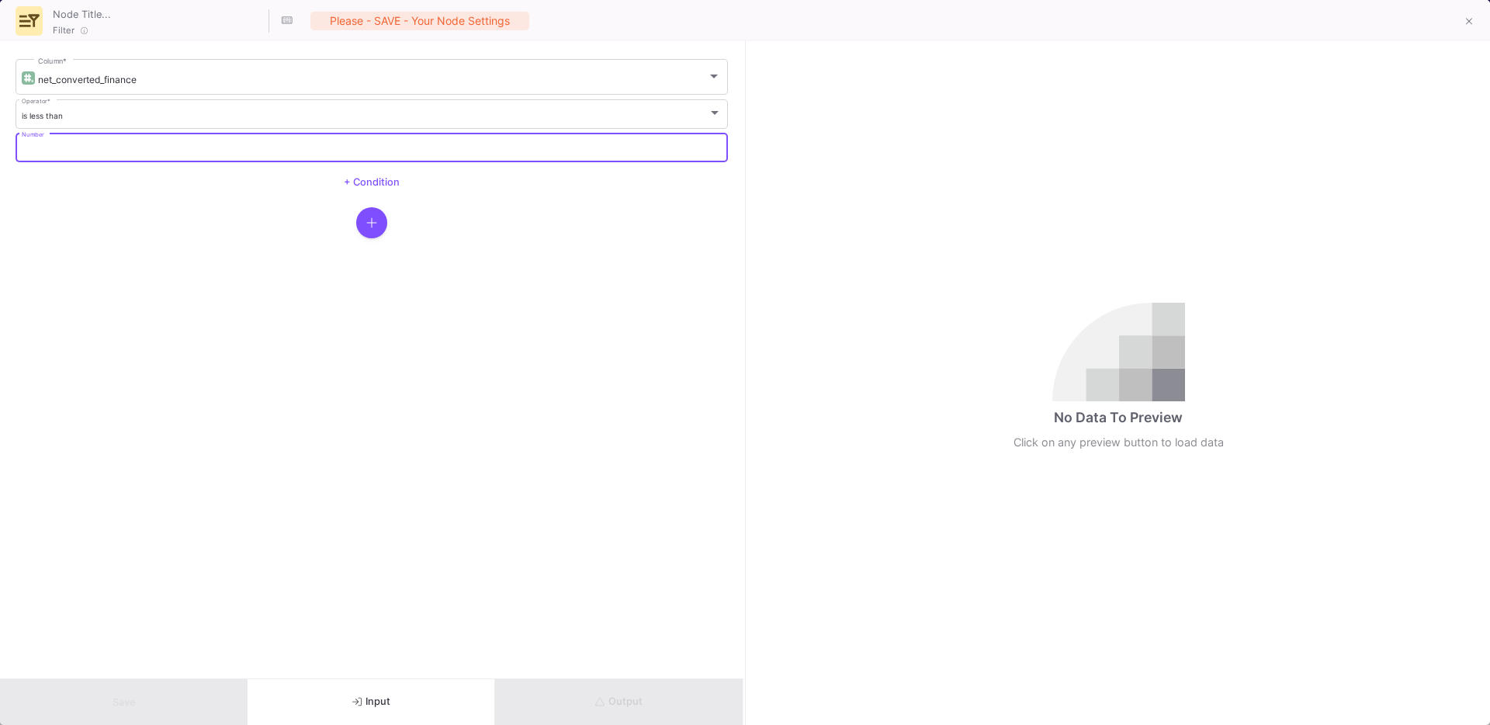
click at [69, 144] on input "Number" at bounding box center [372, 149] width 701 height 10
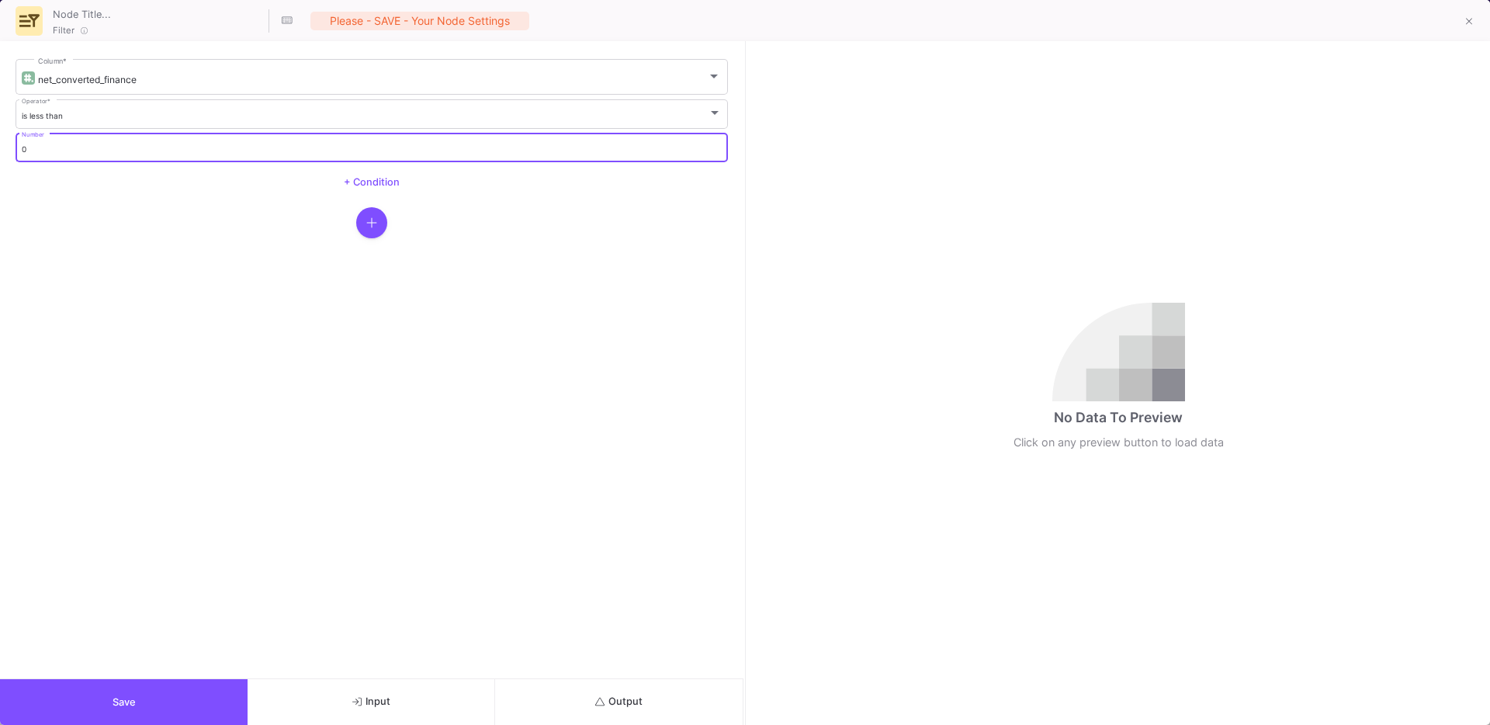
type input "0"
click at [290, 507] on form "net_converted_finance Column * is less than Operator * 0 Number + Condition" at bounding box center [372, 359] width 744 height 637
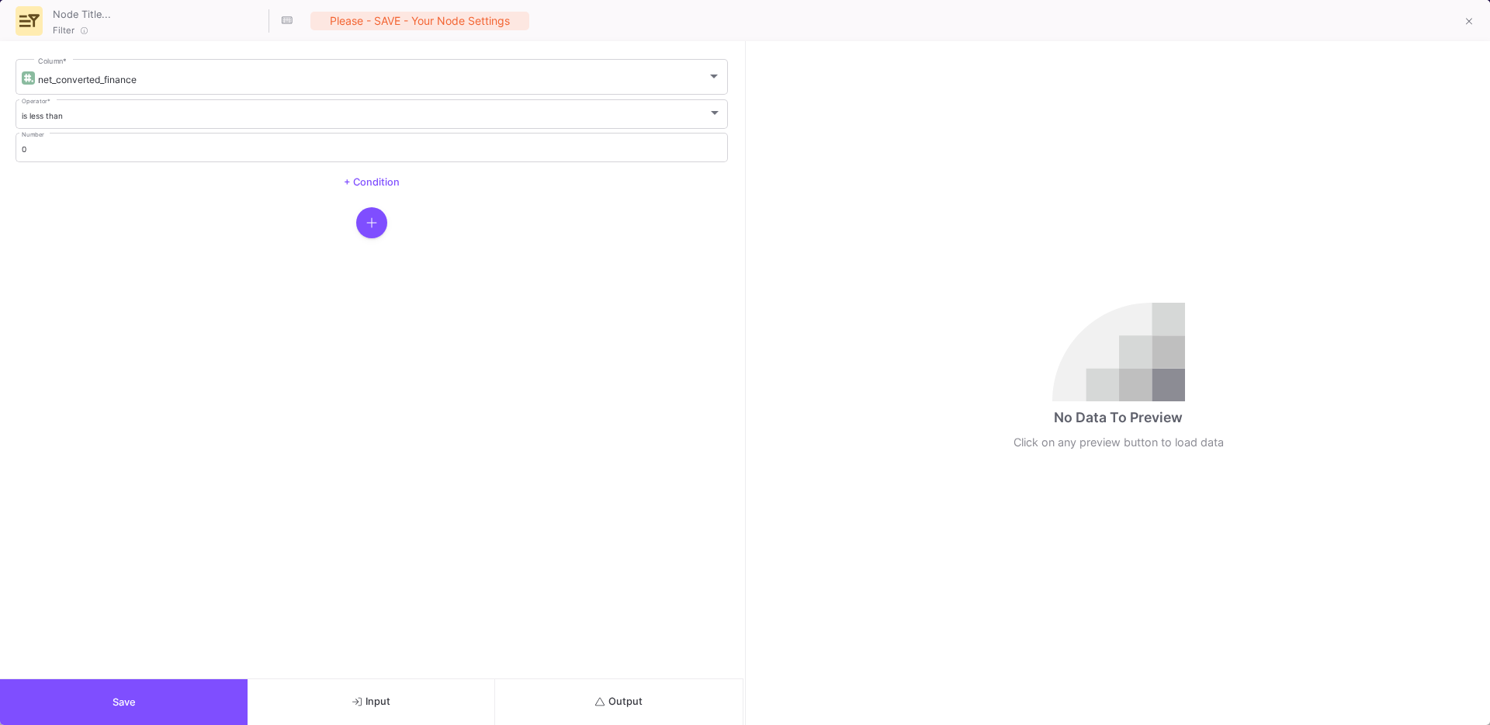
click at [130, 687] on button "Save" at bounding box center [124, 702] width 248 height 46
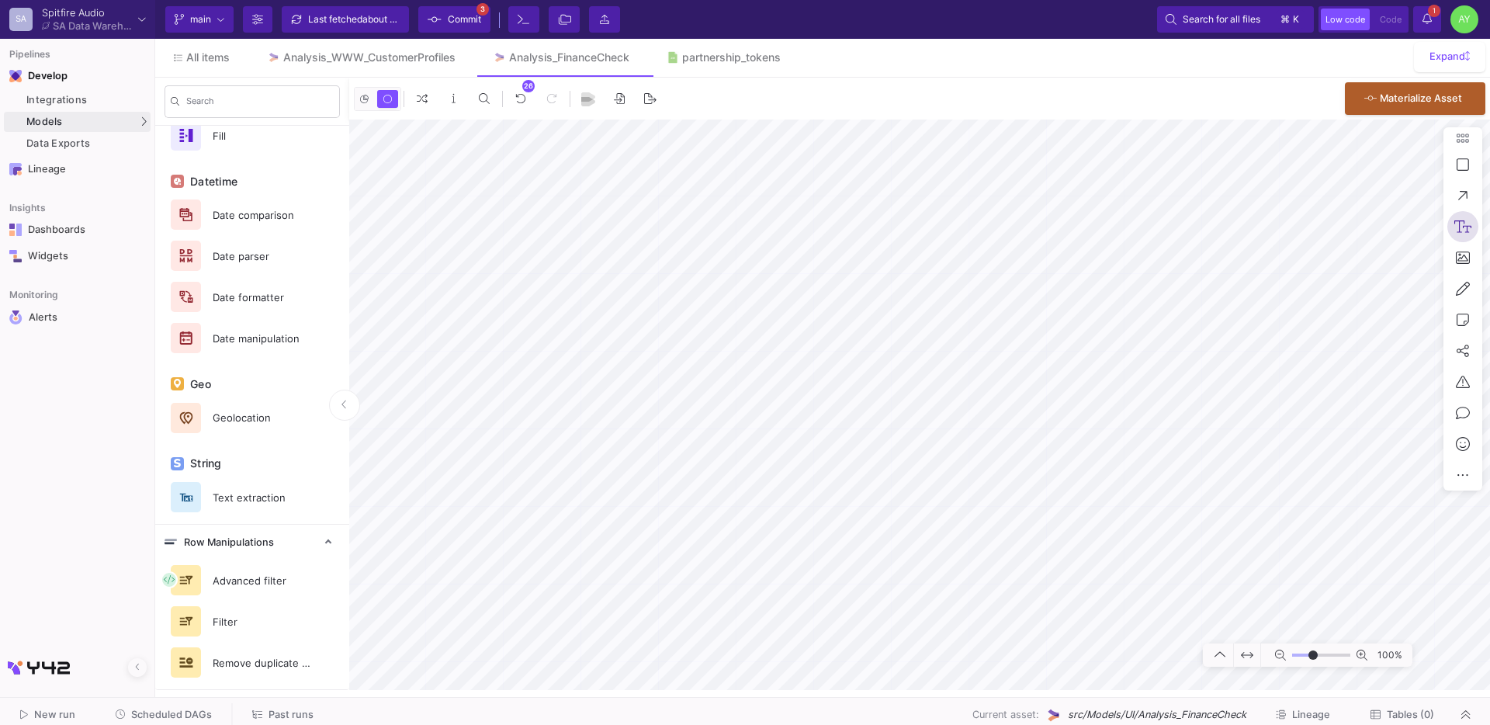
click at [1464, 229] on icon at bounding box center [1464, 227] width 18 height 14
type textarea "Remove finance refunds"
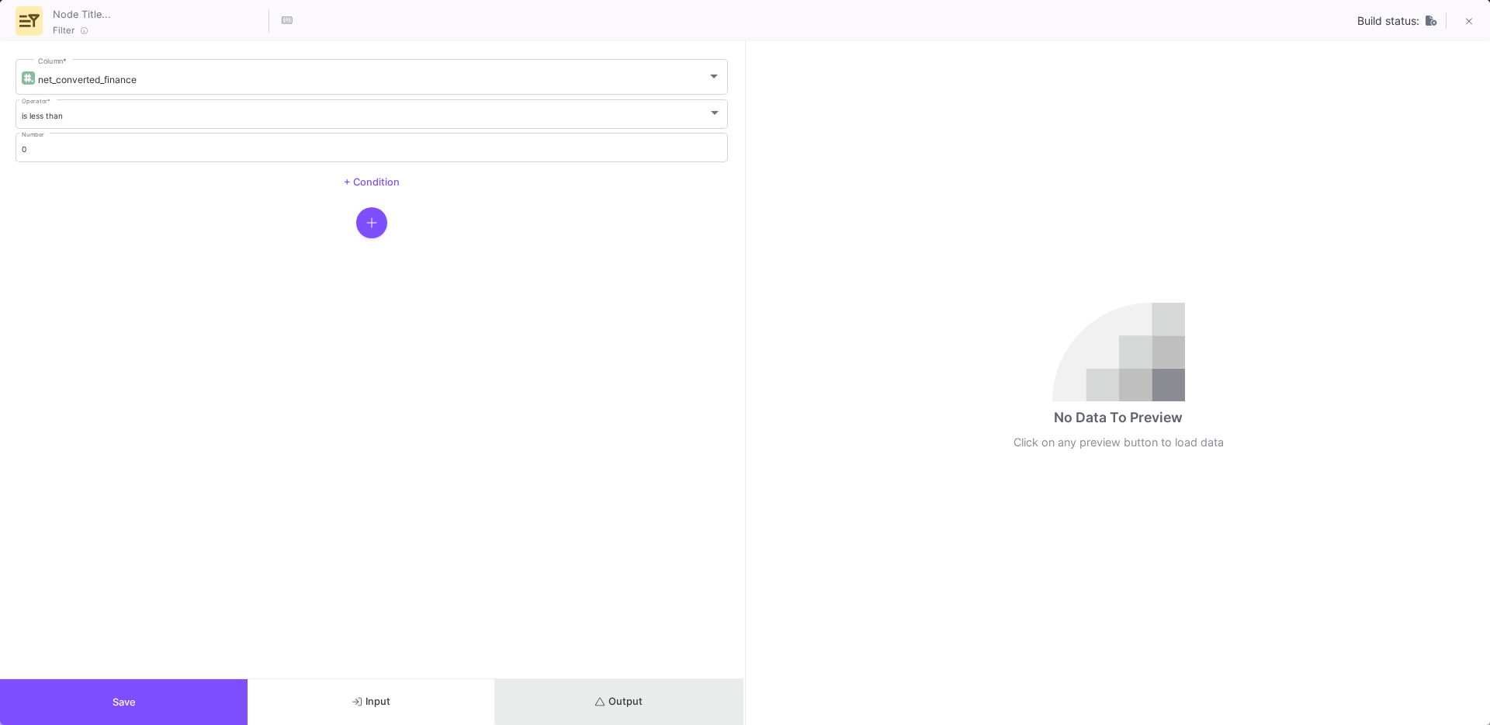
click at [654, 699] on button "Output" at bounding box center [619, 702] width 248 height 46
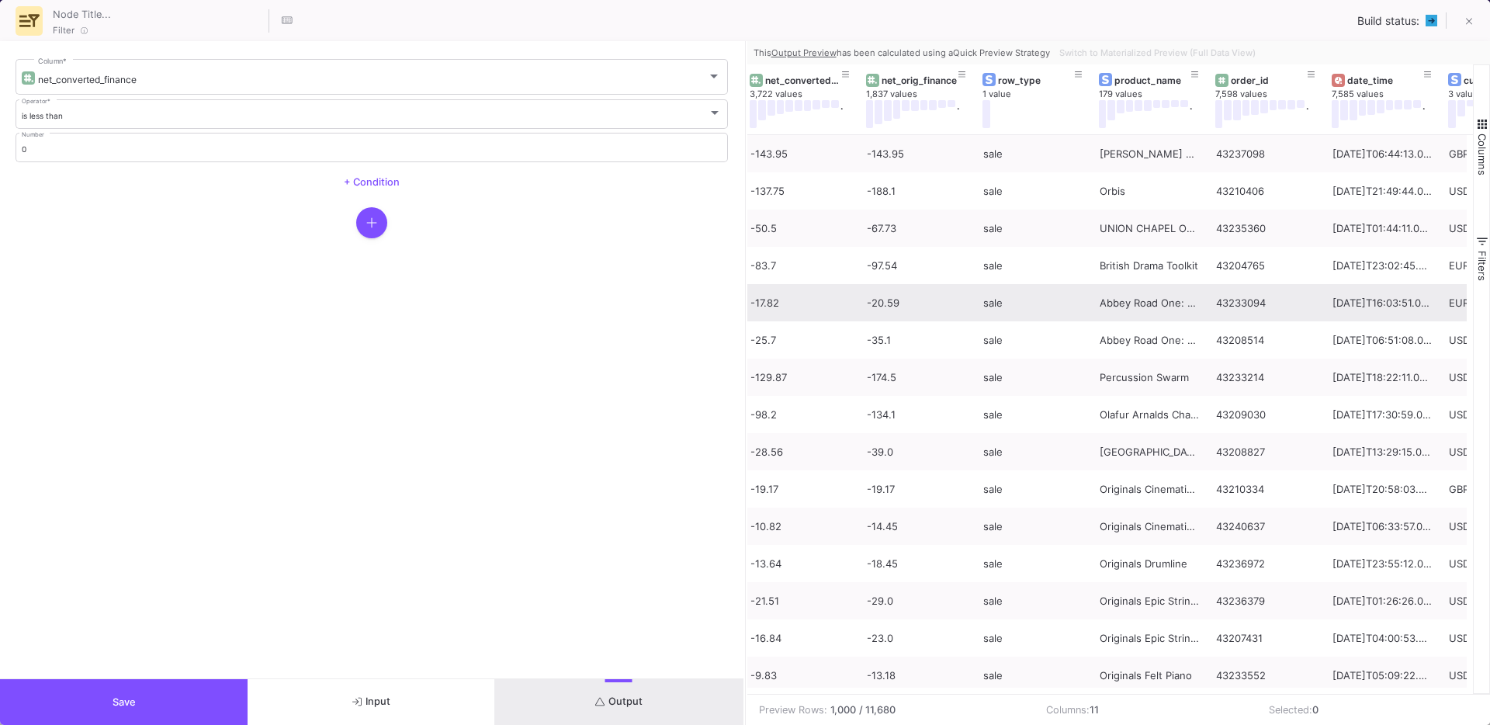
scroll to position [0, 0]
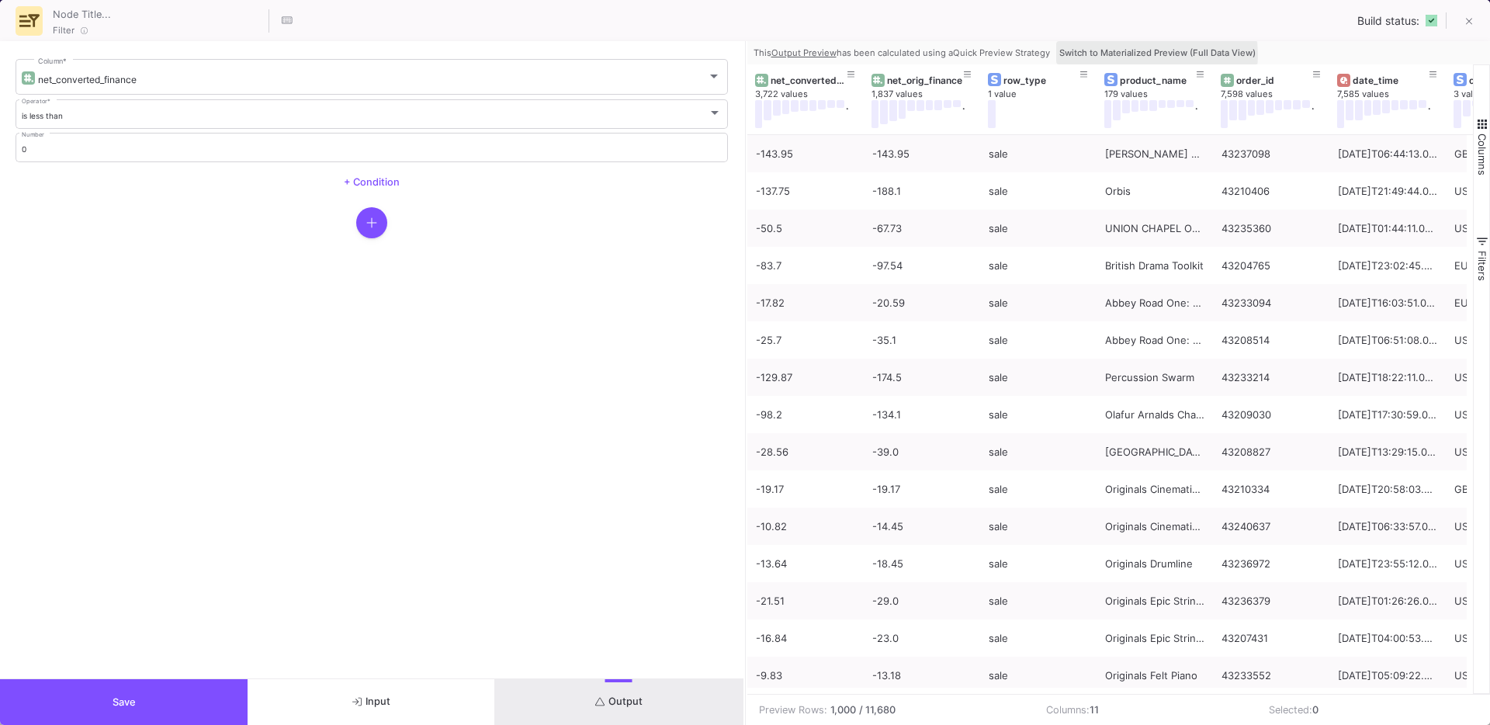
click at [1136, 55] on span "Switch to Materialized Preview (Full Data View)" at bounding box center [1157, 52] width 196 height 11
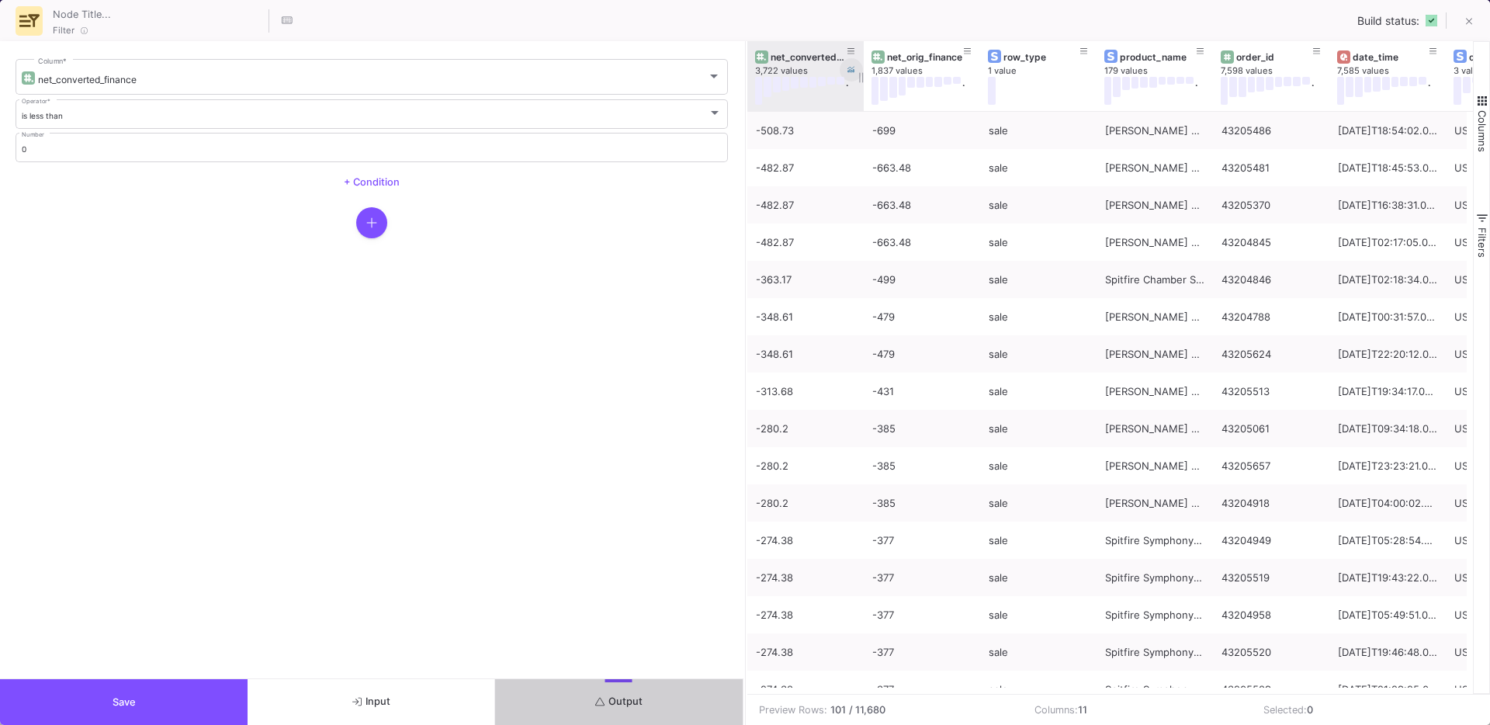
click at [851, 69] on icon at bounding box center [852, 70] width 8 height 8
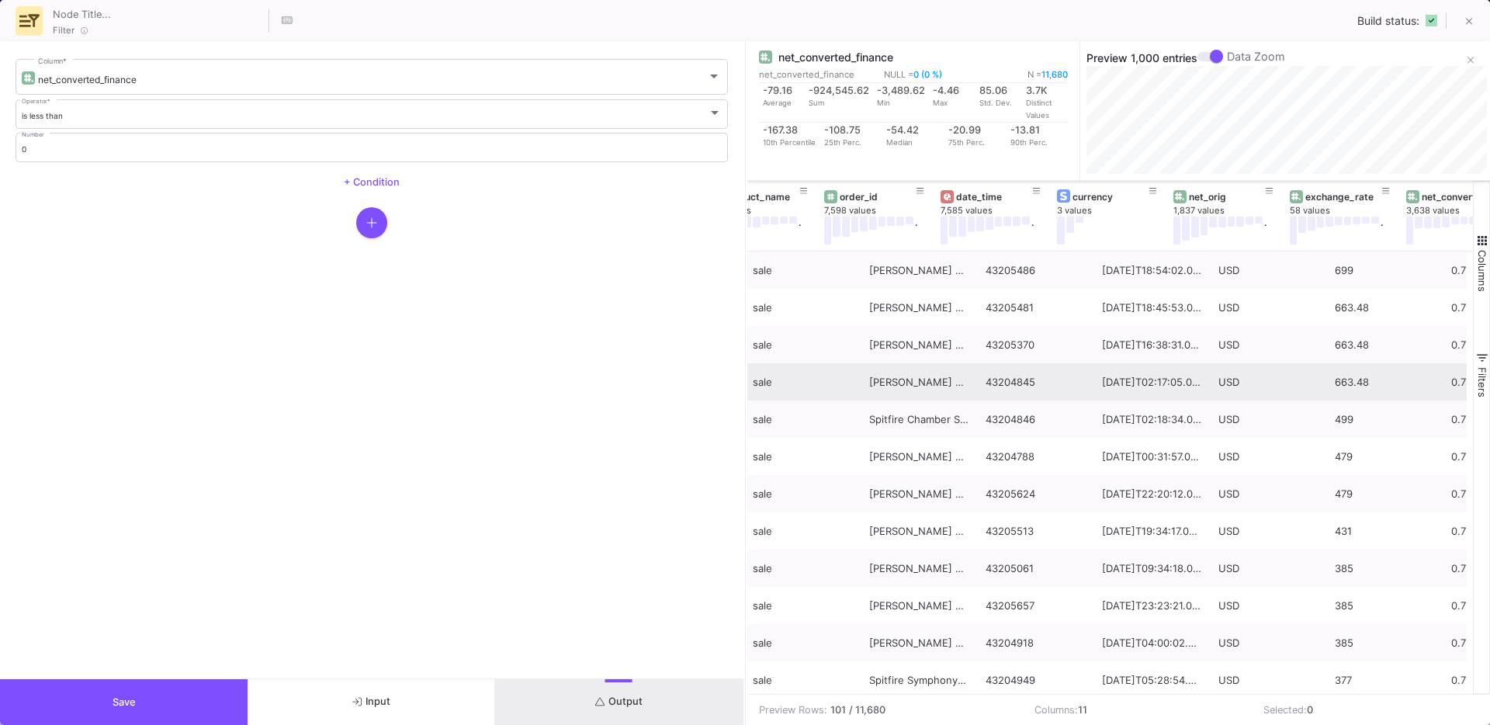
scroll to position [0, 560]
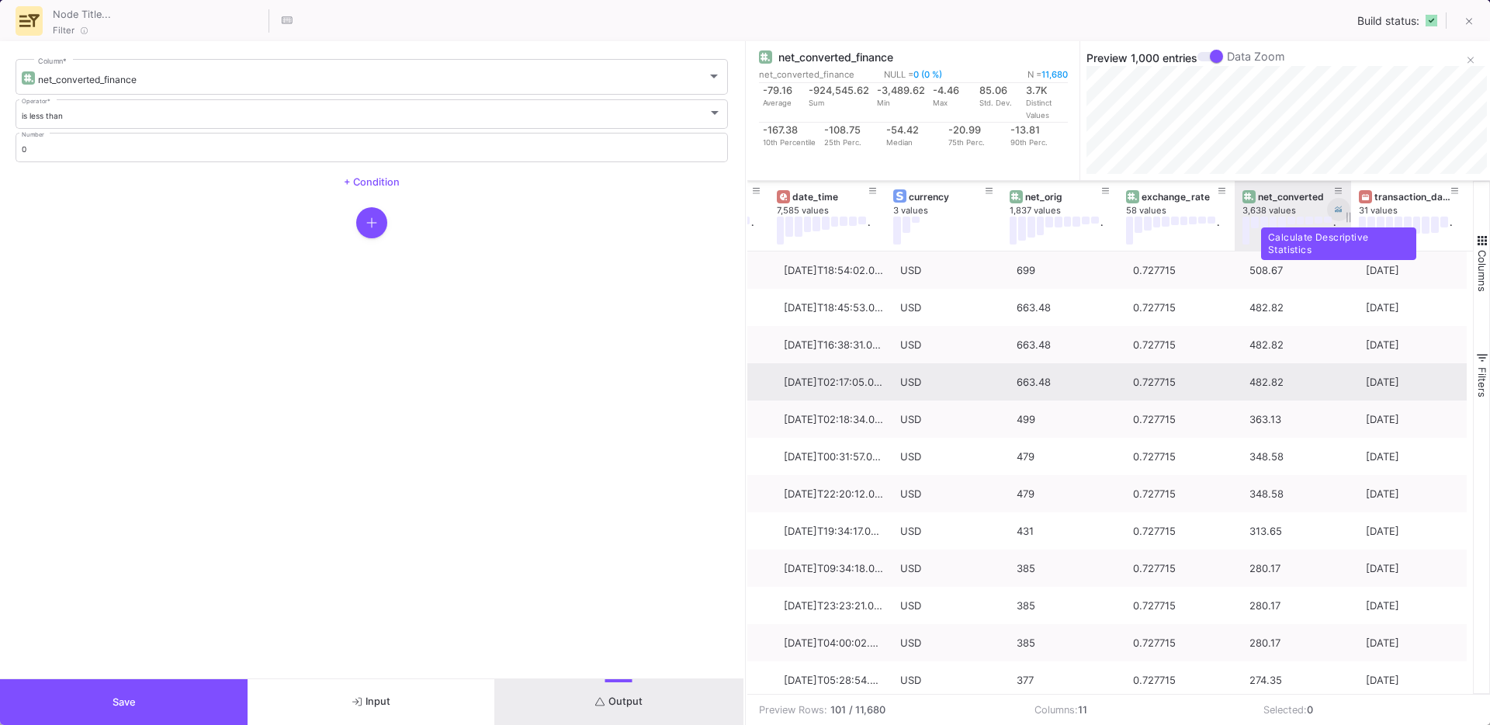
click at [1340, 210] on icon at bounding box center [1339, 209] width 8 height 6
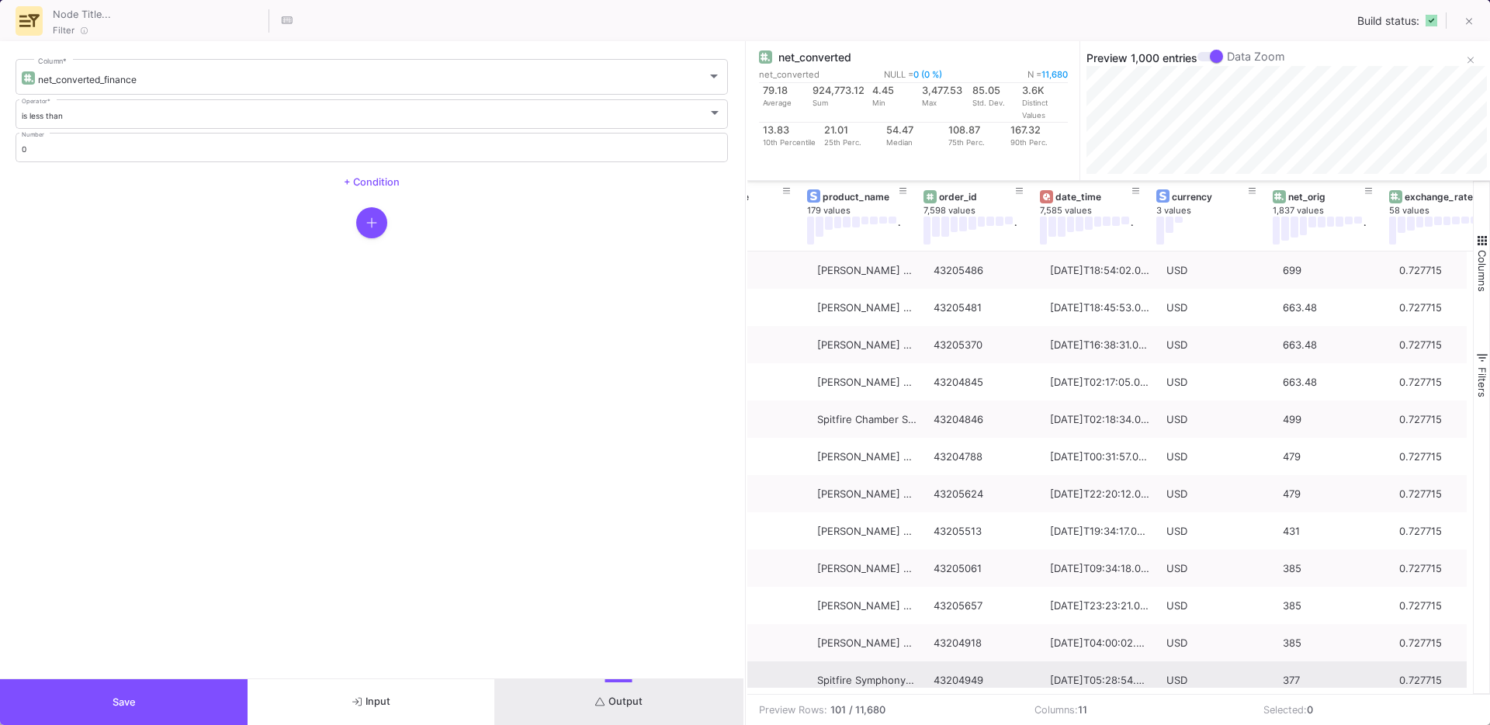
scroll to position [0, 342]
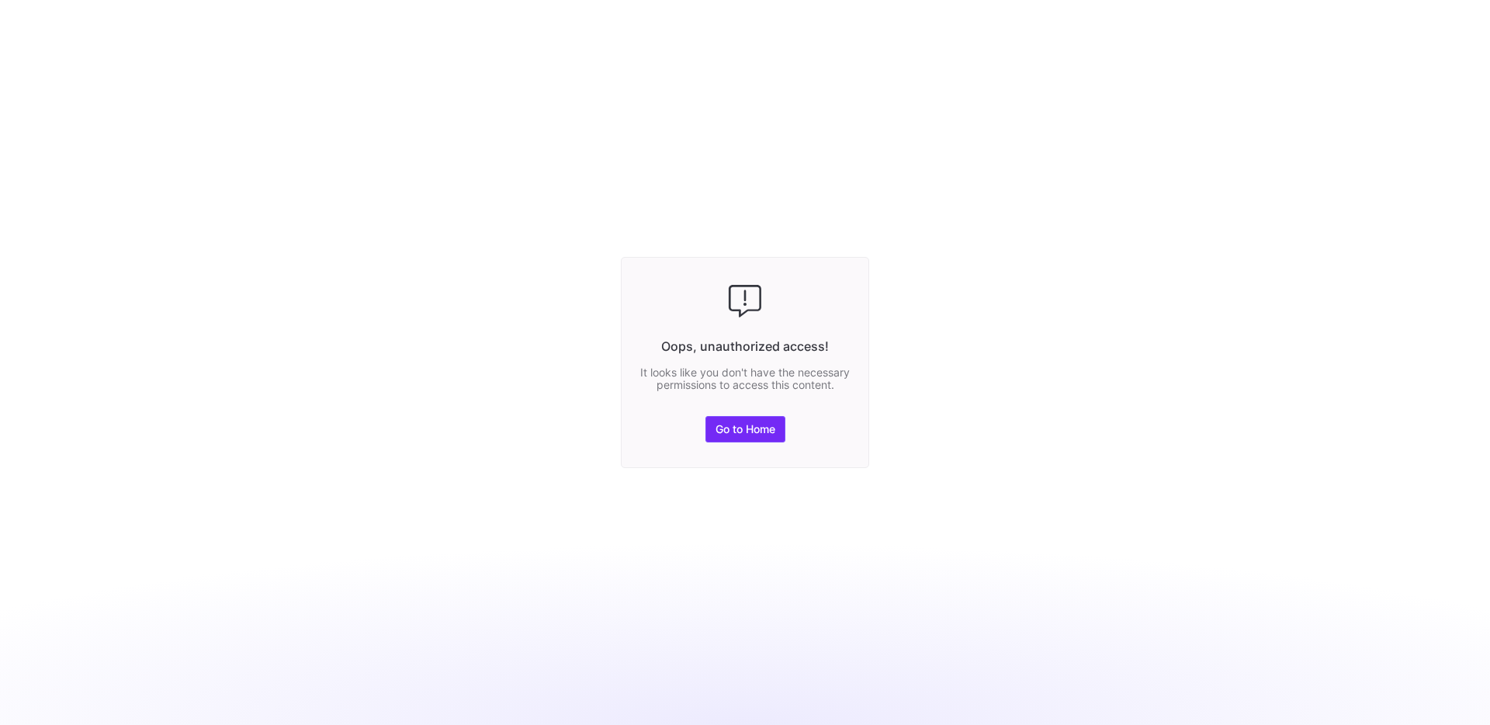
click at [727, 435] on span "Go to Home" at bounding box center [746, 429] width 60 height 12
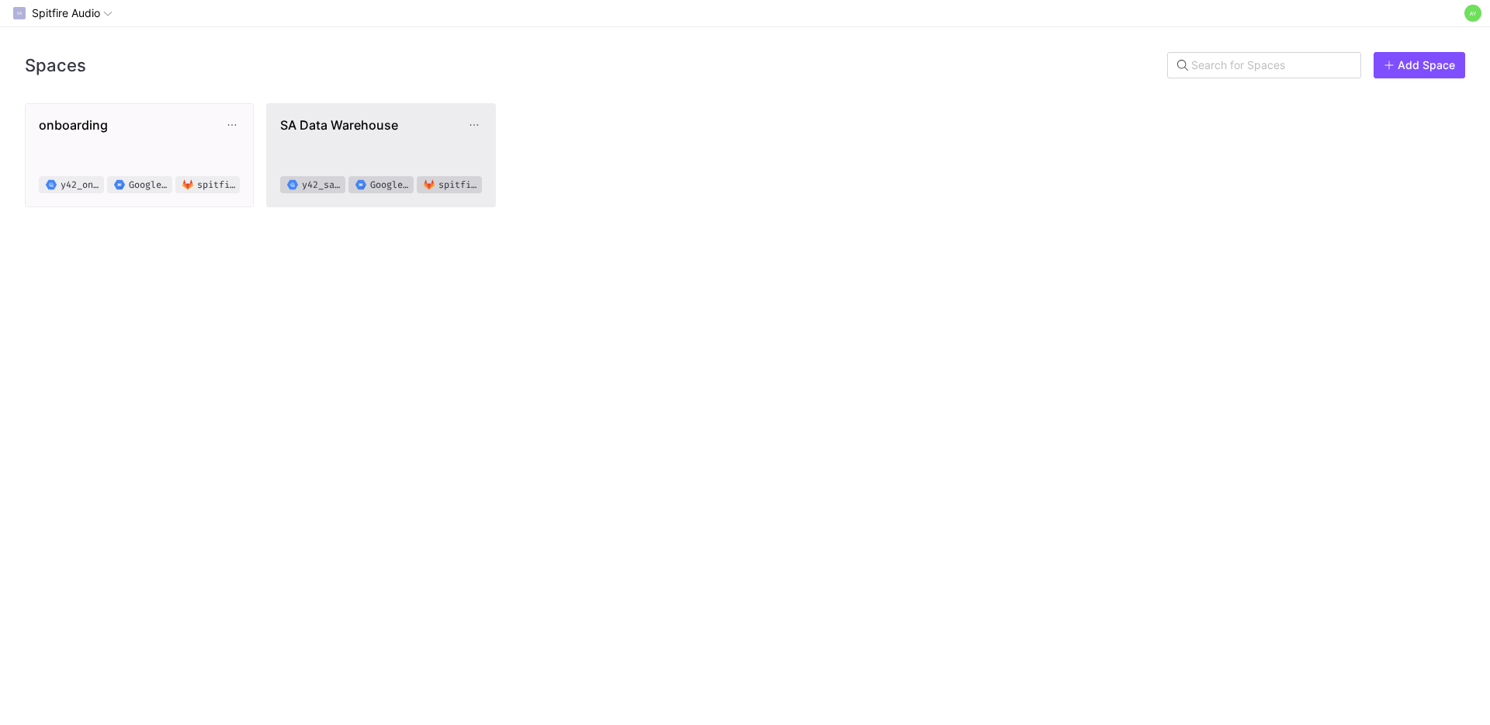
click at [414, 136] on span "SA Data Warehouse y42_sadatawarehouse_b76de68c5de74895b4e0371b7a311f26 Google C…" at bounding box center [380, 155] width 201 height 76
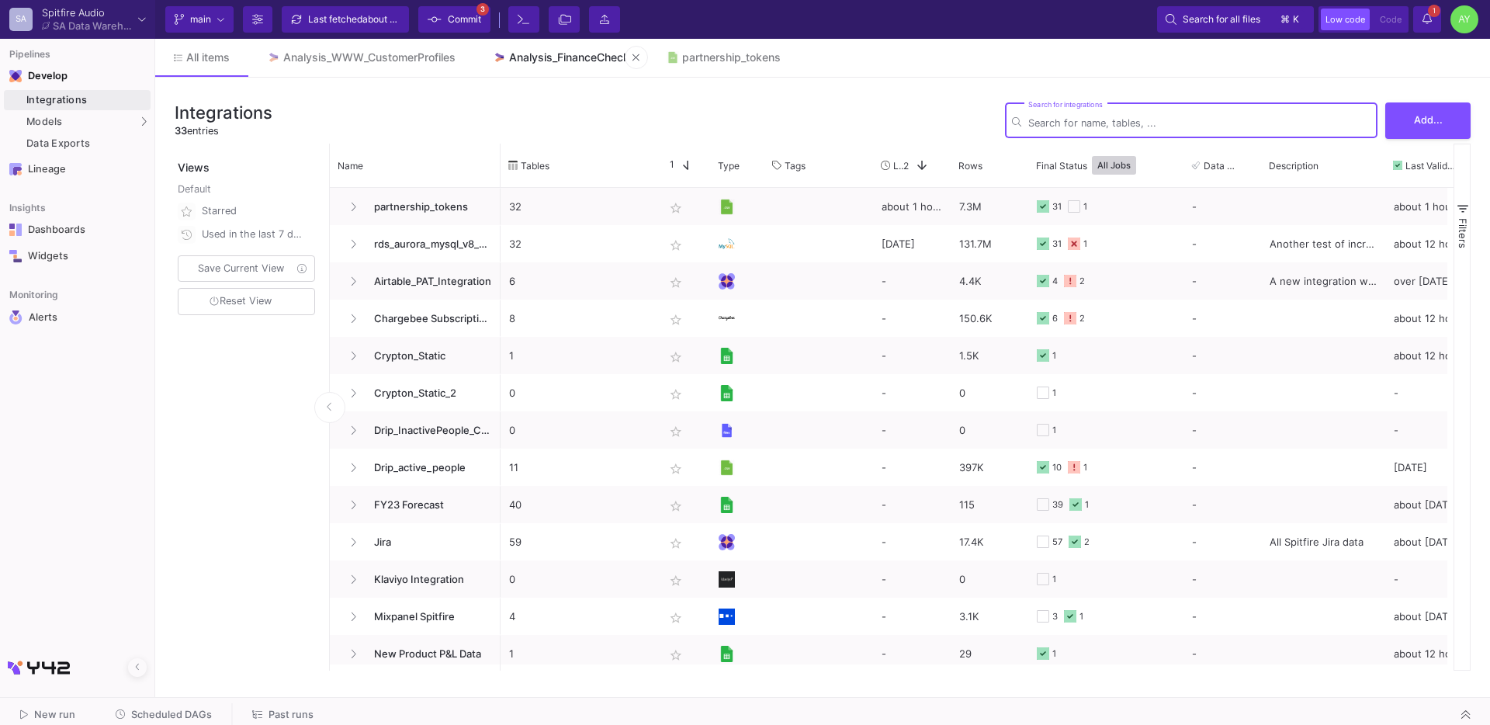
click at [567, 58] on div "Analysis_FinanceCheck" at bounding box center [569, 57] width 120 height 12
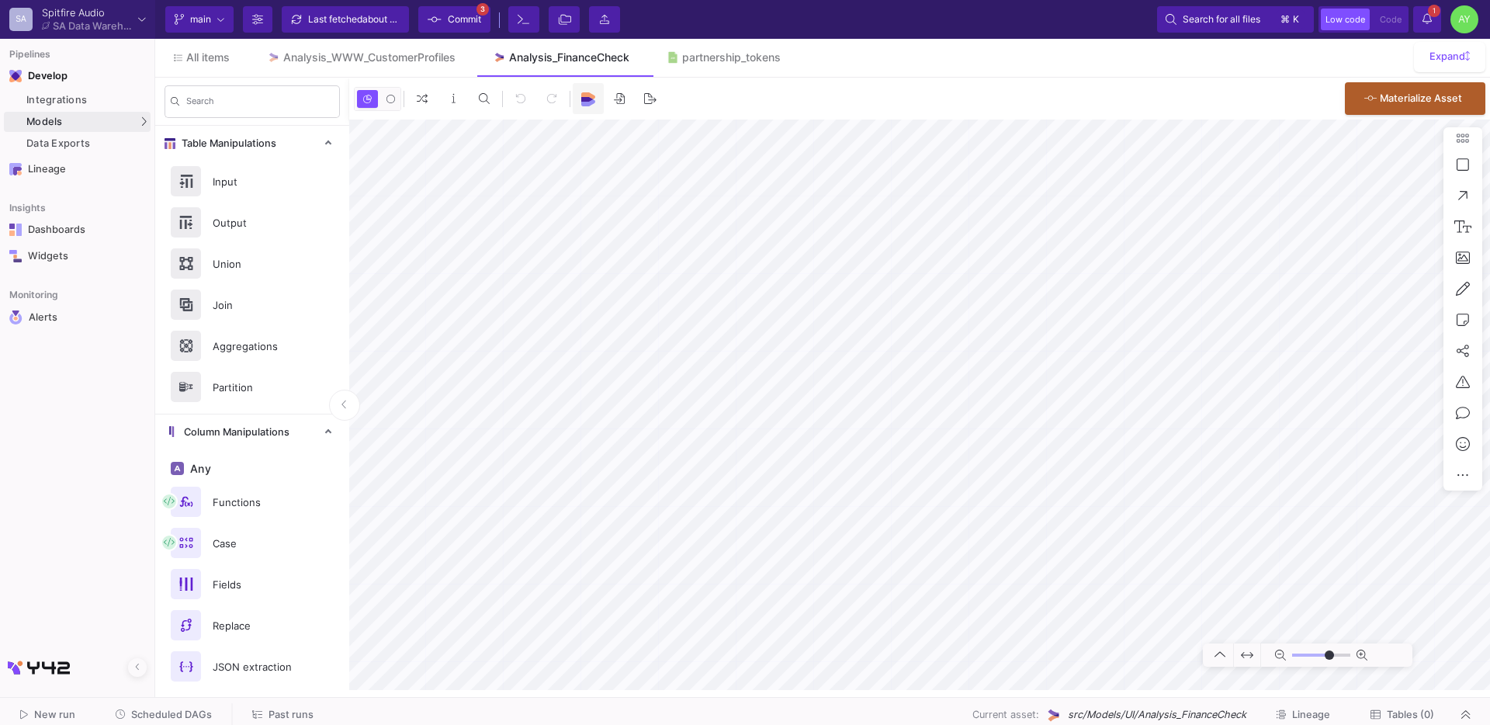
type input "-8"
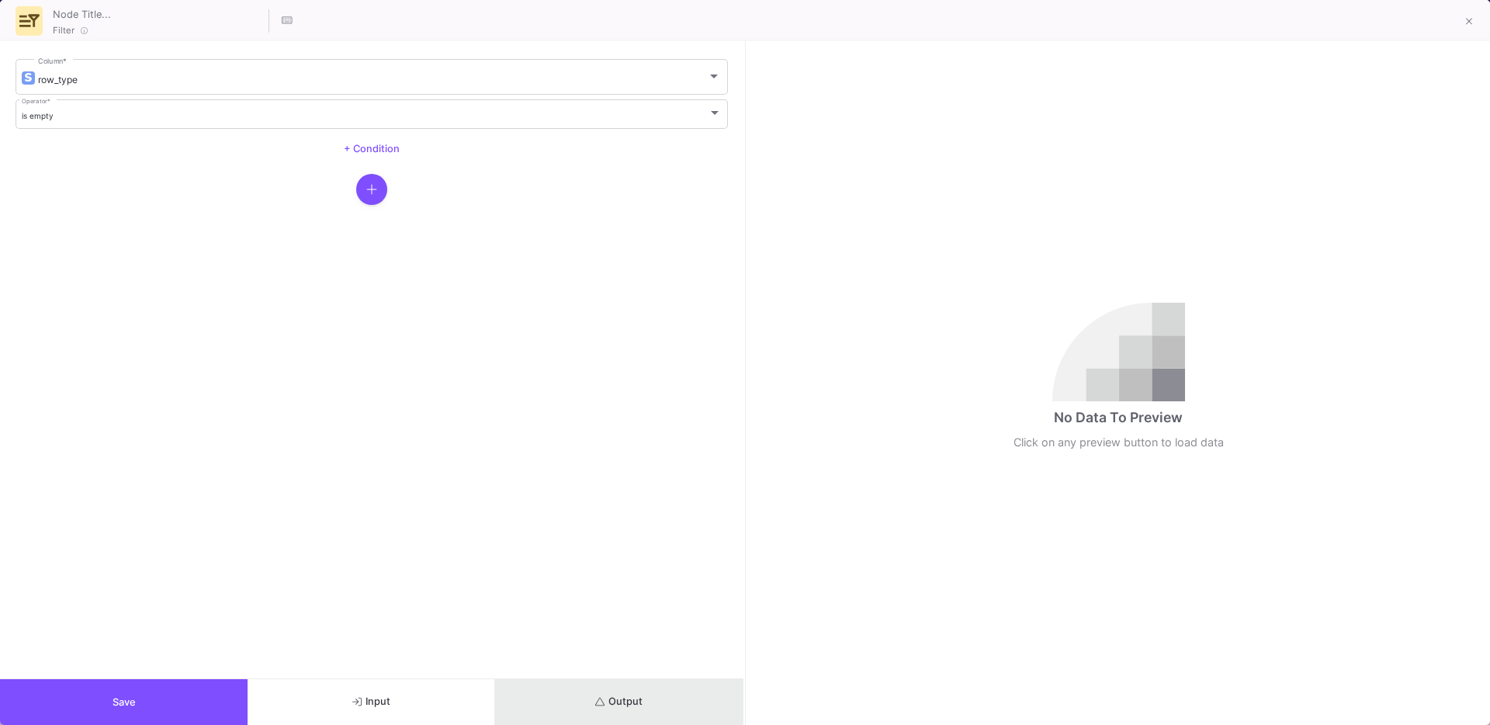
click at [618, 692] on button "Output" at bounding box center [619, 702] width 248 height 46
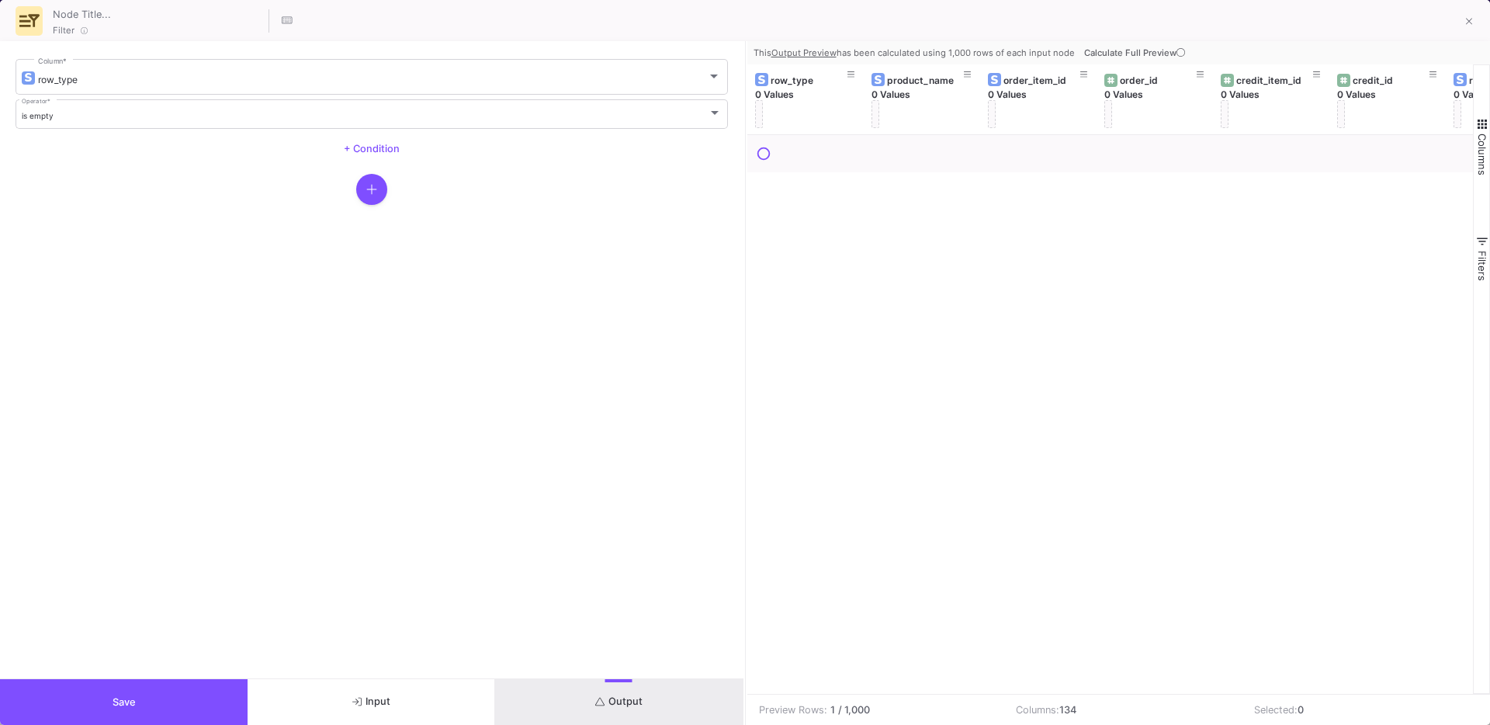
click at [1146, 47] on span "Calculate Full Preview" at bounding box center [1136, 52] width 104 height 11
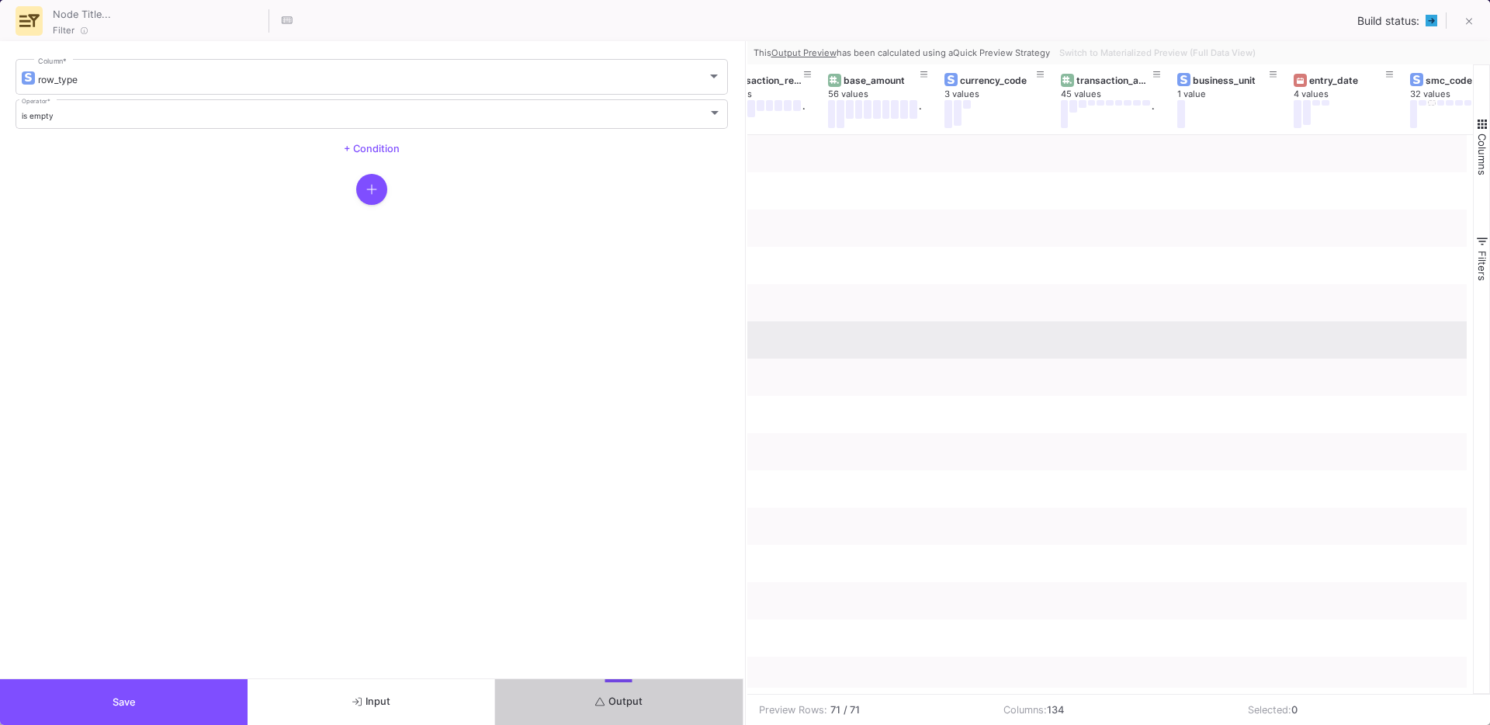
scroll to position [0, 14881]
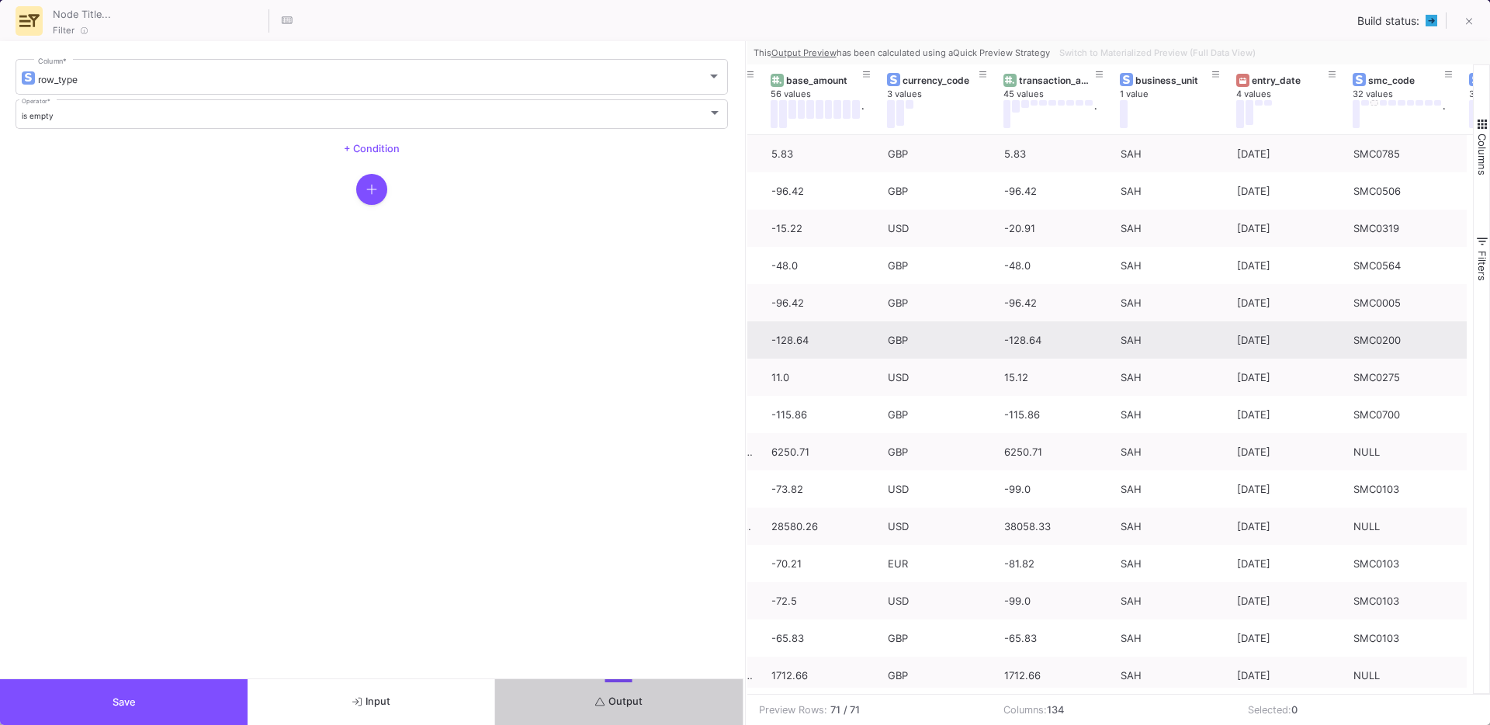
click at [94, 702] on button "Save" at bounding box center [124, 702] width 248 height 46
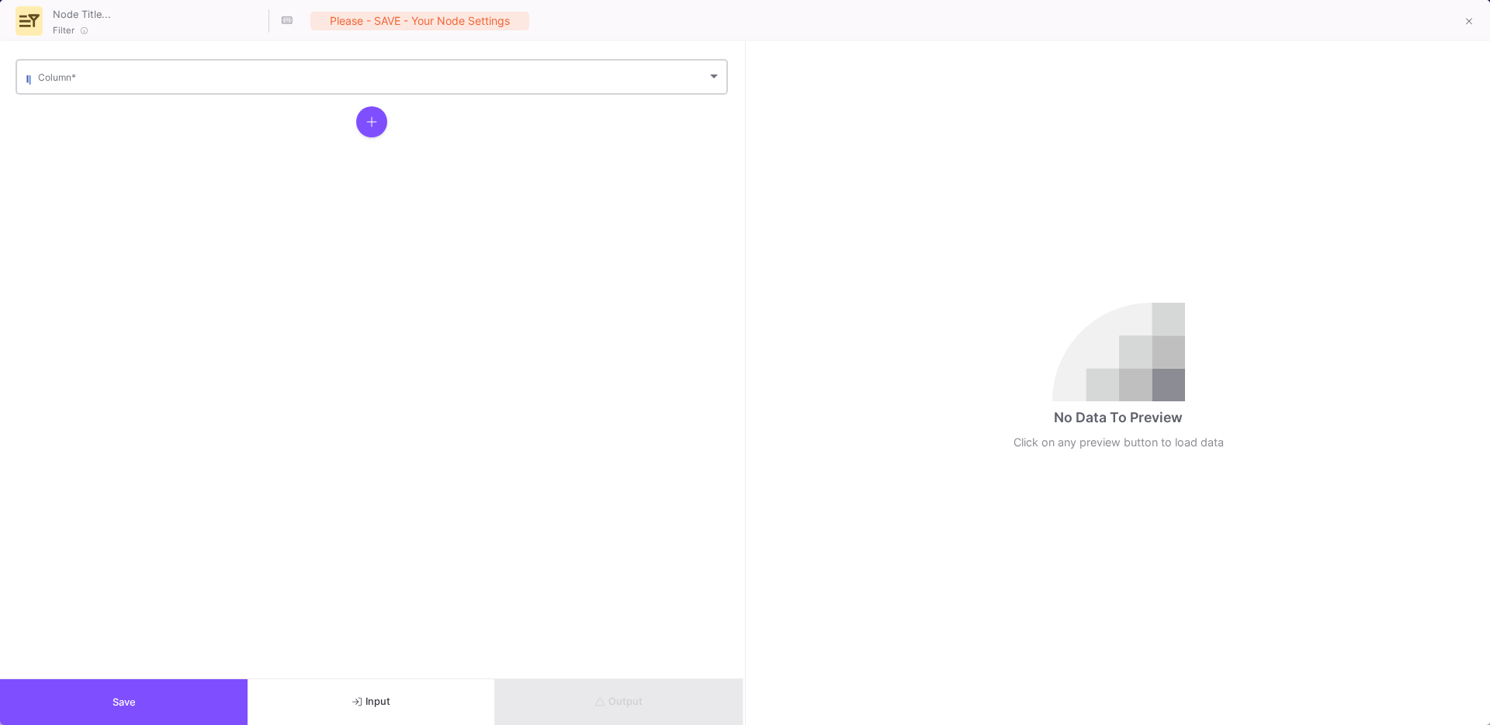
click at [396, 71] on div "Column *" at bounding box center [379, 76] width 683 height 38
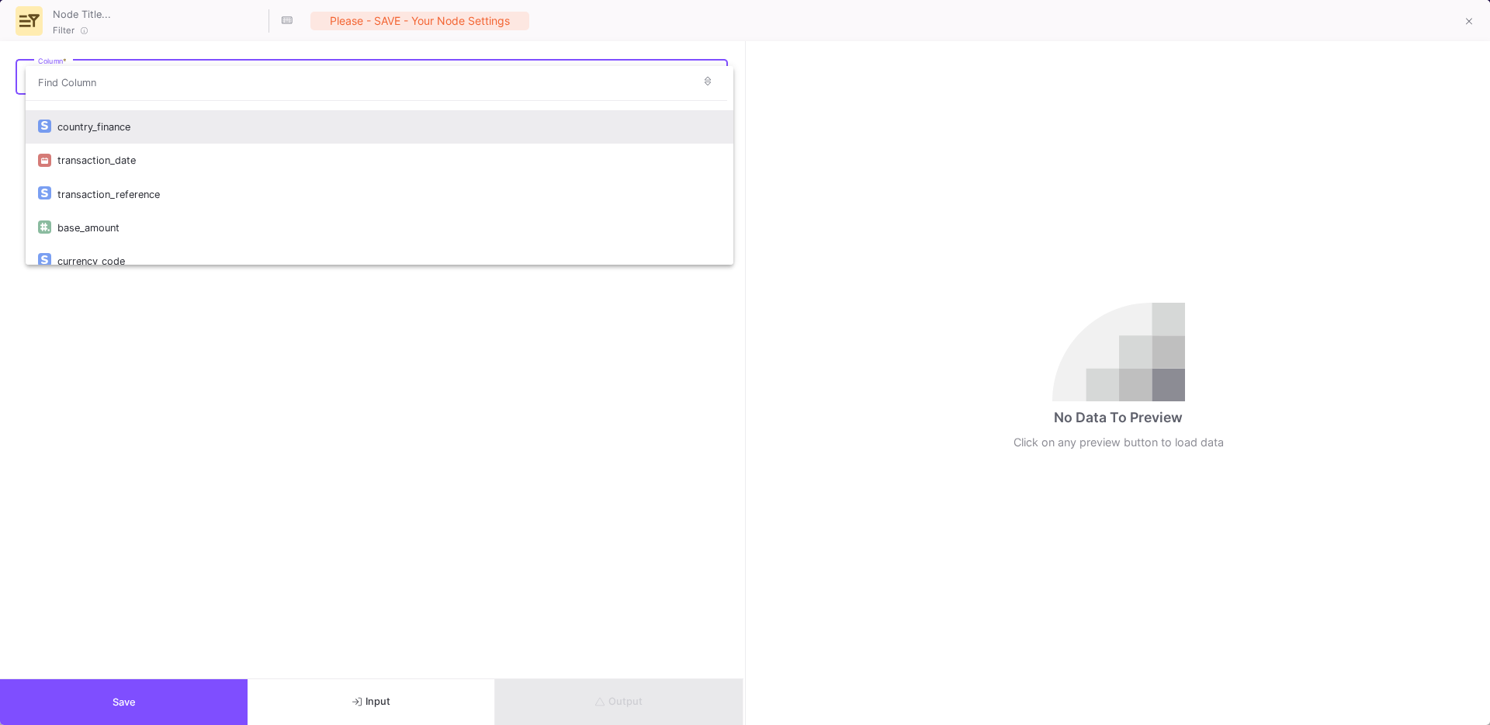
click at [95, 137] on div "country_finance" at bounding box center [389, 126] width 664 height 33
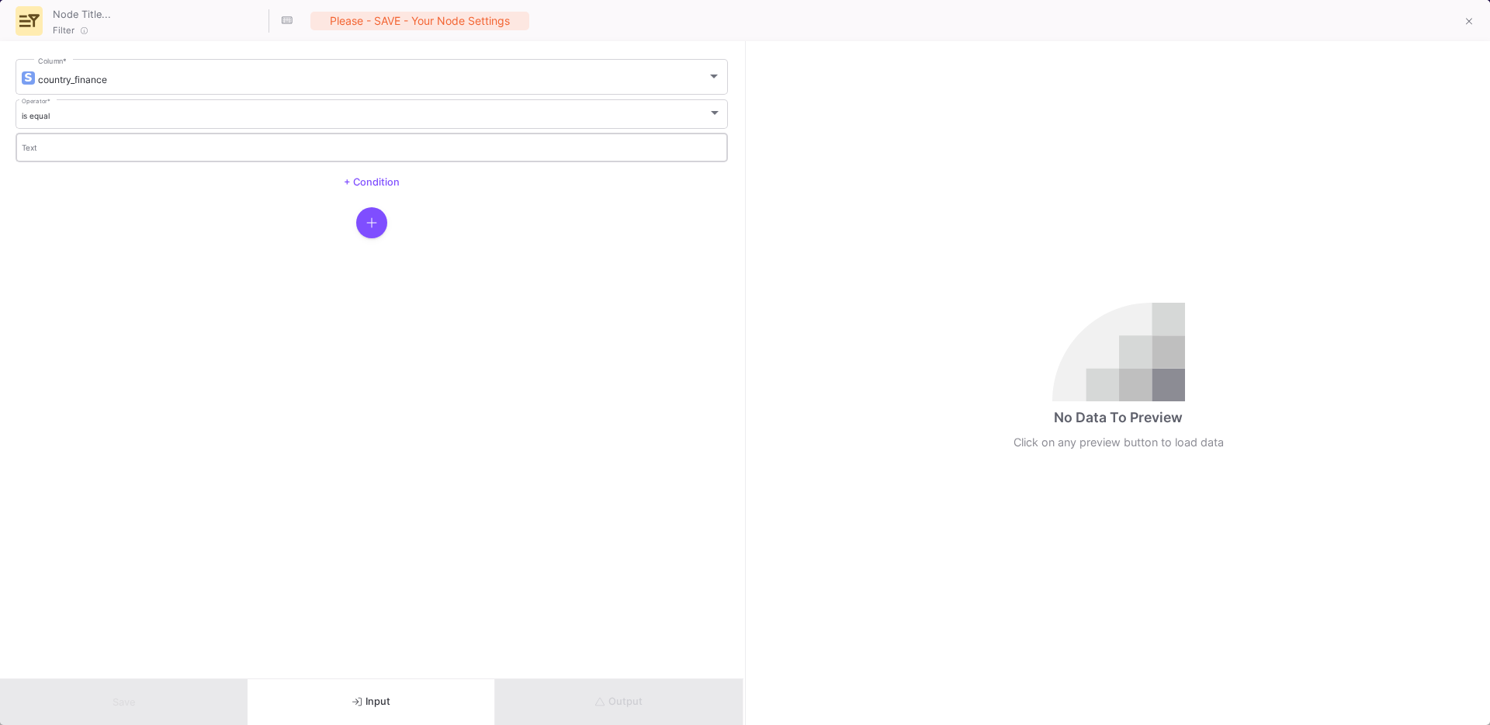
click at [61, 140] on div "Text" at bounding box center [372, 146] width 701 height 32
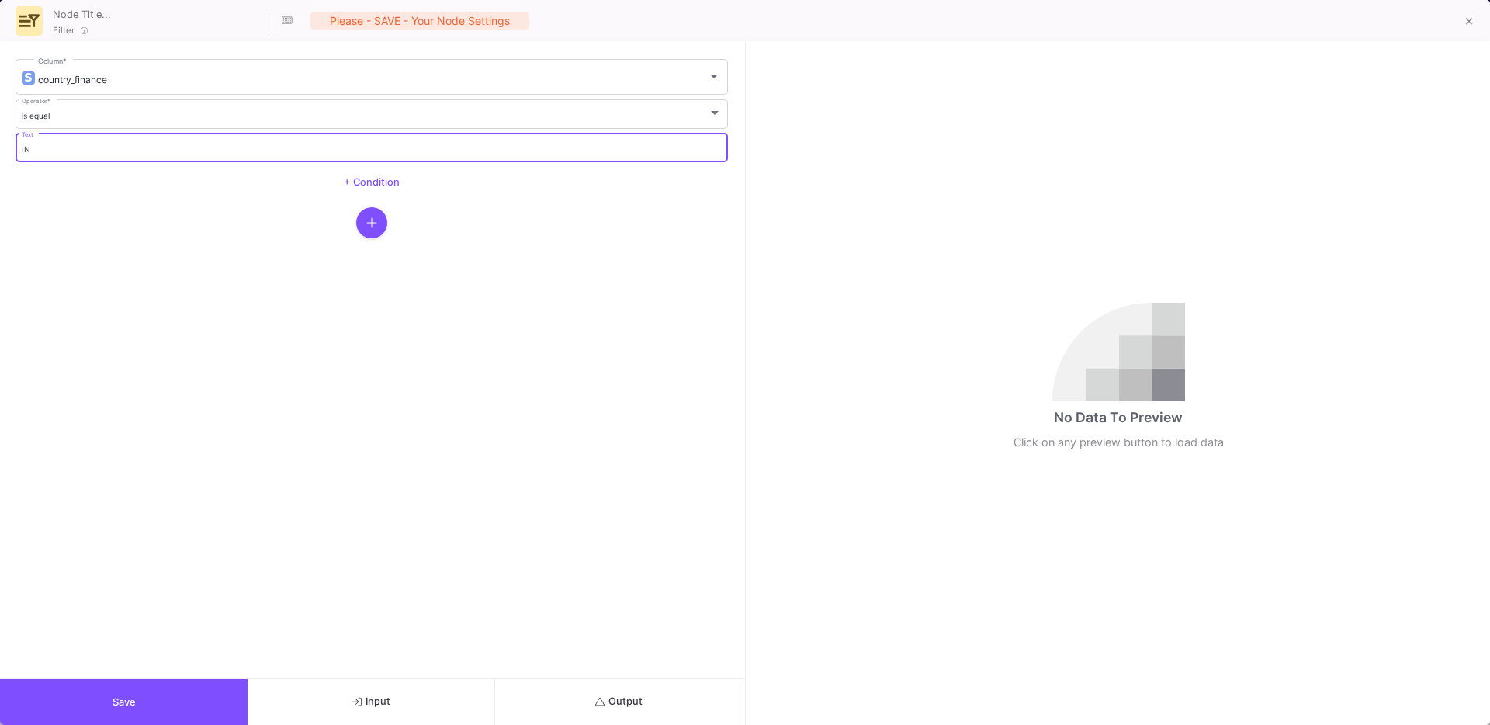
type input "IN"
click at [610, 700] on span "Output" at bounding box center [618, 701] width 47 height 12
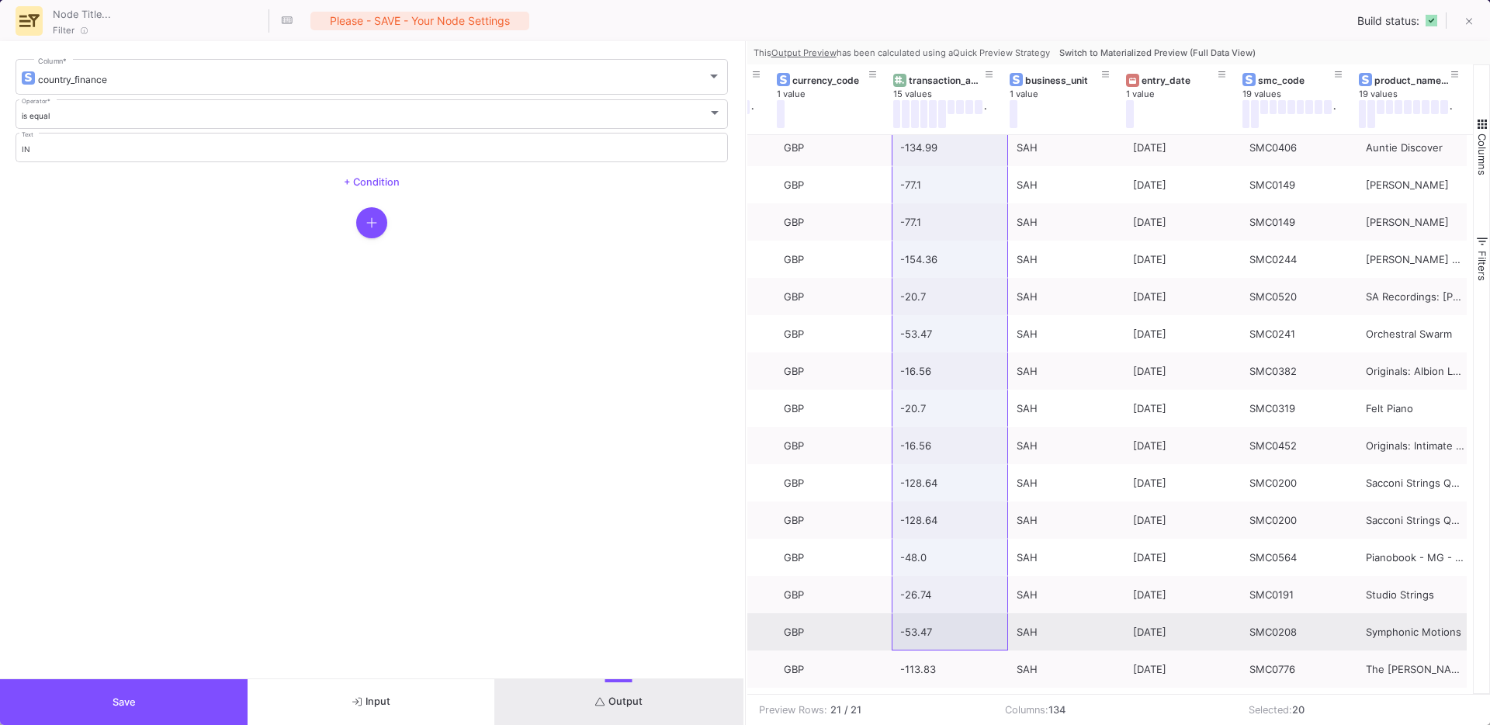
drag, startPoint x: 914, startPoint y: 158, endPoint x: 945, endPoint y: 641, distance: 483.7
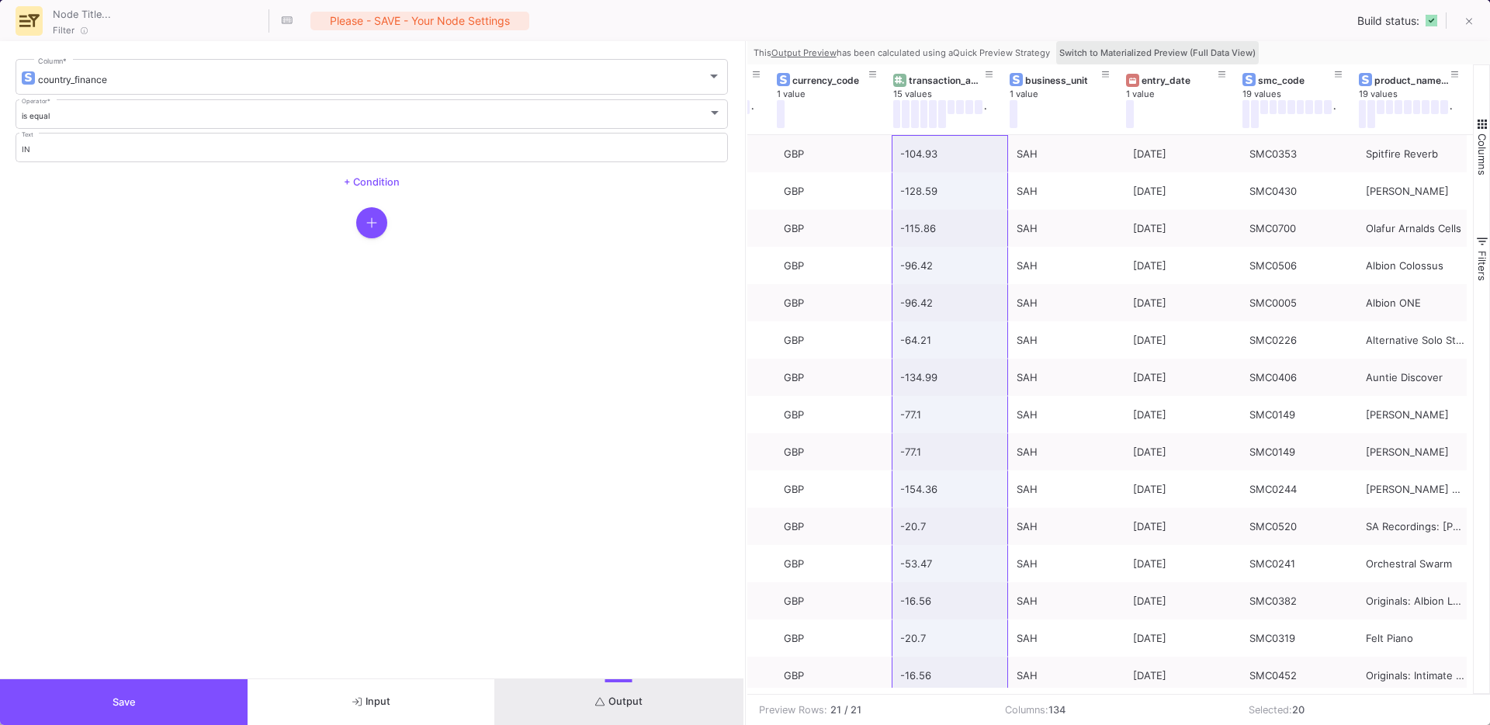
click at [1189, 49] on span "Switch to Materialized Preview (Full Data View)" at bounding box center [1157, 52] width 196 height 11
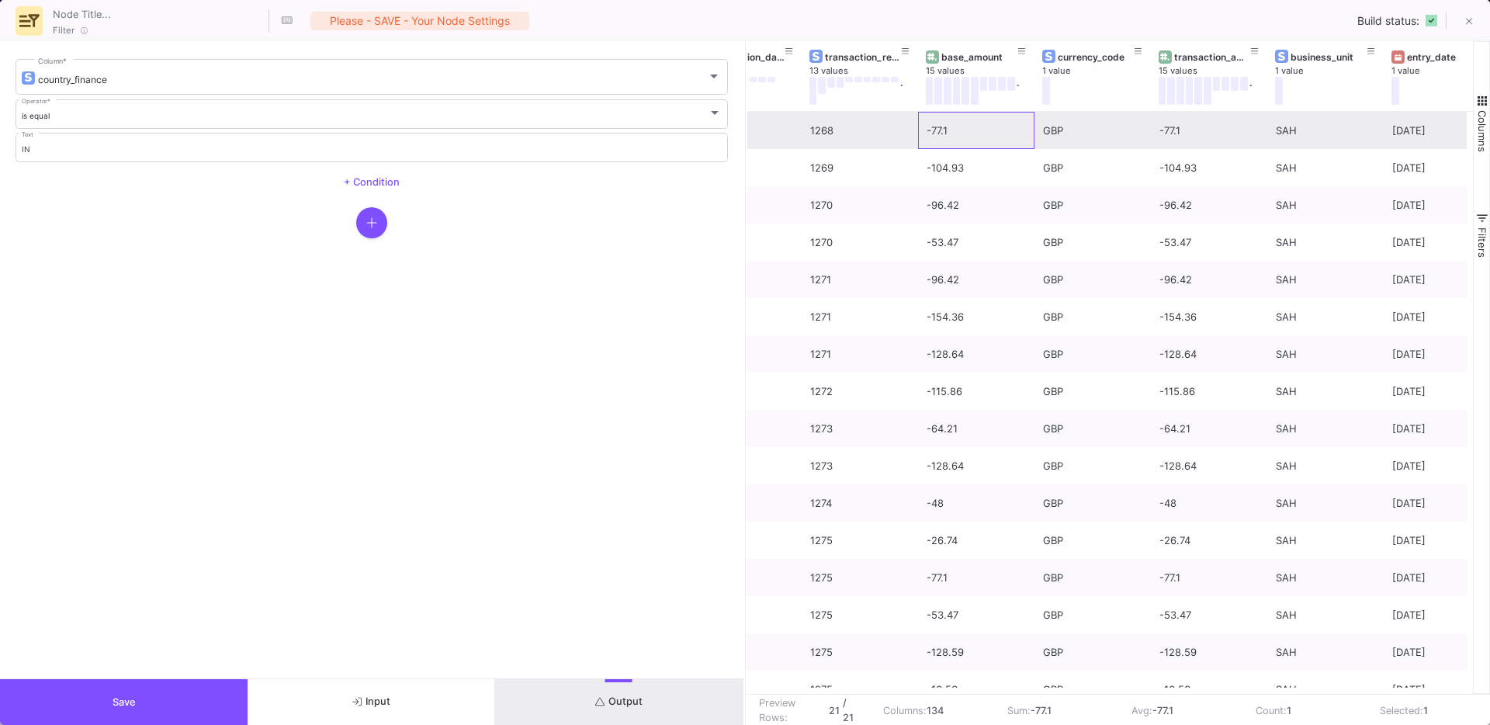
click at [971, 141] on div "-77.1" at bounding box center [976, 131] width 99 height 36
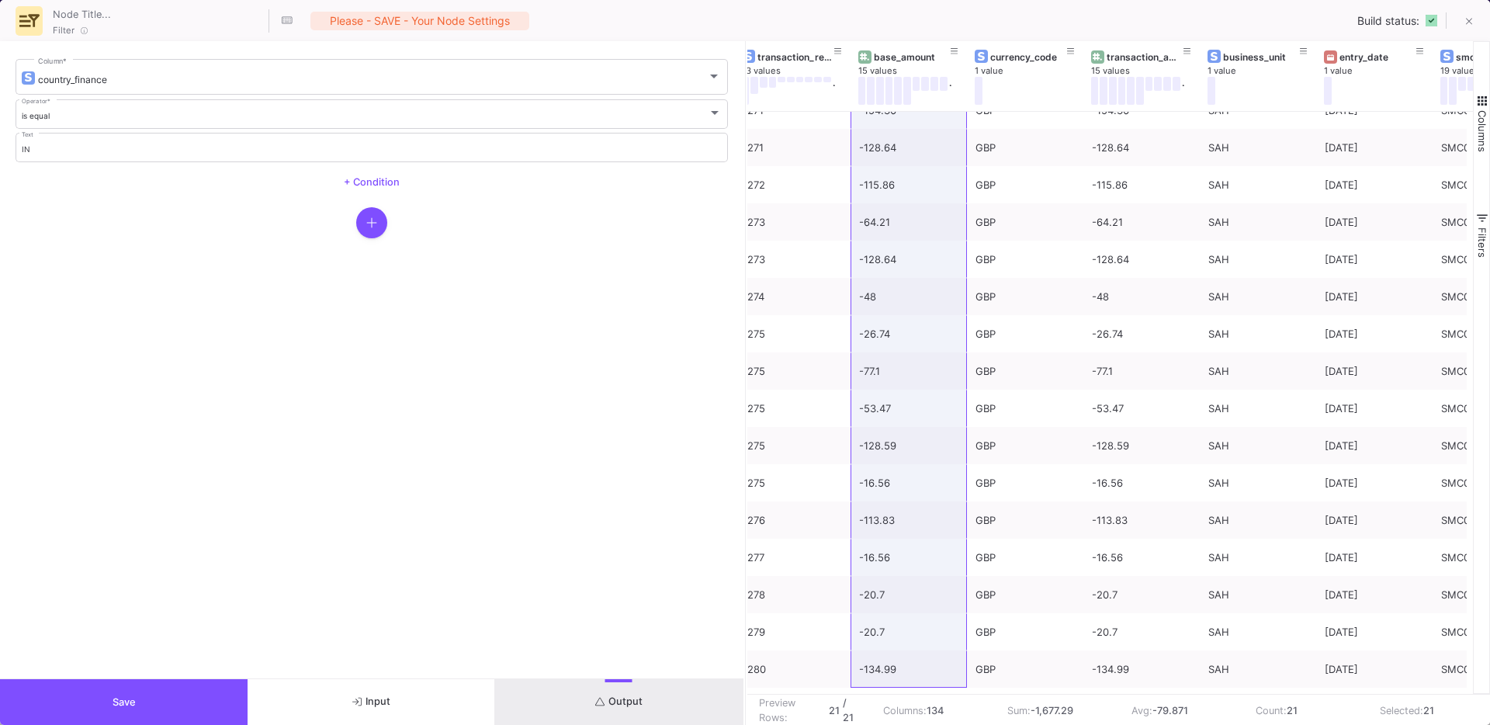
click at [139, 685] on button "Save" at bounding box center [124, 702] width 248 height 46
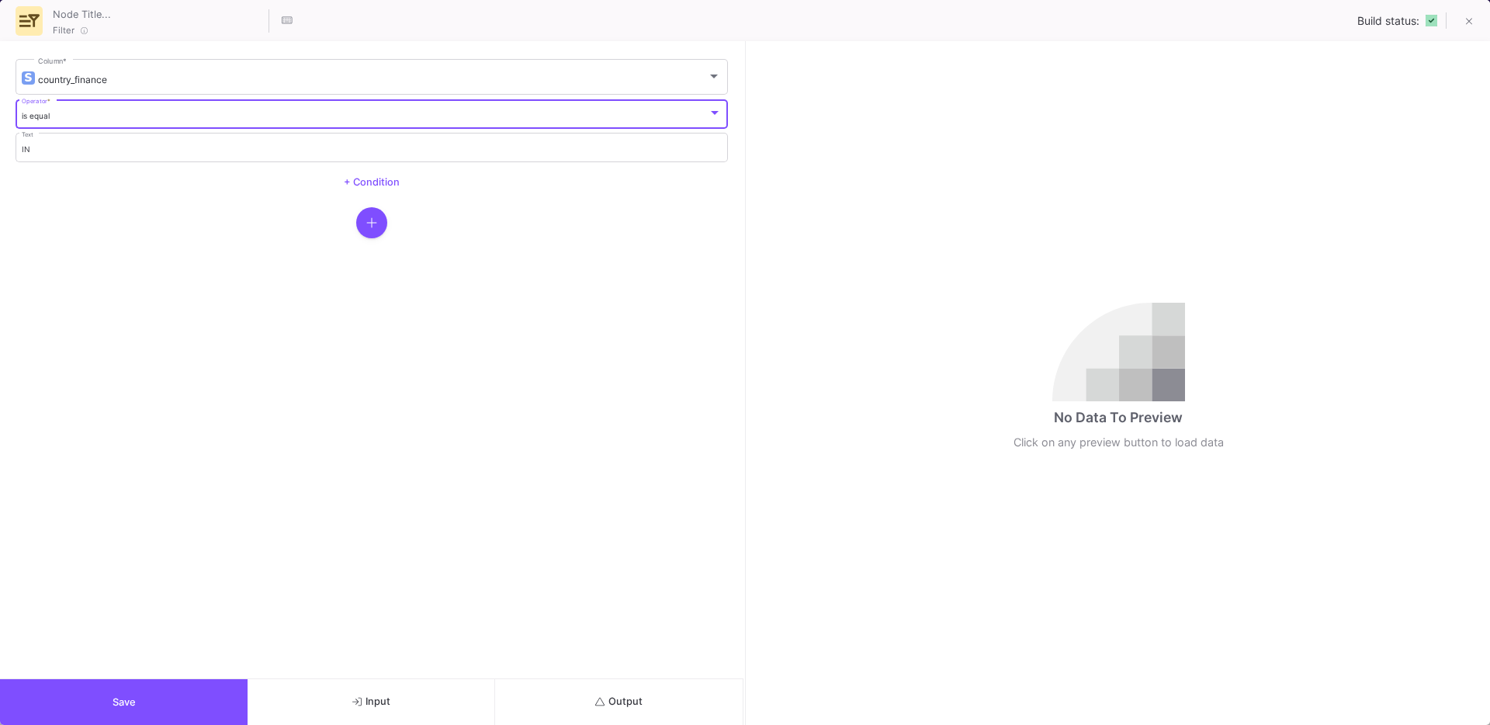
click at [81, 115] on div "is equal" at bounding box center [365, 116] width 687 height 10
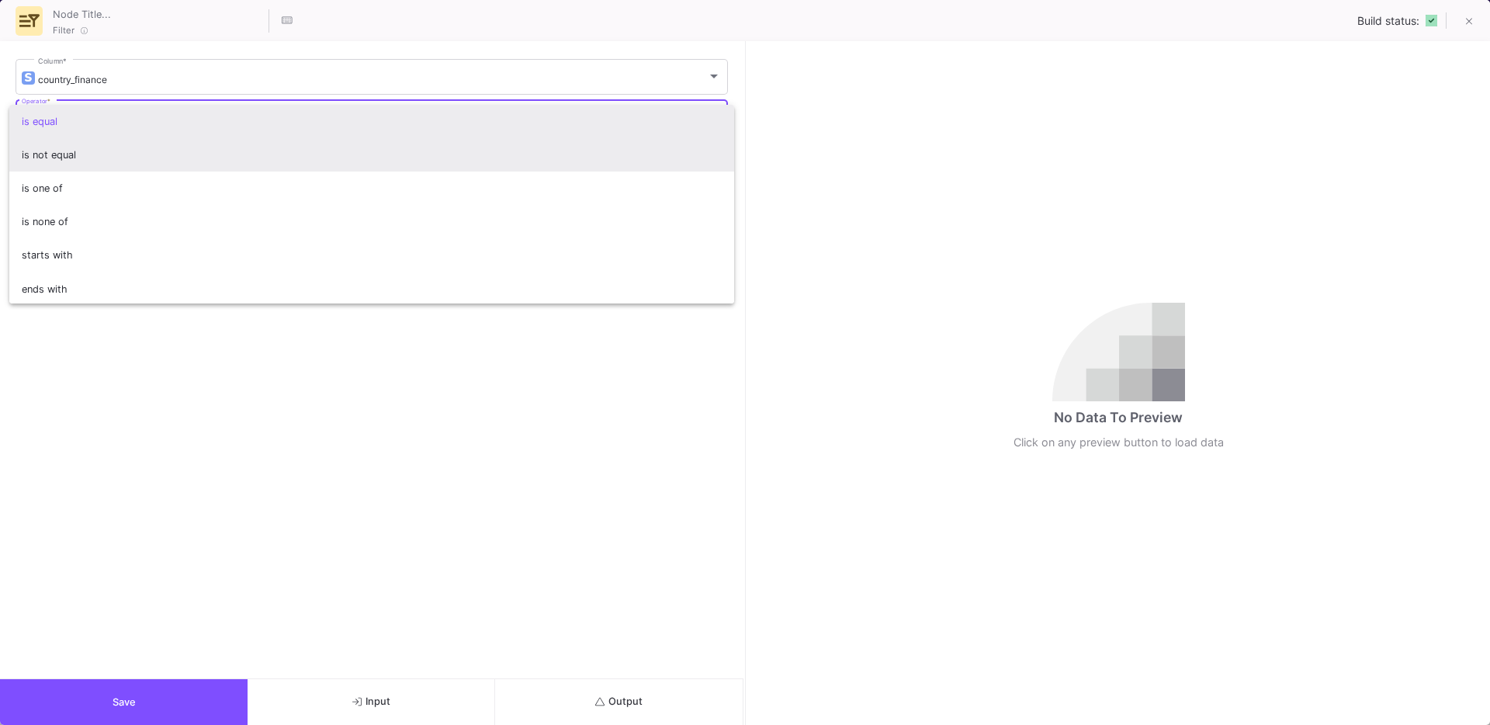
click at [53, 143] on span "is not equal" at bounding box center [372, 154] width 701 height 33
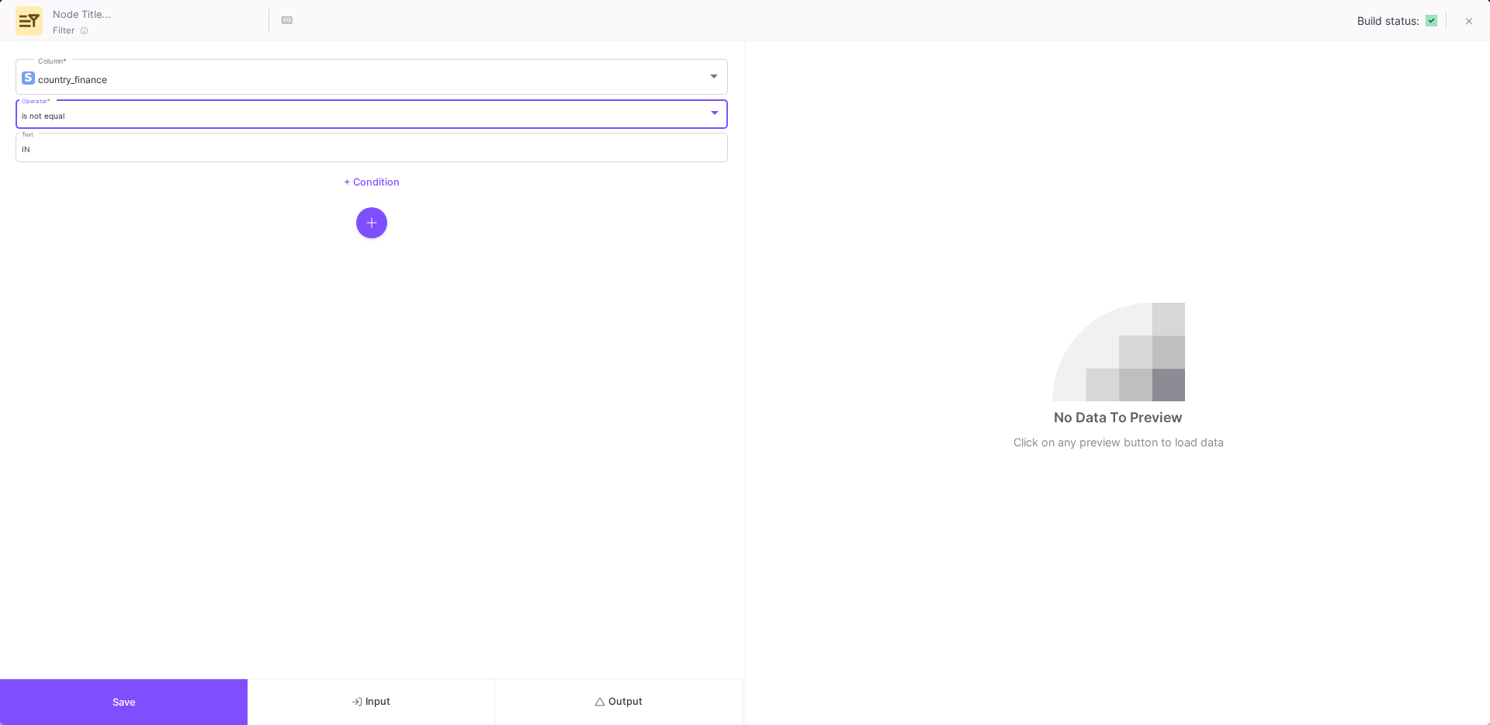
click at [161, 694] on button "Save" at bounding box center [124, 702] width 248 height 46
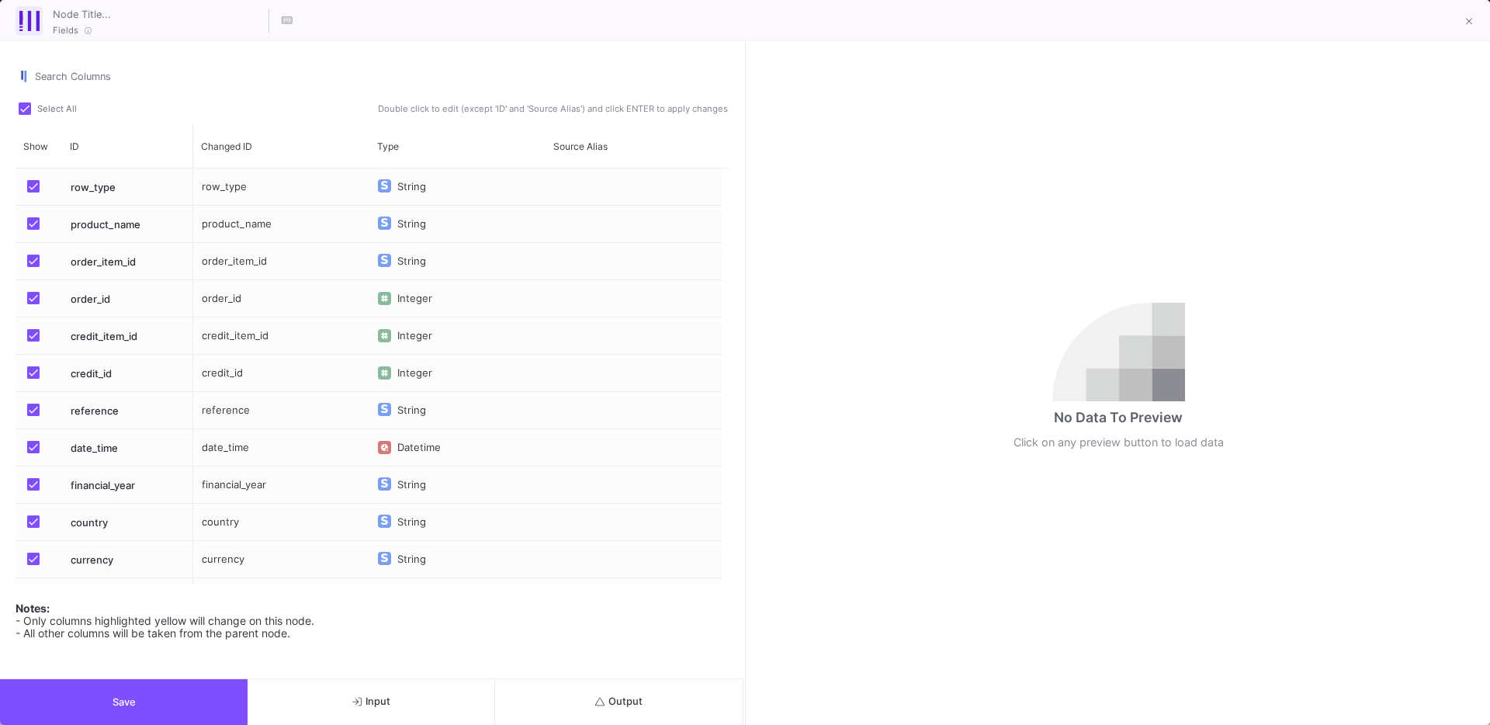
click at [23, 99] on div "Search Columns" at bounding box center [372, 78] width 713 height 41
click at [26, 107] on span at bounding box center [25, 108] width 12 height 12
click at [25, 115] on input "Select All" at bounding box center [24, 115] width 1 height 1
checkbox input "false"
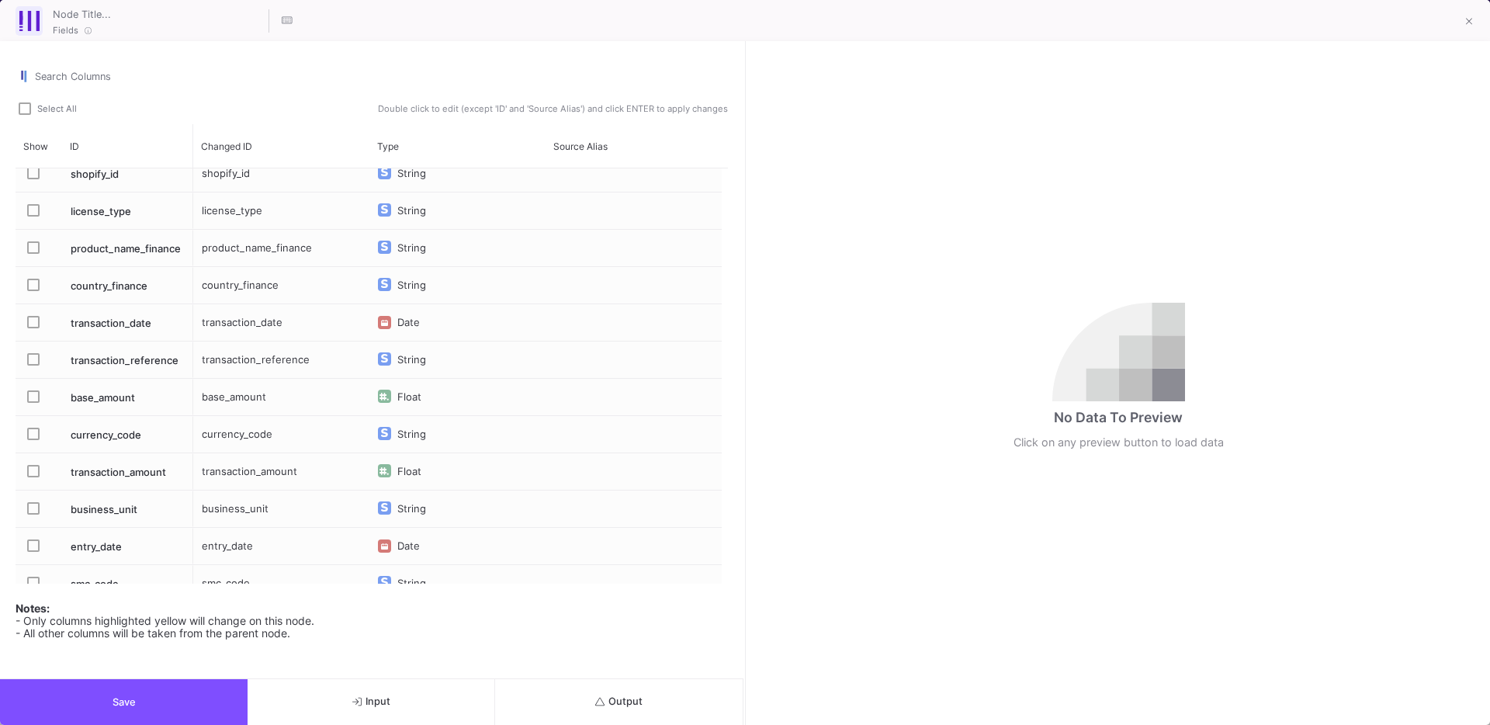
click at [35, 249] on span "Press SPACE to select this row." at bounding box center [33, 247] width 12 height 12
click at [33, 254] on input "Press SPACE to select this row." at bounding box center [33, 254] width 1 height 1
click at [33, 283] on span "Press SPACE to select this row." at bounding box center [33, 285] width 12 height 12
click at [33, 291] on input "Press SPACE to select this row." at bounding box center [33, 291] width 1 height 1
click at [33, 330] on label "Press SPACE to select this row." at bounding box center [38, 324] width 22 height 16
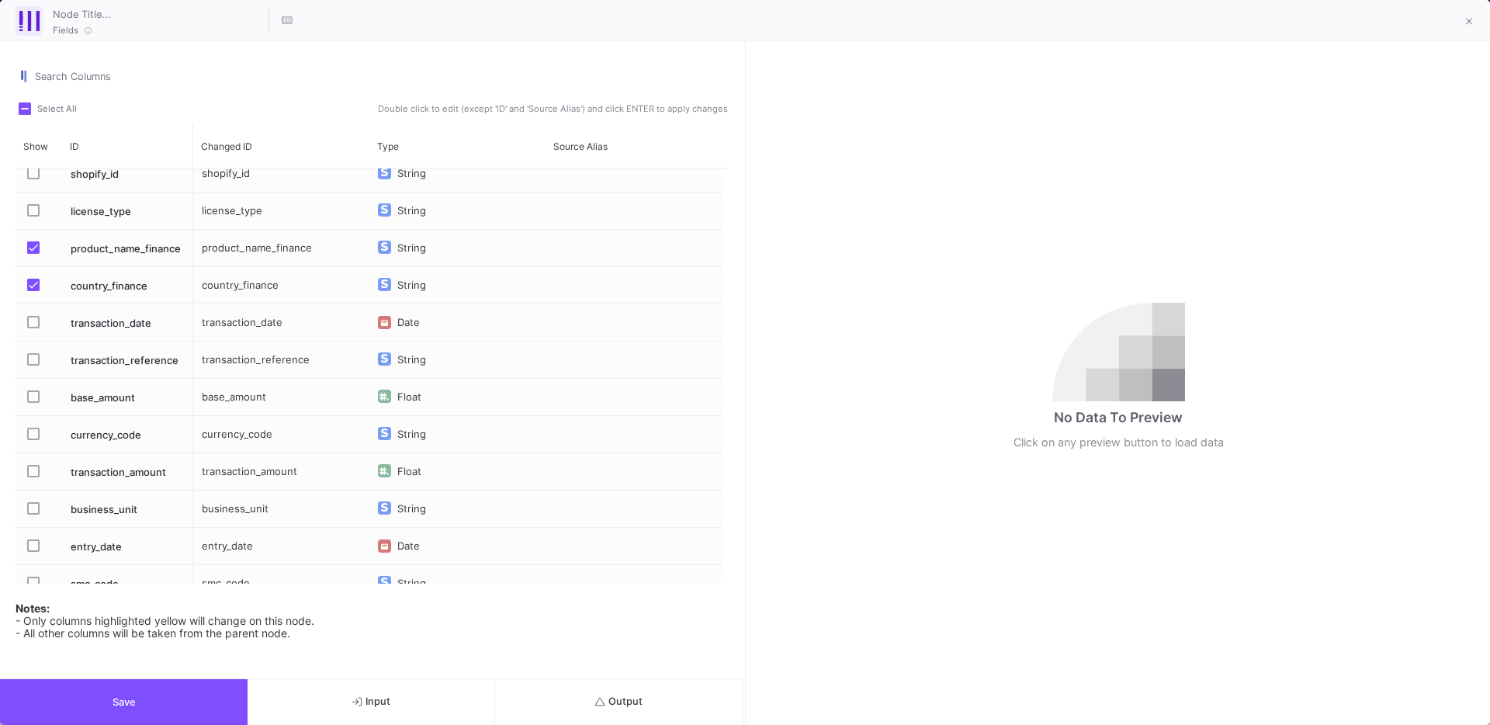
click at [33, 329] on input "Press SPACE to select this row." at bounding box center [33, 328] width 1 height 1
click at [31, 347] on mat-checkbox "Press SPACE to select this row." at bounding box center [38, 360] width 22 height 36
click at [33, 362] on span "Press SPACE to select this row." at bounding box center [33, 359] width 12 height 12
click at [33, 366] on input "Press SPACE to select this row." at bounding box center [33, 366] width 1 height 1
click at [35, 413] on mat-checkbox "Press SPACE to select this row." at bounding box center [38, 397] width 22 height 36
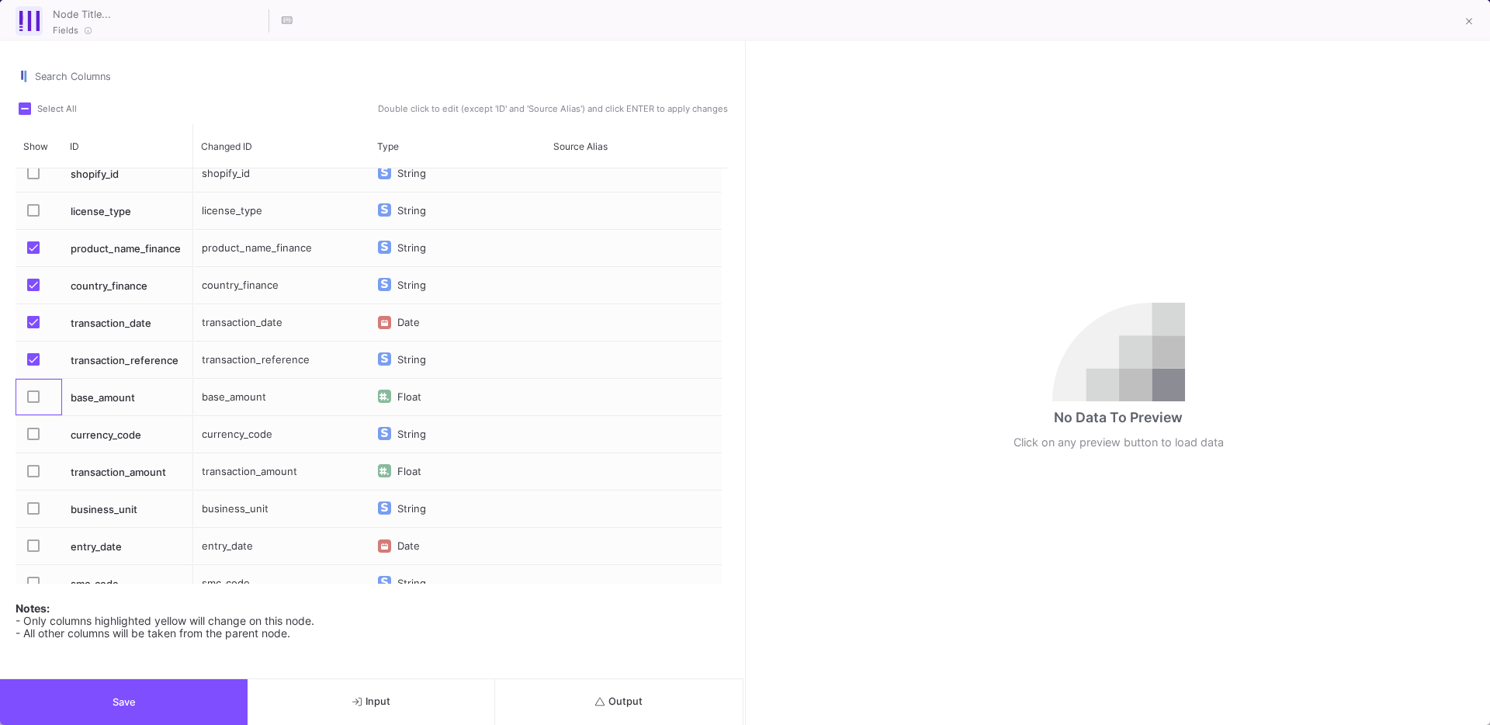
click at [35, 397] on span "Press SPACE to select this row." at bounding box center [33, 396] width 12 height 12
click at [33, 403] on input "Press SPACE to select this row." at bounding box center [33, 403] width 1 height 1
click at [34, 433] on span "Press SPACE to select this row." at bounding box center [33, 434] width 12 height 12
click at [33, 440] on input "Press SPACE to select this row." at bounding box center [33, 440] width 1 height 1
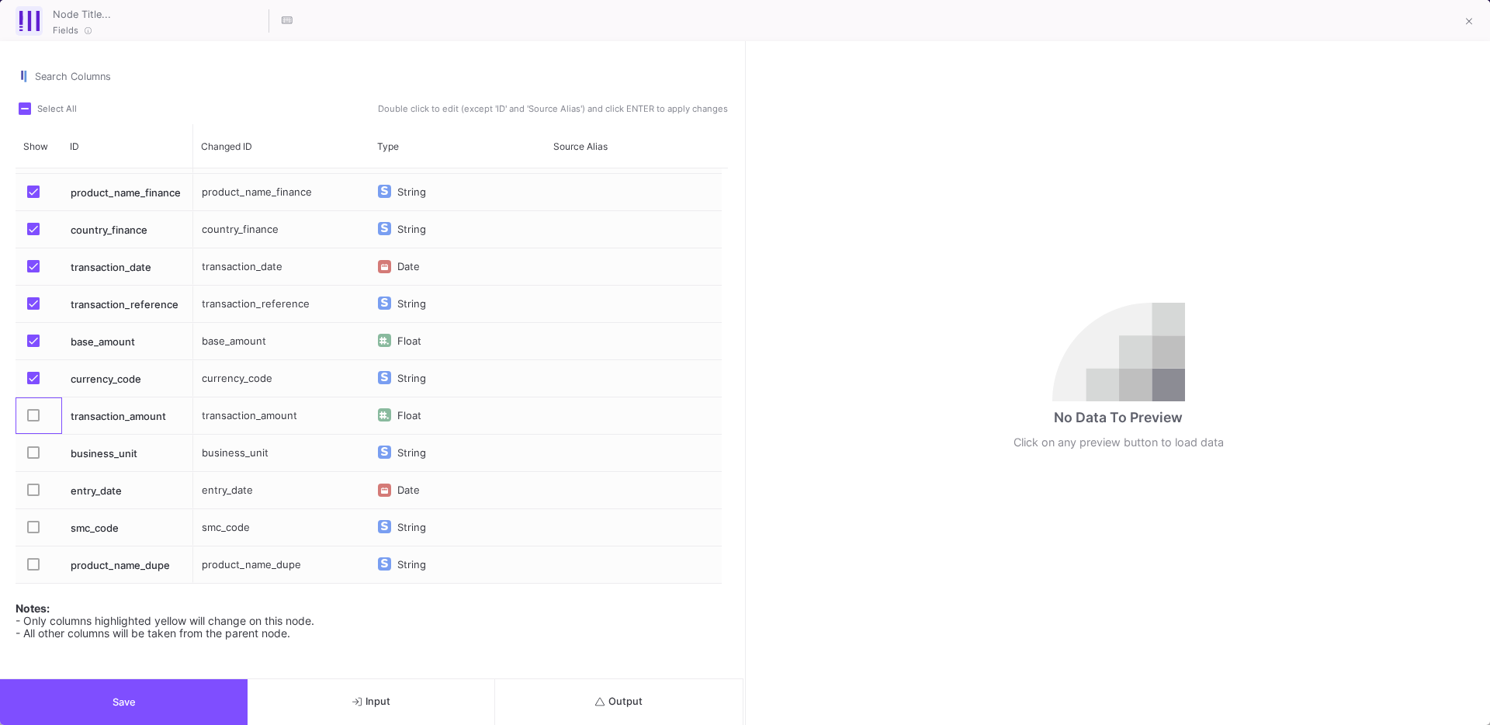
click at [35, 425] on mat-checkbox "Press SPACE to select this row." at bounding box center [38, 415] width 22 height 36
click at [35, 421] on label "Press SPACE to select this row." at bounding box center [38, 417] width 22 height 16
click at [33, 421] on input "Press SPACE to select this row." at bounding box center [33, 421] width 1 height 1
click at [33, 446] on span "Press SPACE to select this row." at bounding box center [33, 452] width 12 height 12
click at [33, 459] on input "Press SPACE to select this row." at bounding box center [33, 459] width 1 height 1
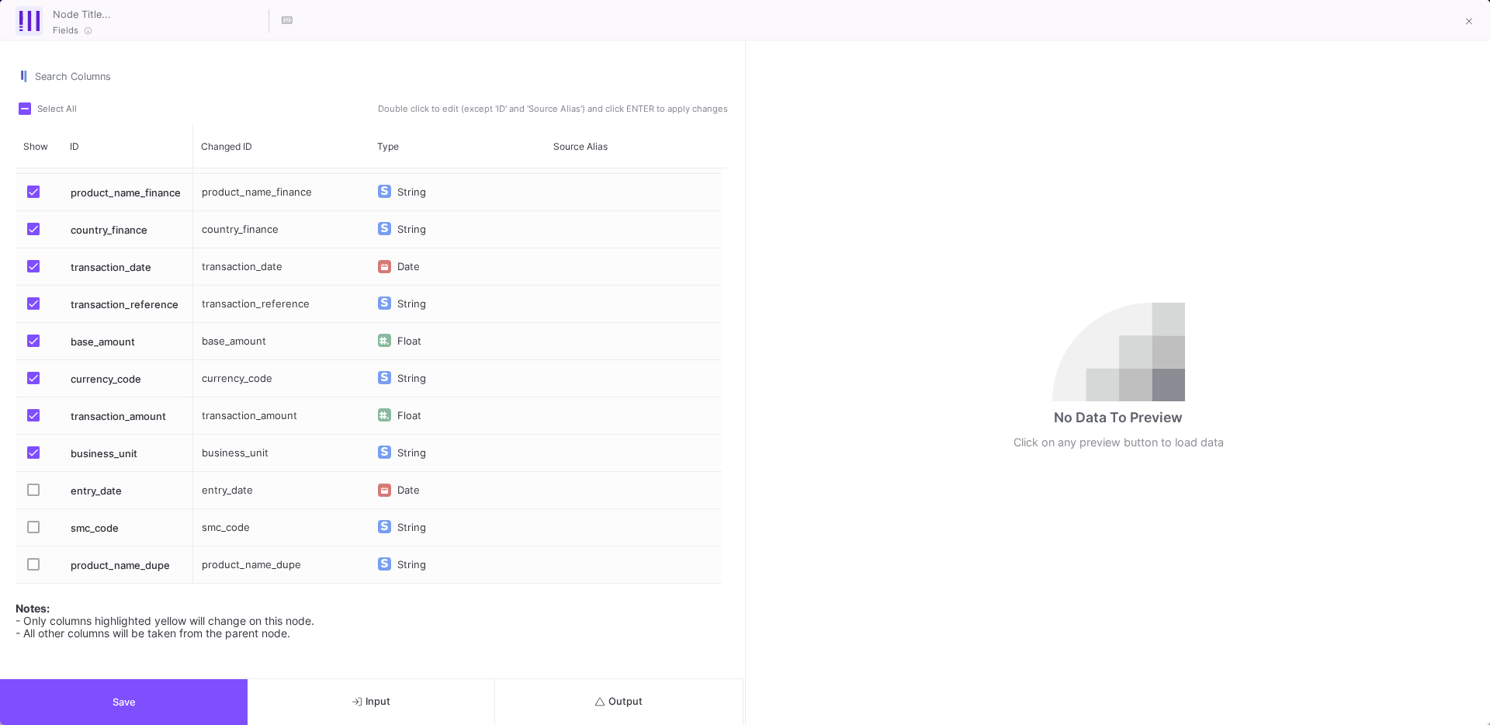
click at [33, 491] on span "Press SPACE to select this row." at bounding box center [33, 490] width 12 height 12
click at [33, 496] on input "Press SPACE to select this row." at bounding box center [33, 496] width 1 height 1
click at [32, 529] on span "Press SPACE to select this row." at bounding box center [33, 527] width 12 height 12
click at [33, 533] on input "Press SPACE to select this row." at bounding box center [33, 533] width 1 height 1
click at [31, 564] on span "Press SPACE to select this row." at bounding box center [33, 564] width 12 height 12
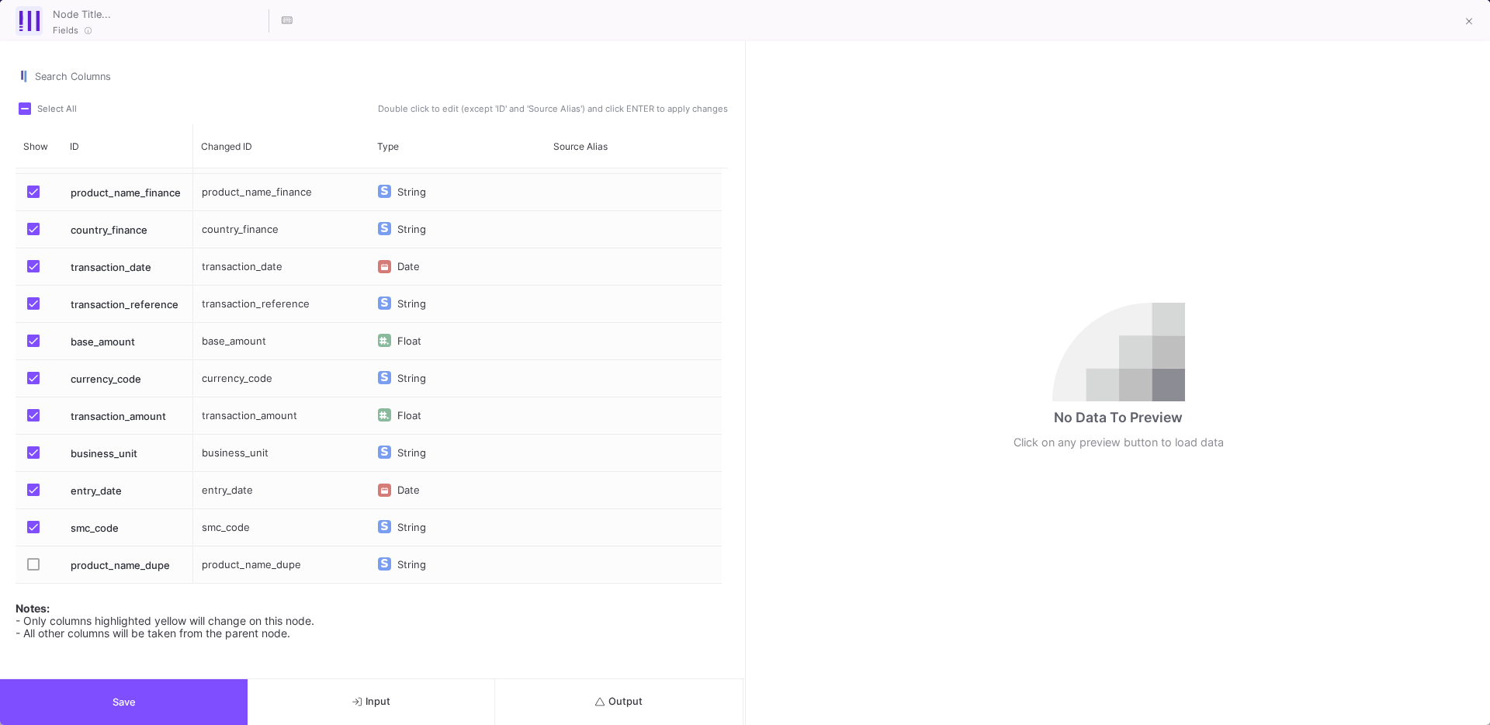
click at [33, 570] on input "Press SPACE to select this row." at bounding box center [33, 570] width 1 height 1
click at [95, 687] on button "Save" at bounding box center [124, 702] width 248 height 46
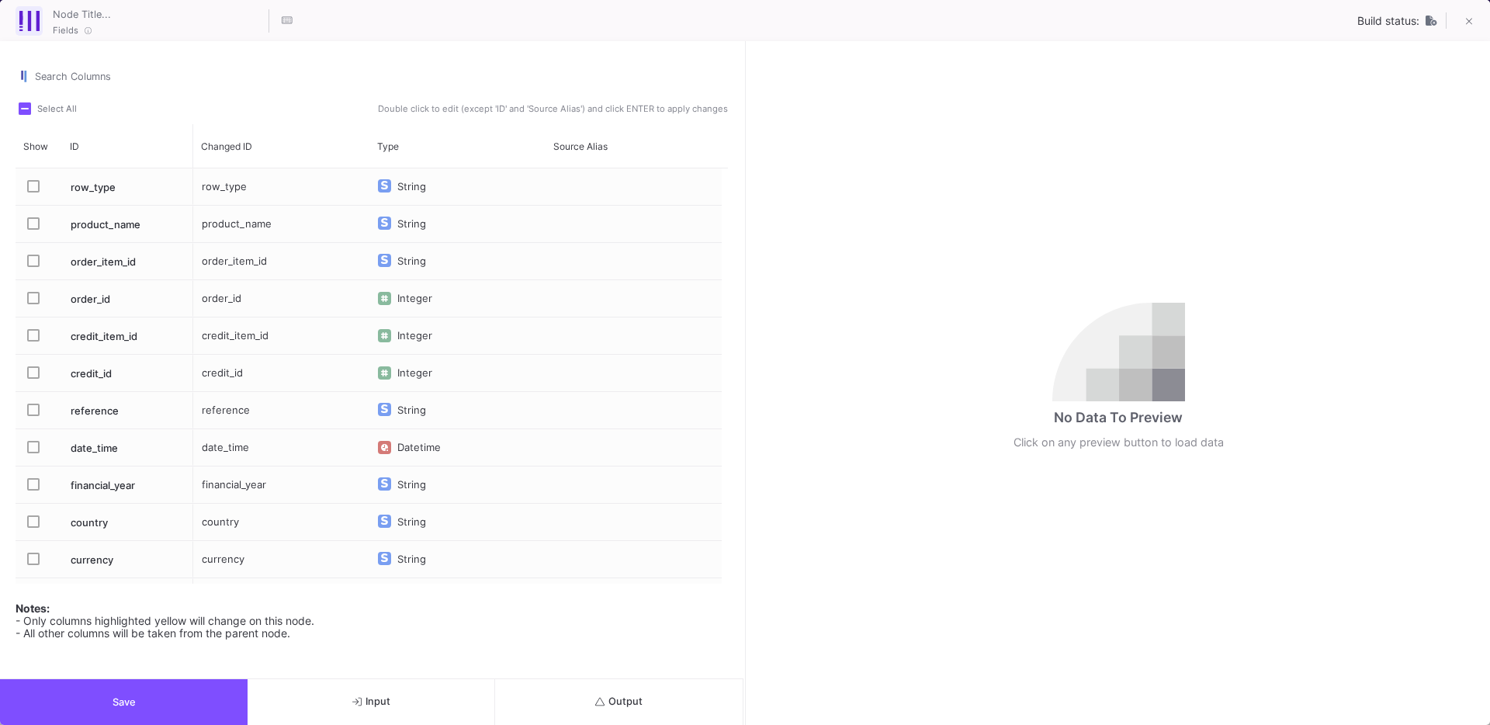
click at [612, 700] on span "Output" at bounding box center [618, 701] width 47 height 12
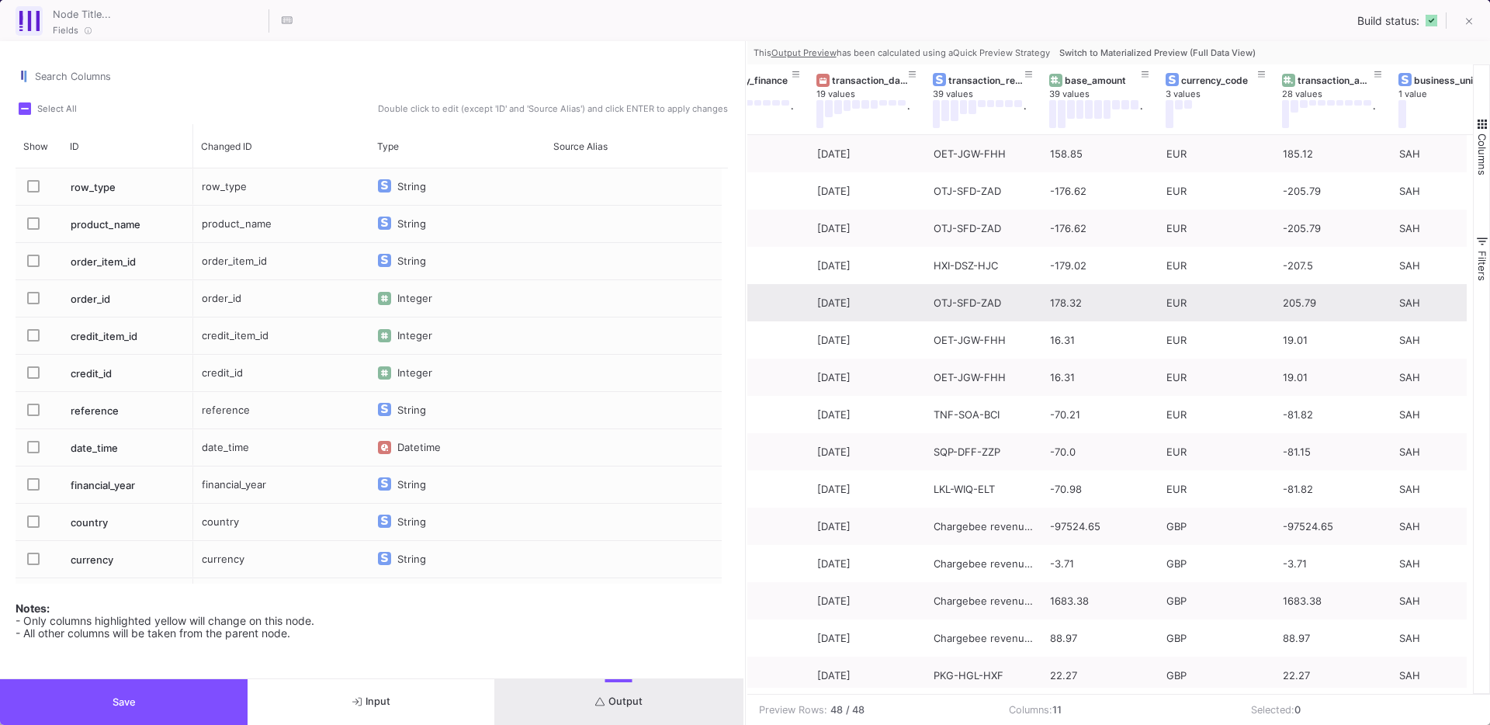
scroll to position [0, 314]
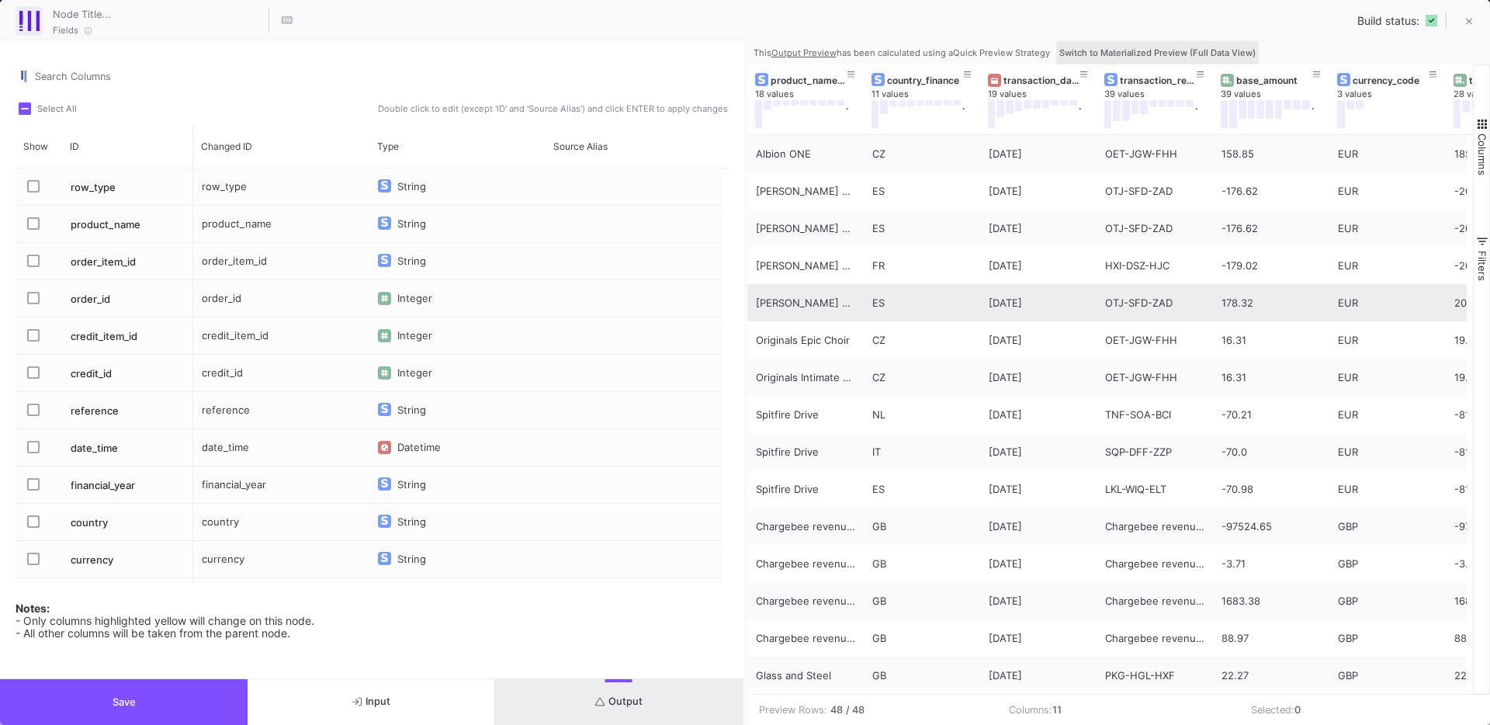
click at [1191, 48] on span "Switch to Materialized Preview (Full Data View)" at bounding box center [1157, 52] width 196 height 11
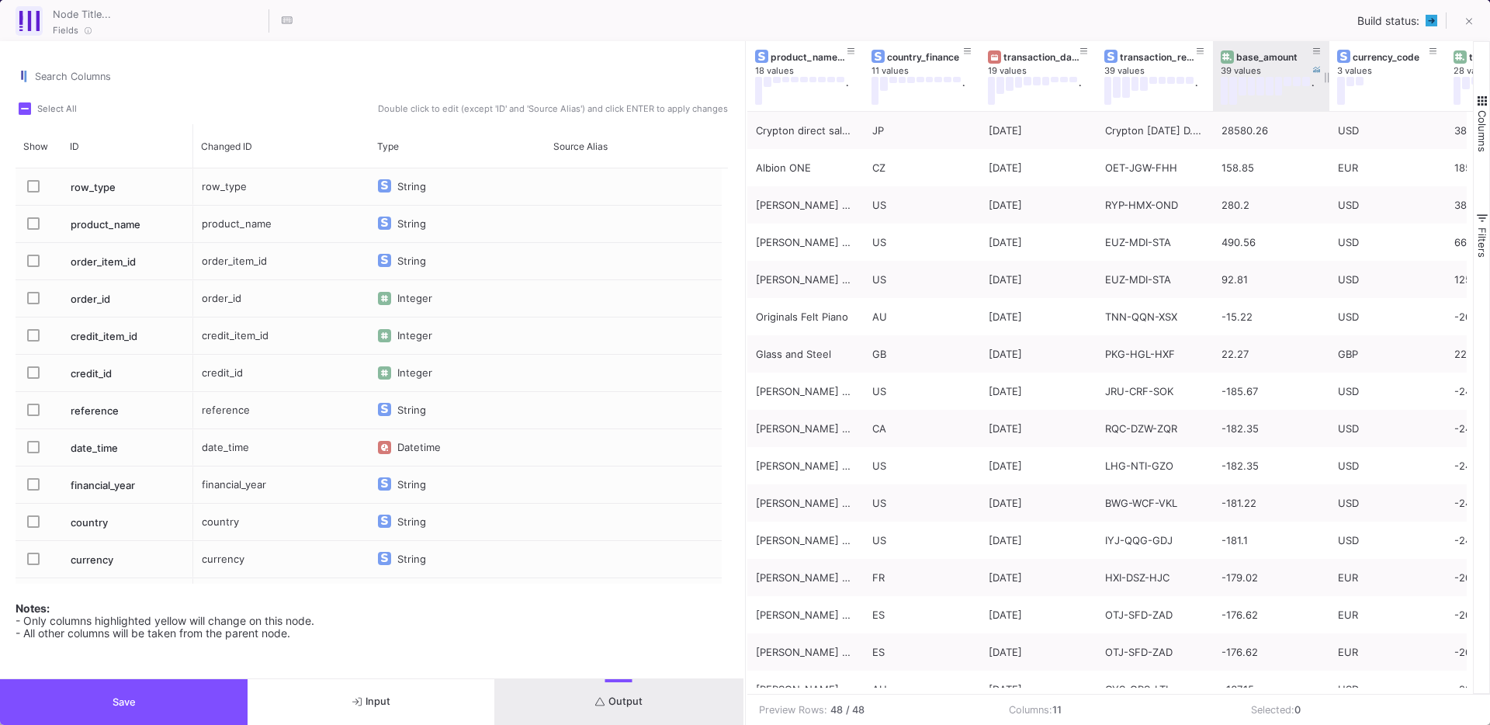
click at [1257, 58] on div "base_amount" at bounding box center [1274, 57] width 77 height 12
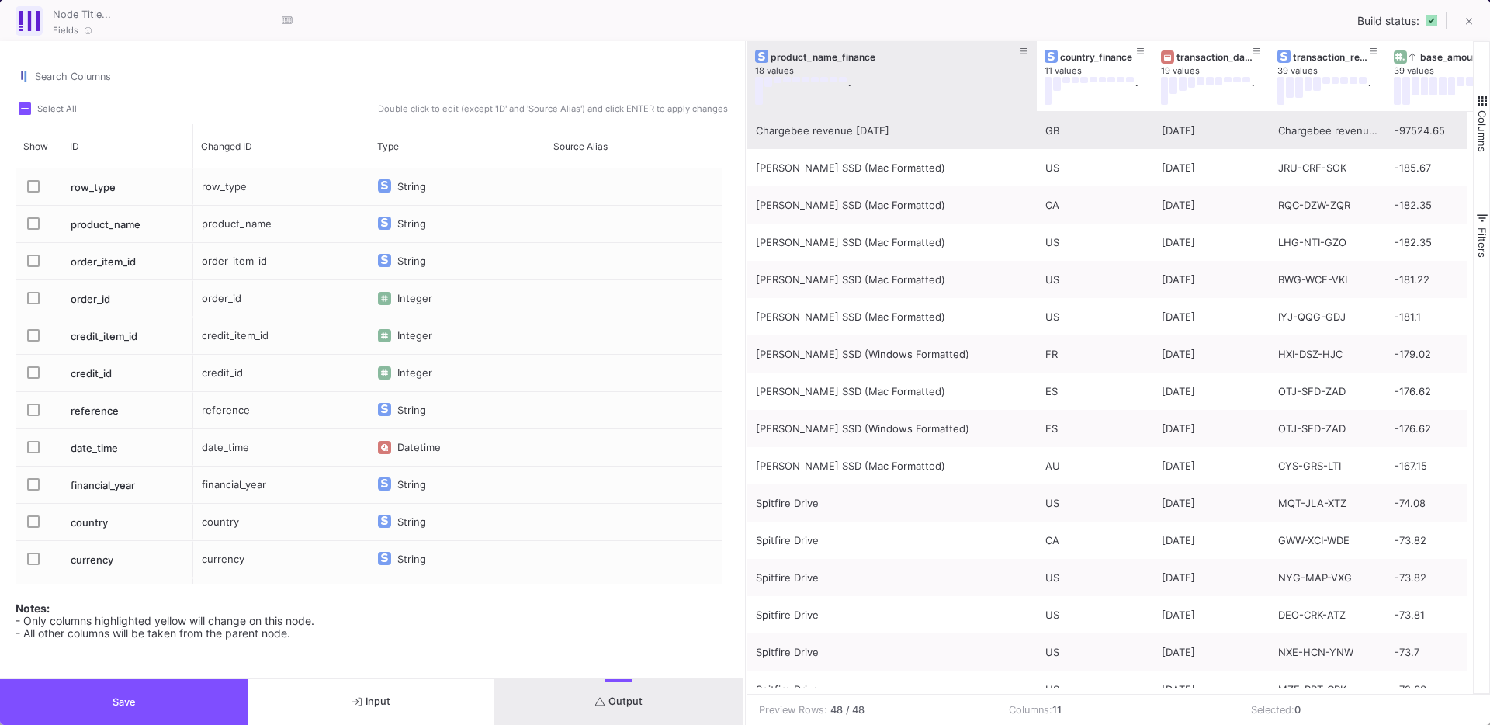
drag, startPoint x: 862, startPoint y: 99, endPoint x: 1035, endPoint y: 136, distance: 177.1
click at [1035, 136] on div "product_name_finance 18 values . country_finance 11 values . transaction_date 1…" at bounding box center [1110, 367] width 727 height 653
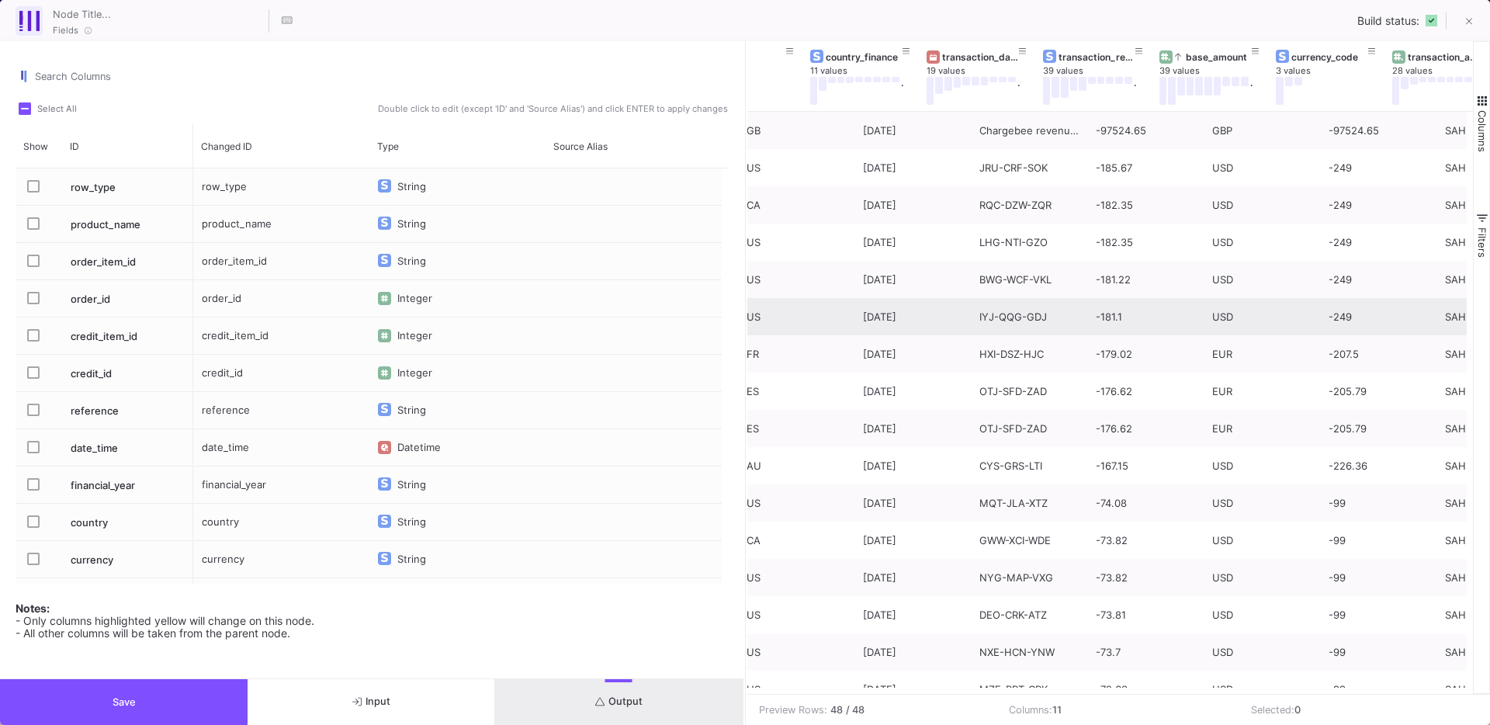
scroll to position [0, 359]
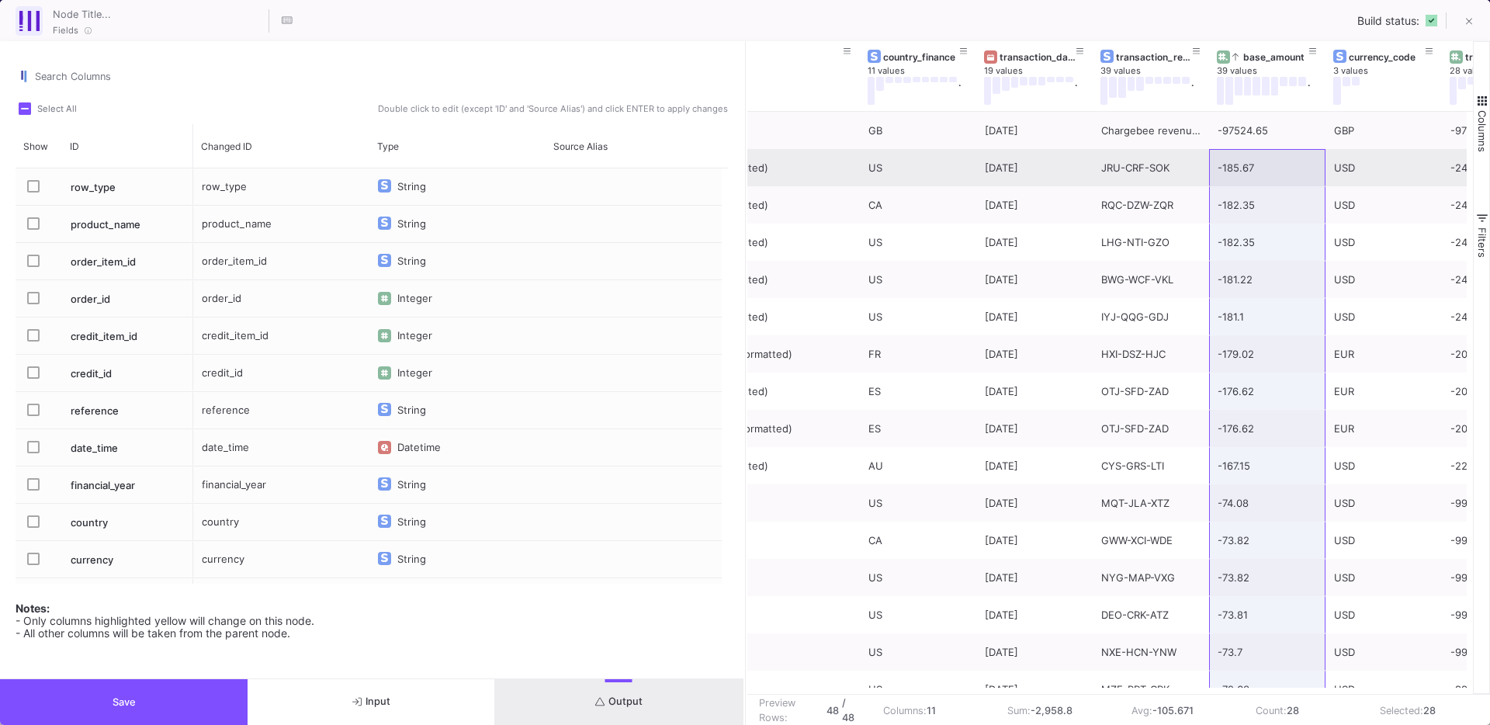
drag, startPoint x: 1221, startPoint y: 598, endPoint x: 1236, endPoint y: 170, distance: 428.0
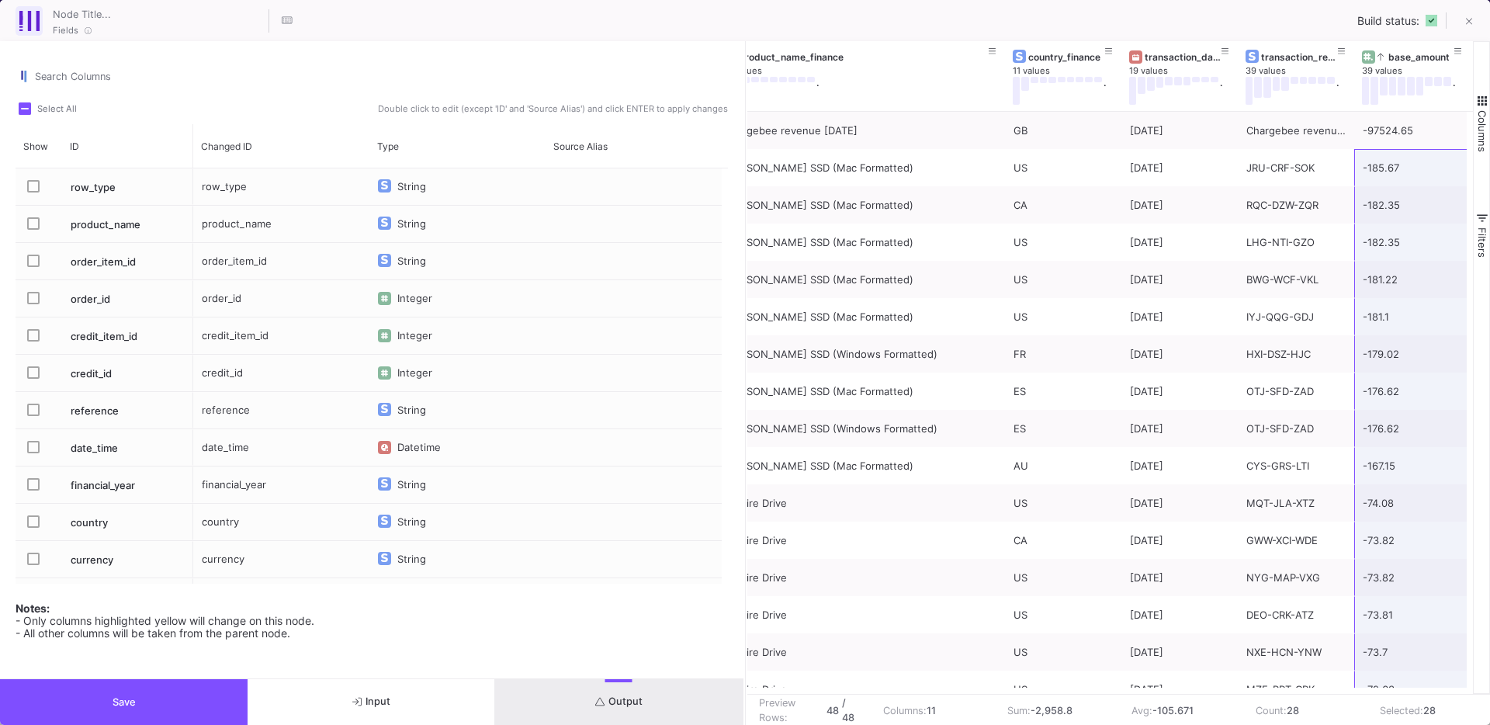
scroll to position [0, 32]
click at [127, 706] on span "Save" at bounding box center [124, 702] width 23 height 12
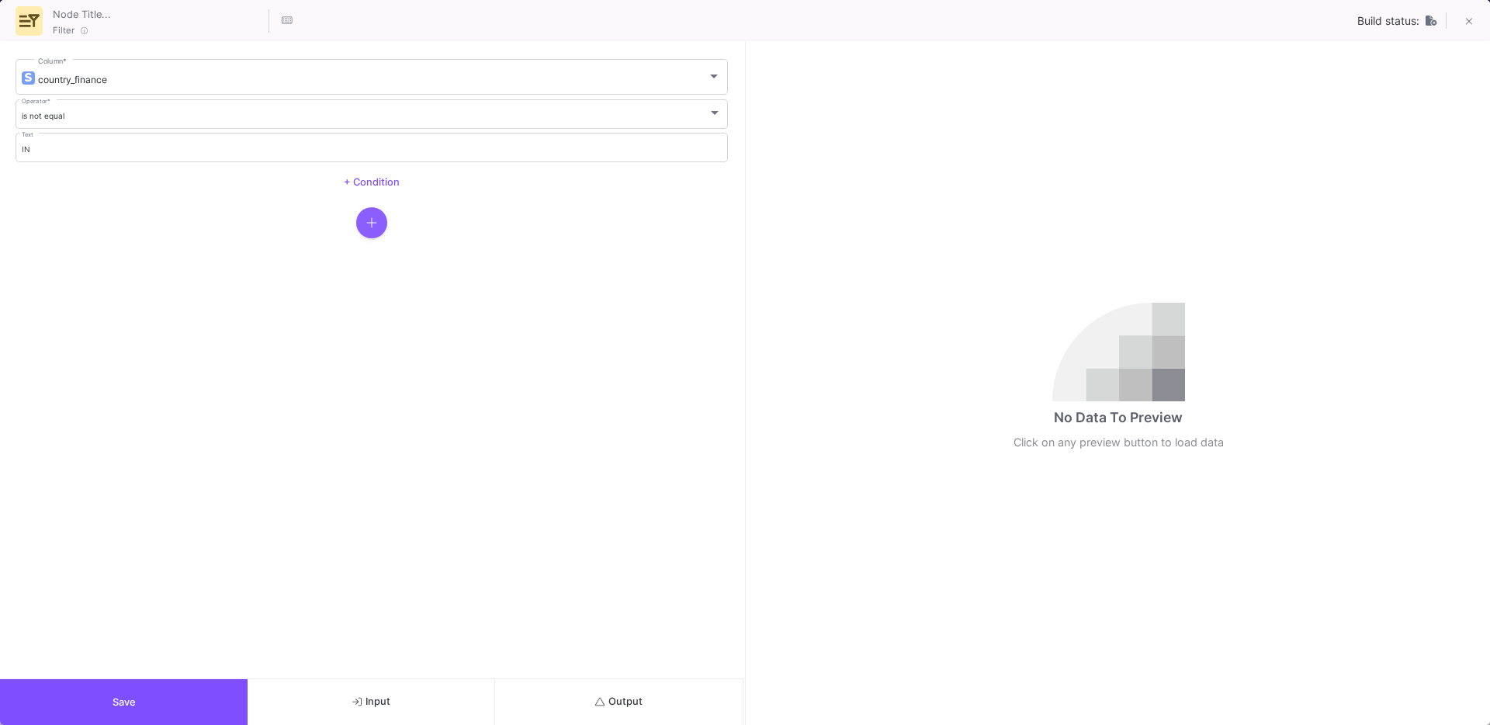
click at [383, 225] on button "button" at bounding box center [371, 222] width 31 height 31
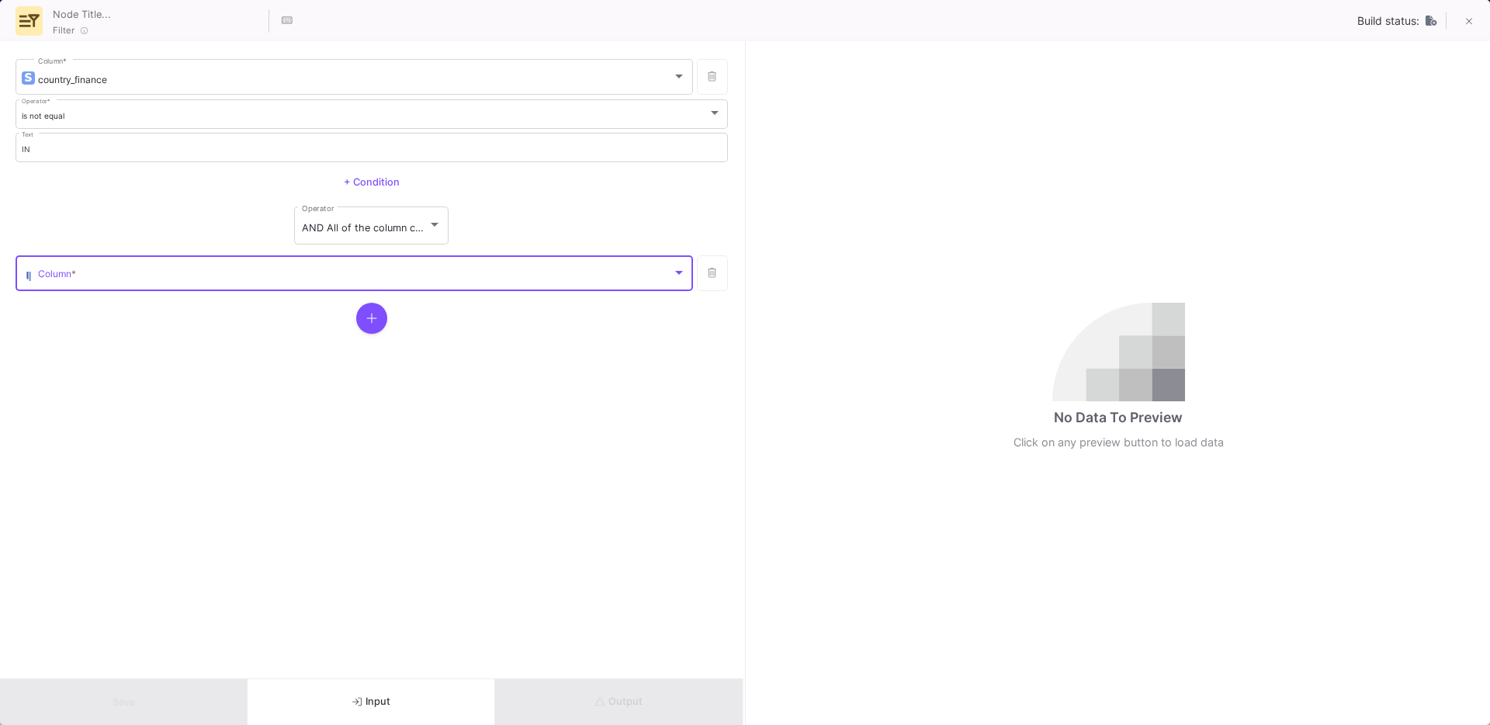
click at [286, 272] on span at bounding box center [355, 276] width 634 height 12
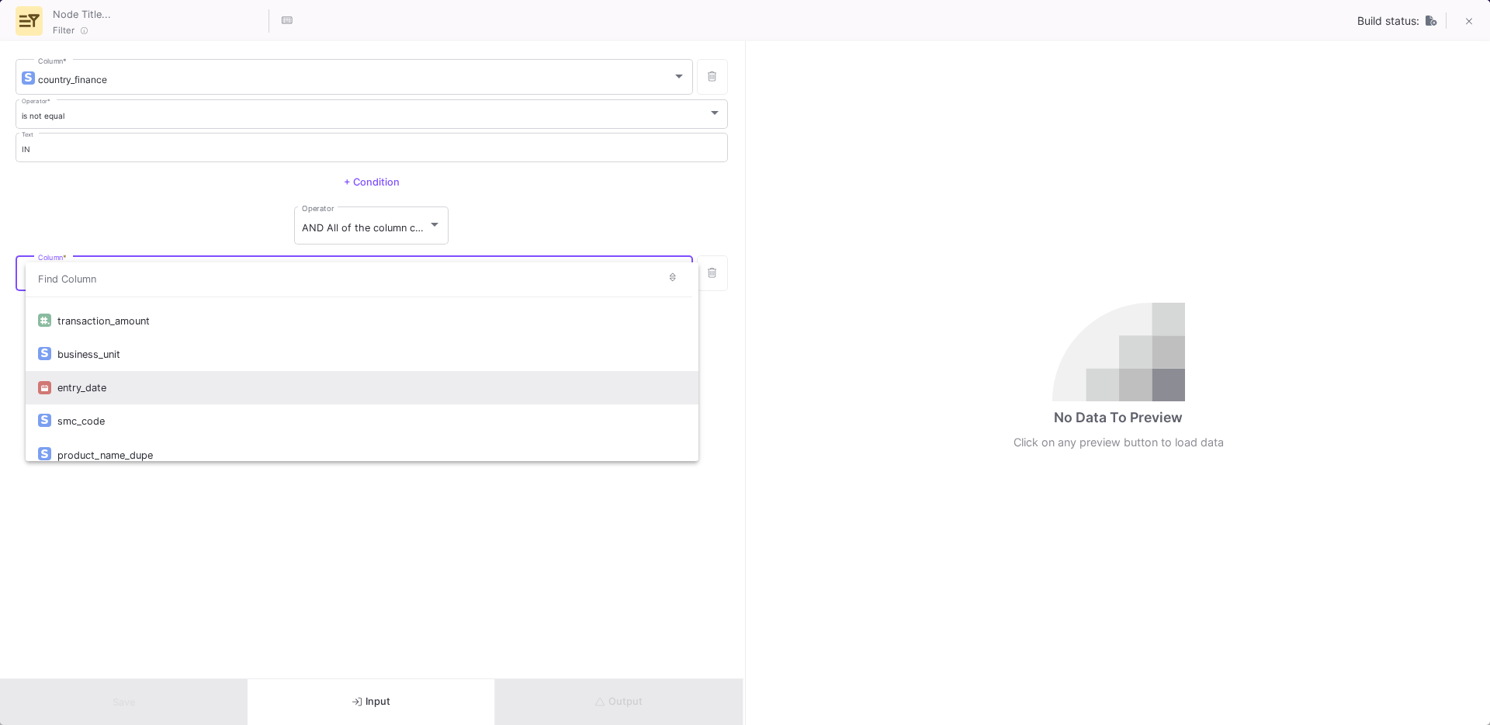
scroll to position [4326, 0]
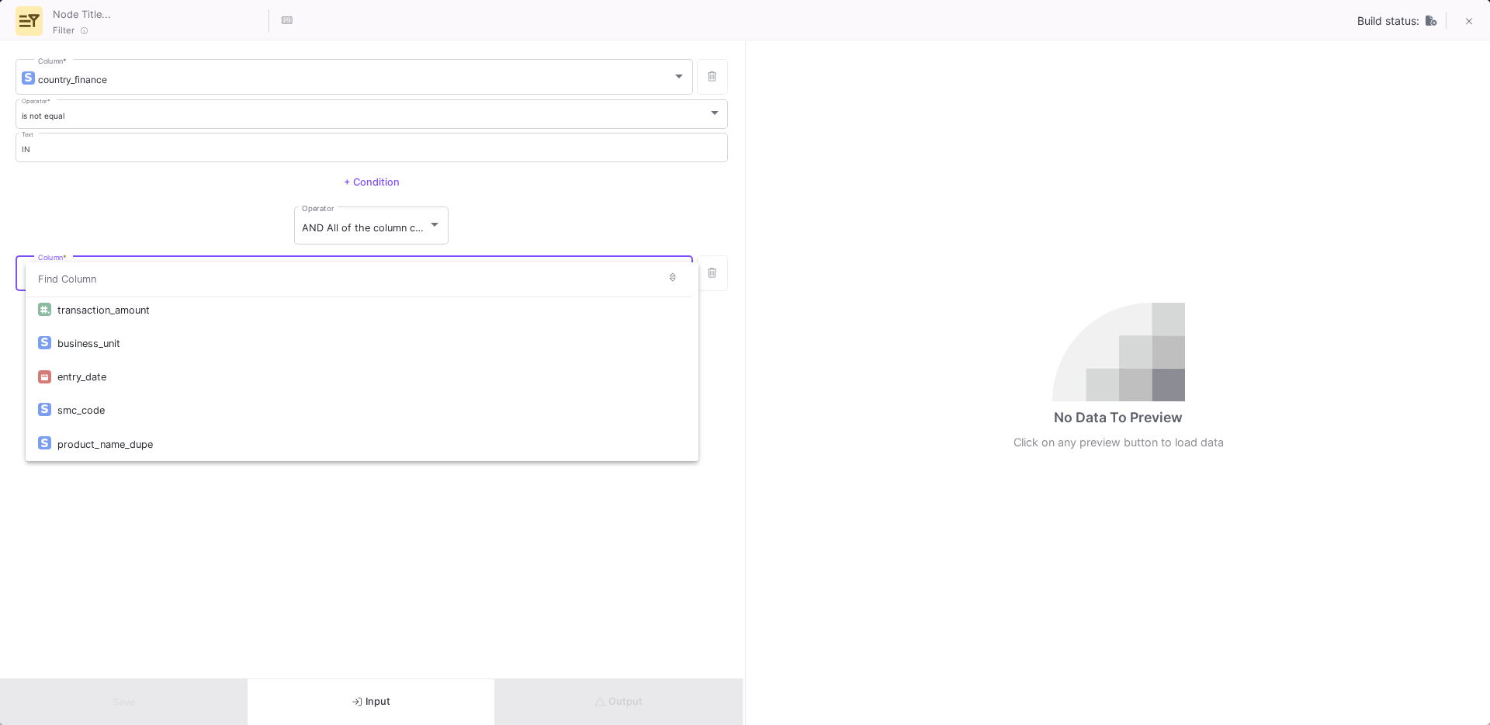
click at [210, 582] on div at bounding box center [745, 362] width 1490 height 725
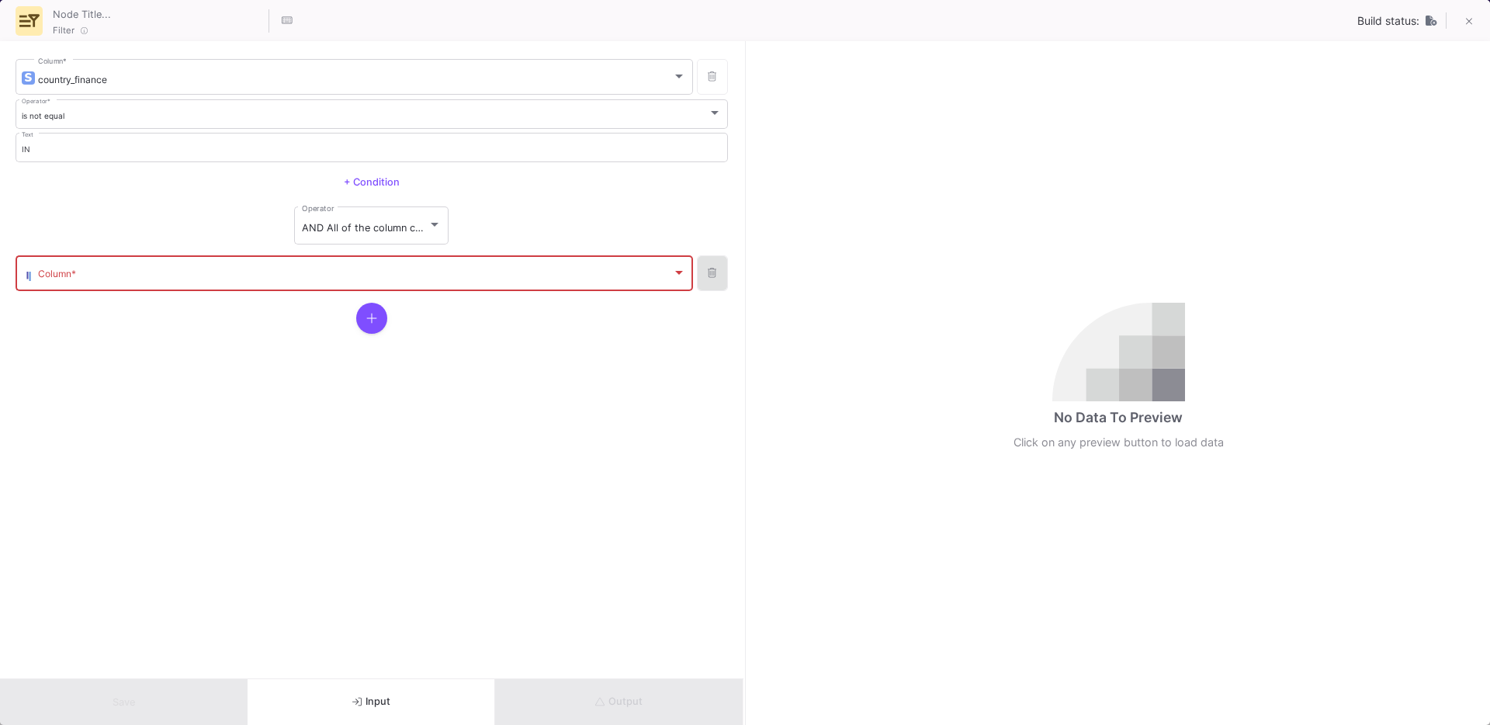
click at [710, 276] on icon at bounding box center [712, 273] width 9 height 10
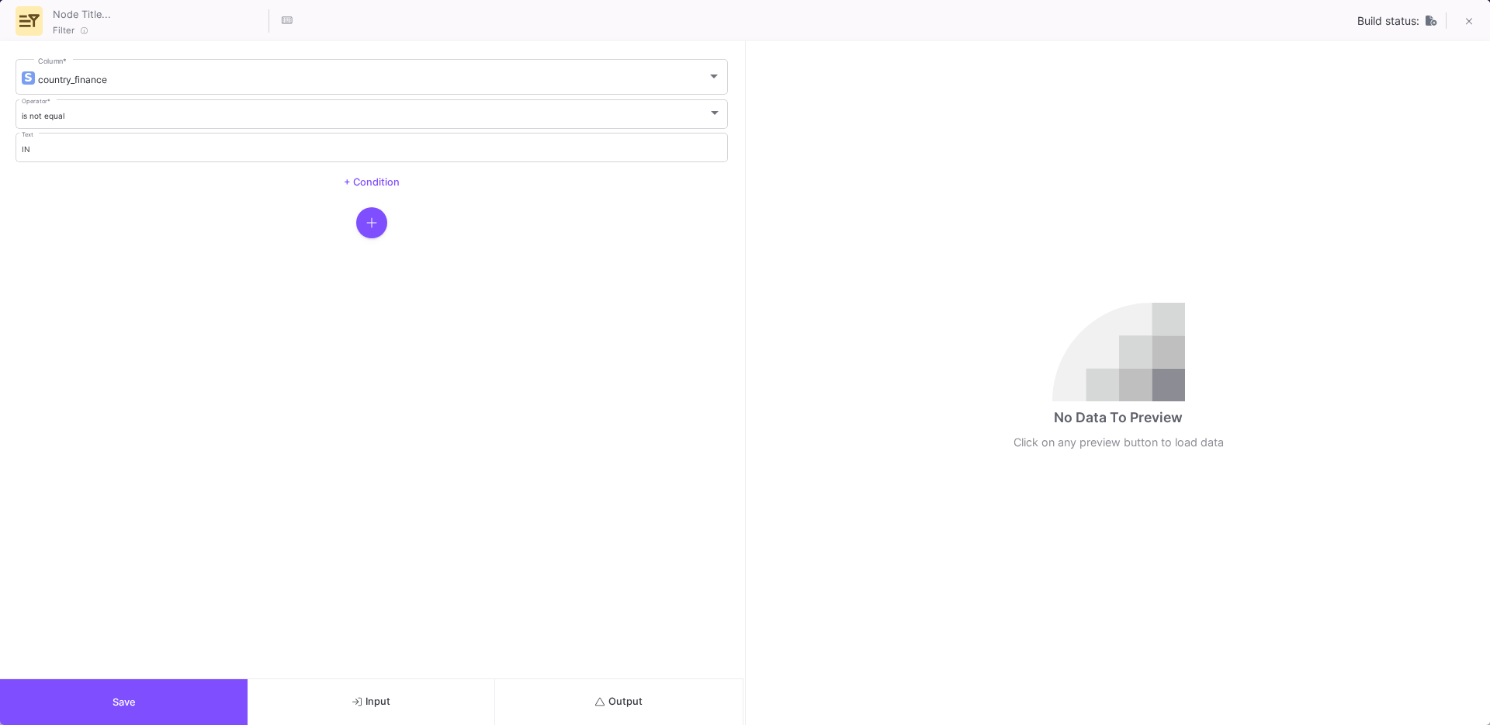
click at [336, 695] on button "Input" at bounding box center [372, 702] width 248 height 46
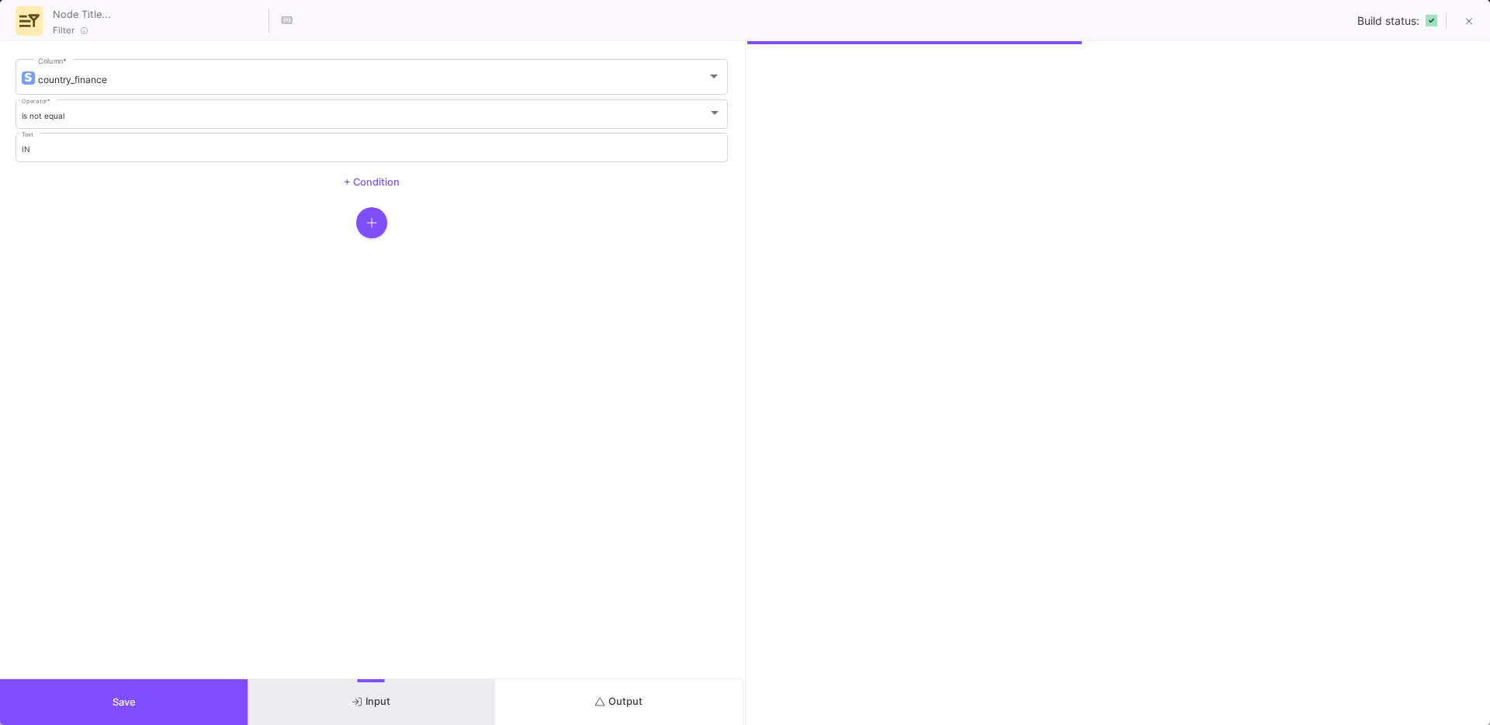
click at [595, 705] on icon "submit" at bounding box center [600, 701] width 10 height 9
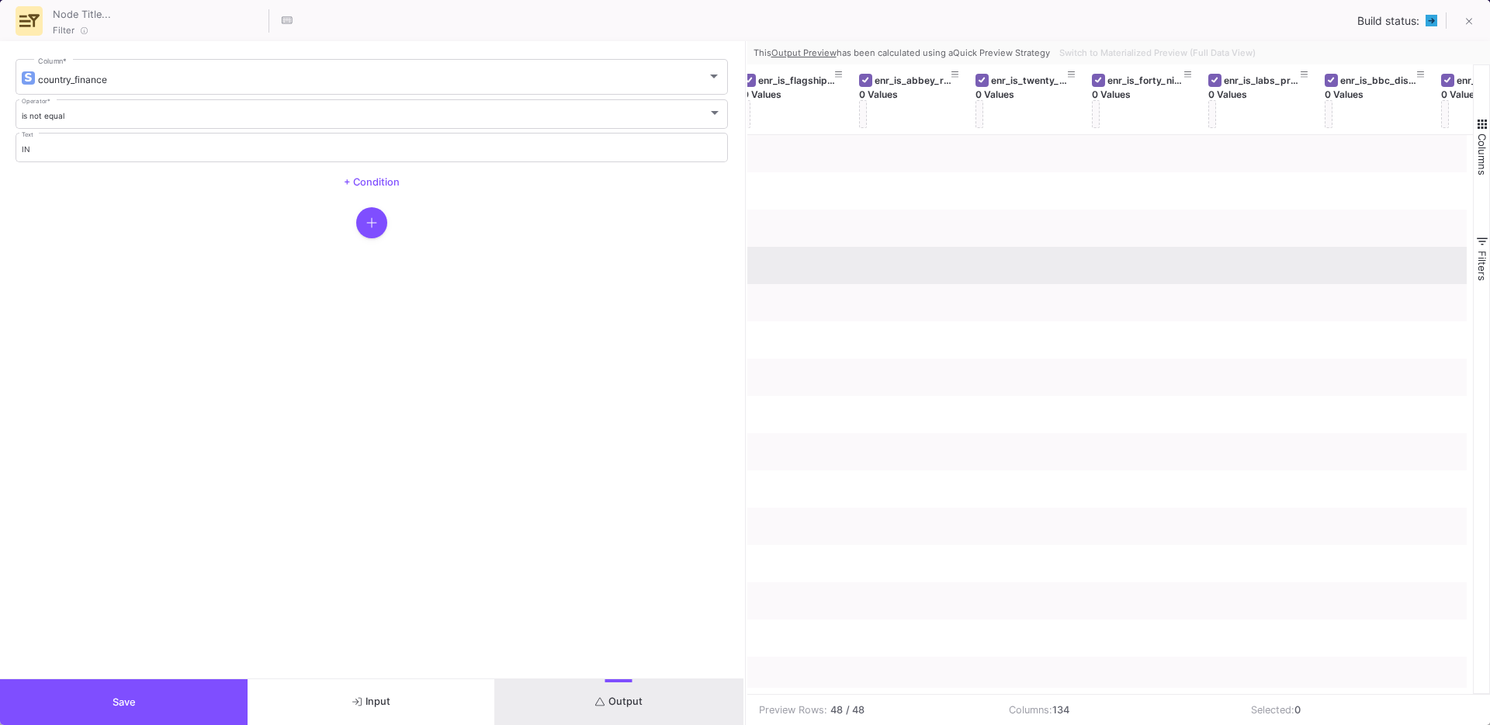
scroll to position [0, 9708]
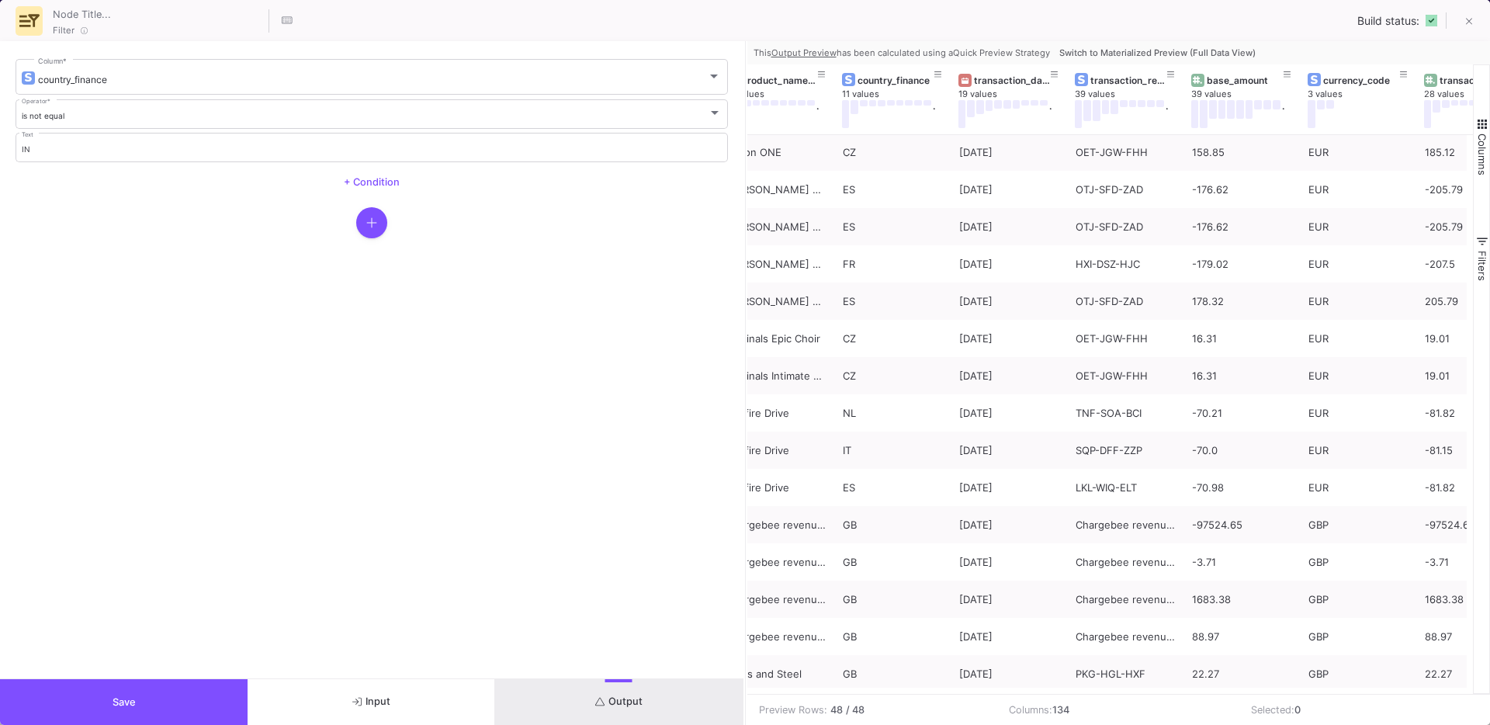
click at [358, 230] on button "button" at bounding box center [371, 222] width 31 height 31
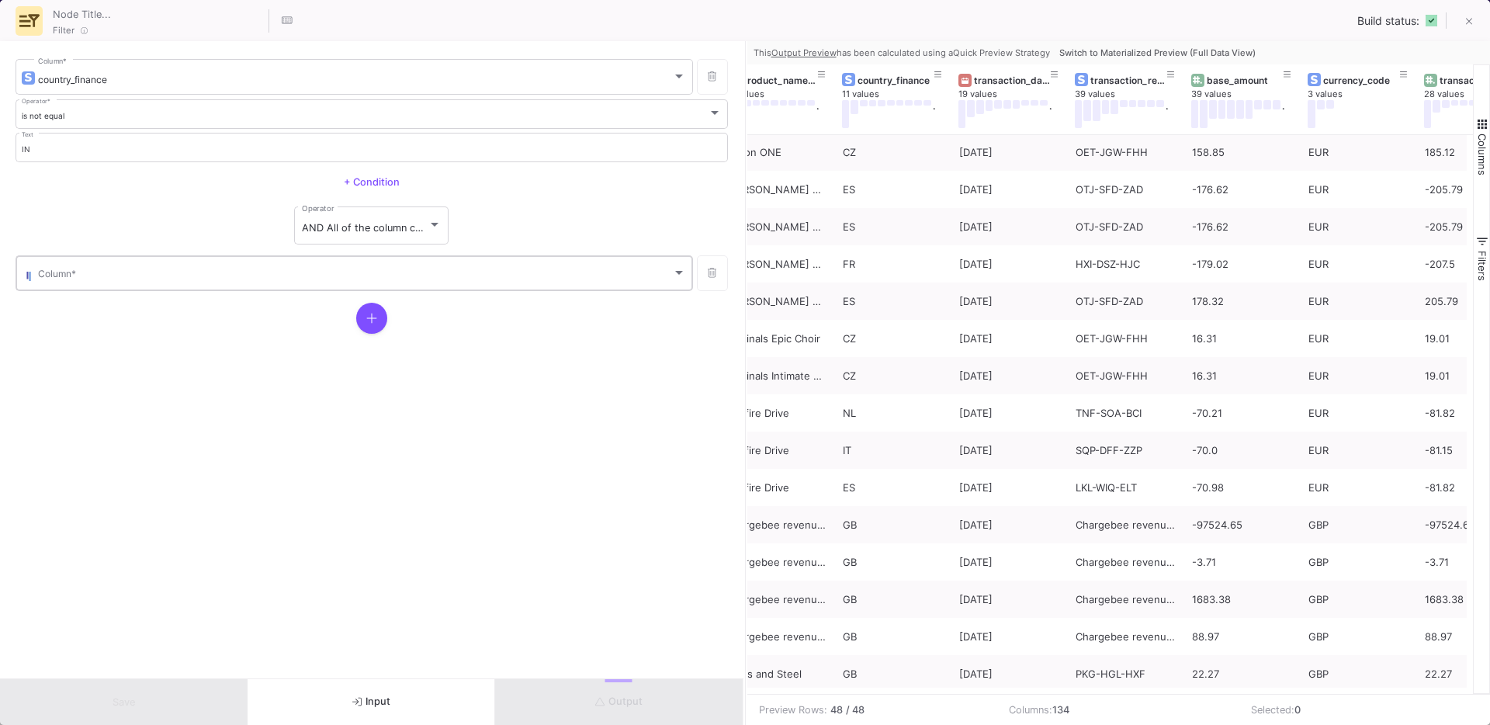
click at [255, 262] on div "Column *" at bounding box center [362, 272] width 648 height 38
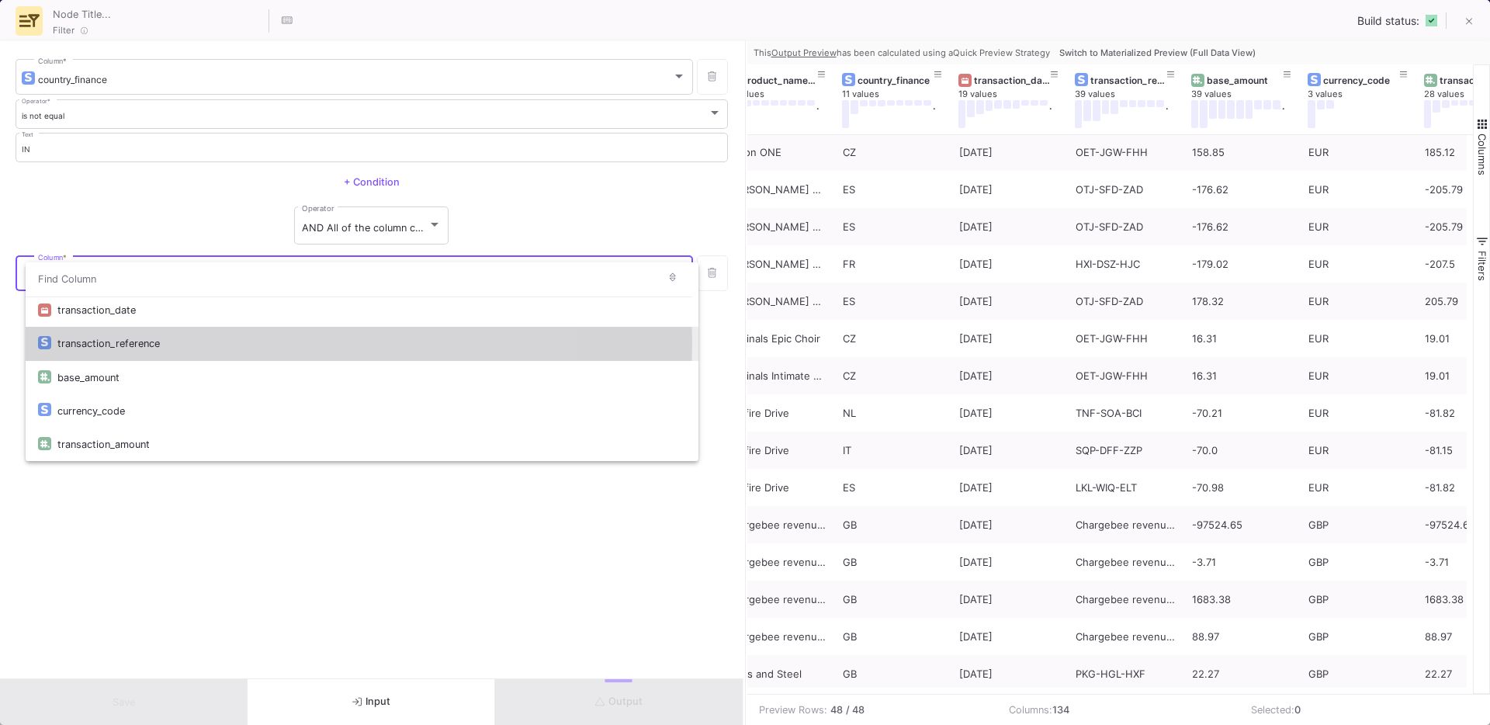
click at [141, 341] on div "transaction_reference" at bounding box center [371, 343] width 629 height 33
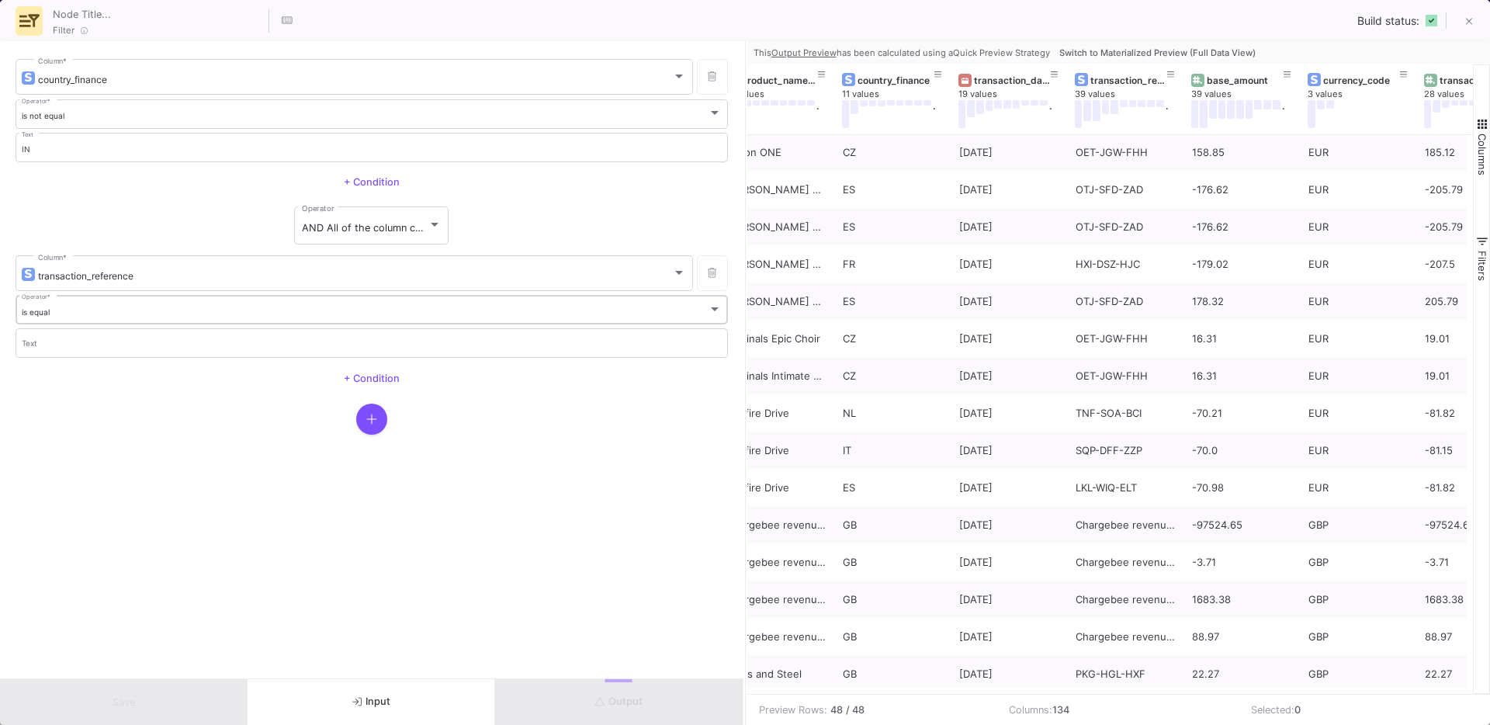
click at [69, 313] on div "is equal" at bounding box center [365, 312] width 687 height 10
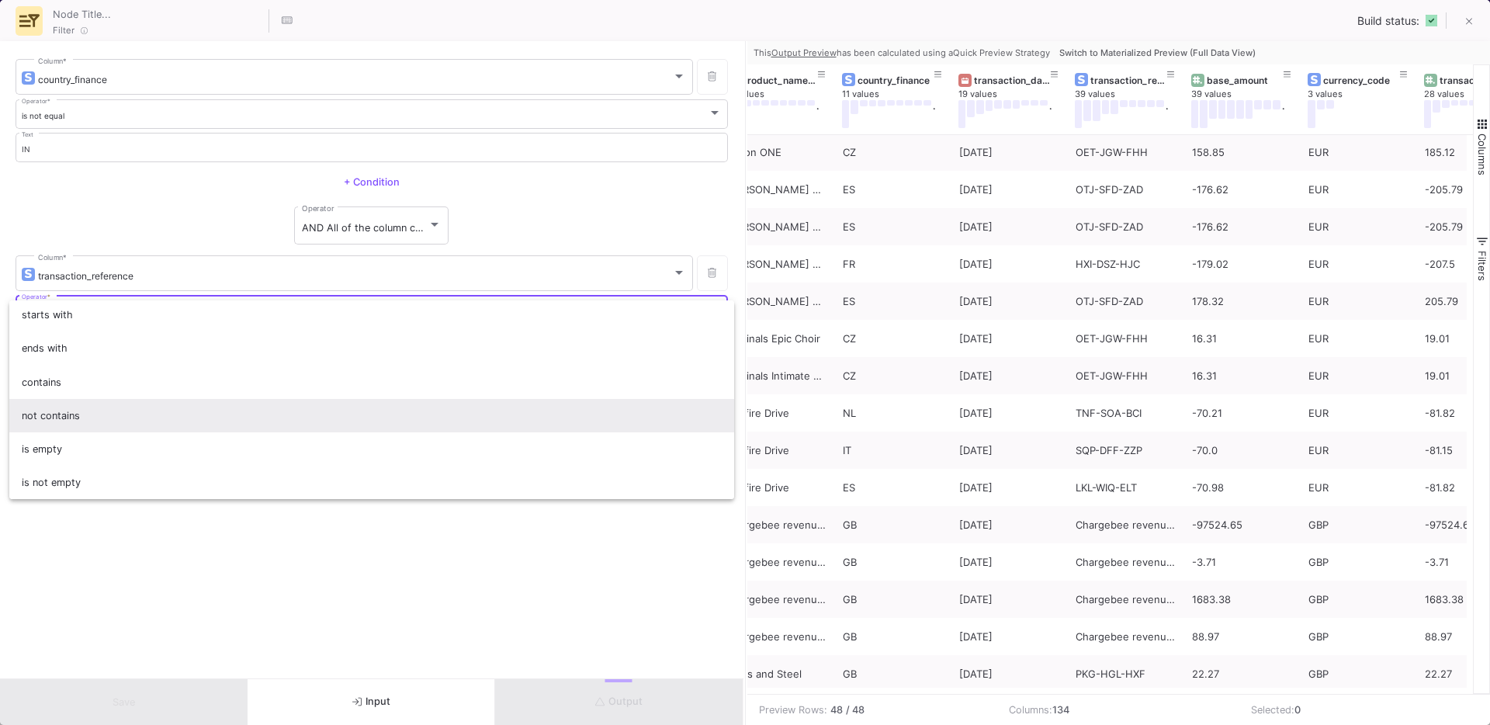
click at [144, 406] on span "not contains" at bounding box center [372, 415] width 701 height 33
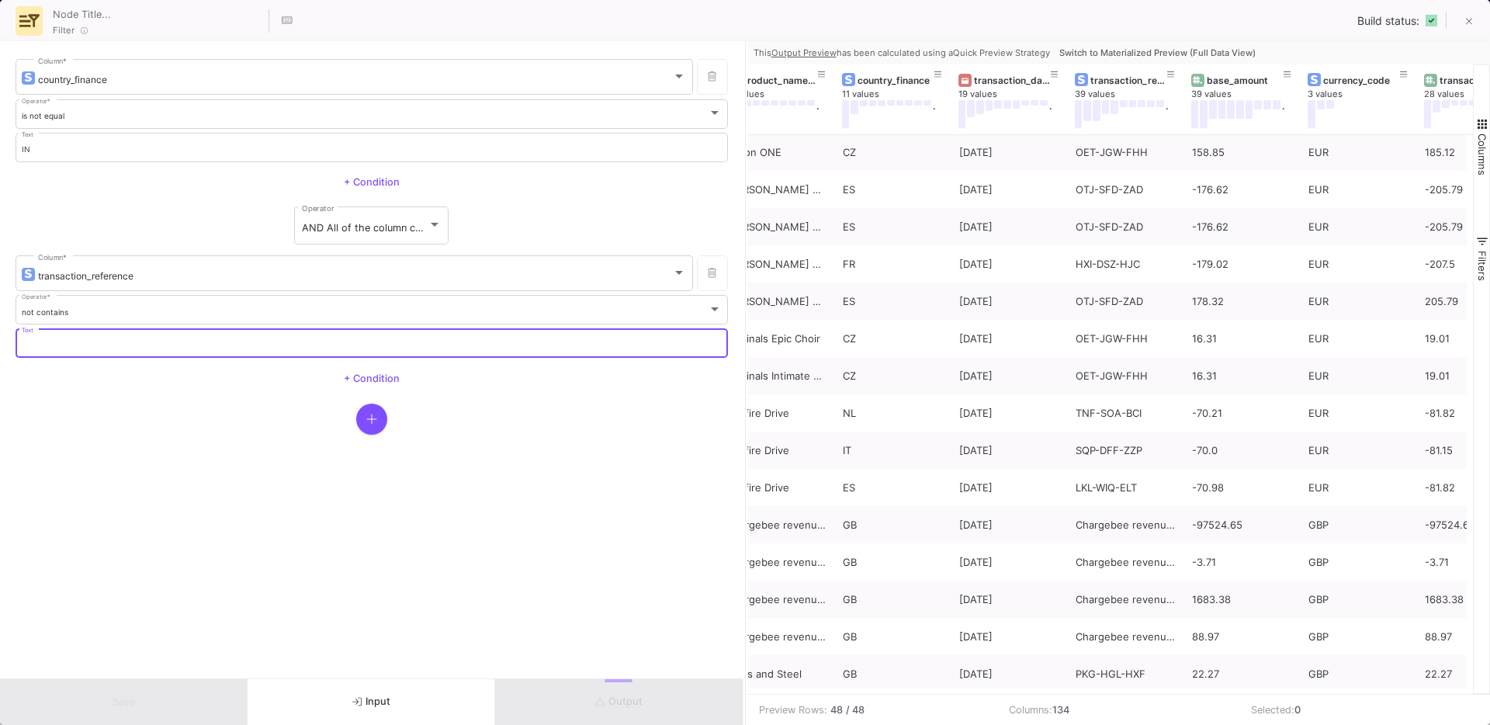
click at [65, 341] on input "Text" at bounding box center [372, 346] width 701 height 10
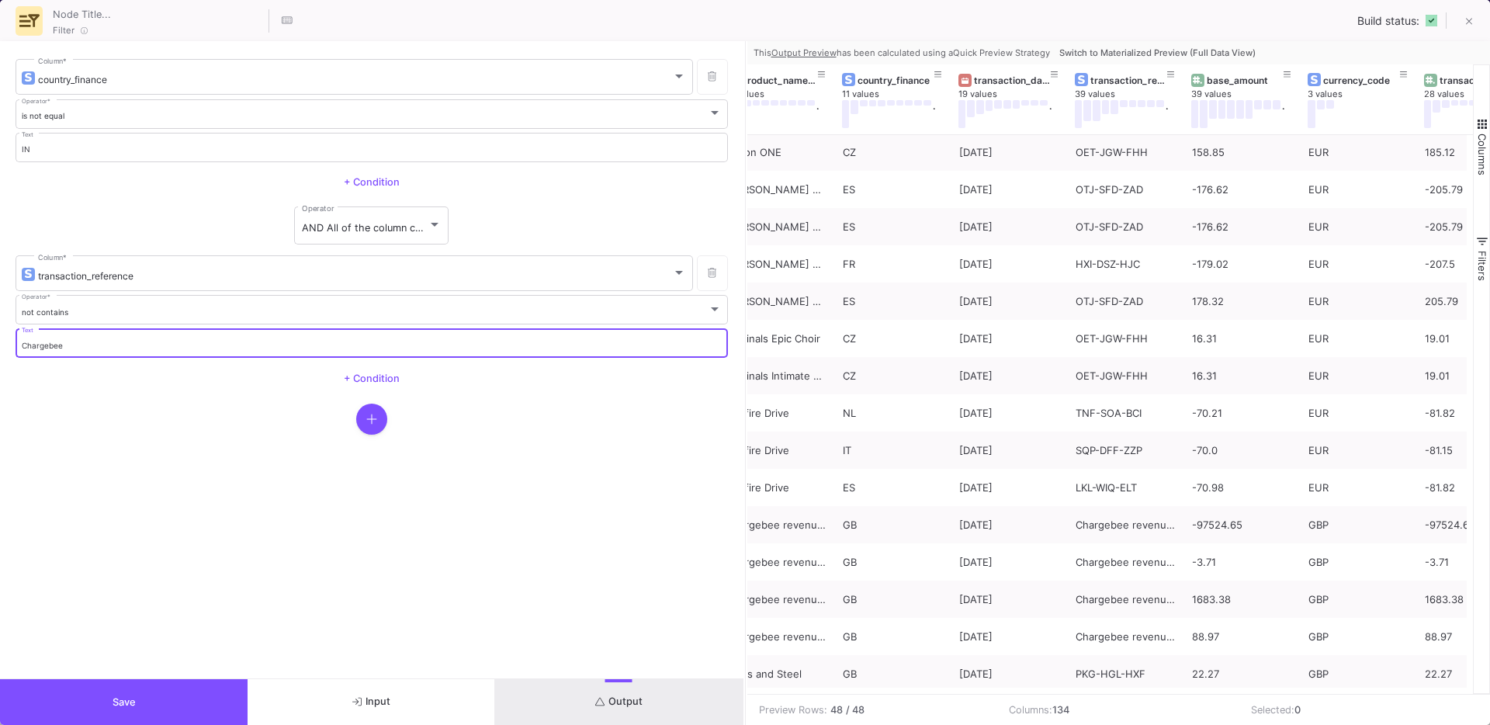
type input "Chargebee"
click at [115, 694] on button "Save" at bounding box center [124, 702] width 248 height 46
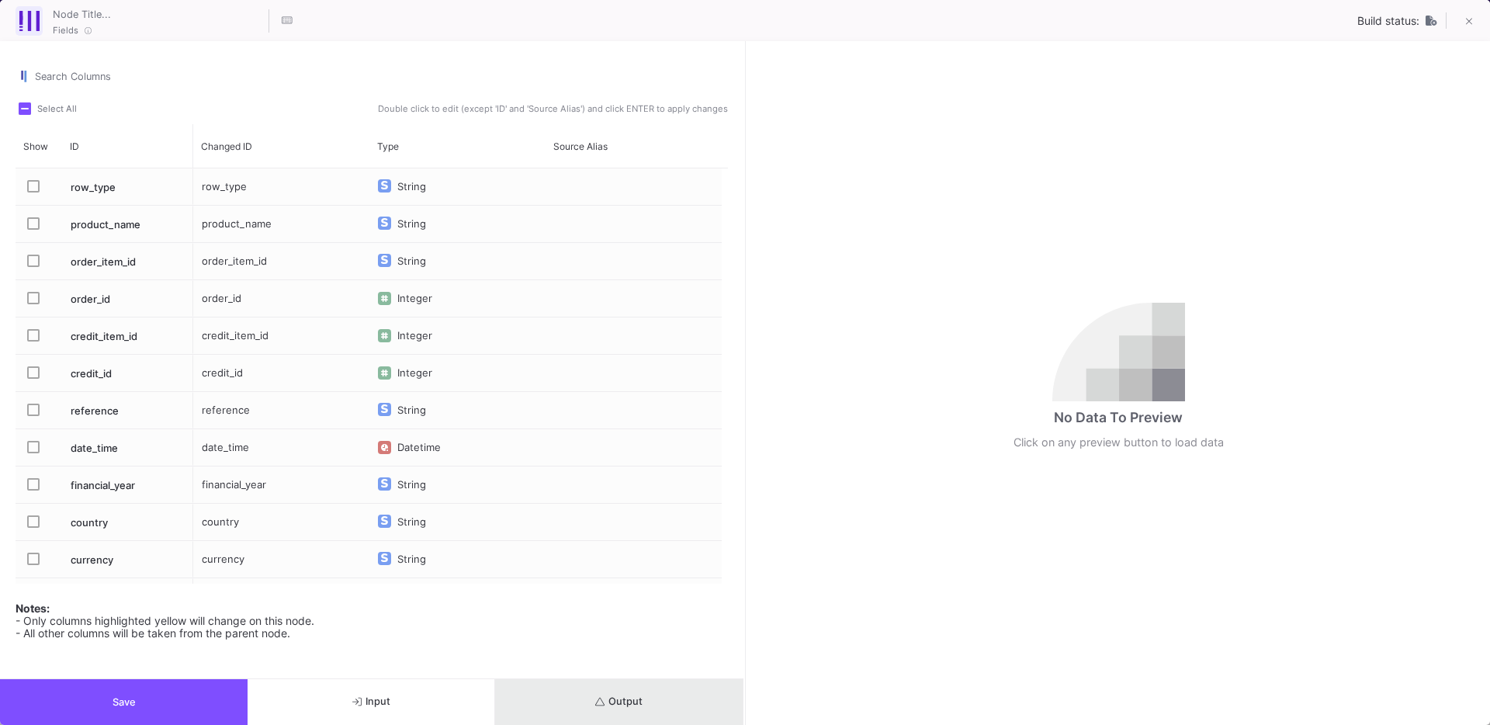
click at [626, 705] on span "Output" at bounding box center [618, 701] width 47 height 12
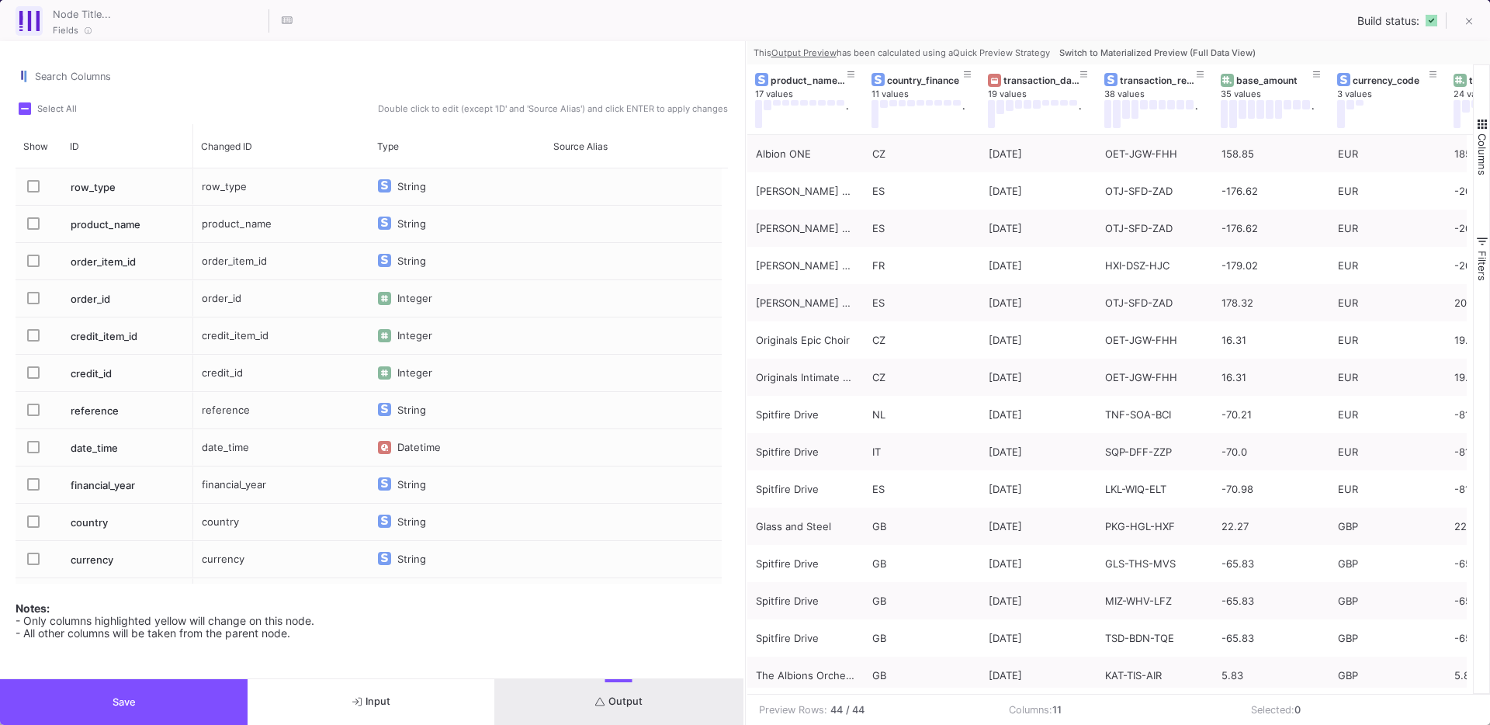
click at [1181, 54] on span "Switch to Materialized Preview (Full Data View)" at bounding box center [1157, 52] width 196 height 11
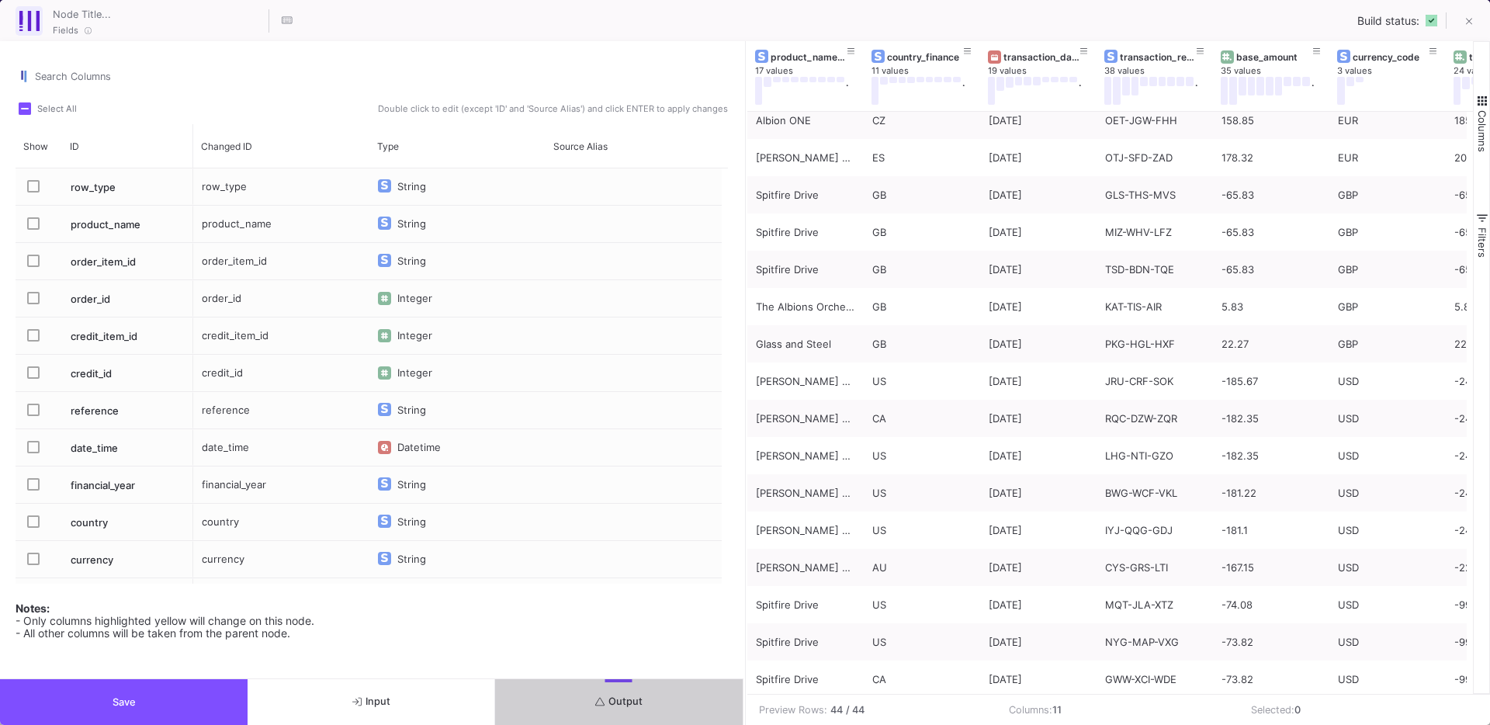
scroll to position [0, 0]
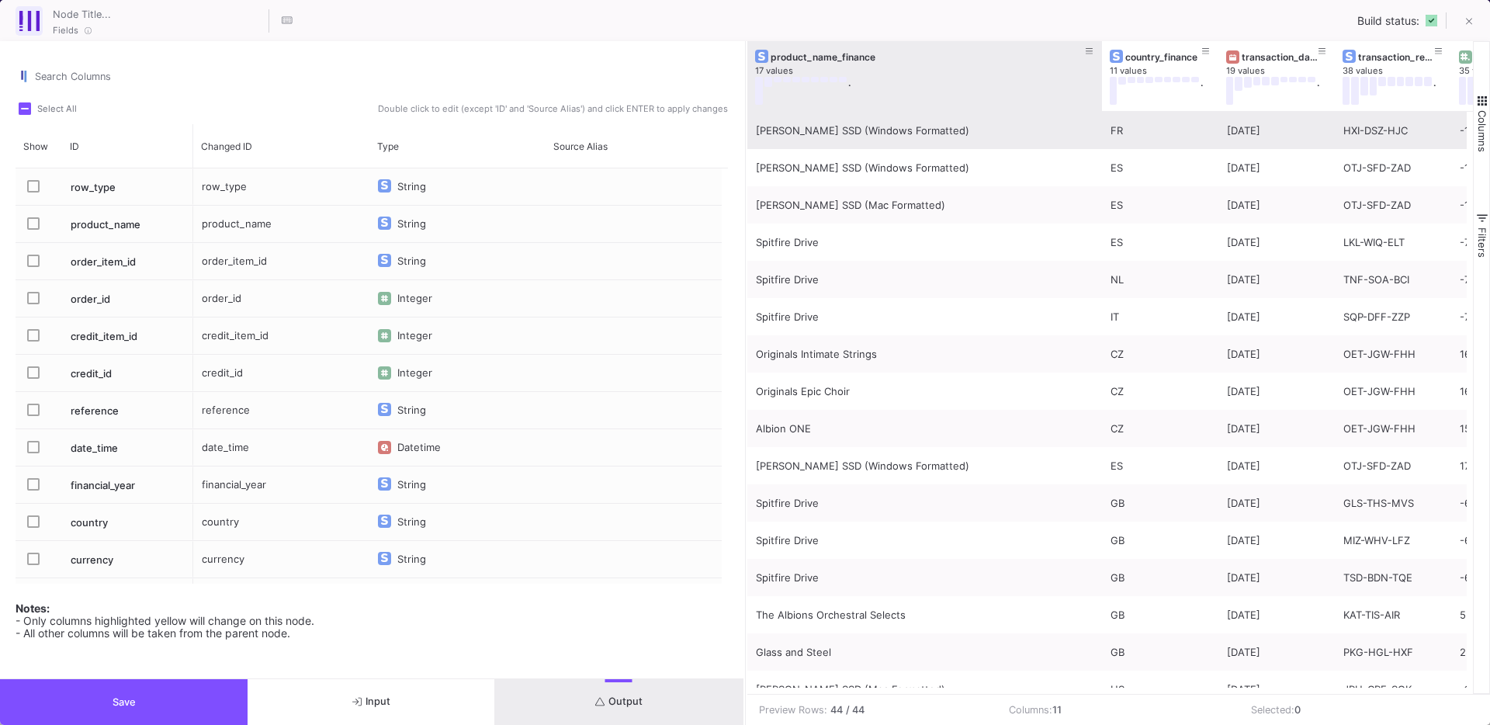
drag, startPoint x: 861, startPoint y: 106, endPoint x: 1099, endPoint y: 133, distance: 239.7
click at [1099, 133] on div "product_name_finance 17 values . country_finance 11 values . transaction_date 1…" at bounding box center [1110, 367] width 727 height 653
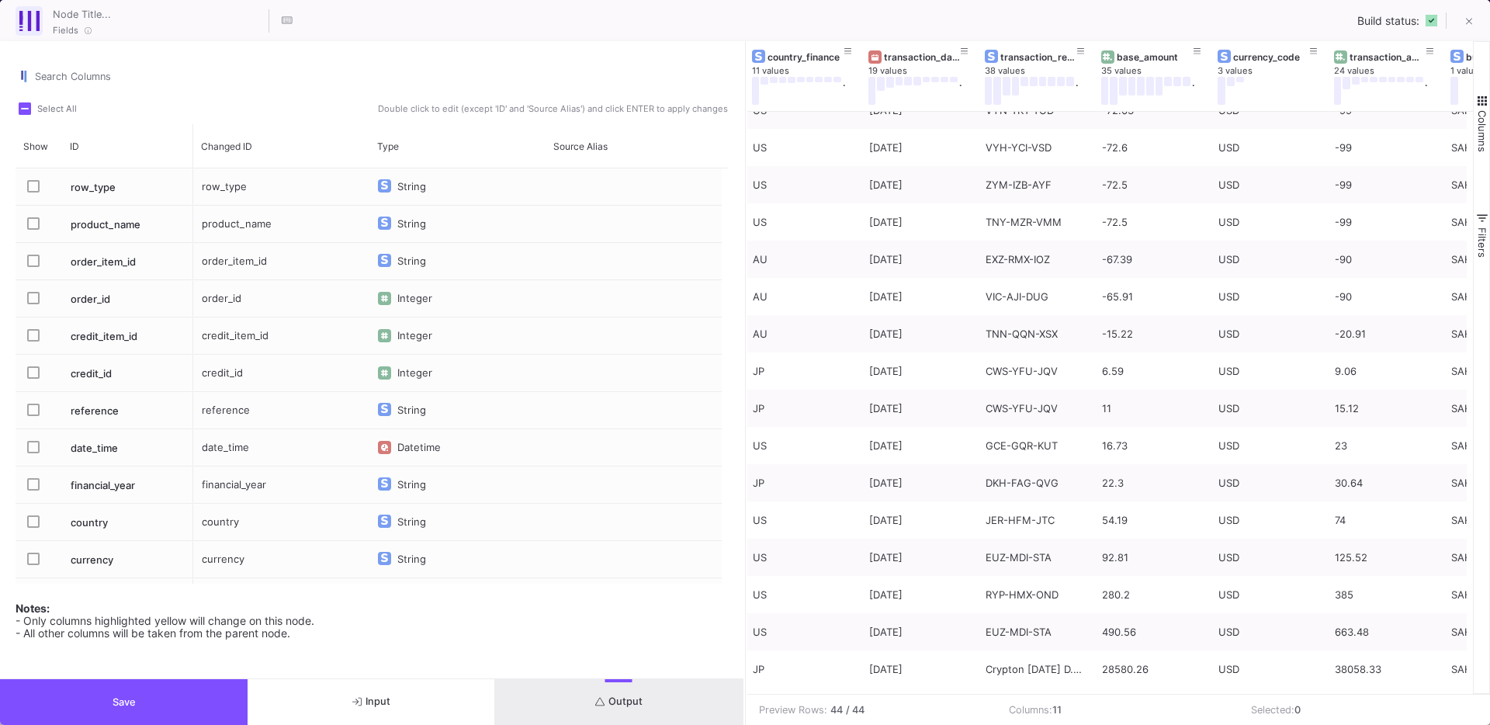
scroll to position [863, 0]
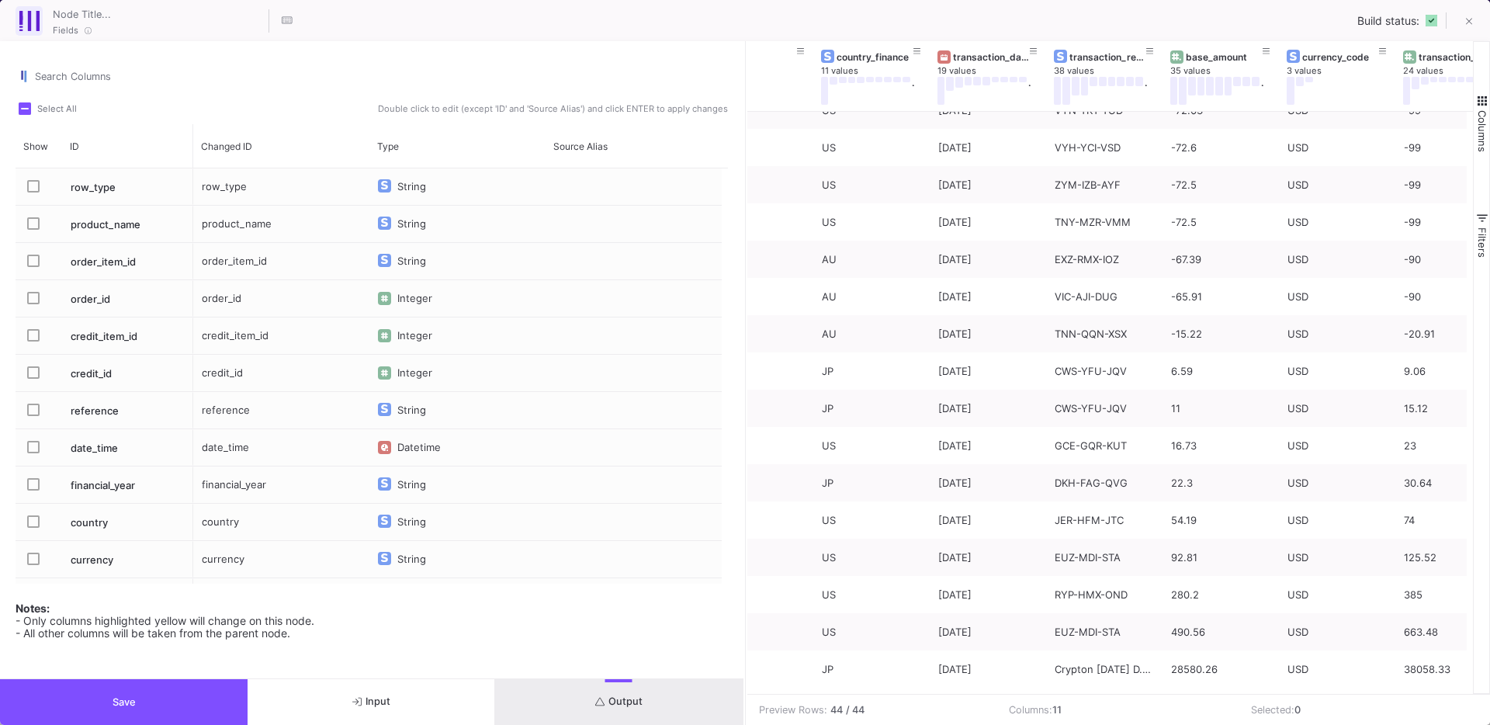
click at [161, 693] on button "Save" at bounding box center [124, 702] width 248 height 46
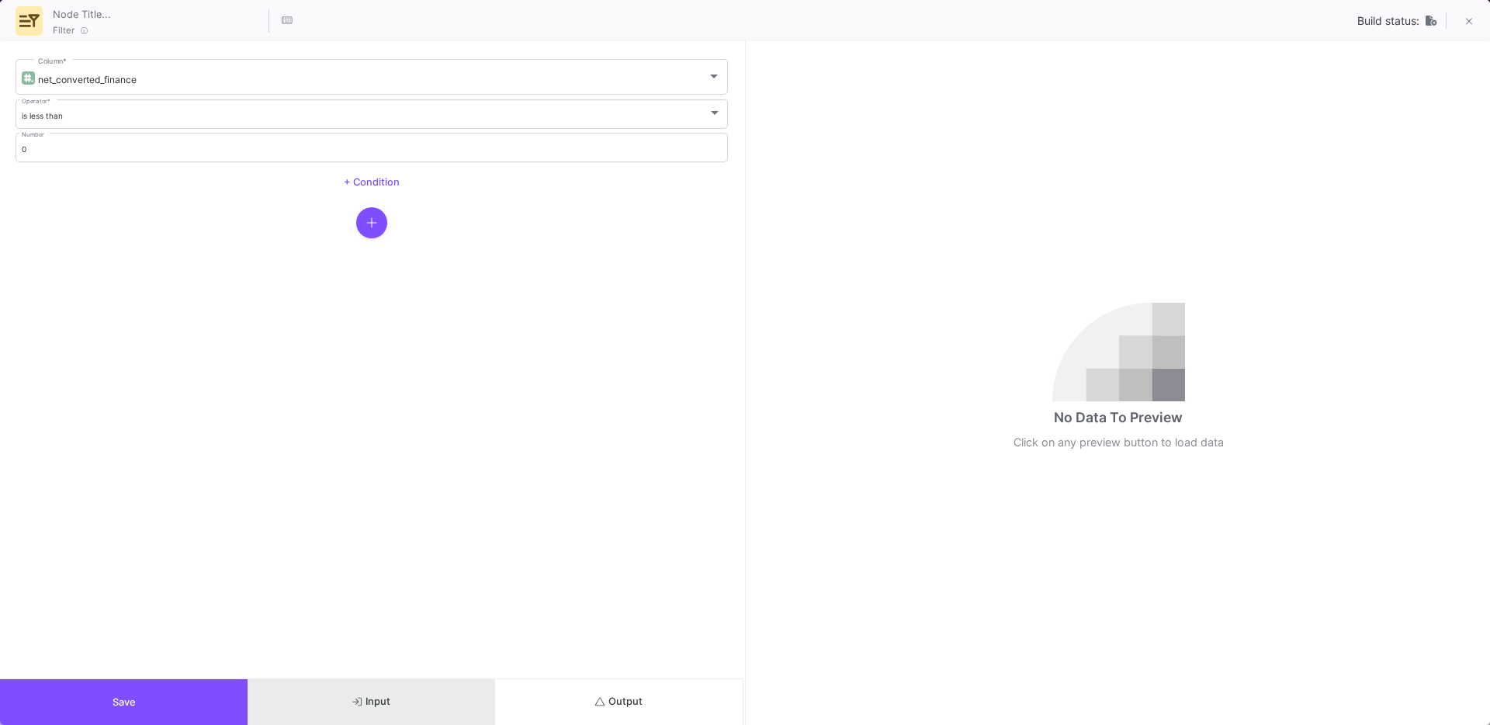
click at [458, 695] on button "Input" at bounding box center [372, 702] width 248 height 46
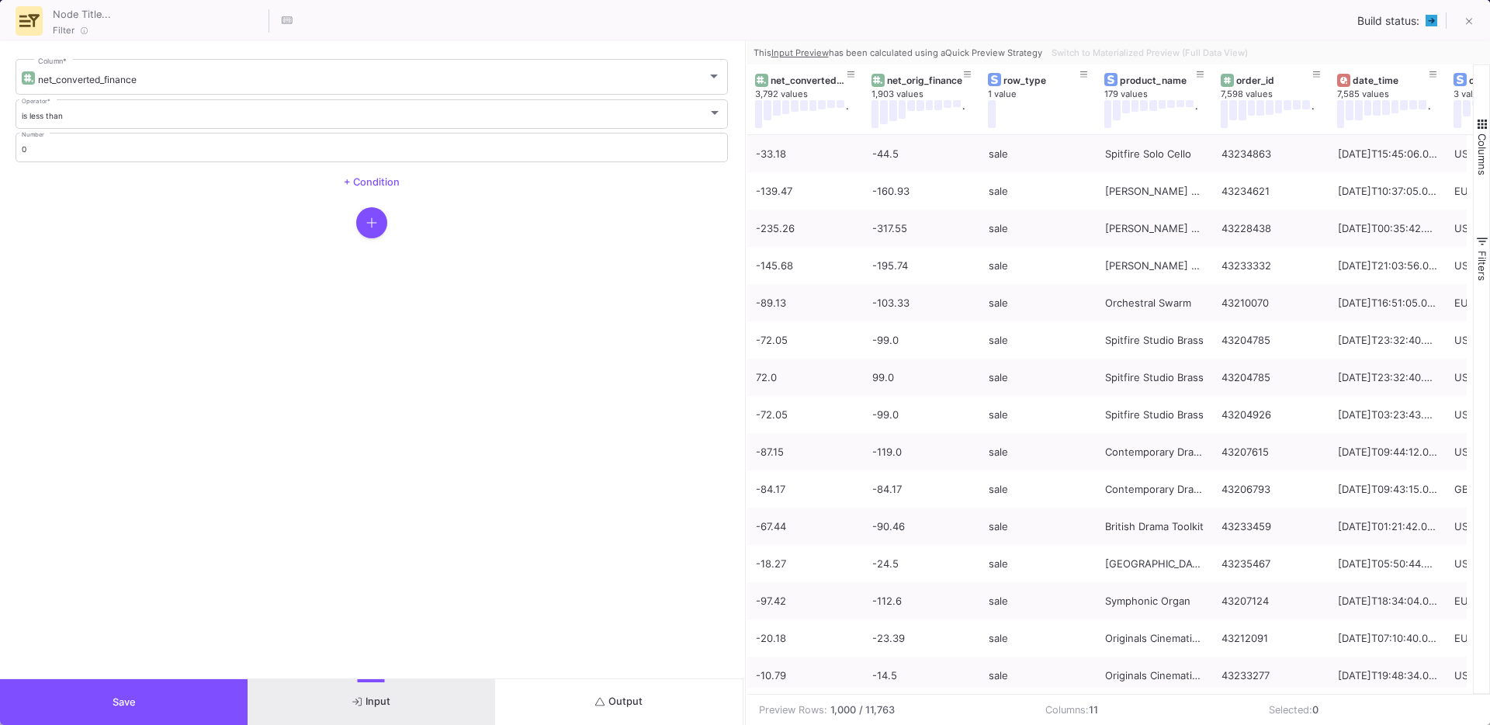
click at [129, 699] on span "Save" at bounding box center [124, 702] width 23 height 12
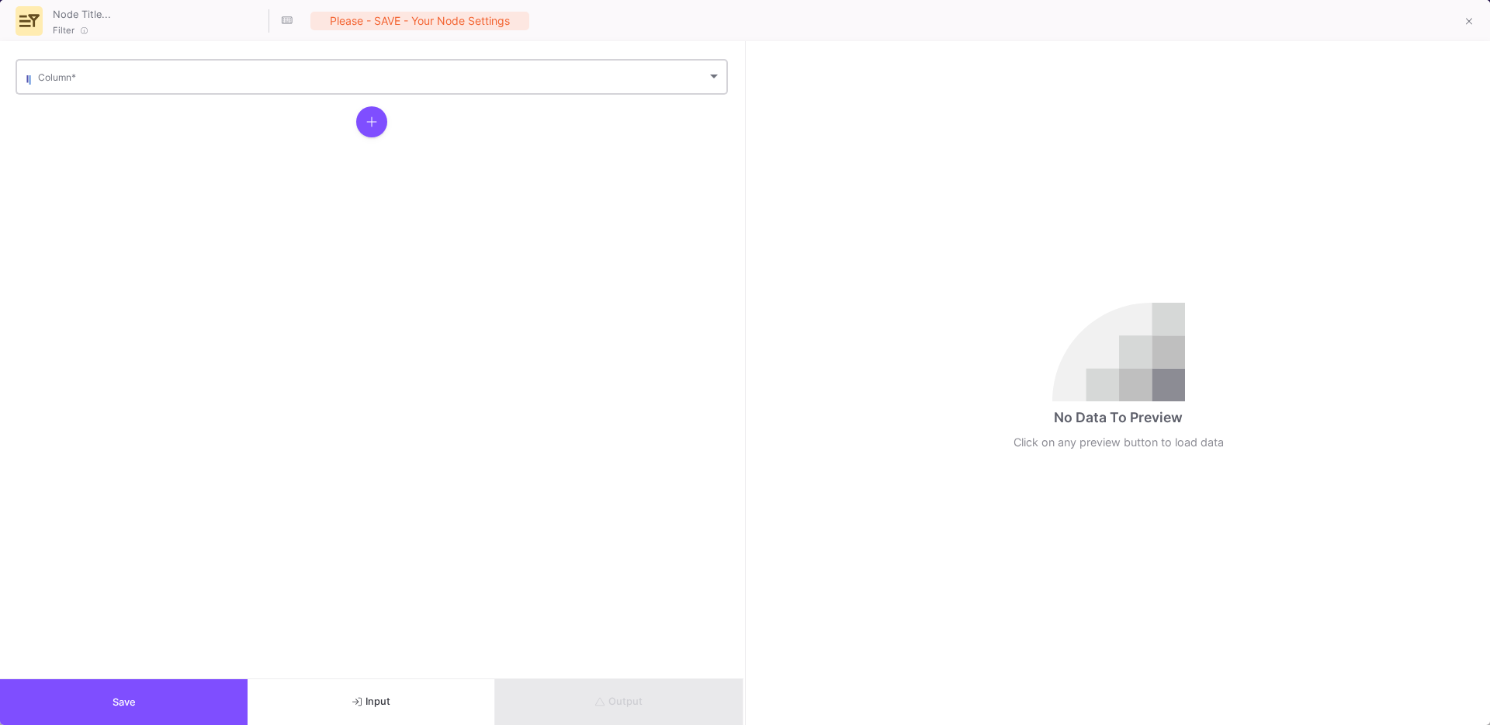
click at [112, 74] on span at bounding box center [372, 80] width 669 height 12
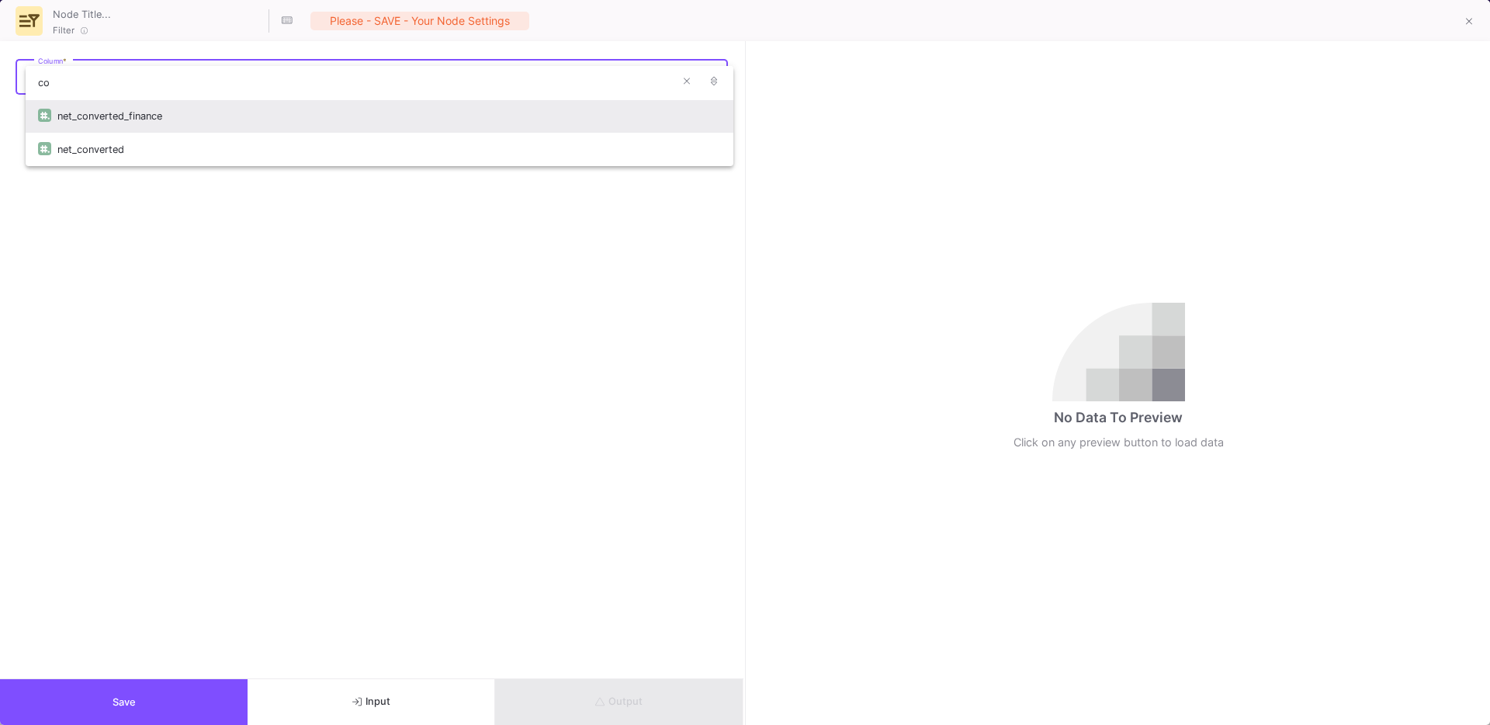
type input "c"
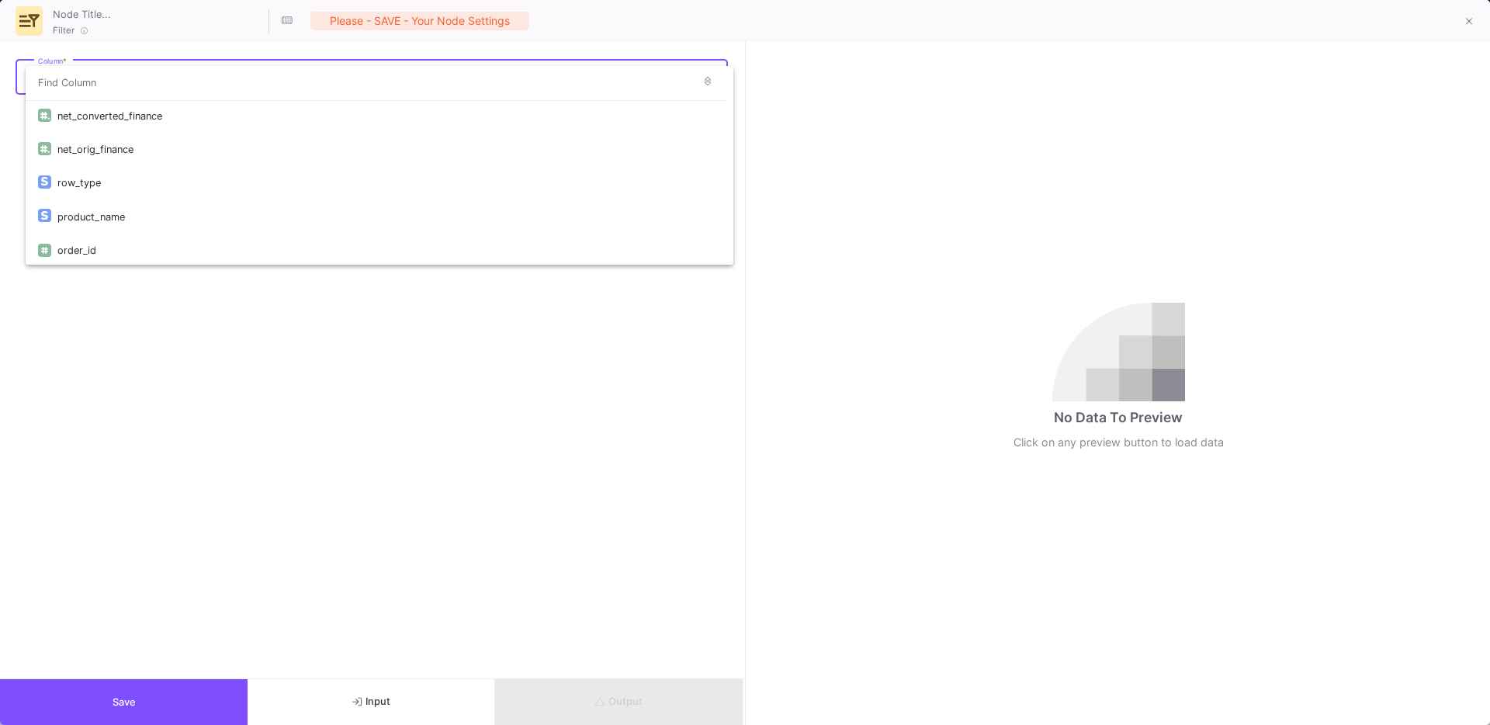
click at [131, 715] on div at bounding box center [745, 362] width 1490 height 725
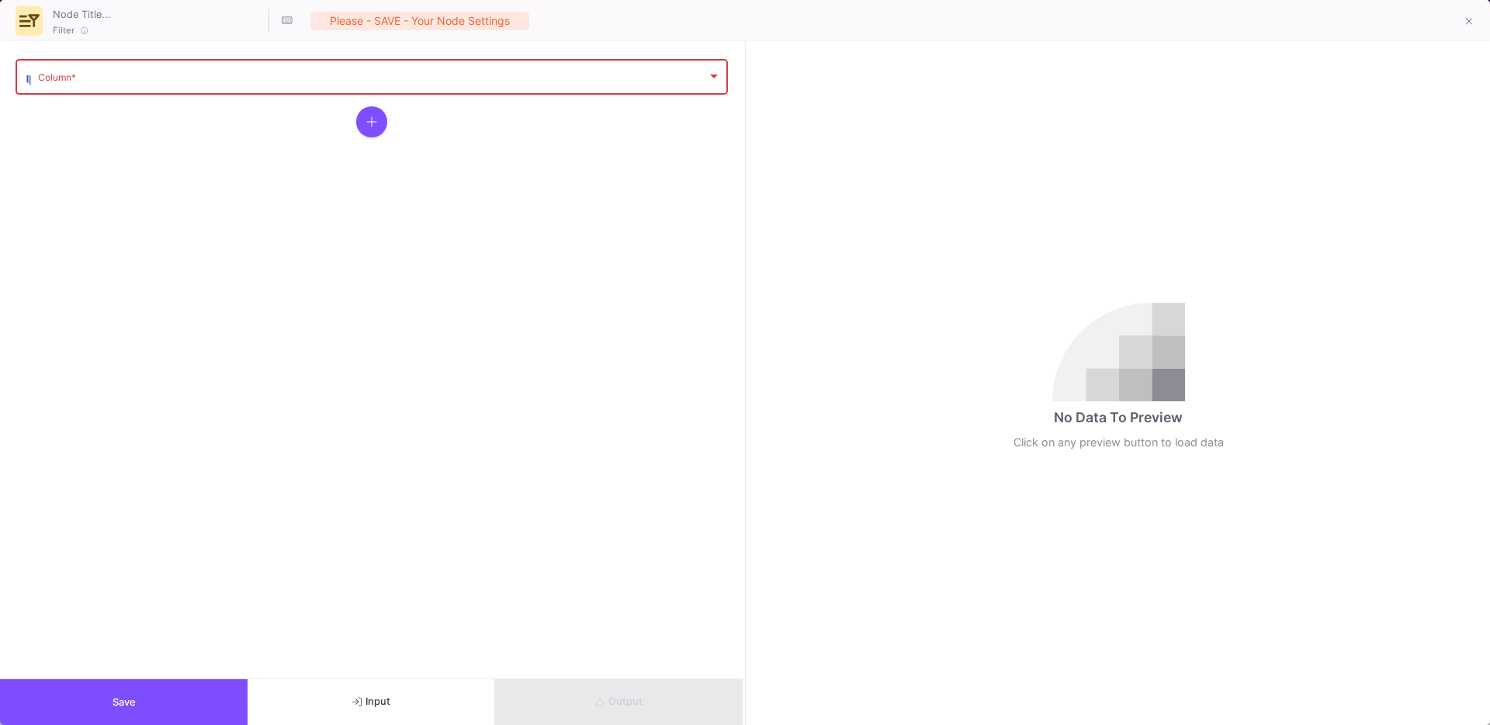
click at [153, 703] on button "Save" at bounding box center [124, 702] width 248 height 46
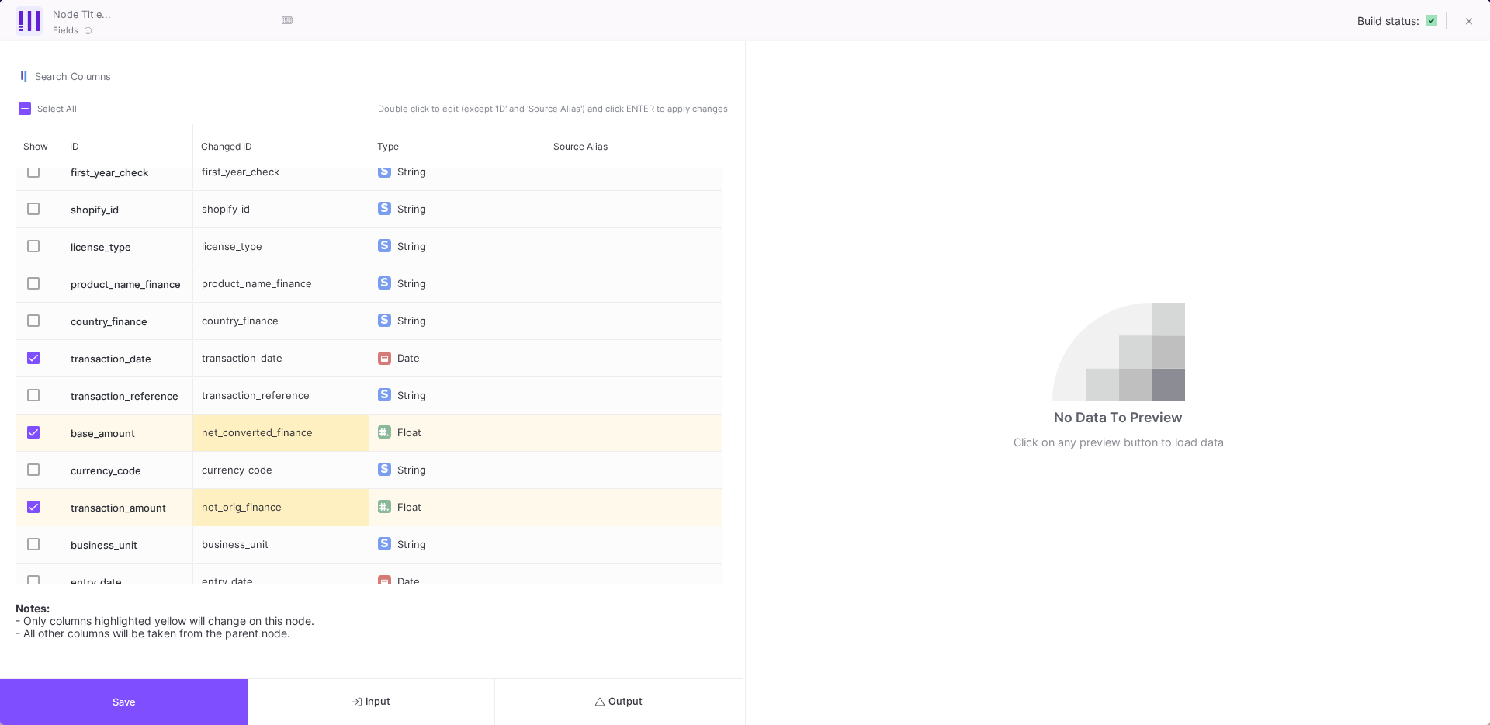
click at [33, 322] on span "Press SPACE to select this row." at bounding box center [33, 320] width 12 height 12
click at [33, 327] on input "Press SPACE to select this row." at bounding box center [33, 327] width 1 height 1
click at [155, 707] on button "Save" at bounding box center [124, 702] width 248 height 46
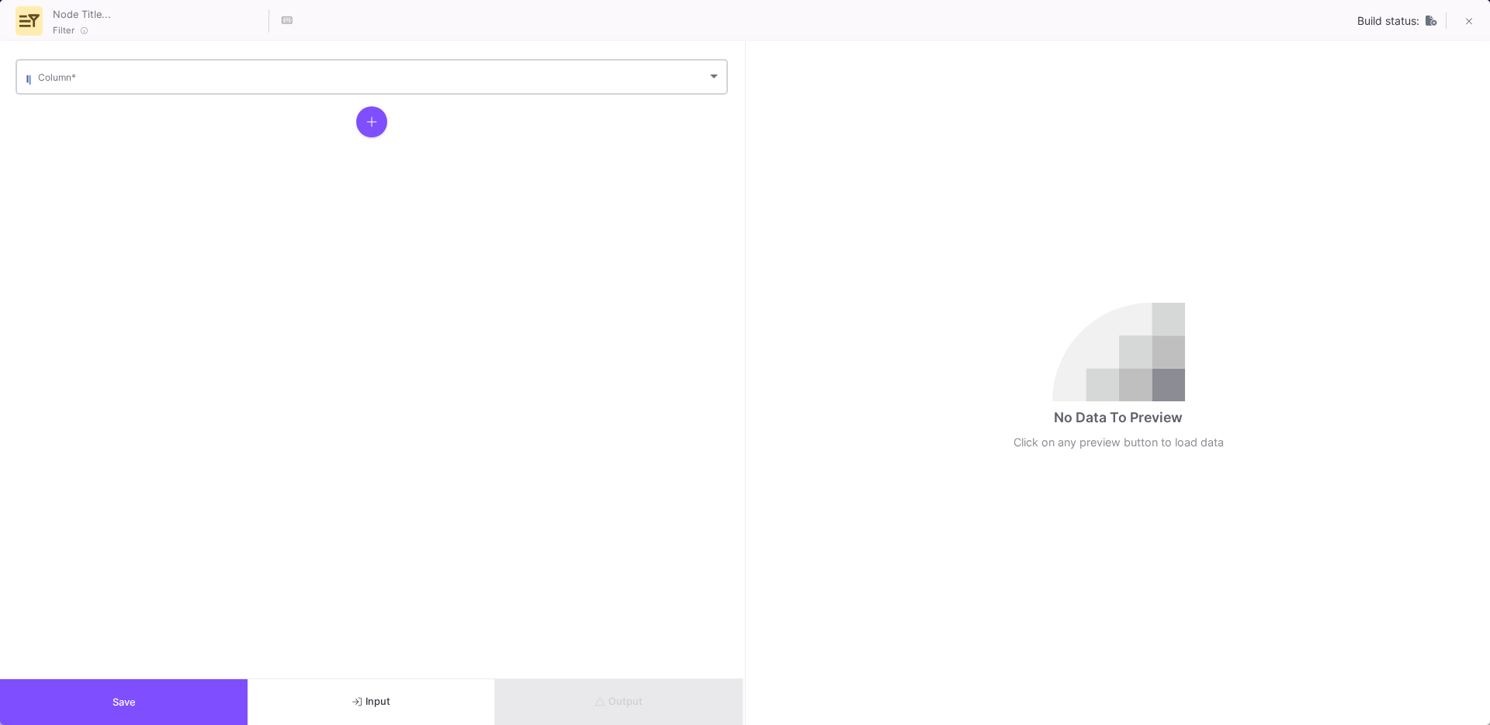
click at [123, 79] on span at bounding box center [372, 80] width 669 height 12
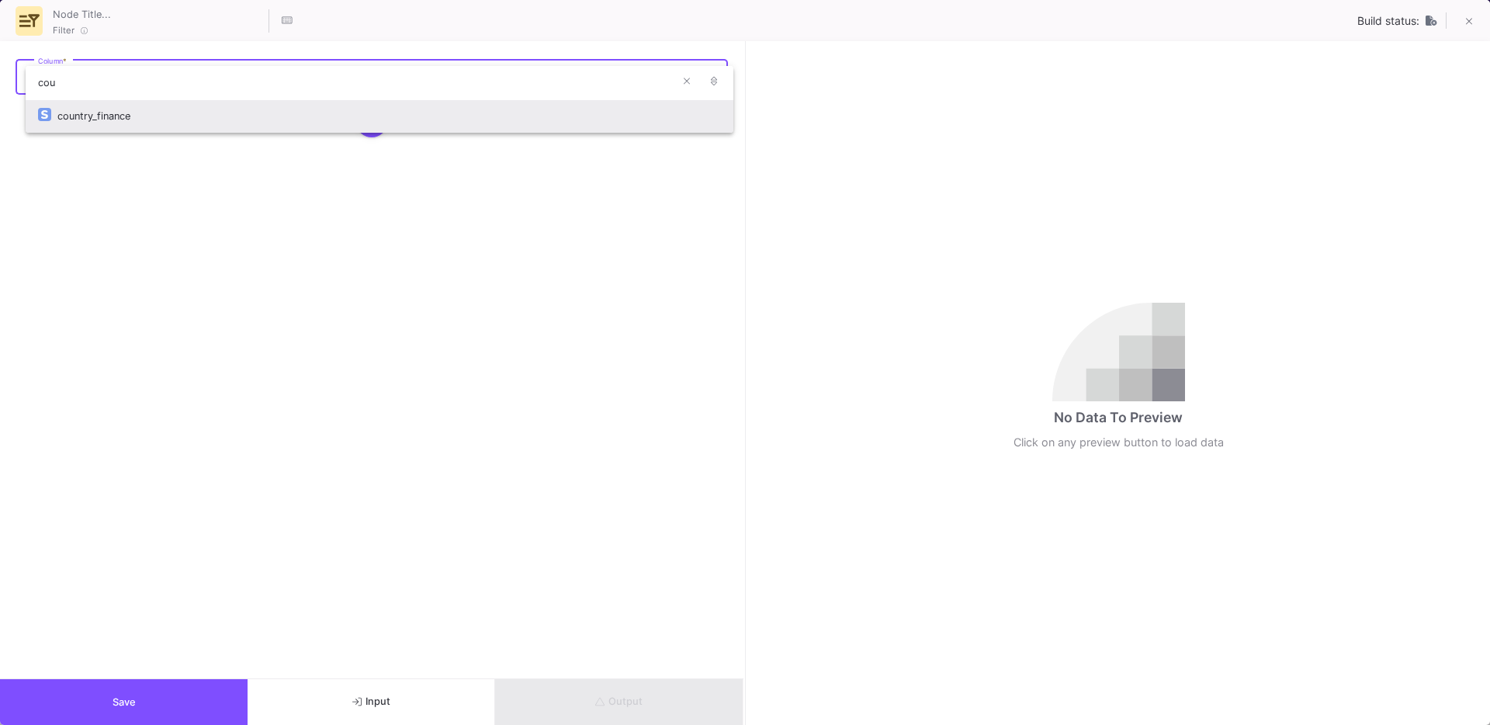
type input "cou"
click at [97, 121] on div "country_finance" at bounding box center [389, 115] width 664 height 33
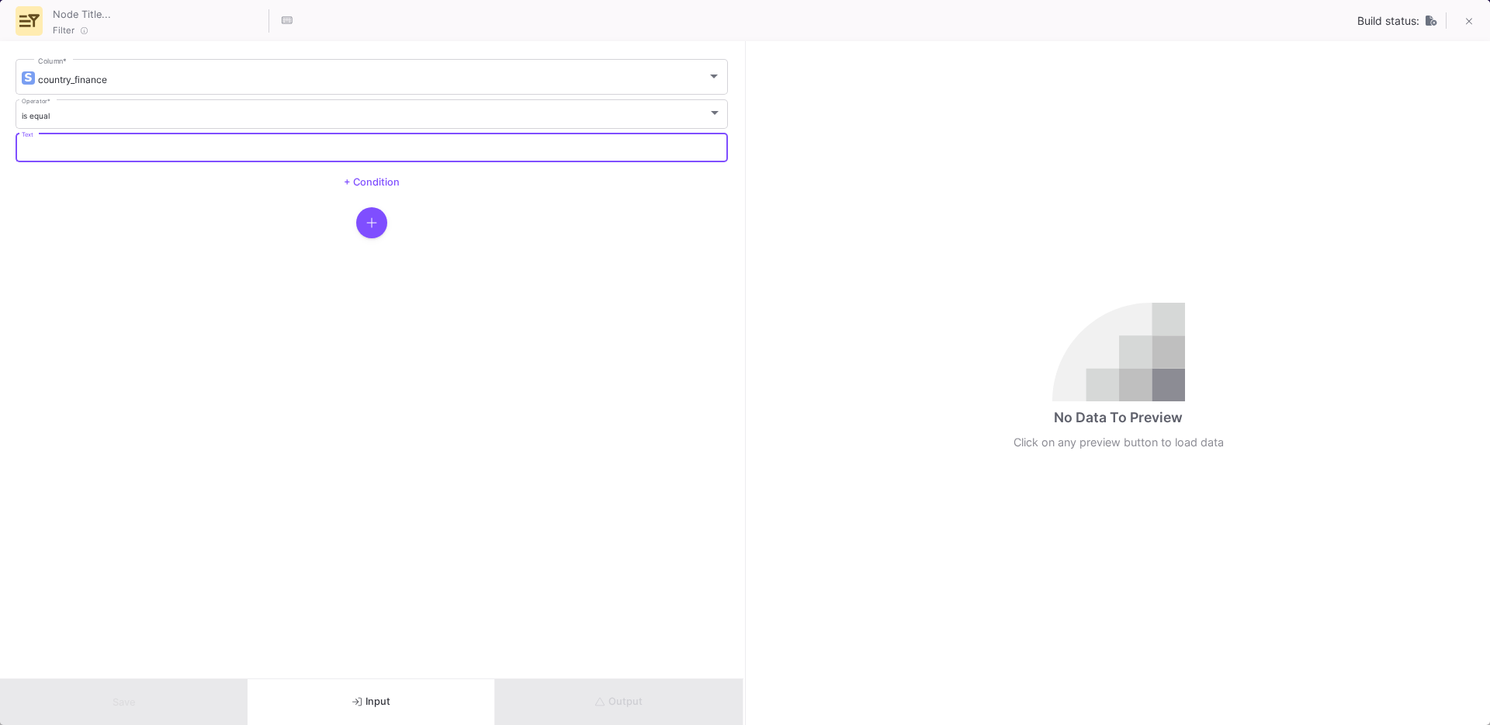
click at [59, 148] on input "Text" at bounding box center [372, 149] width 701 height 10
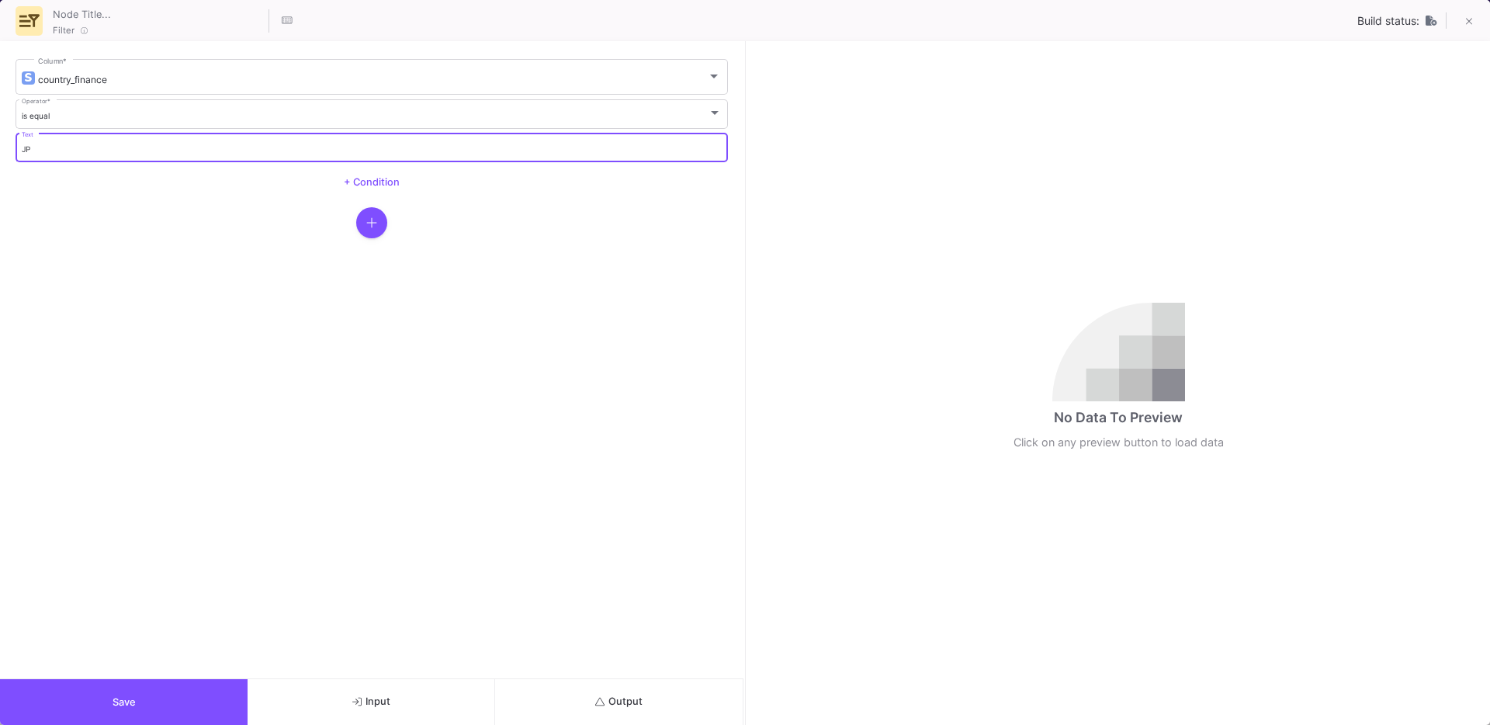
type input "JP"
click at [624, 717] on button "Output" at bounding box center [619, 702] width 248 height 46
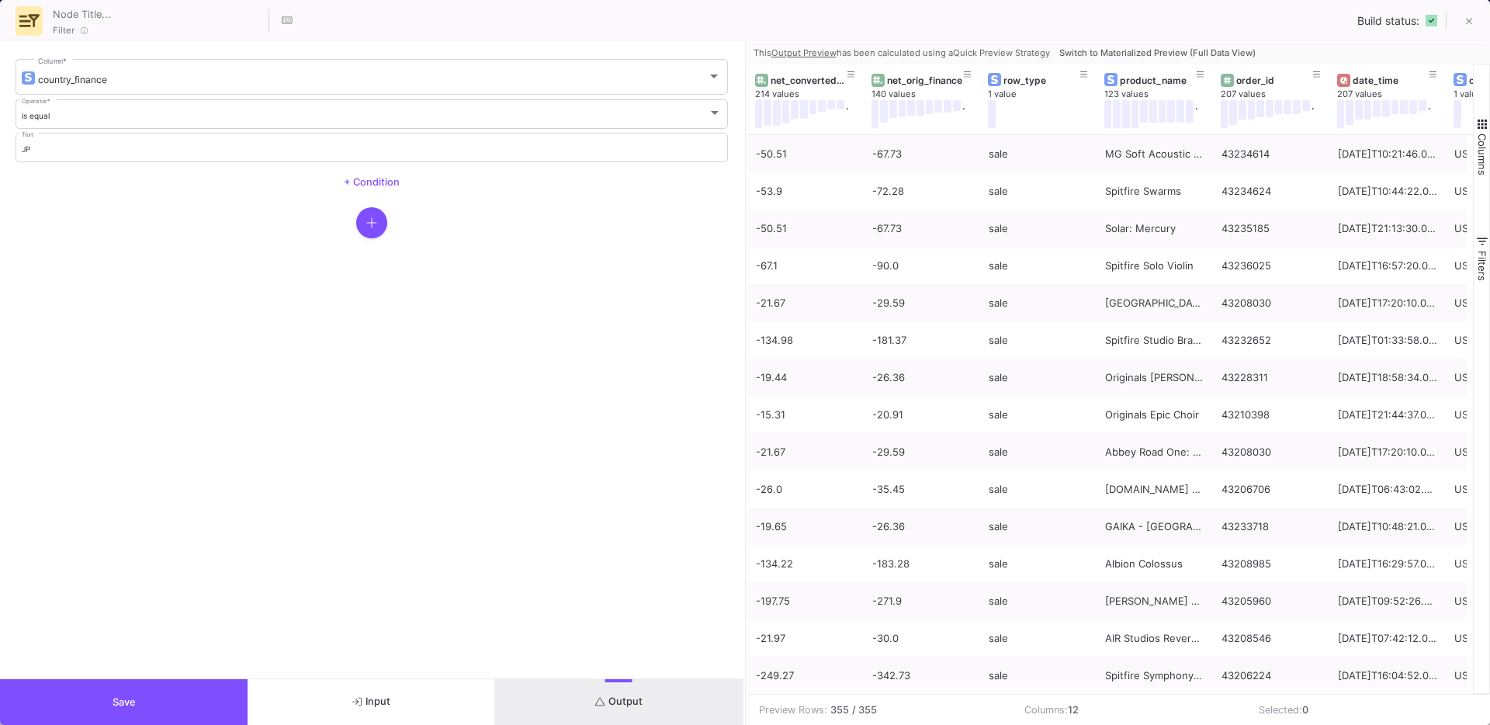
click at [1143, 48] on span "Switch to Materialized Preview (Full Data View)" at bounding box center [1157, 52] width 196 height 11
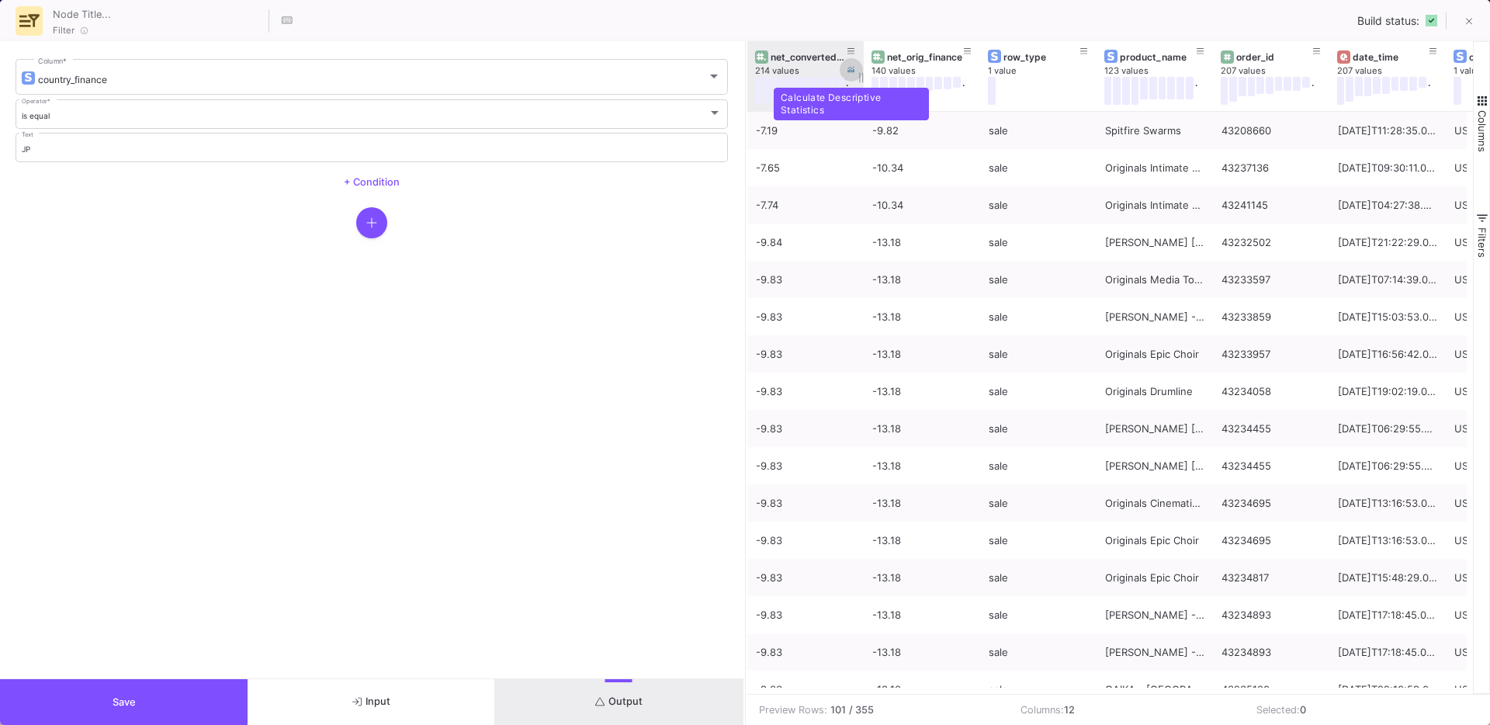
click at [852, 70] on icon at bounding box center [852, 70] width 8 height 8
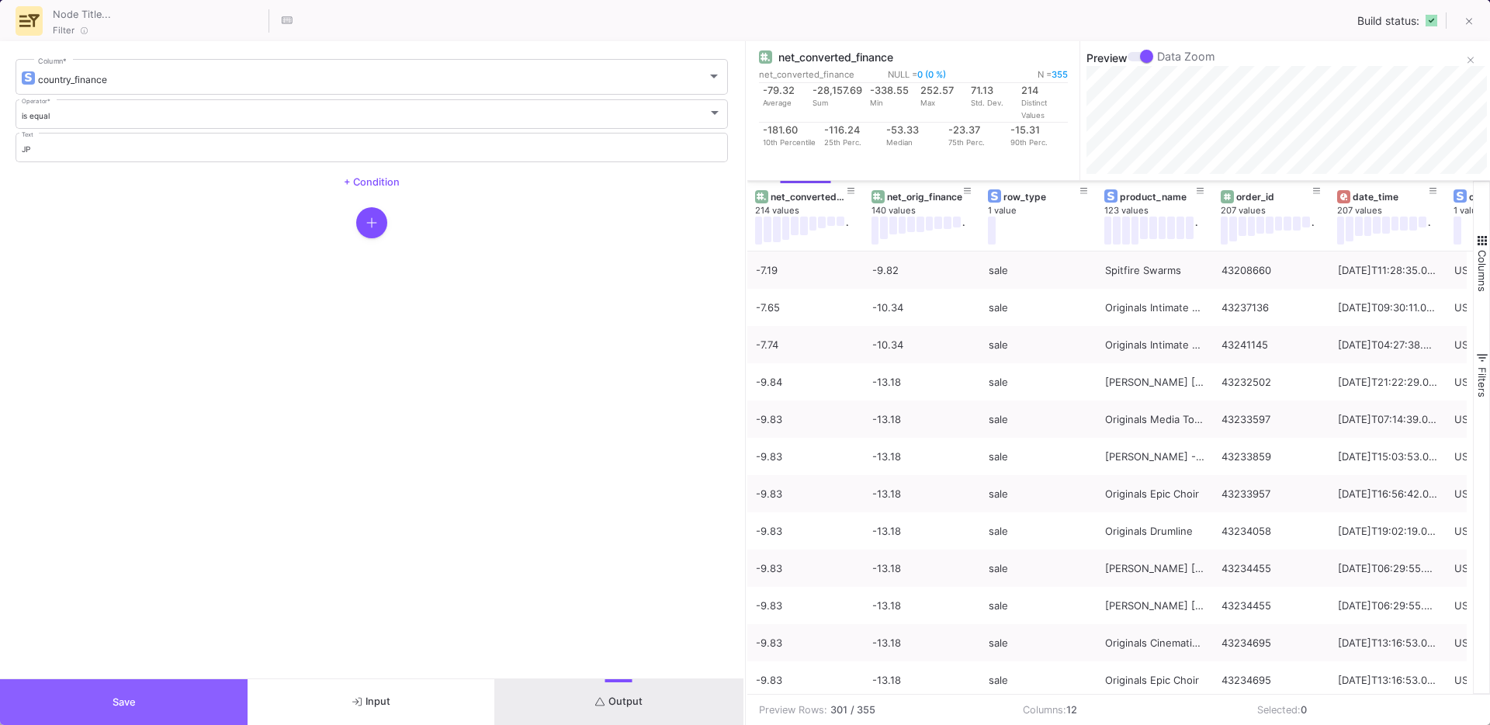
click at [147, 689] on button "Save" at bounding box center [124, 702] width 248 height 46
